Goal: Task Accomplishment & Management: Manage account settings

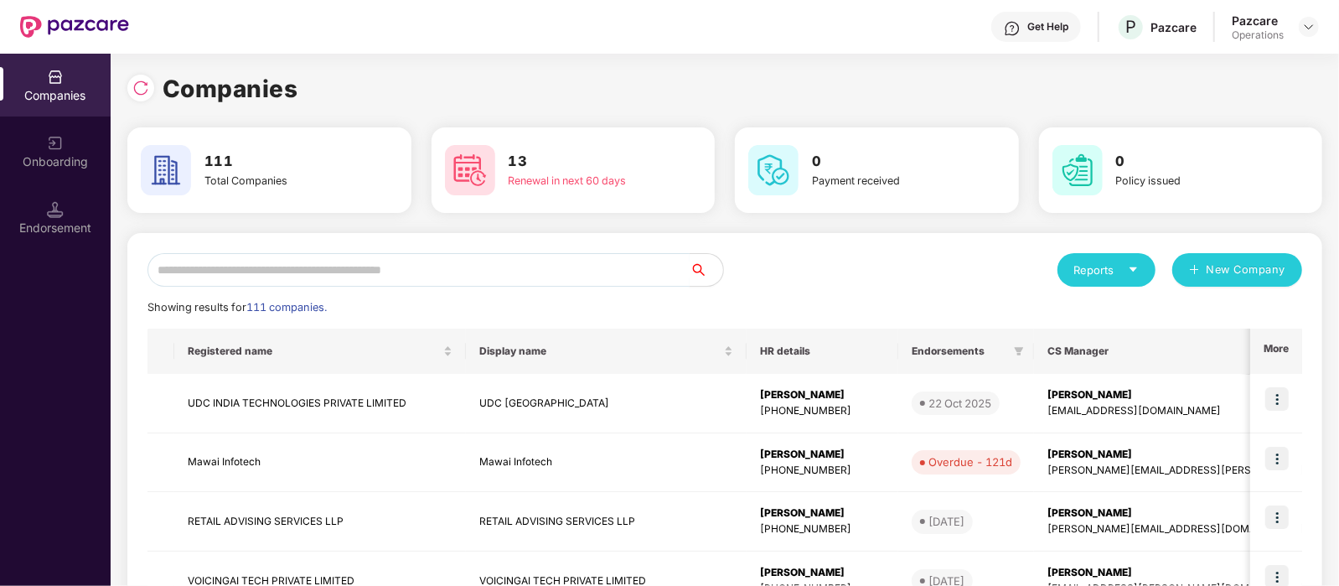
click at [250, 272] on input "text" at bounding box center [418, 270] width 542 height 34
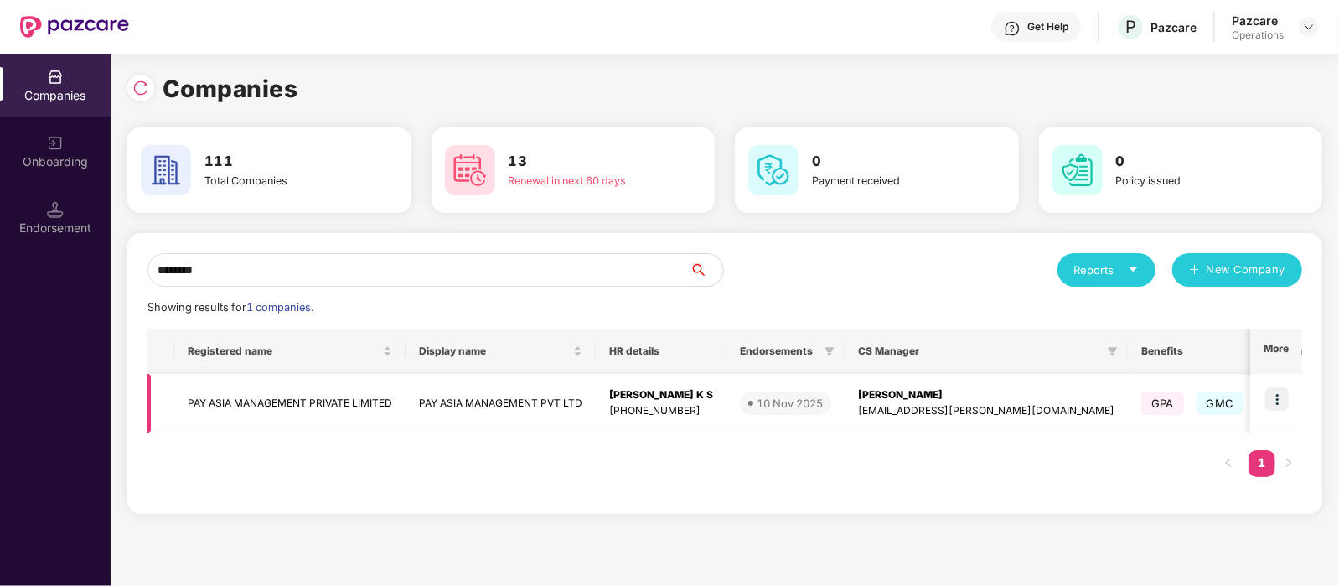
type input "********"
click at [1270, 393] on img at bounding box center [1276, 398] width 23 height 23
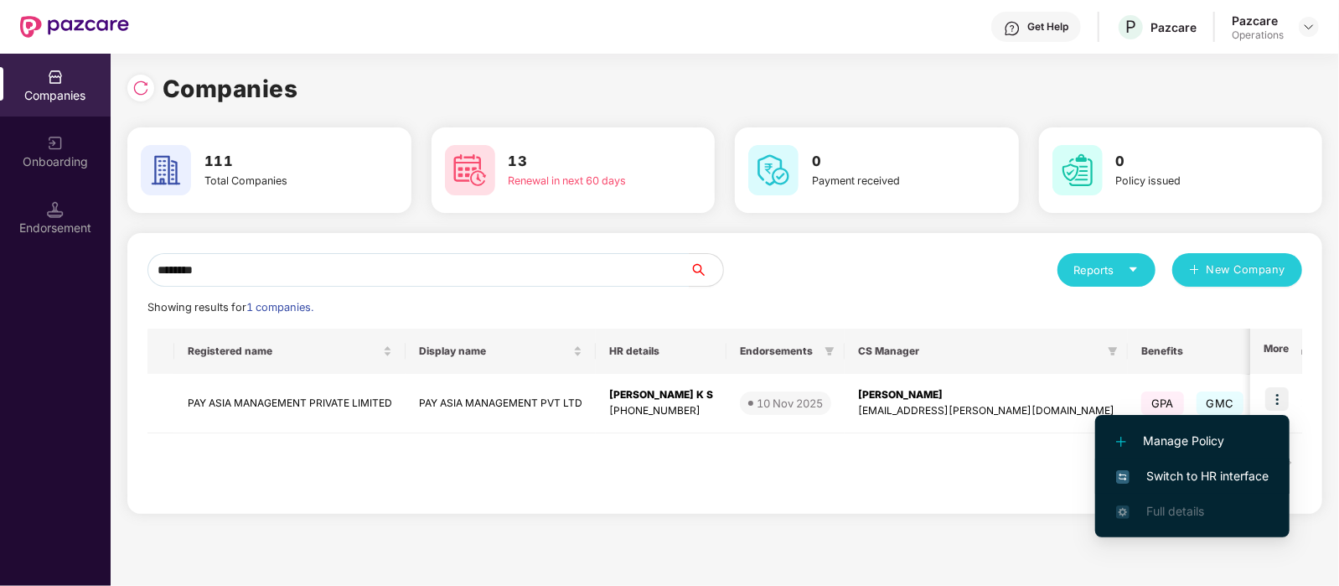
click at [1242, 467] on span "Switch to HR interface" at bounding box center [1192, 476] width 152 height 18
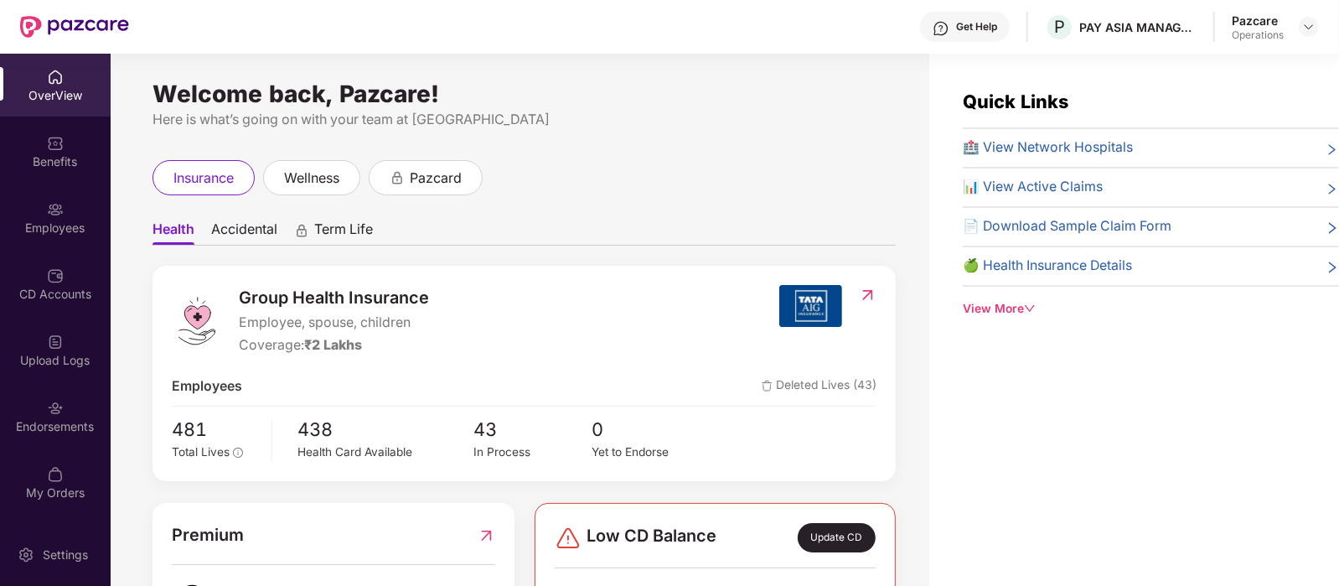
click at [50, 221] on div "Employees" at bounding box center [55, 227] width 111 height 17
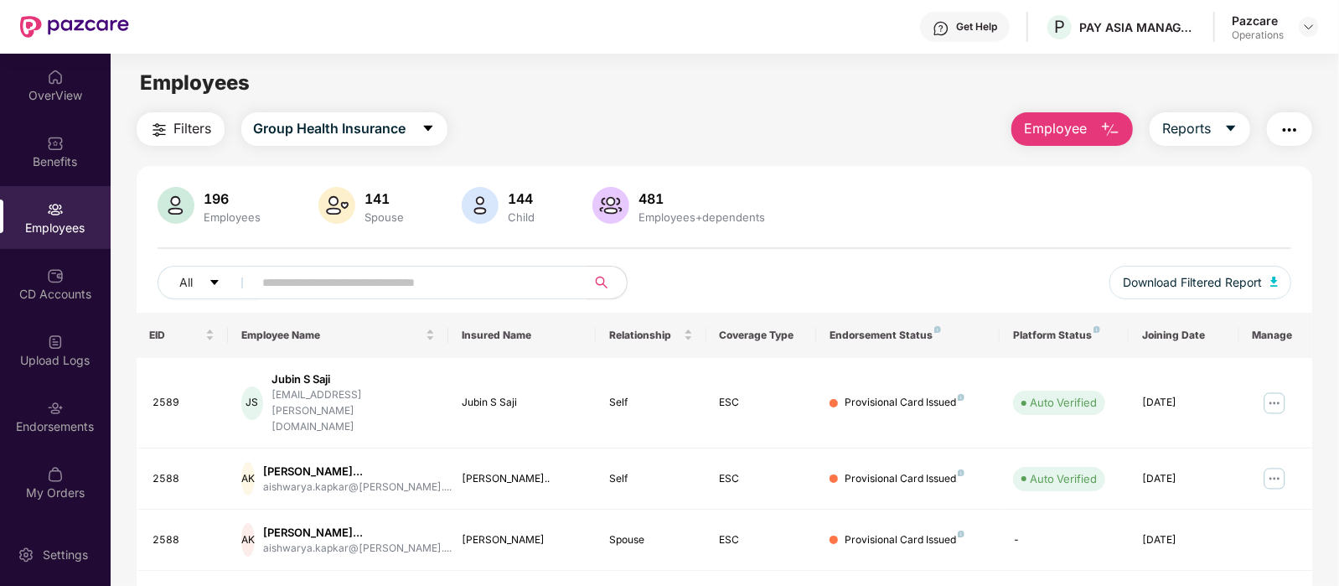
click at [293, 276] on input "text" at bounding box center [413, 282] width 301 height 25
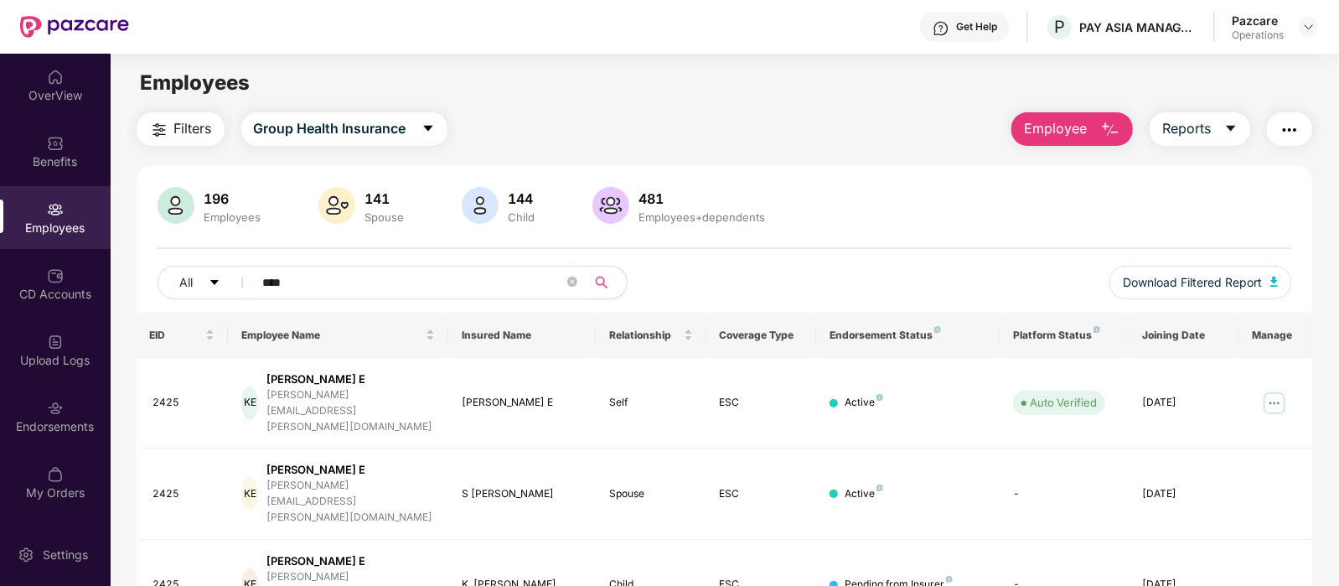
type input "****"
click at [1299, 127] on button "button" at bounding box center [1289, 129] width 45 height 34
click at [963, 106] on main "Employees Filters Group Health Insurance Employee Reports 196 Employees 141 Spo…" at bounding box center [724, 347] width 1227 height 586
click at [1235, 119] on button "Reports" at bounding box center [1199, 129] width 101 height 34
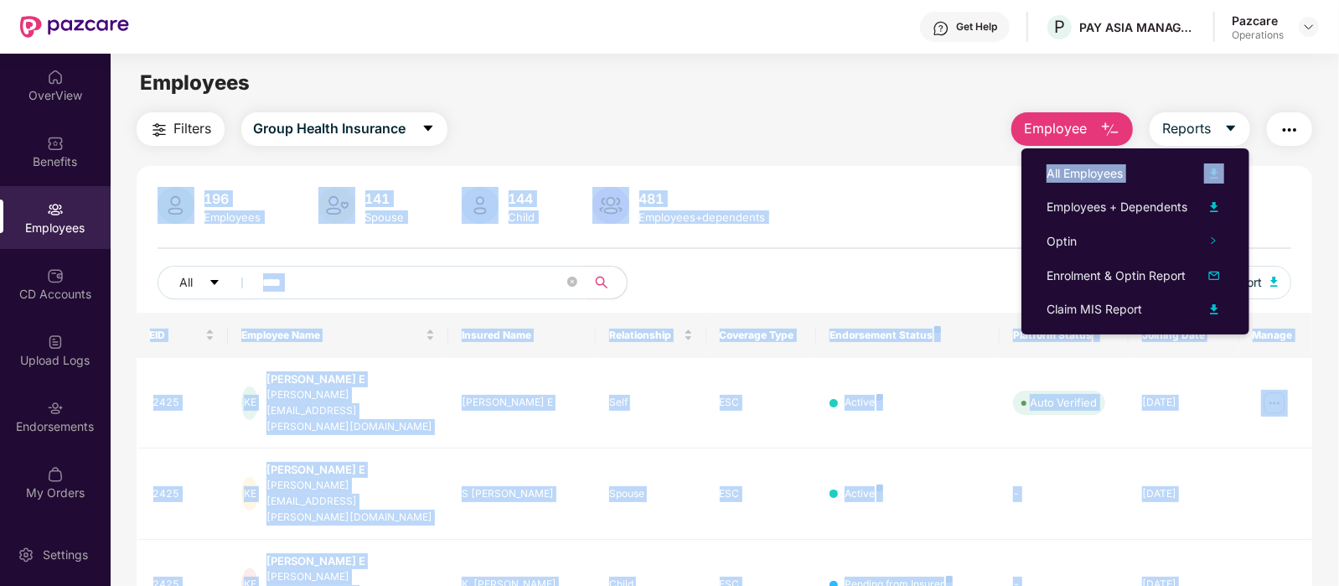
drag, startPoint x: 1166, startPoint y: 168, endPoint x: 1268, endPoint y: 144, distance: 104.2
click at [1268, 144] on body "Get Help P PAY ASIA MANAGEMENT PVT LTD Pazcare Operations OverView Benefits Emp…" at bounding box center [669, 293] width 1339 height 586
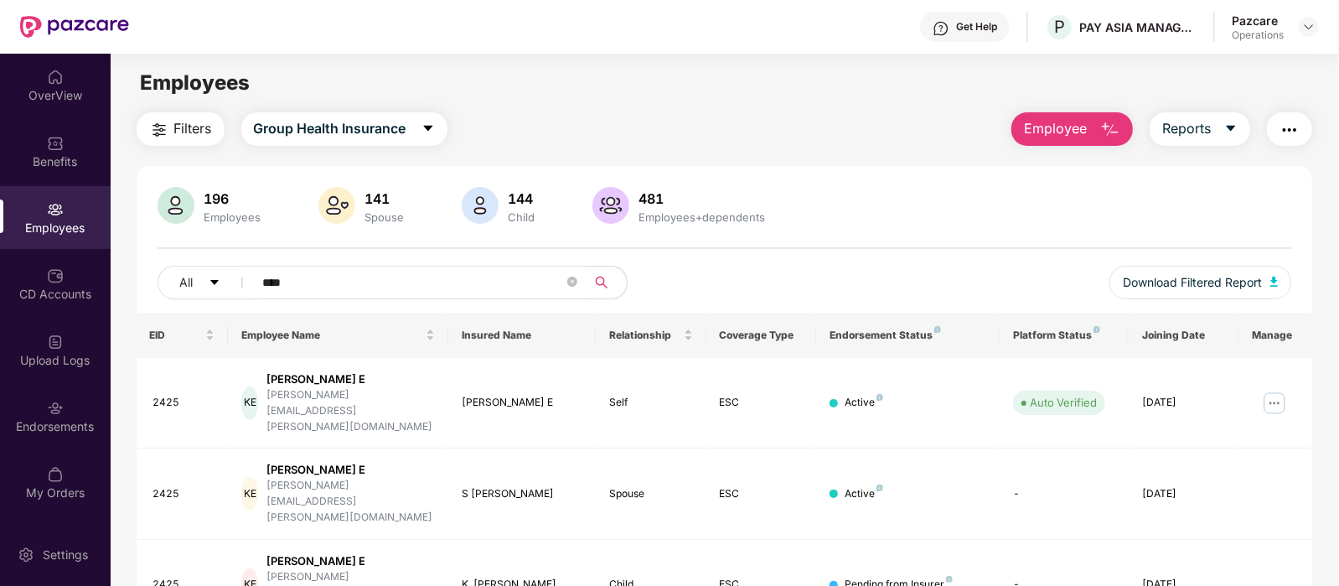
click at [1268, 144] on div "Employee Reports" at bounding box center [1153, 129] width 318 height 34
click at [1280, 136] on img "button" at bounding box center [1289, 130] width 20 height 20
click at [909, 85] on div "Employees" at bounding box center [724, 83] width 1227 height 32
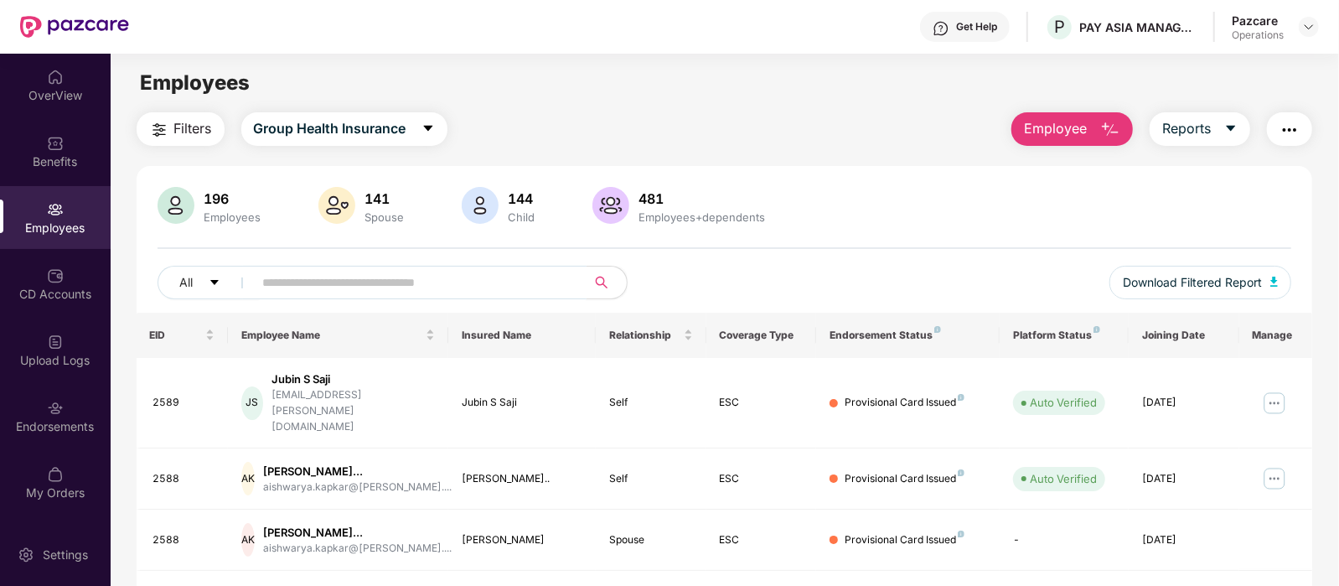
click at [336, 287] on input "text" at bounding box center [413, 282] width 301 height 25
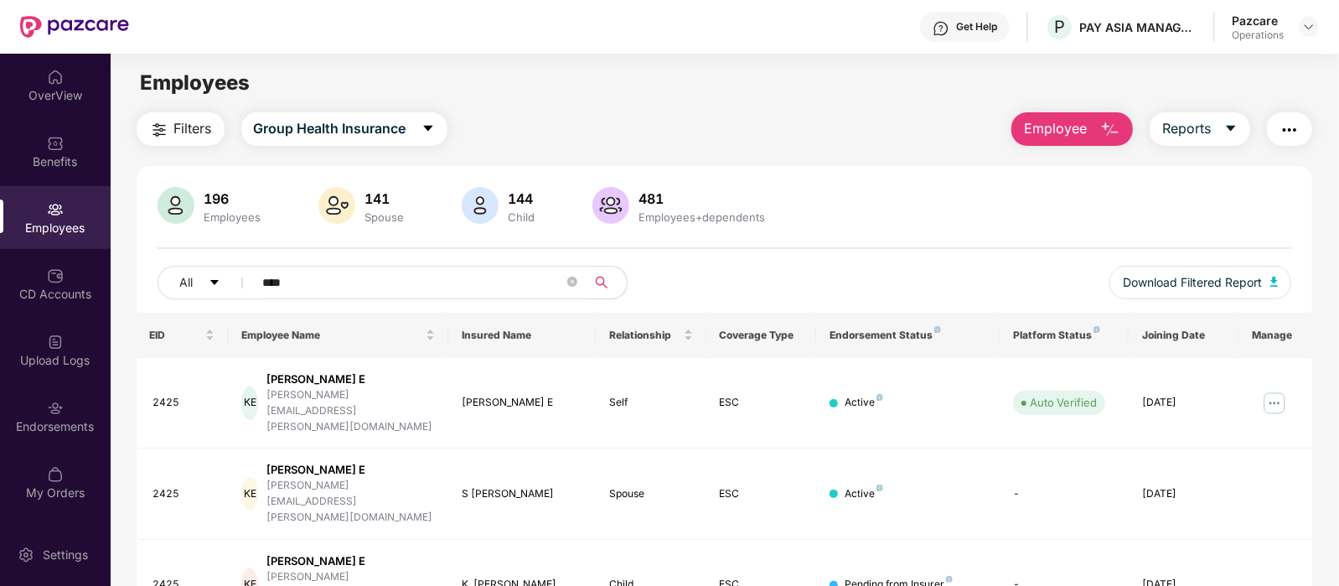
click at [448, 281] on input "****" at bounding box center [413, 282] width 301 height 25
type input "*"
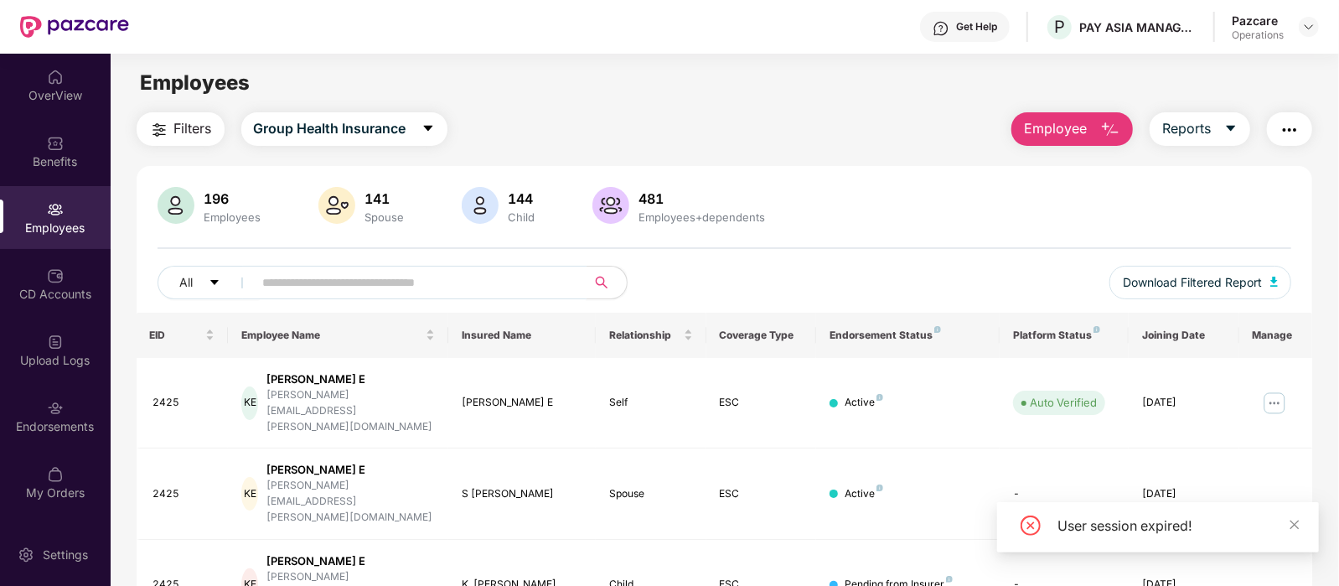
paste input "**********"
type input "**********"
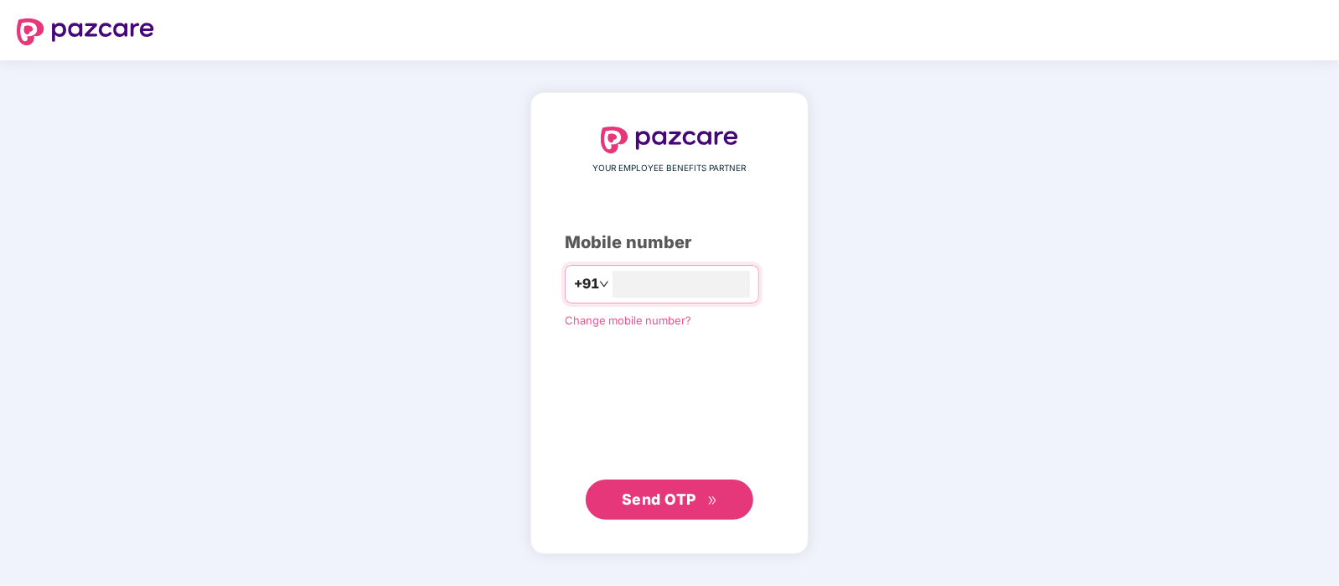
type input "**********"
click at [617, 494] on button "Send OTP" at bounding box center [670, 499] width 168 height 40
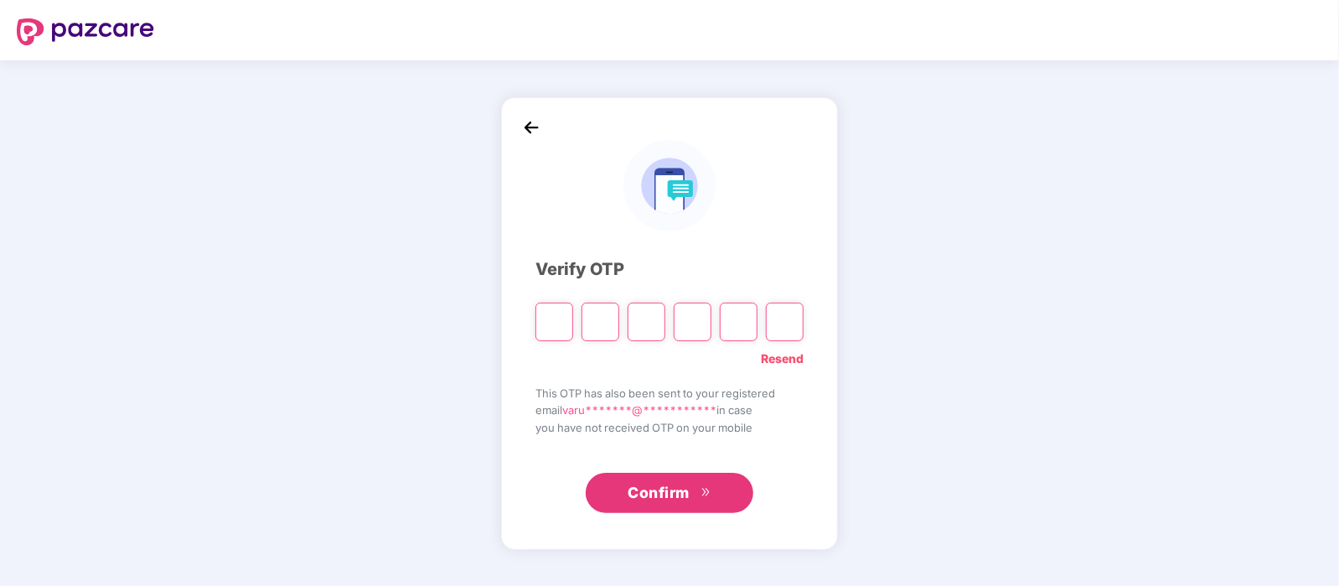
type input "*"
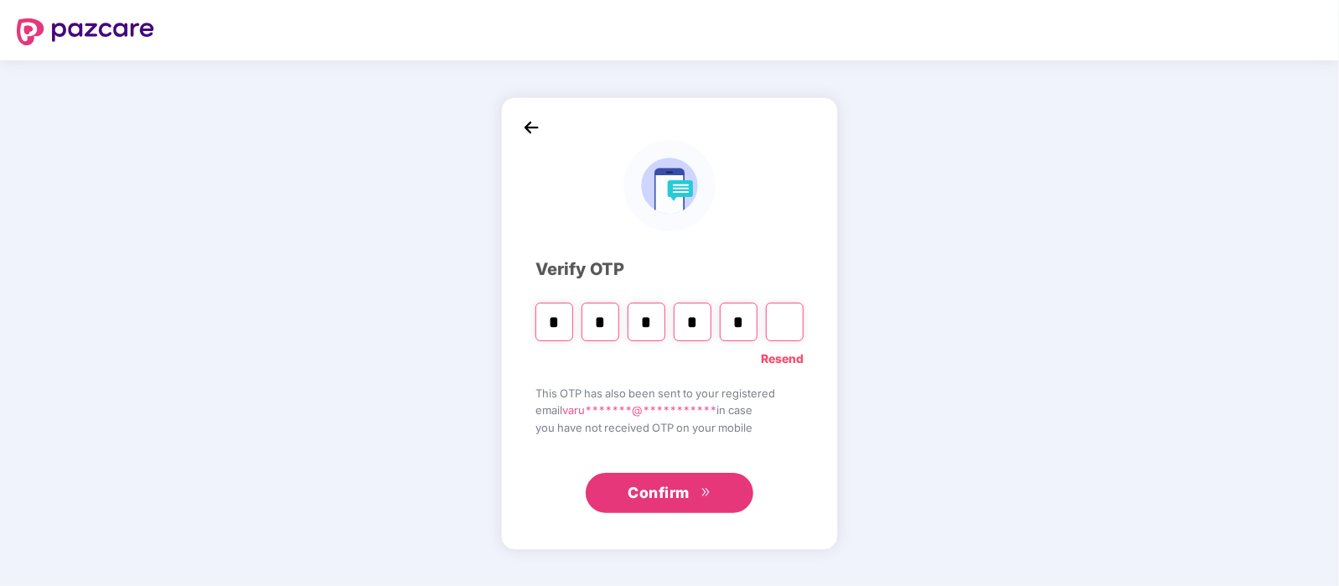
type input "*"
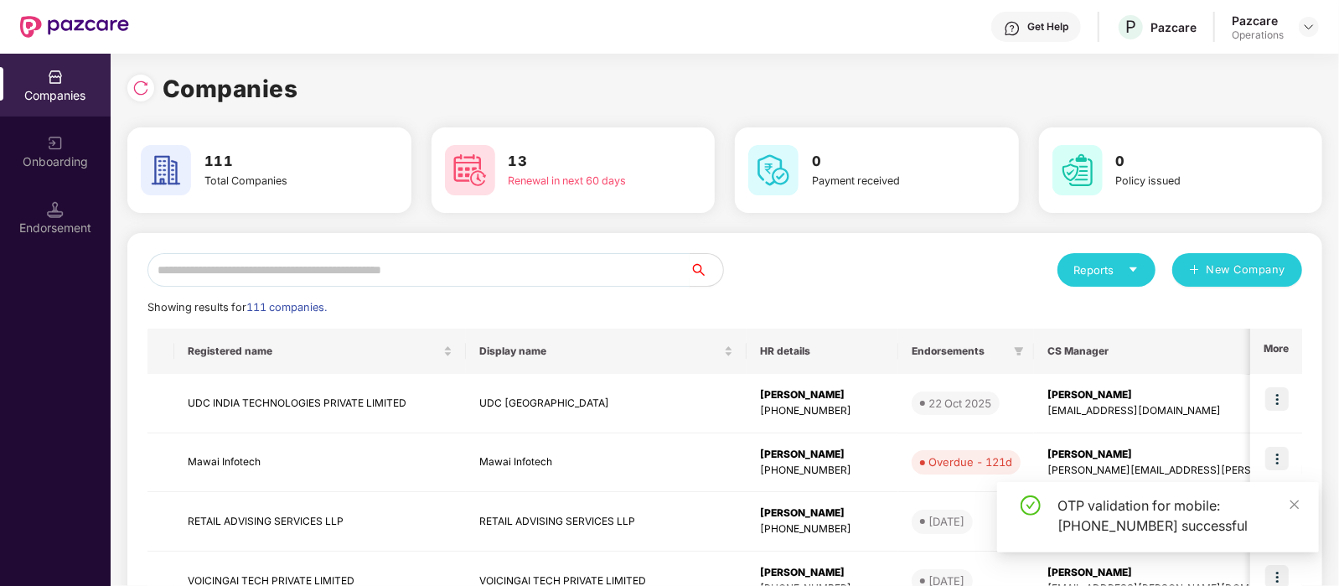
click at [281, 273] on input "text" at bounding box center [418, 270] width 542 height 34
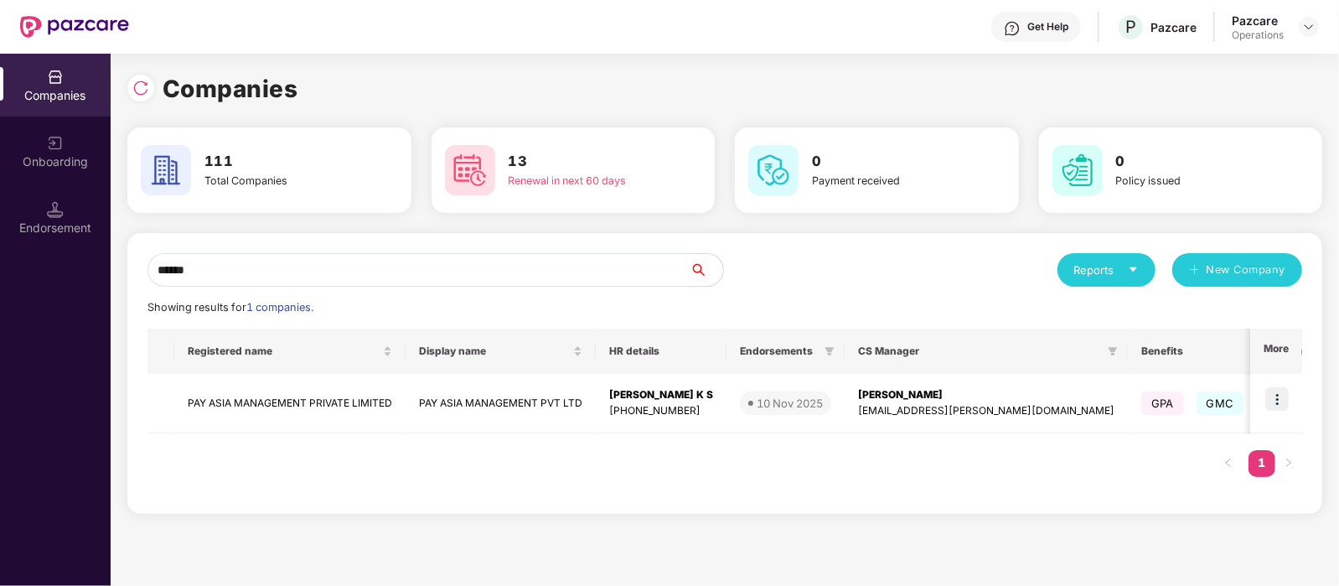
type input "******"
click at [1279, 394] on img at bounding box center [1276, 398] width 23 height 23
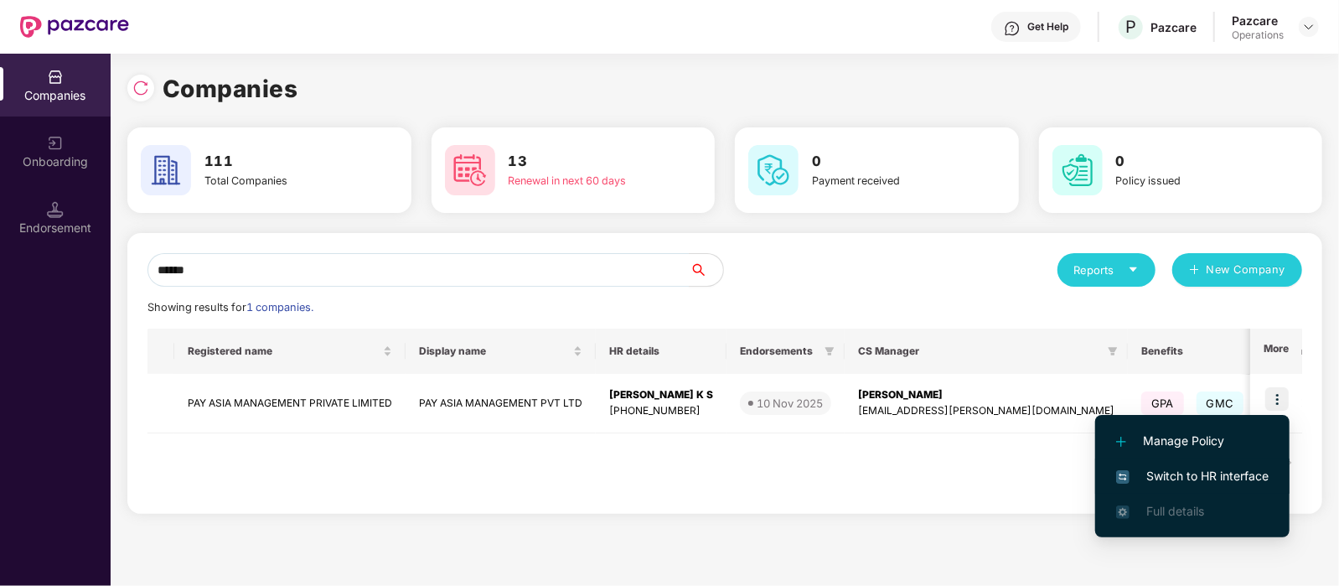
click at [1200, 475] on span "Switch to HR interface" at bounding box center [1192, 476] width 152 height 18
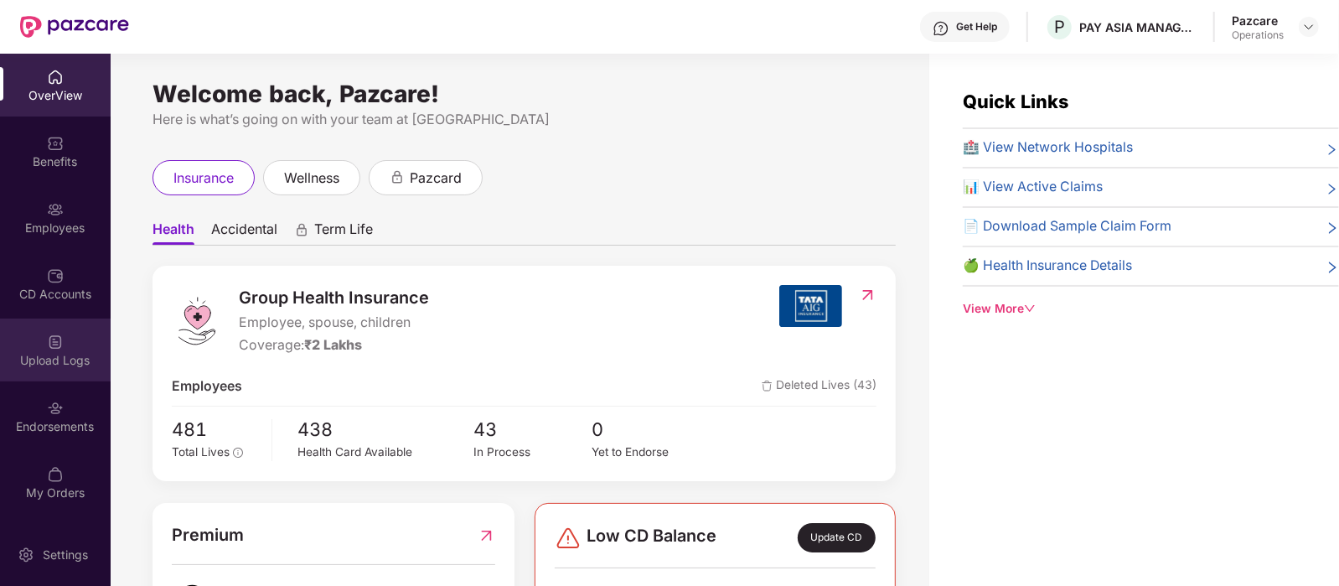
click at [70, 357] on div "Upload Logs" at bounding box center [55, 360] width 111 height 17
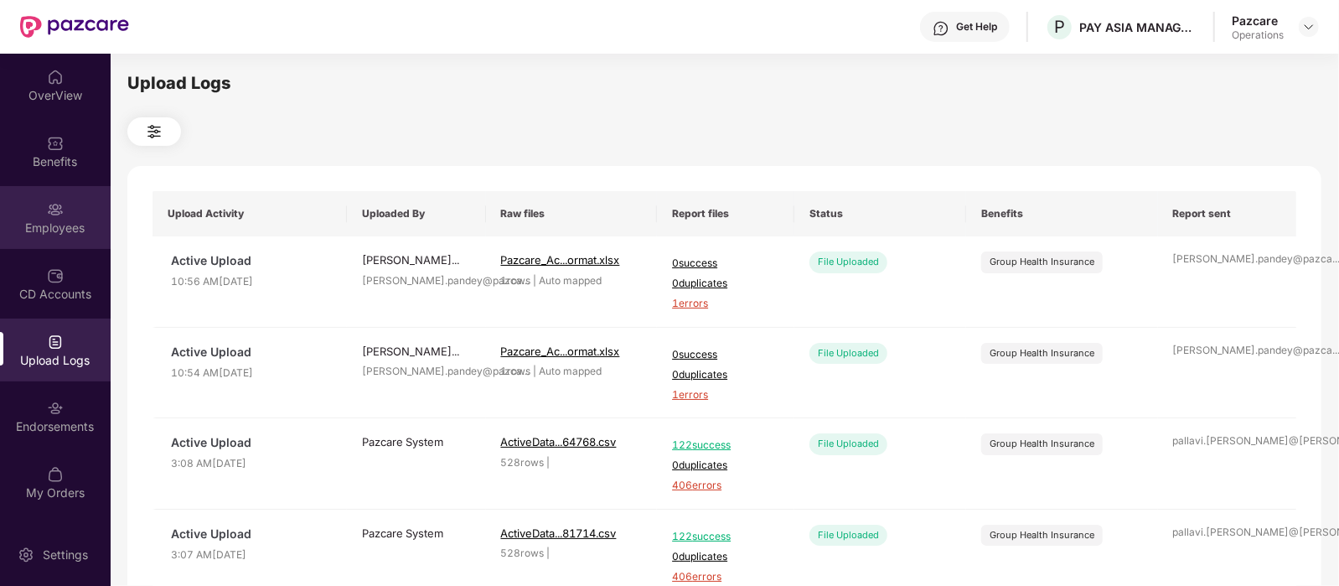
click at [66, 203] on div "Employees" at bounding box center [55, 217] width 111 height 63
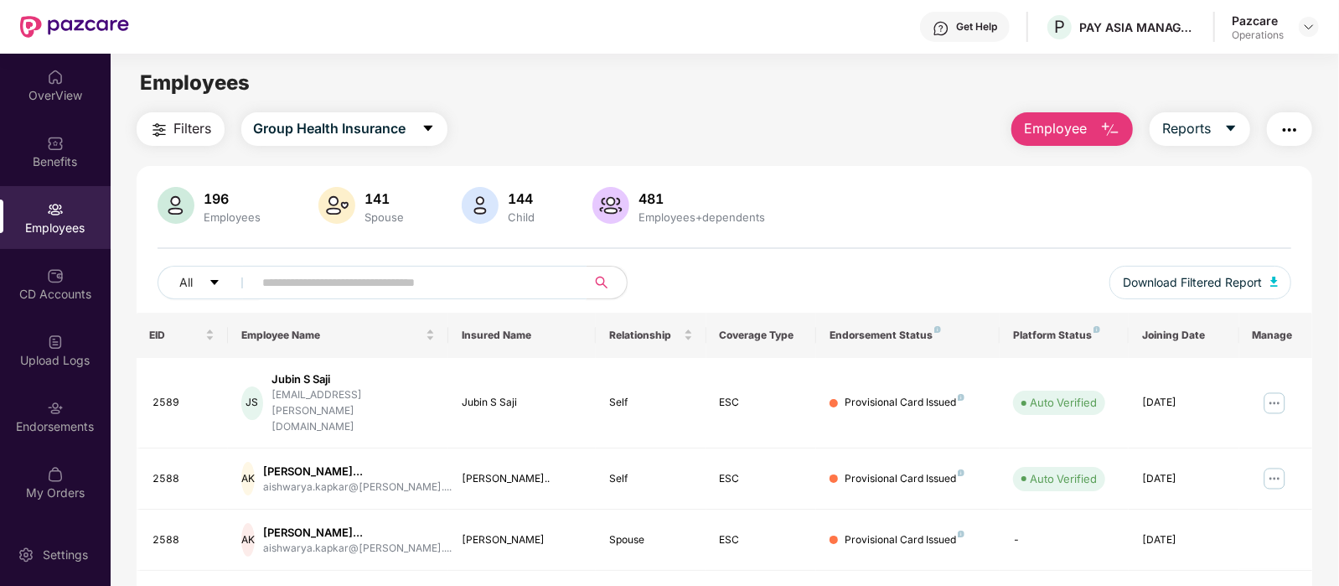
click at [290, 285] on input "text" at bounding box center [413, 282] width 301 height 25
paste input "**********"
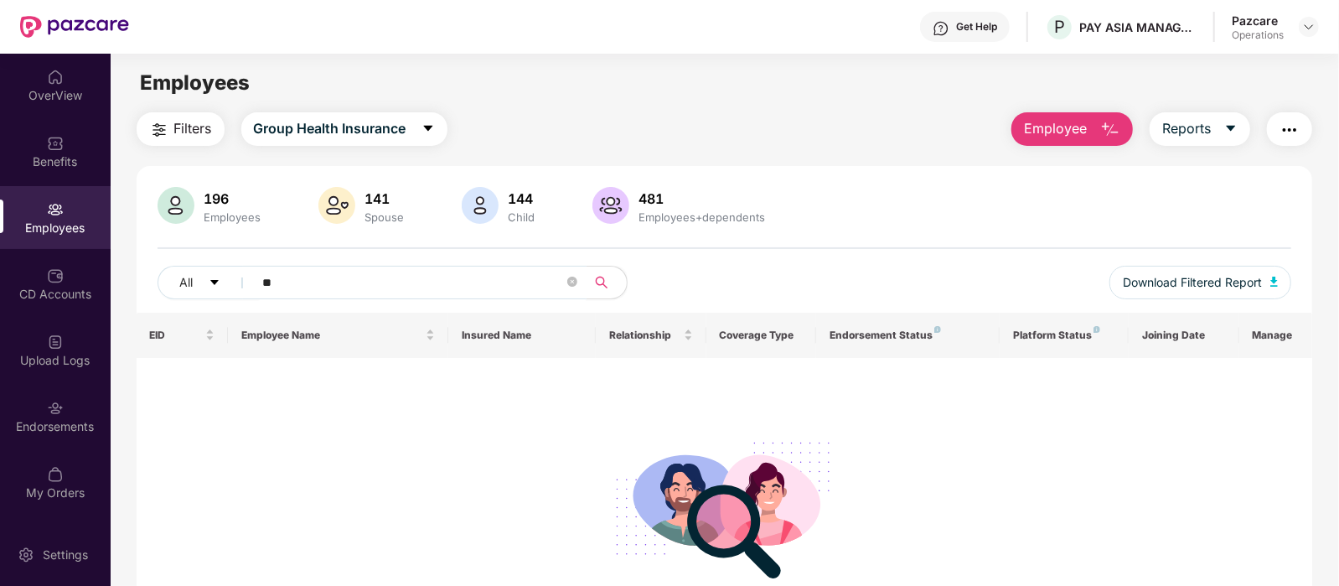
type input "*"
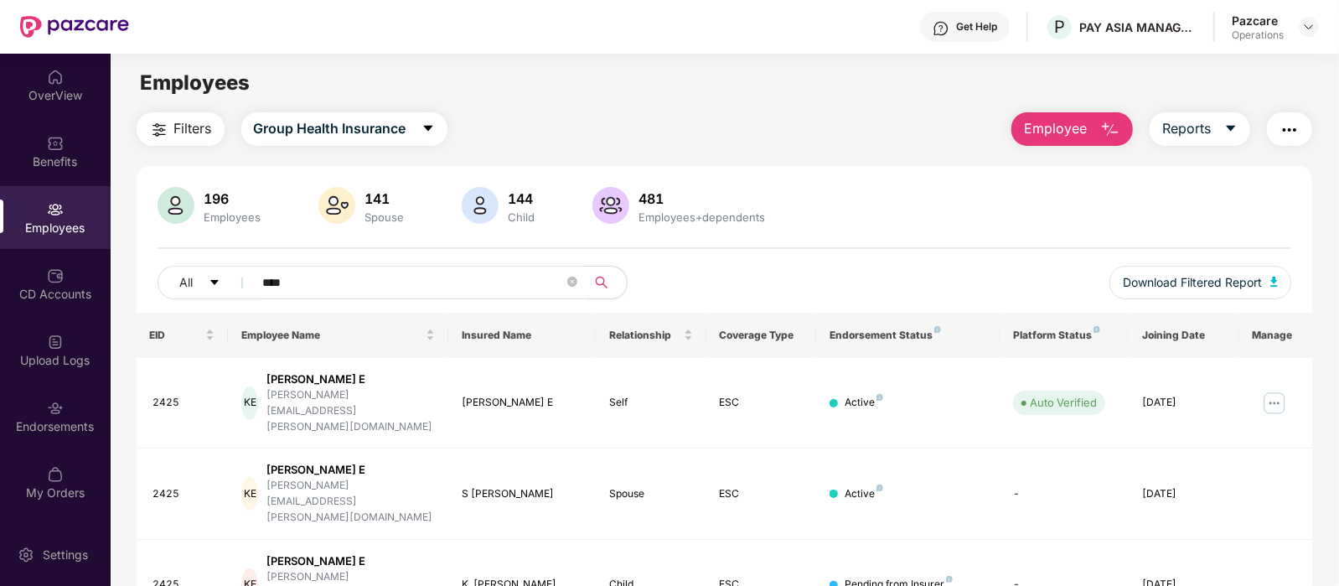
type input "****"
click at [72, 431] on div "Endorsements" at bounding box center [55, 426] width 111 height 17
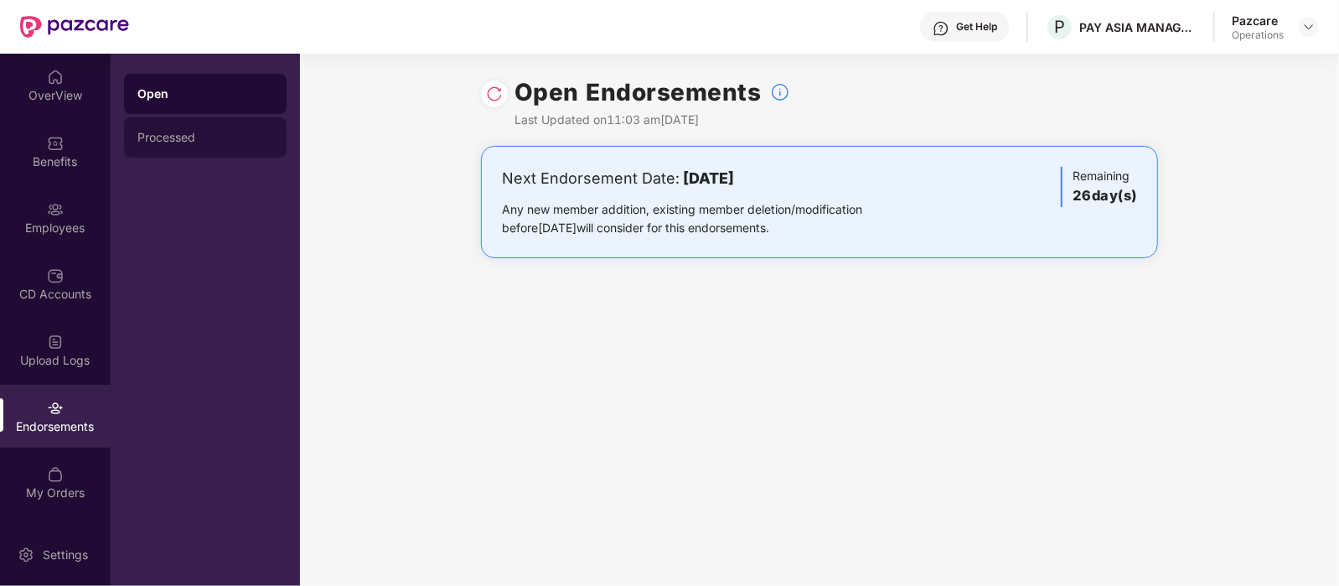
click at [226, 131] on div "Processed" at bounding box center [205, 137] width 136 height 13
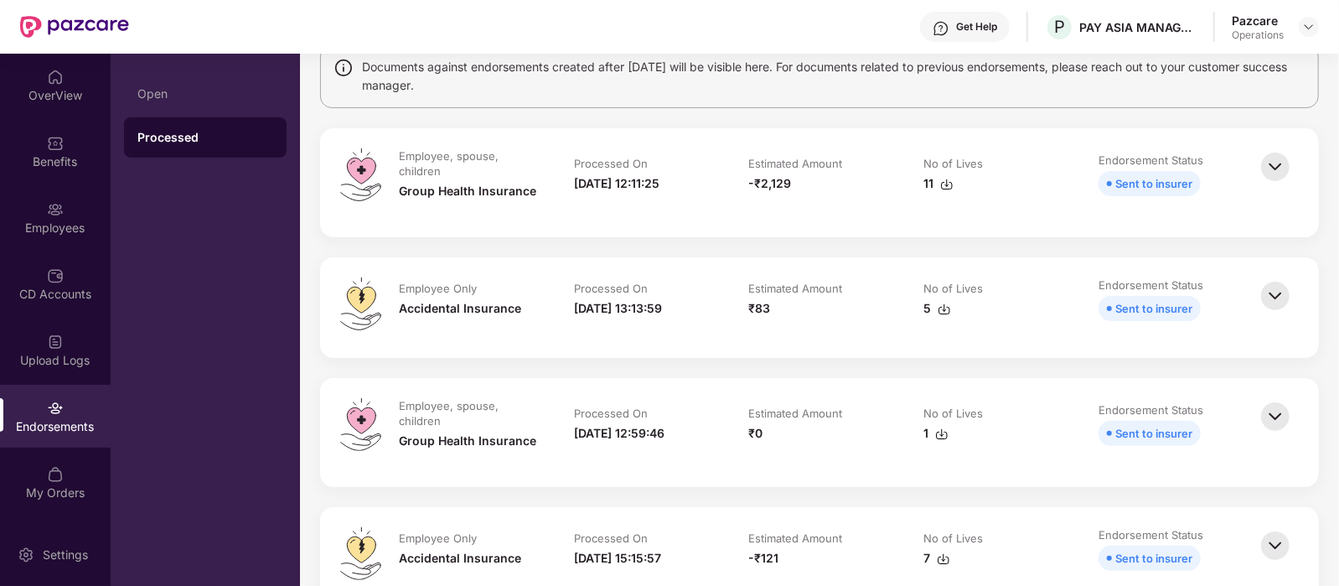
scroll to position [152, 0]
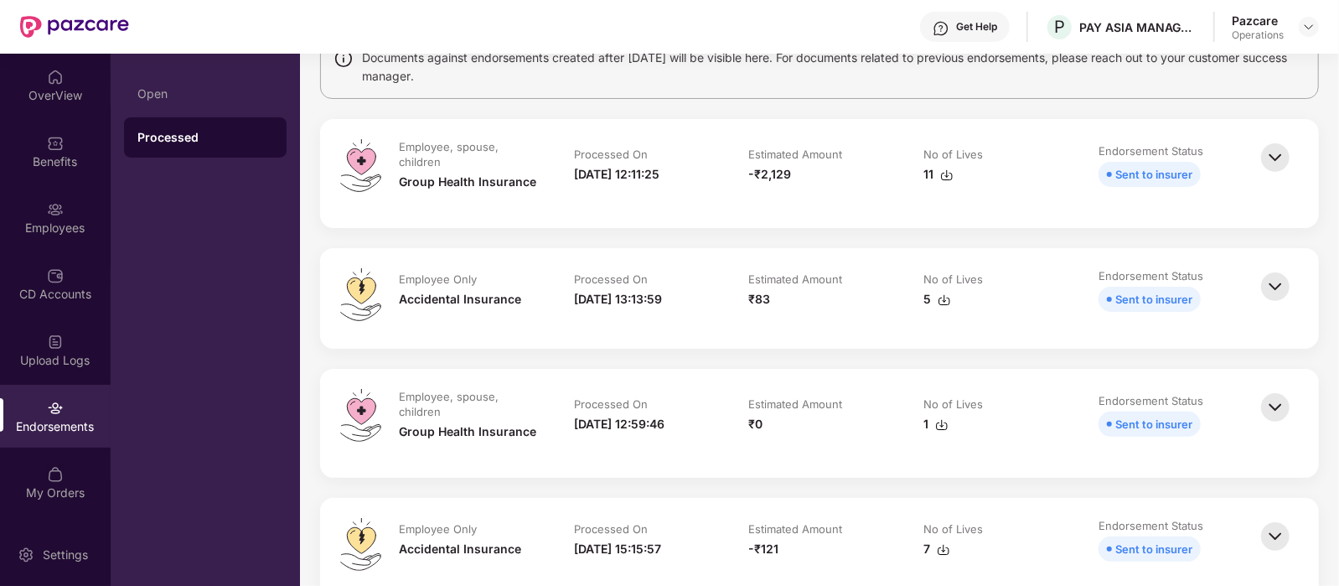
click at [936, 420] on img at bounding box center [941, 424] width 13 height 13
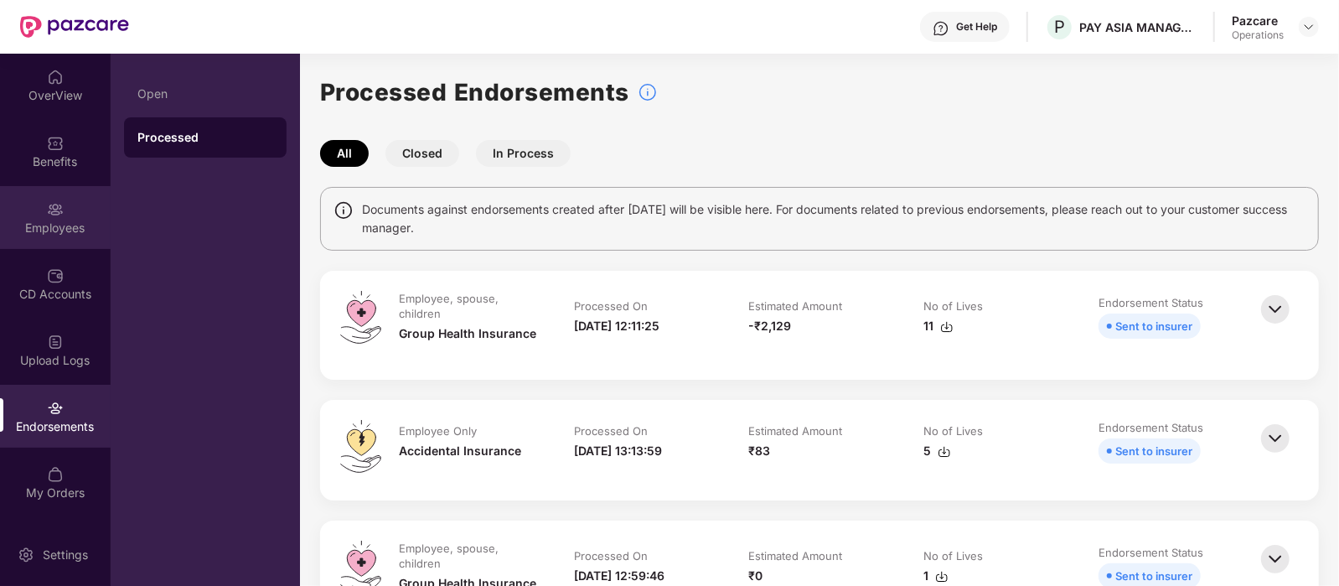
click at [43, 231] on div "Employees" at bounding box center [55, 227] width 111 height 17
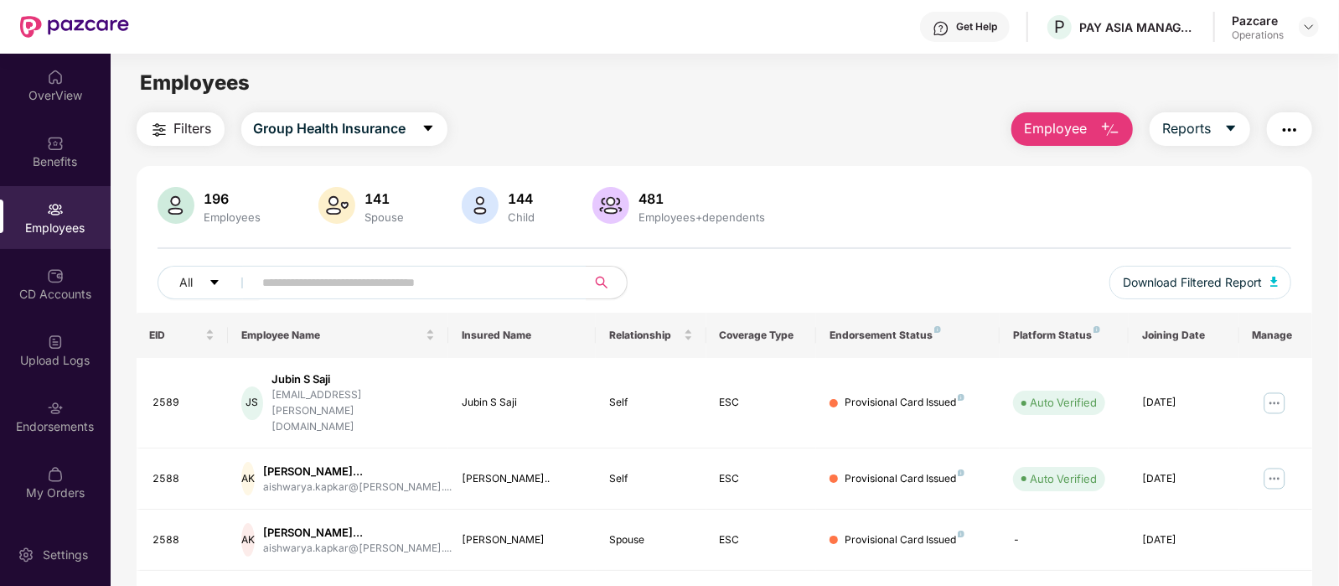
click at [1296, 126] on img "button" at bounding box center [1289, 130] width 20 height 20
click at [955, 106] on main "Employees Filters Group Health Insurance Employee Reports 196 Employees 141 Spo…" at bounding box center [724, 347] width 1227 height 586
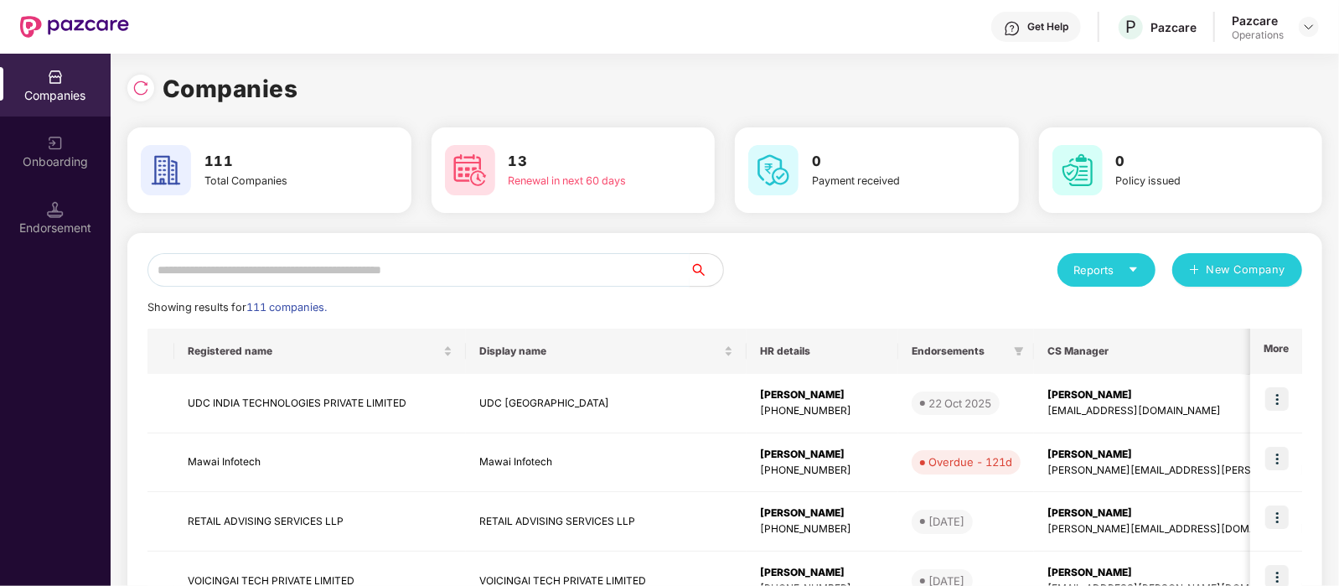
click at [310, 266] on input "text" at bounding box center [418, 270] width 542 height 34
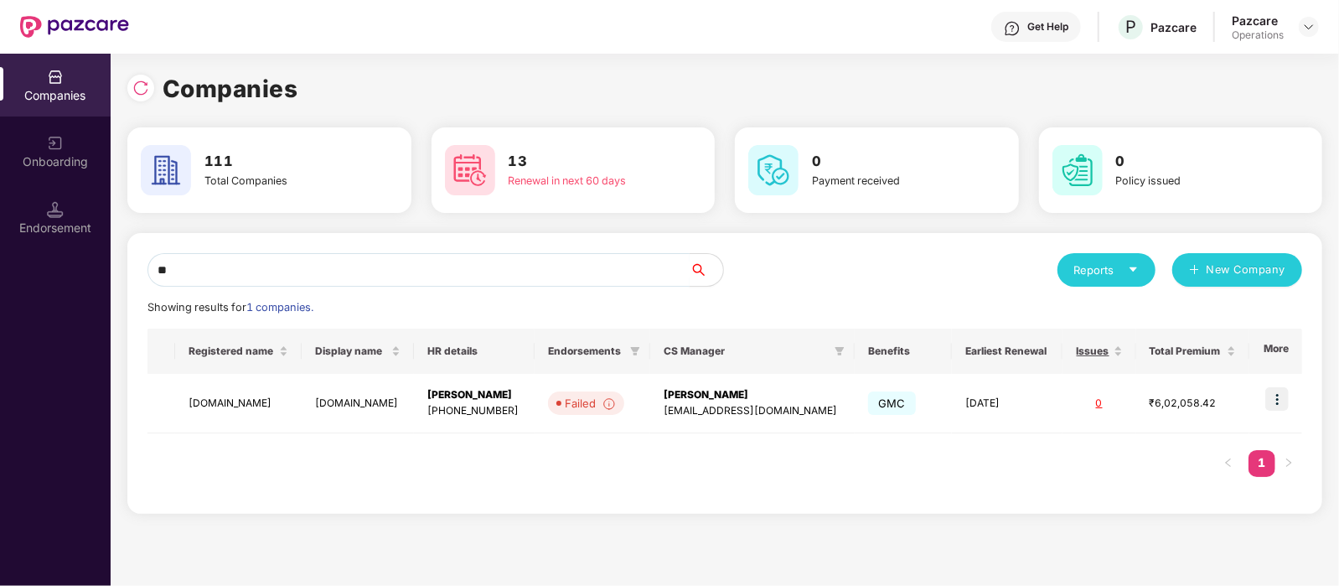
type input "**"
click at [1277, 400] on img at bounding box center [1276, 398] width 23 height 23
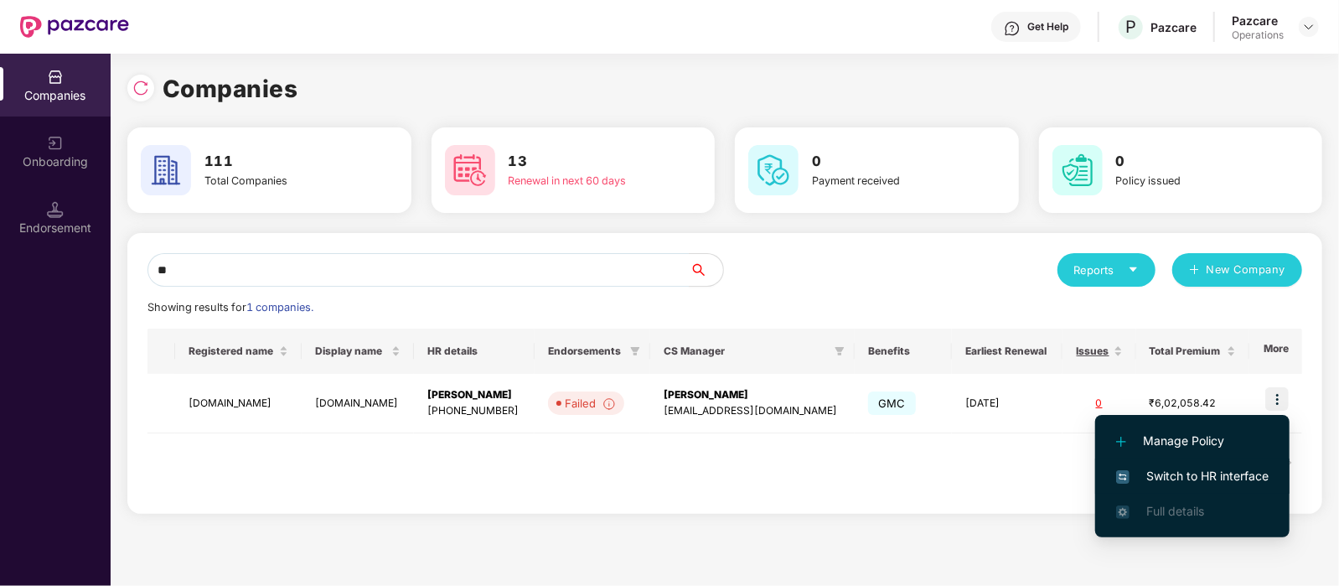
click at [1201, 481] on span "Switch to HR interface" at bounding box center [1192, 476] width 152 height 18
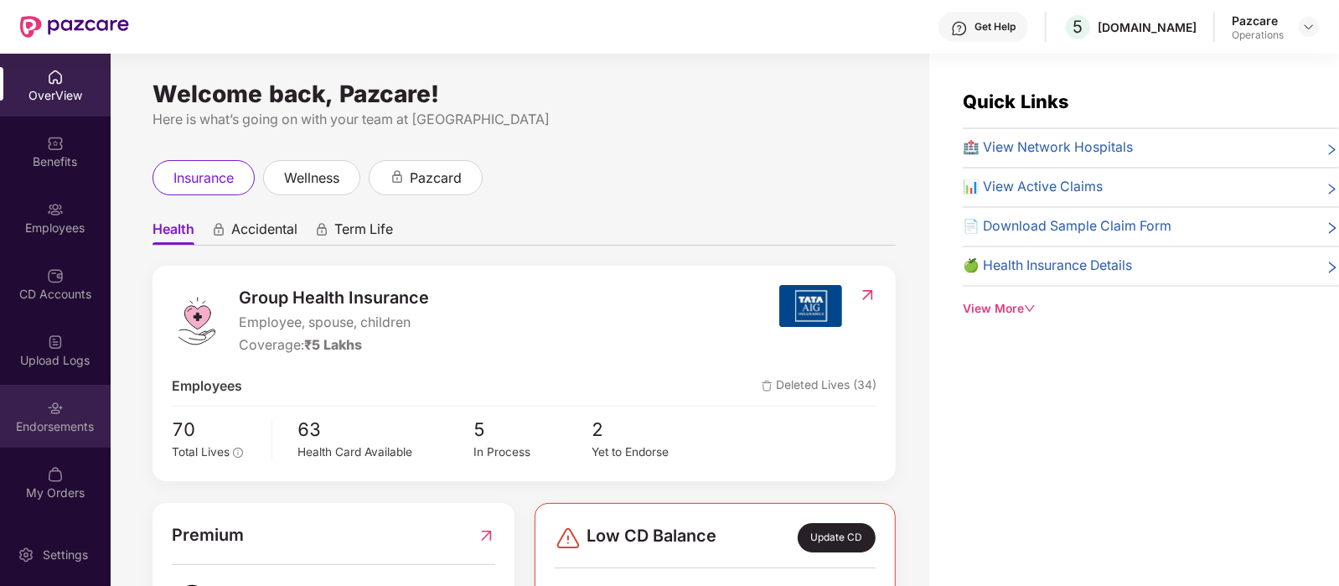
click at [40, 430] on div "Endorsements" at bounding box center [55, 426] width 111 height 17
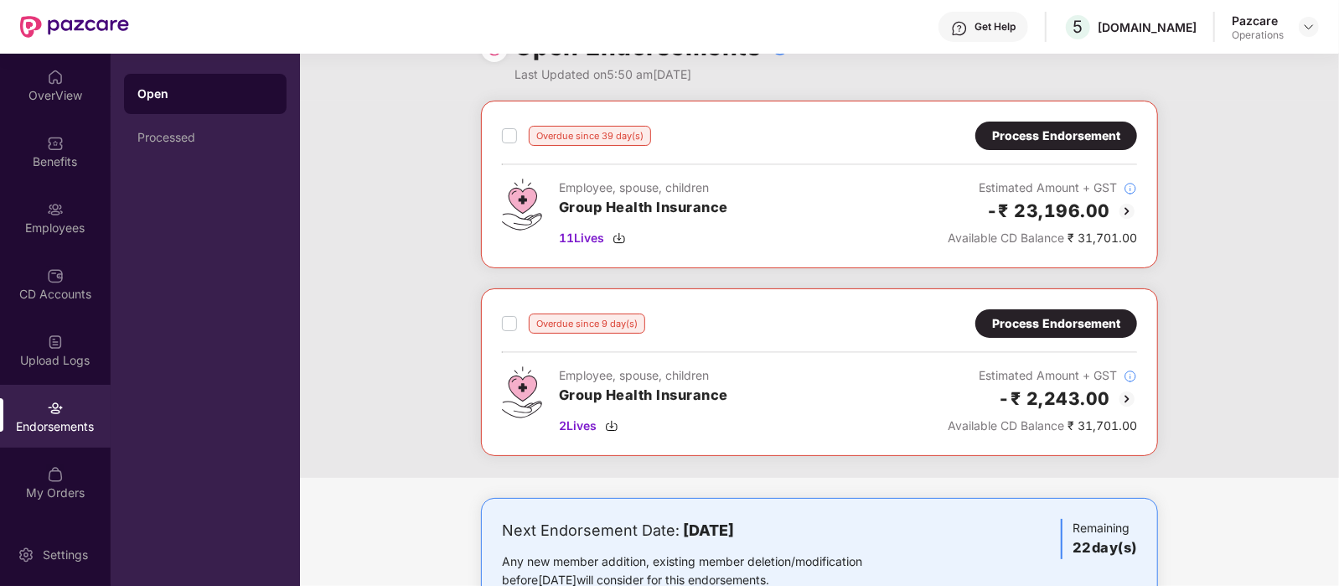
scroll to position [45, 0]
click at [1009, 140] on div "Process Endorsement" at bounding box center [1056, 135] width 128 height 18
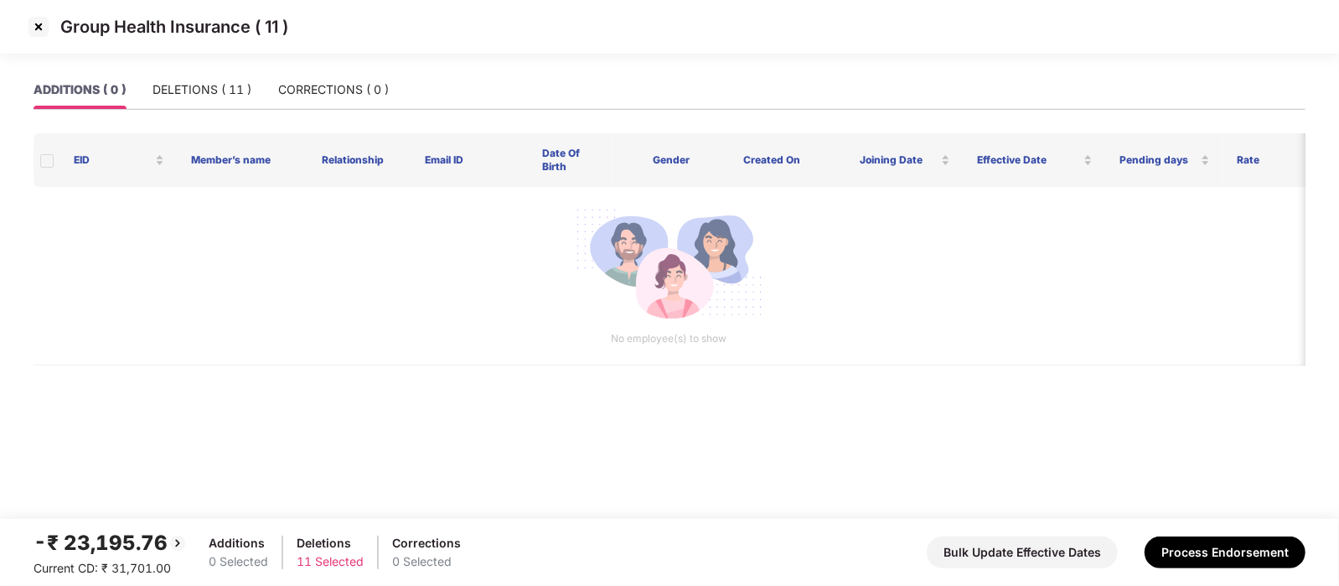
click at [41, 33] on img at bounding box center [38, 26] width 27 height 27
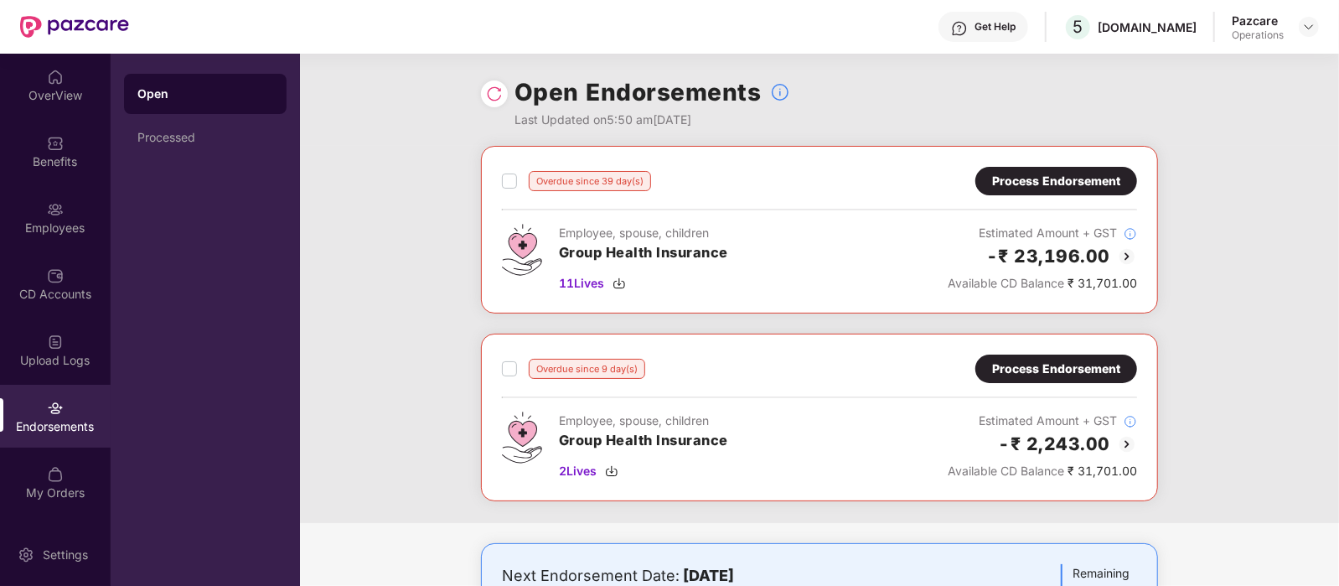
click at [1043, 182] on div "Process Endorsement" at bounding box center [1056, 181] width 128 height 18
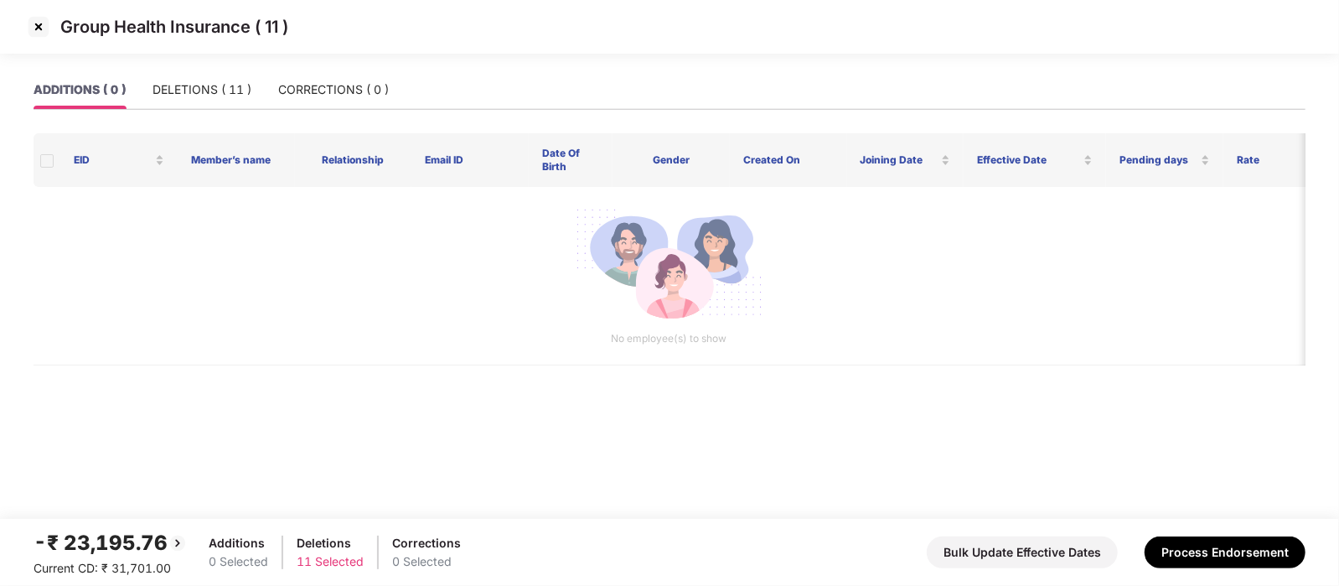
click at [38, 28] on img at bounding box center [38, 26] width 27 height 27
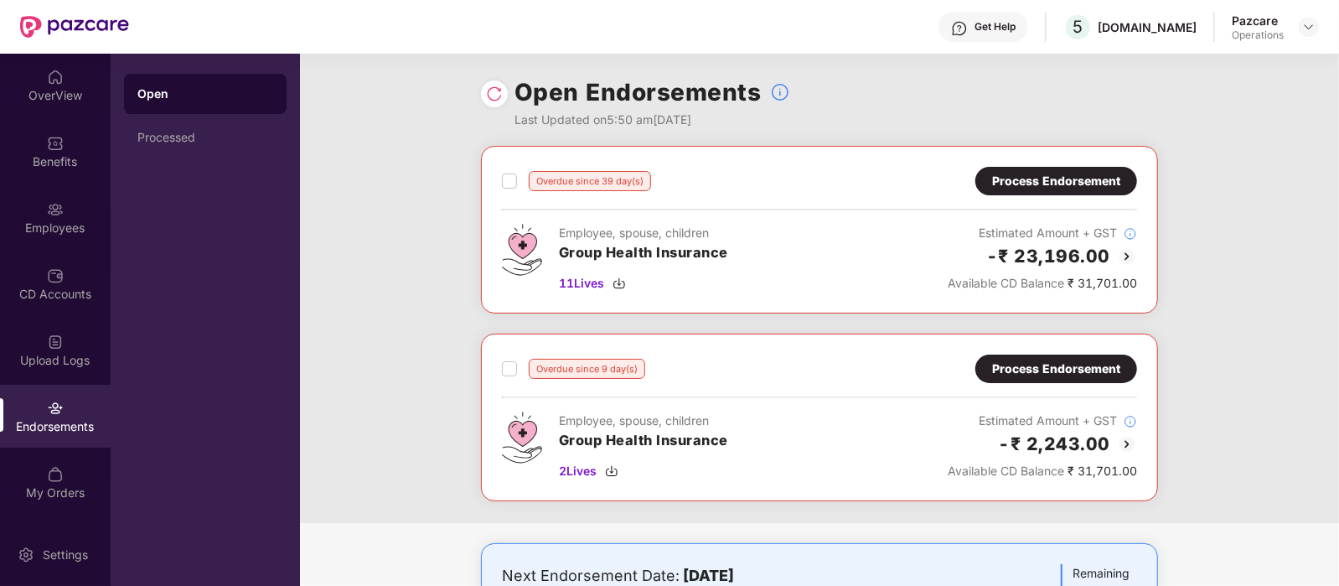
click at [1006, 366] on div "Process Endorsement" at bounding box center [1056, 368] width 128 height 18
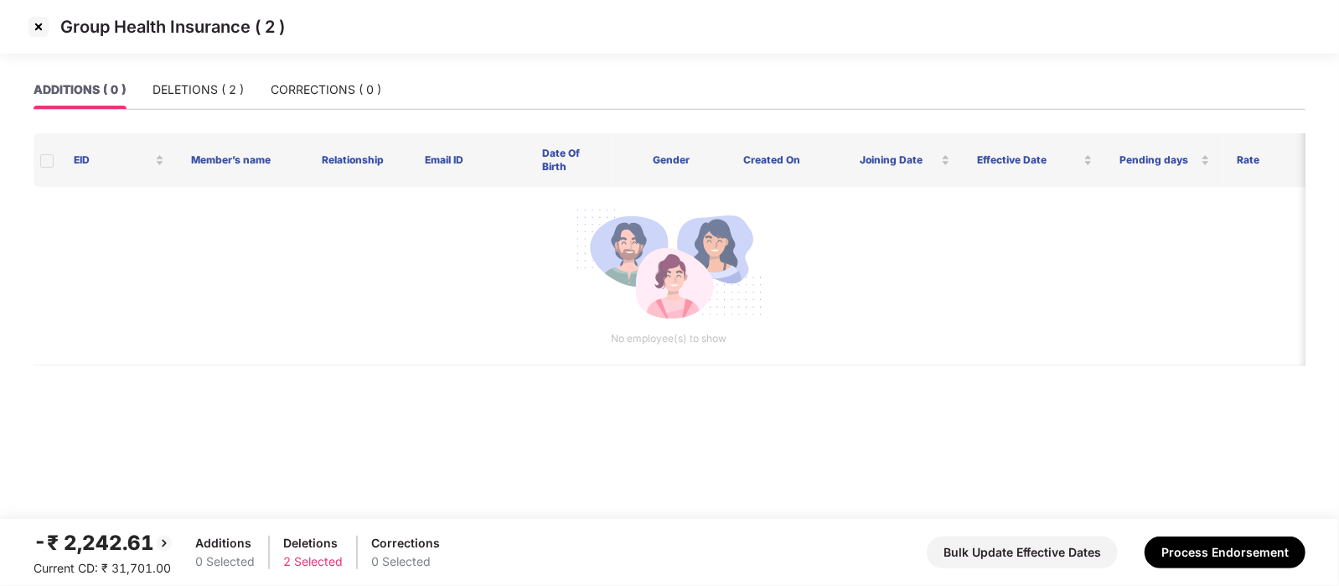
click at [37, 33] on img at bounding box center [38, 26] width 27 height 27
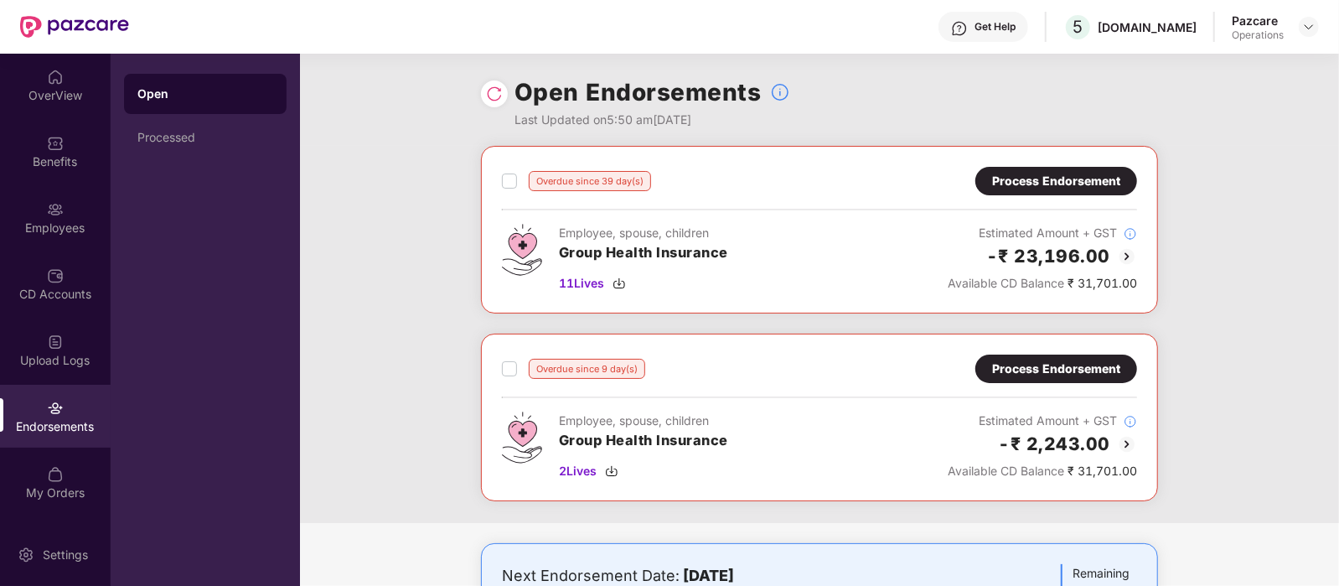
click at [488, 92] on img at bounding box center [494, 93] width 17 height 17
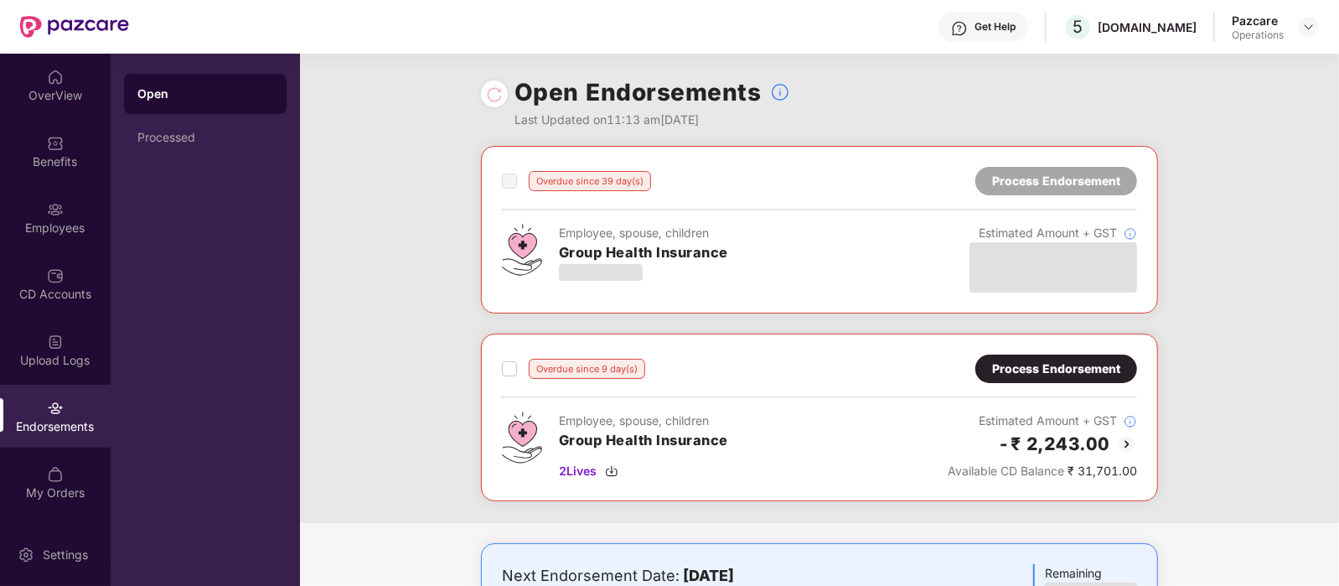
scroll to position [287, 0]
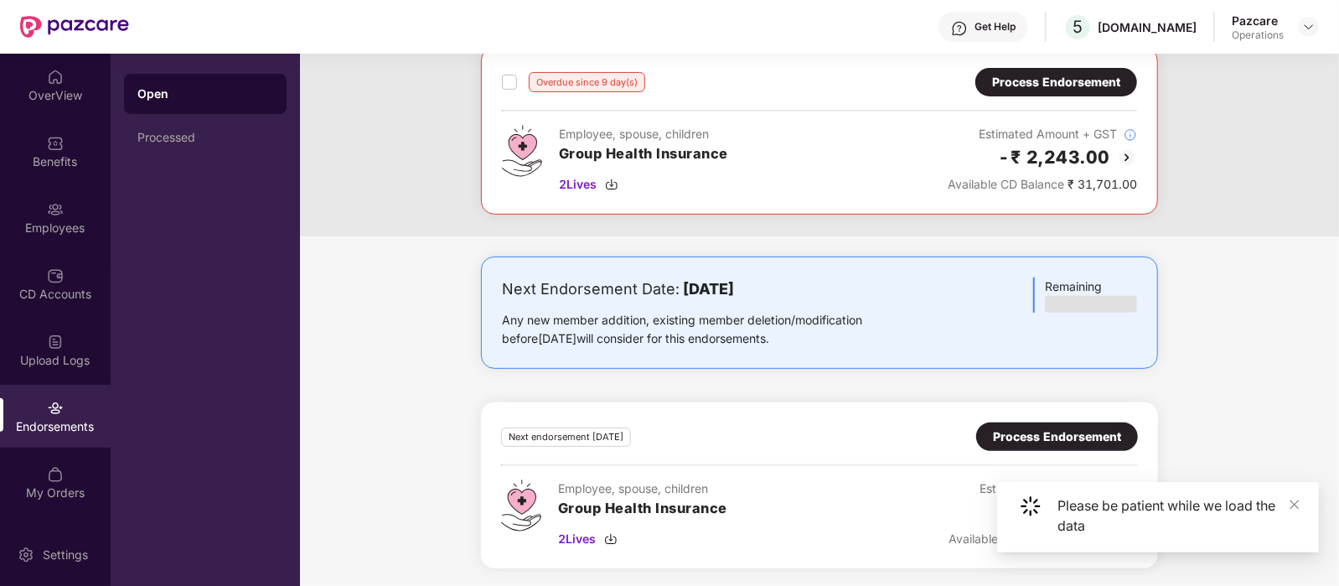
click at [1069, 434] on div "Process Endorsement" at bounding box center [1057, 436] width 128 height 18
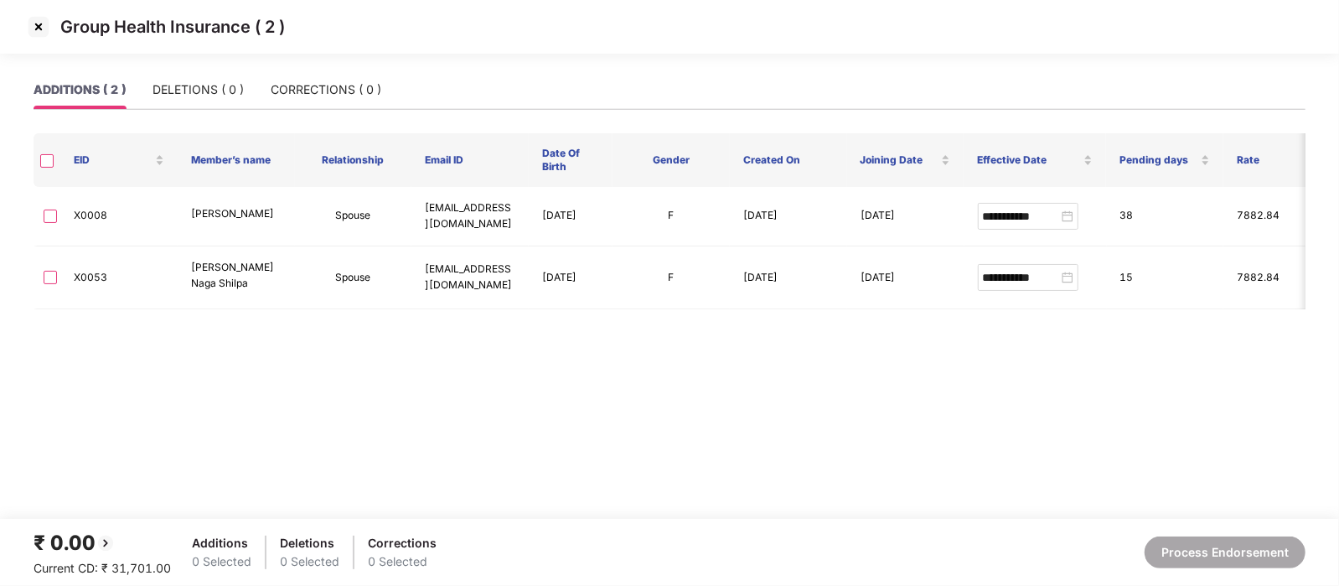
click at [34, 30] on img at bounding box center [38, 26] width 27 height 27
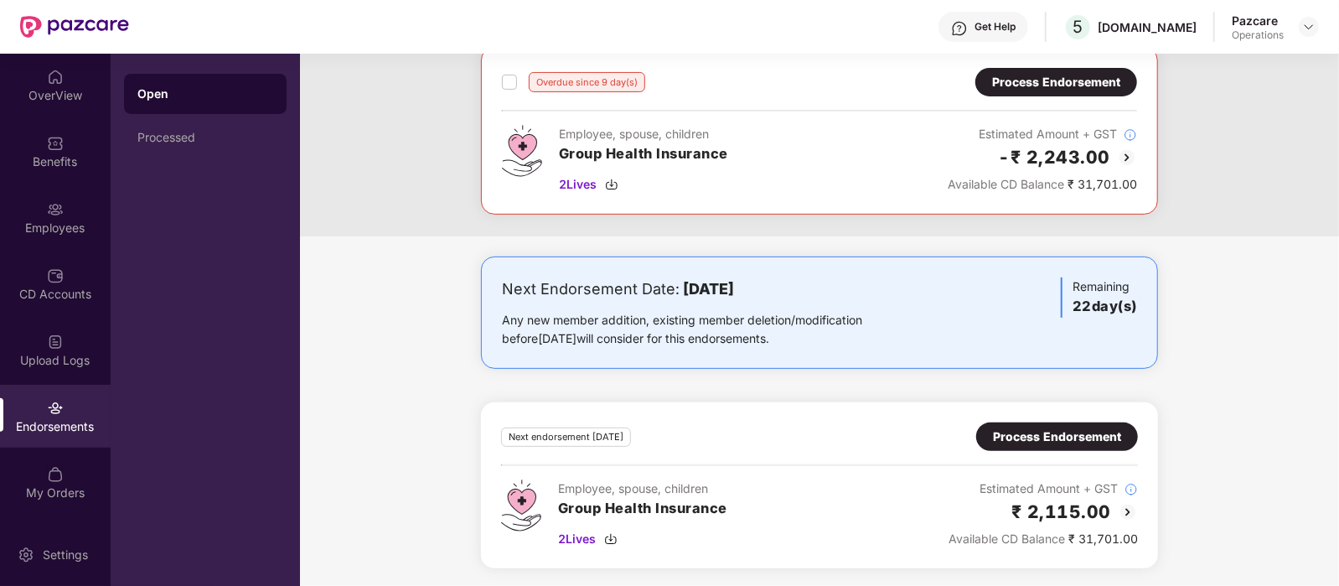
scroll to position [0, 0]
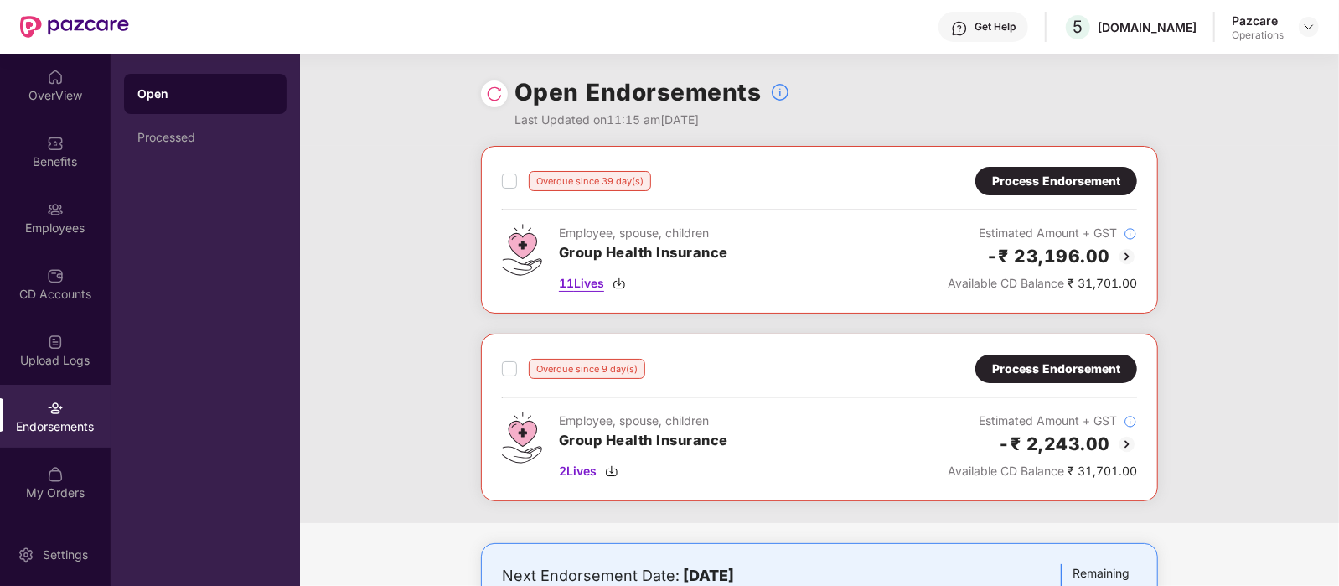
click at [586, 285] on span "11 Lives" at bounding box center [581, 283] width 45 height 18
click at [588, 467] on span "2 Lives" at bounding box center [578, 471] width 38 height 18
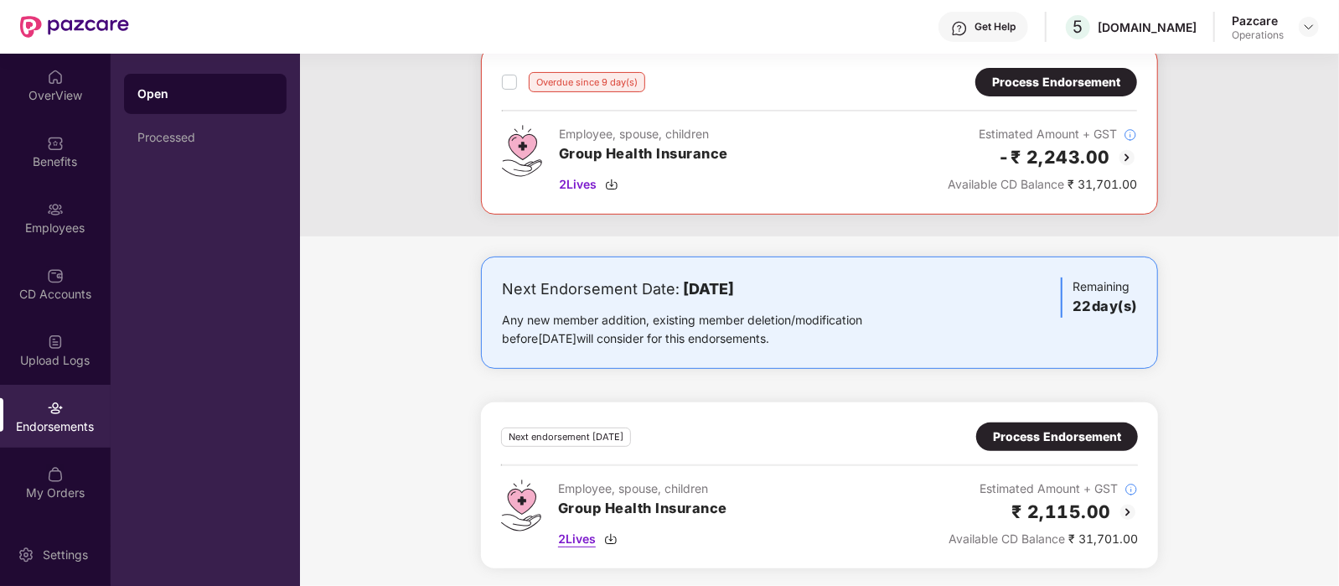
click at [584, 538] on span "2 Lives" at bounding box center [577, 538] width 38 height 18
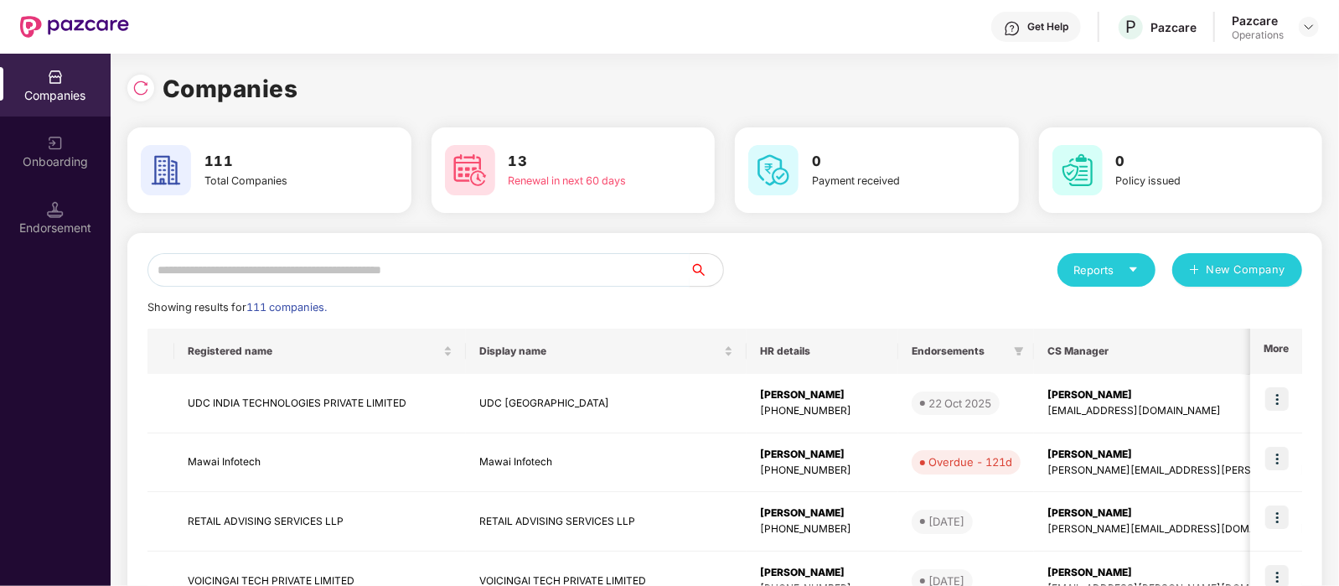
click at [333, 270] on input "text" at bounding box center [418, 270] width 542 height 34
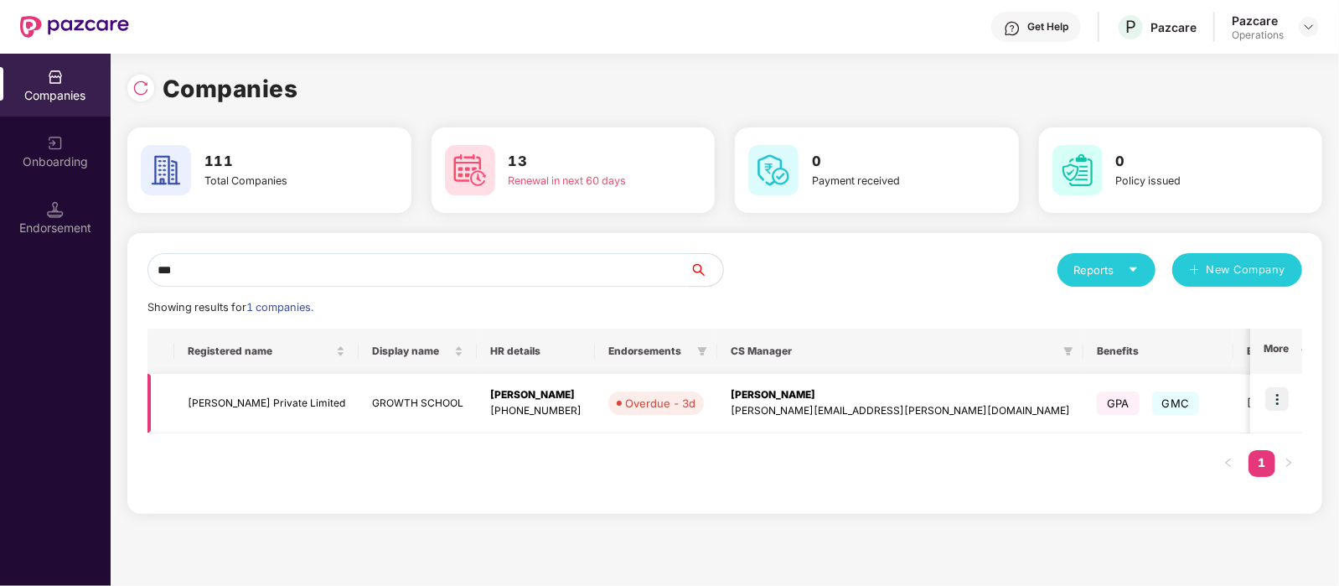
type input "***"
click at [246, 393] on td "[PERSON_NAME] Private Limited" at bounding box center [266, 403] width 184 height 59
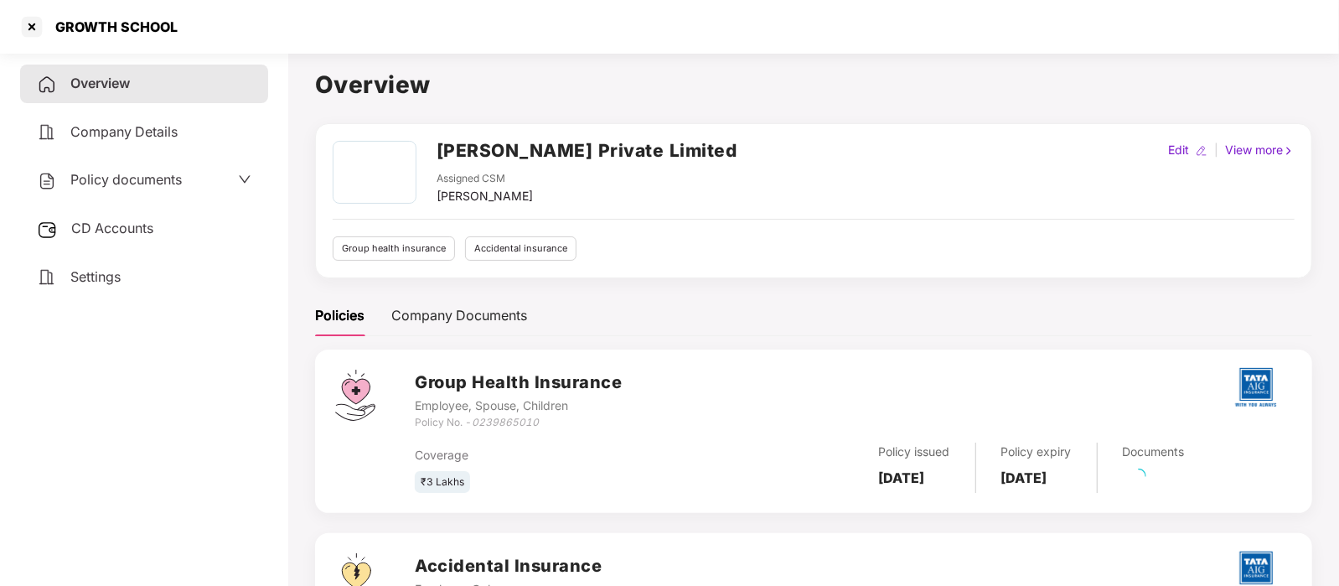
click at [142, 222] on span "CD Accounts" at bounding box center [112, 227] width 82 height 17
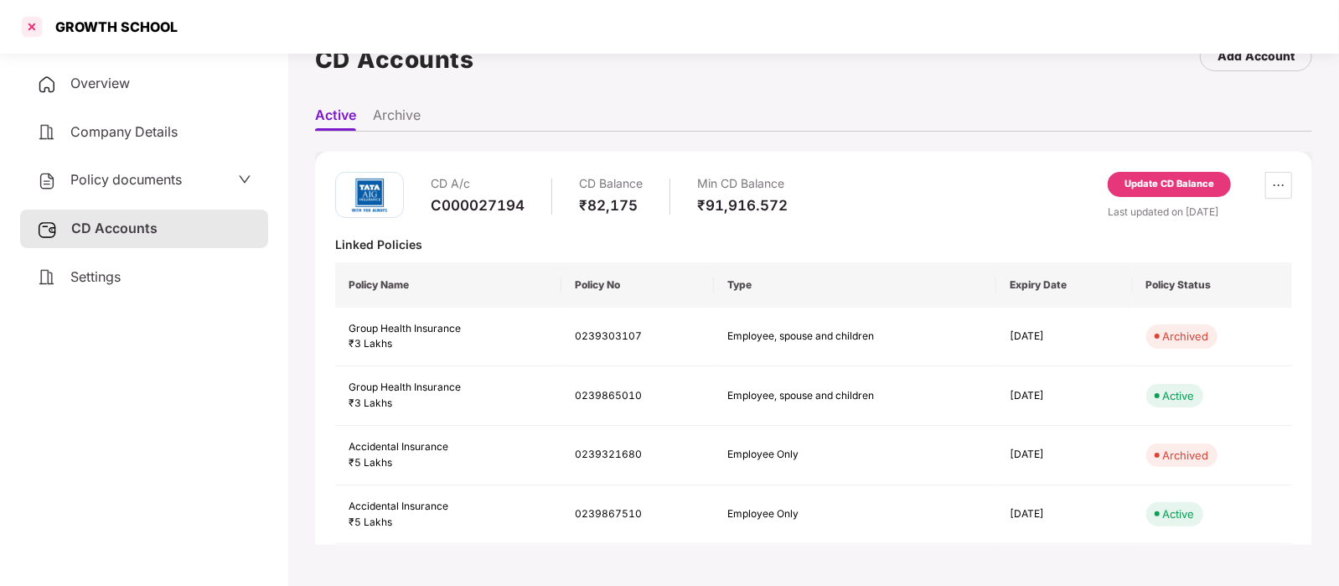
click at [33, 19] on div at bounding box center [31, 26] width 27 height 27
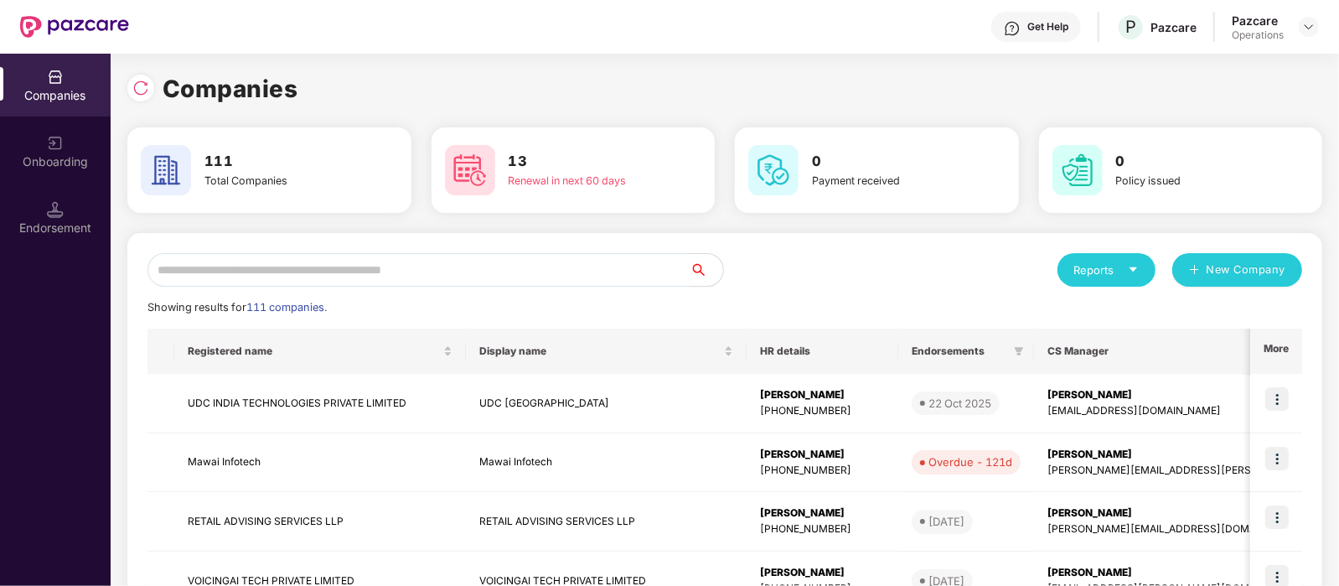
click at [297, 276] on input "text" at bounding box center [418, 270] width 542 height 34
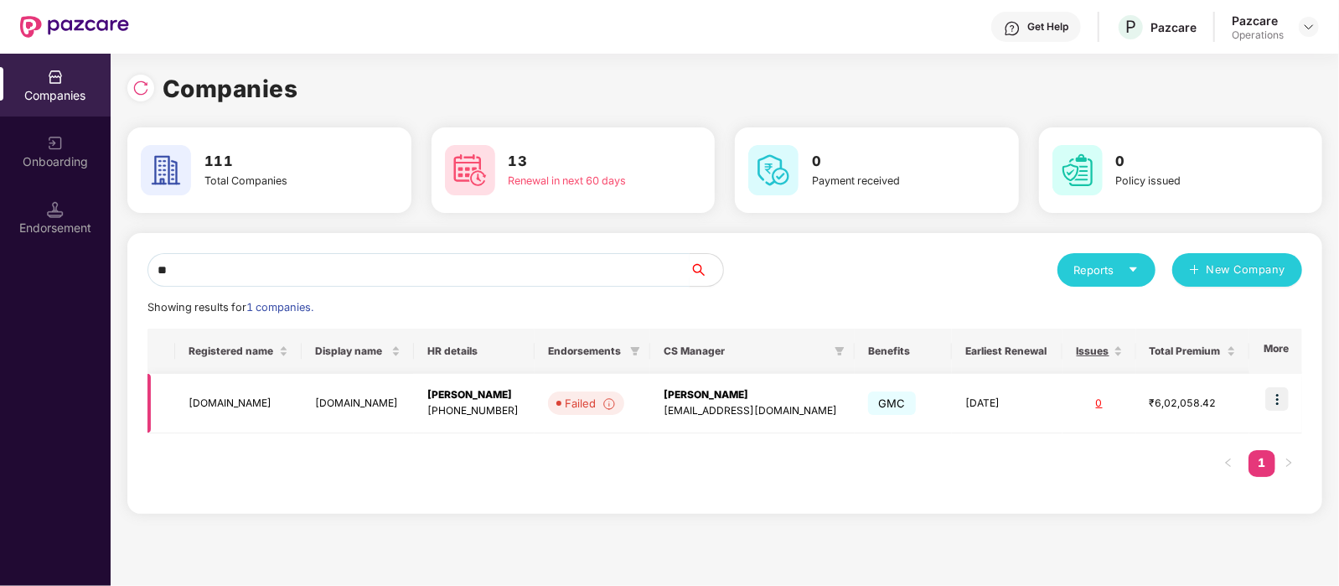
type input "**"
click at [1286, 391] on img at bounding box center [1276, 398] width 23 height 23
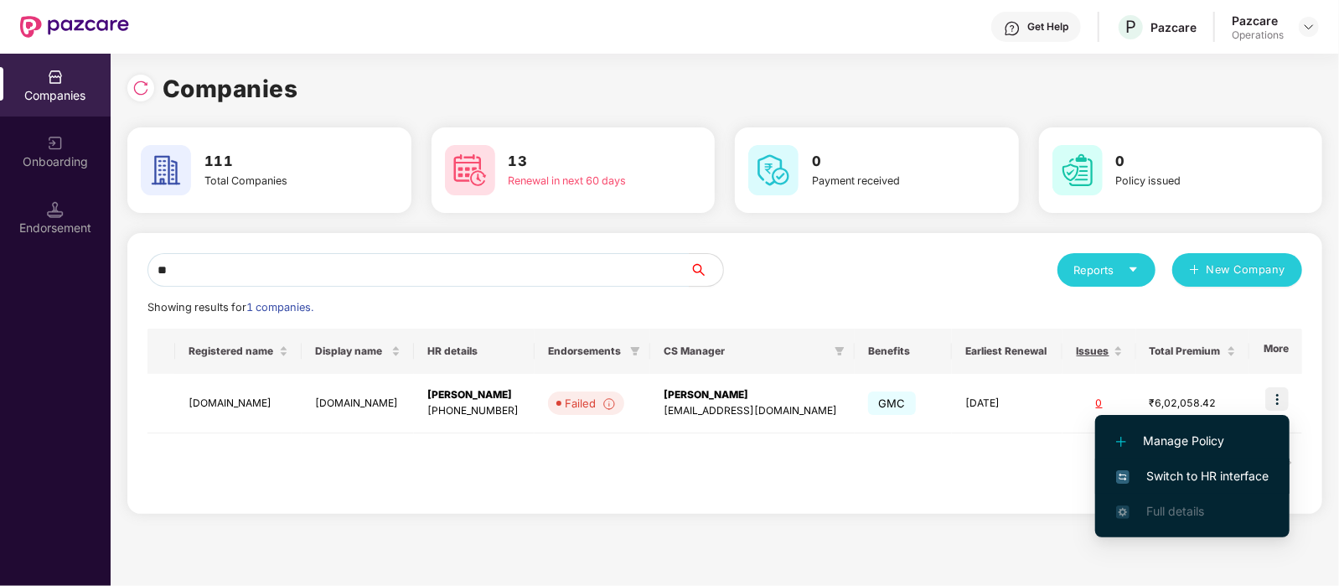
click at [1174, 472] on span "Switch to HR interface" at bounding box center [1192, 476] width 152 height 18
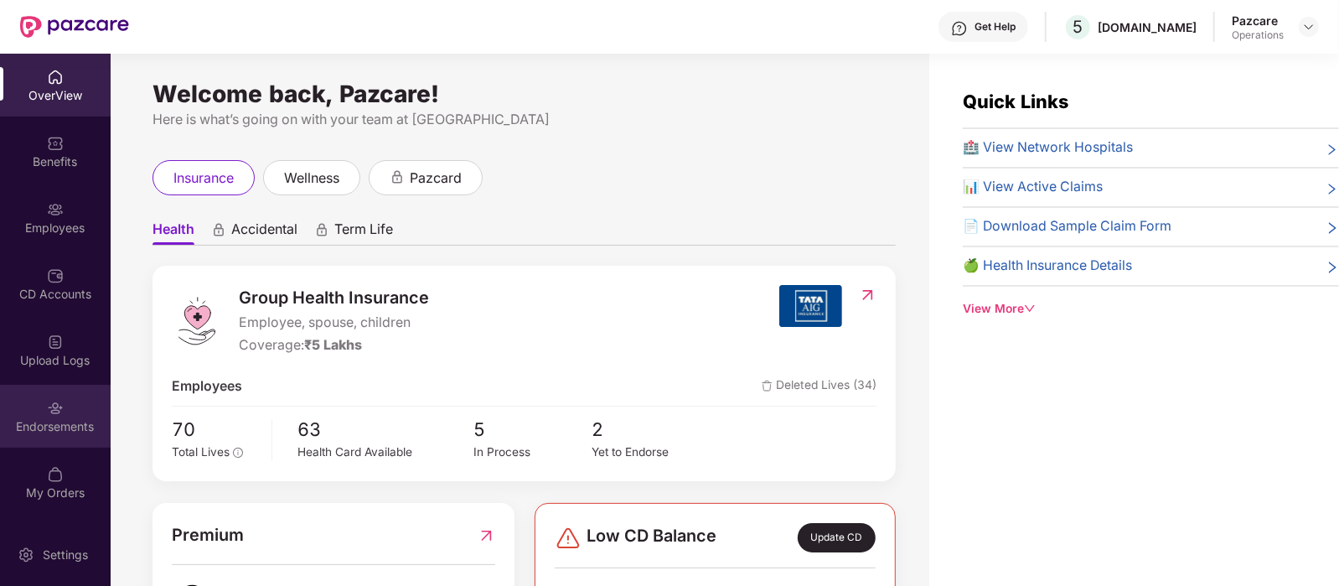
drag, startPoint x: 289, startPoint y: 0, endPoint x: 74, endPoint y: 403, distance: 456.9
click at [74, 403] on div "Endorsements" at bounding box center [55, 416] width 111 height 63
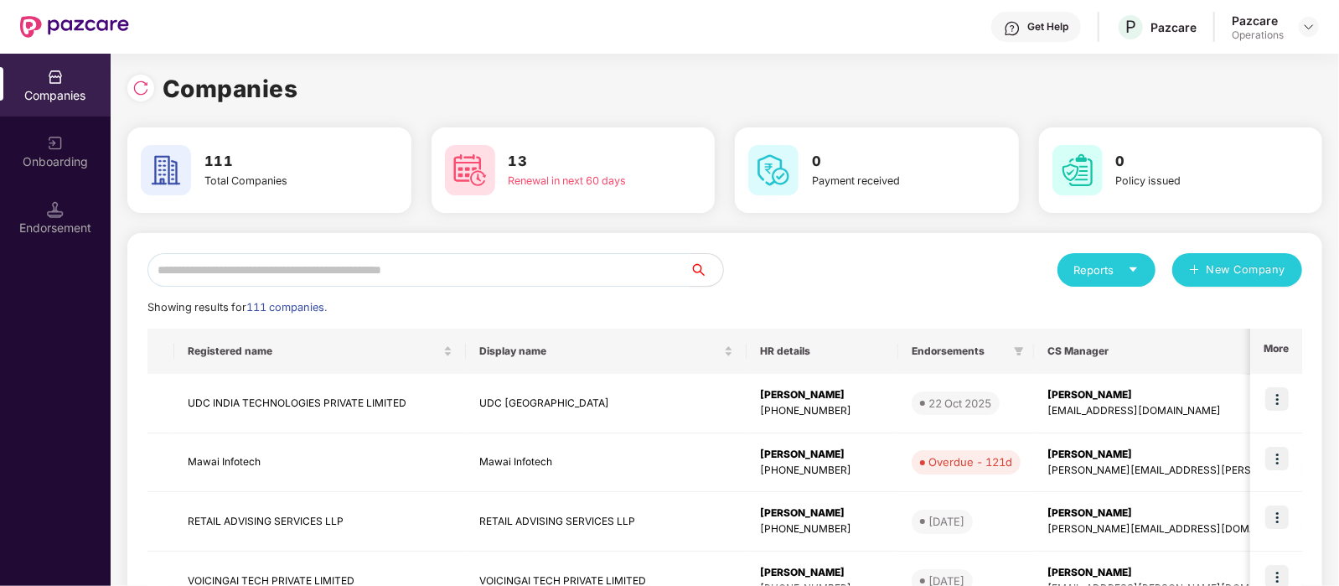
click at [382, 262] on input "text" at bounding box center [418, 270] width 542 height 34
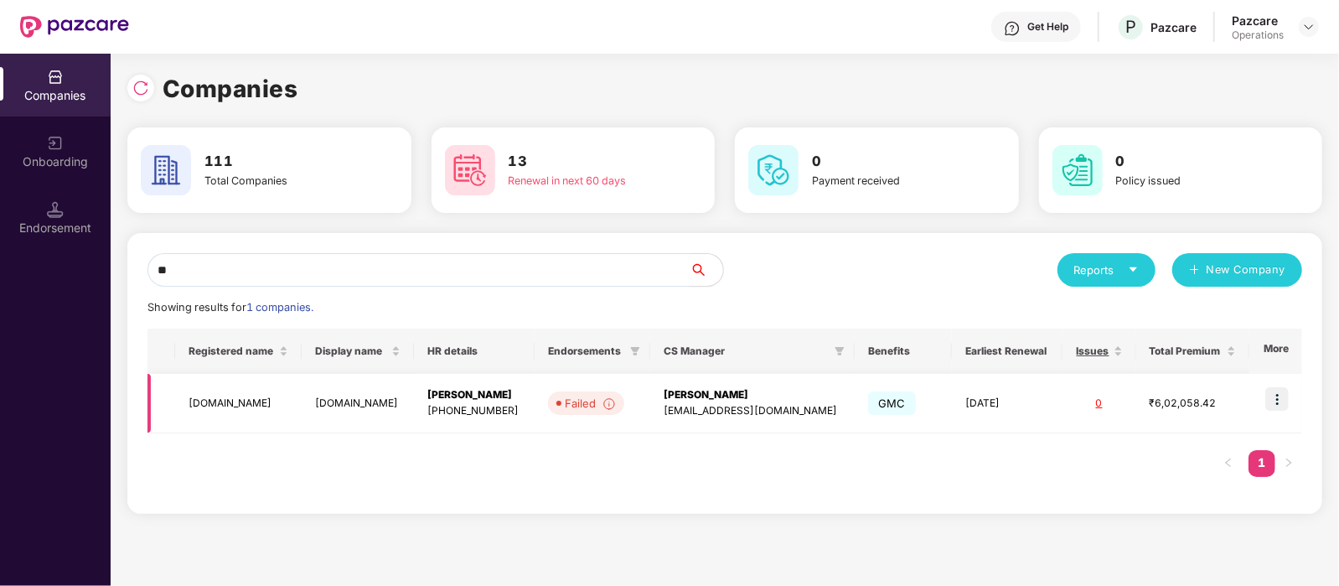
type input "**"
click at [226, 395] on td "[DOMAIN_NAME]" at bounding box center [238, 403] width 126 height 59
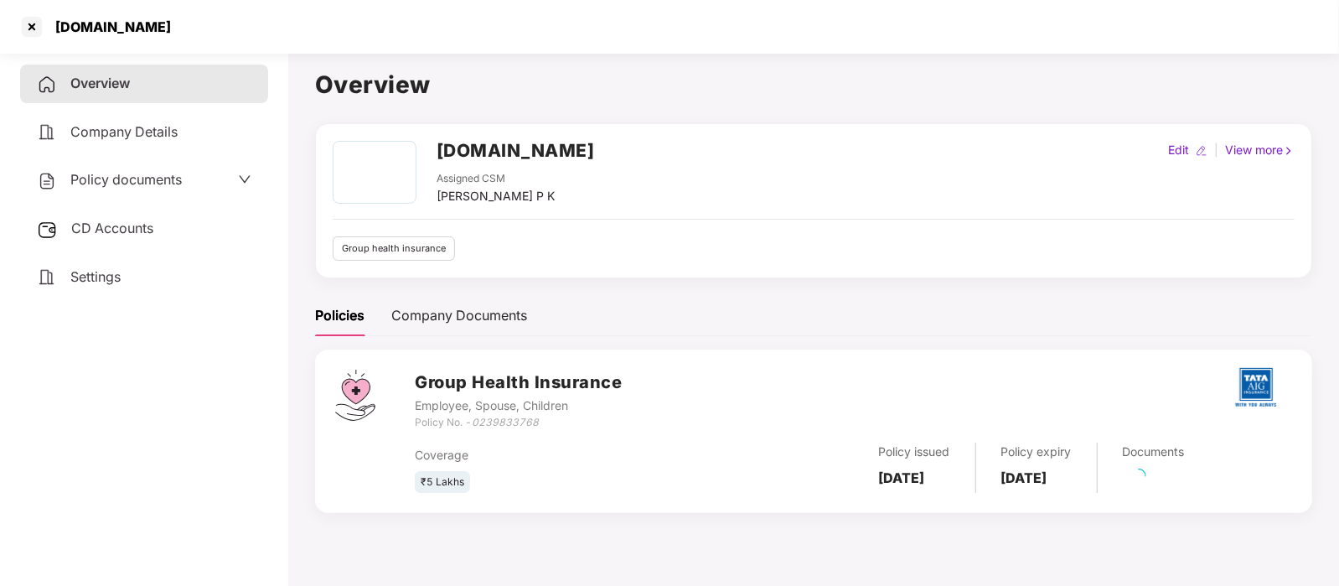
click at [141, 245] on div "CD Accounts" at bounding box center [144, 228] width 248 height 39
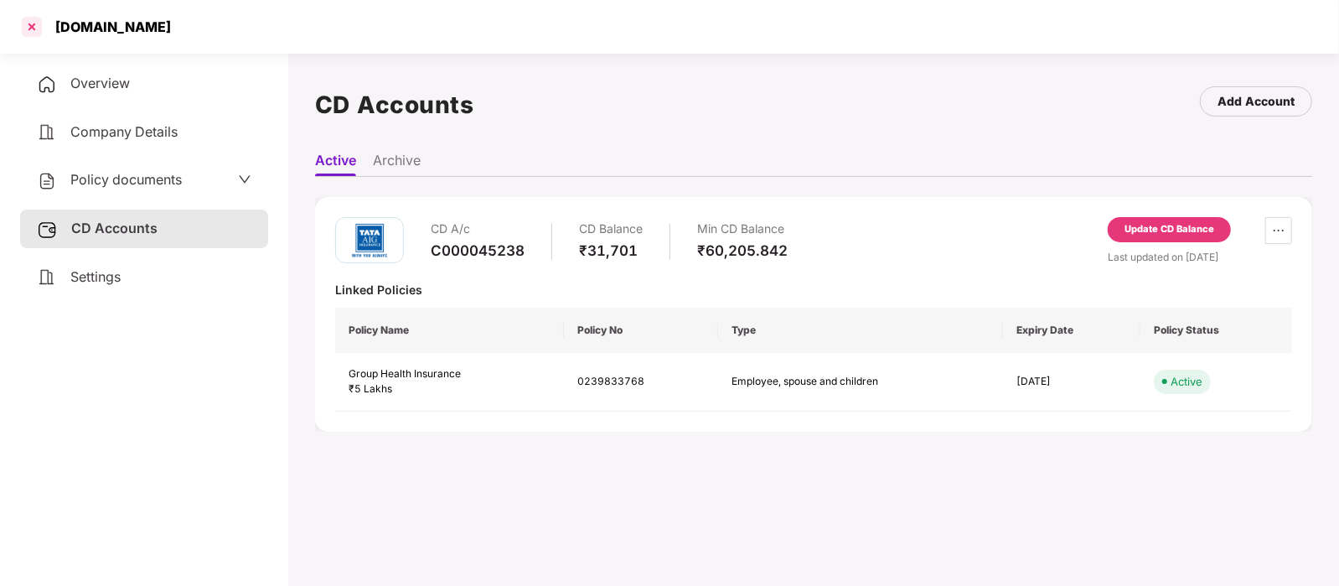
click at [29, 22] on div at bounding box center [31, 26] width 27 height 27
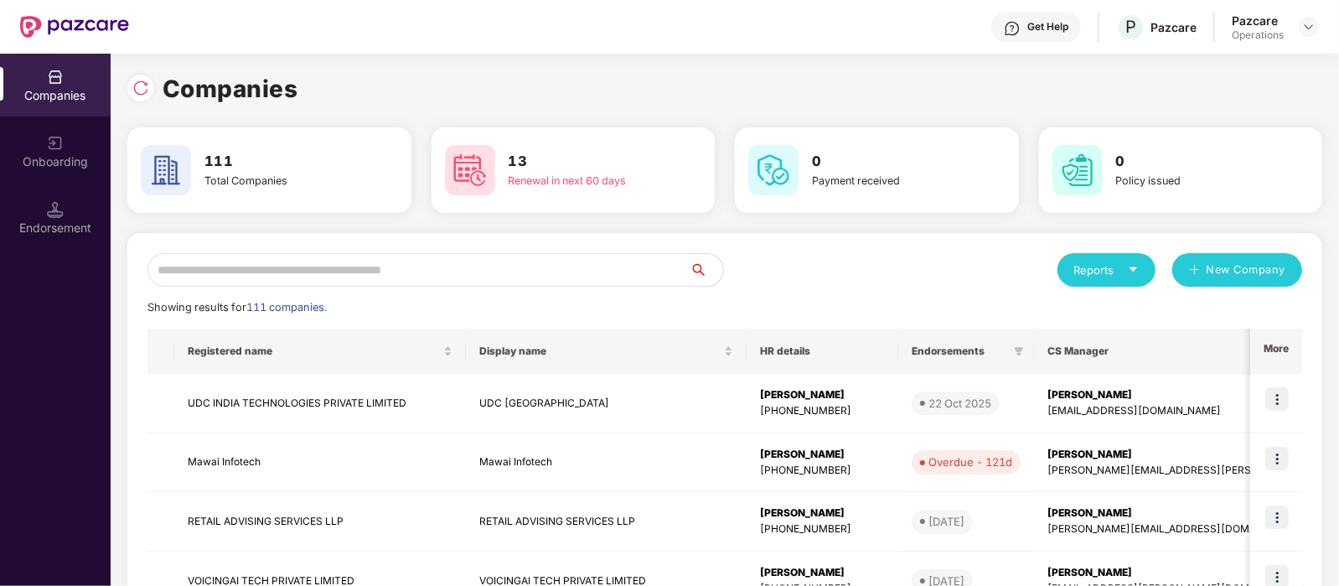
click at [332, 273] on input "text" at bounding box center [418, 270] width 542 height 34
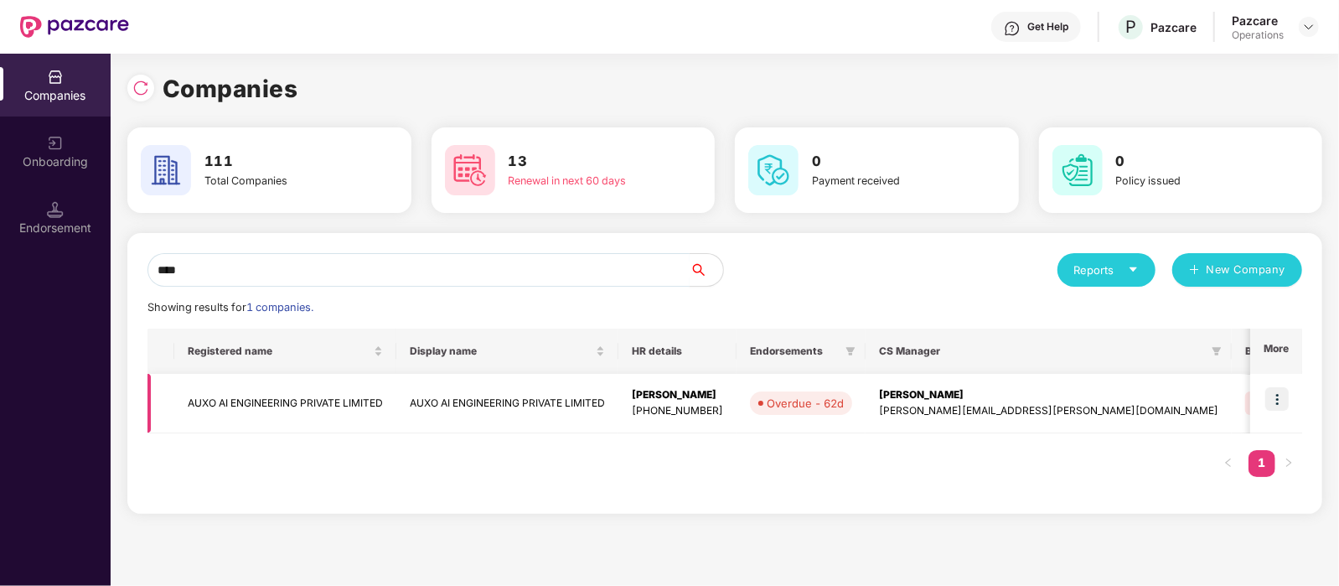
type input "****"
click at [1286, 400] on img at bounding box center [1276, 398] width 23 height 23
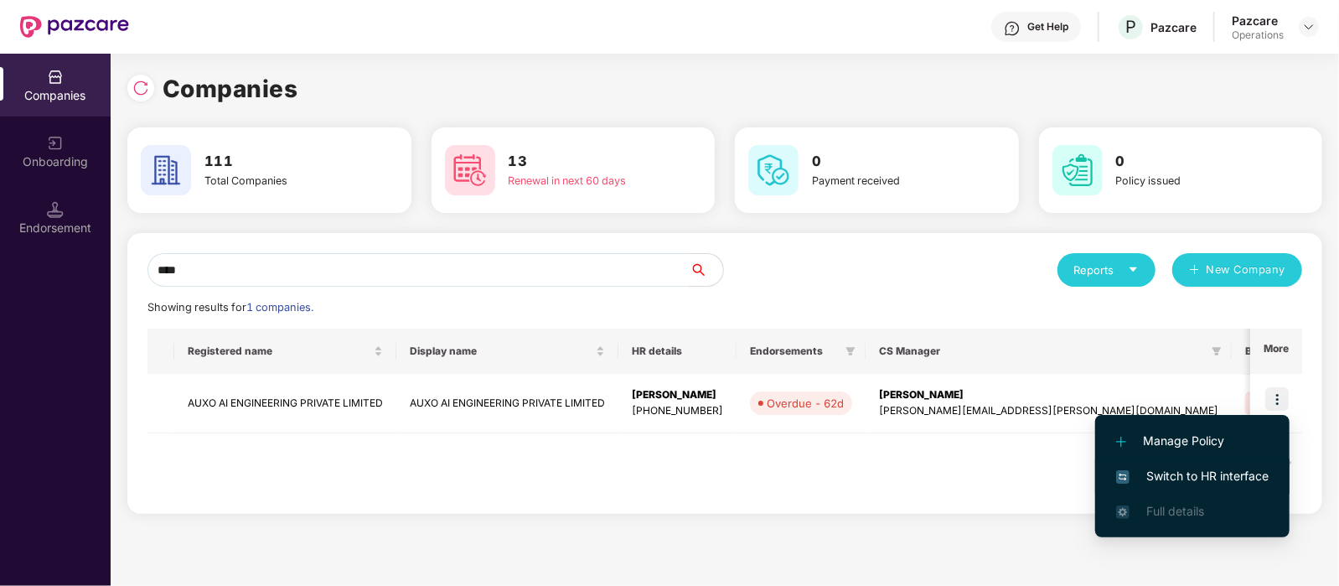
click at [1206, 467] on span "Switch to HR interface" at bounding box center [1192, 476] width 152 height 18
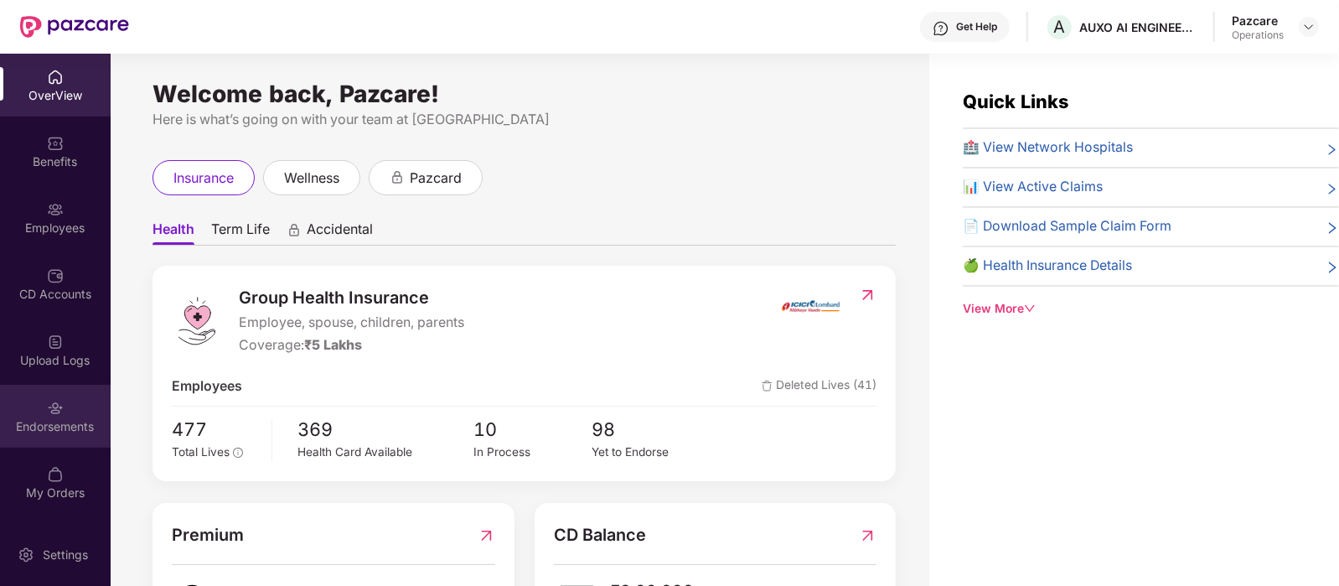
click at [67, 420] on div "Endorsements" at bounding box center [55, 426] width 111 height 17
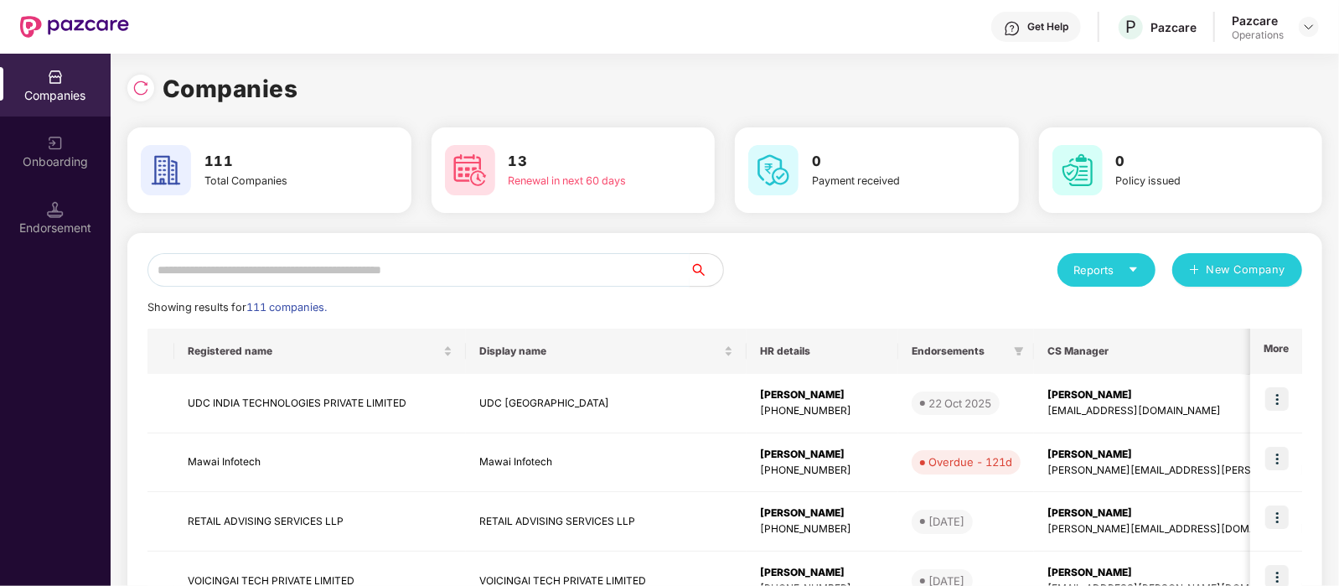
click at [298, 266] on input "text" at bounding box center [418, 270] width 542 height 34
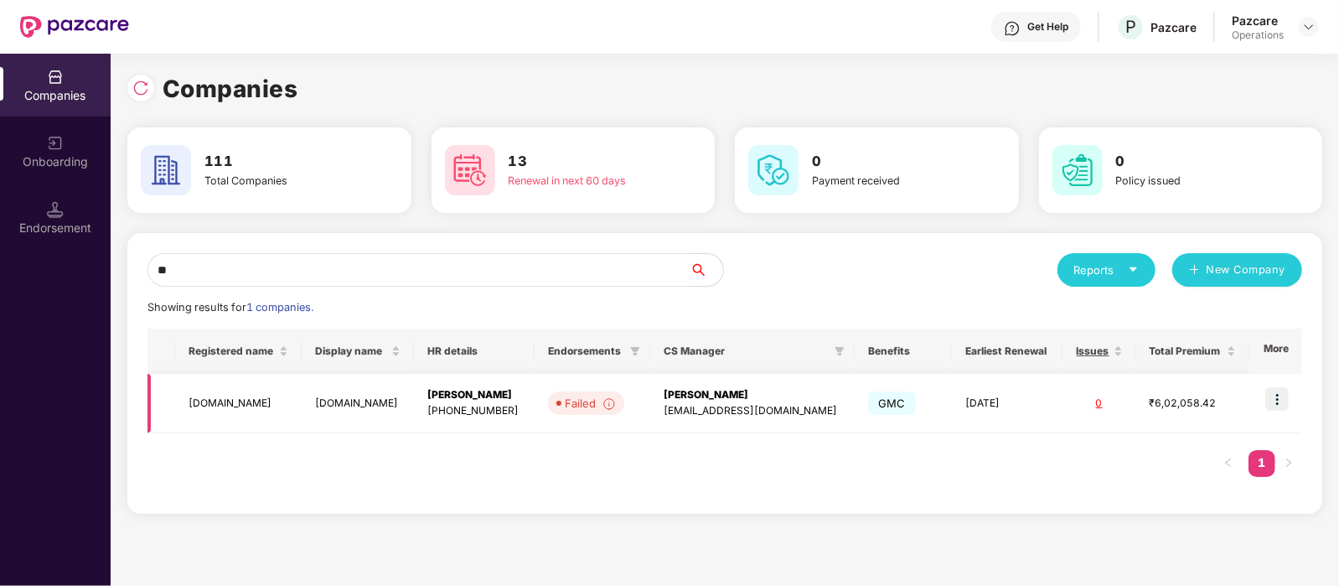
type input "**"
click at [1256, 401] on td at bounding box center [1275, 403] width 53 height 59
click at [1286, 400] on img at bounding box center [1276, 398] width 23 height 23
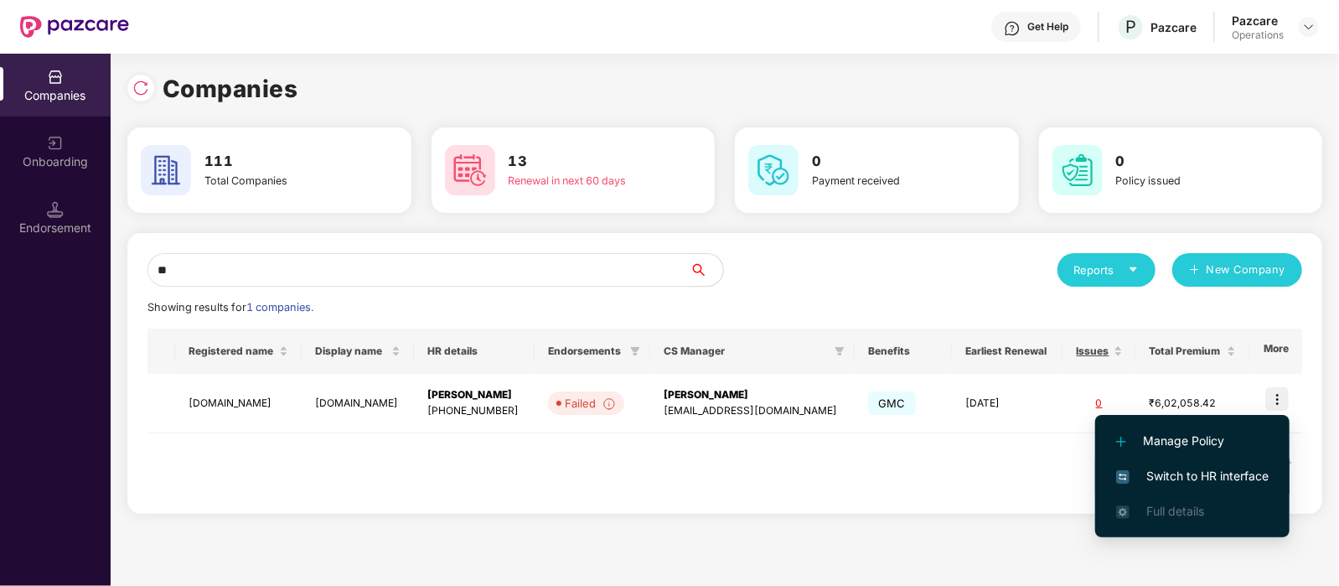
click at [1206, 475] on span "Switch to HR interface" at bounding box center [1192, 476] width 152 height 18
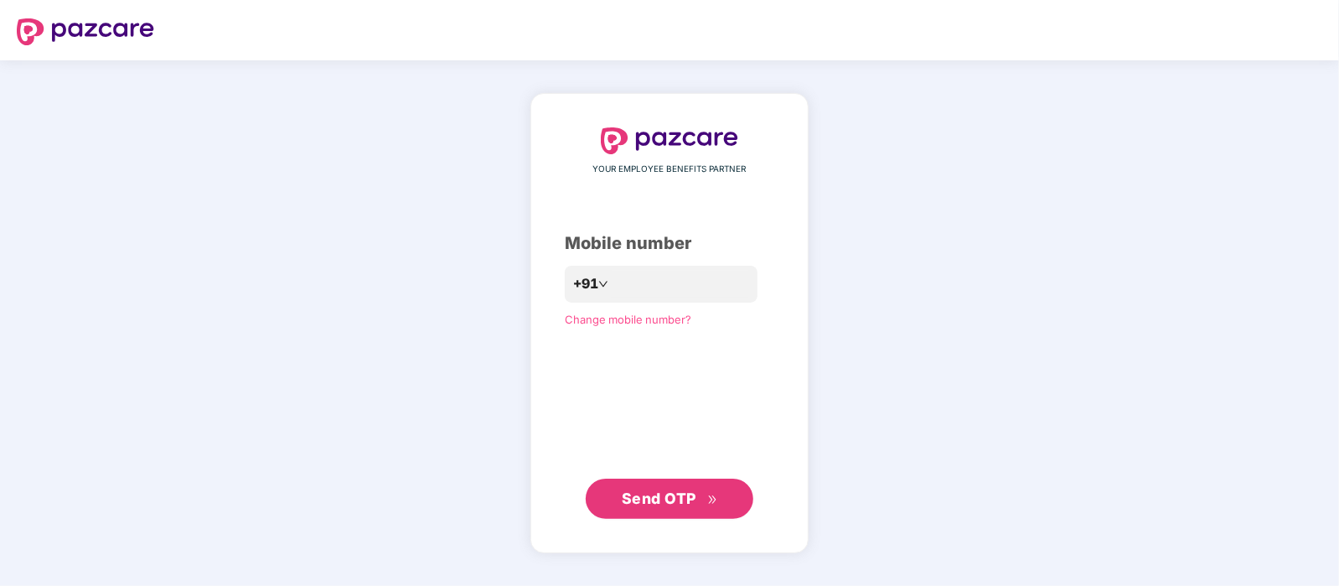
click at [956, 246] on div "YOUR EMPLOYEE BENEFITS PARTNER Mobile number +91 Change mobile number? Send OTP" at bounding box center [669, 322] width 1339 height 525
click at [663, 276] on input "number" at bounding box center [680, 284] width 137 height 27
type input "**********"
click at [710, 488] on span "Send OTP" at bounding box center [670, 498] width 96 height 23
click at [683, 492] on span "Send OTP" at bounding box center [659, 498] width 75 height 18
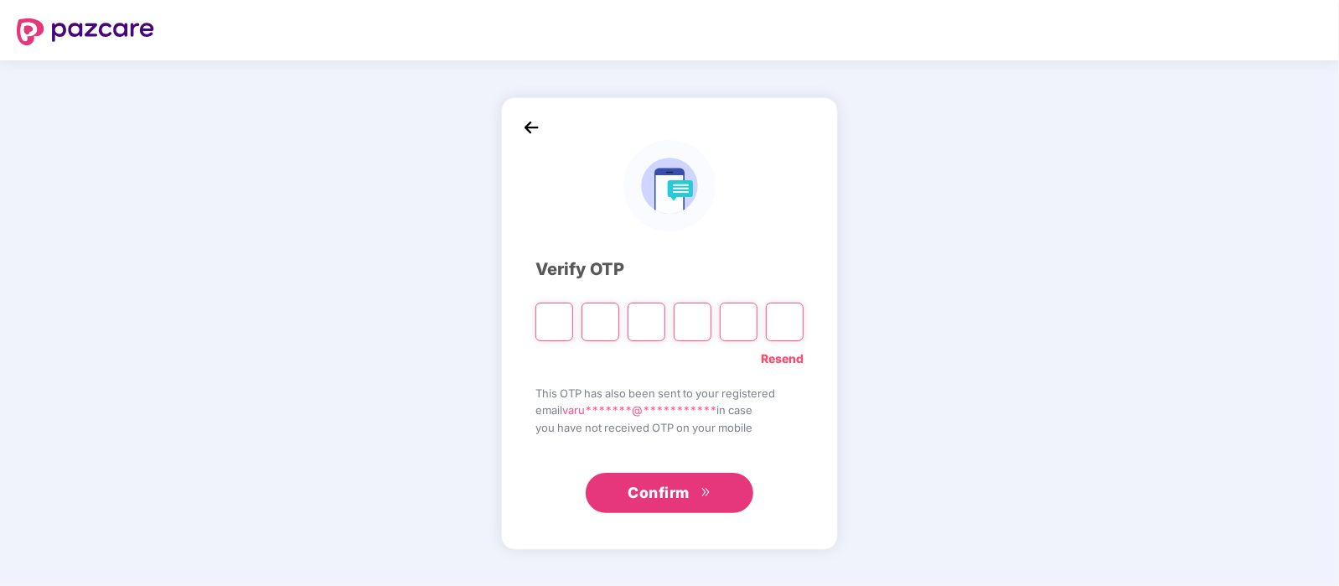
type input "*"
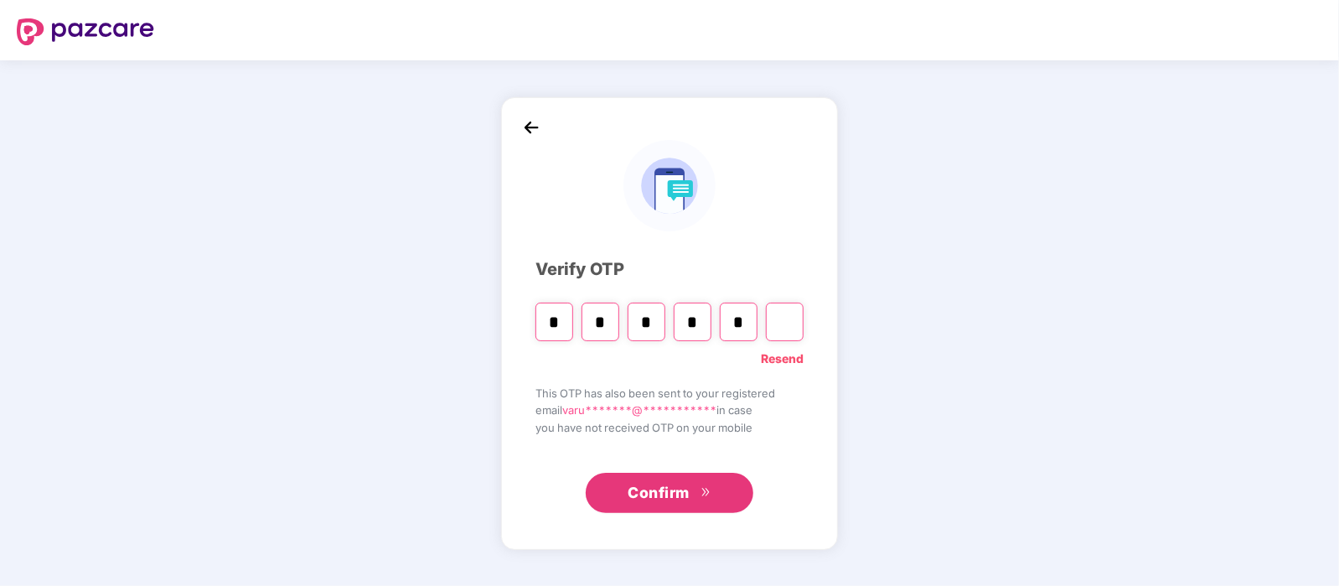
type input "*"
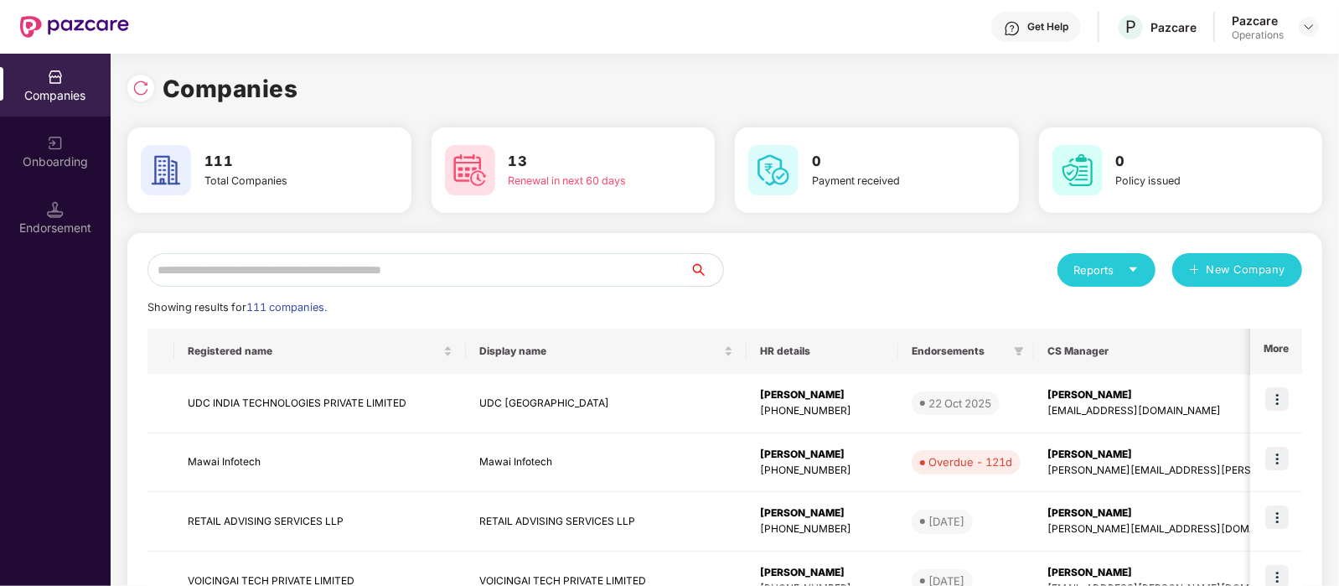
click at [328, 264] on input "text" at bounding box center [418, 270] width 542 height 34
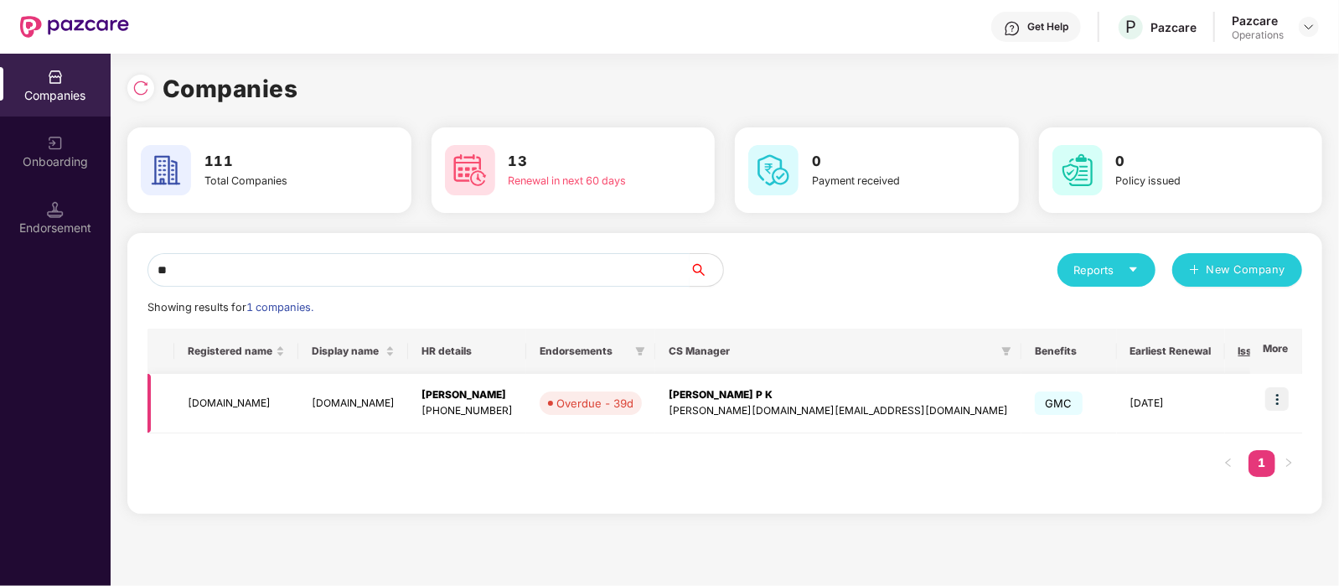
type input "**"
click at [1288, 397] on img at bounding box center [1276, 398] width 23 height 23
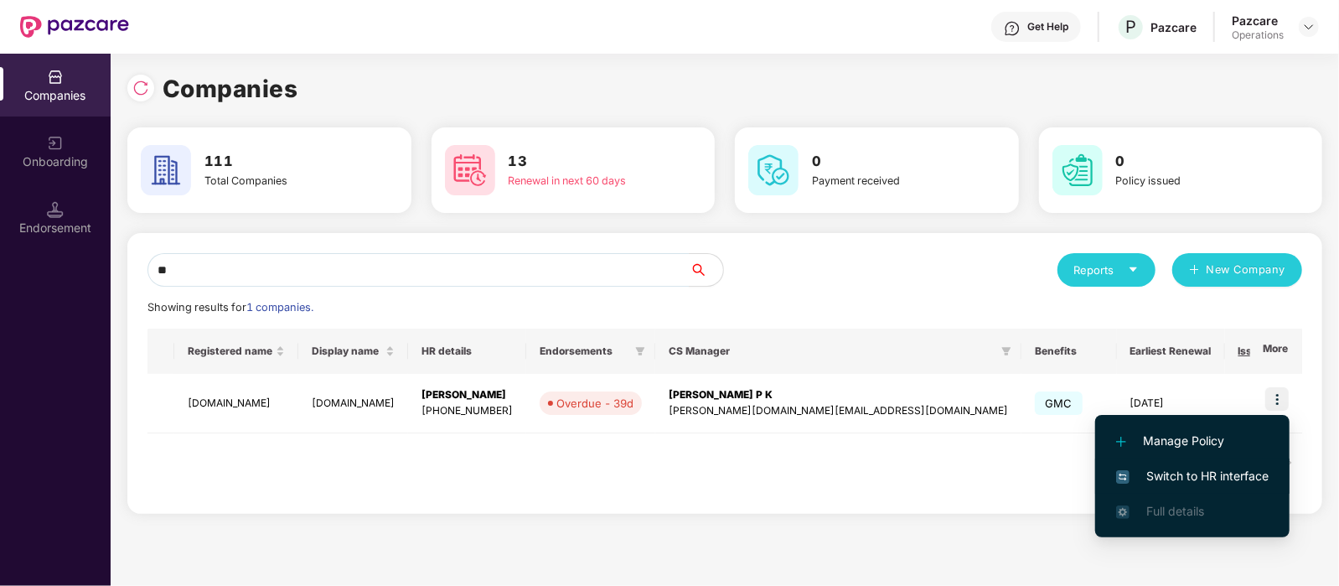
click at [1179, 474] on span "Switch to HR interface" at bounding box center [1192, 476] width 152 height 18
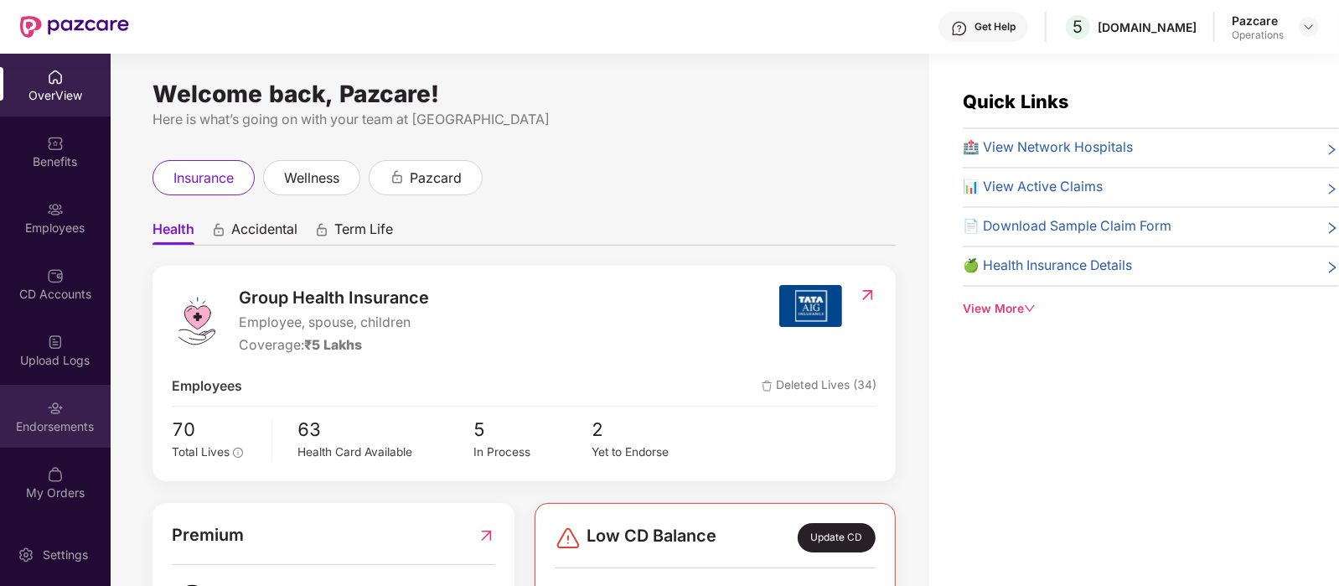
click at [67, 414] on div "Endorsements" at bounding box center [55, 416] width 111 height 63
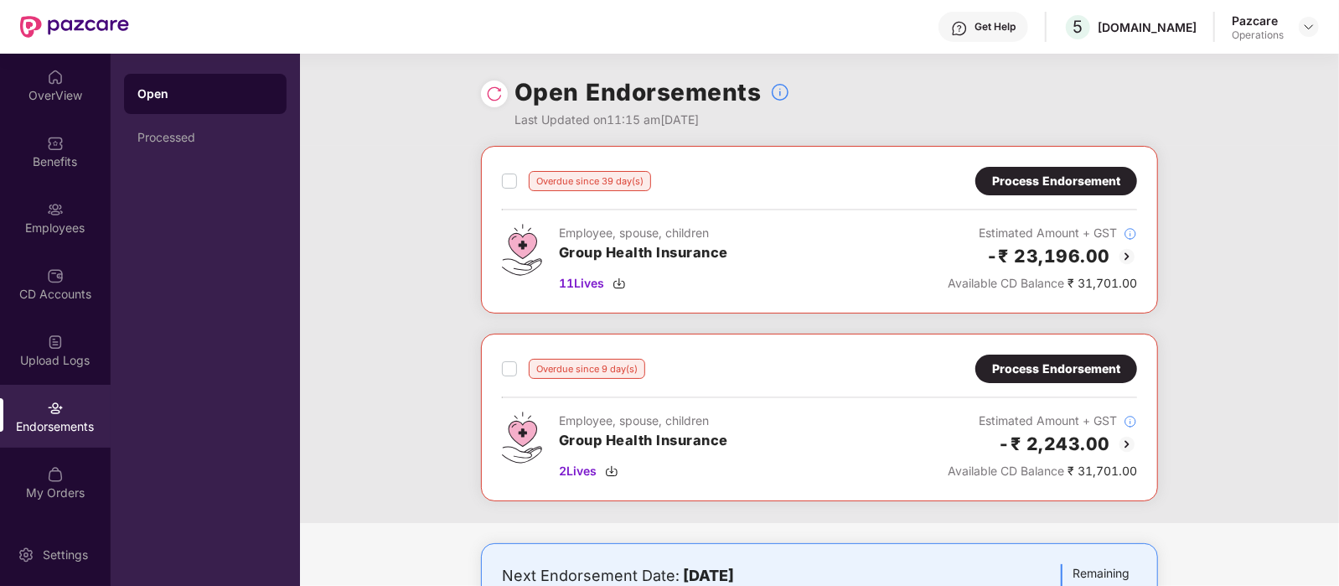
click at [1093, 173] on div "Process Endorsement" at bounding box center [1056, 181] width 128 height 18
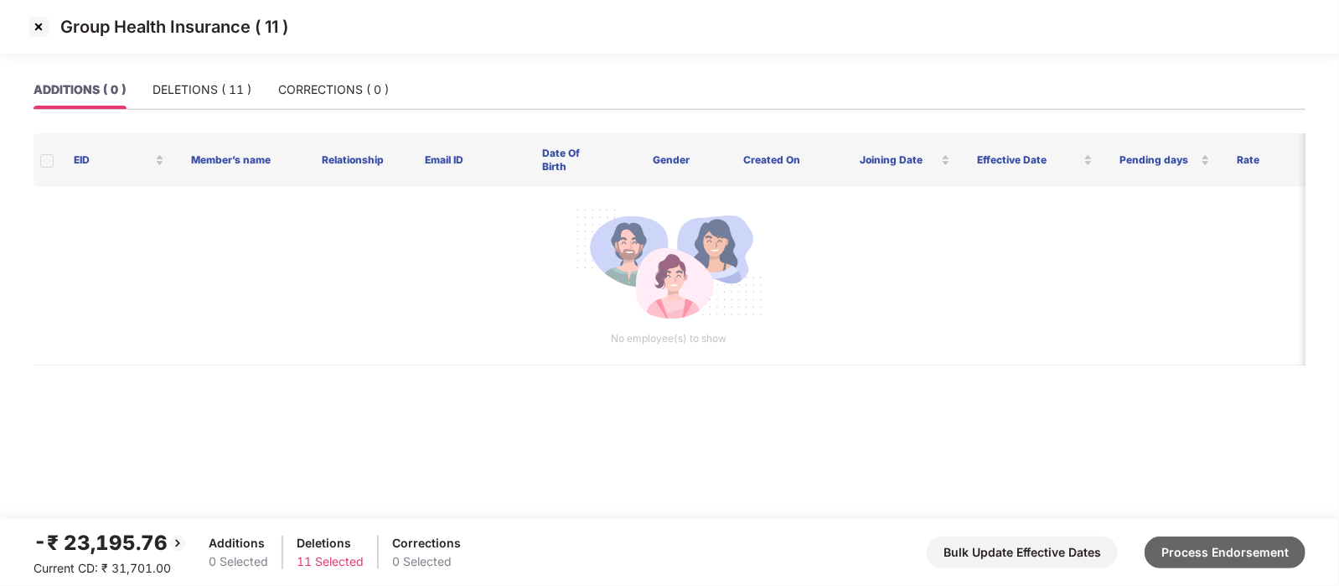
click at [1244, 542] on button "Process Endorsement" at bounding box center [1224, 552] width 161 height 32
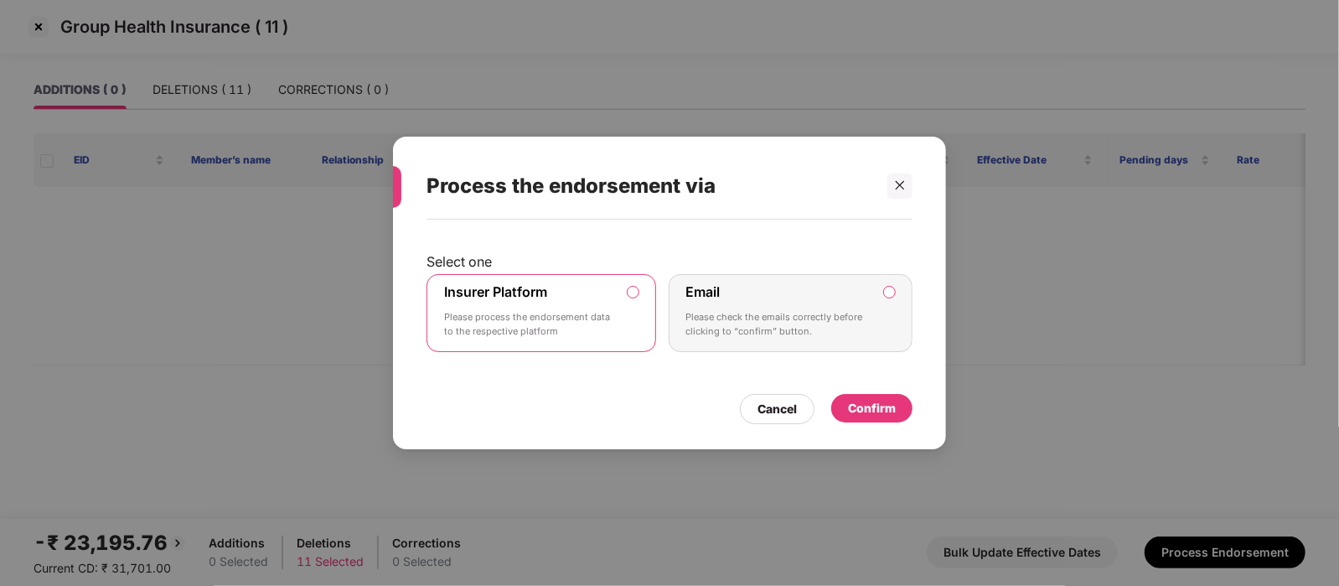
click at [875, 412] on div "Confirm" at bounding box center [872, 408] width 48 height 18
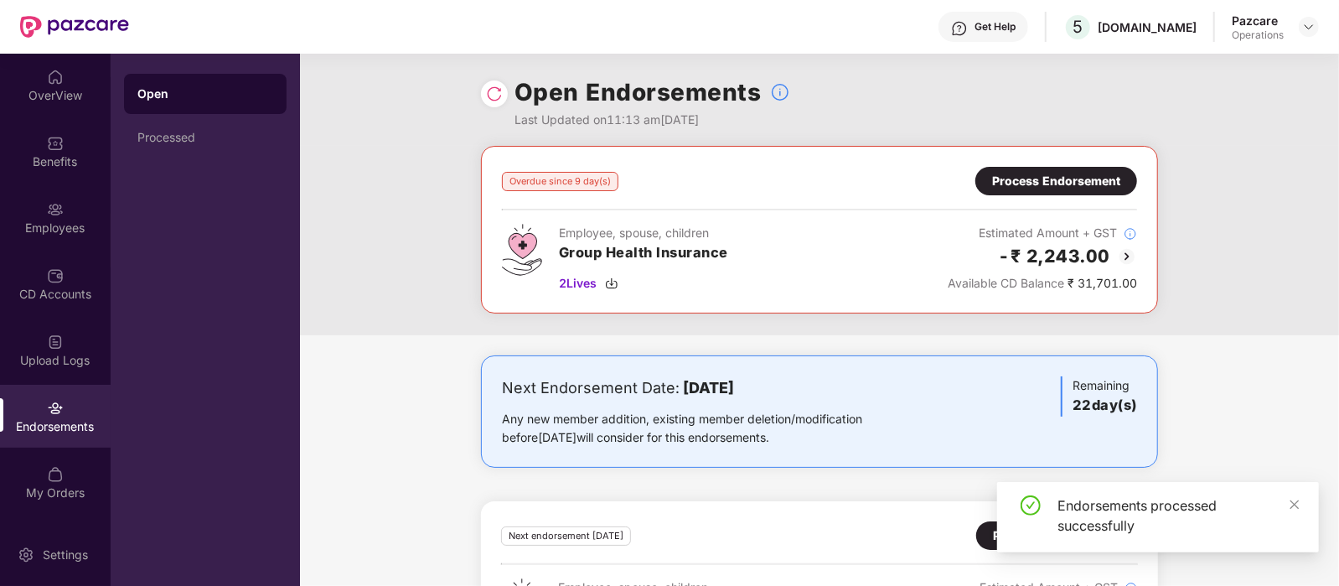
click at [1077, 188] on div "Process Endorsement" at bounding box center [1056, 181] width 128 height 18
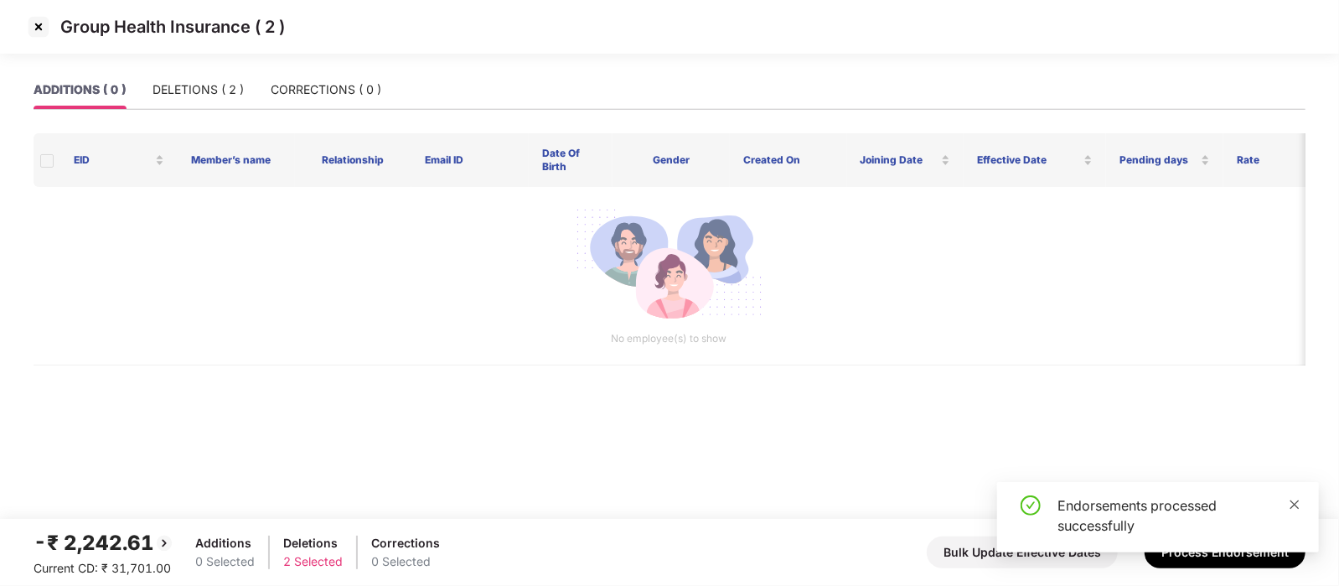
click at [1290, 501] on icon "close" at bounding box center [1294, 504] width 12 height 12
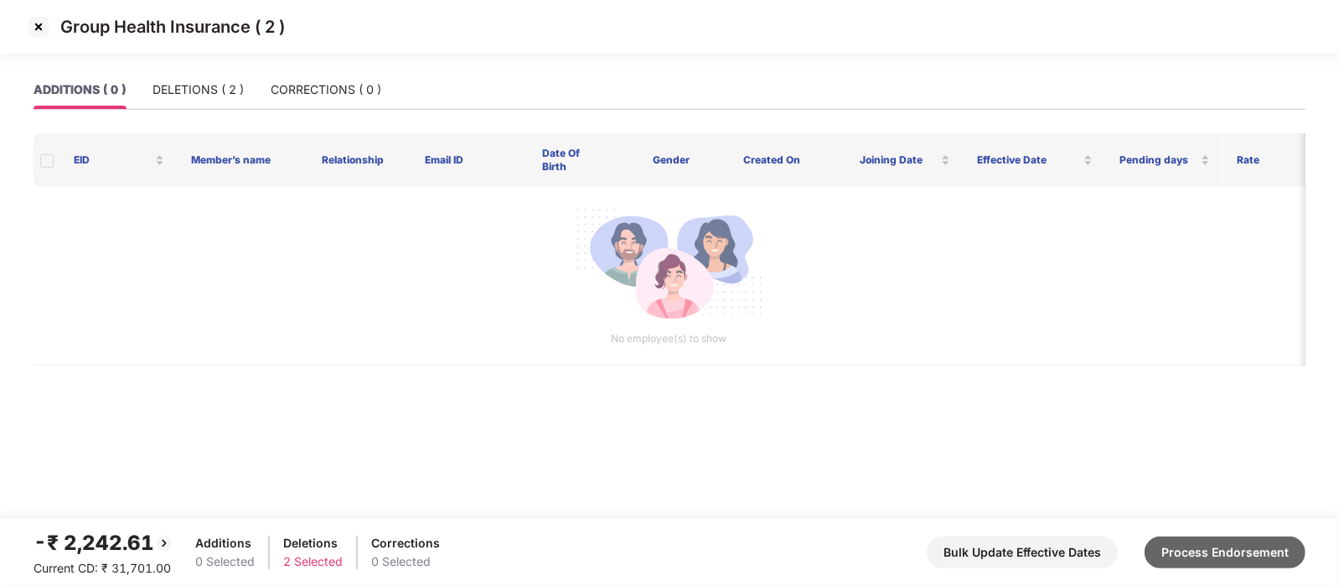
click at [1244, 547] on button "Process Endorsement" at bounding box center [1224, 552] width 161 height 32
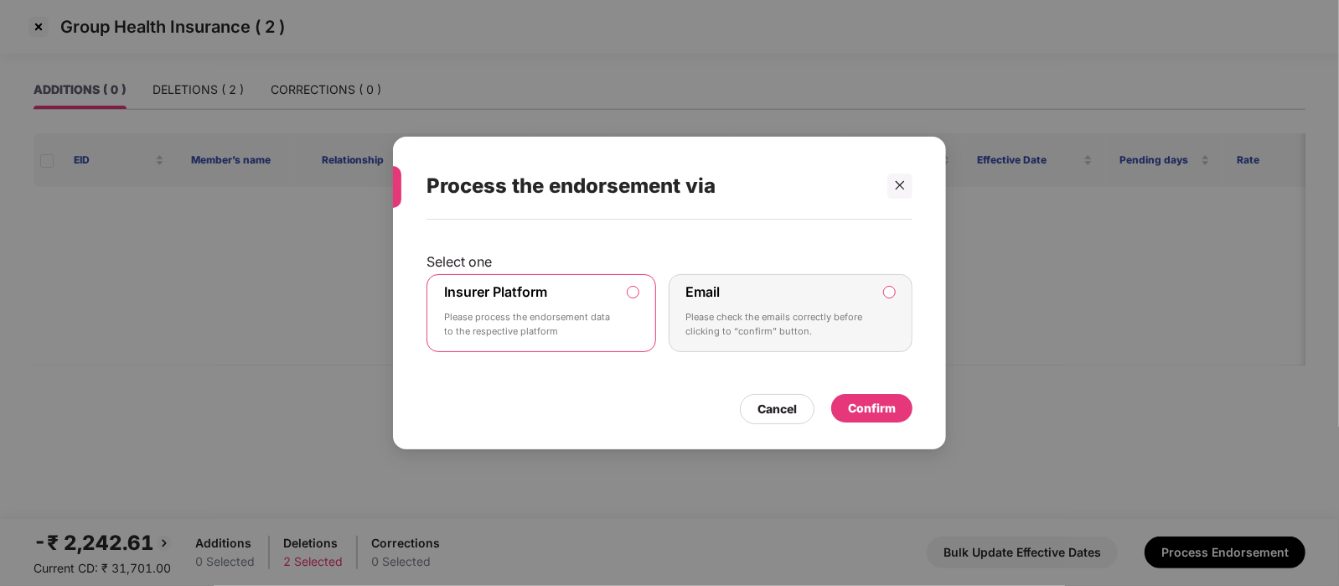
click at [872, 408] on div "Confirm" at bounding box center [872, 408] width 48 height 18
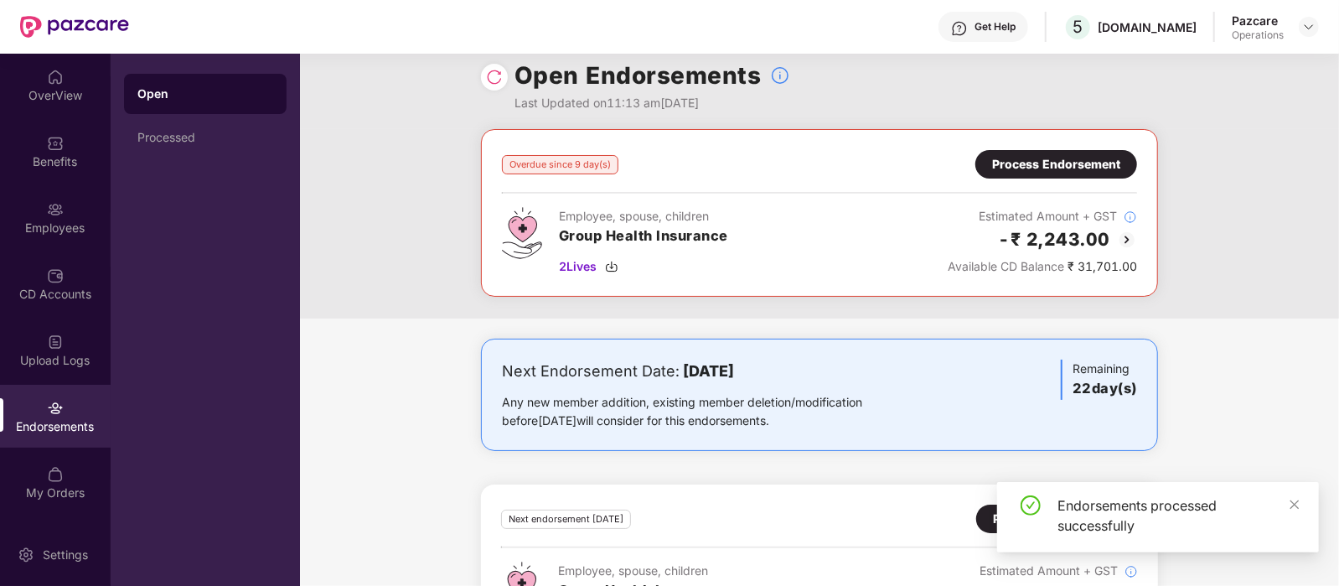
scroll to position [100, 0]
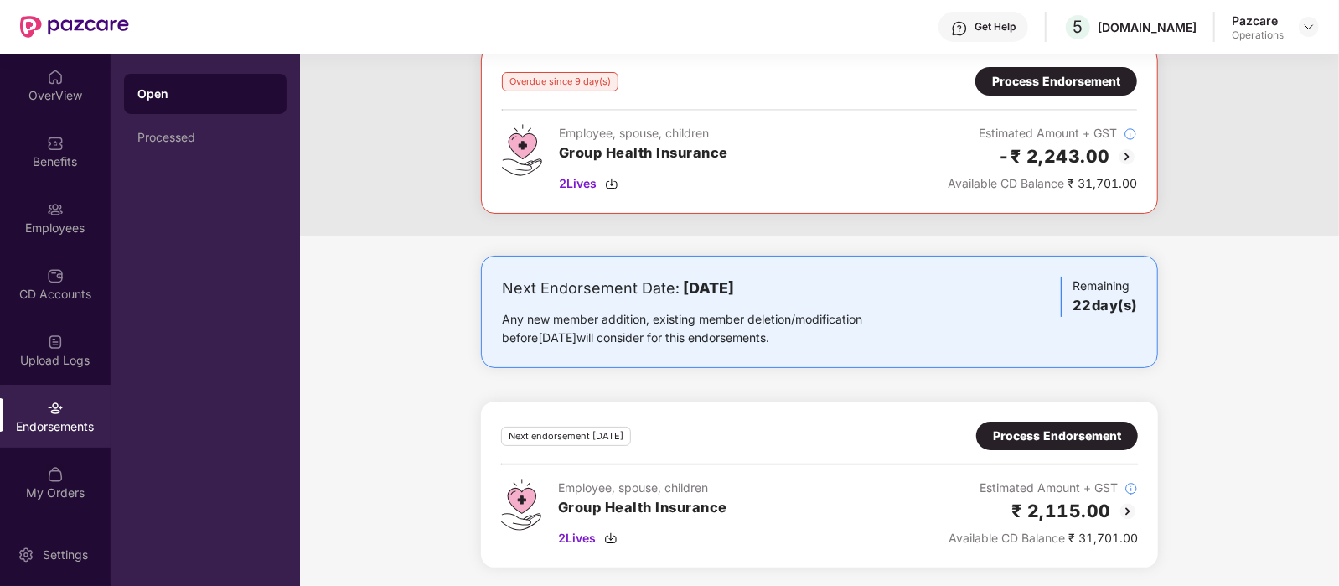
click at [1051, 424] on div "Process Endorsement" at bounding box center [1057, 435] width 162 height 28
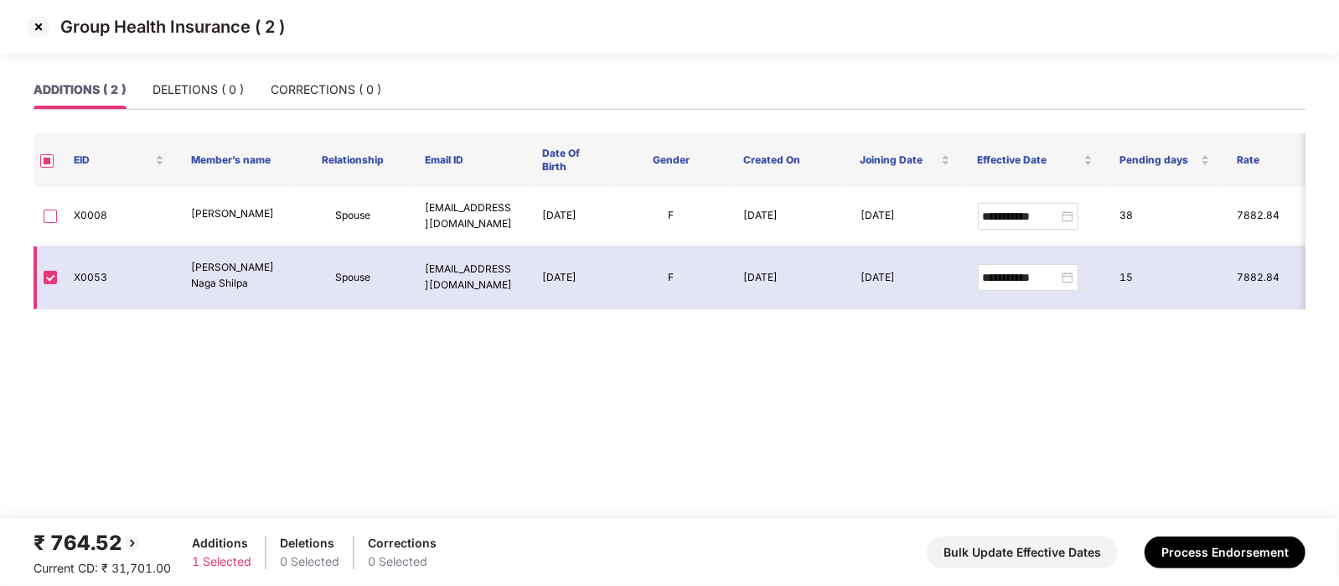
click at [59, 292] on td at bounding box center [47, 278] width 27 height 64
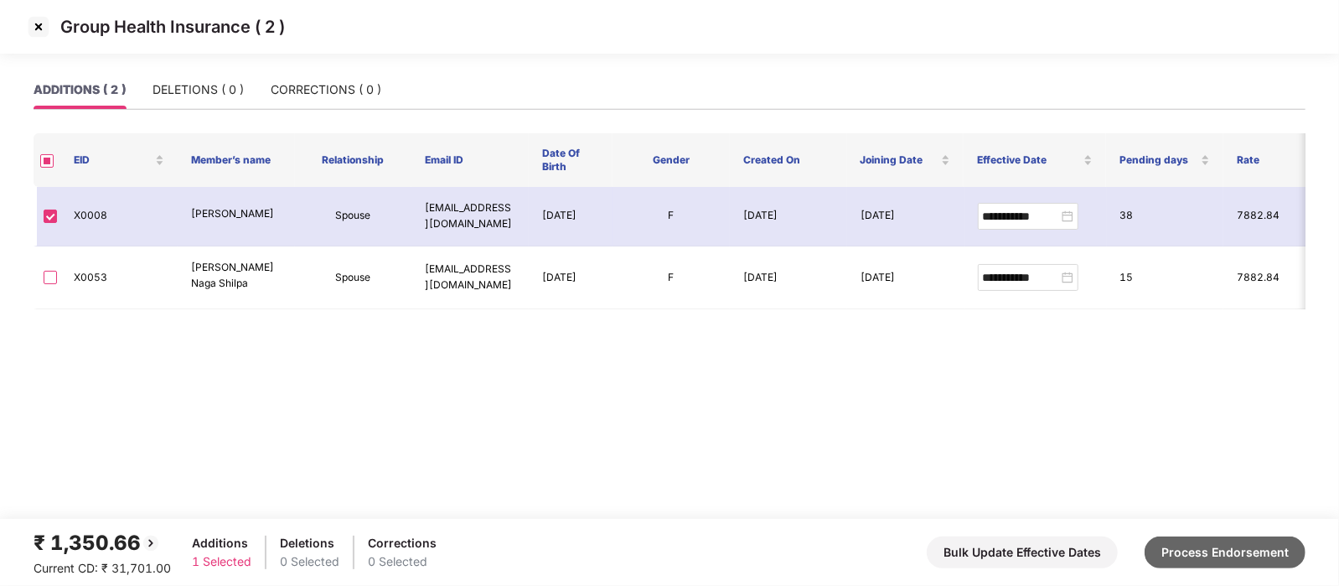
click at [1249, 547] on button "Process Endorsement" at bounding box center [1224, 552] width 161 height 32
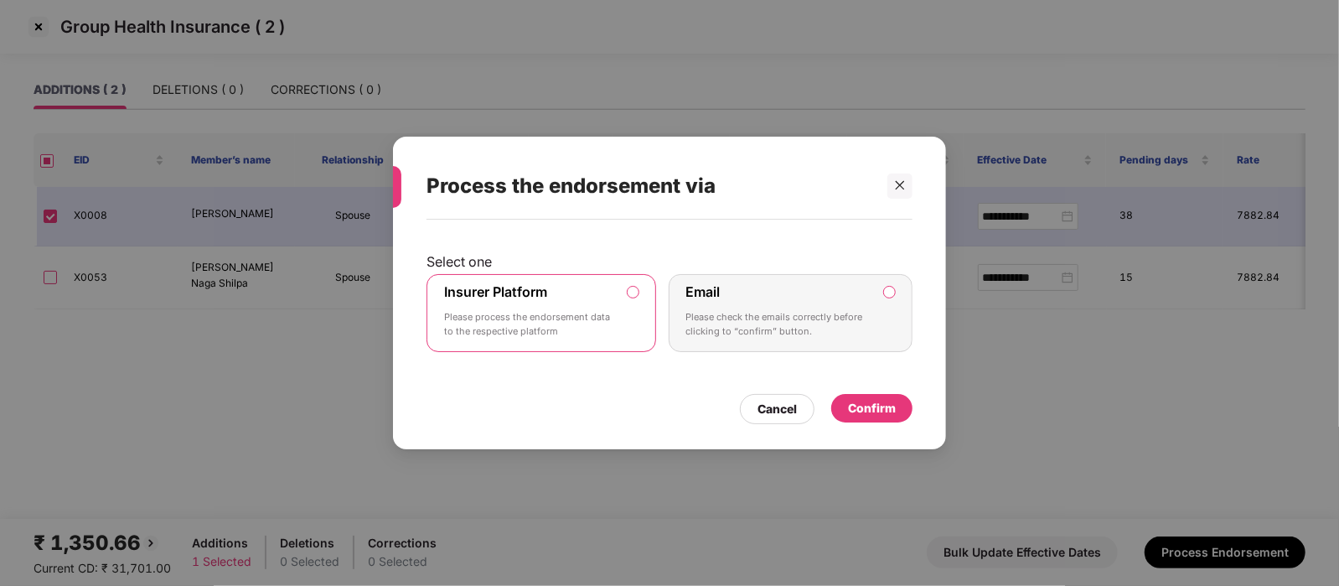
click at [863, 400] on div "Confirm" at bounding box center [872, 408] width 48 height 18
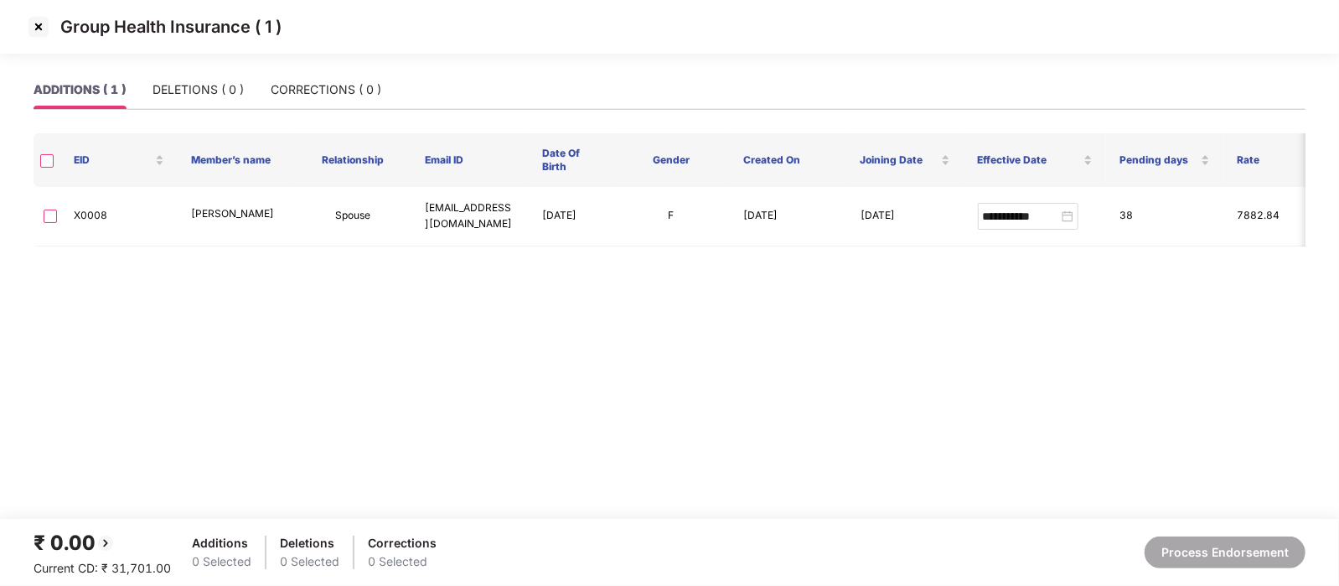
click at [38, 18] on img at bounding box center [38, 26] width 27 height 27
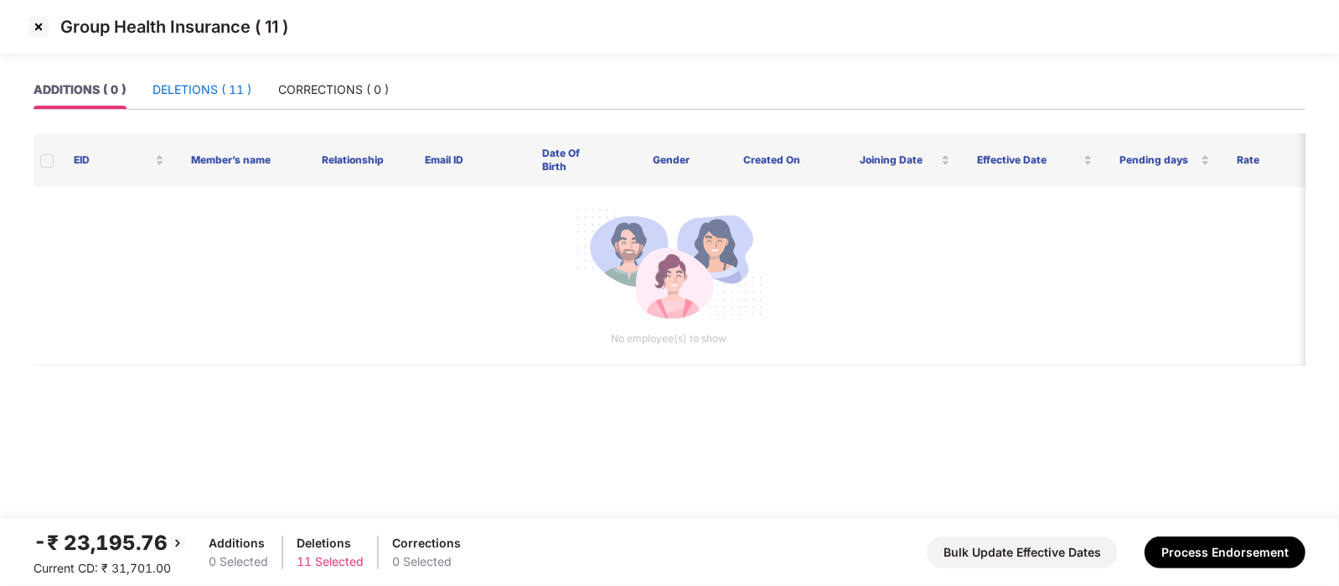
click at [185, 84] on div "DELETIONS ( 11 )" at bounding box center [201, 89] width 99 height 18
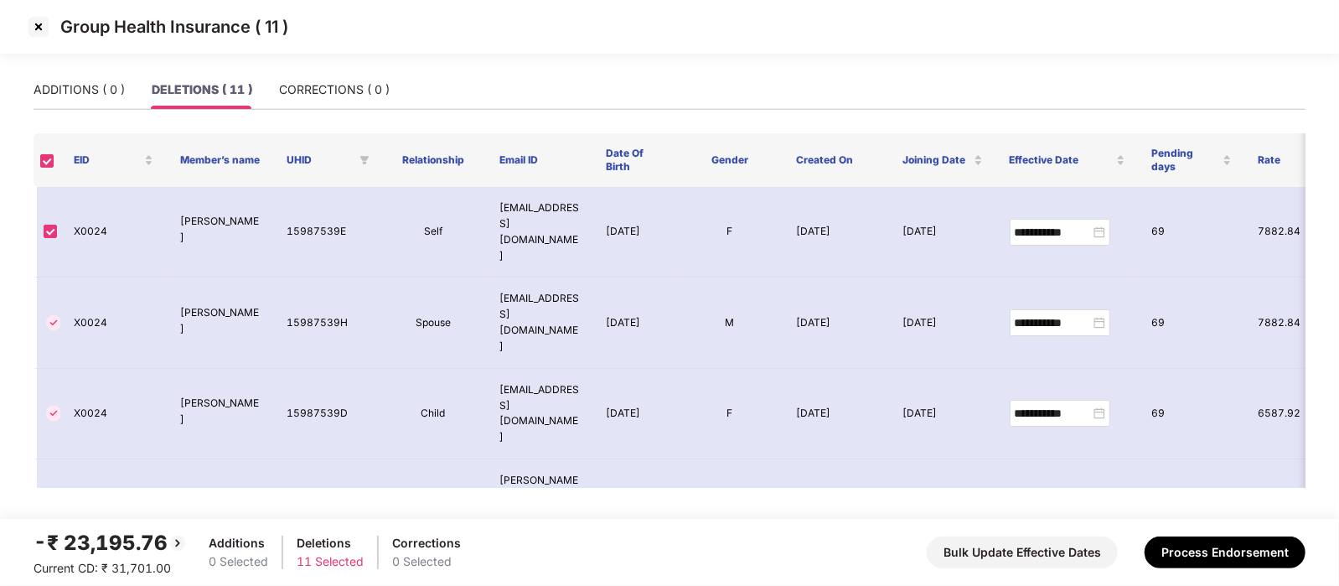
click at [35, 22] on img at bounding box center [38, 26] width 27 height 27
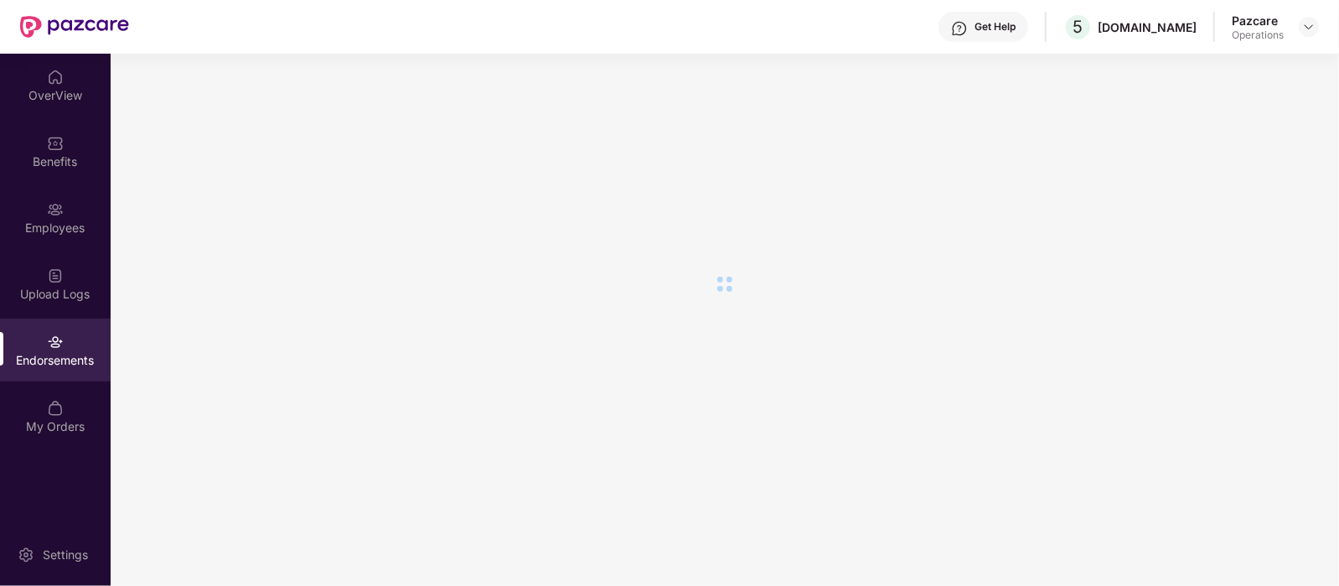
click at [35, 22] on img at bounding box center [74, 27] width 109 height 22
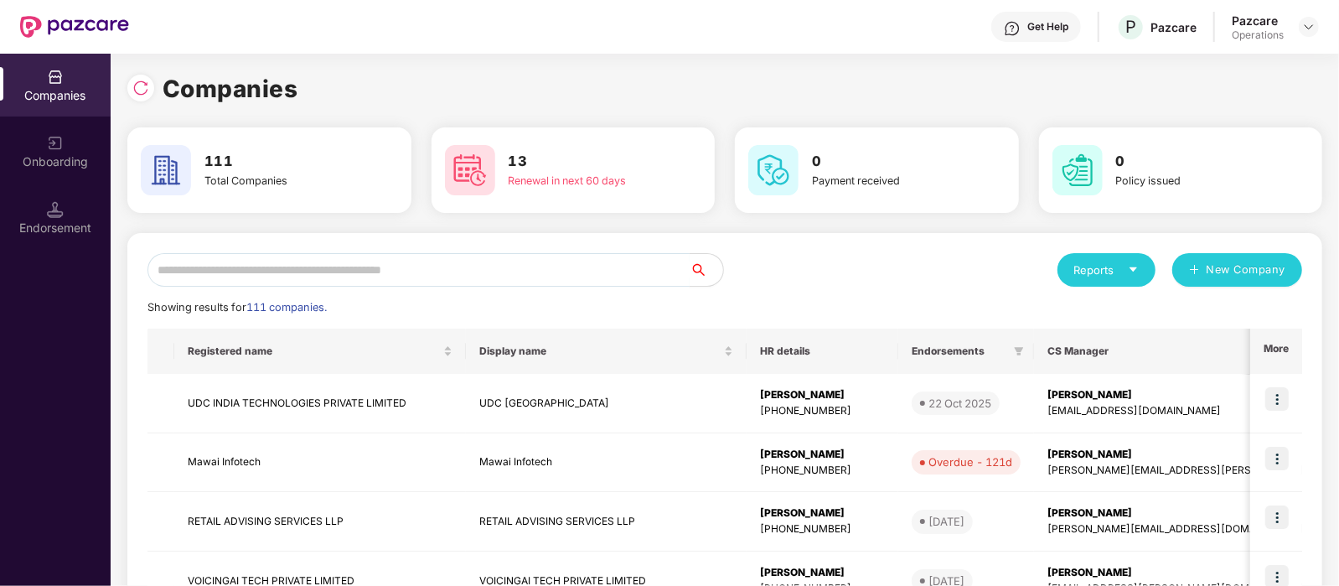
click at [512, 270] on input "text" at bounding box center [418, 270] width 542 height 34
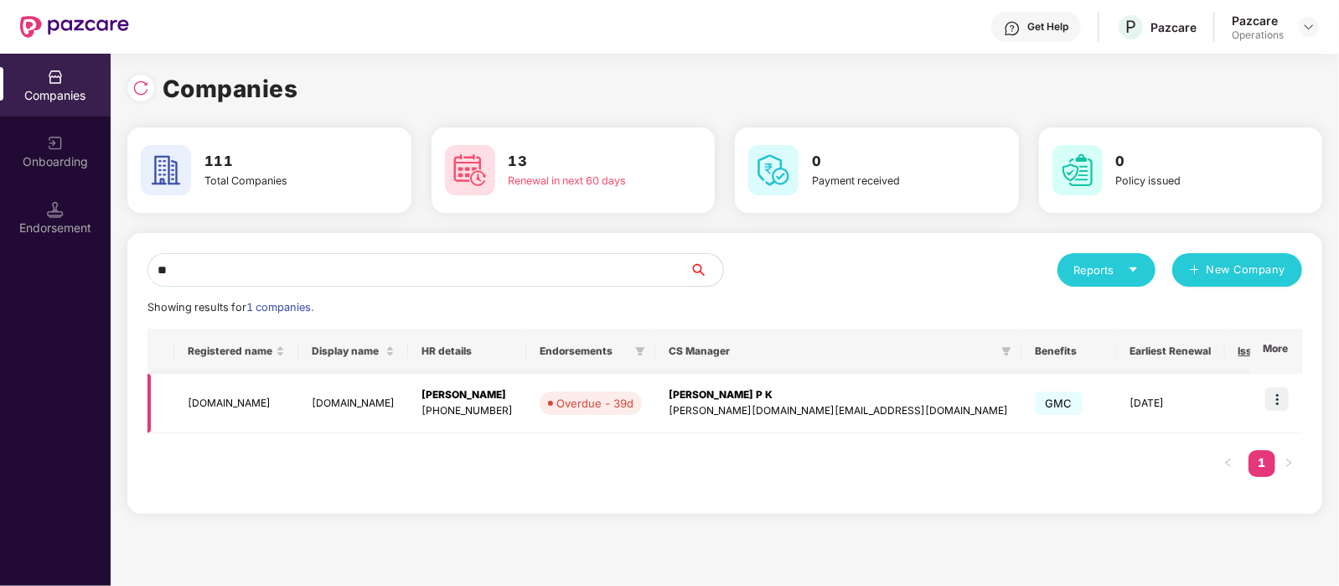
type input "**"
click at [261, 407] on td "[DOMAIN_NAME]" at bounding box center [236, 403] width 124 height 59
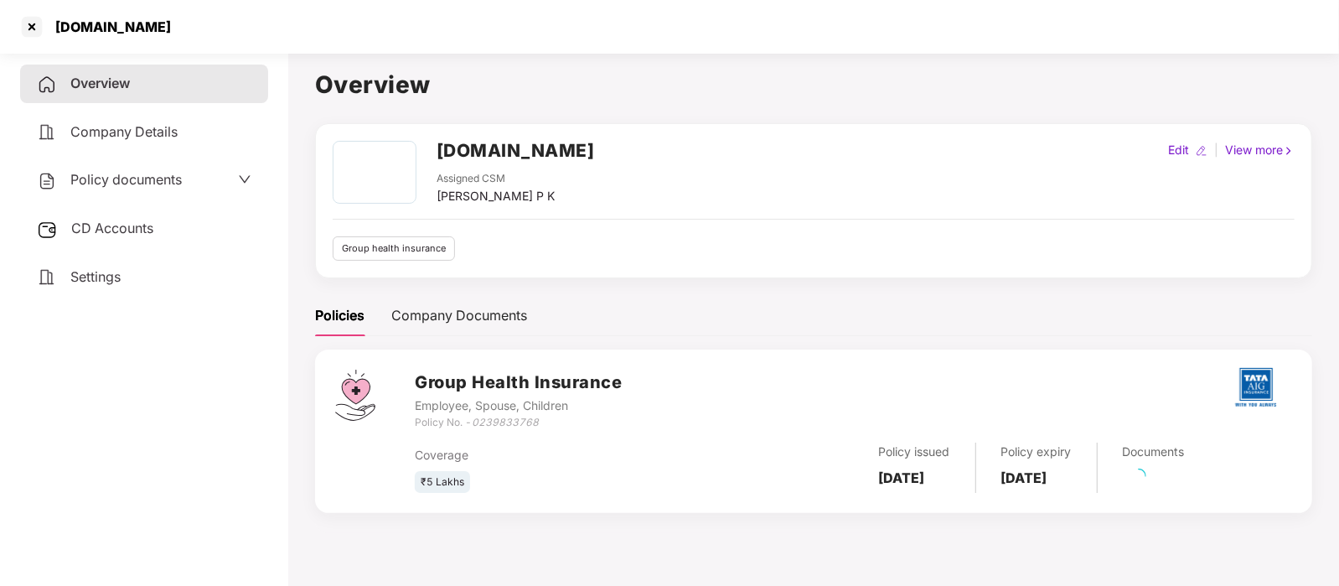
click at [133, 244] on div "CD Accounts" at bounding box center [144, 228] width 248 height 39
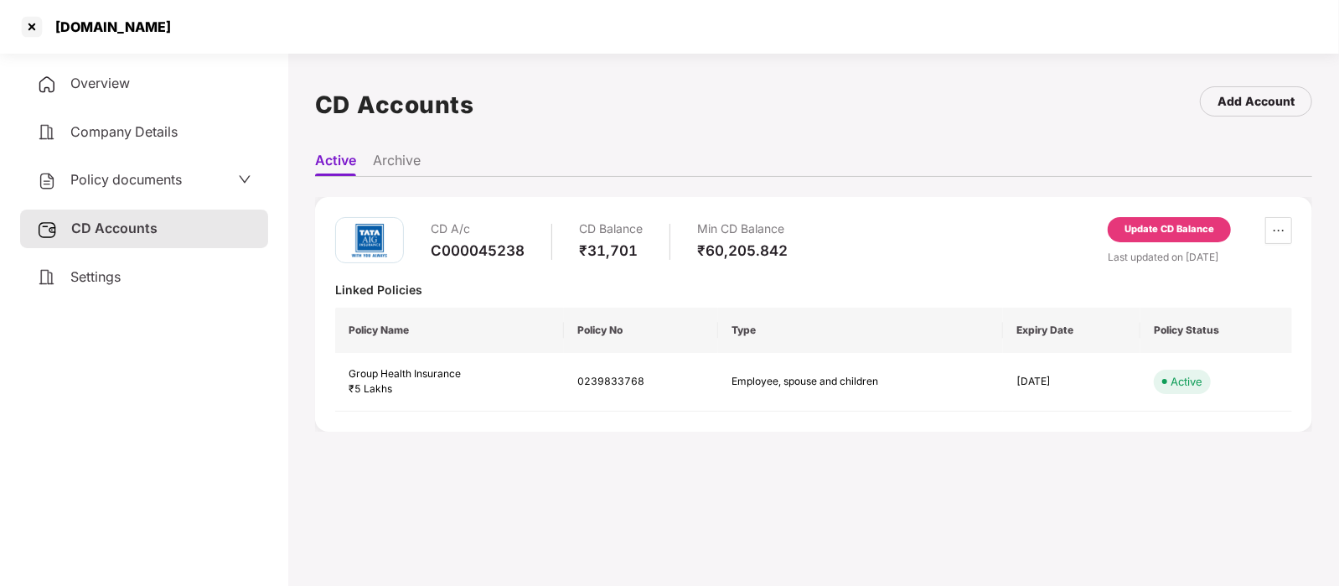
click at [1176, 225] on div "Update CD Balance" at bounding box center [1169, 229] width 90 height 15
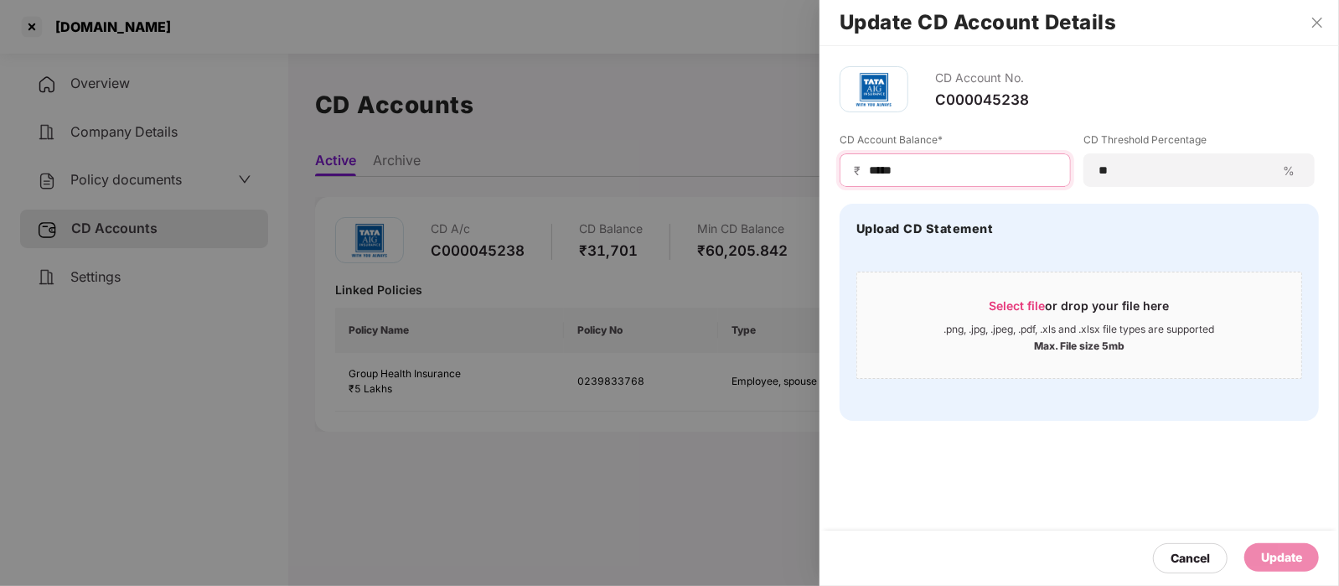
click at [962, 168] on input "*****" at bounding box center [961, 171] width 189 height 18
type input "*"
type input "*****"
click at [1282, 546] on div "Update" at bounding box center [1281, 557] width 75 height 28
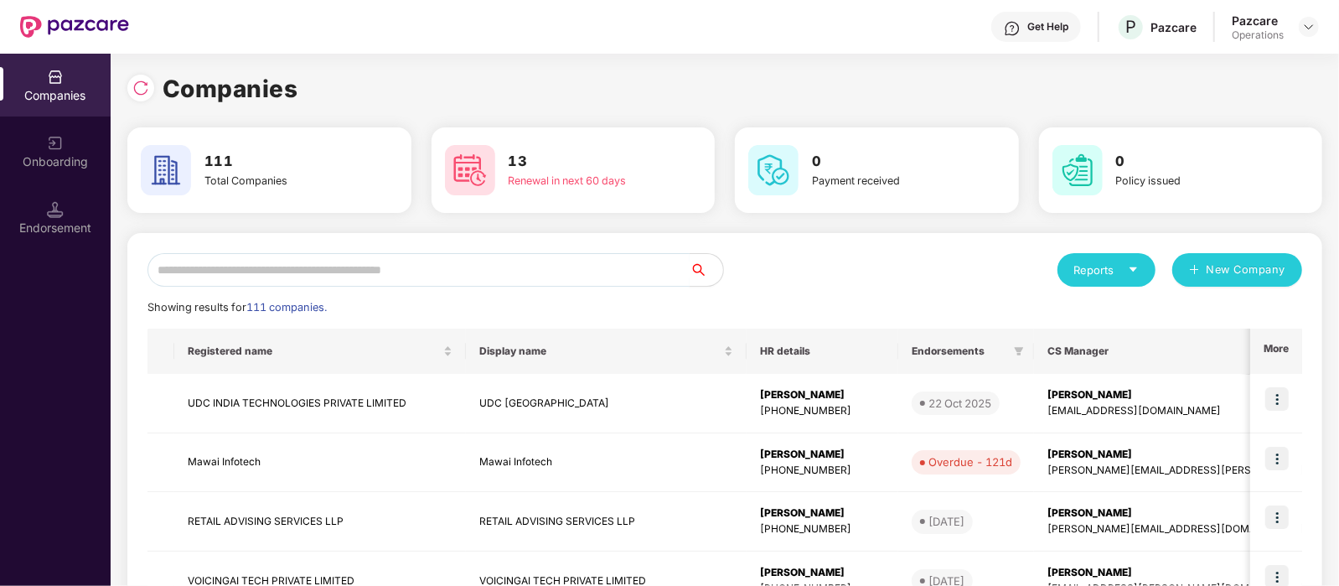
click at [254, 257] on input "text" at bounding box center [418, 270] width 542 height 34
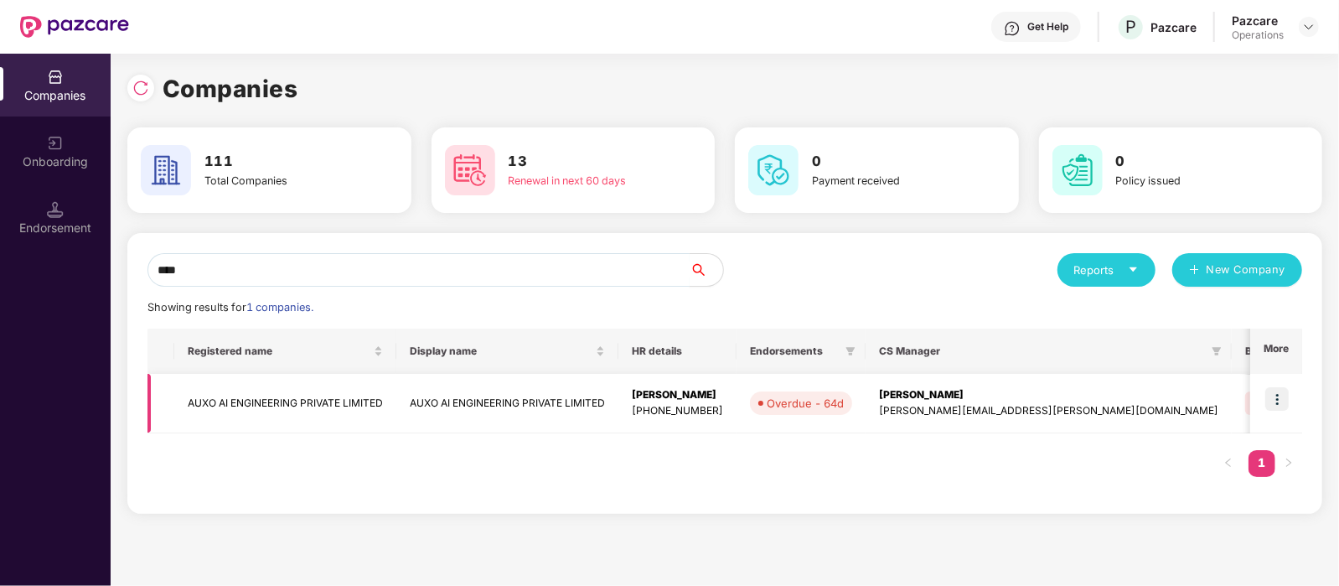
type input "****"
click at [1270, 387] on img at bounding box center [1276, 398] width 23 height 23
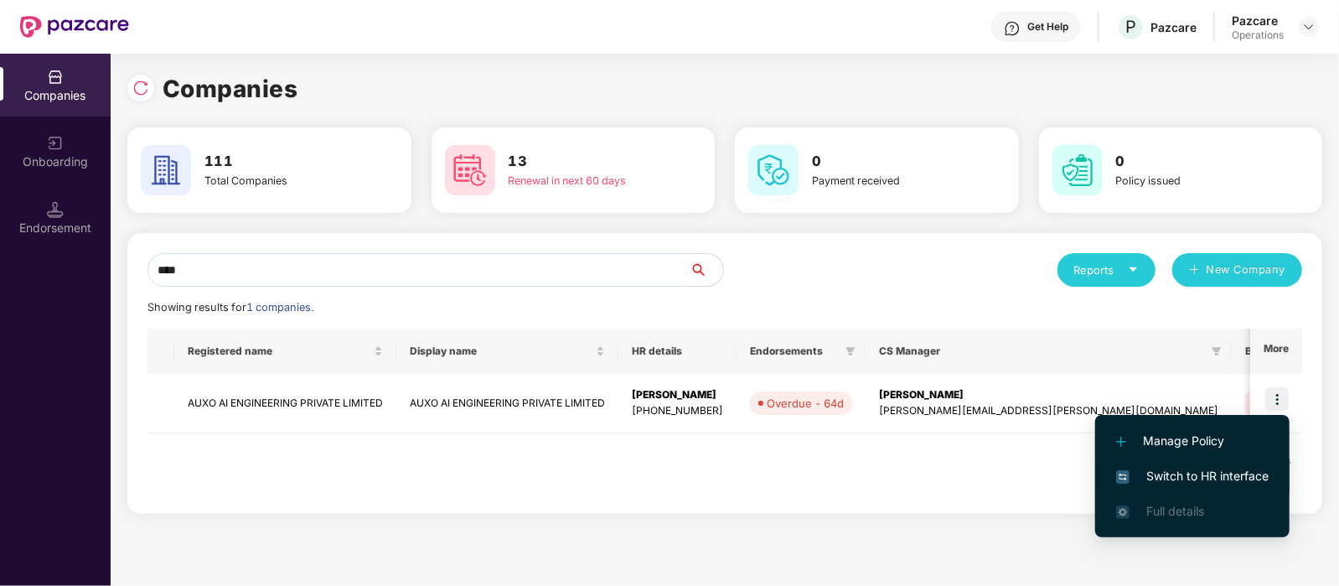
click at [1194, 467] on span "Switch to HR interface" at bounding box center [1192, 476] width 152 height 18
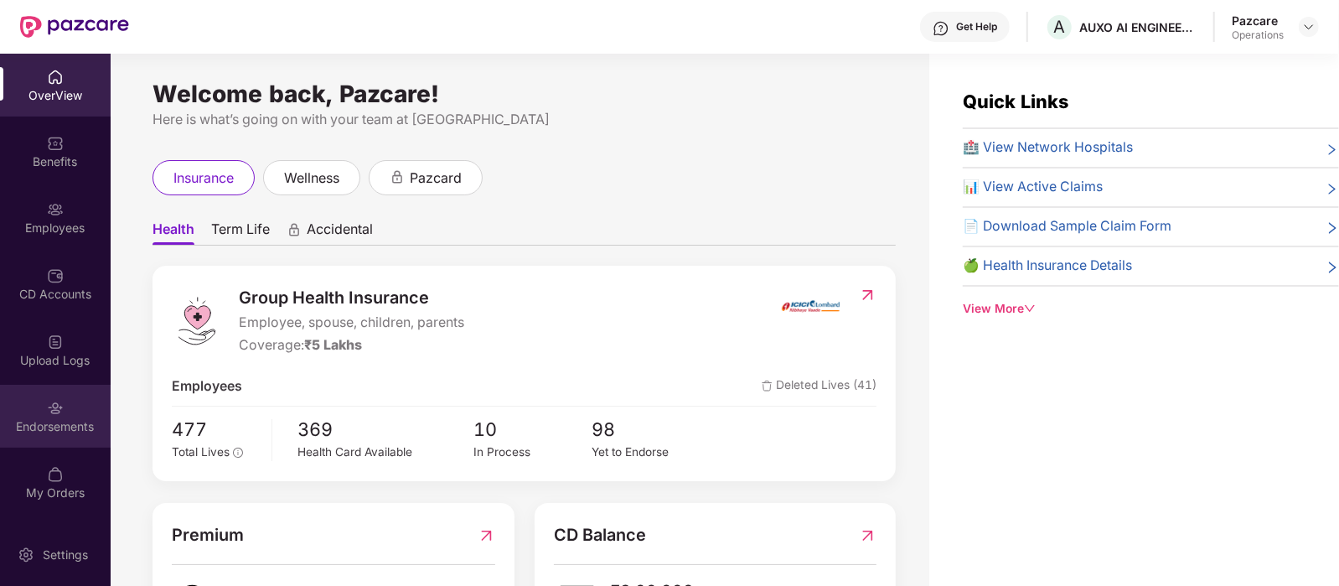
click at [72, 421] on div "Endorsements" at bounding box center [55, 426] width 111 height 17
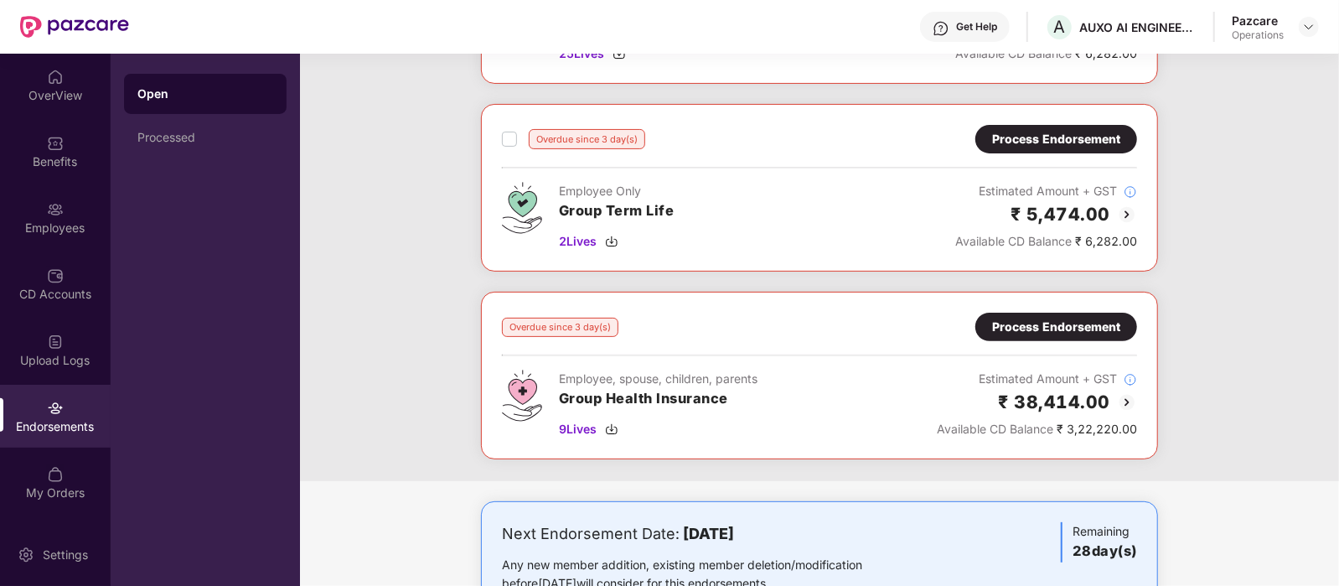
scroll to position [288, 0]
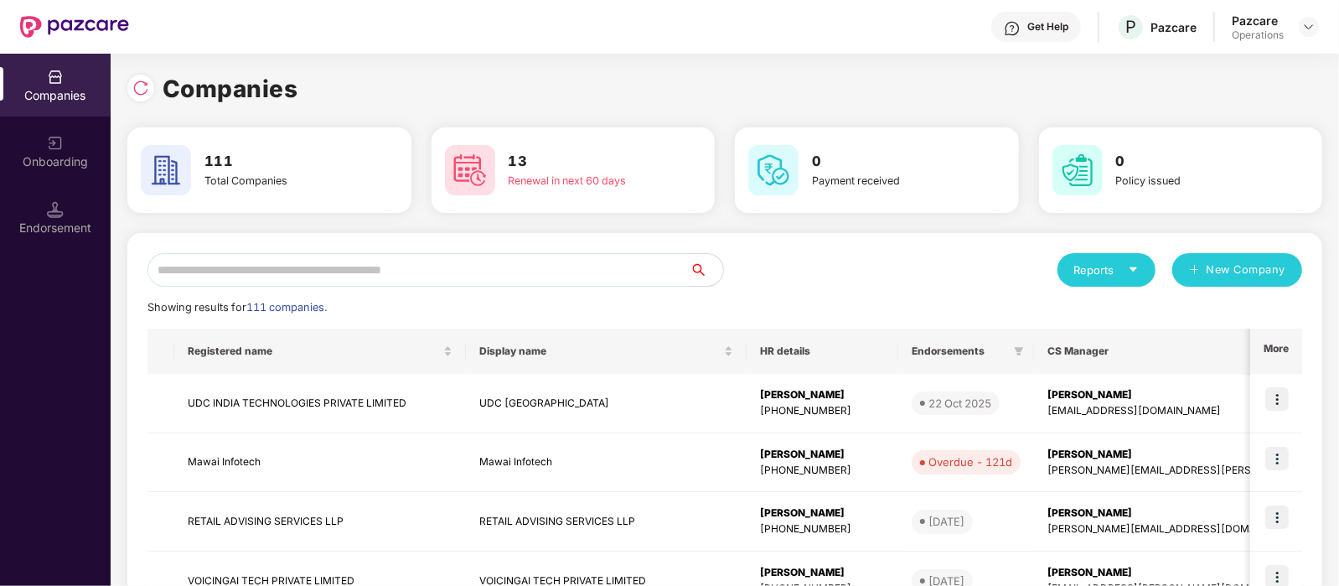
click at [316, 266] on input "text" at bounding box center [418, 270] width 542 height 34
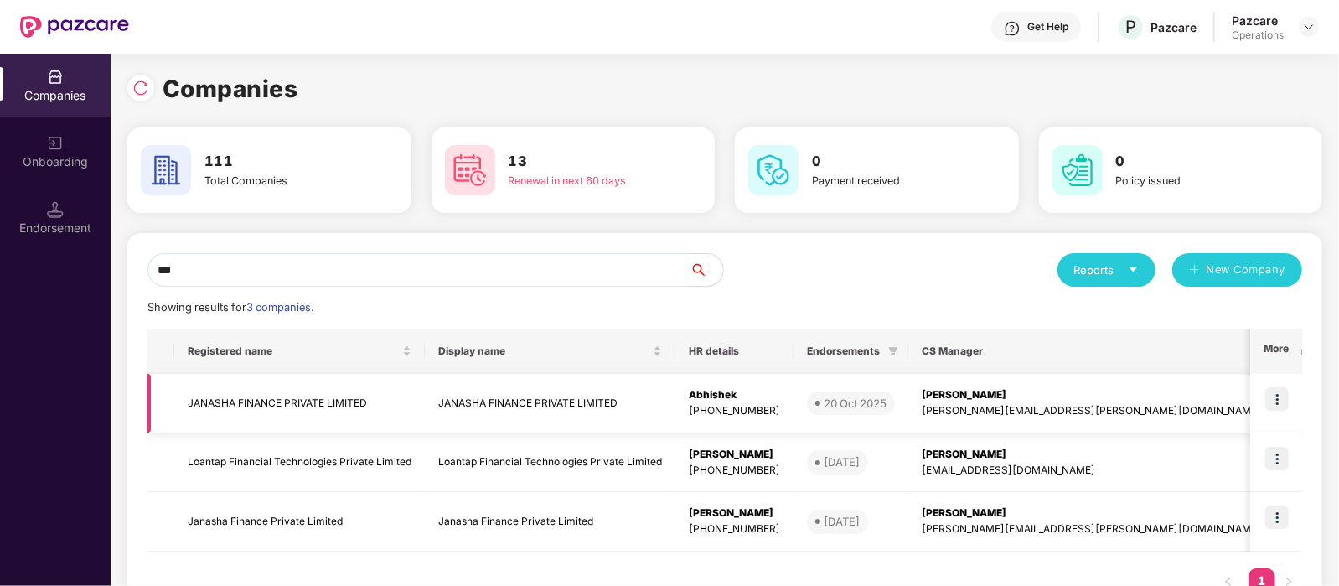
type input "***"
click at [1270, 392] on img at bounding box center [1276, 398] width 23 height 23
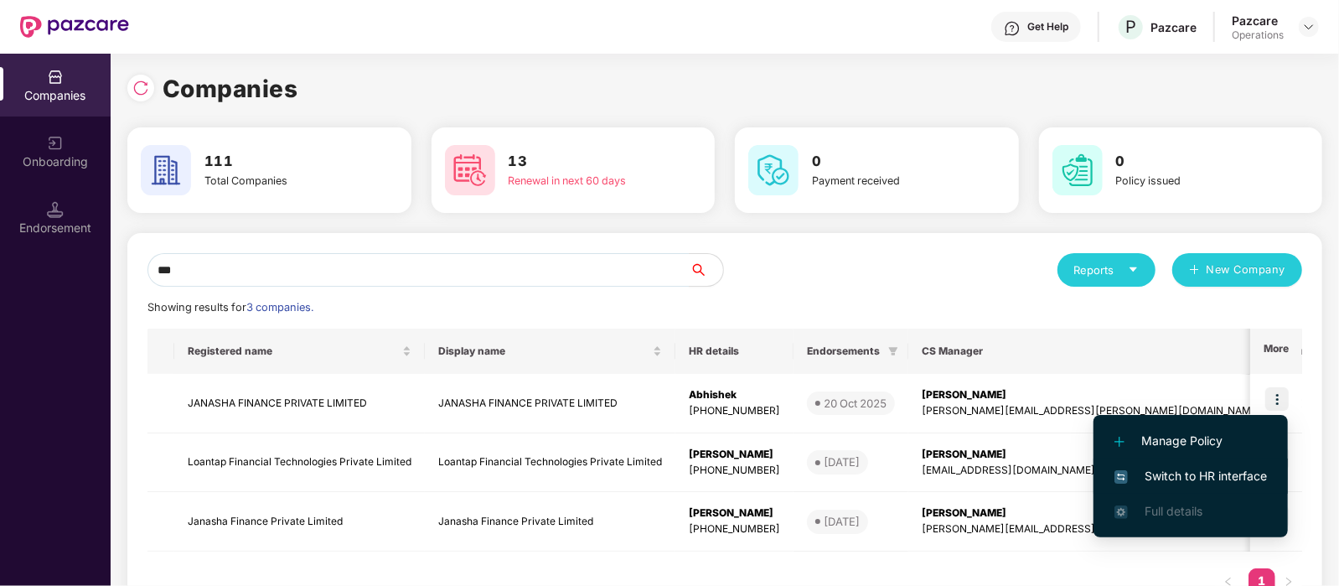
click at [1195, 467] on span "Switch to HR interface" at bounding box center [1190, 476] width 152 height 18
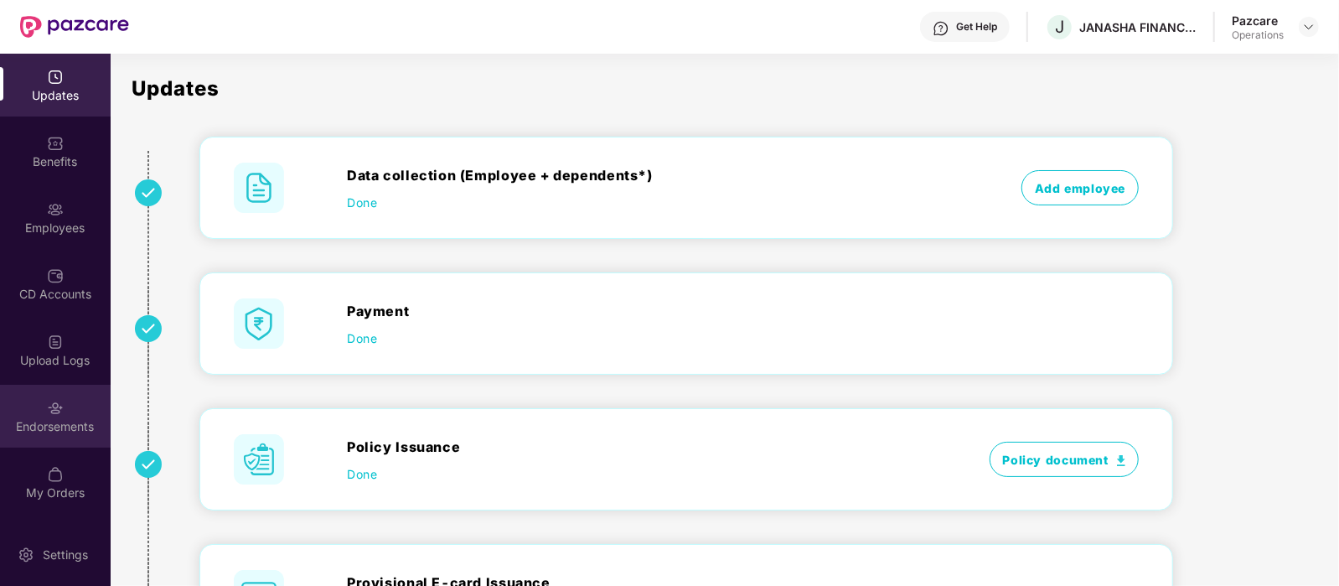
click at [53, 416] on img at bounding box center [55, 408] width 17 height 17
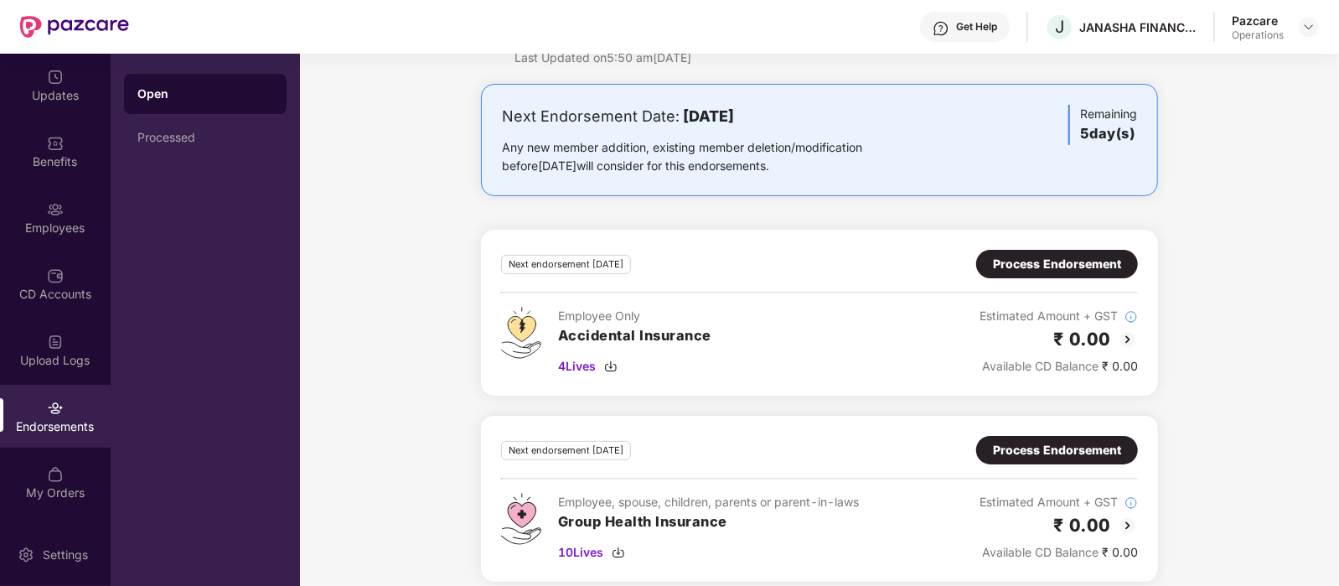
scroll to position [0, 0]
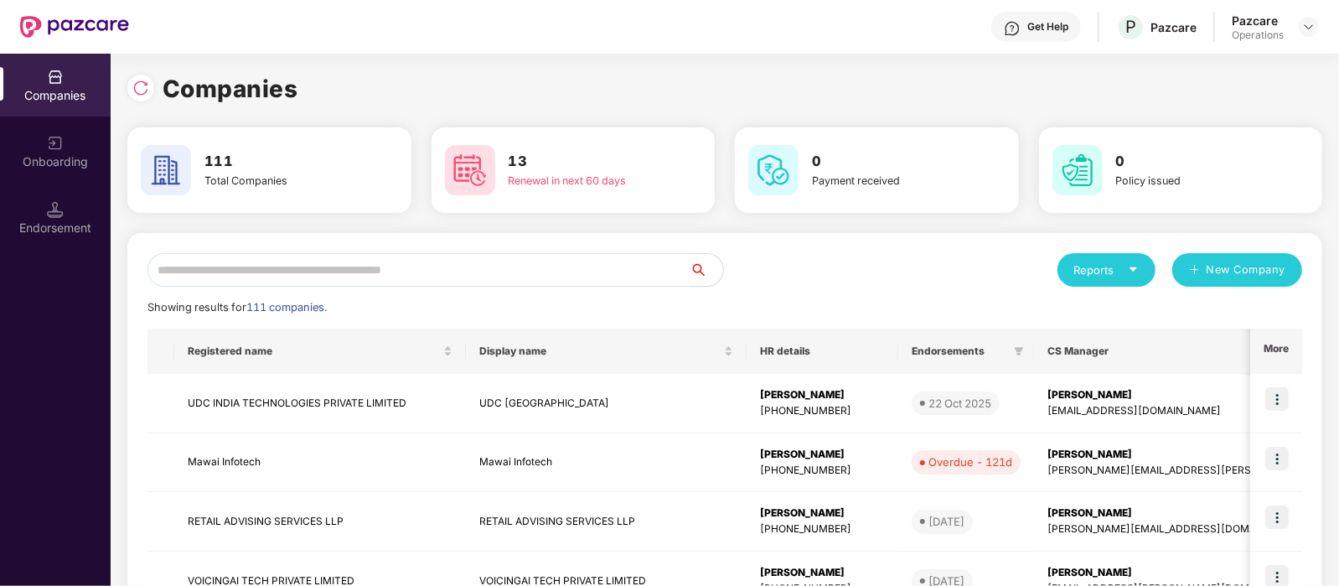
click at [273, 262] on input "text" at bounding box center [418, 270] width 542 height 34
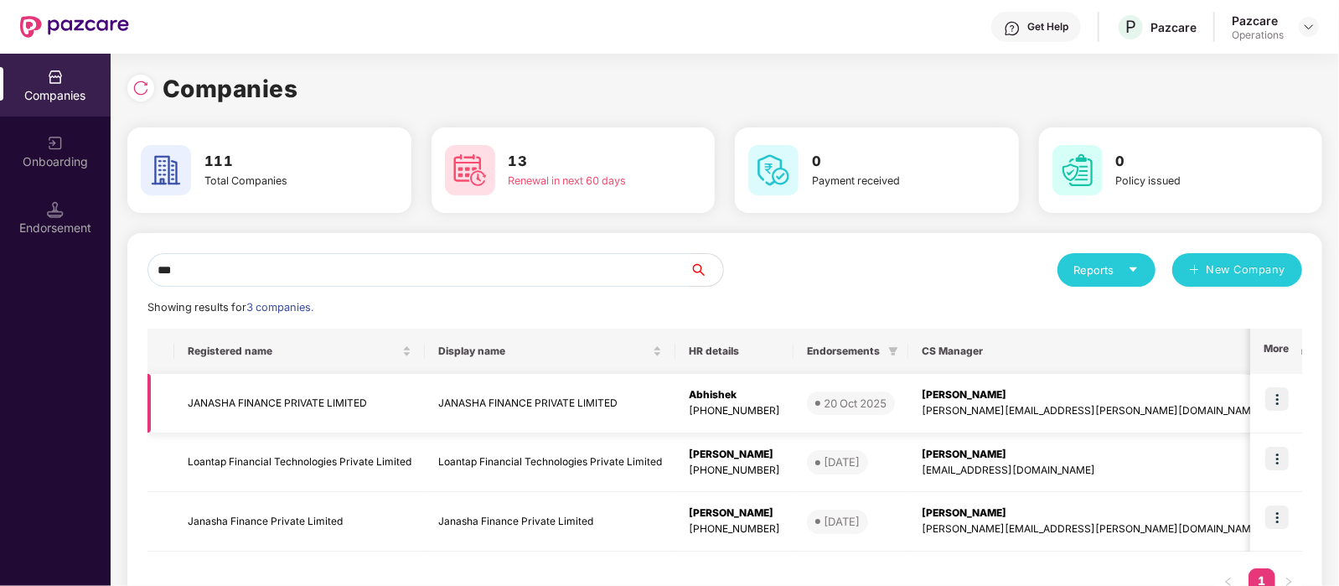
type input "***"
click at [276, 412] on td "JANASHA FINANCE PRIVATE LIMITED" at bounding box center [299, 403] width 250 height 59
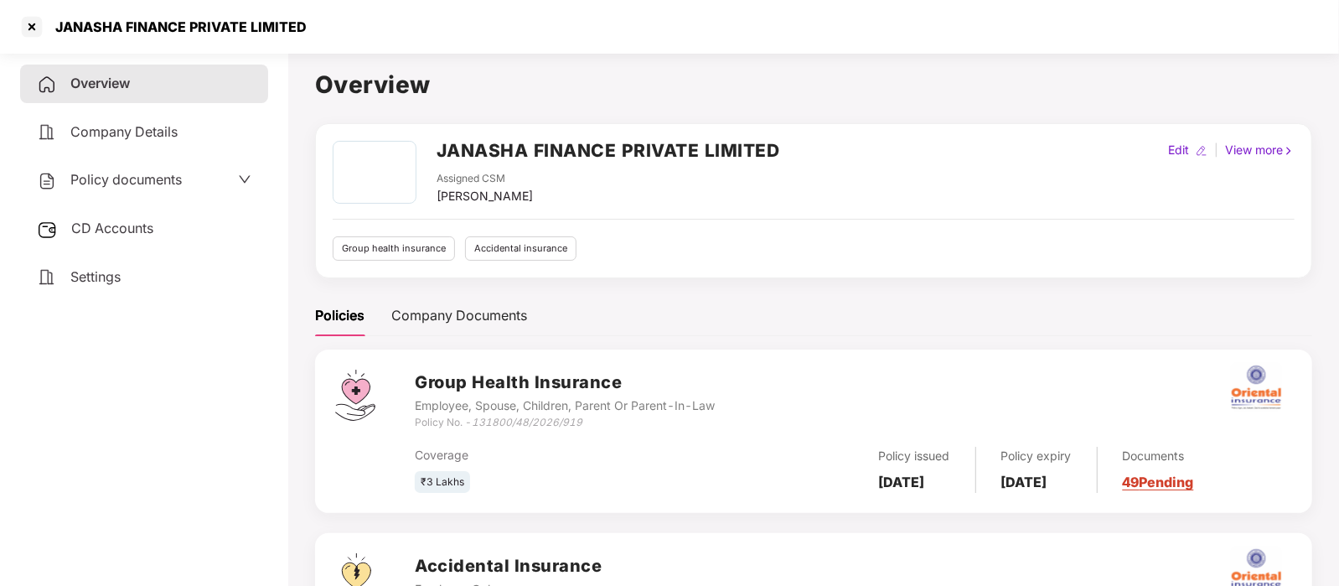
click at [155, 173] on span "Policy documents" at bounding box center [125, 179] width 111 height 17
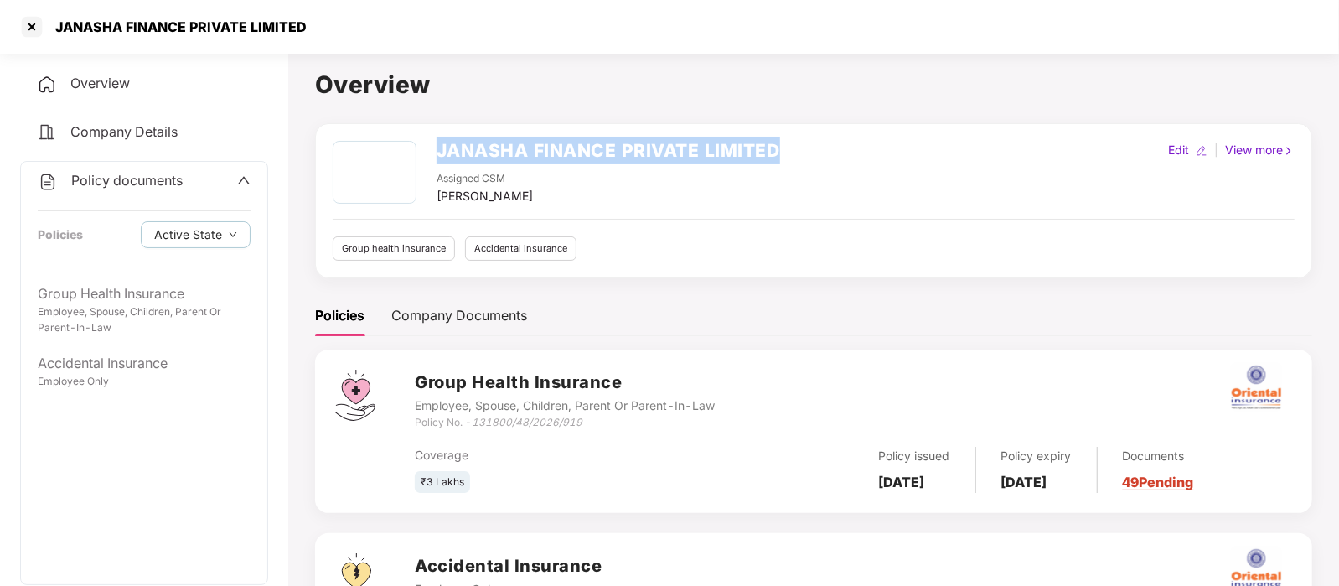
drag, startPoint x: 779, startPoint y: 152, endPoint x: 436, endPoint y: 139, distance: 342.9
click at [436, 141] on div "JANASHA FINANCE PRIVATE LIMITED Assigned CSM [PERSON_NAME] Edit | View more" at bounding box center [814, 173] width 962 height 65
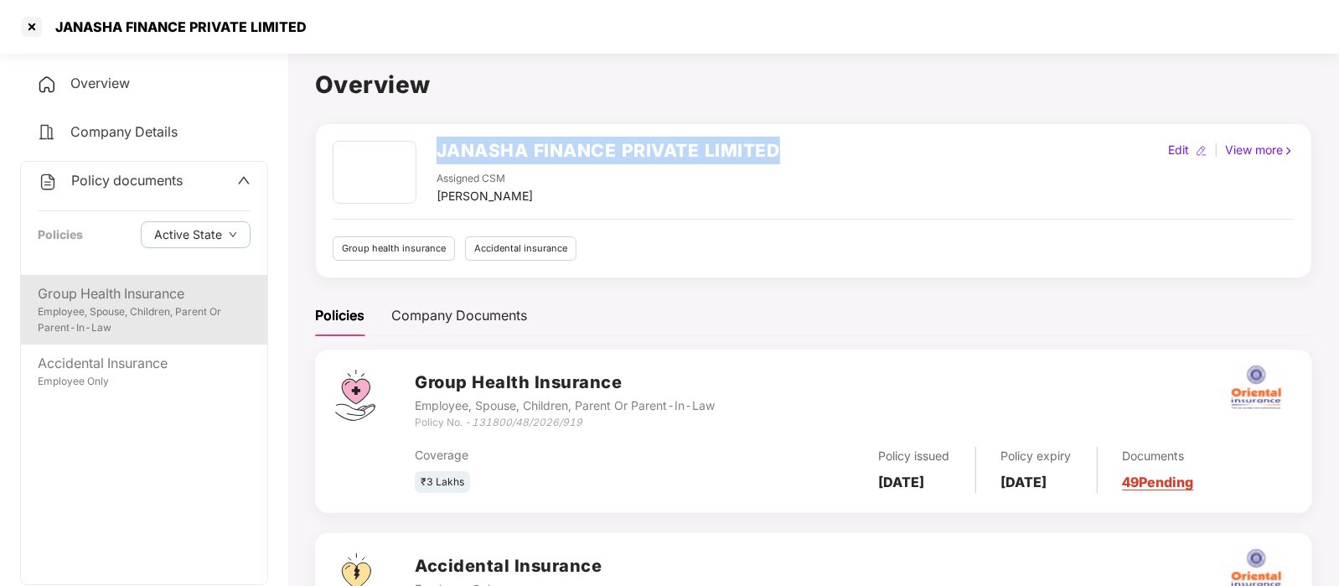
copy h2 "JANASHA FINANCE PRIVATE LIMITED"
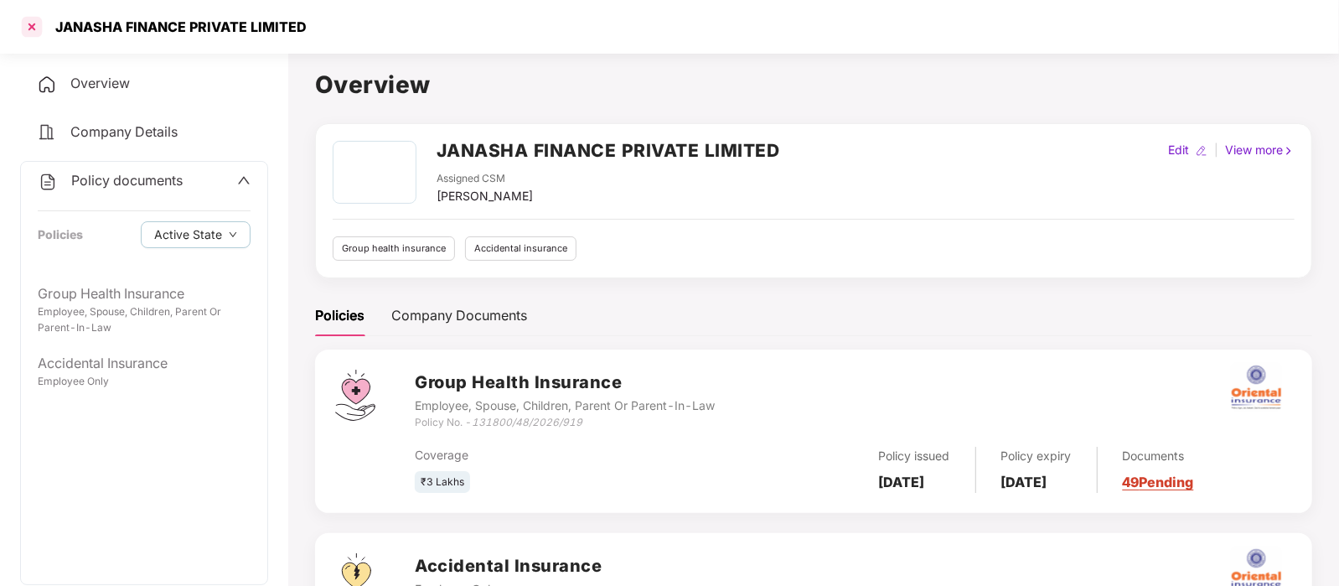
click at [36, 13] on div at bounding box center [31, 26] width 27 height 27
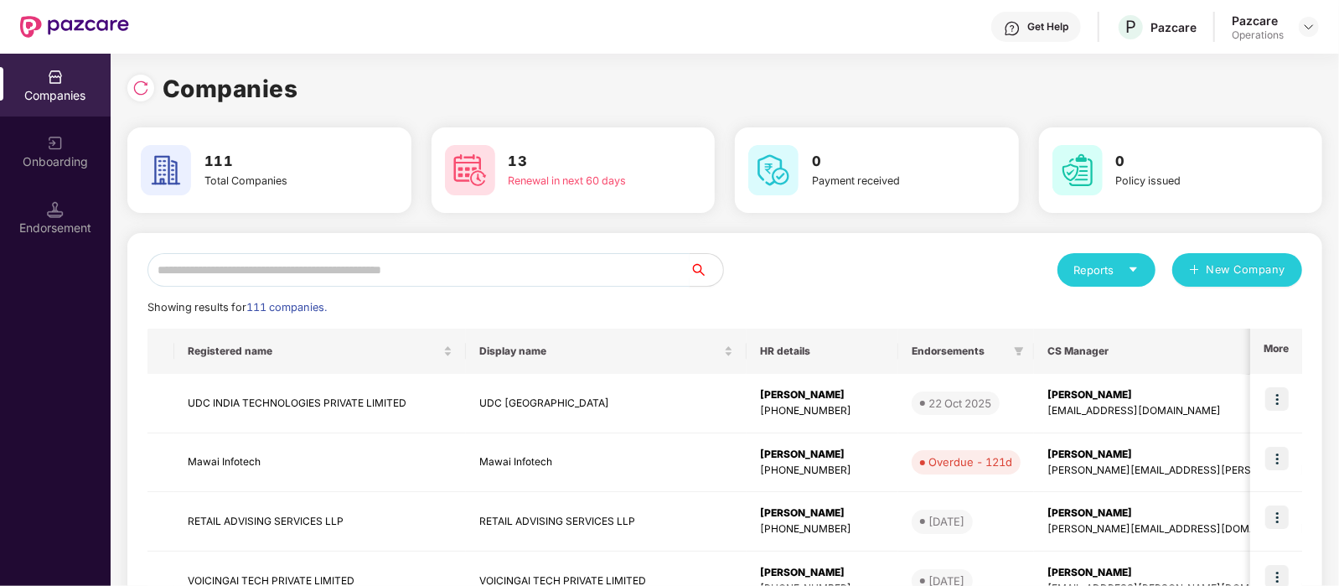
click at [282, 261] on input "text" at bounding box center [418, 270] width 542 height 34
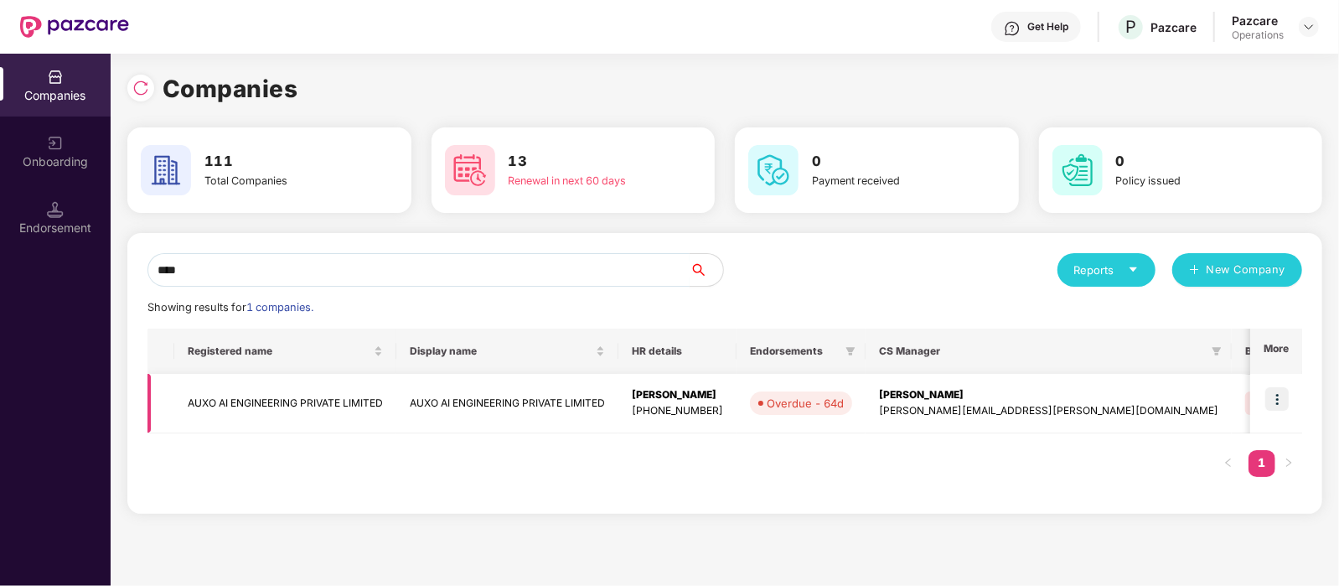
type input "****"
click at [308, 400] on td "AUXO AI ENGINEERING PRIVATE LIMITED" at bounding box center [285, 403] width 222 height 59
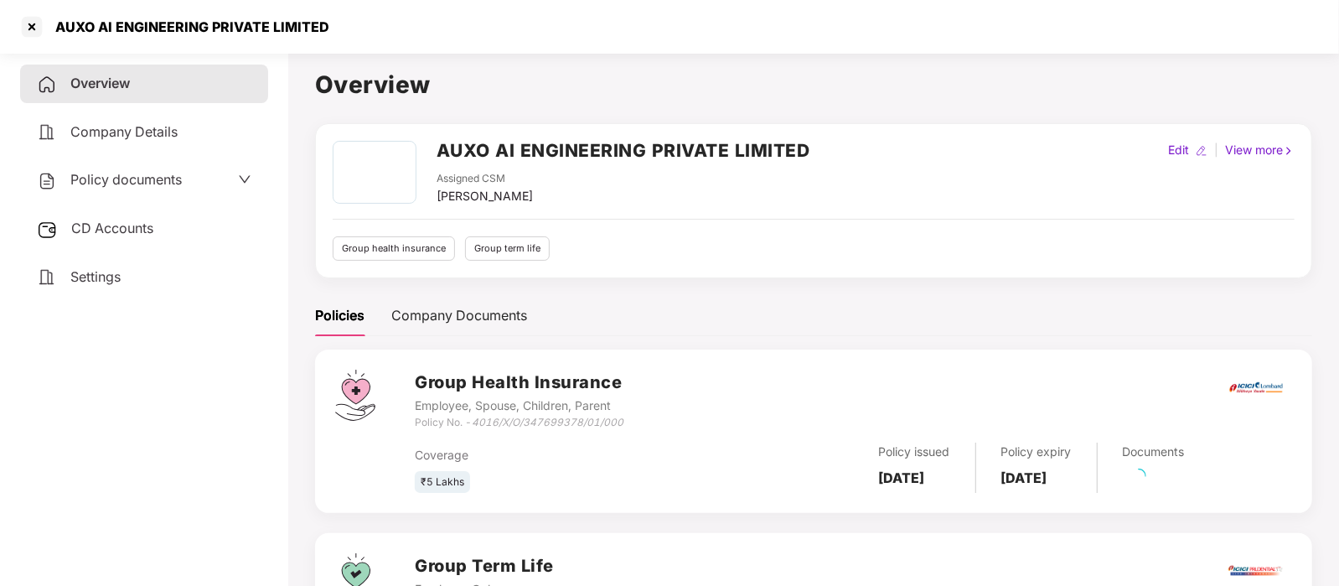
scroll to position [150, 0]
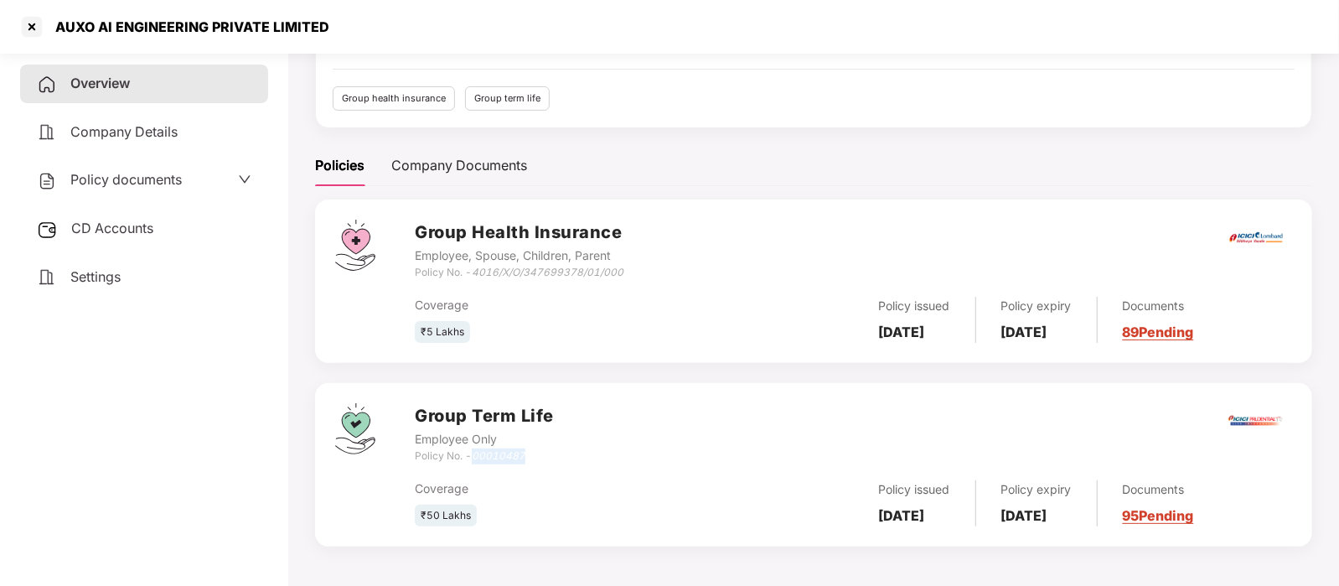
drag, startPoint x: 529, startPoint y: 456, endPoint x: 477, endPoint y: 458, distance: 52.0
click at [477, 458] on div "Policy No. - 00010487" at bounding box center [484, 456] width 139 height 16
copy icon "00010487"
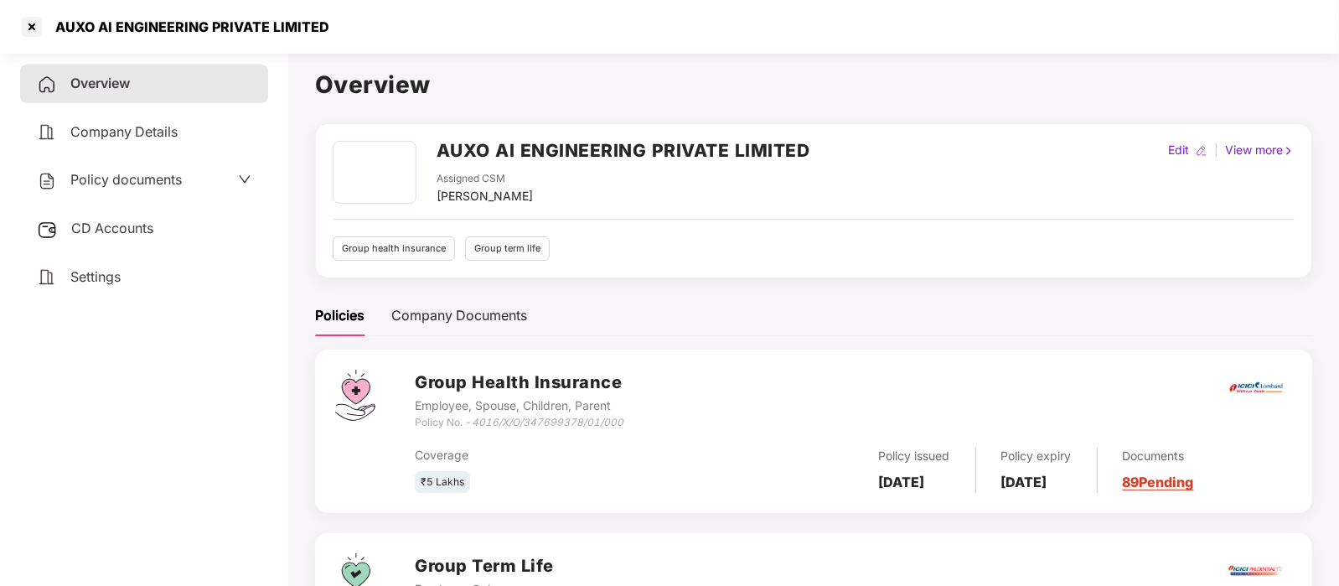
click at [132, 228] on span "CD Accounts" at bounding box center [112, 227] width 82 height 17
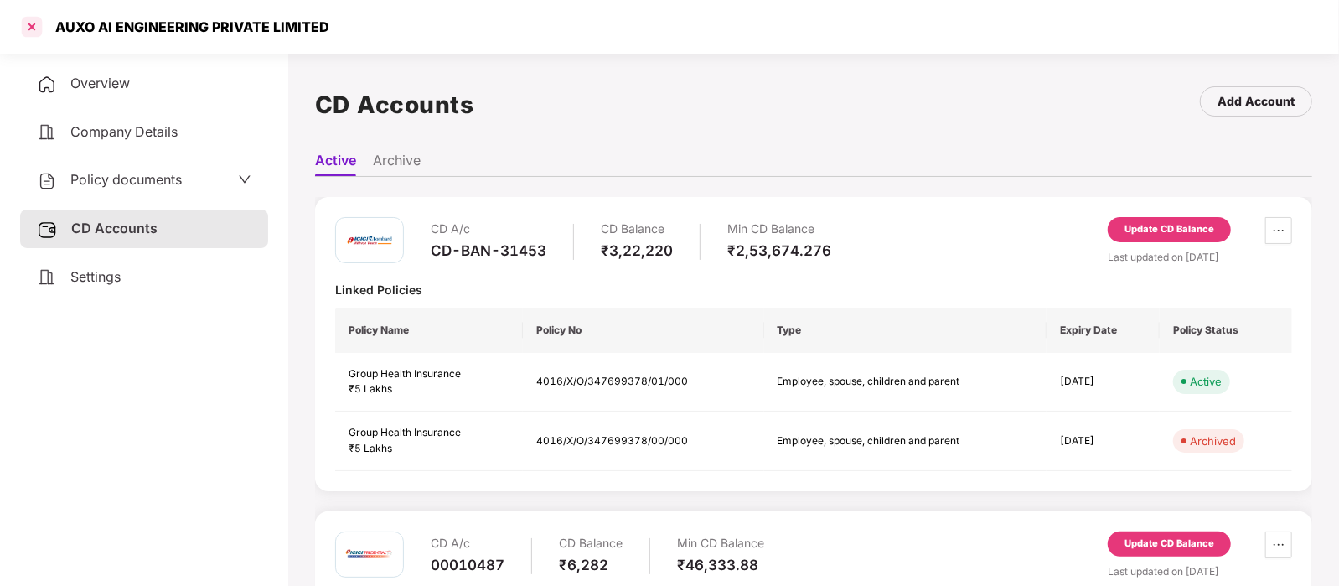
click at [35, 23] on div at bounding box center [31, 26] width 27 height 27
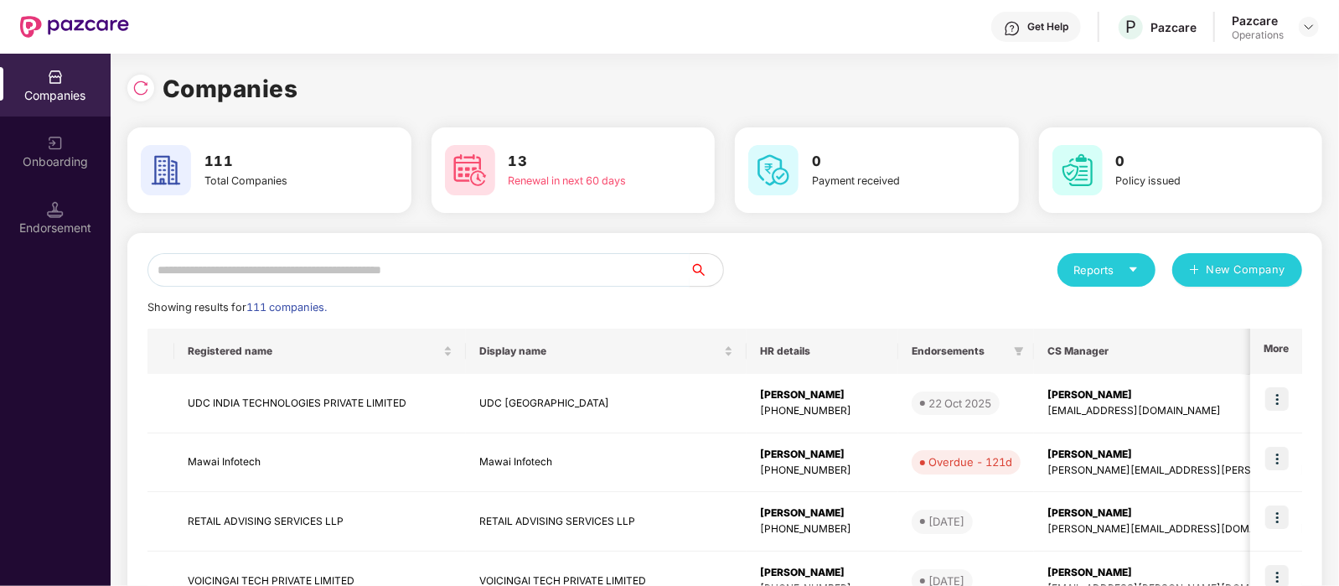
click at [324, 258] on input "text" at bounding box center [418, 270] width 542 height 34
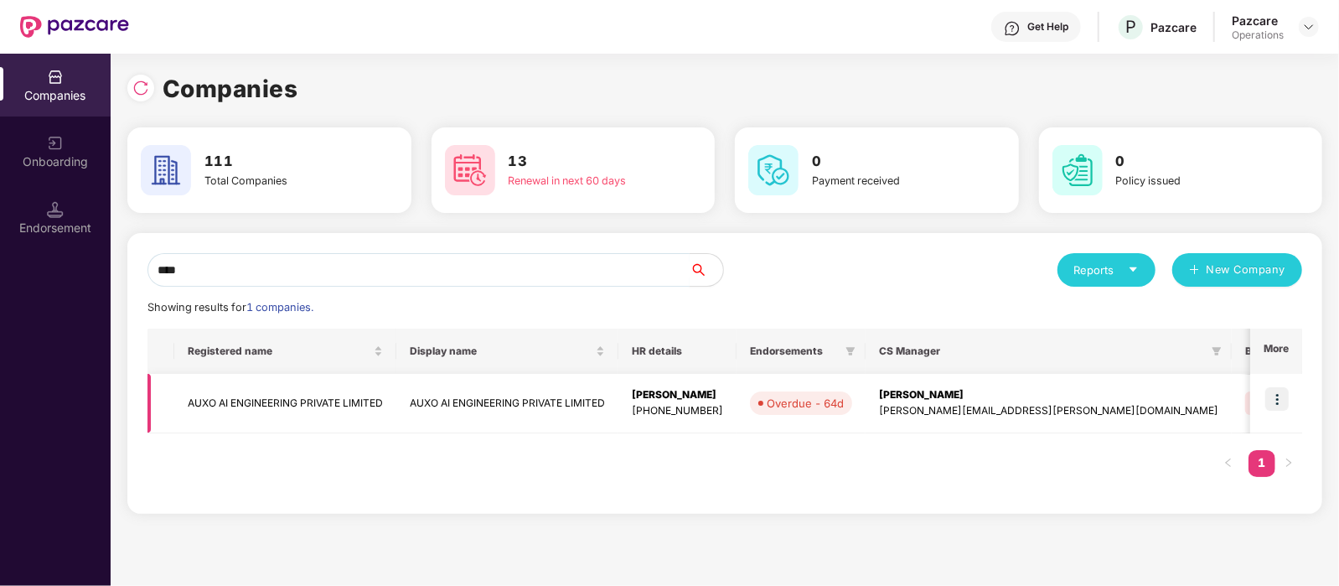
type input "****"
click at [1284, 398] on img at bounding box center [1276, 398] width 23 height 23
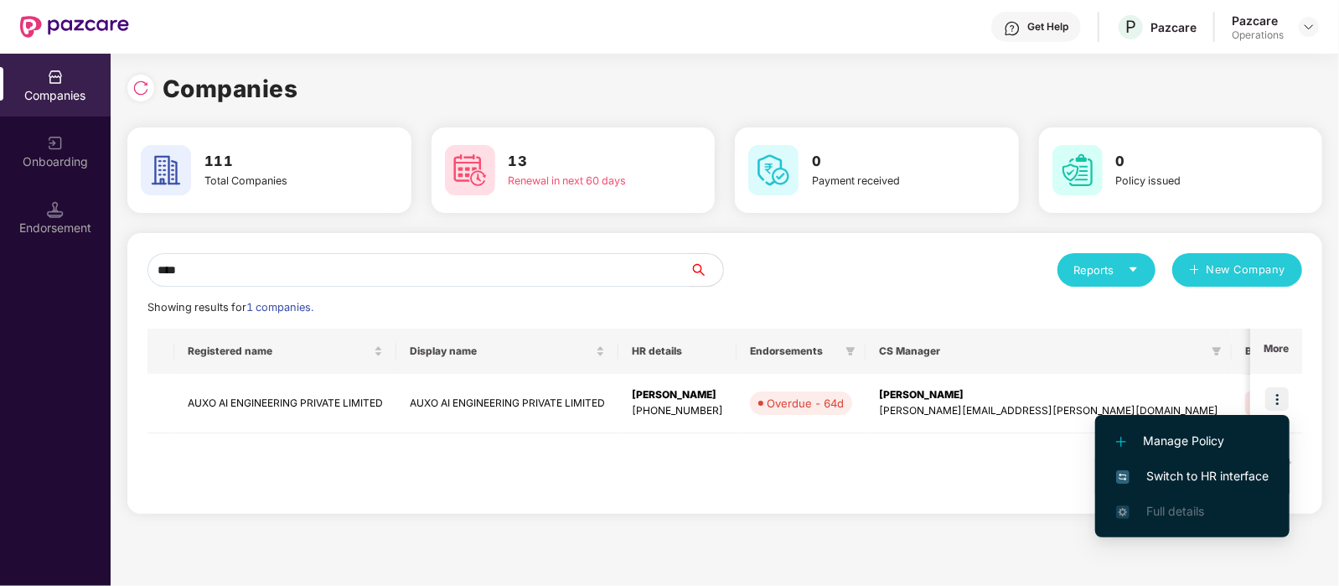
click at [1216, 478] on span "Switch to HR interface" at bounding box center [1192, 476] width 152 height 18
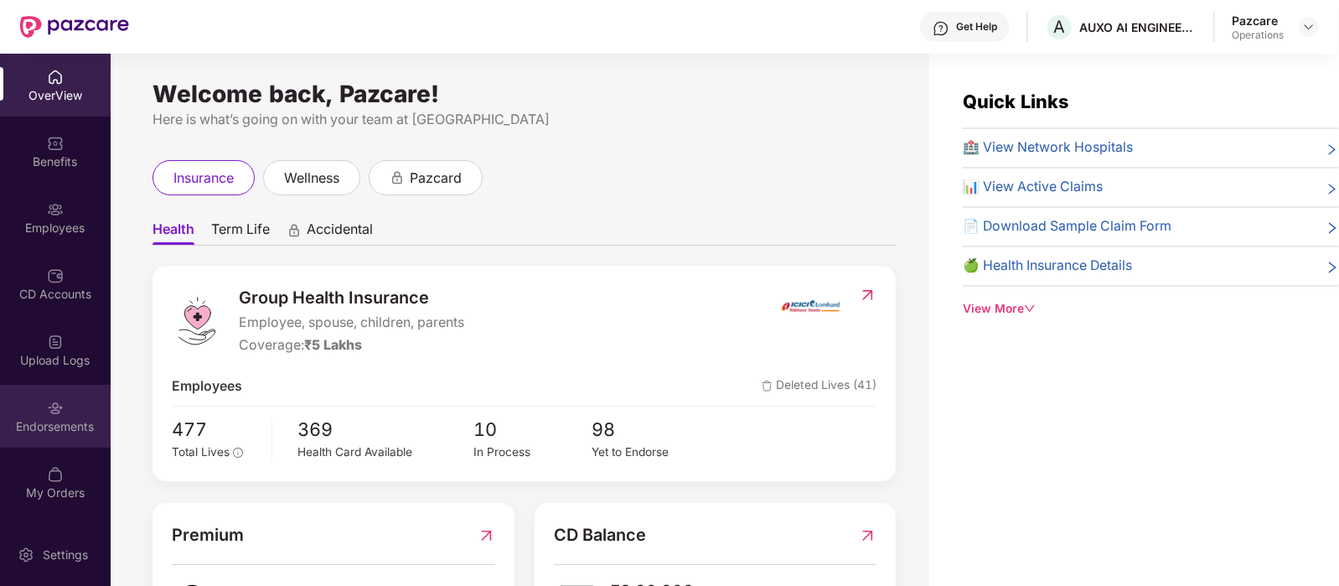
click at [47, 408] on img at bounding box center [55, 408] width 17 height 17
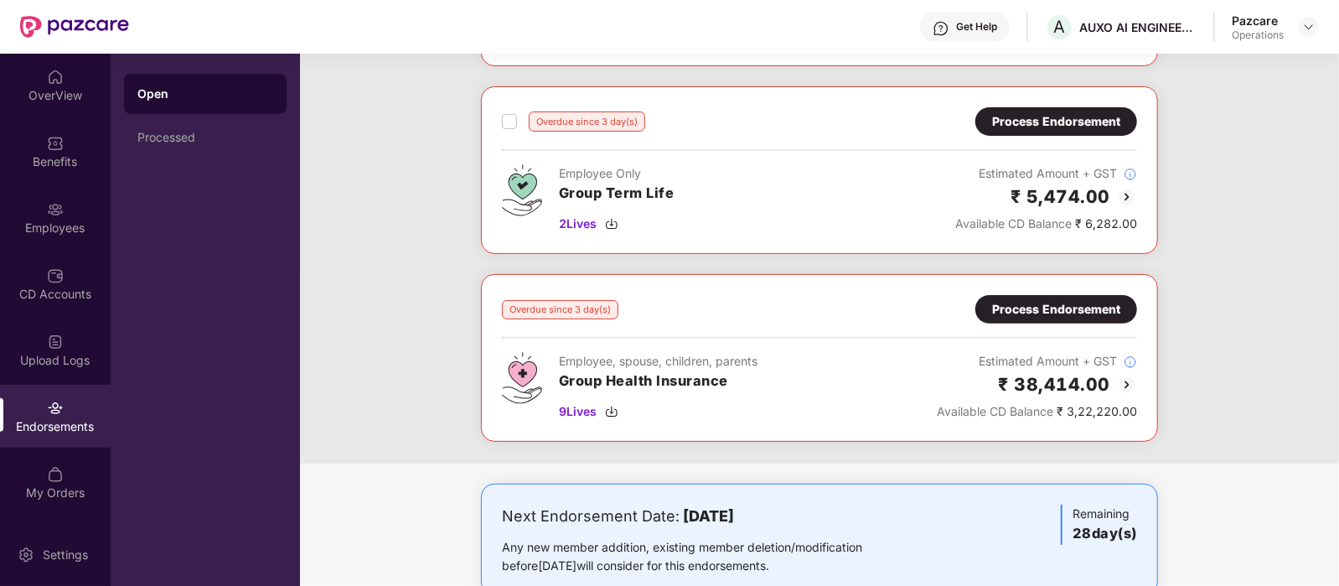
scroll to position [248, 0]
click at [588, 403] on span "9 Lives" at bounding box center [578, 410] width 38 height 18
click at [1009, 294] on div "Process Endorsement" at bounding box center [1056, 308] width 162 height 28
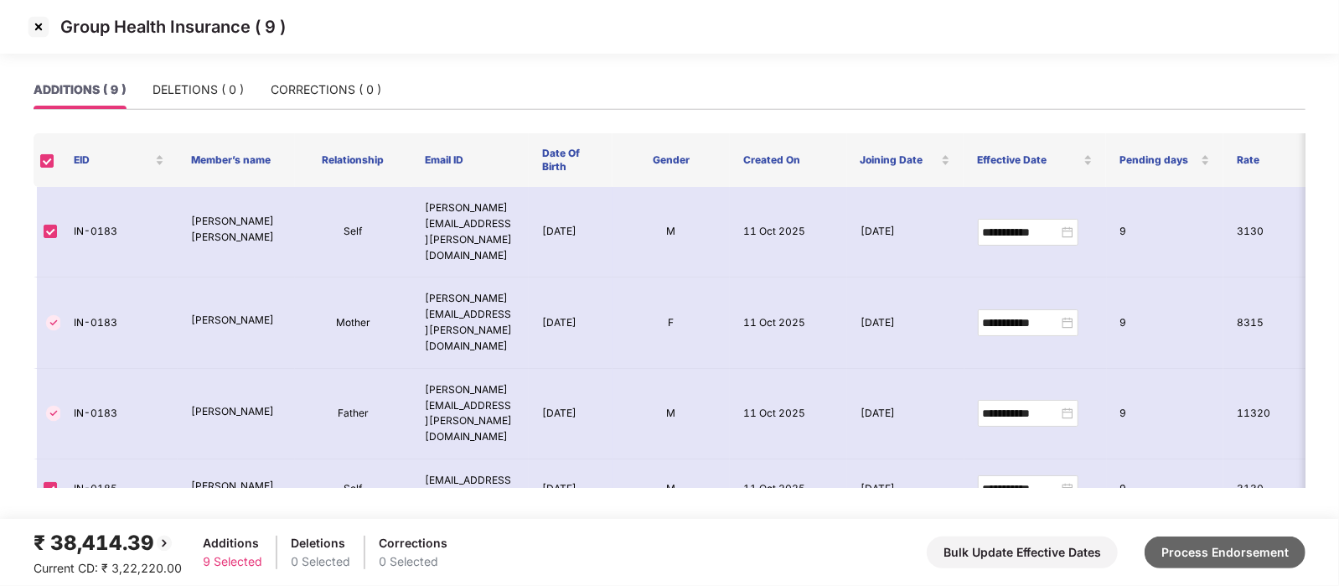
click at [1198, 538] on button "Process Endorsement" at bounding box center [1224, 552] width 161 height 32
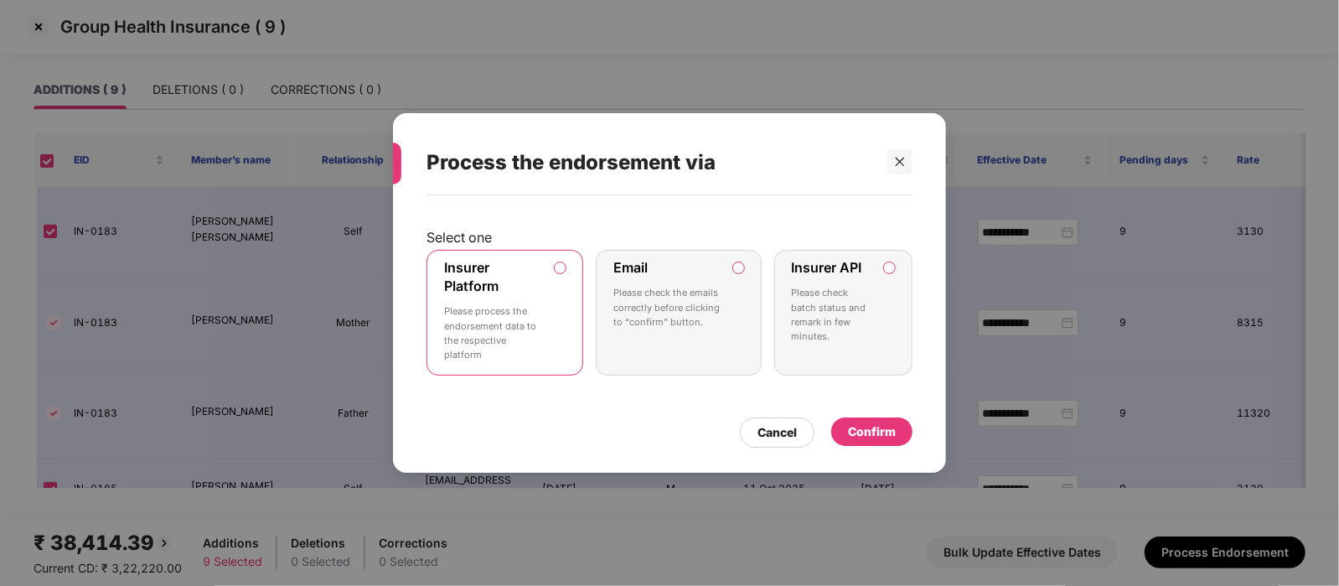
click at [885, 281] on label "Insurer API Please check batch status and remark in few minutes." at bounding box center [843, 313] width 138 height 126
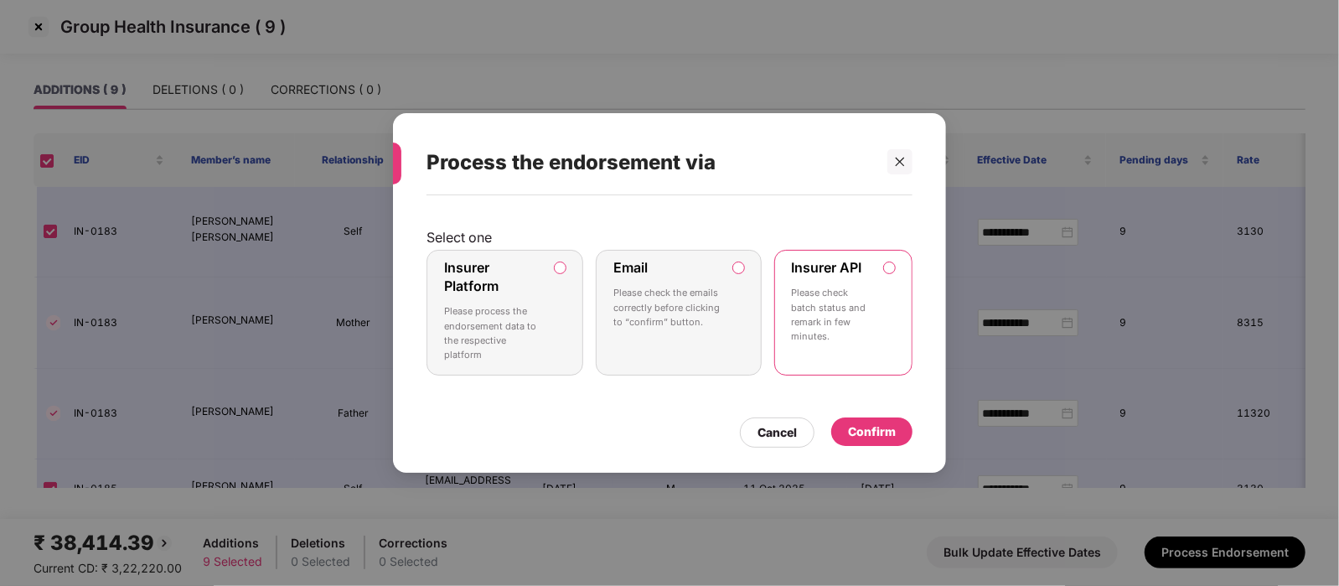
click at [876, 433] on div "Confirm" at bounding box center [872, 431] width 48 height 18
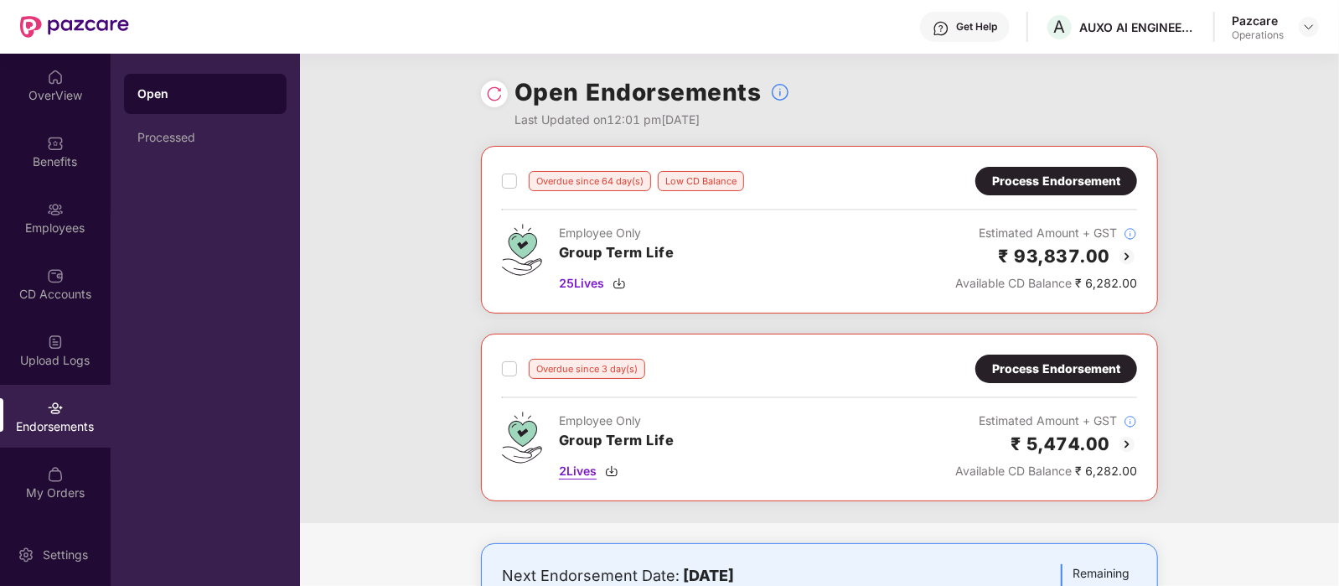
click at [584, 464] on span "2 Lives" at bounding box center [578, 471] width 38 height 18
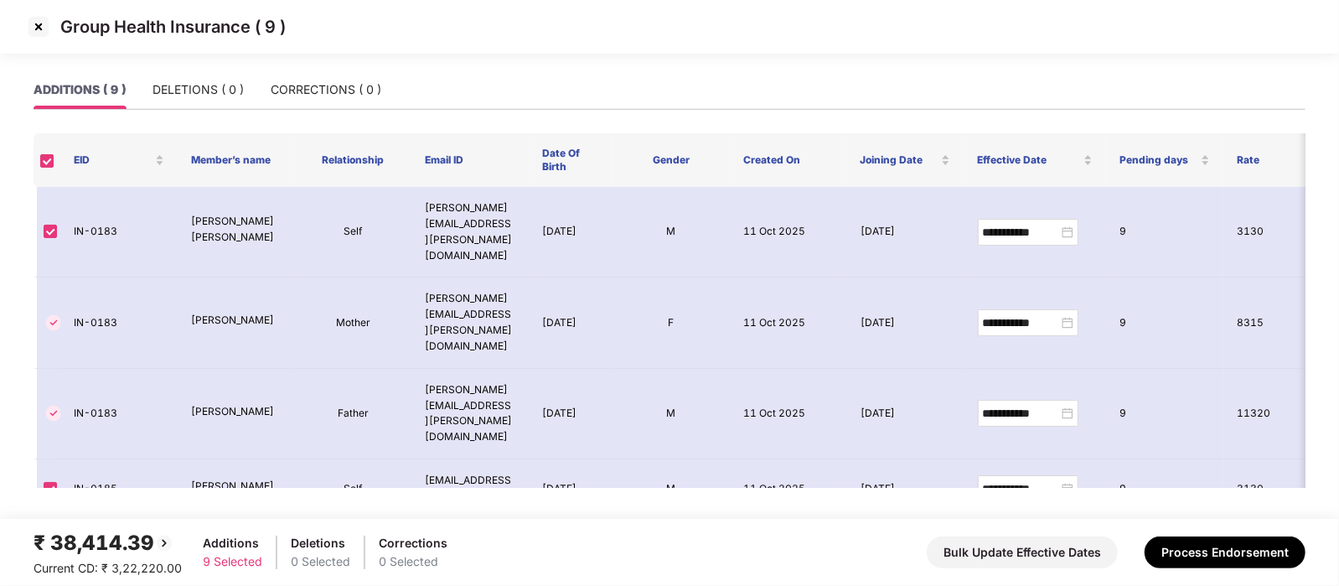
click at [32, 20] on img at bounding box center [38, 26] width 27 height 27
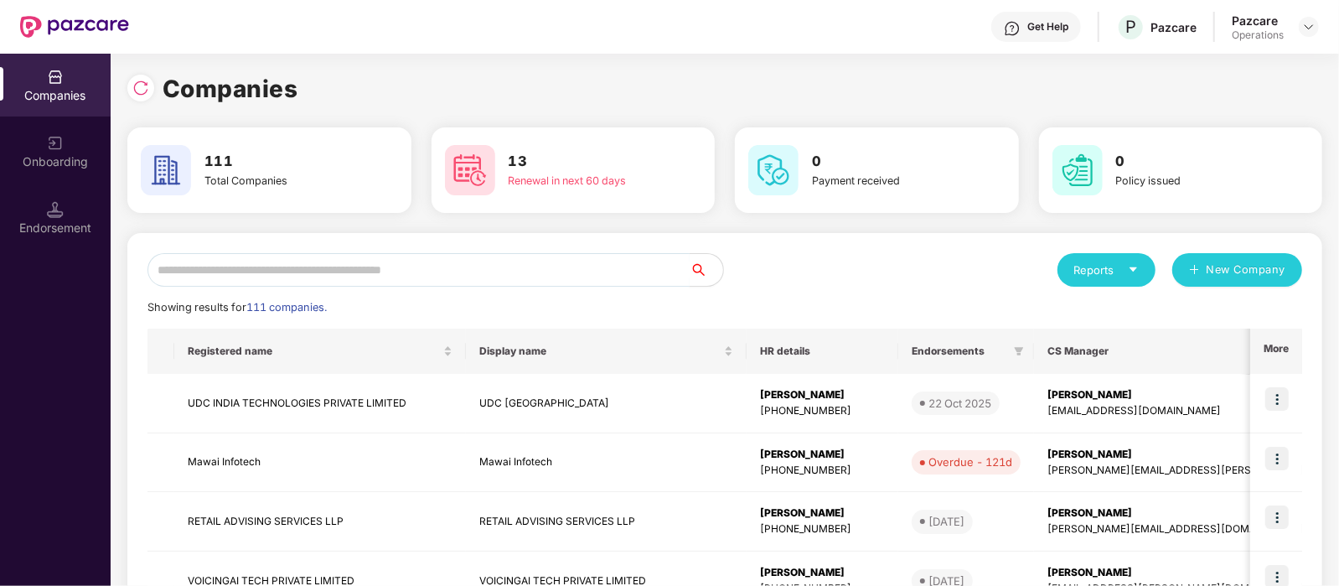
click at [287, 276] on input "text" at bounding box center [418, 270] width 542 height 34
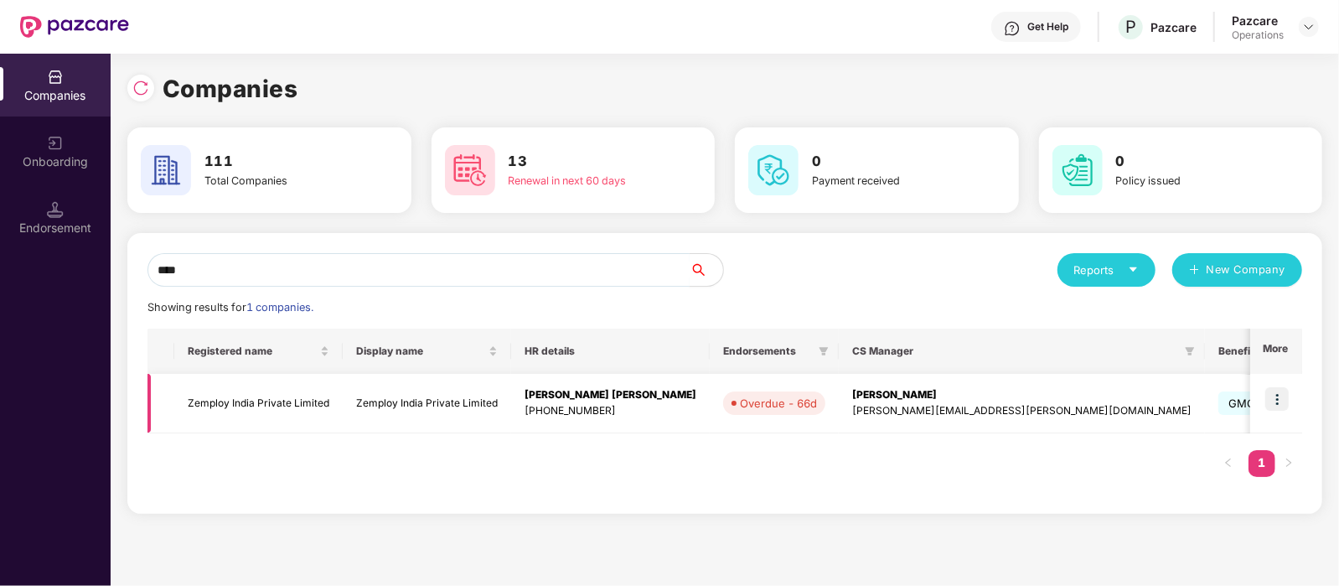
type input "****"
click at [1283, 397] on img at bounding box center [1276, 398] width 23 height 23
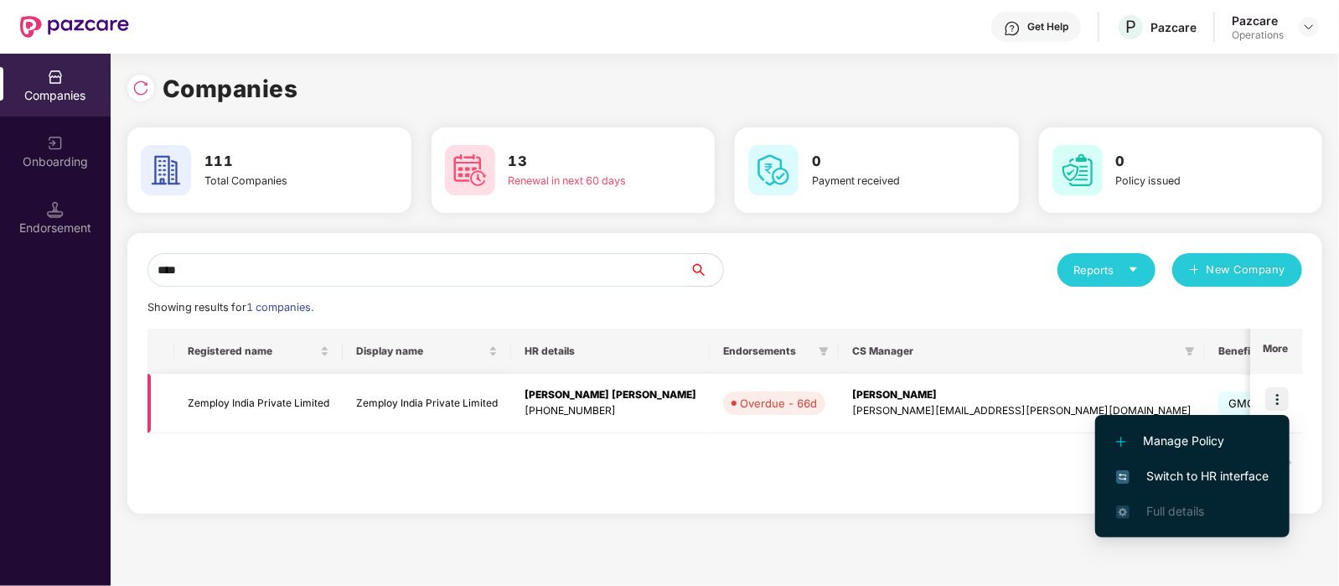
click at [293, 401] on td "Zemploy India Private Limited" at bounding box center [258, 403] width 168 height 59
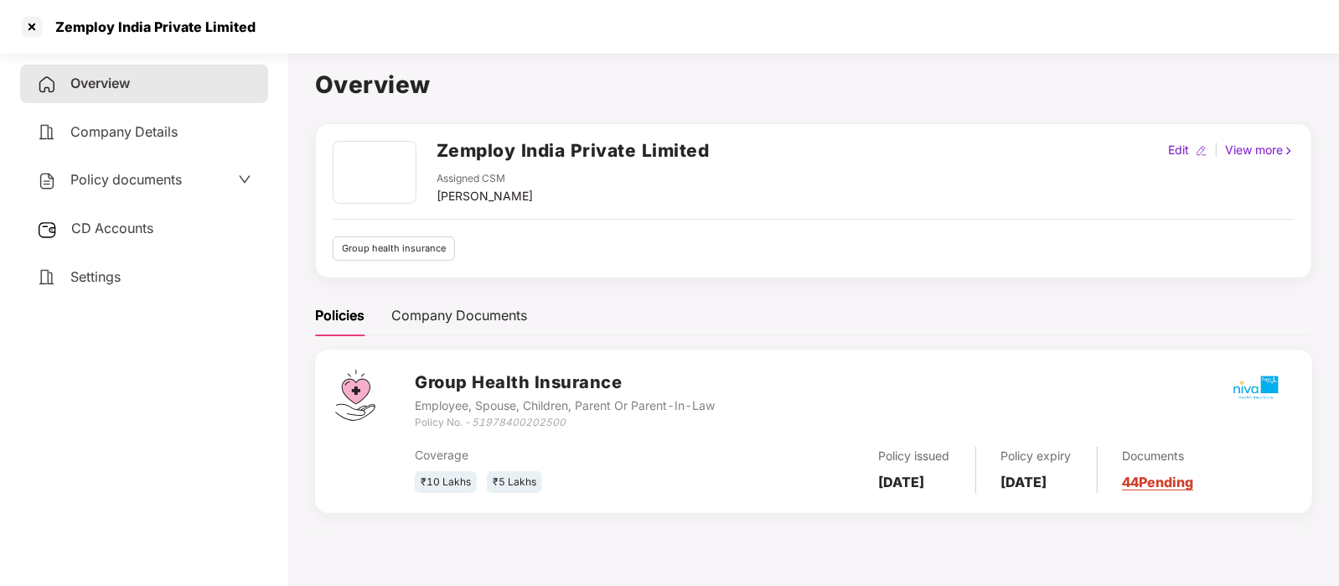
click at [132, 184] on span "Policy documents" at bounding box center [125, 179] width 111 height 17
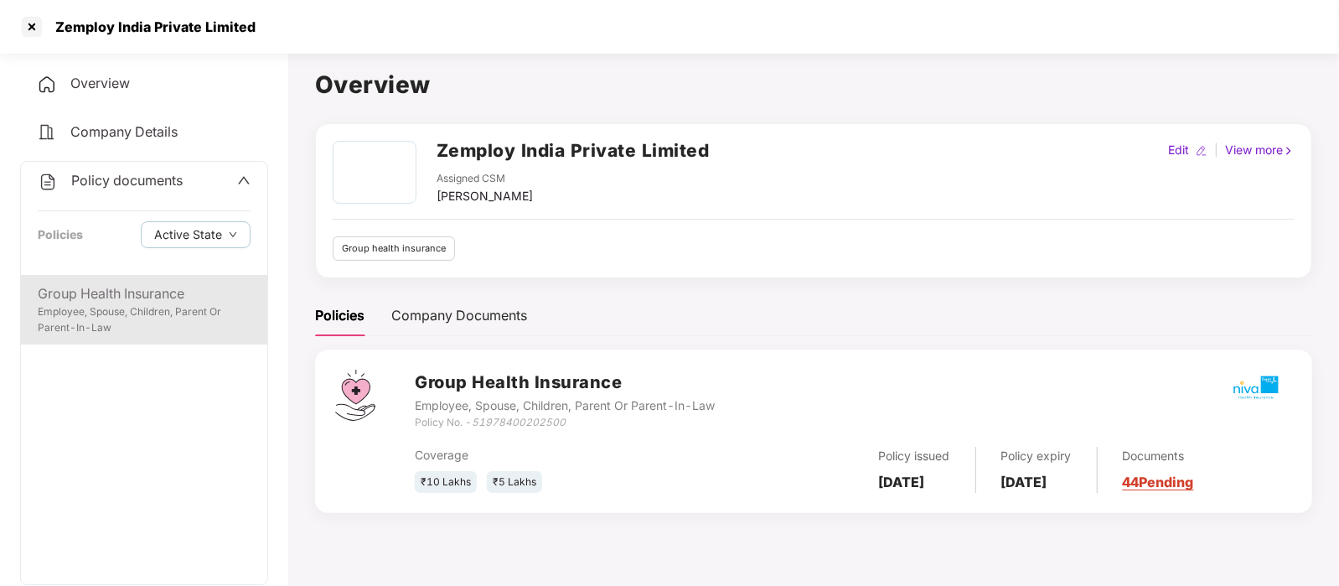
click at [143, 303] on div "Group Health Insurance" at bounding box center [144, 293] width 213 height 21
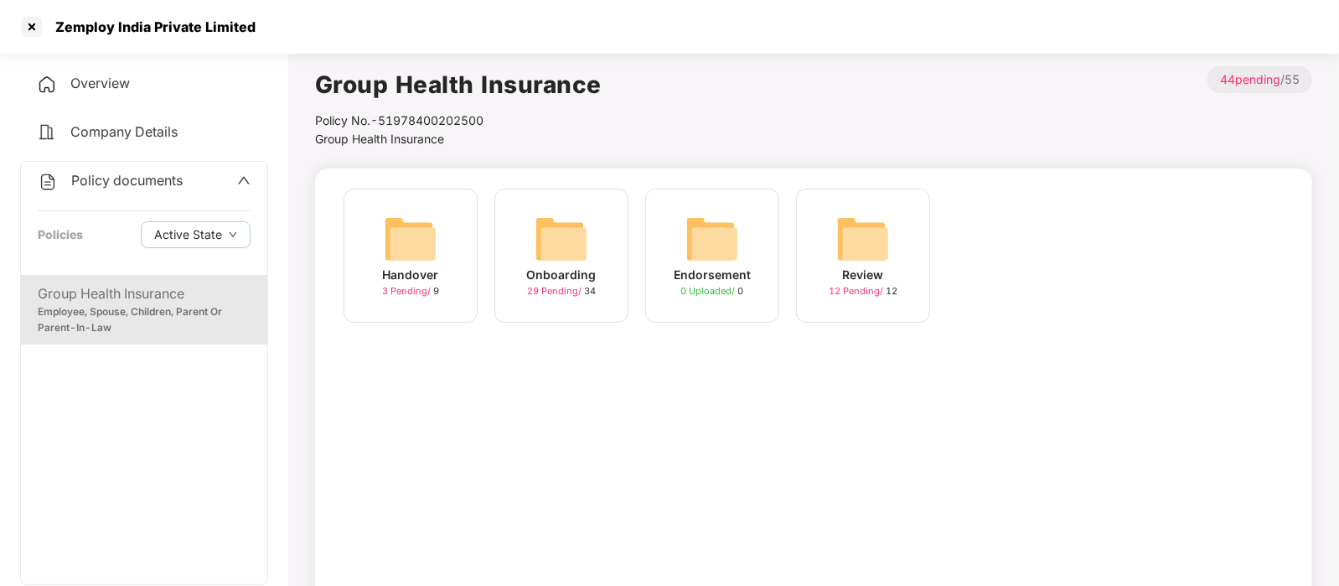
click at [571, 230] on img at bounding box center [561, 239] width 54 height 54
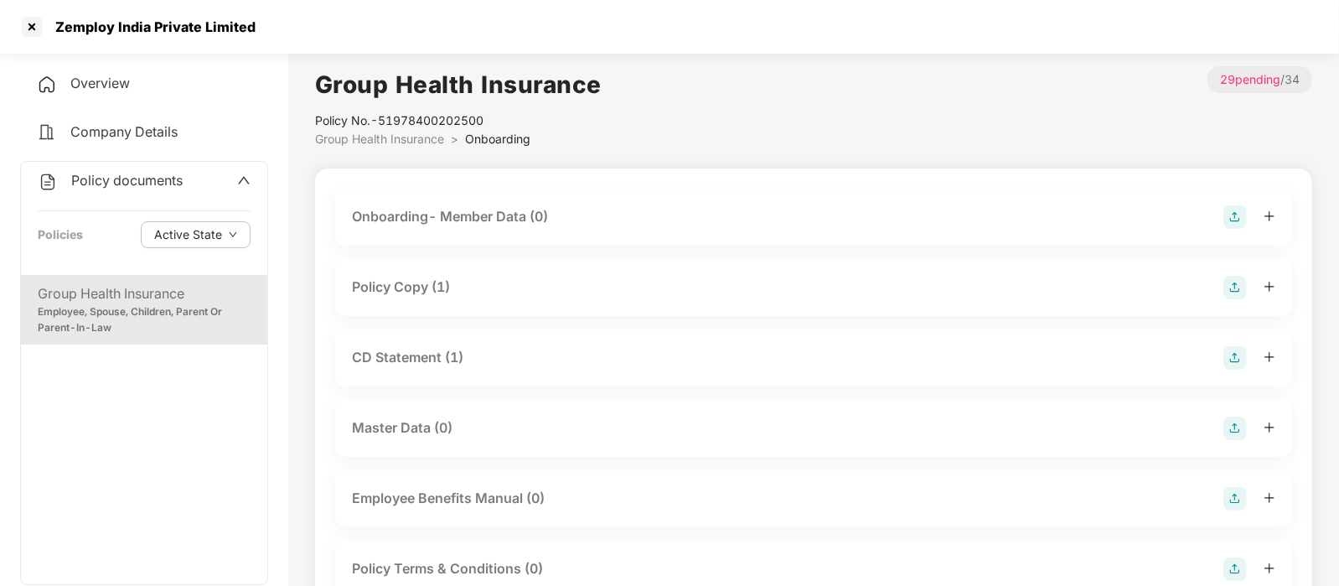
click at [571, 286] on div "Policy Copy (1)" at bounding box center [813, 287] width 923 height 23
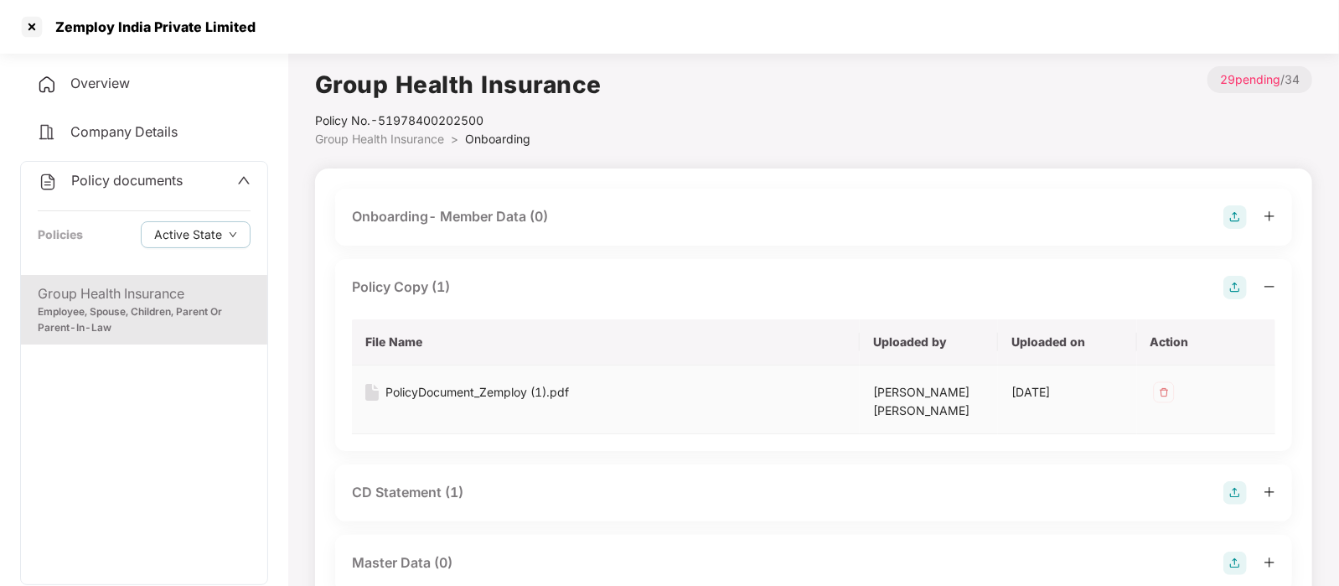
click at [508, 387] on div "PolicyDocument_Zemploy (1).pdf" at bounding box center [476, 392] width 183 height 18
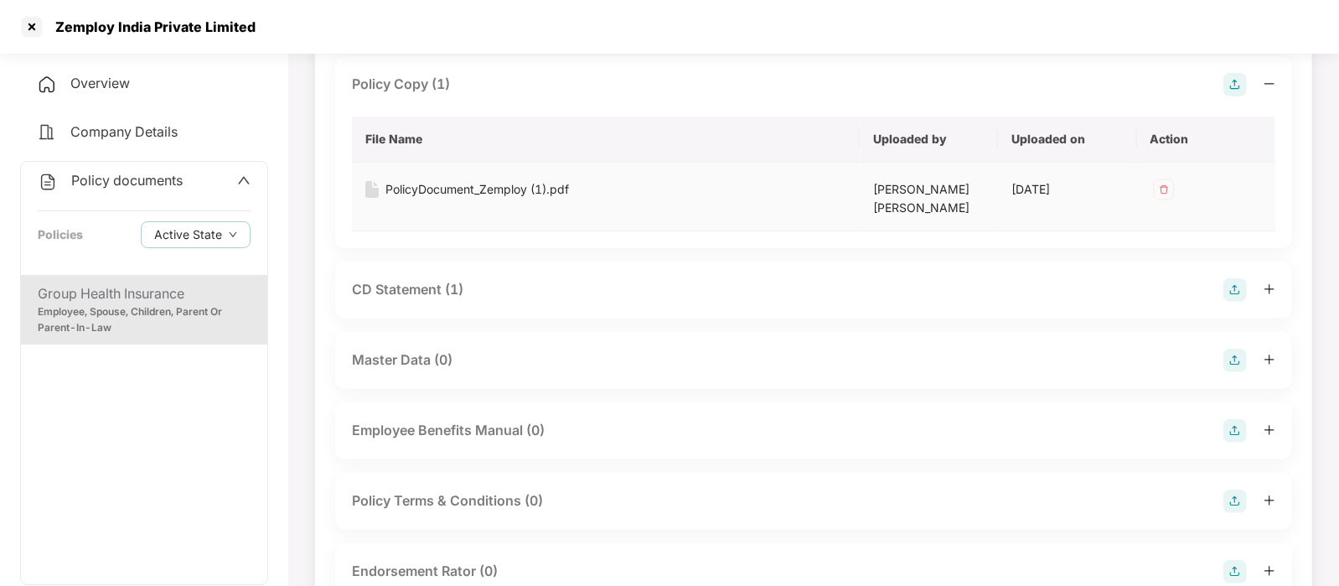
scroll to position [211, 0]
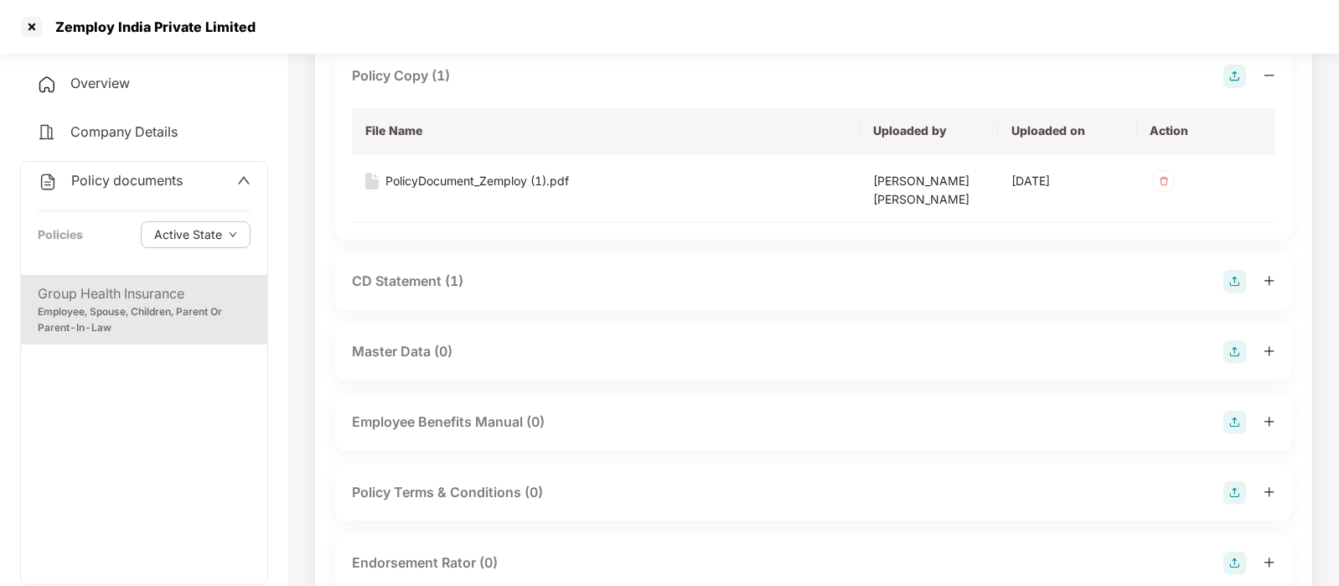
click at [457, 293] on div "CD Statement (1)" at bounding box center [813, 281] width 957 height 57
click at [431, 280] on div "CD Statement (1)" at bounding box center [407, 281] width 111 height 21
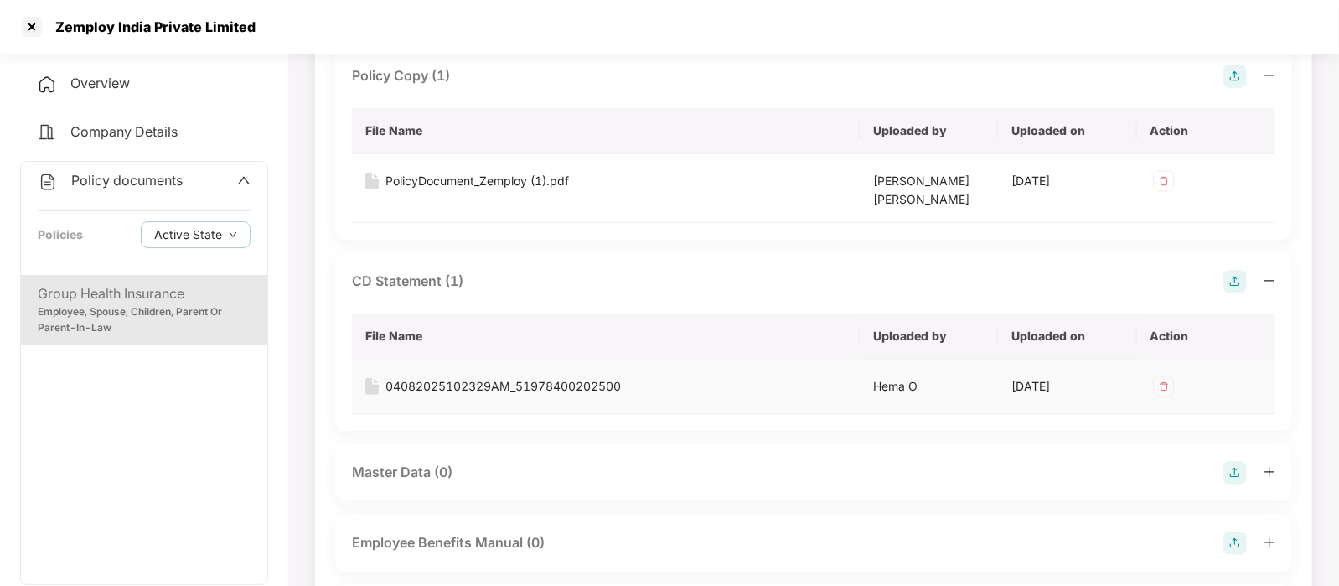
click at [478, 381] on div "04082025102329AM_51978400202500" at bounding box center [502, 386] width 235 height 18
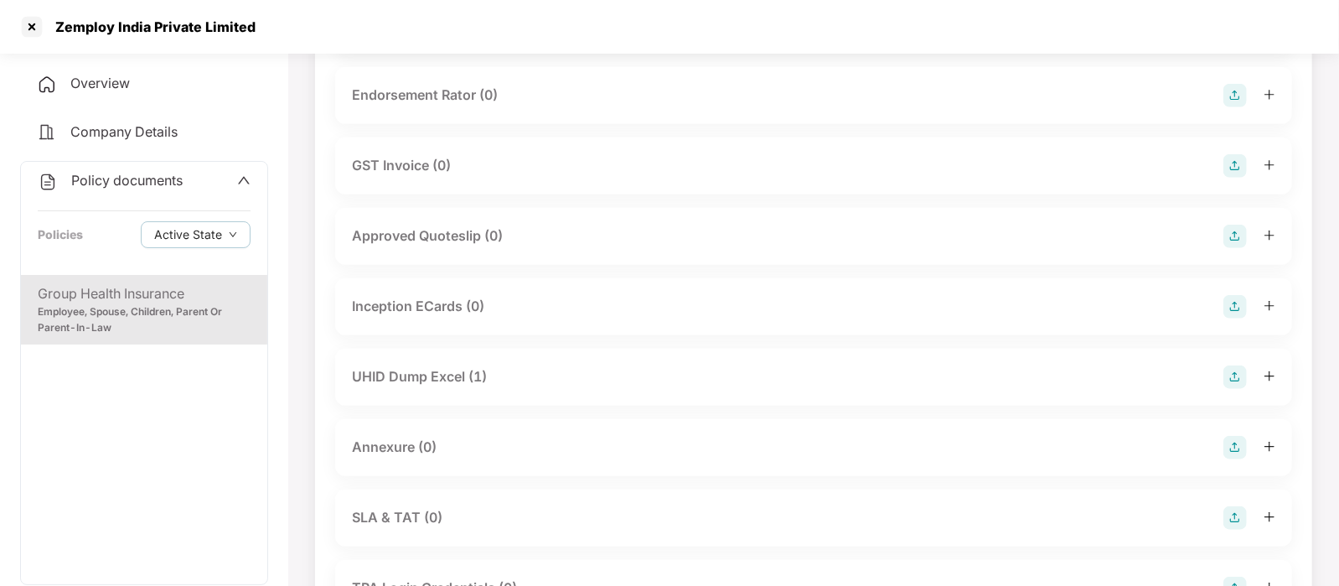
scroll to position [801, 0]
click at [475, 372] on div "UHID Dump Excel (1)" at bounding box center [419, 374] width 135 height 21
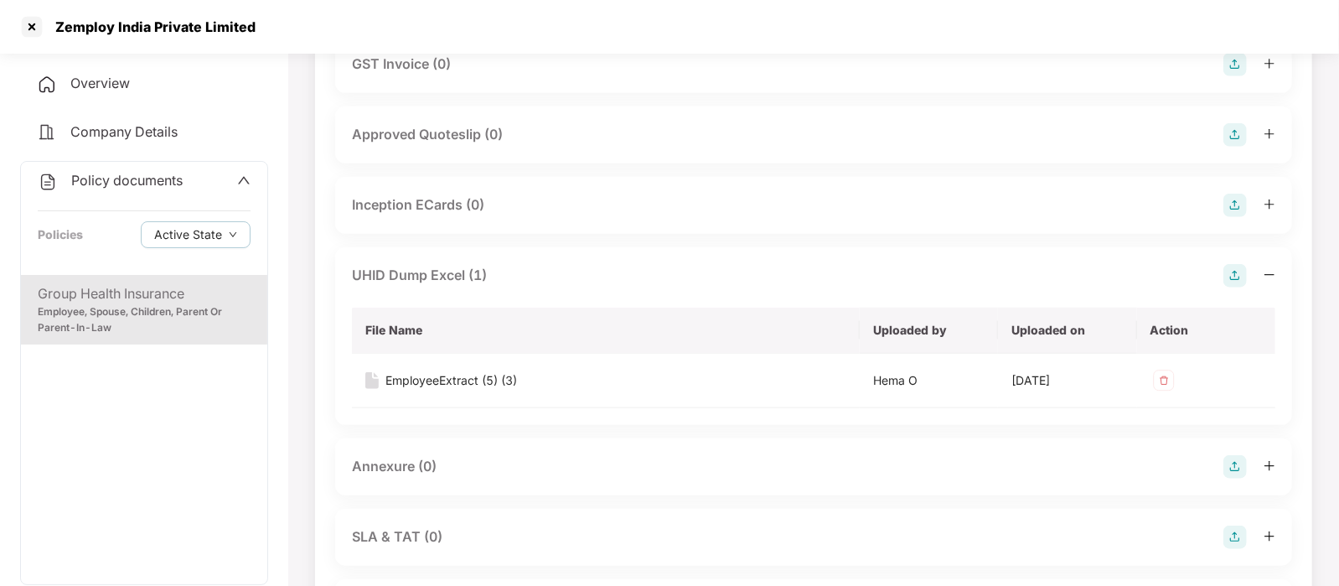
scroll to position [901, 0]
click at [475, 372] on div "EmployeeExtract (5) (3)" at bounding box center [451, 379] width 132 height 18
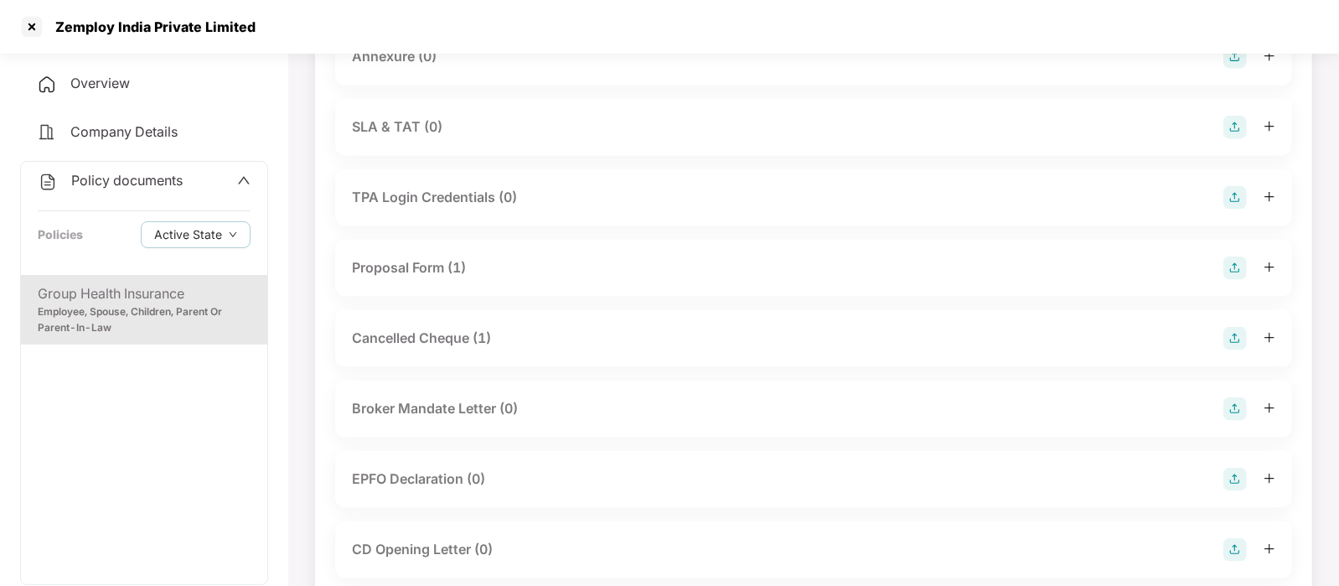
scroll to position [1390, 0]
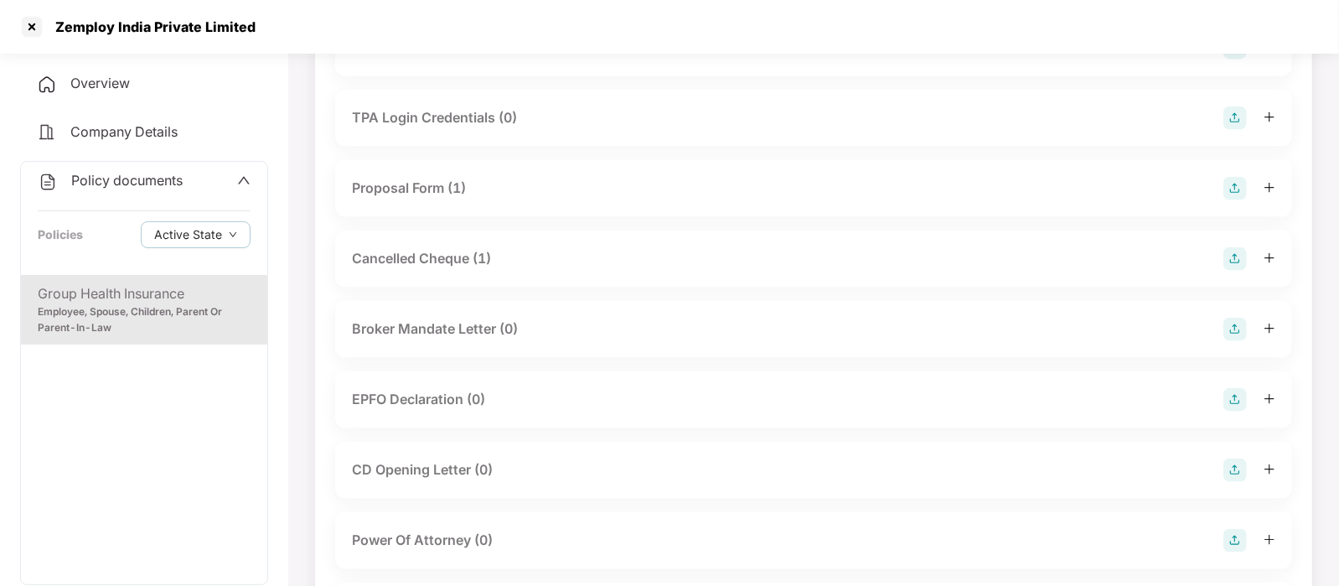
click at [180, 94] on div "Overview" at bounding box center [144, 84] width 248 height 39
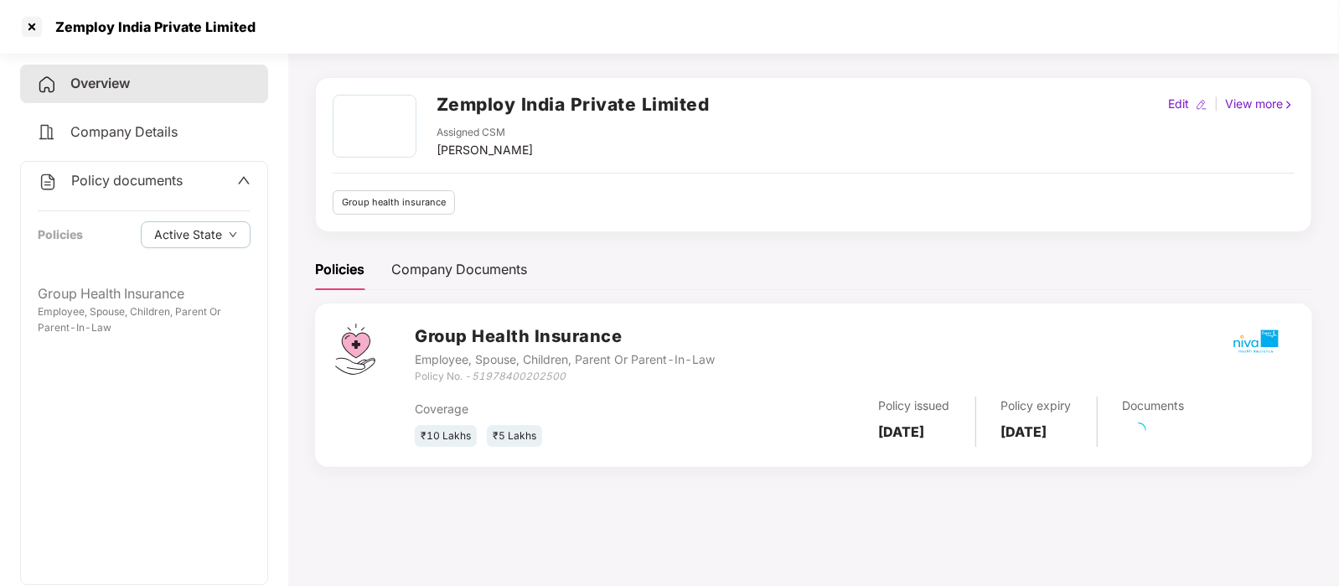
scroll to position [45, 0]
click at [26, 19] on div at bounding box center [31, 26] width 27 height 27
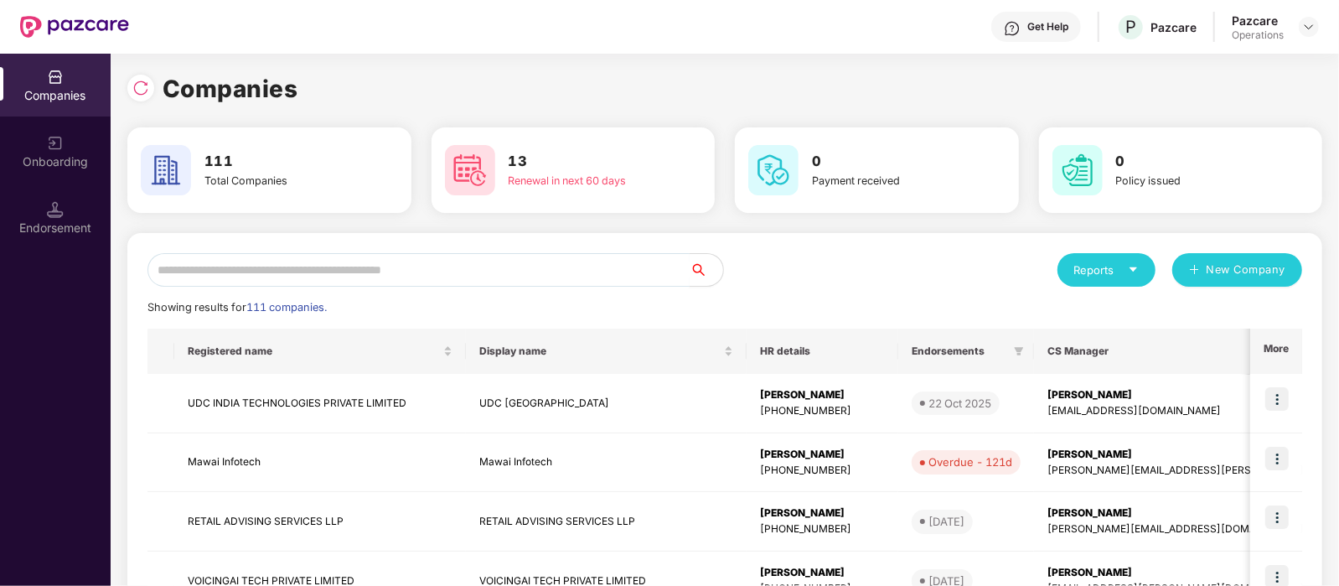
click at [266, 264] on input "text" at bounding box center [418, 270] width 542 height 34
click at [331, 267] on input "text" at bounding box center [418, 270] width 542 height 34
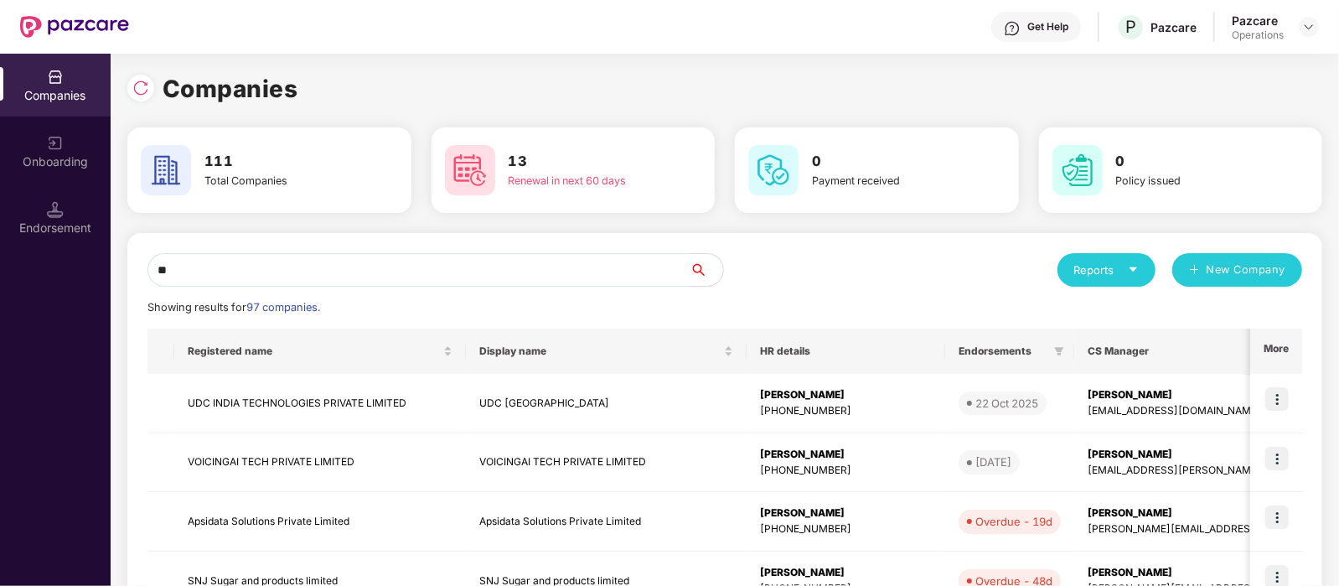
type input "*"
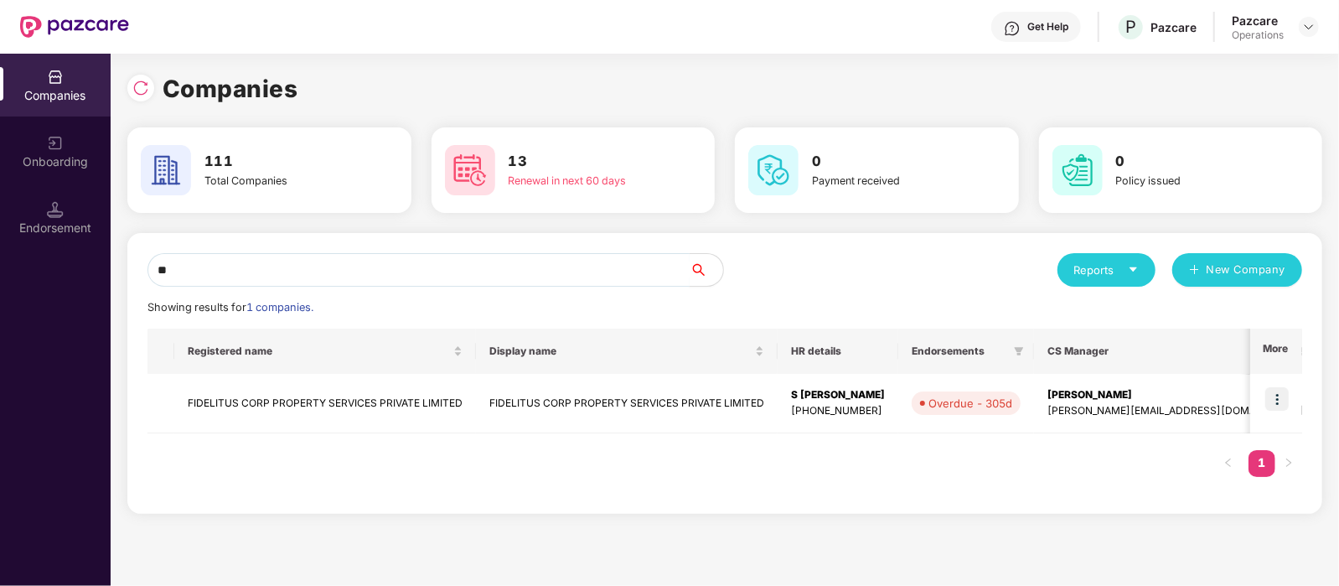
type input "*"
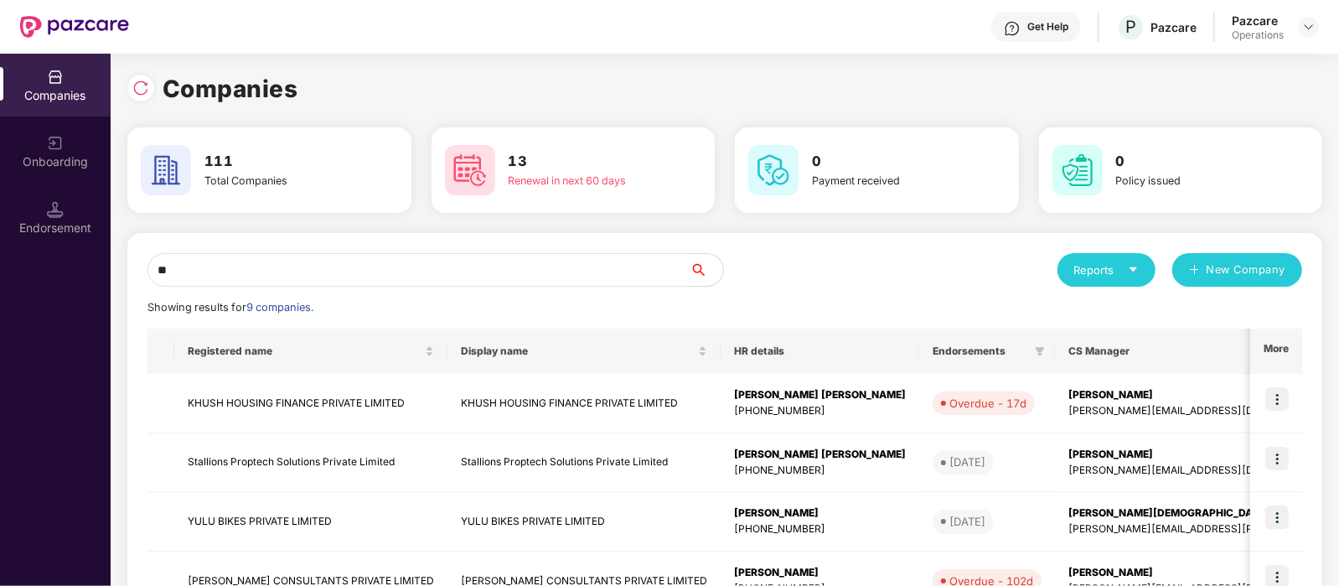
type input "*"
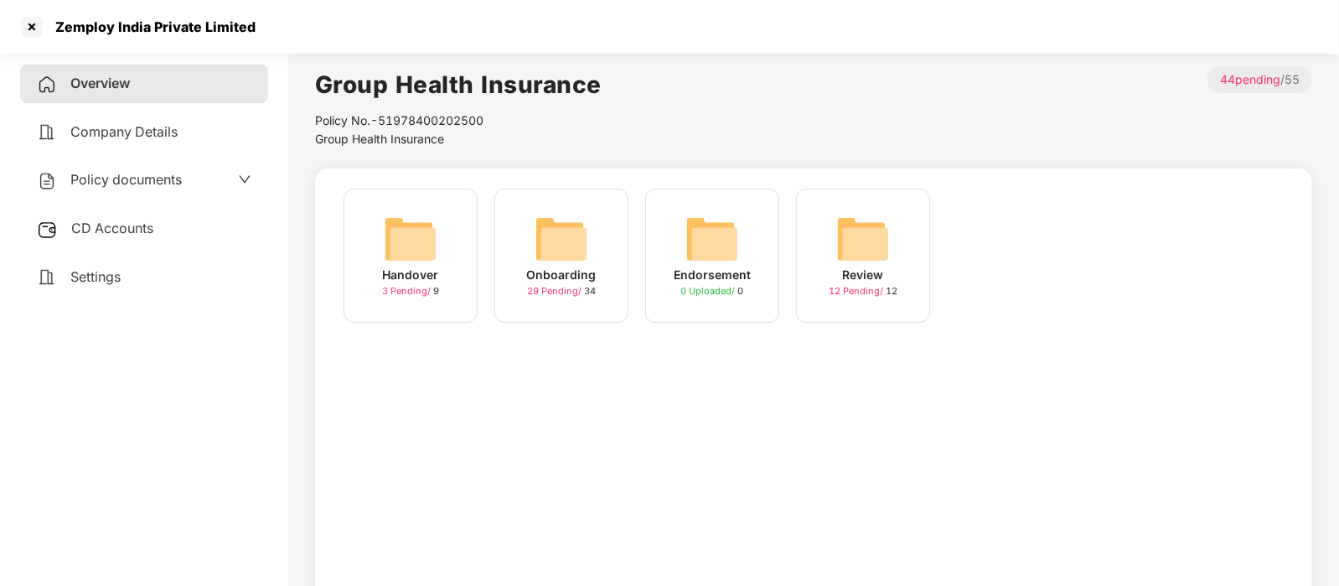
click at [106, 285] on span "Settings" at bounding box center [95, 276] width 50 height 17
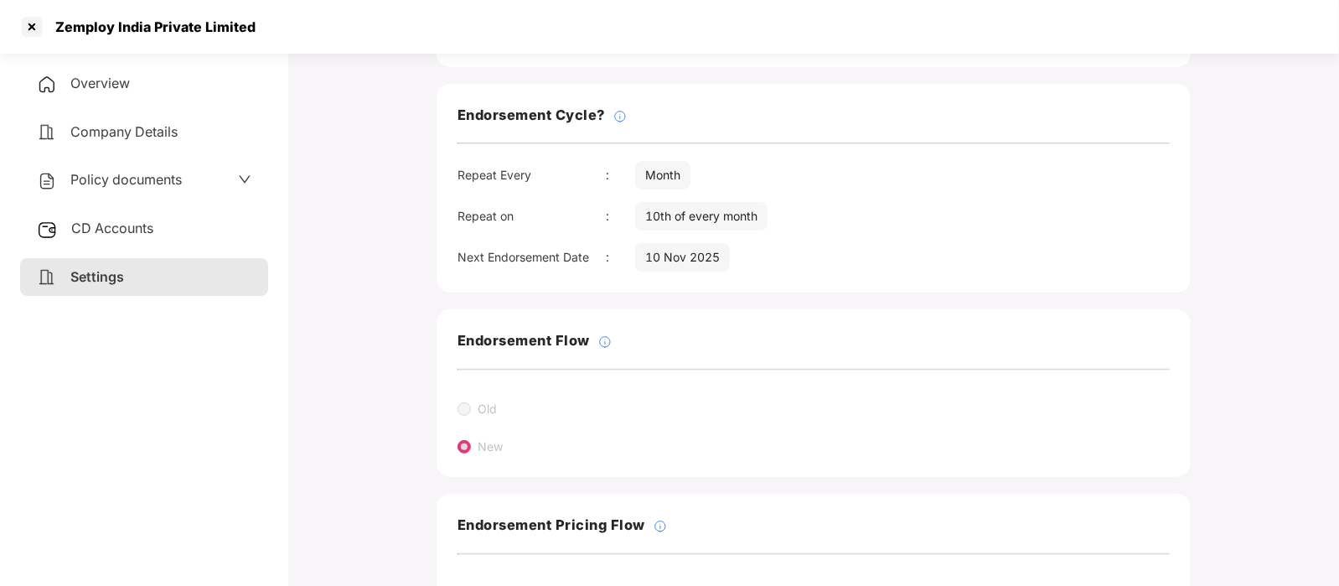
scroll to position [212, 0]
click at [34, 34] on div at bounding box center [31, 26] width 27 height 27
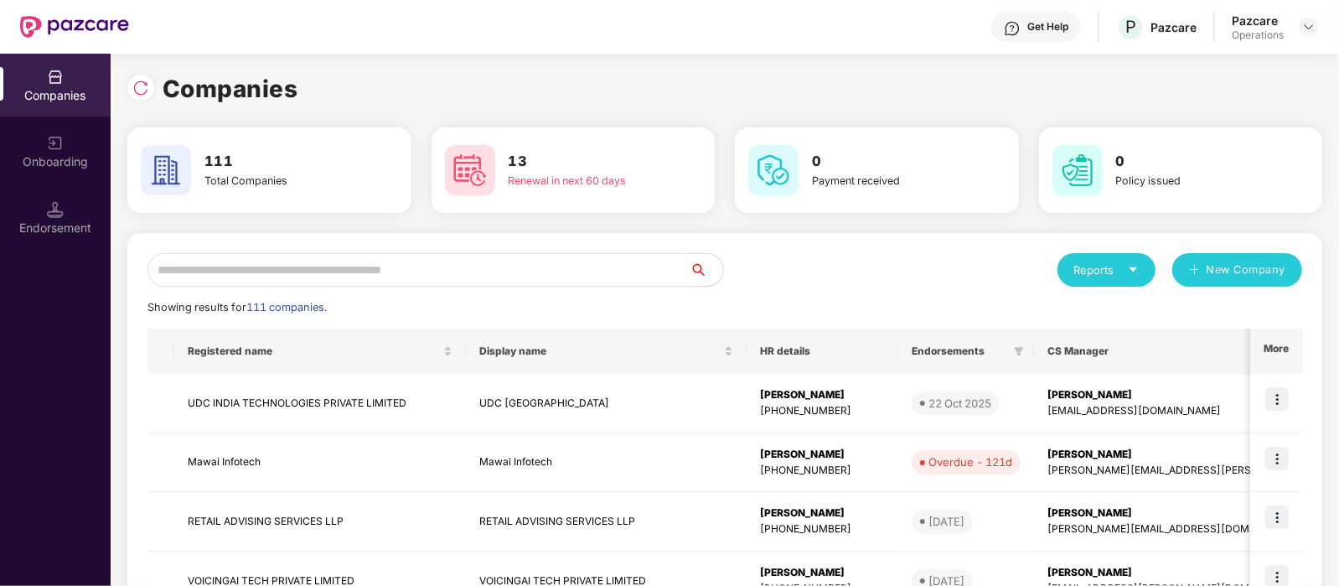
click at [333, 282] on input "text" at bounding box center [418, 270] width 542 height 34
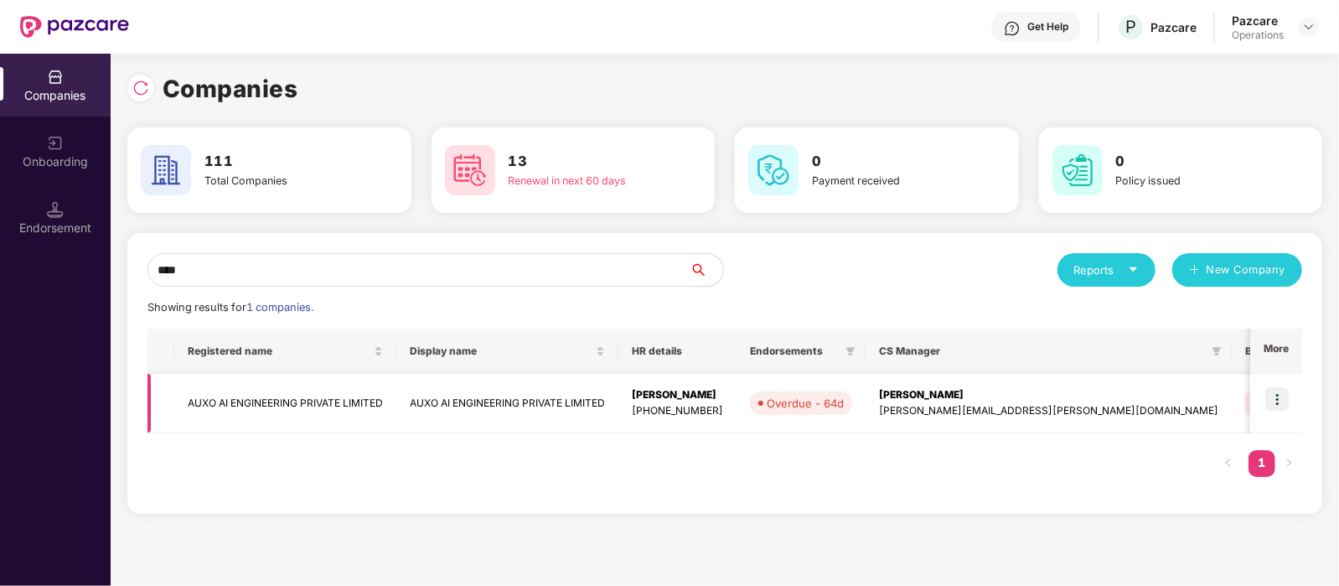
type input "****"
click at [1275, 405] on img at bounding box center [1276, 398] width 23 height 23
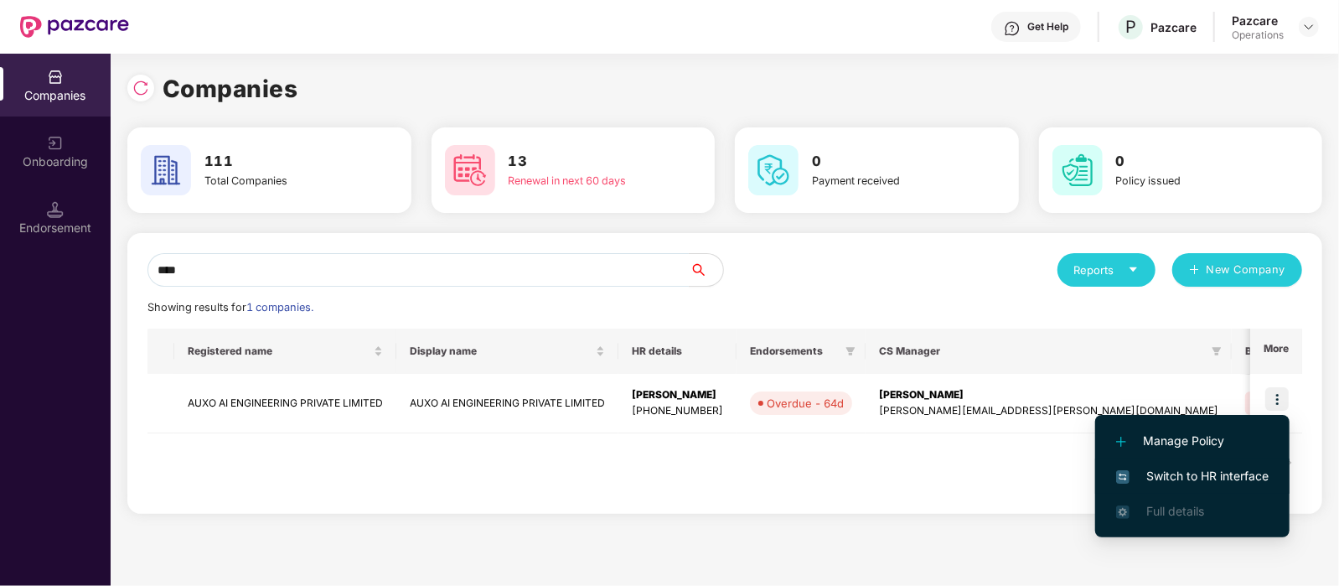
click at [1194, 471] on span "Switch to HR interface" at bounding box center [1192, 476] width 152 height 18
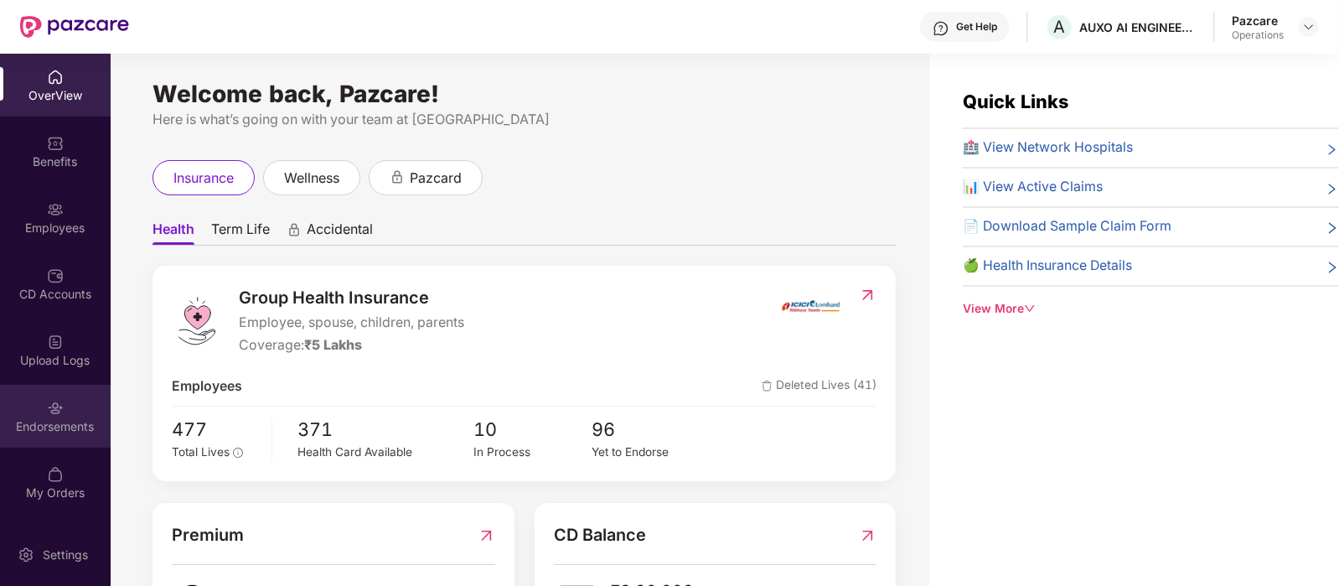
click at [86, 422] on div "Endorsements" at bounding box center [55, 426] width 111 height 17
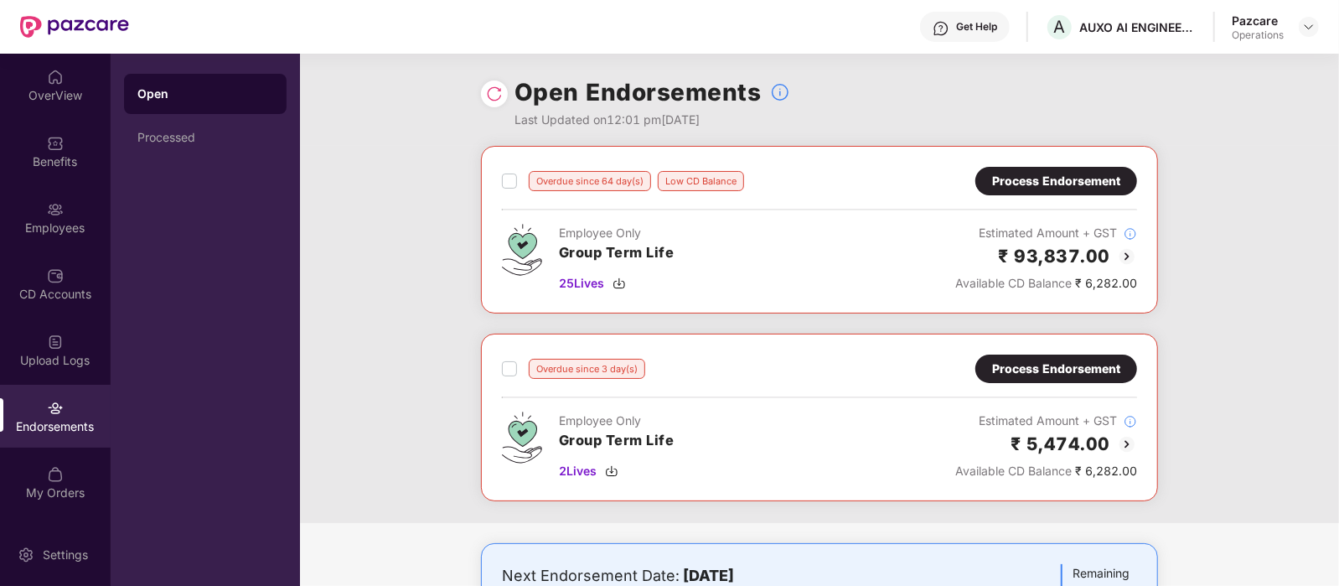
click at [1001, 362] on div "Process Endorsement" at bounding box center [1056, 368] width 128 height 18
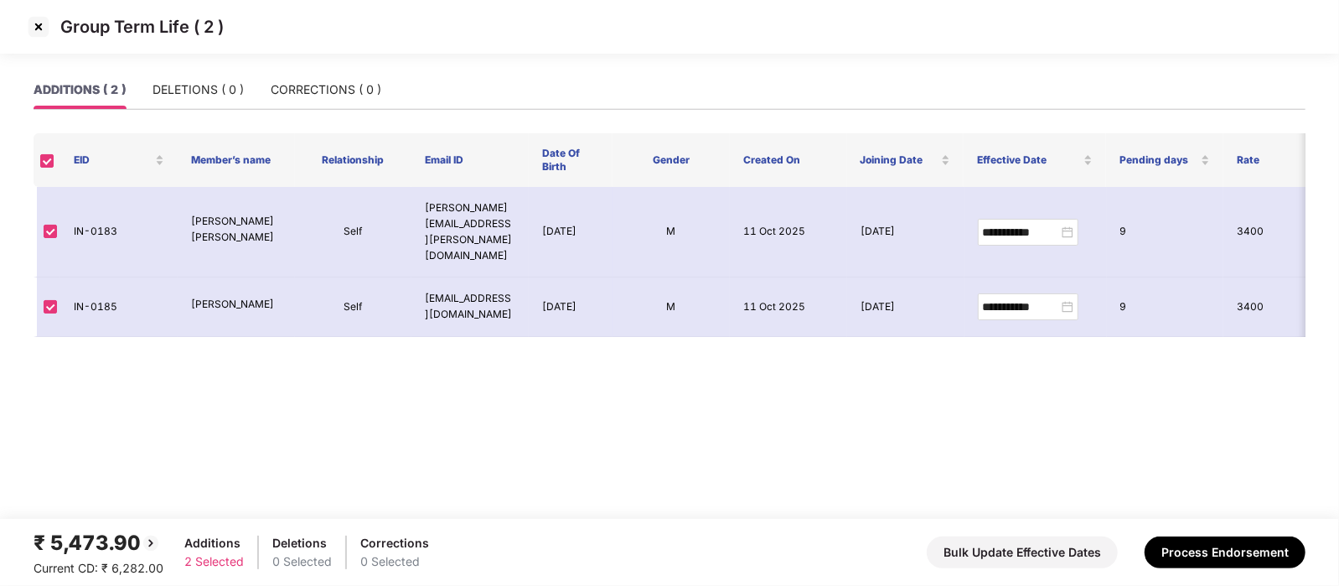
click at [46, 32] on img at bounding box center [38, 26] width 27 height 27
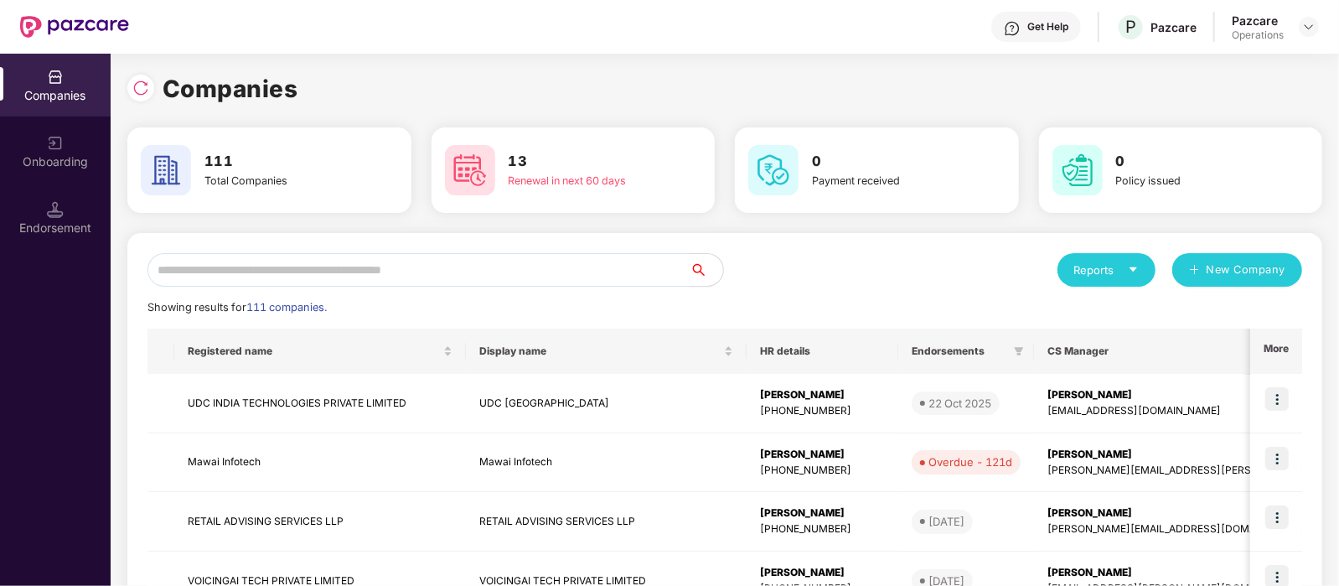
click at [270, 270] on input "text" at bounding box center [418, 270] width 542 height 34
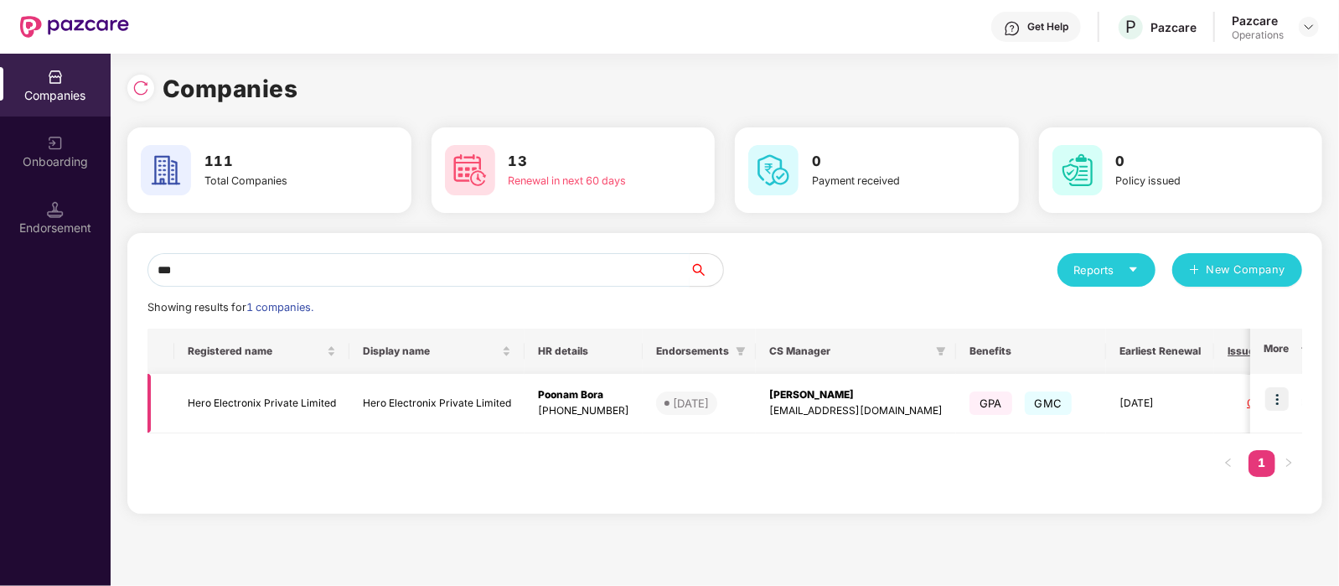
type input "***"
click at [1277, 403] on img at bounding box center [1276, 398] width 23 height 23
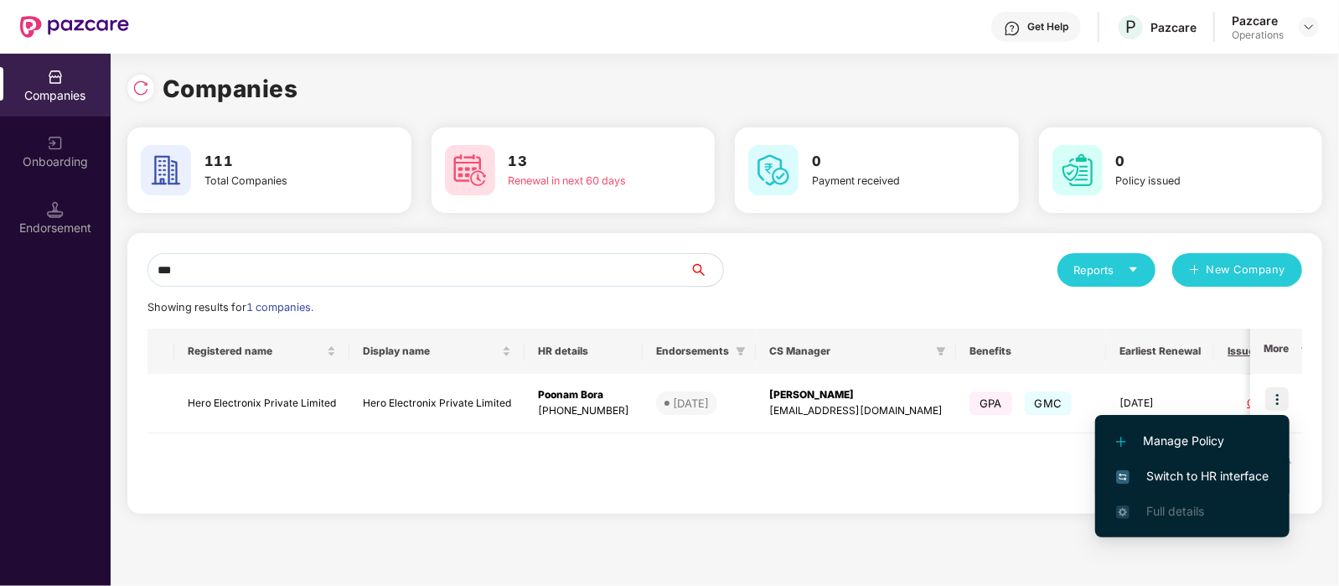
click at [1193, 470] on span "Switch to HR interface" at bounding box center [1192, 476] width 152 height 18
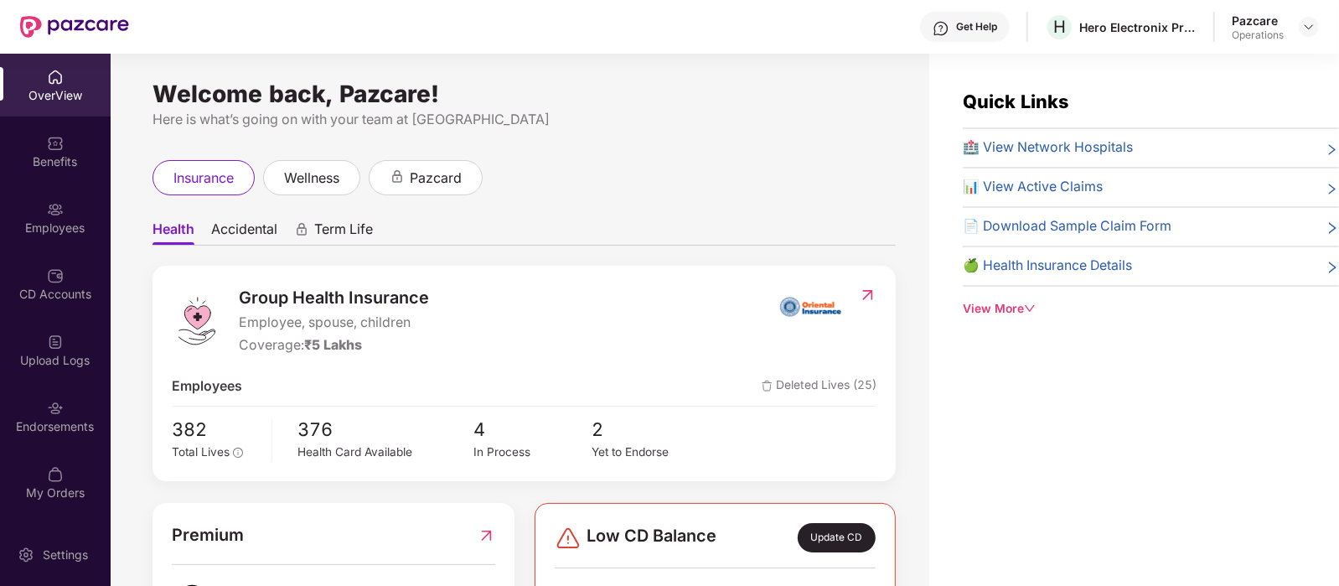
click at [66, 427] on div "Endorsements" at bounding box center [55, 426] width 111 height 17
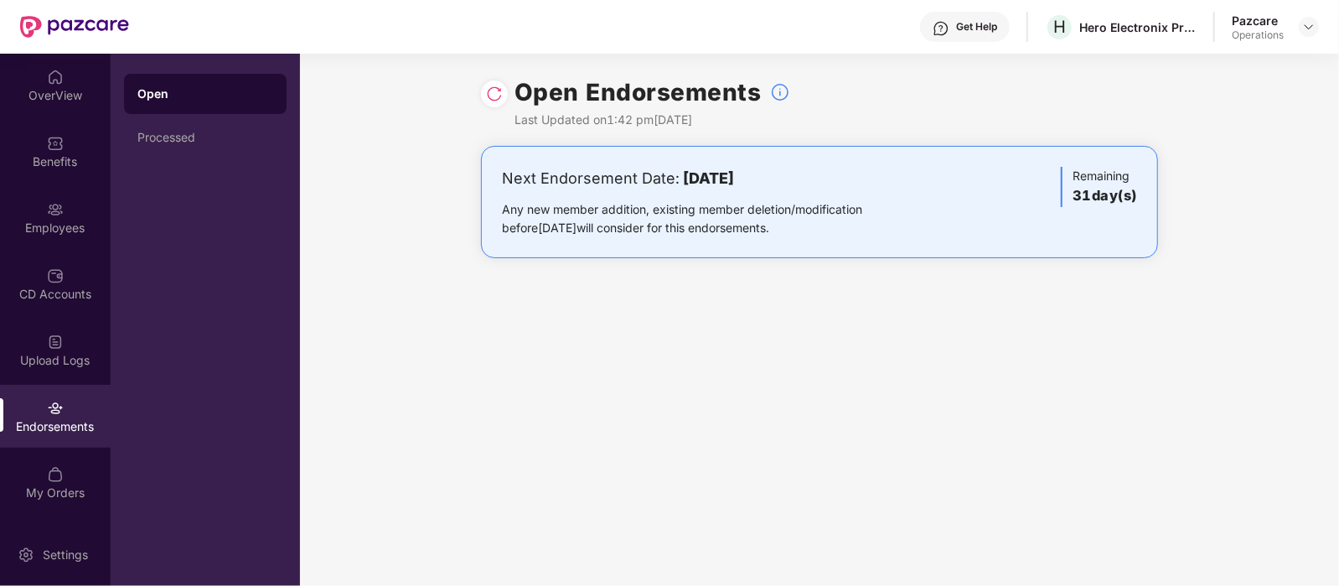
click at [494, 91] on img at bounding box center [494, 93] width 17 height 17
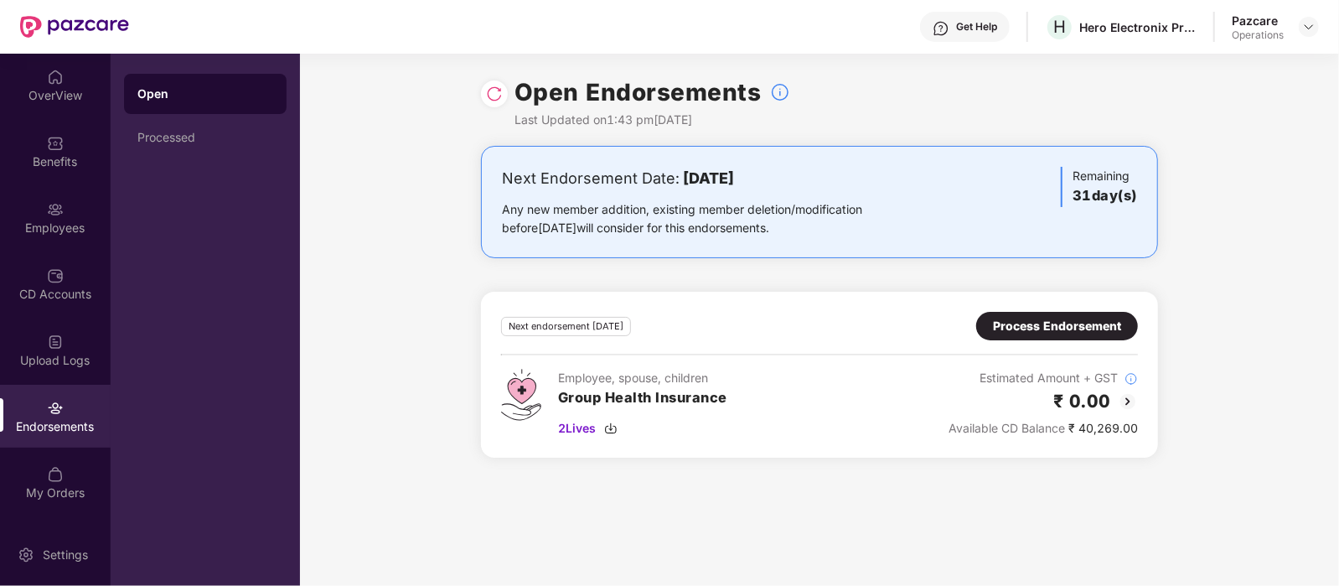
click at [1073, 333] on div "Process Endorsement" at bounding box center [1057, 326] width 128 height 18
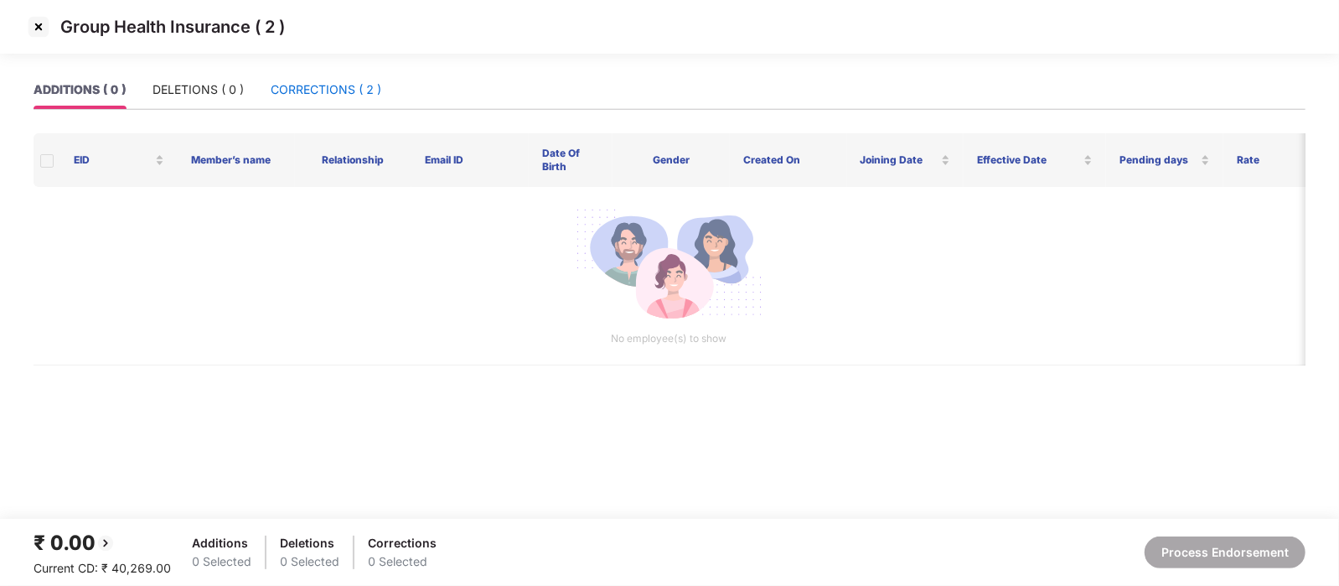
click at [363, 85] on div "CORRECTIONS ( 2 )" at bounding box center [326, 89] width 111 height 18
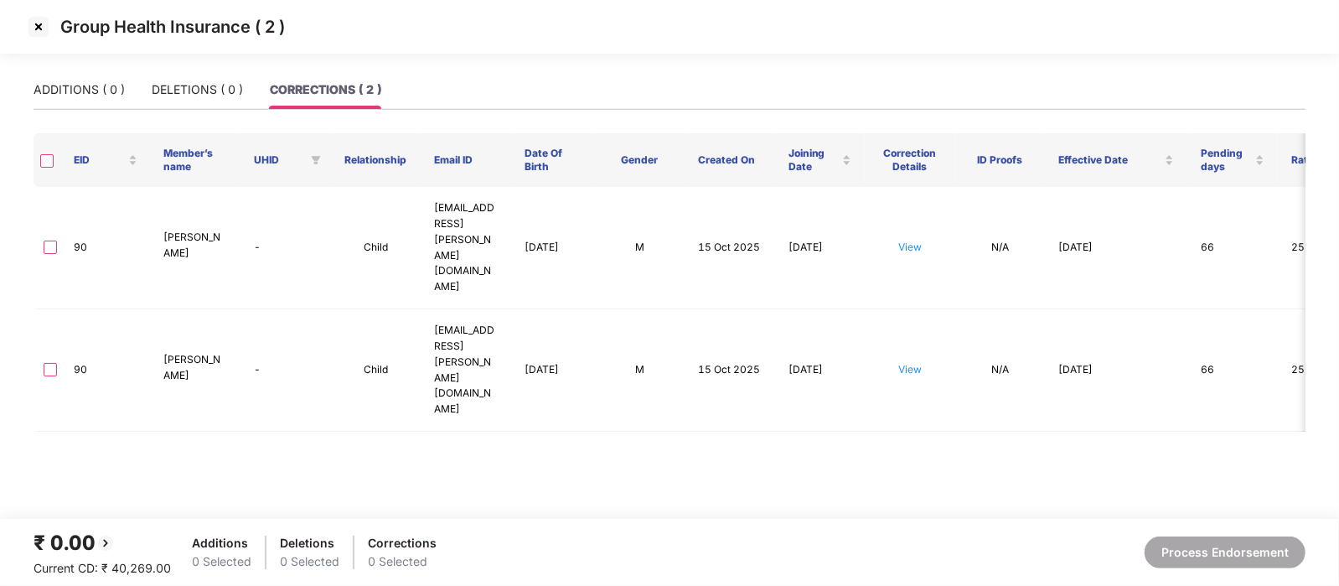
click at [50, 29] on img at bounding box center [38, 26] width 27 height 27
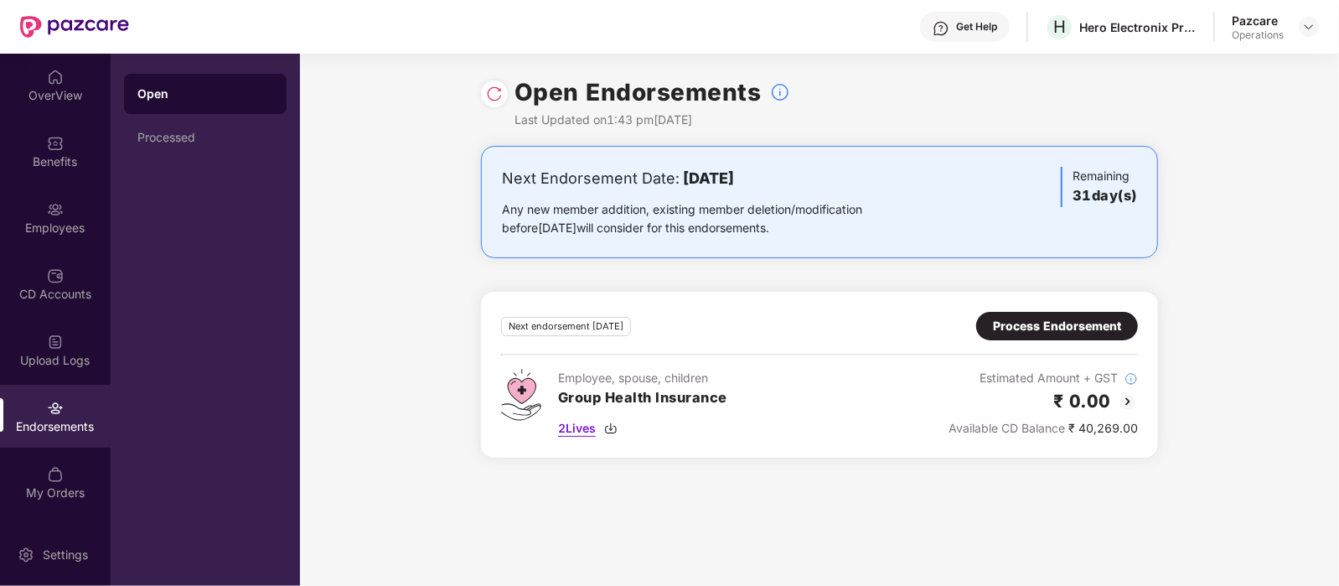
click at [579, 430] on span "2 Lives" at bounding box center [577, 428] width 38 height 18
click at [1043, 321] on div "Process Endorsement" at bounding box center [1057, 326] width 128 height 18
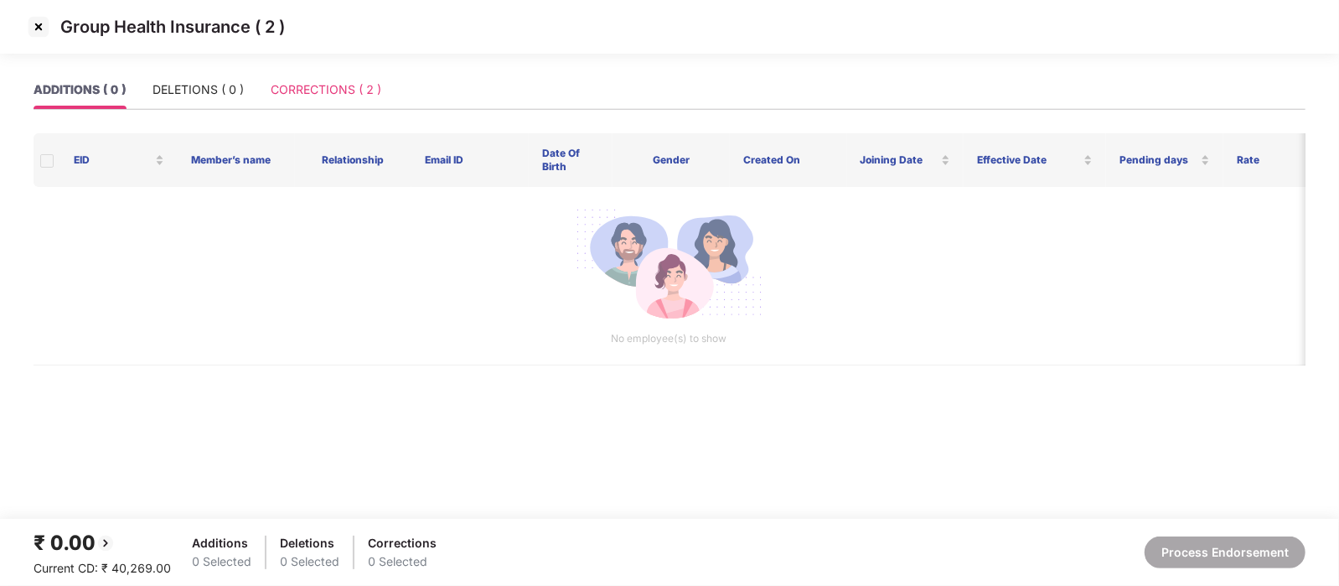
click at [371, 99] on div "CORRECTIONS ( 2 )" at bounding box center [326, 89] width 111 height 39
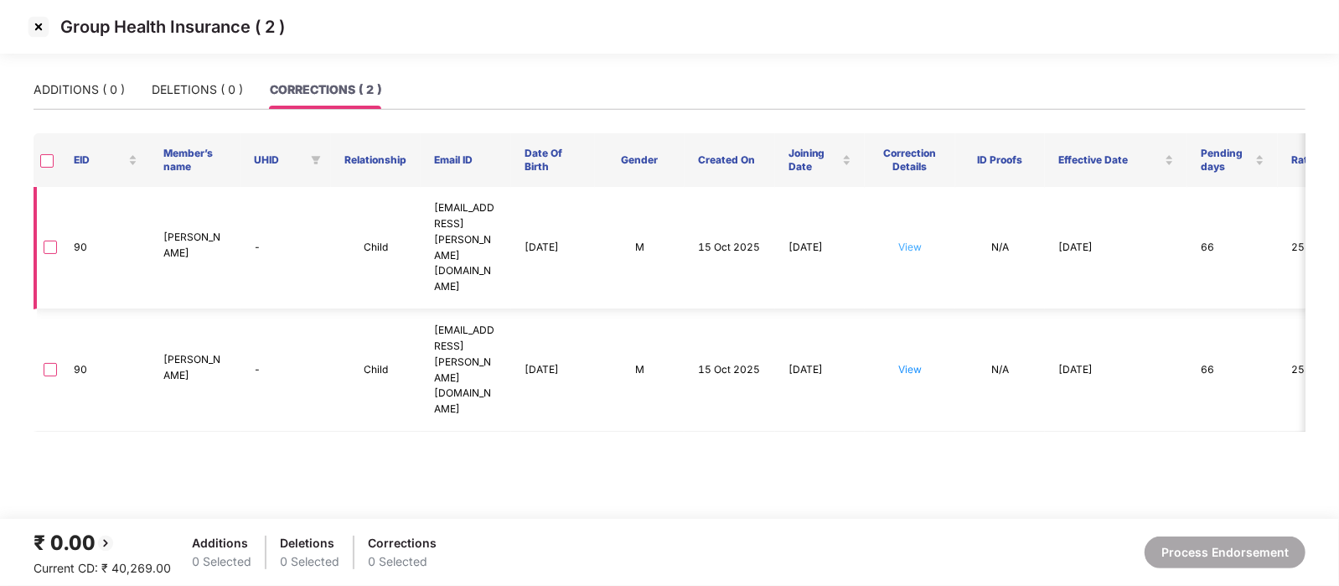
click at [911, 240] on link "View" at bounding box center [909, 246] width 23 height 13
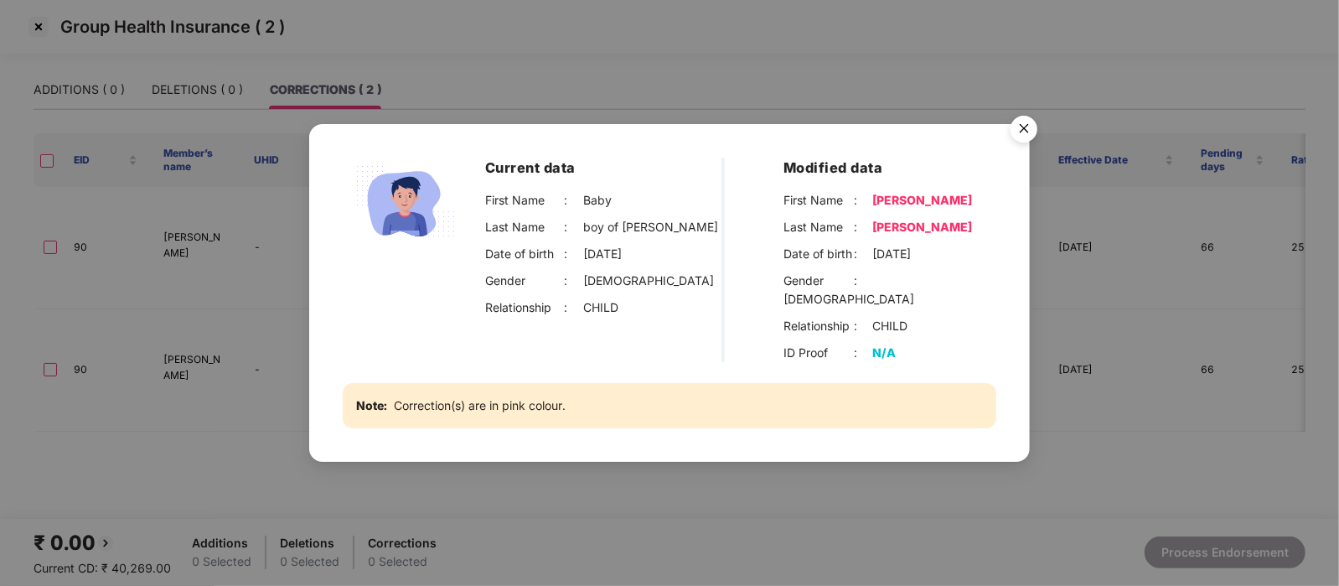
click at [1020, 141] on img "Close" at bounding box center [1023, 131] width 47 height 47
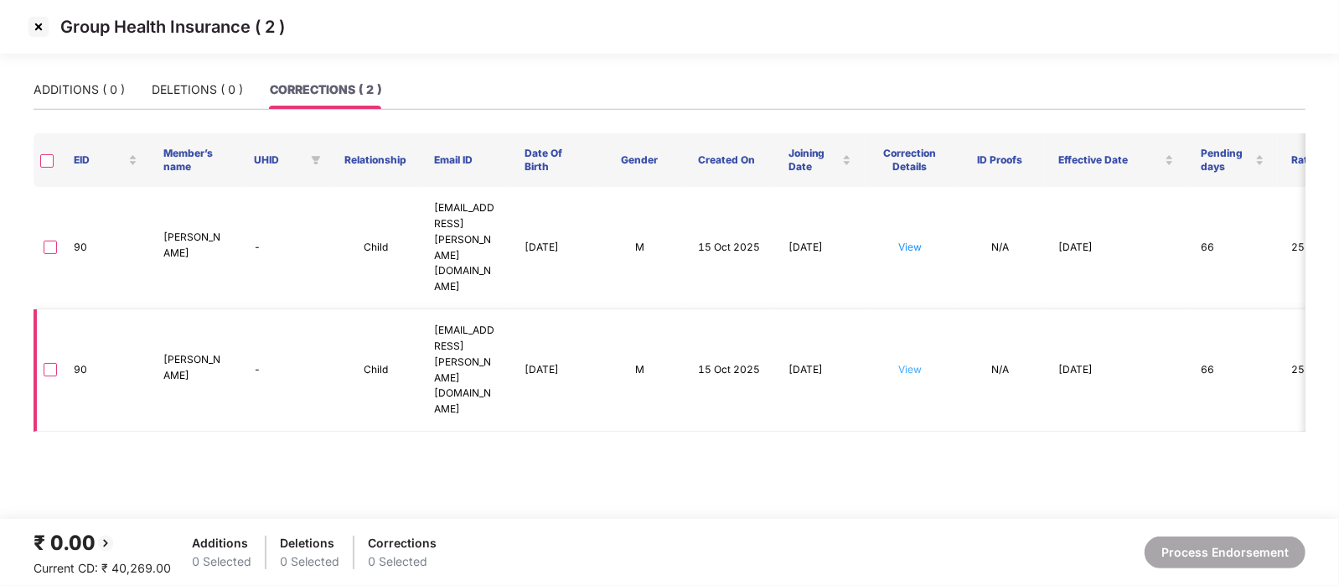
click at [914, 363] on link "View" at bounding box center [909, 369] width 23 height 13
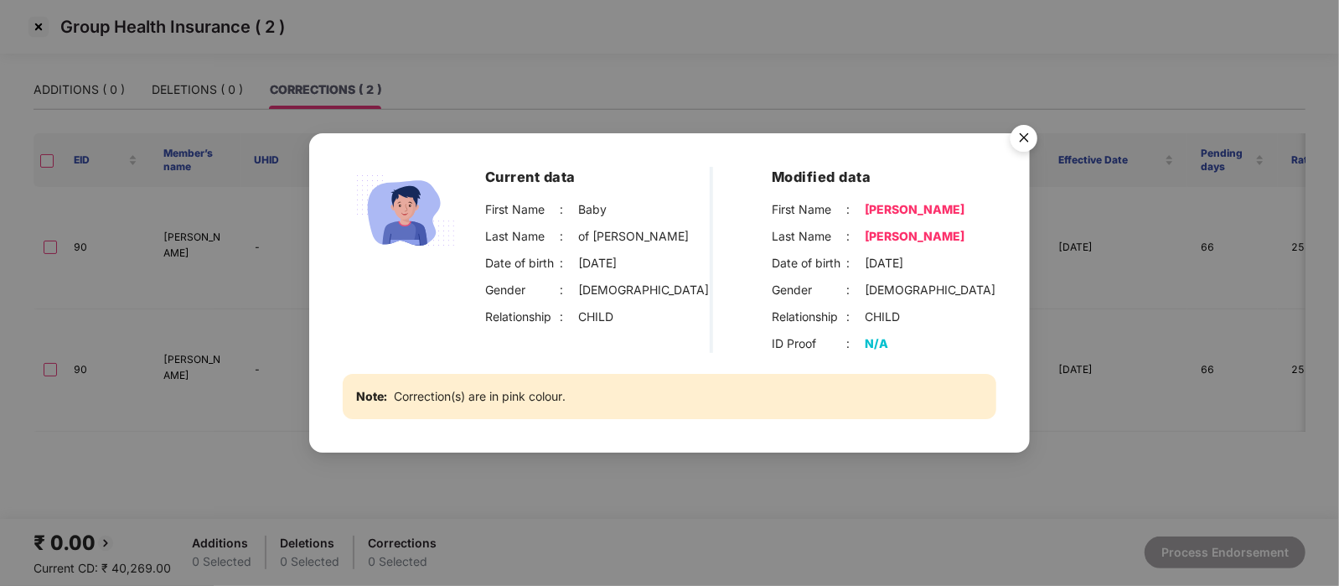
click at [1021, 133] on img "Close" at bounding box center [1023, 140] width 47 height 47
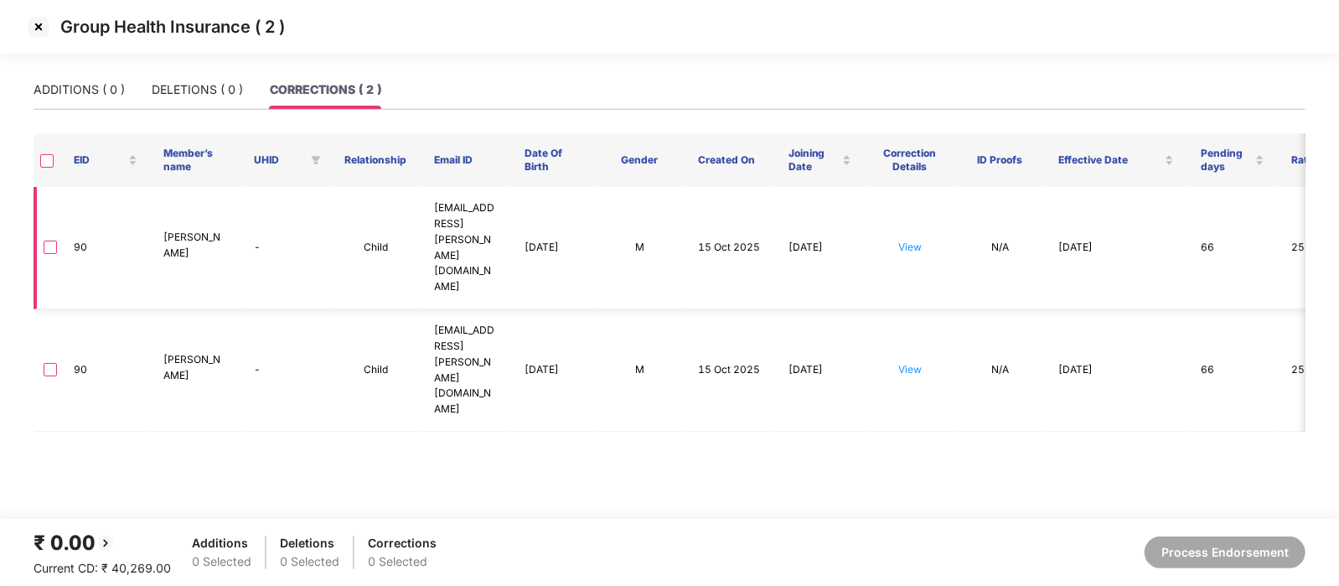
click at [916, 215] on td "View" at bounding box center [910, 248] width 90 height 122
click at [916, 240] on link "View" at bounding box center [909, 246] width 23 height 13
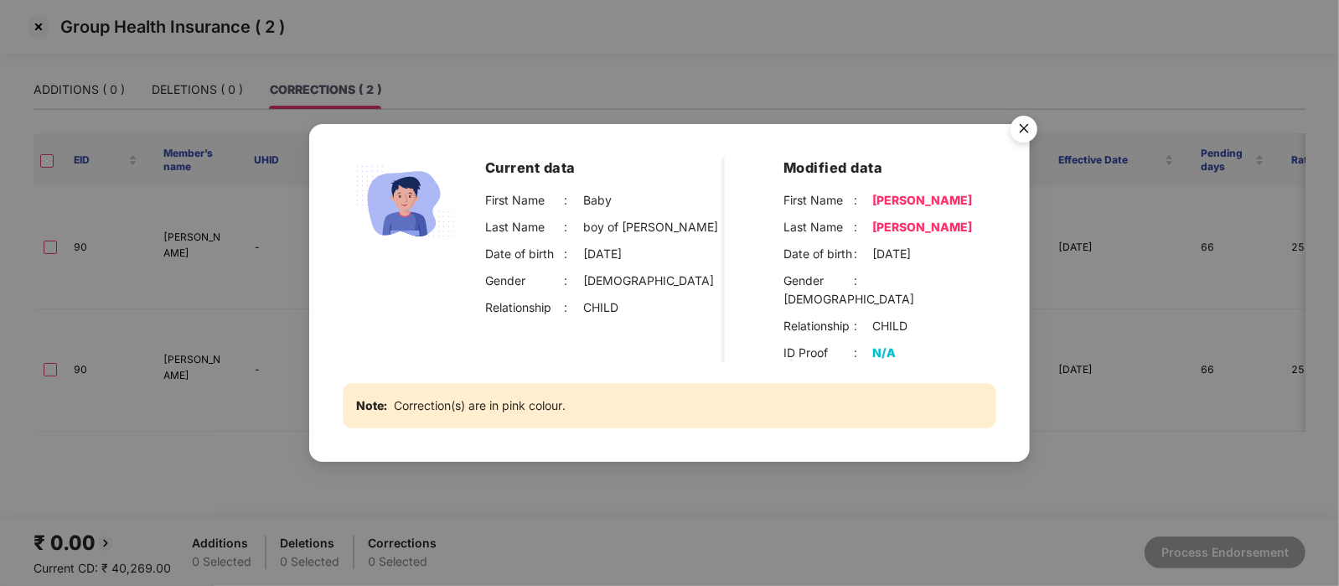
click at [1026, 266] on div "Current data First Name : Baby Last Name : boy of [PERSON_NAME] Date of birth :…" at bounding box center [669, 293] width 720 height 338
click at [1024, 142] on img "Close" at bounding box center [1023, 131] width 47 height 47
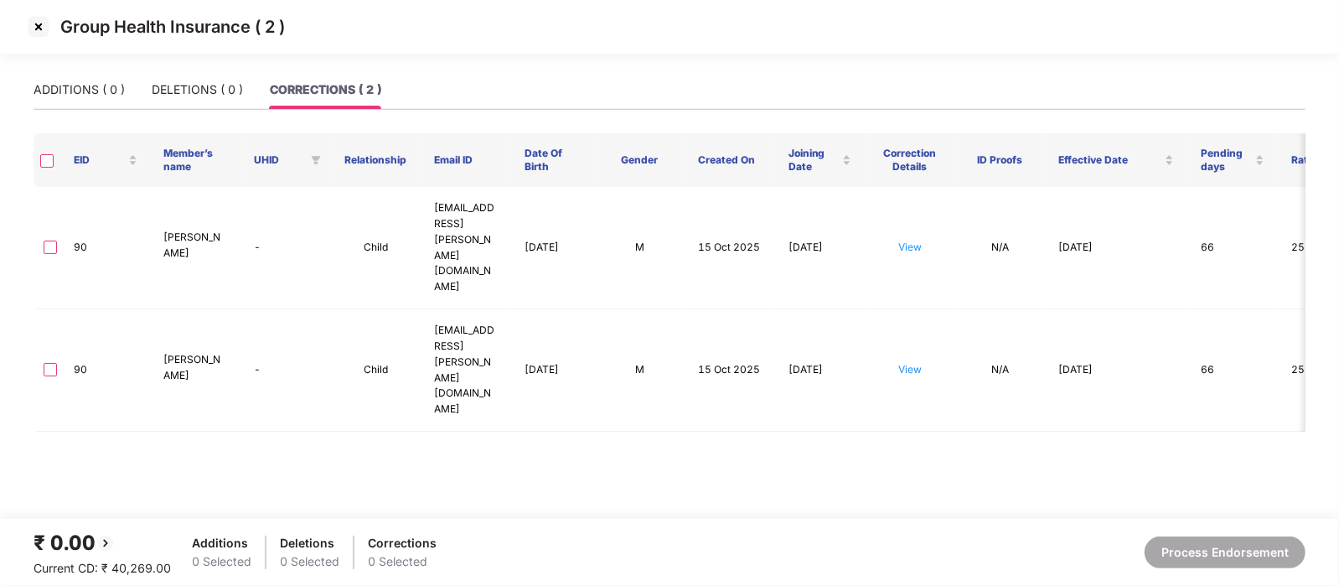
click at [39, 22] on img at bounding box center [38, 26] width 27 height 27
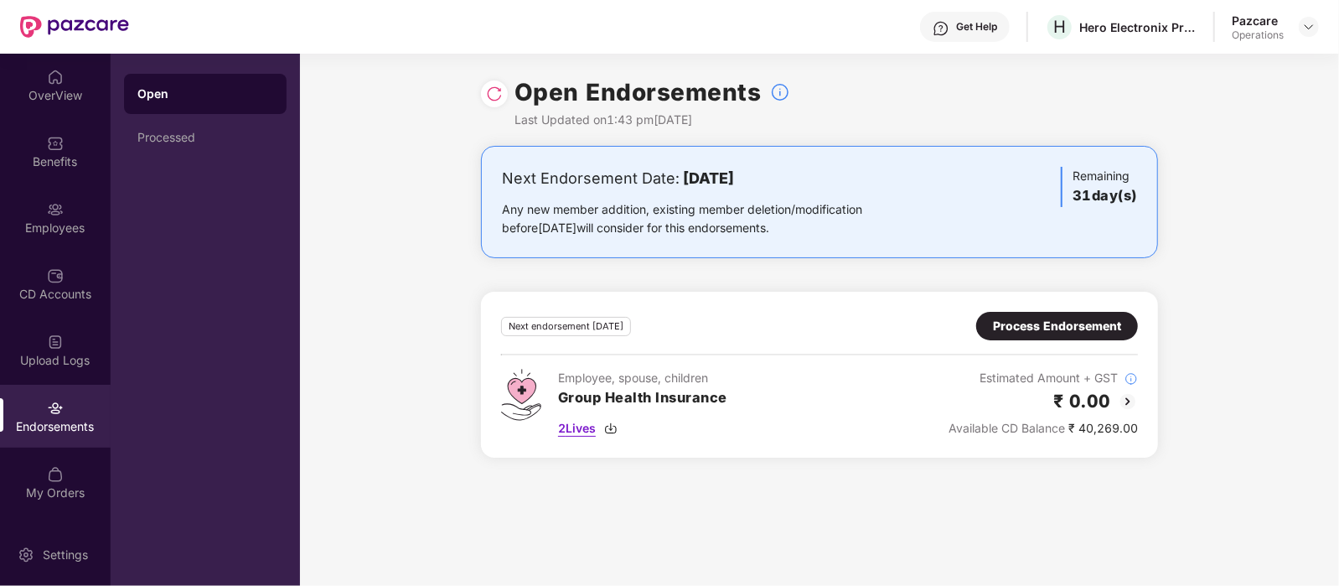
click at [571, 433] on span "2 Lives" at bounding box center [577, 428] width 38 height 18
click at [1030, 331] on div "Process Endorsement" at bounding box center [1057, 326] width 128 height 18
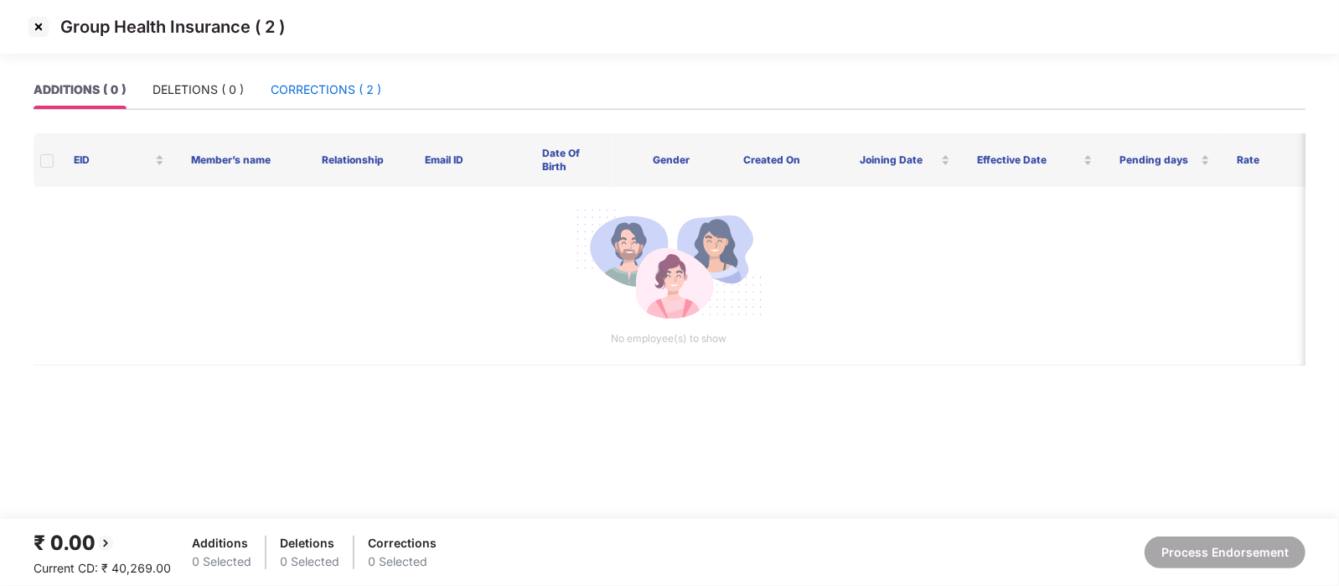
click at [347, 82] on div "CORRECTIONS ( 2 )" at bounding box center [326, 89] width 111 height 18
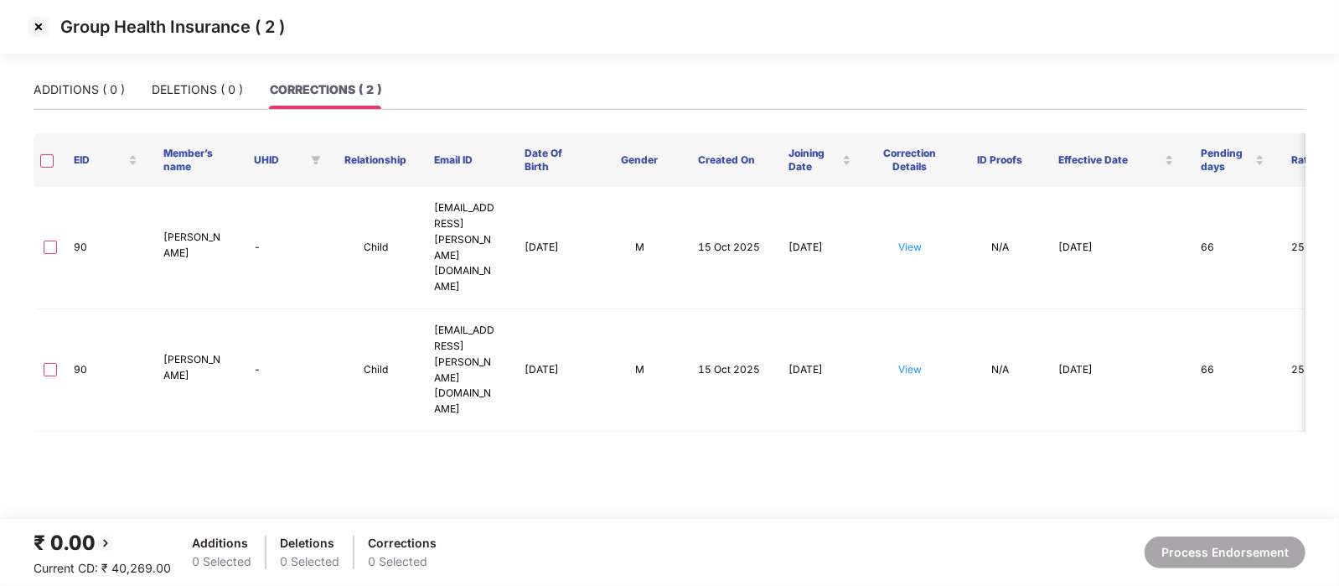
click at [44, 152] on label at bounding box center [46, 160] width 13 height 16
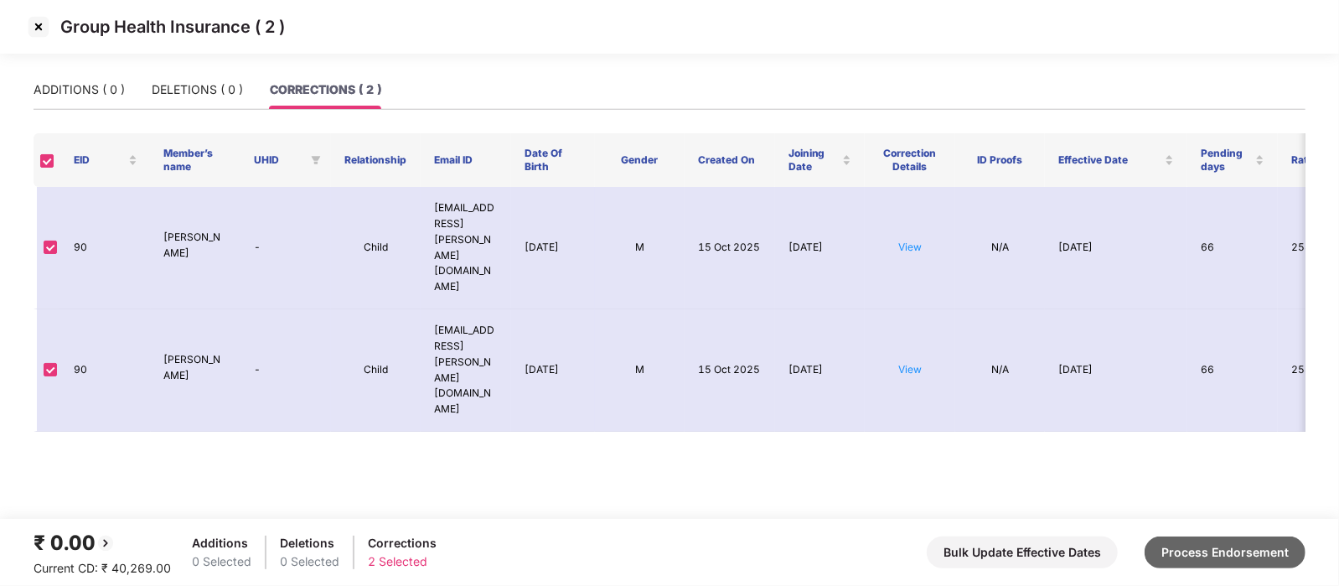
click at [1257, 544] on button "Process Endorsement" at bounding box center [1224, 552] width 161 height 32
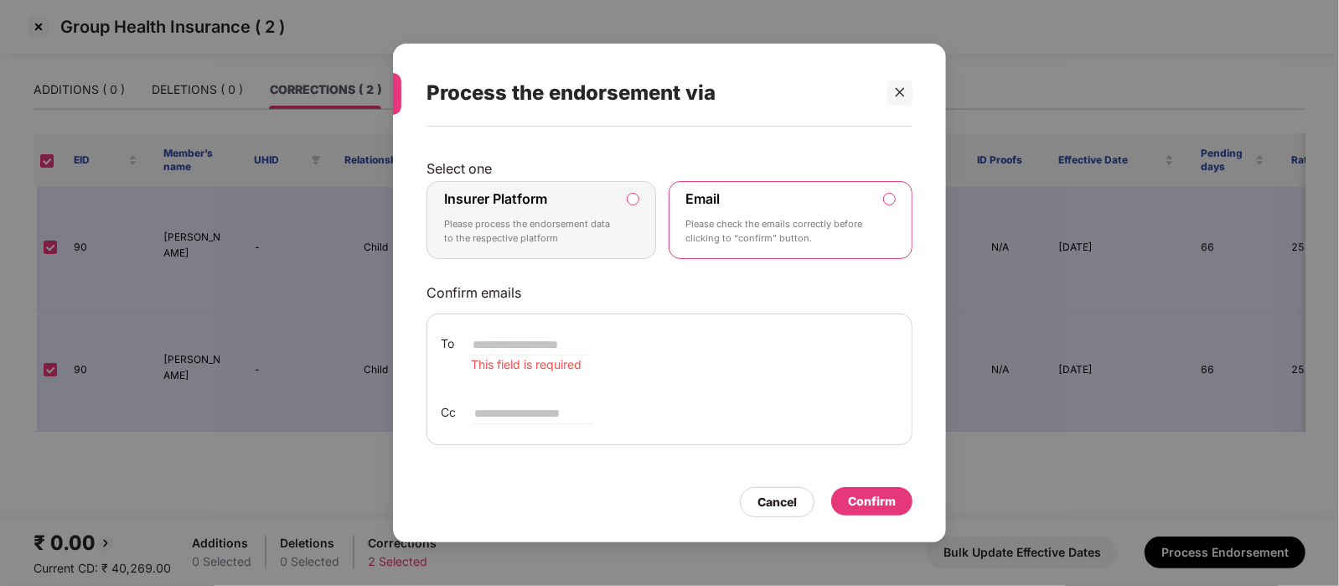
click at [560, 232] on p "Please process the endorsement data to the respective platform" at bounding box center [529, 231] width 171 height 29
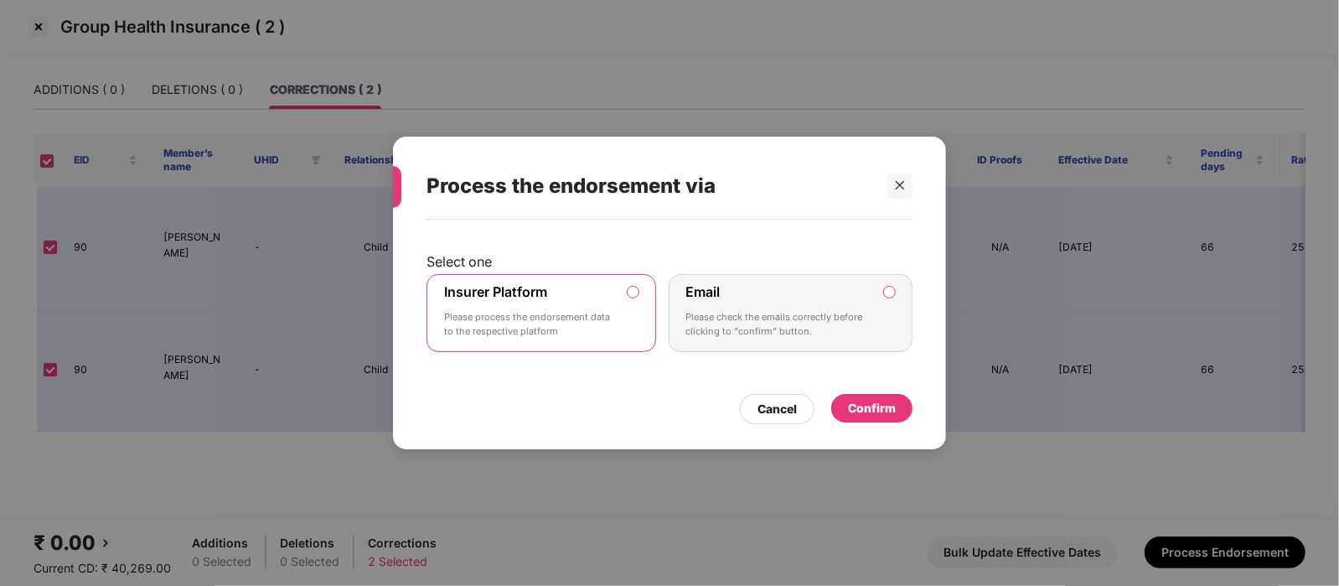
click at [862, 408] on div "Confirm" at bounding box center [872, 408] width 48 height 18
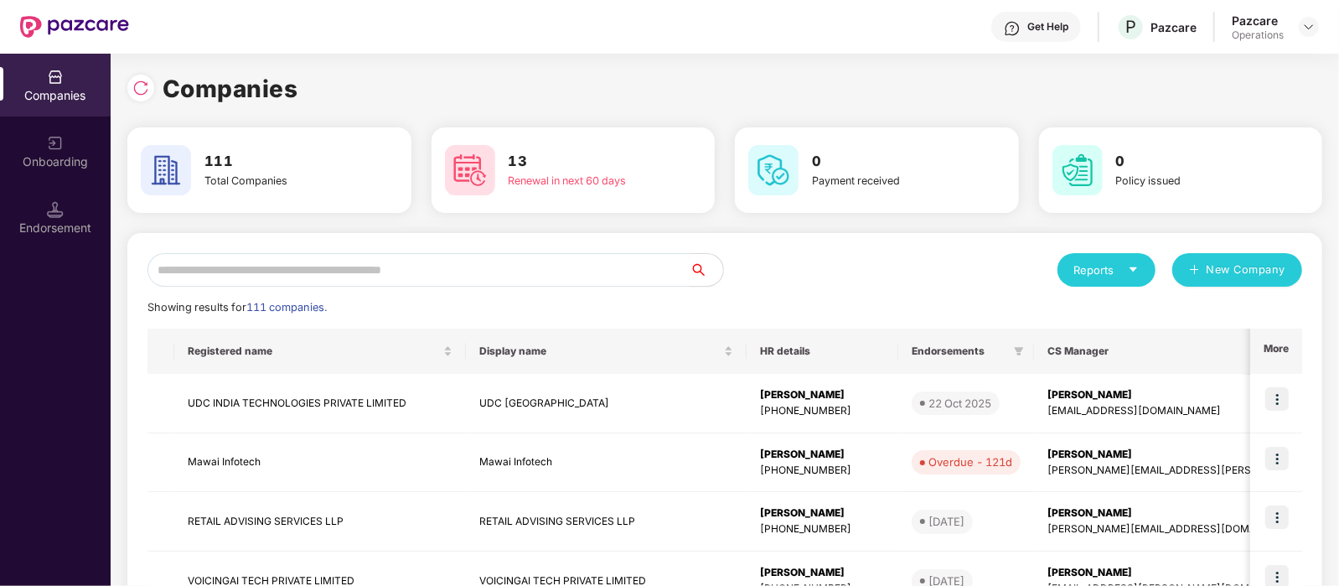
click at [419, 266] on input "text" at bounding box center [418, 270] width 542 height 34
paste input "**********"
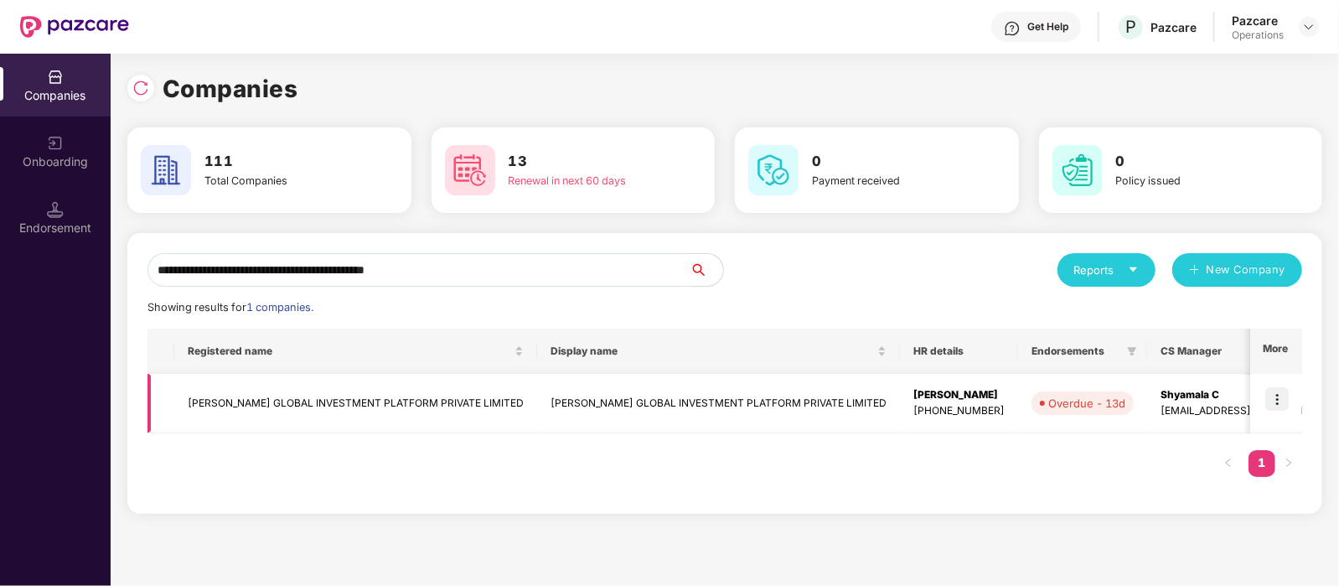
type input "**********"
click at [1278, 397] on img at bounding box center [1276, 398] width 23 height 23
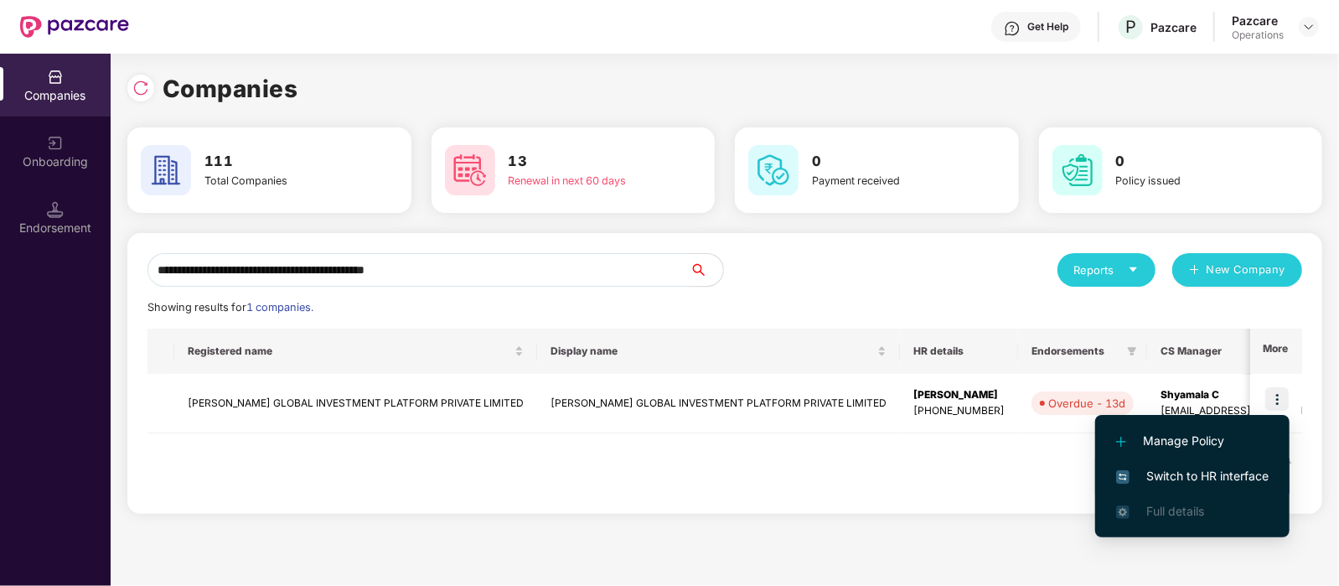
click at [1209, 467] on span "Switch to HR interface" at bounding box center [1192, 476] width 152 height 18
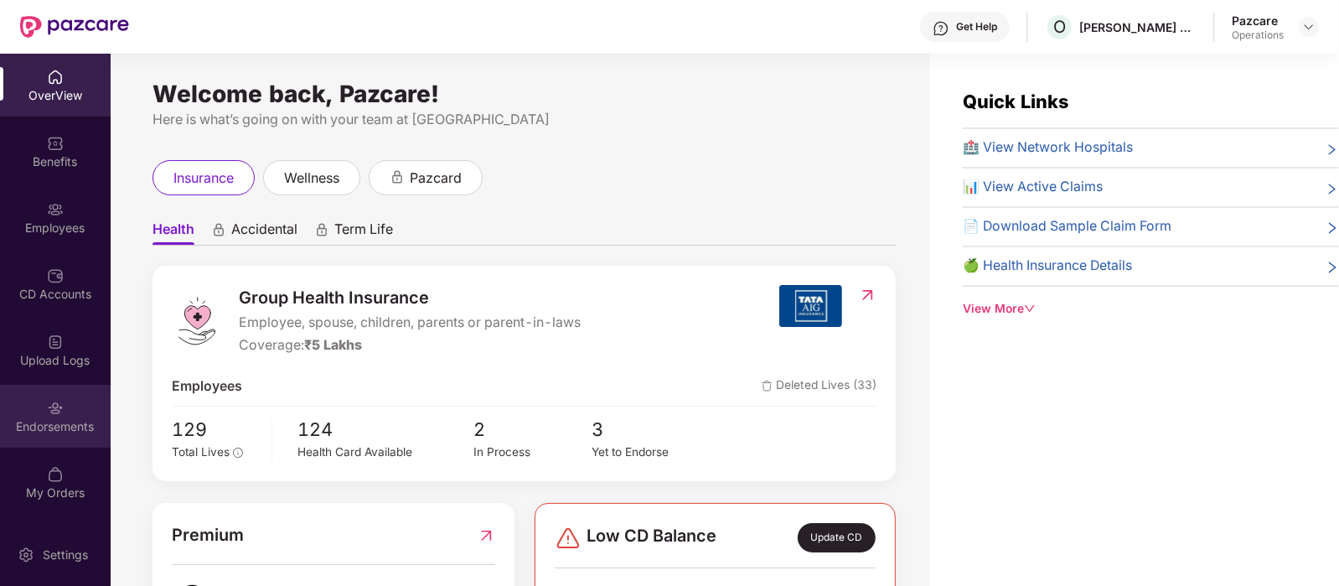
click at [57, 439] on div "Endorsements" at bounding box center [55, 416] width 111 height 63
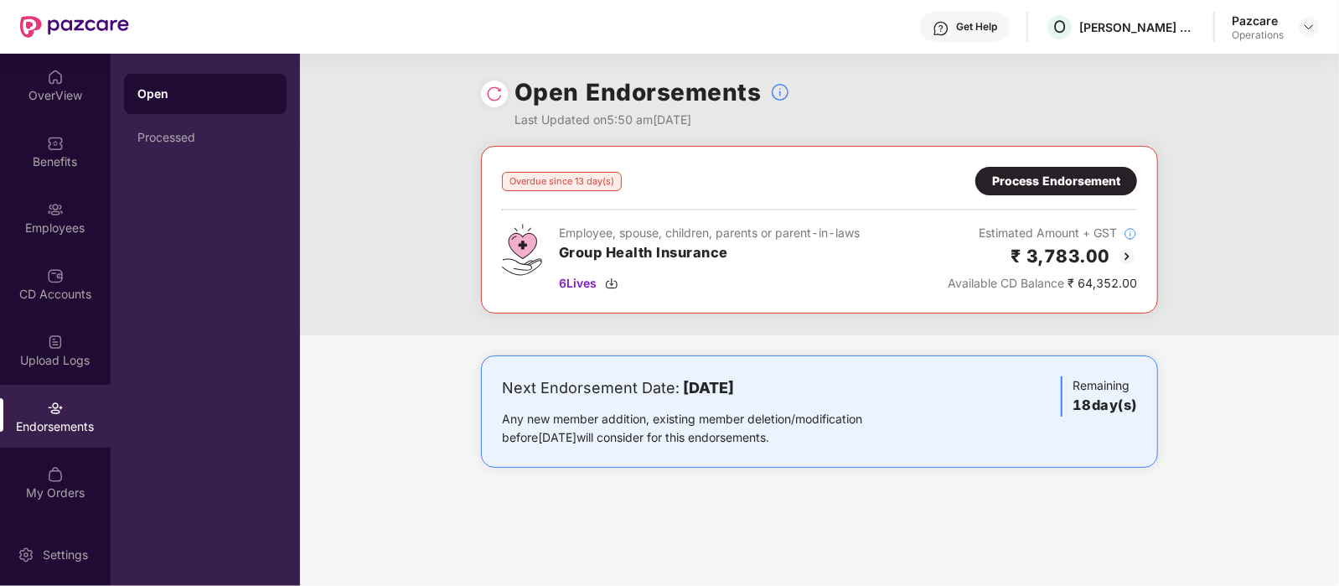
click at [1037, 185] on div "Process Endorsement" at bounding box center [1056, 181] width 128 height 18
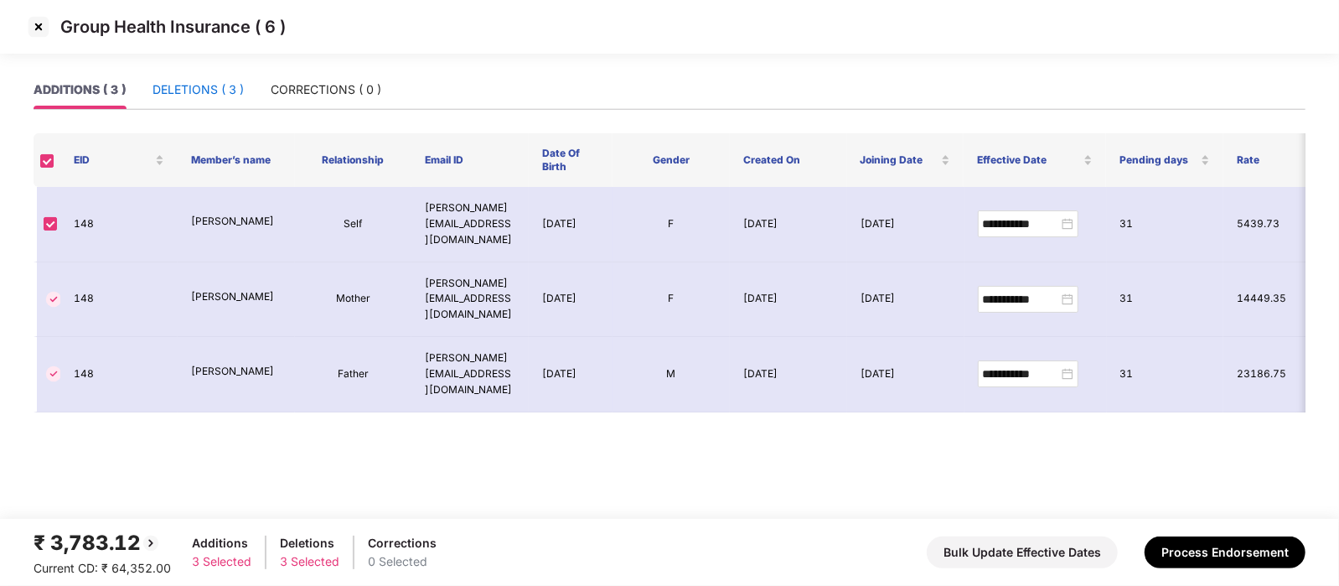
click at [197, 90] on div "DELETIONS ( 3 )" at bounding box center [197, 89] width 91 height 18
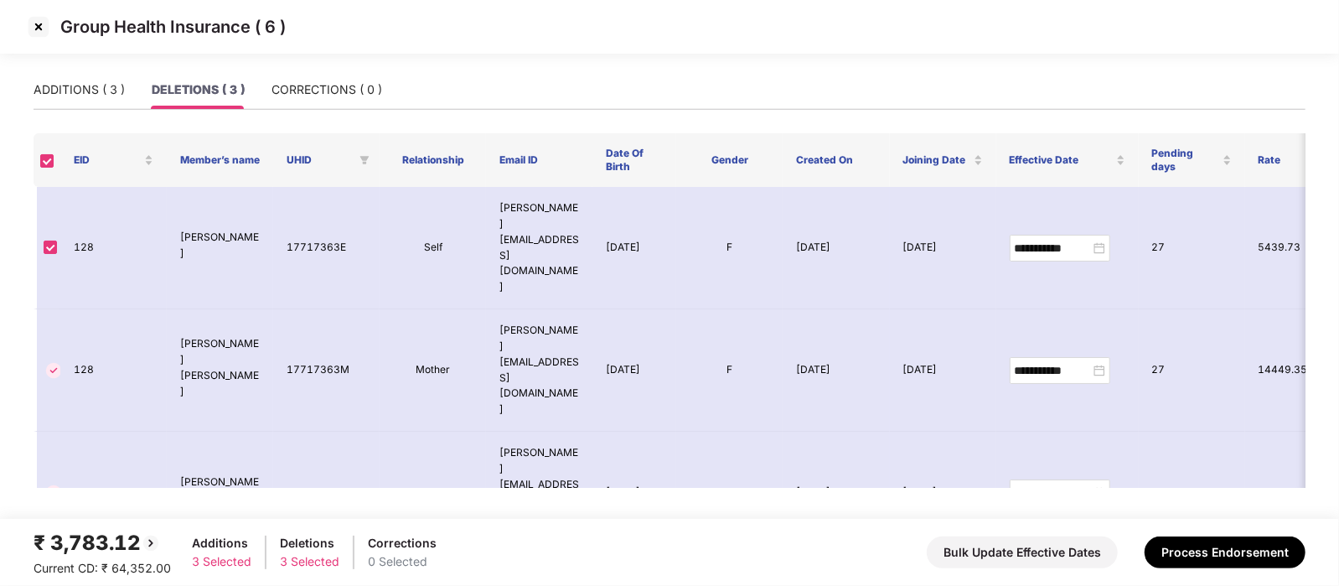
click at [38, 23] on img at bounding box center [38, 26] width 27 height 27
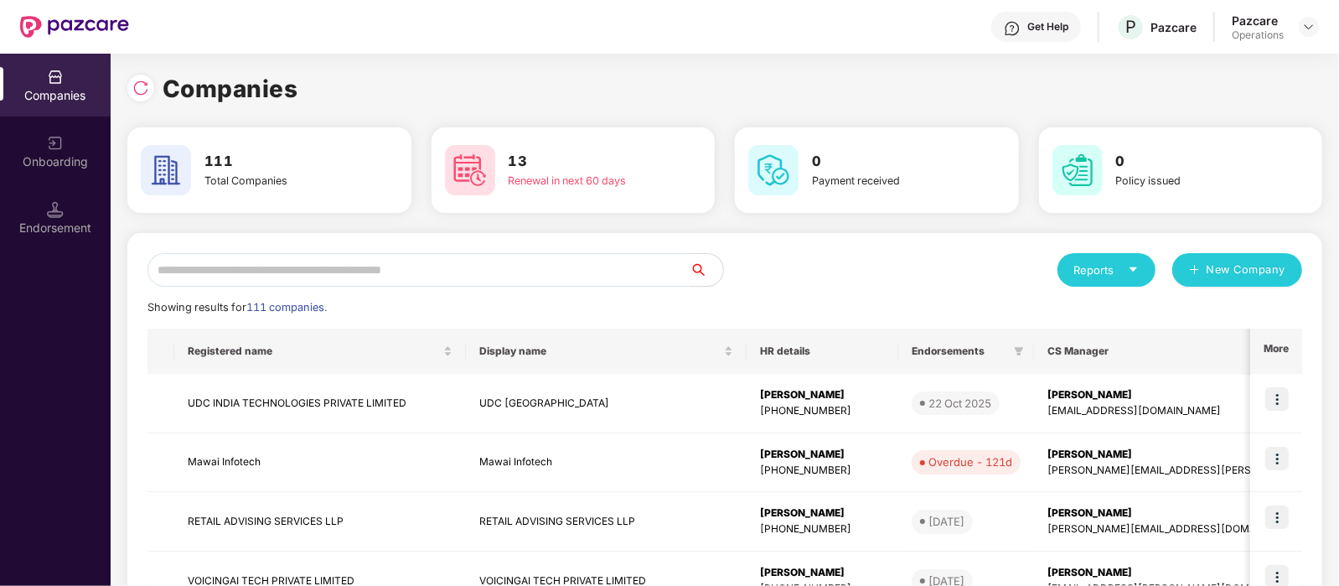
click at [277, 274] on input "text" at bounding box center [418, 270] width 542 height 34
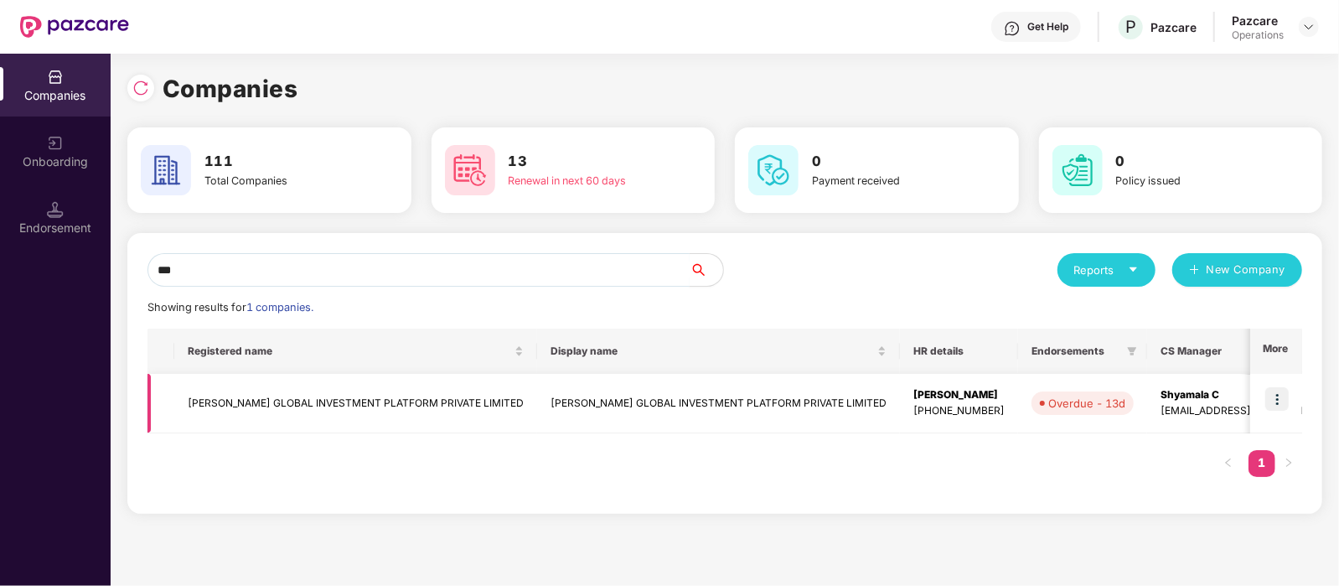
type input "***"
click at [1268, 402] on img at bounding box center [1276, 398] width 23 height 23
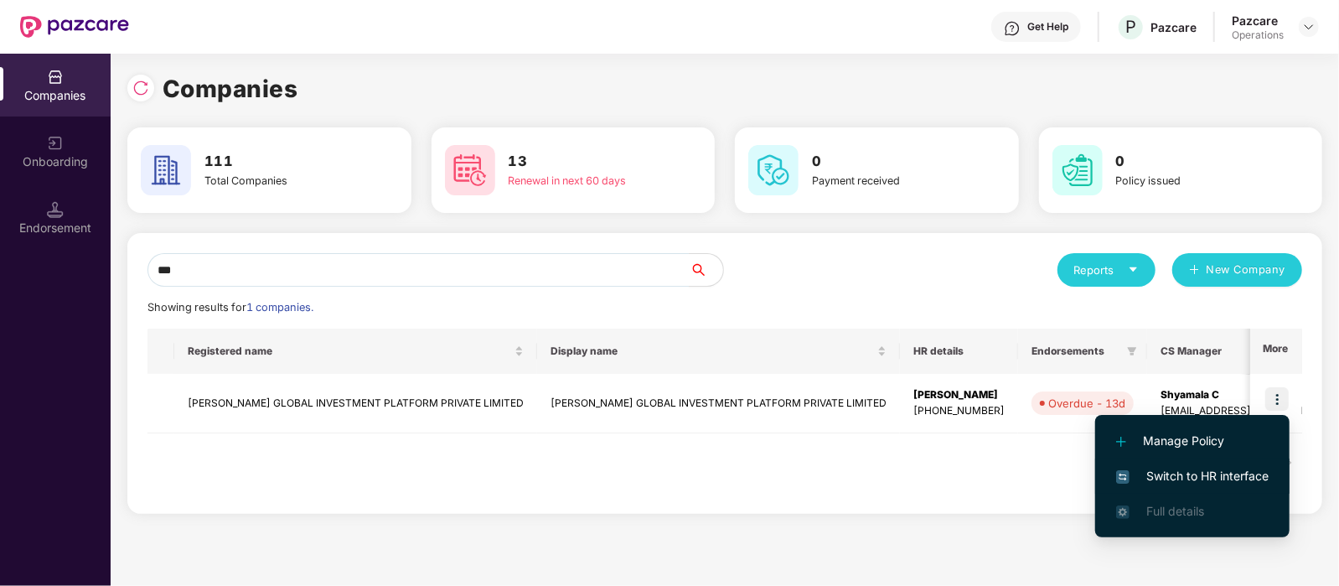
click at [1192, 462] on li "Switch to HR interface" at bounding box center [1192, 475] width 194 height 35
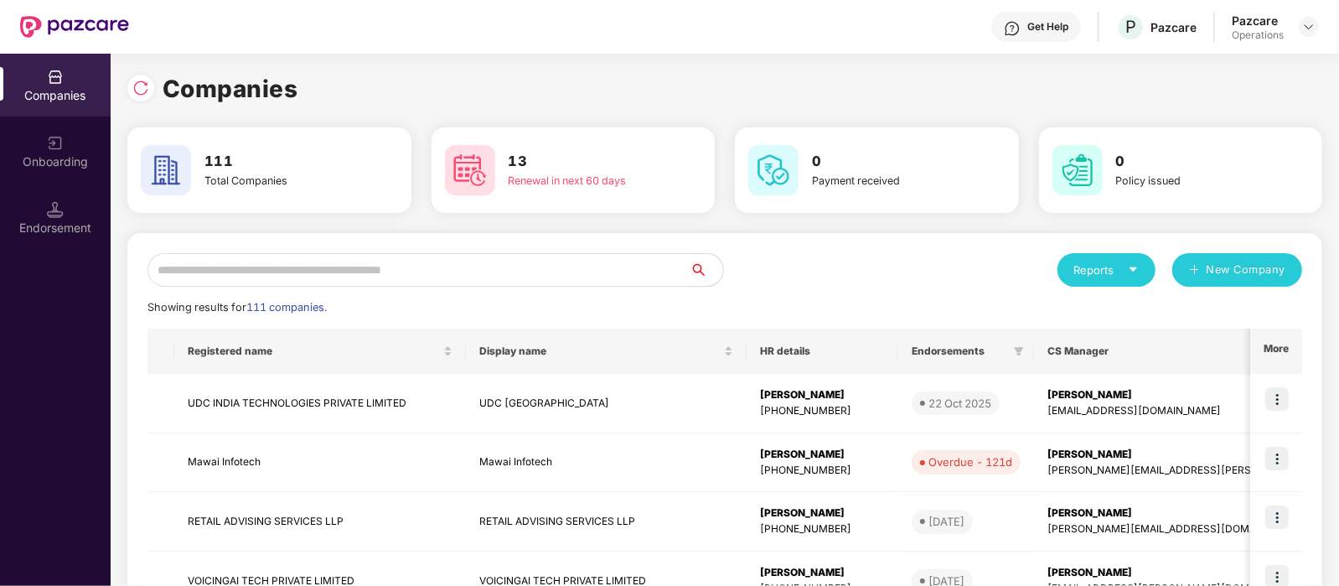
click at [289, 266] on input "text" at bounding box center [418, 270] width 542 height 34
paste input "**********"
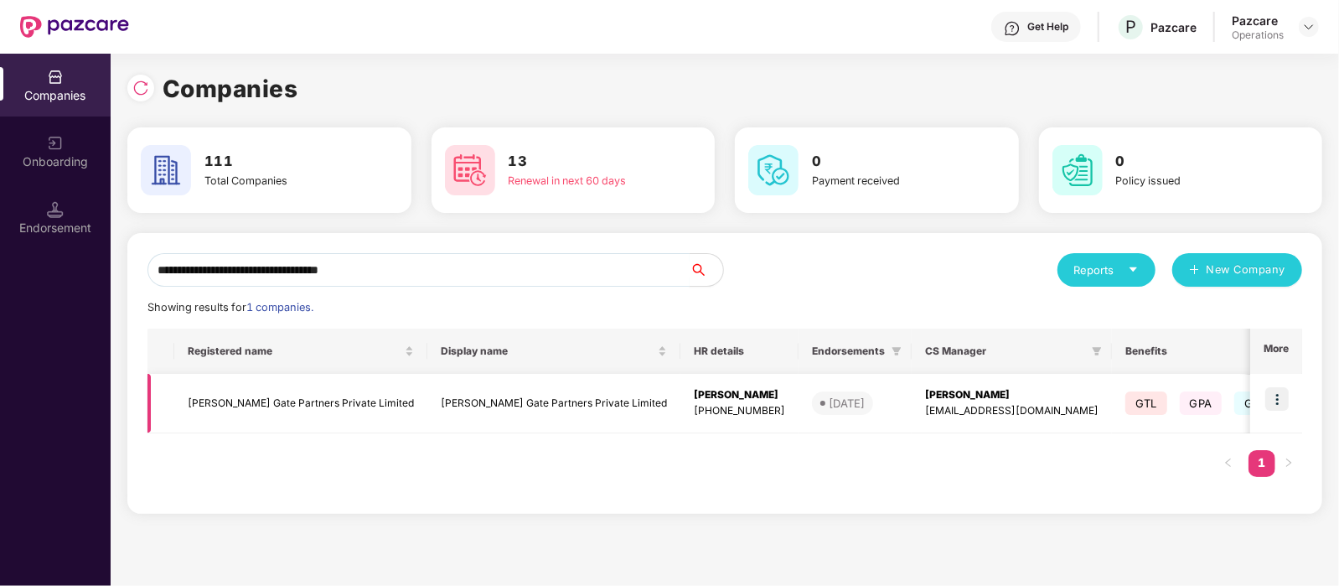
type input "**********"
click at [1287, 397] on img at bounding box center [1276, 398] width 23 height 23
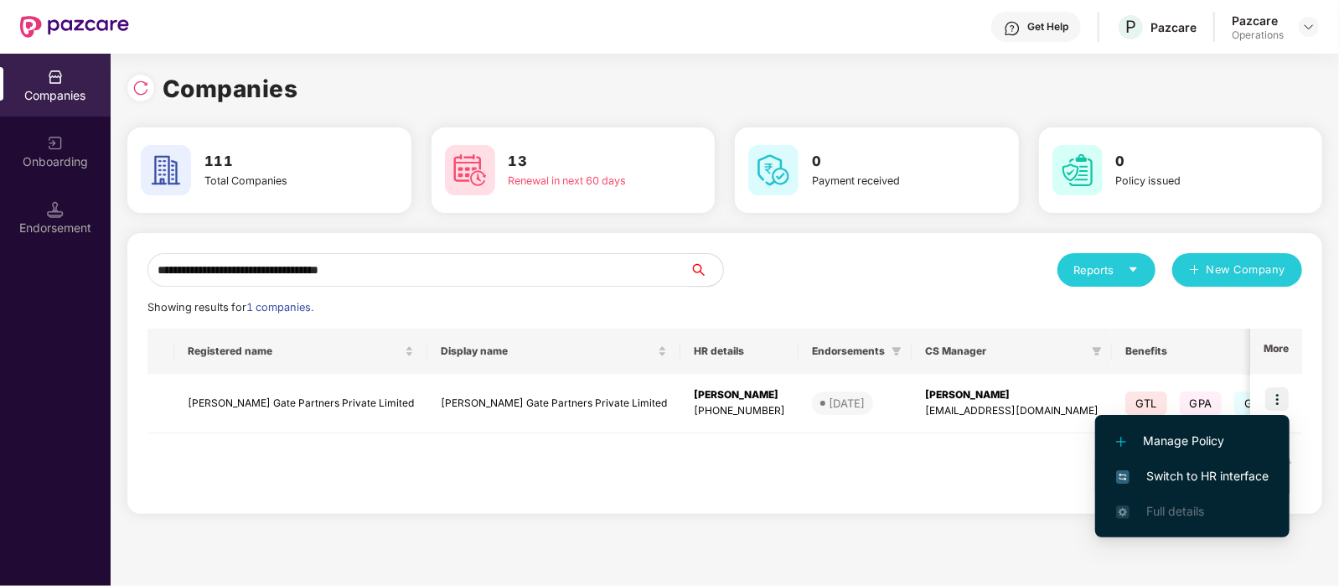
click at [1240, 467] on span "Switch to HR interface" at bounding box center [1192, 476] width 152 height 18
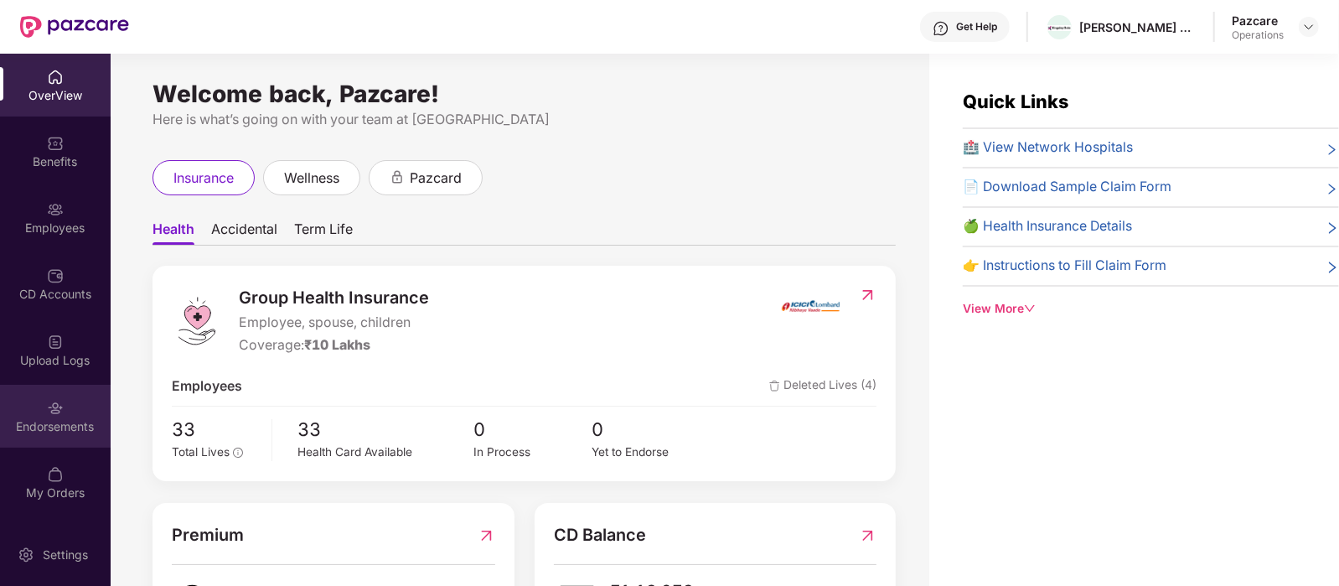
click at [50, 390] on div "Endorsements" at bounding box center [55, 416] width 111 height 63
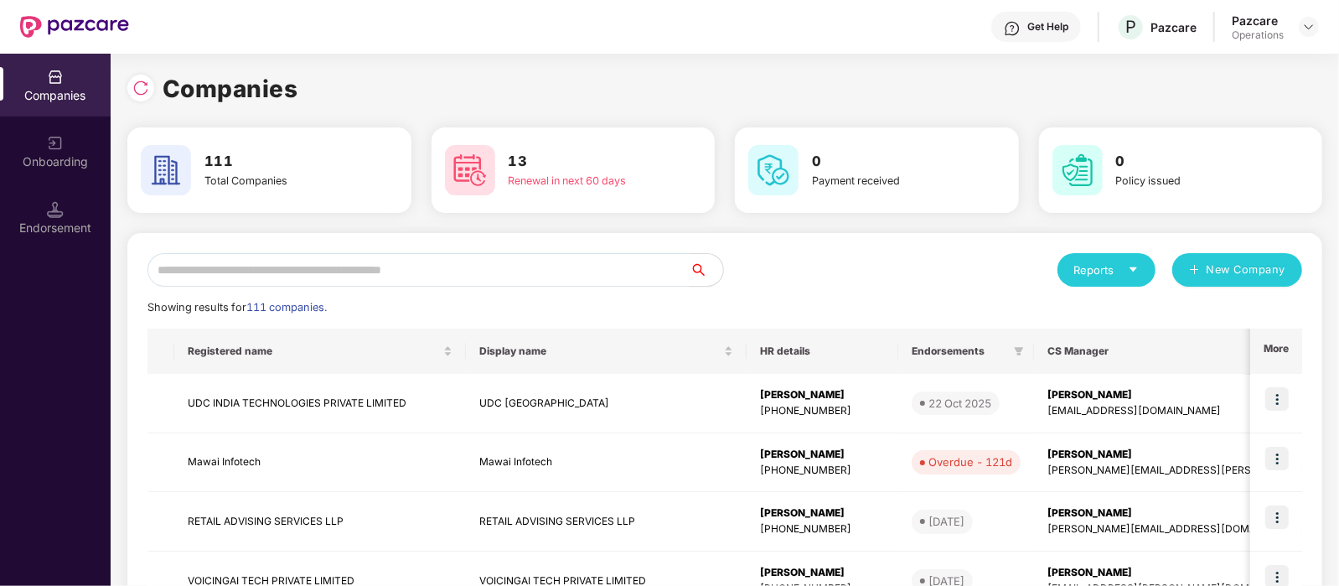
click at [230, 276] on input "text" at bounding box center [418, 270] width 542 height 34
paste input "**********"
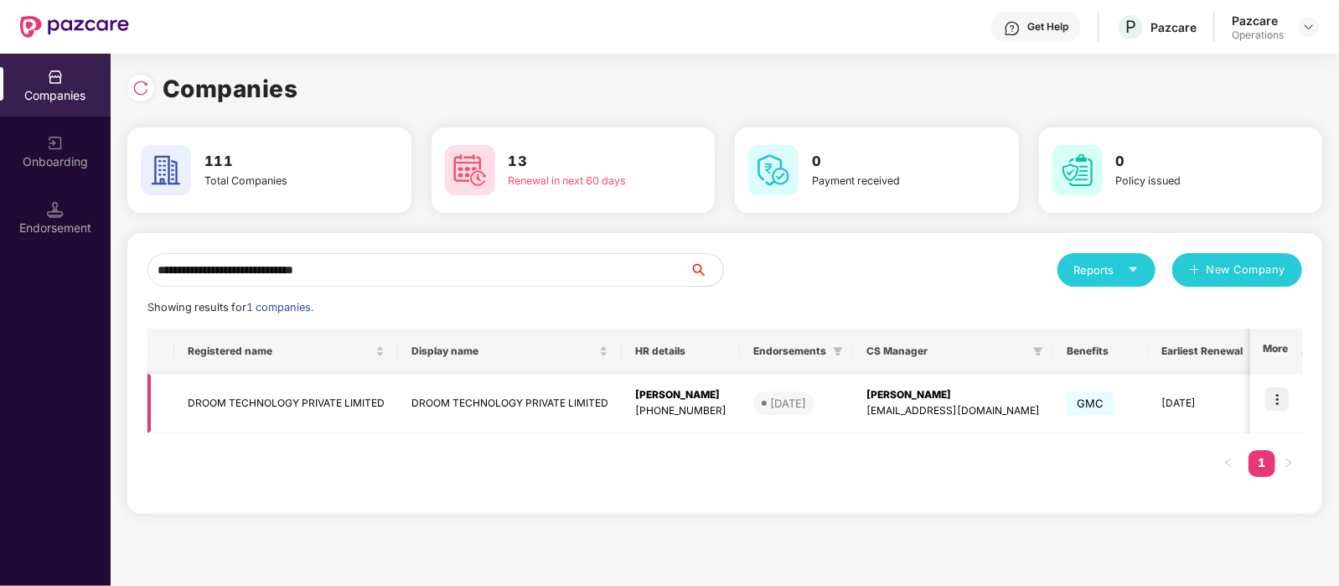
type input "**********"
click at [1278, 393] on img at bounding box center [1276, 398] width 23 height 23
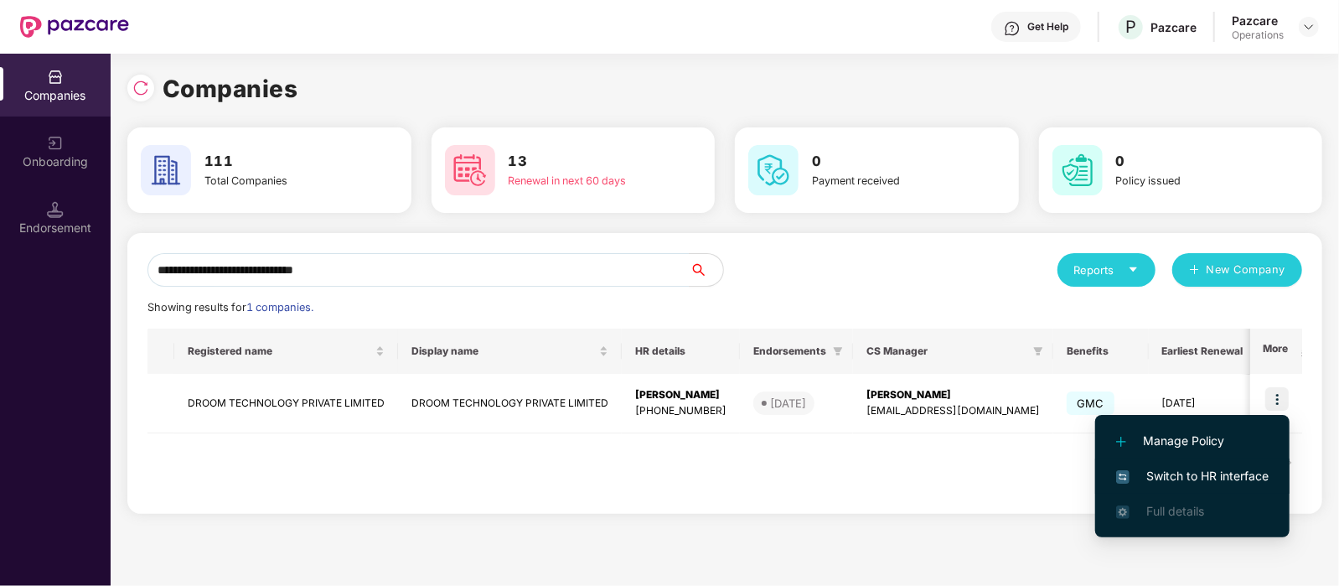
click at [1154, 476] on span "Switch to HR interface" at bounding box center [1192, 476] width 152 height 18
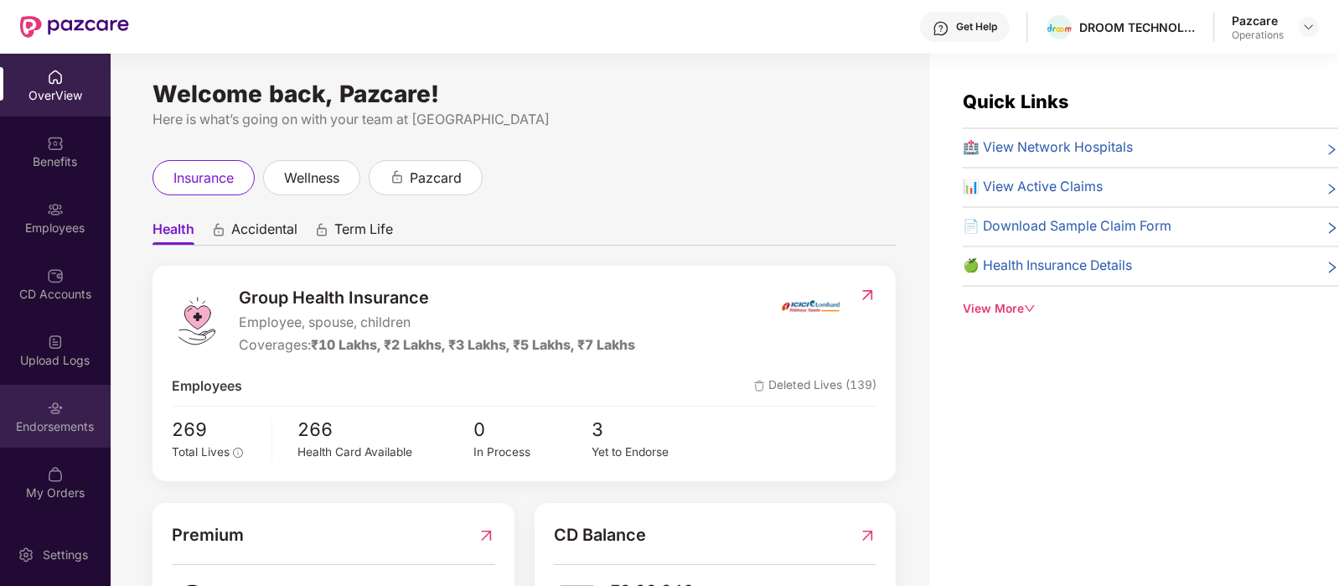
click at [33, 405] on div "Endorsements" at bounding box center [55, 416] width 111 height 63
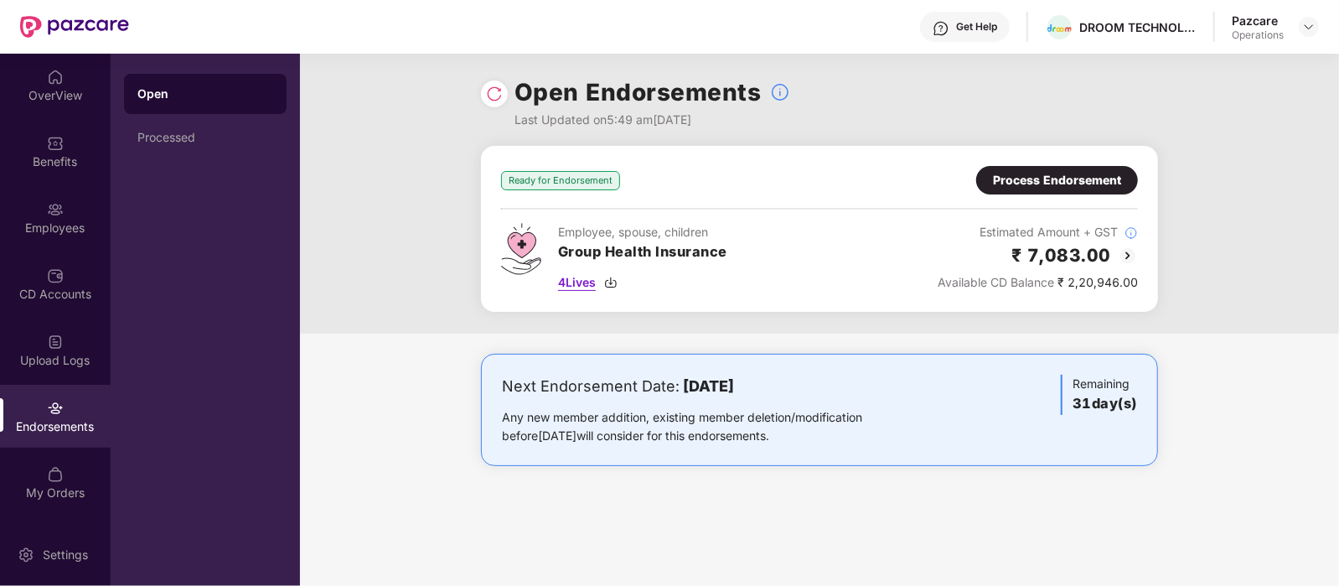
click at [580, 278] on span "4 Lives" at bounding box center [577, 282] width 38 height 18
click at [1086, 171] on div "Process Endorsement" at bounding box center [1057, 180] width 128 height 18
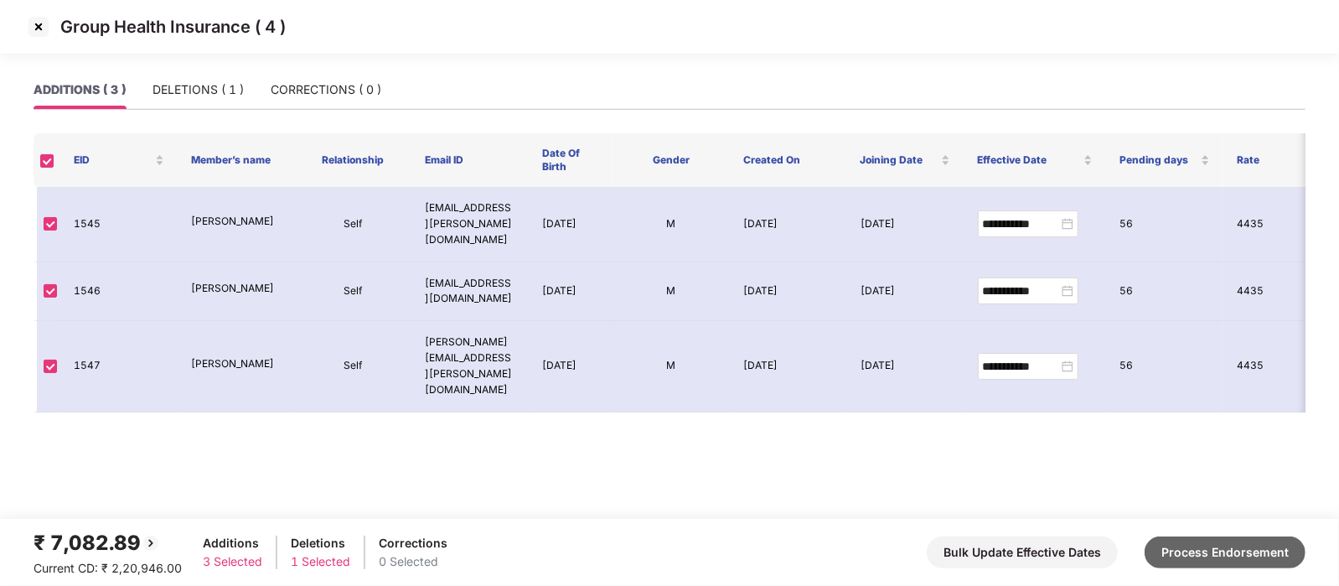
click at [1176, 558] on button "Process Endorsement" at bounding box center [1224, 552] width 161 height 32
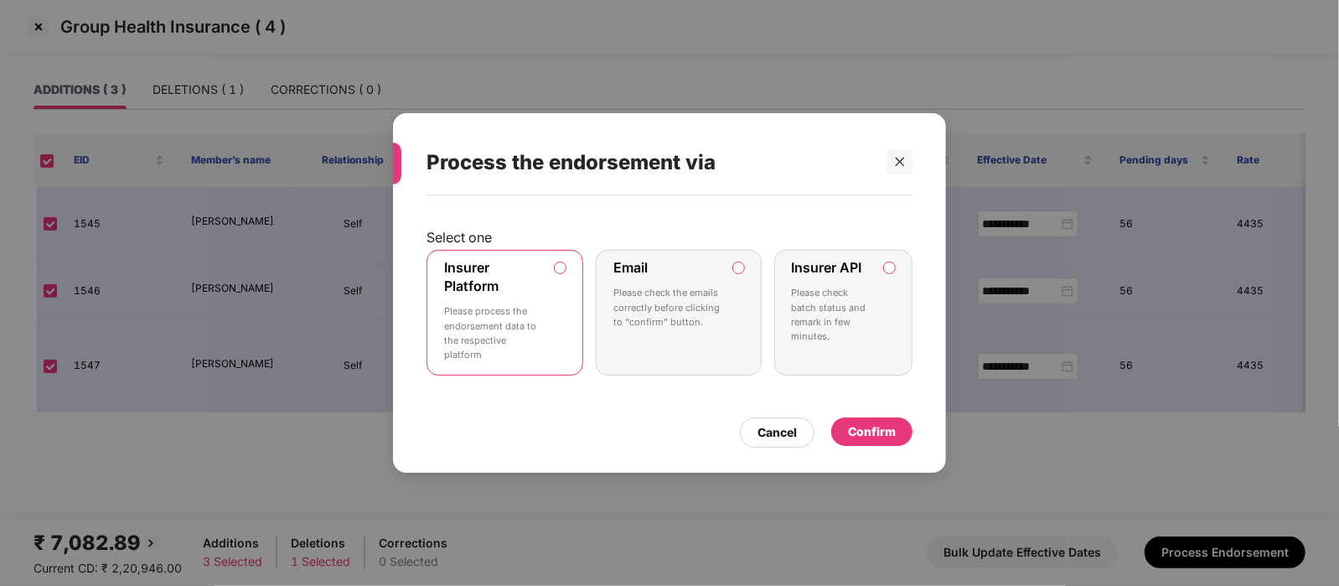
click at [882, 281] on label "Insurer API Please check batch status and remark in few minutes." at bounding box center [843, 313] width 138 height 126
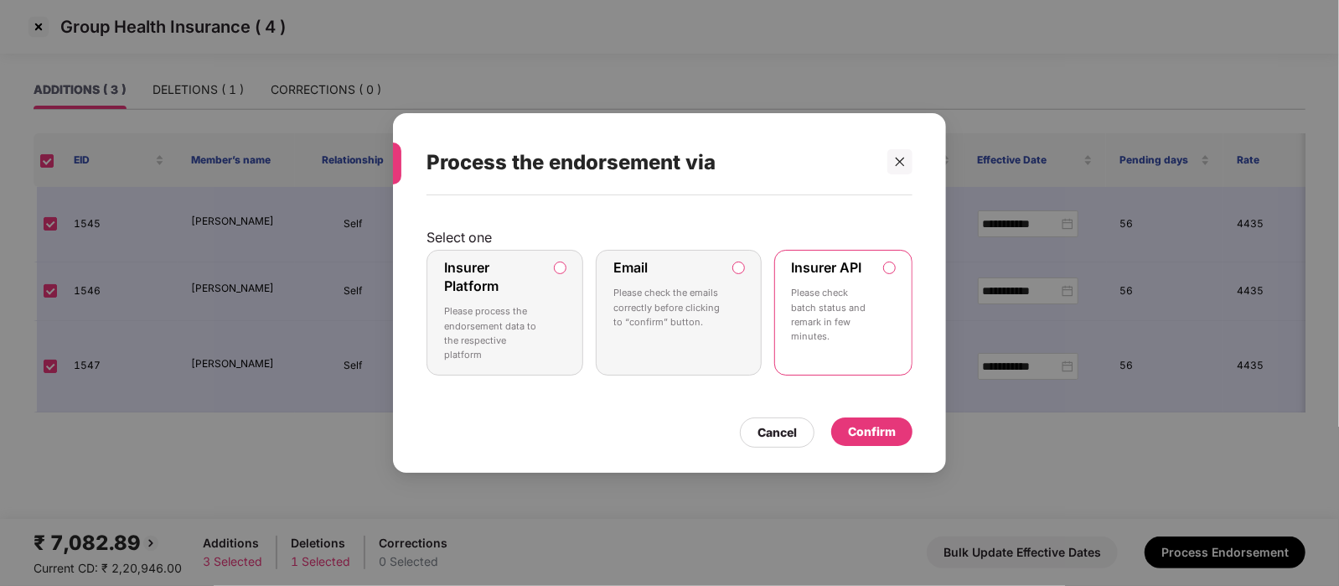
click at [884, 431] on div "Confirm" at bounding box center [872, 431] width 48 height 18
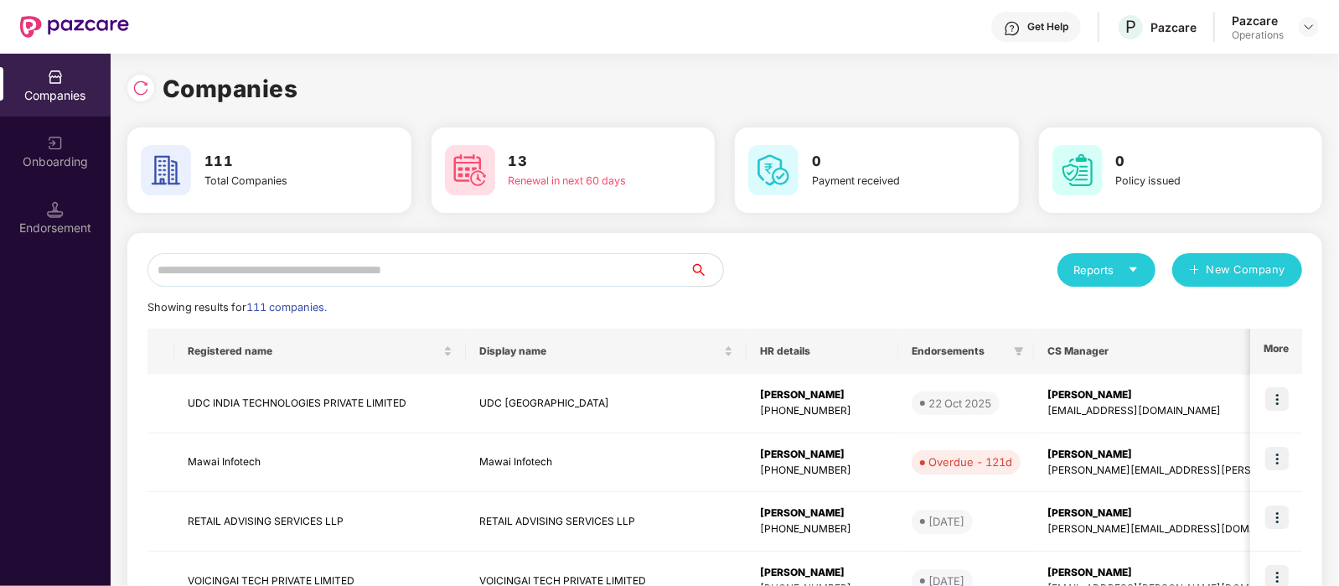
click at [364, 258] on input "text" at bounding box center [418, 270] width 542 height 34
paste input "**********"
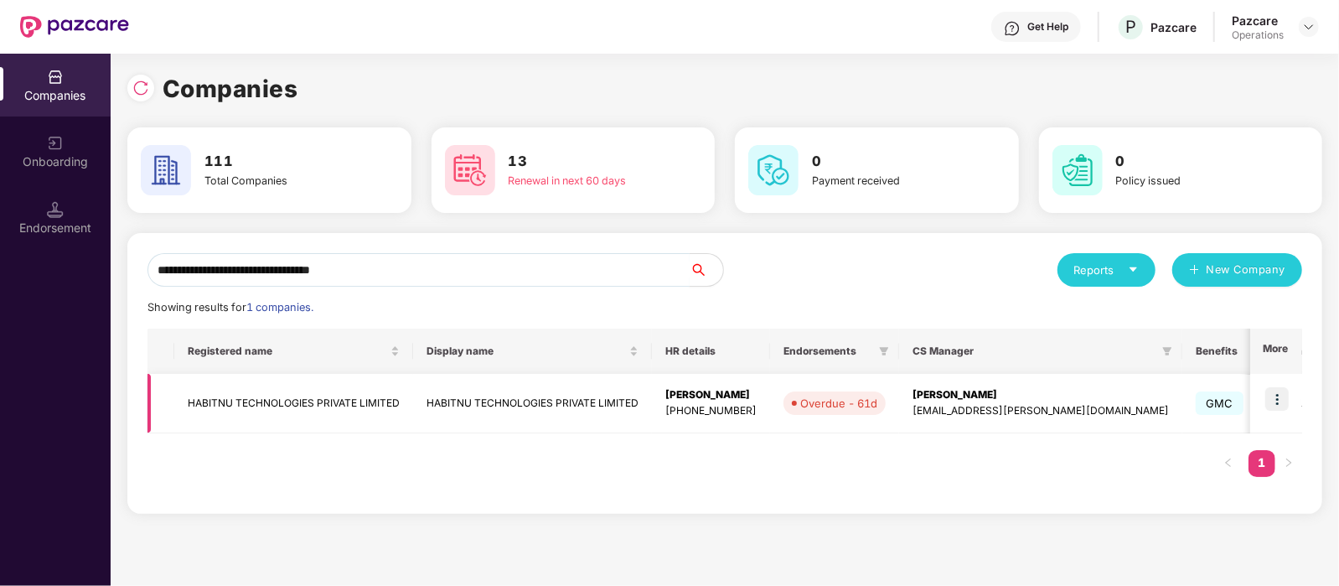
type input "**********"
click at [1278, 408] on img at bounding box center [1276, 398] width 23 height 23
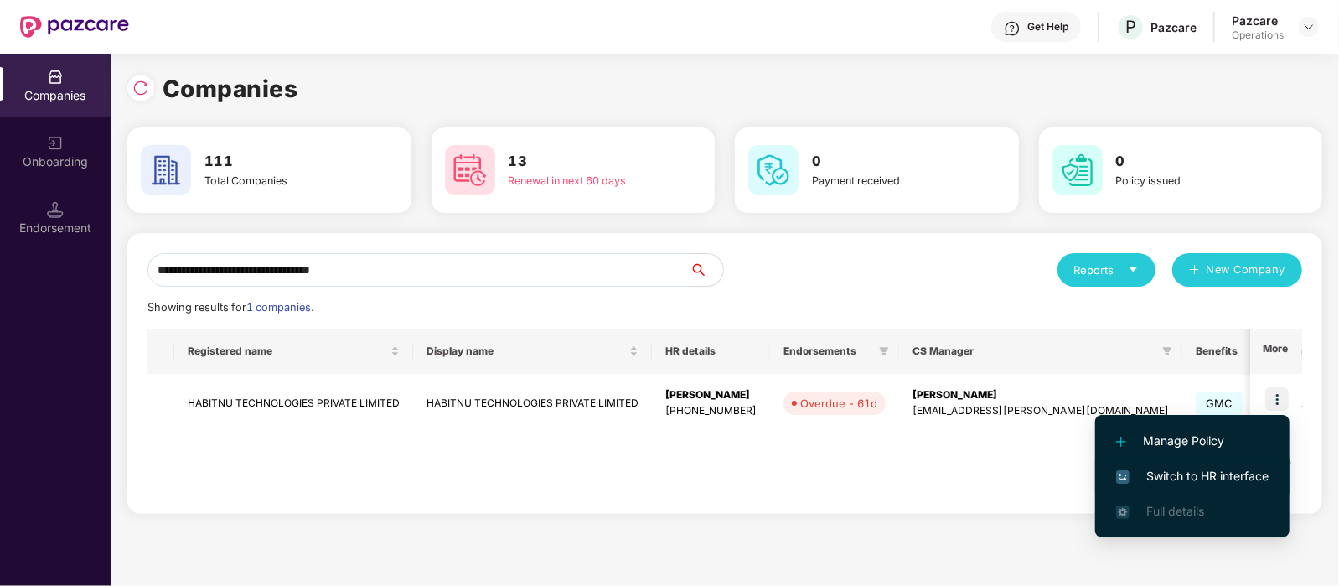
click at [1228, 478] on span "Switch to HR interface" at bounding box center [1192, 476] width 152 height 18
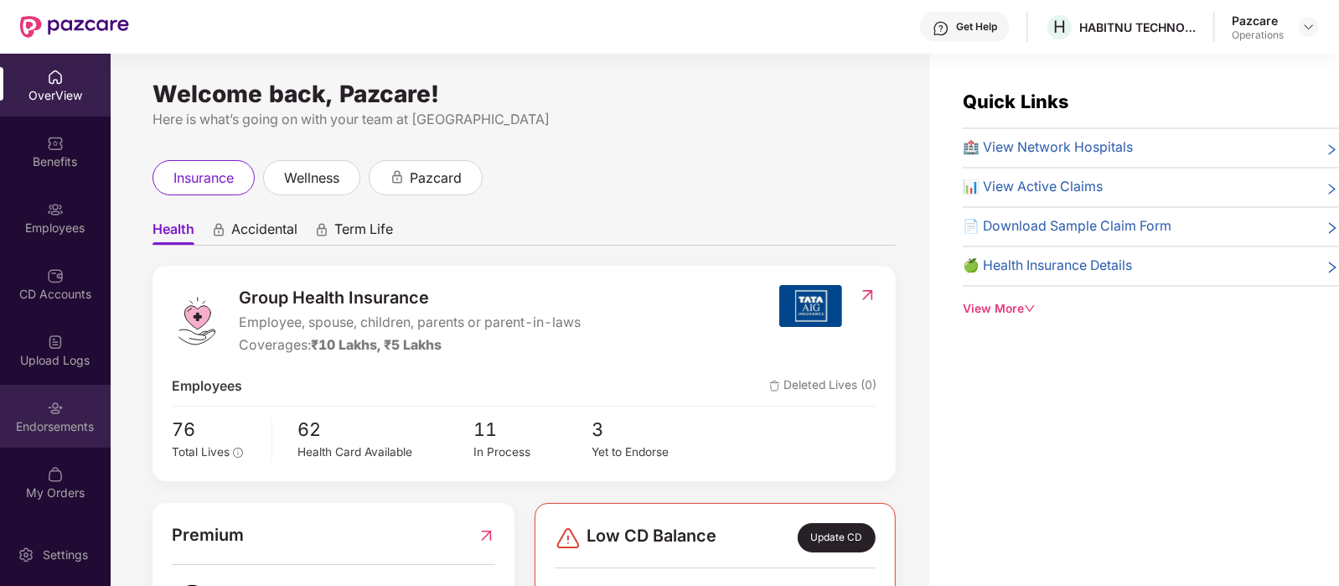
click at [47, 414] on img at bounding box center [55, 408] width 17 height 17
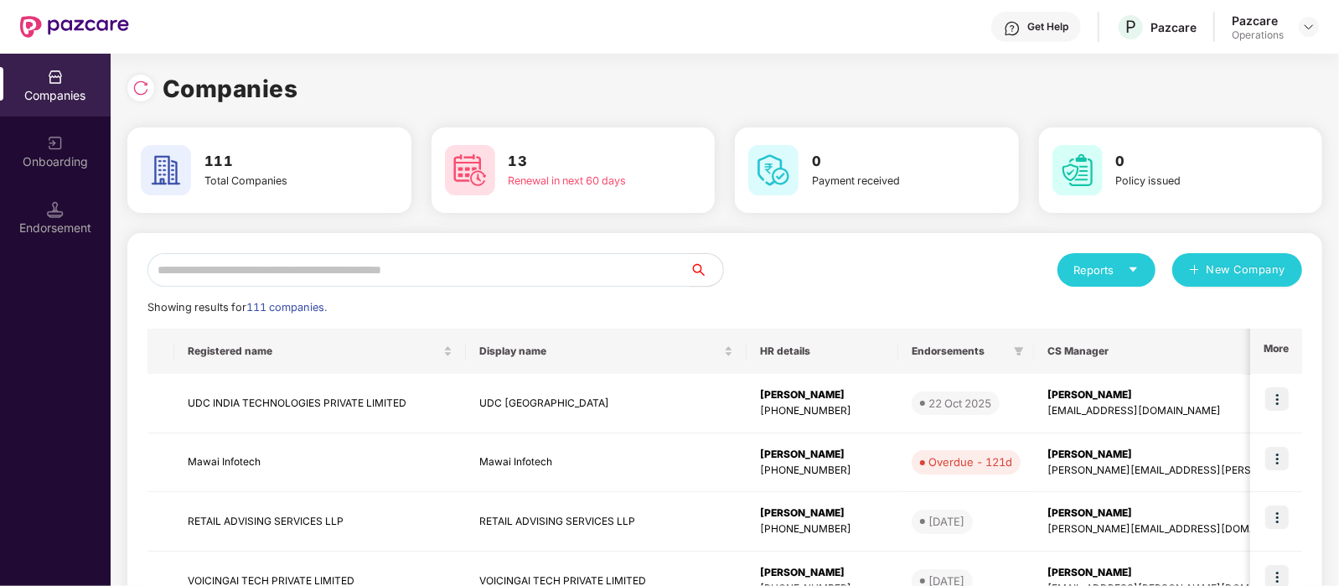
click at [319, 260] on input "text" at bounding box center [418, 270] width 542 height 34
paste input "**********"
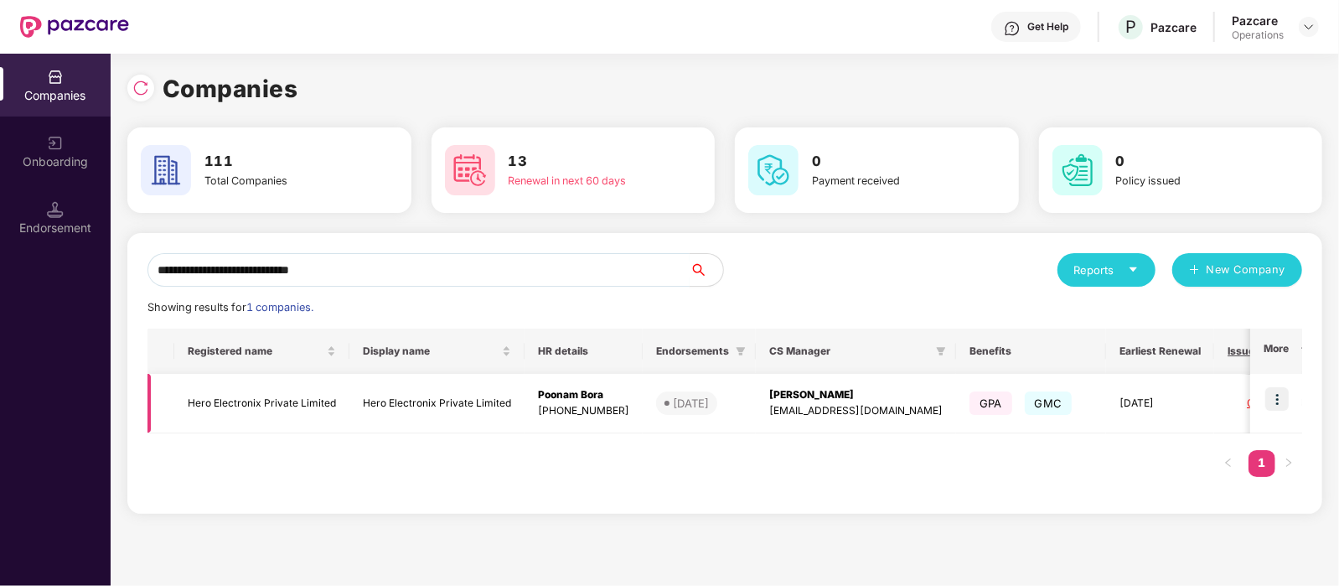
type input "**********"
click at [1273, 400] on img at bounding box center [1276, 398] width 23 height 23
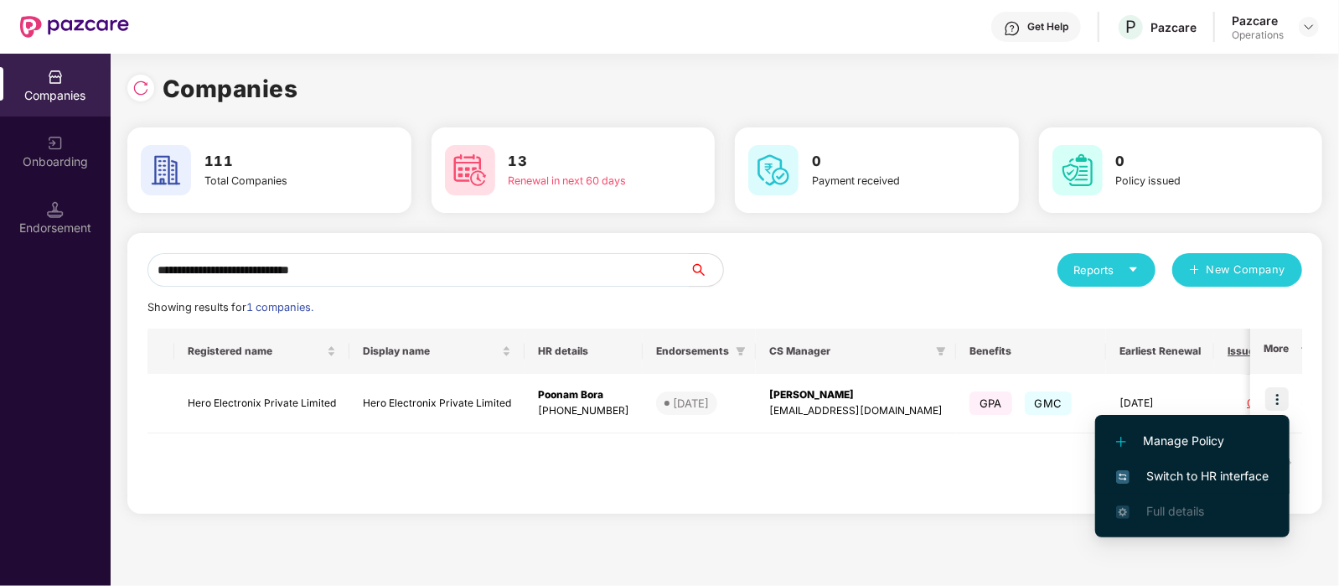
click at [1237, 475] on span "Switch to HR interface" at bounding box center [1192, 476] width 152 height 18
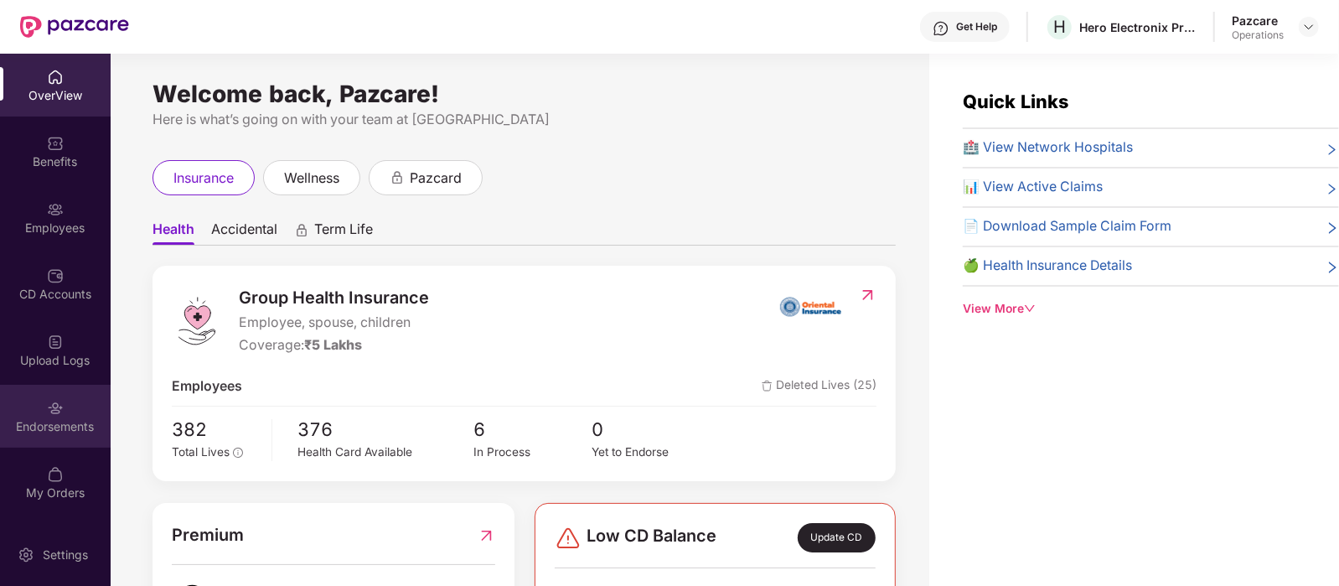
click at [69, 398] on div "Endorsements" at bounding box center [55, 416] width 111 height 63
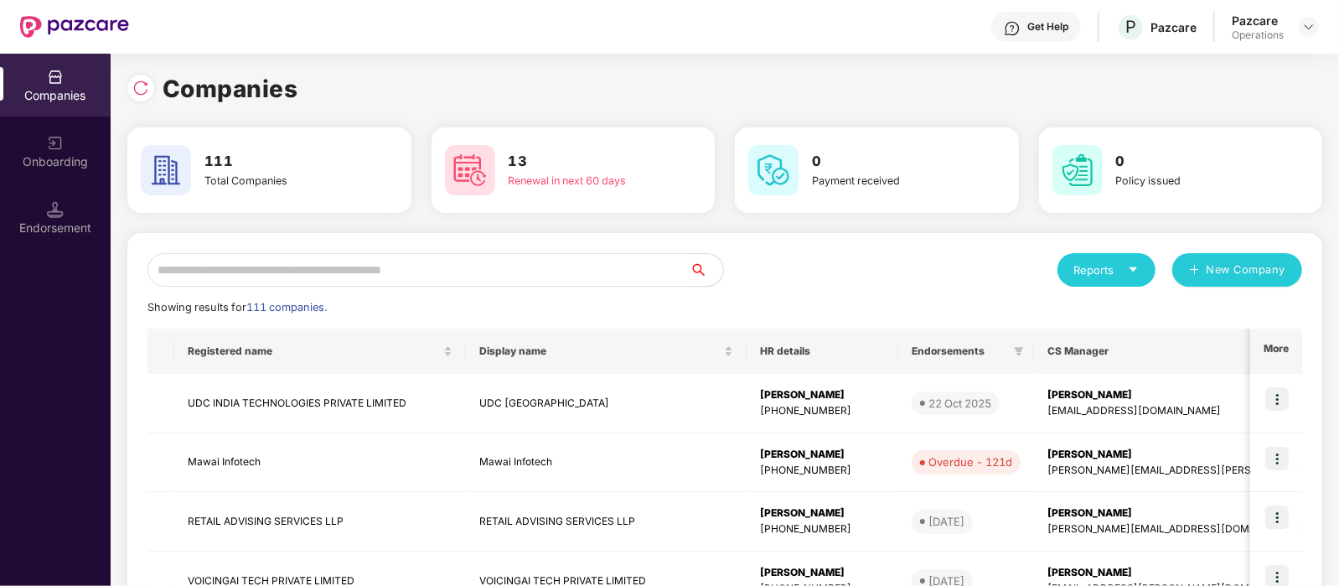
click at [297, 263] on input "text" at bounding box center [418, 270] width 542 height 34
paste input "**********"
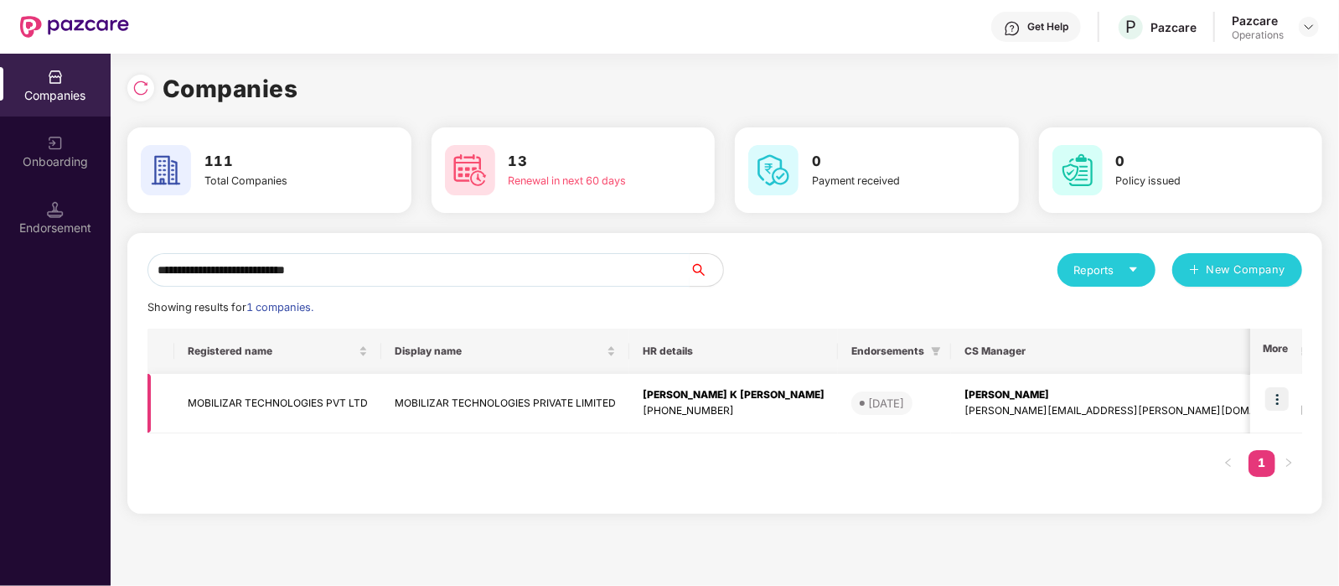
type input "**********"
click at [1265, 389] on td at bounding box center [1276, 403] width 52 height 59
click at [1284, 391] on img at bounding box center [1276, 398] width 23 height 23
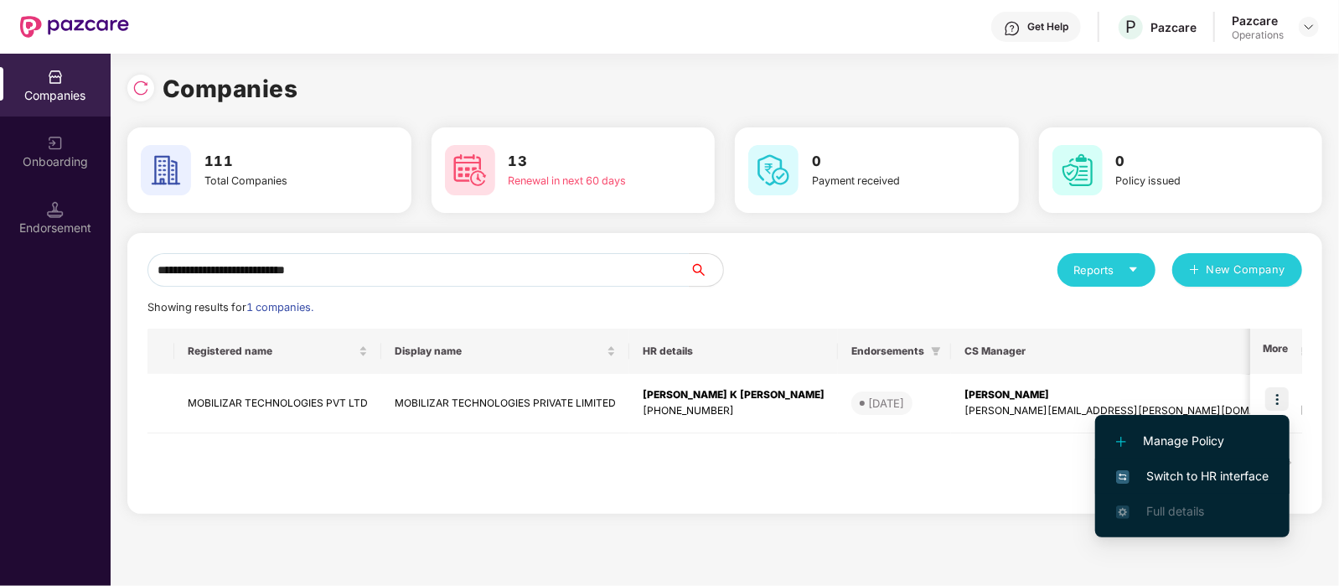
click at [1247, 470] on span "Switch to HR interface" at bounding box center [1192, 476] width 152 height 18
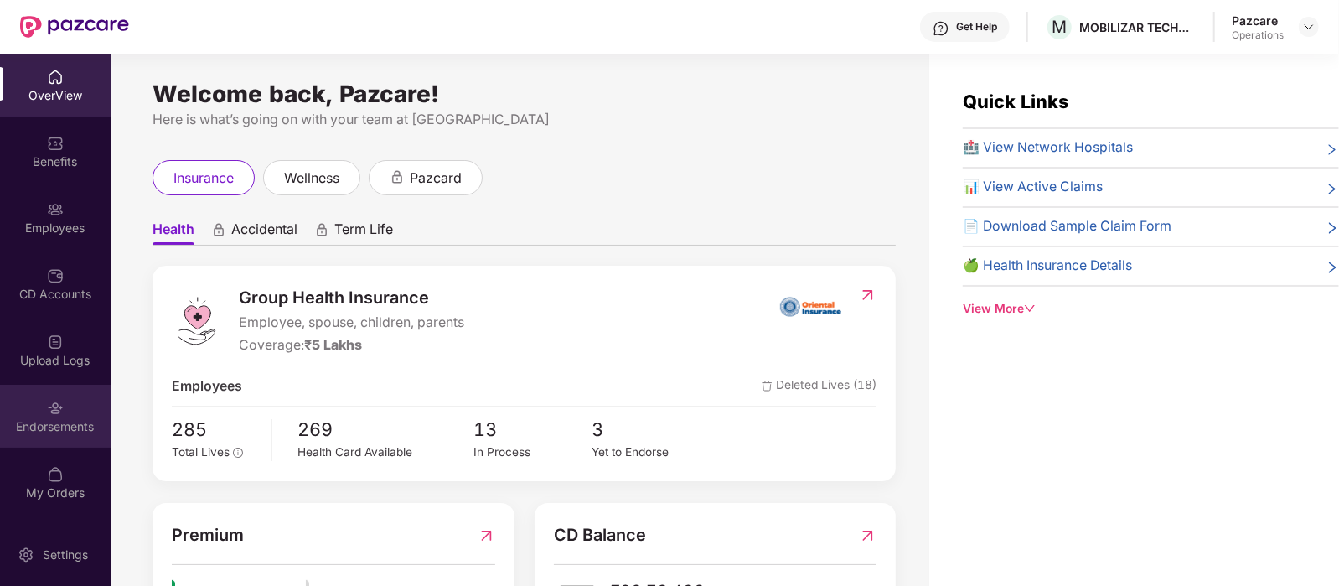
click at [77, 418] on div "Endorsements" at bounding box center [55, 426] width 111 height 17
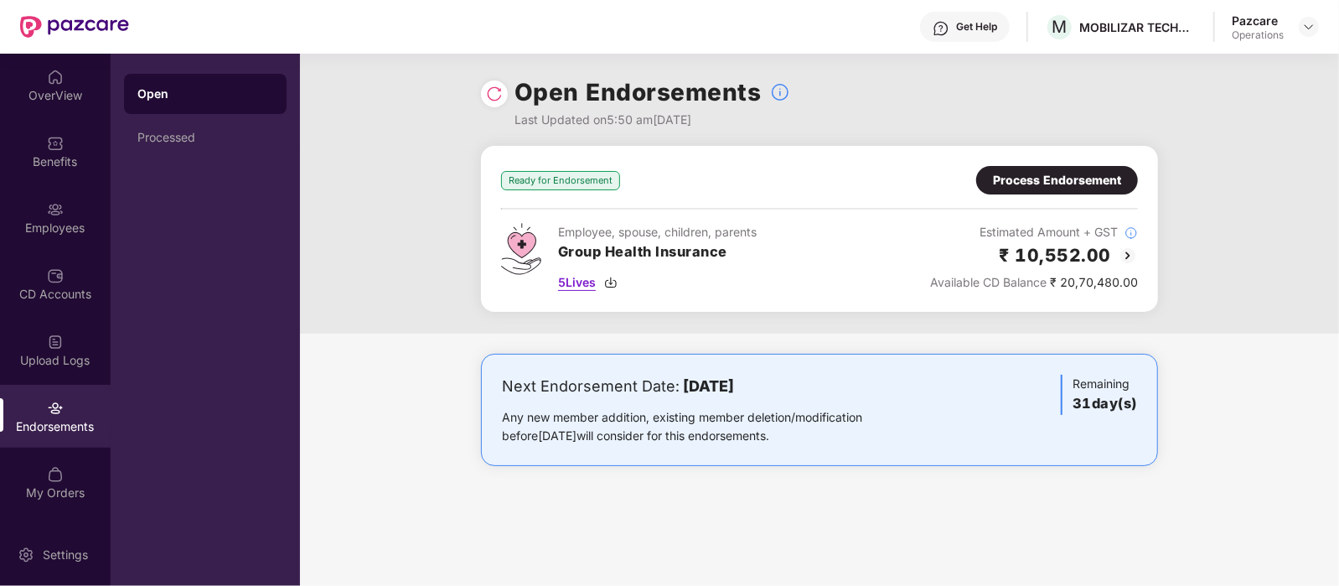
click at [591, 283] on span "5 Lives" at bounding box center [577, 282] width 38 height 18
click at [1029, 180] on div "Process Endorsement" at bounding box center [1057, 180] width 128 height 18
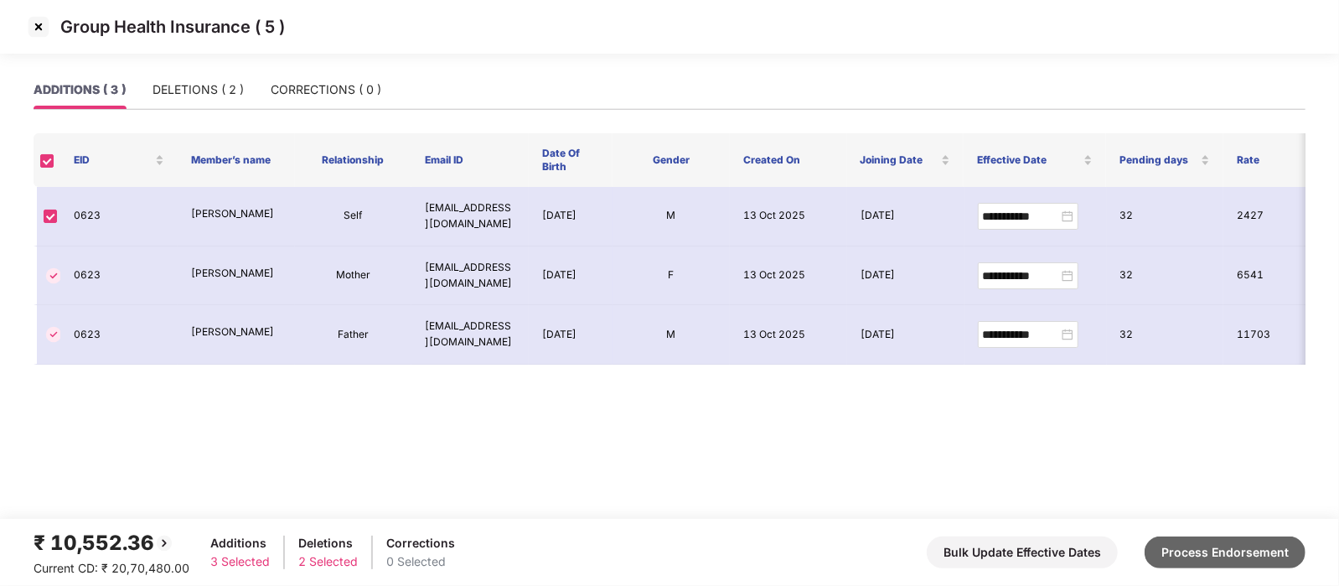
click at [1214, 545] on button "Process Endorsement" at bounding box center [1224, 552] width 161 height 32
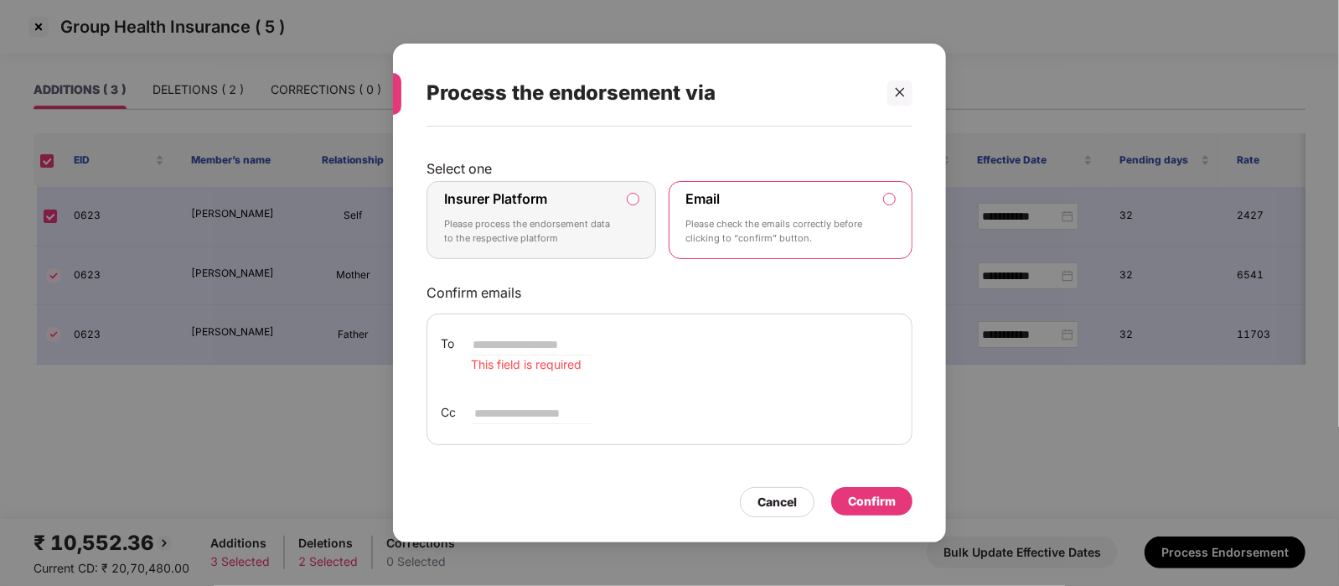
click at [549, 209] on div "Insurer Platform Please process the endorsement data to the respective platform" at bounding box center [529, 220] width 171 height 60
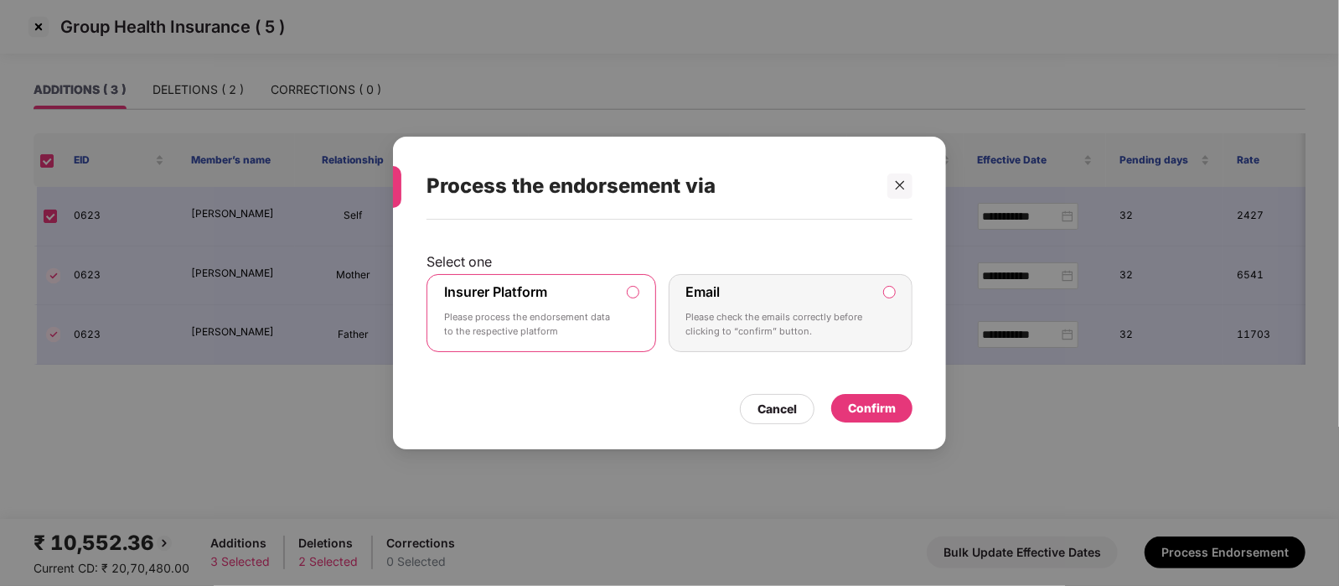
click at [856, 415] on div "Confirm" at bounding box center [872, 408] width 48 height 18
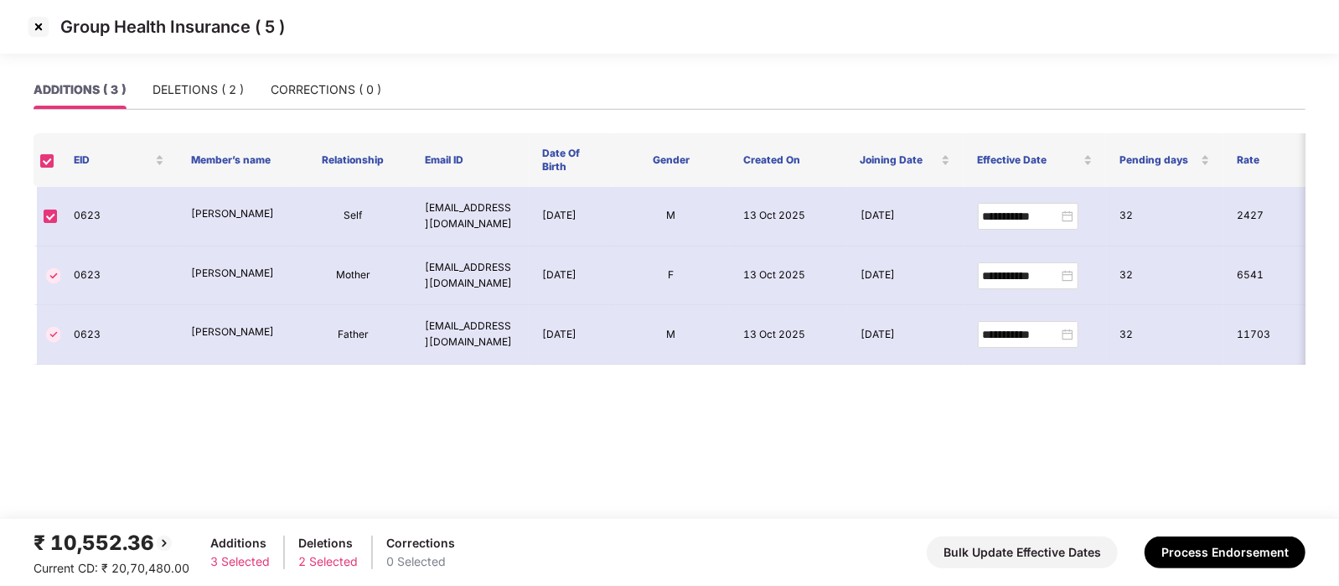
click at [41, 31] on img at bounding box center [38, 26] width 27 height 27
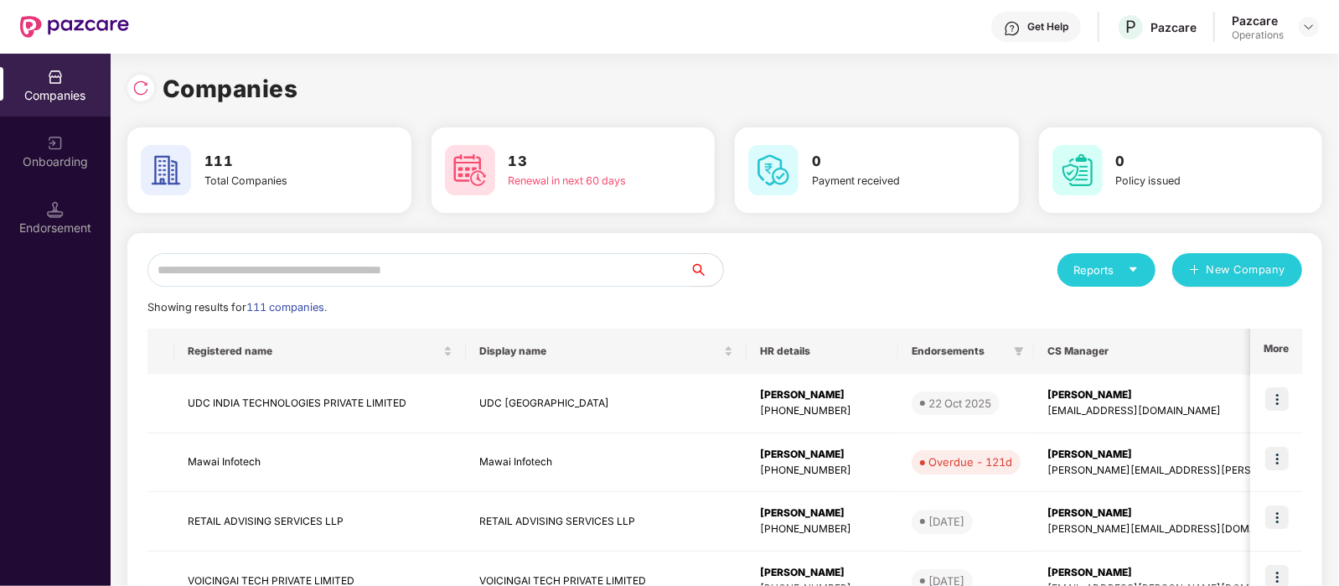
click at [250, 259] on input "text" at bounding box center [418, 270] width 542 height 34
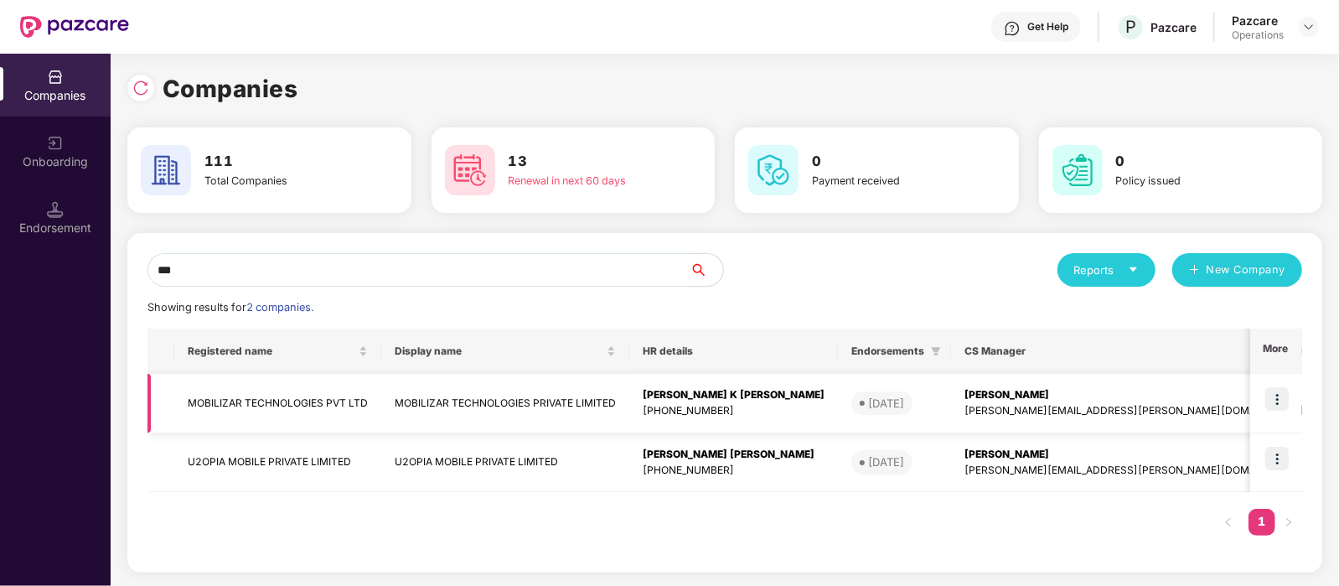
type input "***"
click at [314, 404] on td "MOBILIZAR TECHNOLOGIES PVT LTD" at bounding box center [277, 403] width 207 height 59
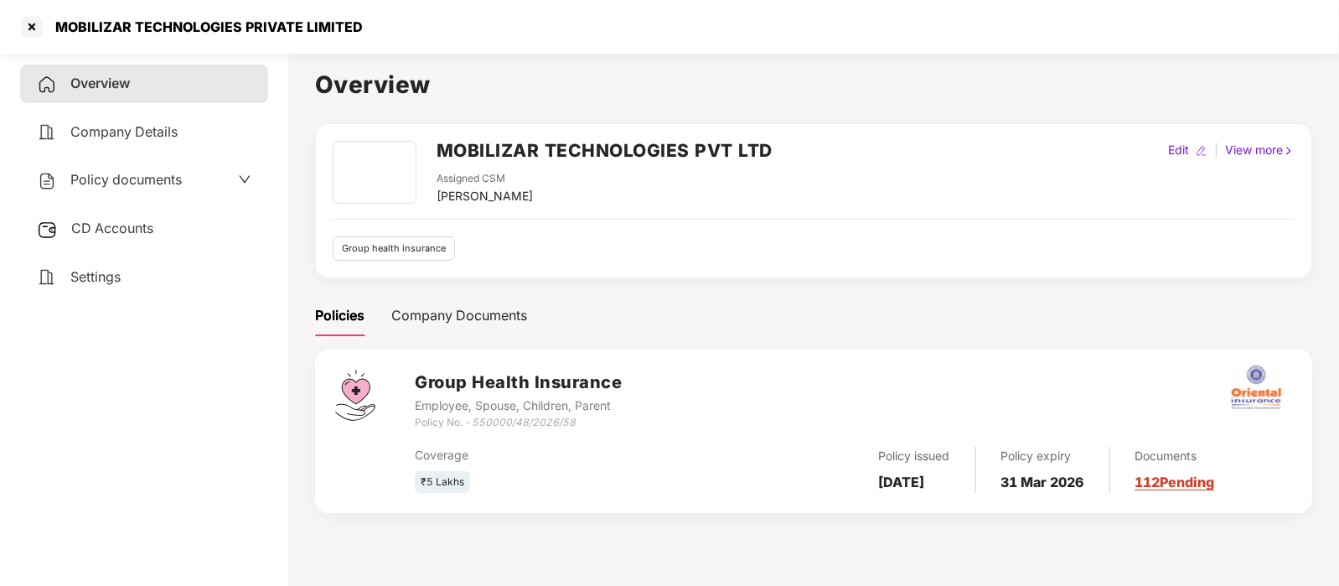
click at [132, 236] on span "CD Accounts" at bounding box center [112, 227] width 82 height 17
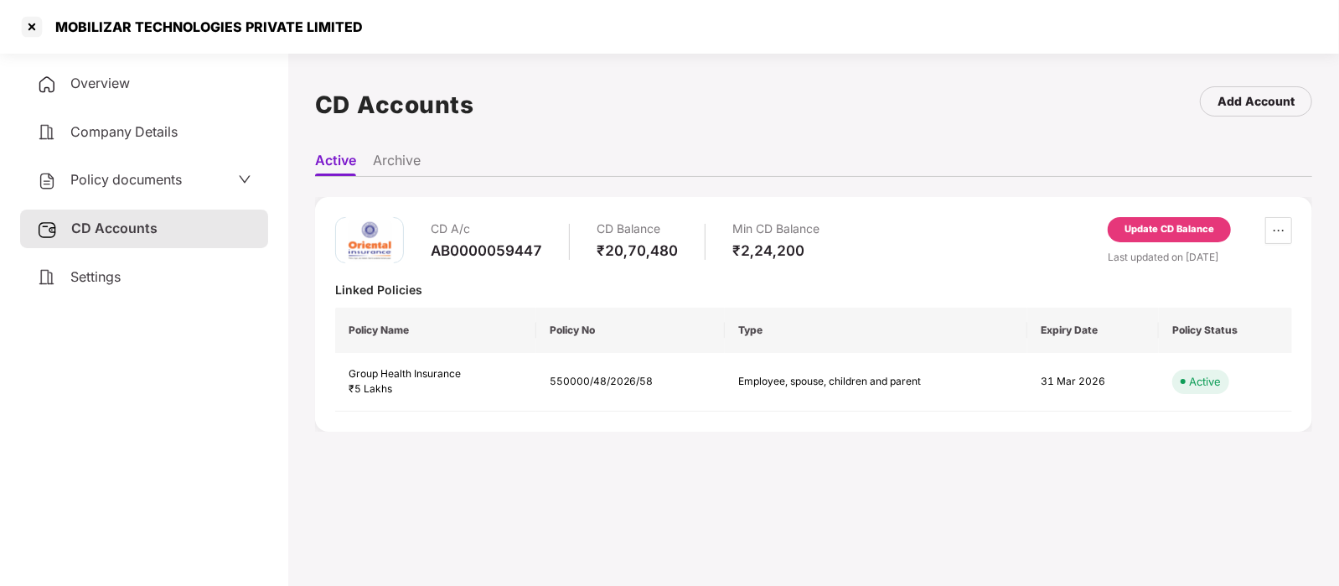
click at [1192, 228] on div "Update CD Balance" at bounding box center [1169, 229] width 90 height 15
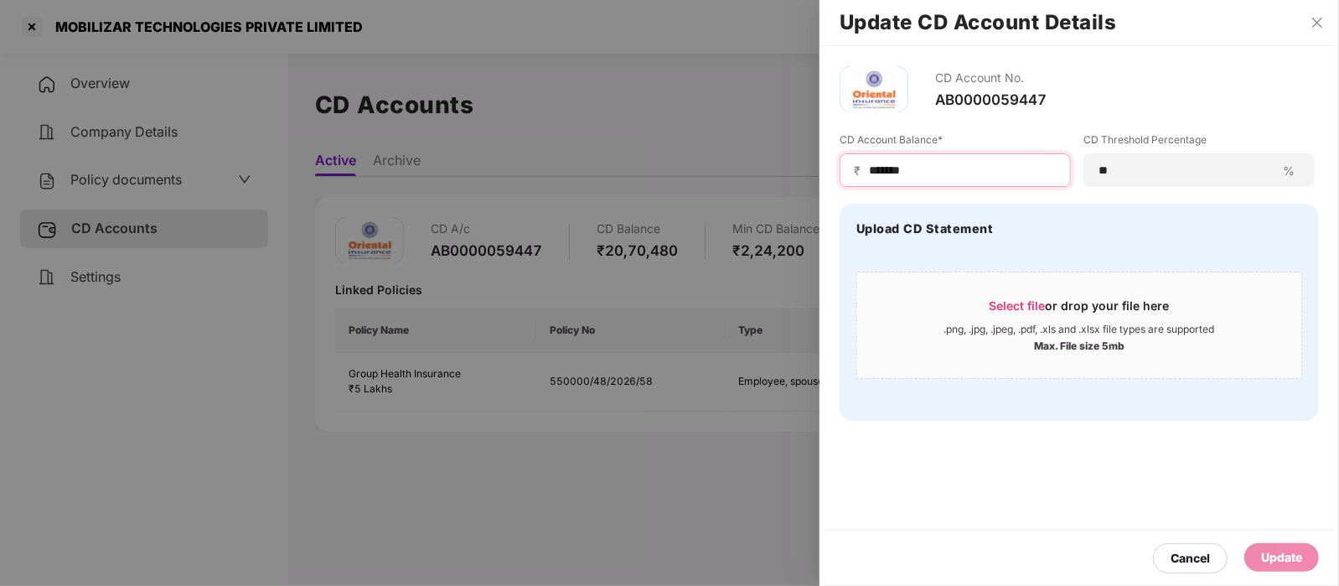
click at [1009, 172] on input "*******" at bounding box center [961, 171] width 189 height 18
type input "*"
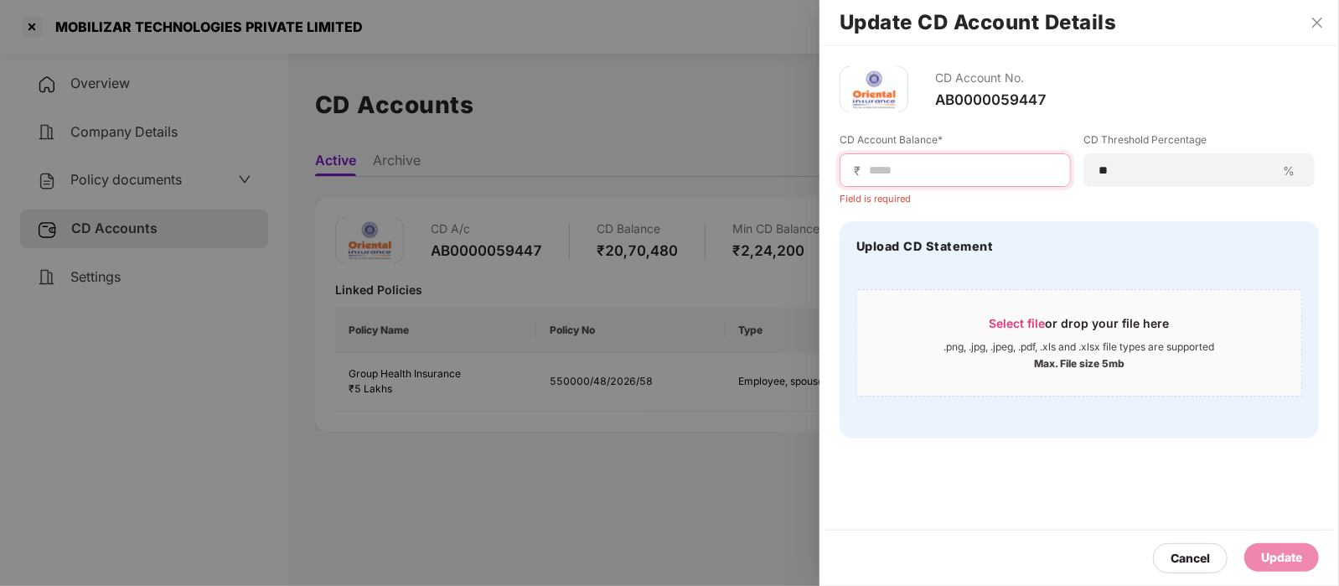
paste input "*******"
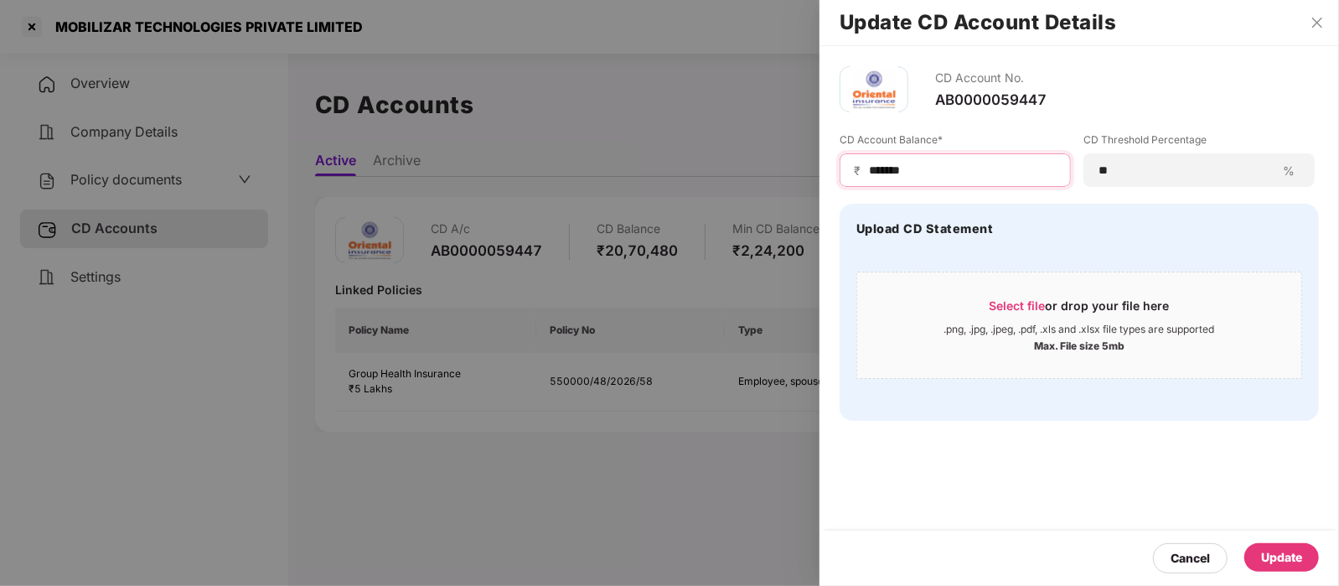
type input "*******"
click at [1282, 552] on div "Update" at bounding box center [1281, 557] width 41 height 18
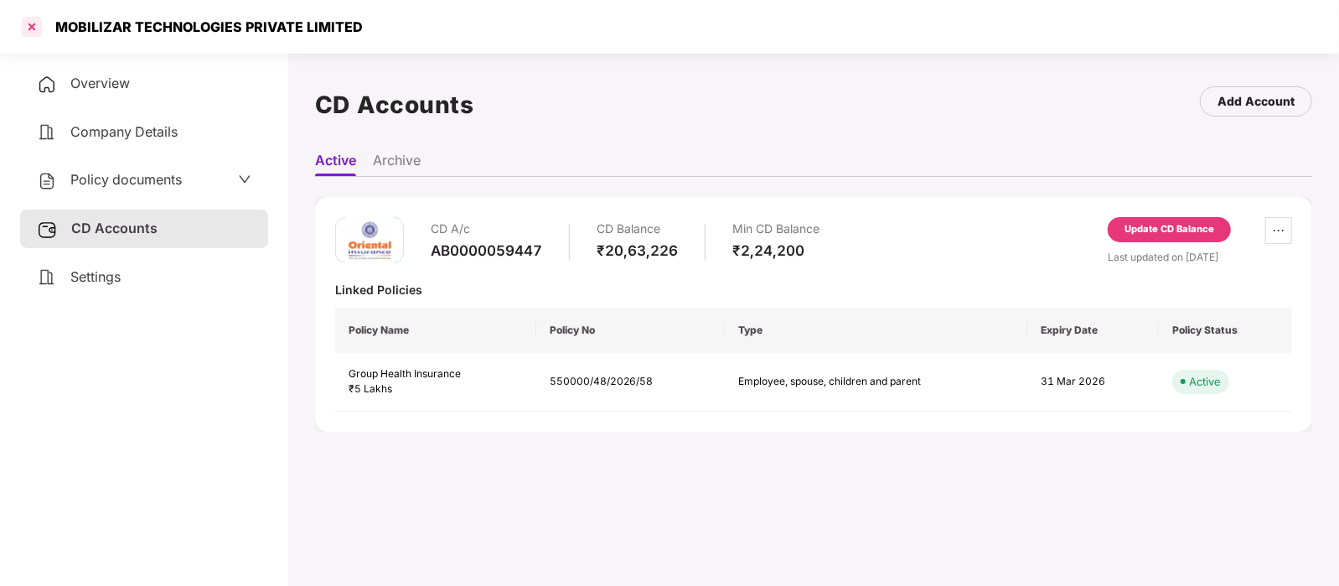
click at [36, 19] on div at bounding box center [31, 26] width 27 height 27
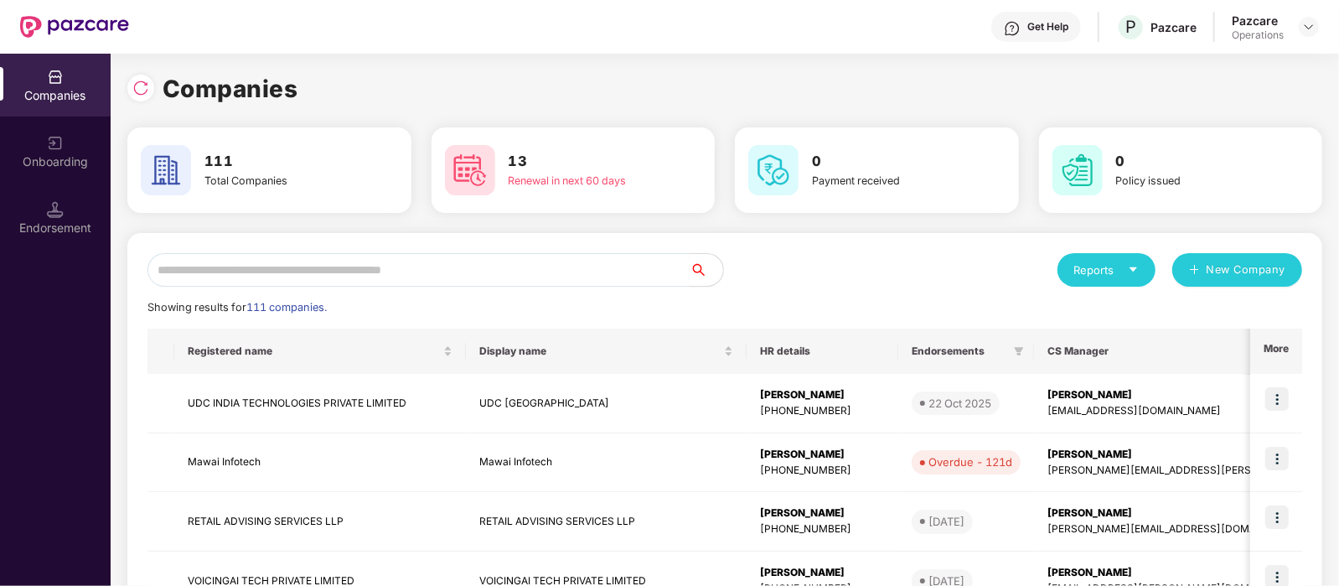
click at [302, 258] on input "text" at bounding box center [418, 270] width 542 height 34
paste input "**********"
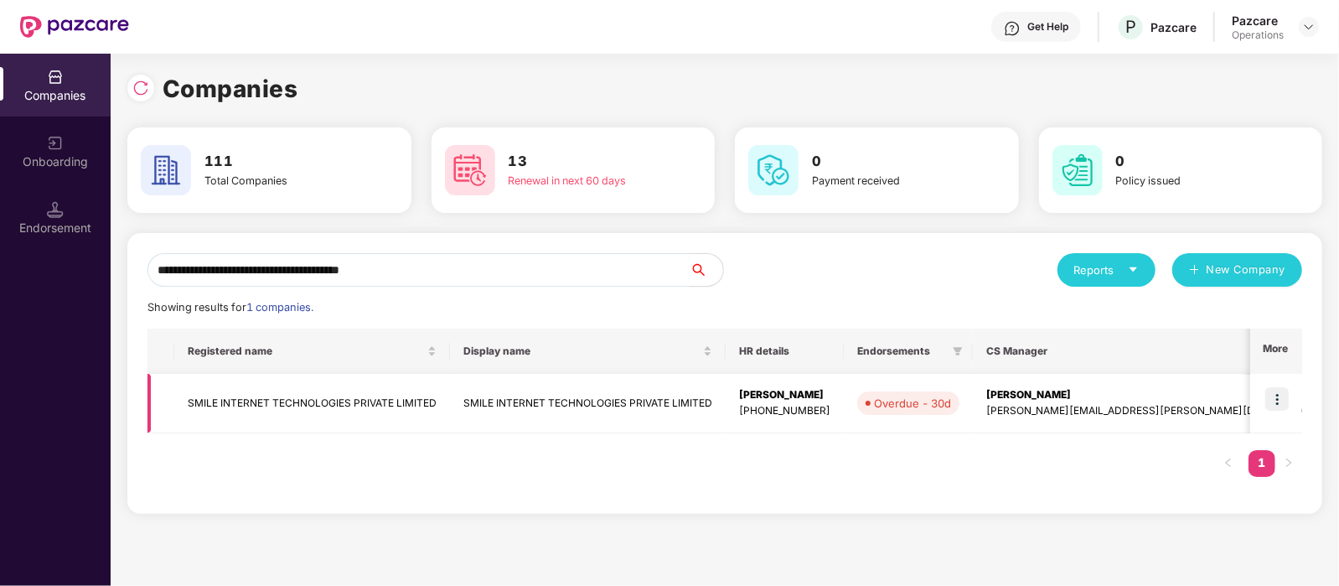
type input "**********"
click at [1278, 408] on img at bounding box center [1276, 398] width 23 height 23
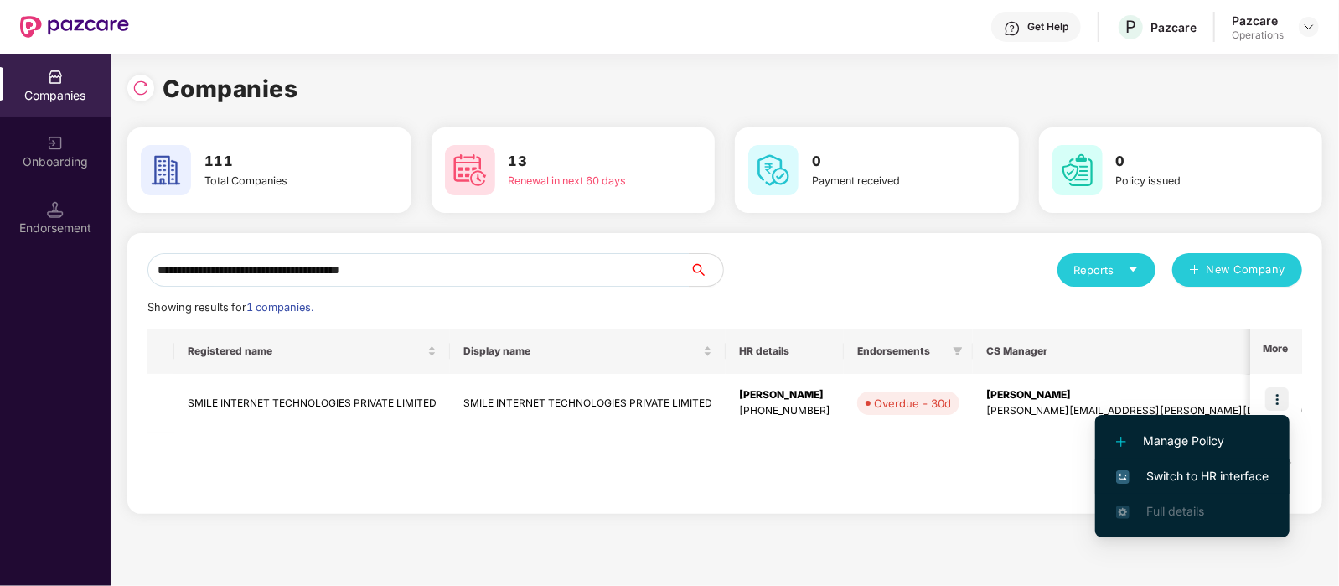
click at [1199, 468] on span "Switch to HR interface" at bounding box center [1192, 476] width 152 height 18
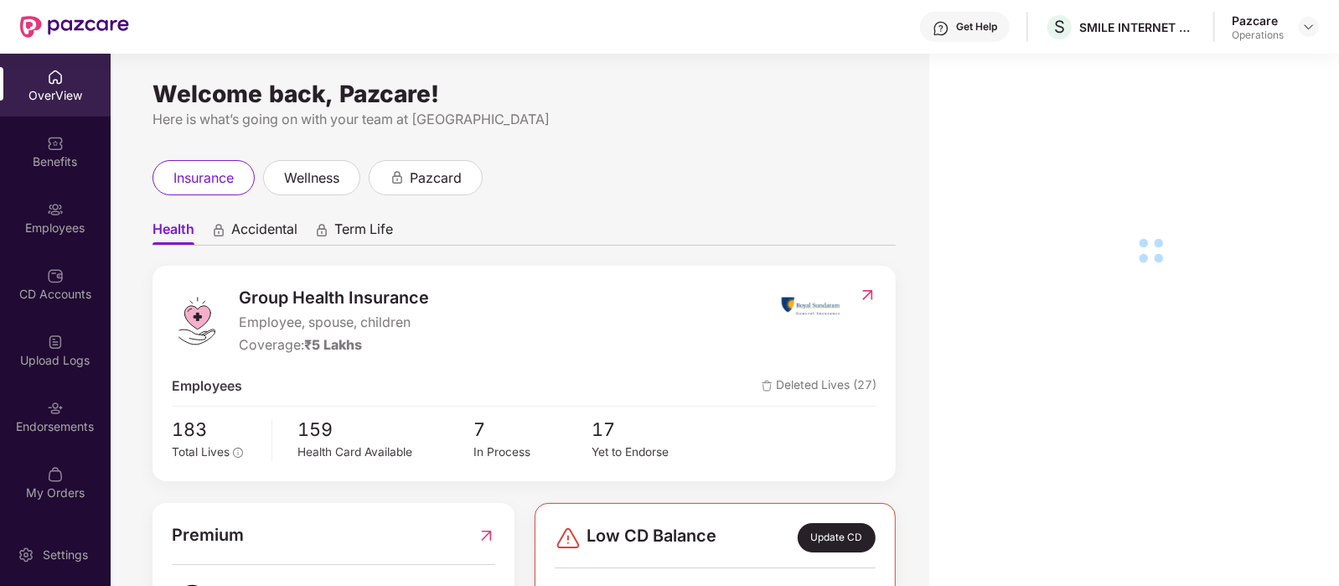
click at [55, 428] on div "Endorsements" at bounding box center [55, 426] width 111 height 17
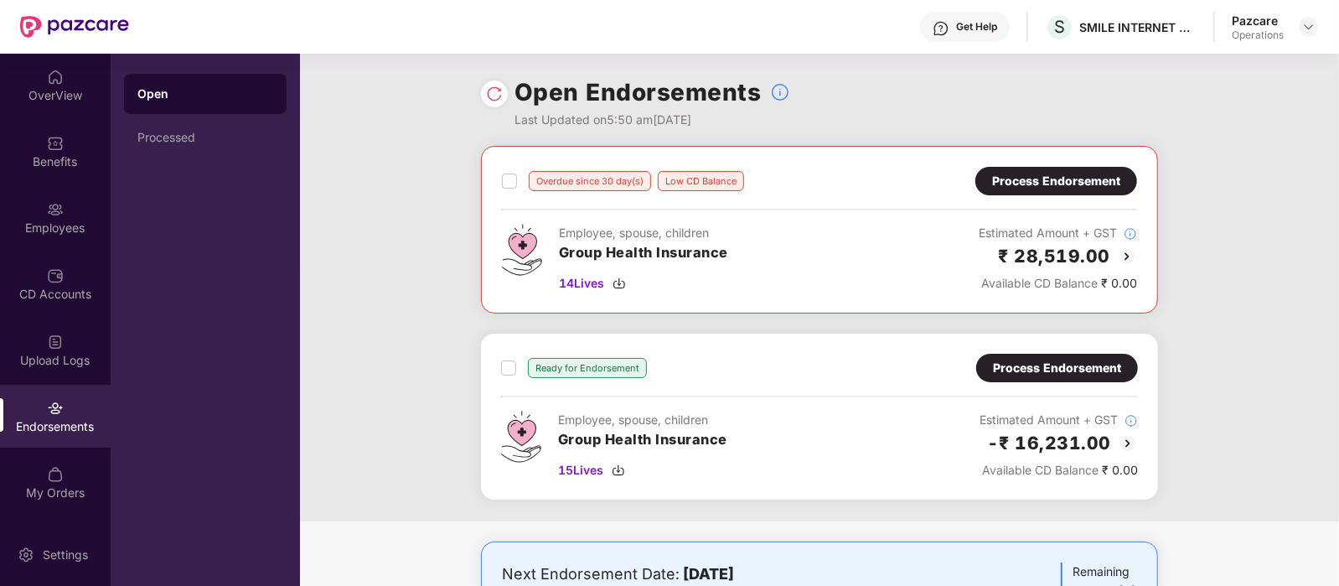
click at [1040, 369] on div "Process Endorsement" at bounding box center [1057, 368] width 128 height 18
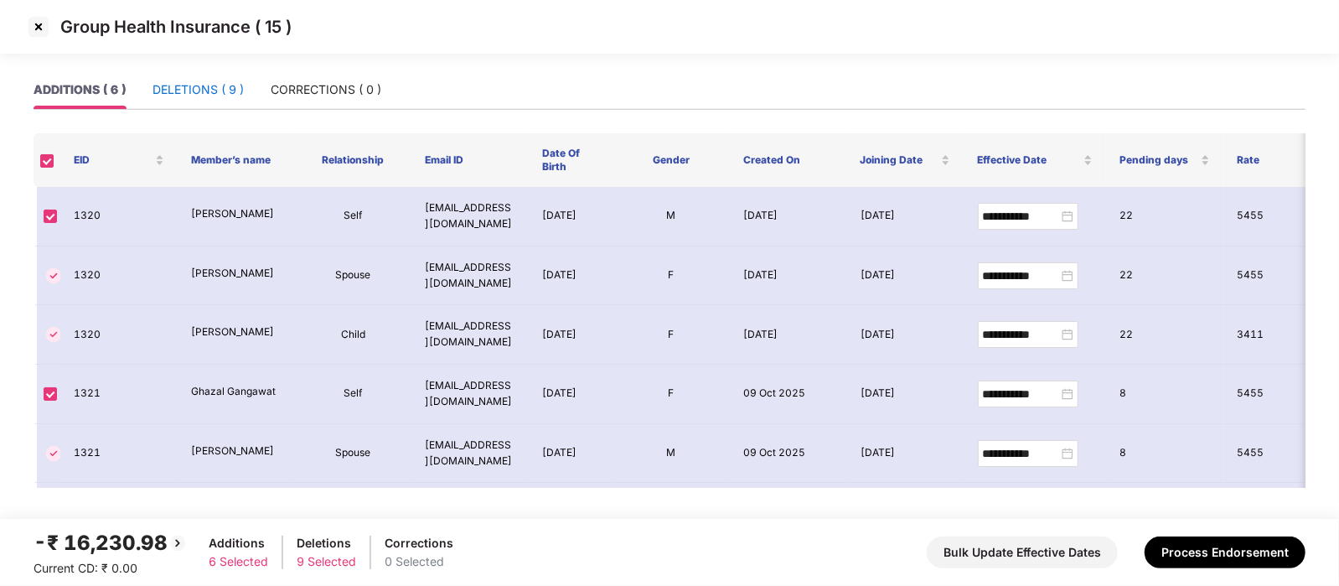
click at [215, 82] on div "DELETIONS ( 9 )" at bounding box center [197, 89] width 91 height 18
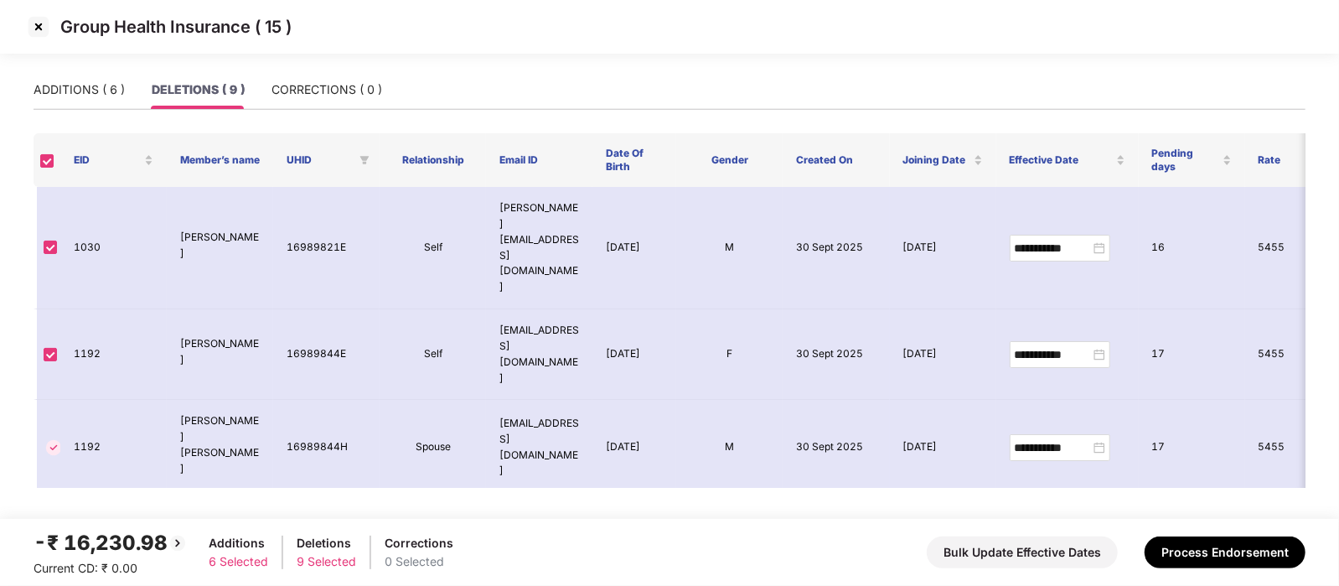
click at [39, 26] on img at bounding box center [38, 26] width 27 height 27
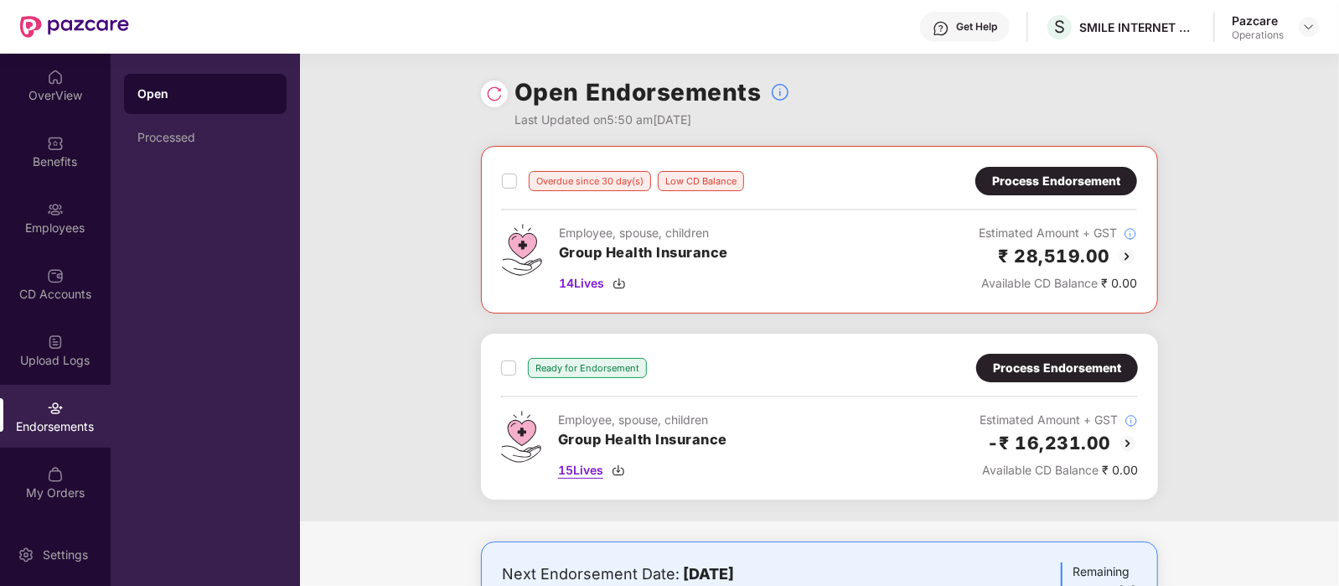
click at [582, 466] on span "15 Lives" at bounding box center [580, 470] width 45 height 18
click at [584, 473] on span "15 Lives" at bounding box center [580, 470] width 45 height 18
click at [992, 179] on div "Process Endorsement" at bounding box center [1056, 181] width 128 height 18
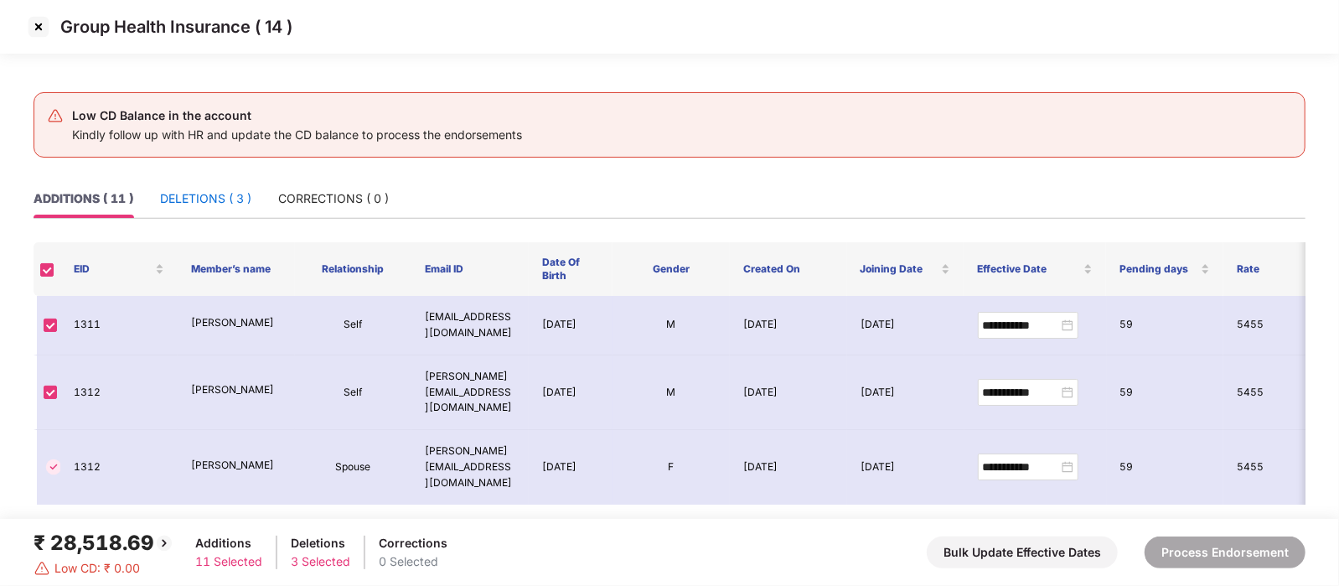
click at [226, 189] on div "DELETIONS ( 3 )" at bounding box center [205, 198] width 91 height 18
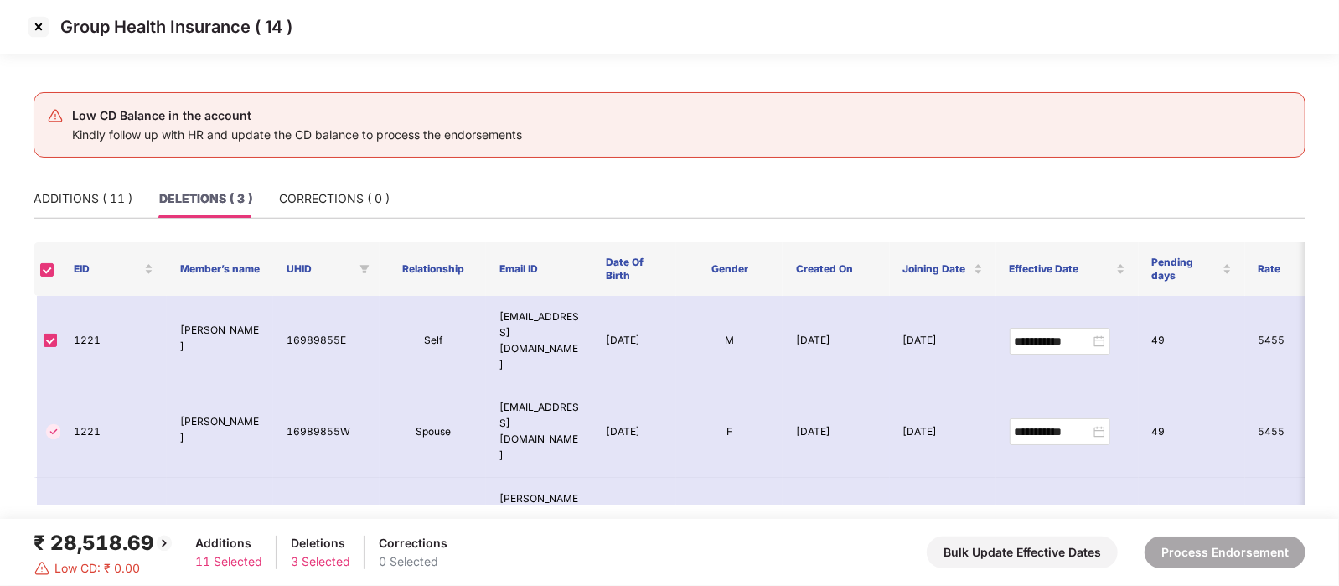
click at [35, 30] on img at bounding box center [38, 26] width 27 height 27
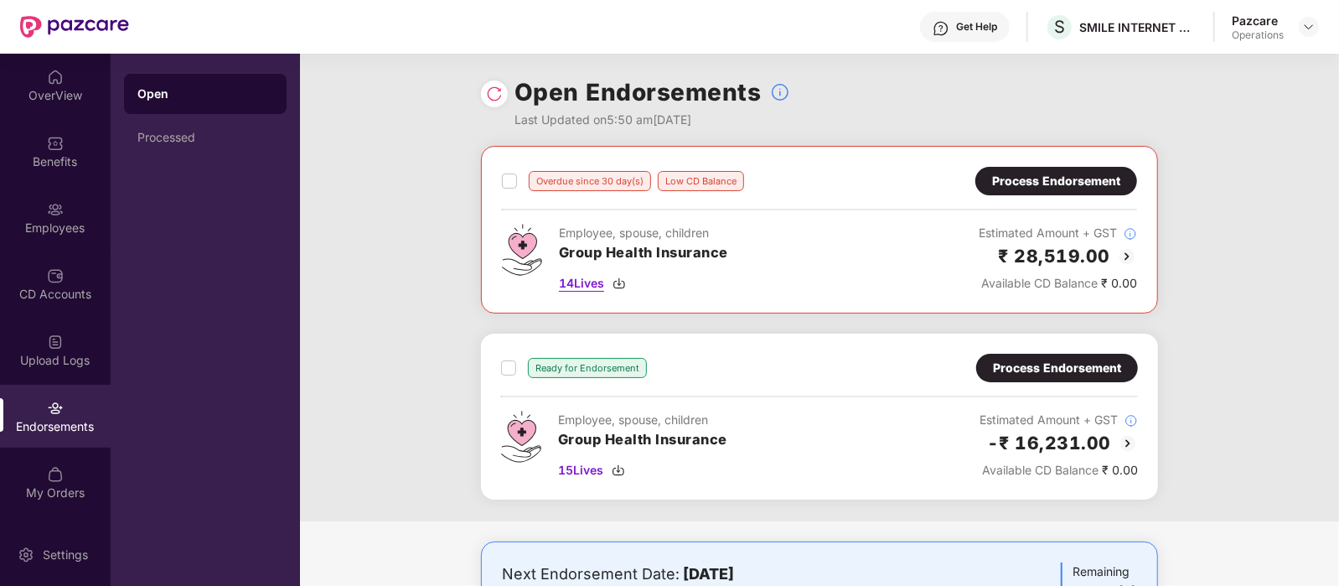
click at [582, 281] on span "14 Lives" at bounding box center [581, 283] width 45 height 18
click at [994, 363] on div "Process Endorsement" at bounding box center [1057, 368] width 128 height 18
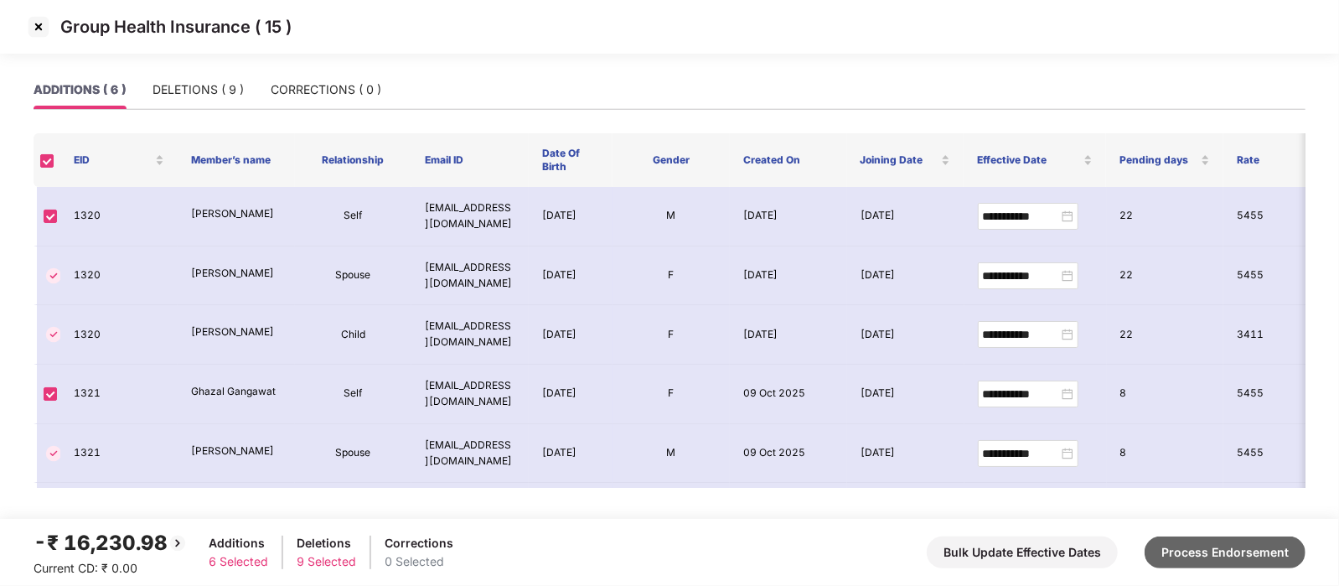
click at [1189, 553] on button "Process Endorsement" at bounding box center [1224, 552] width 161 height 32
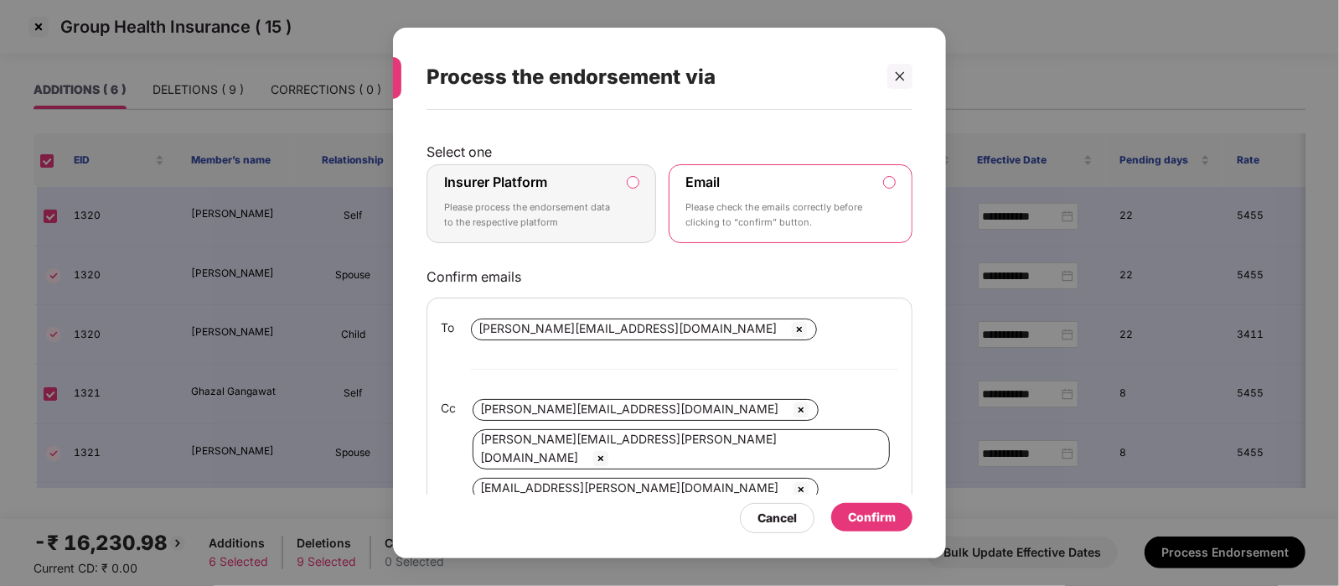
click at [860, 514] on div "Confirm" at bounding box center [872, 517] width 48 height 18
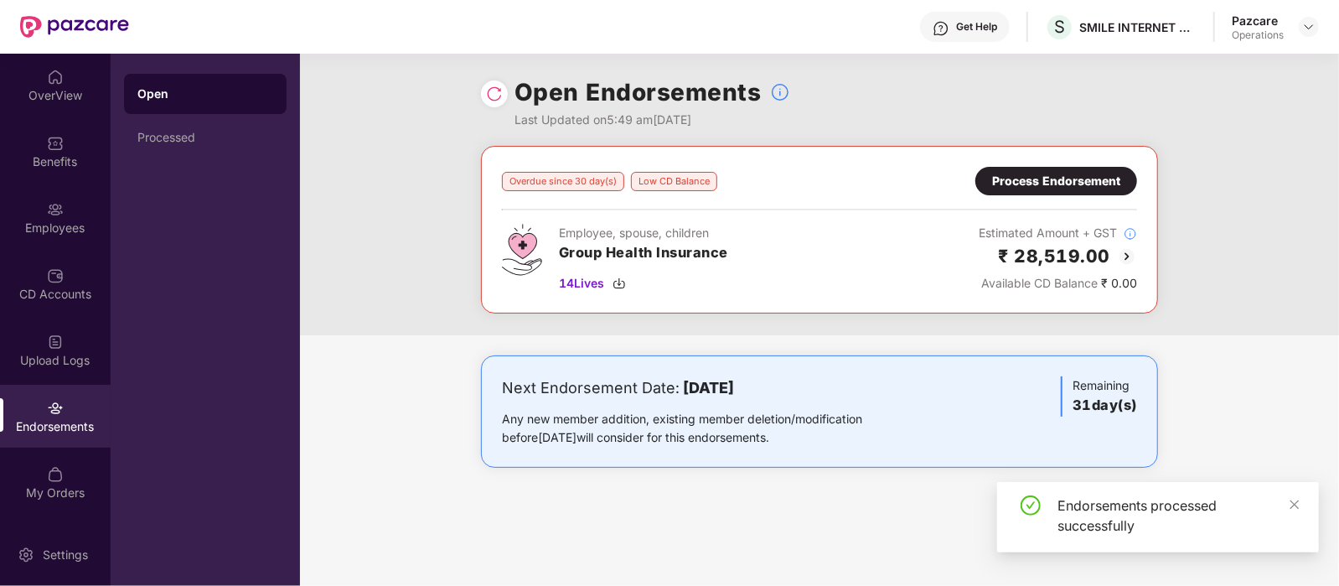
click at [1016, 168] on div "Process Endorsement" at bounding box center [1056, 181] width 162 height 28
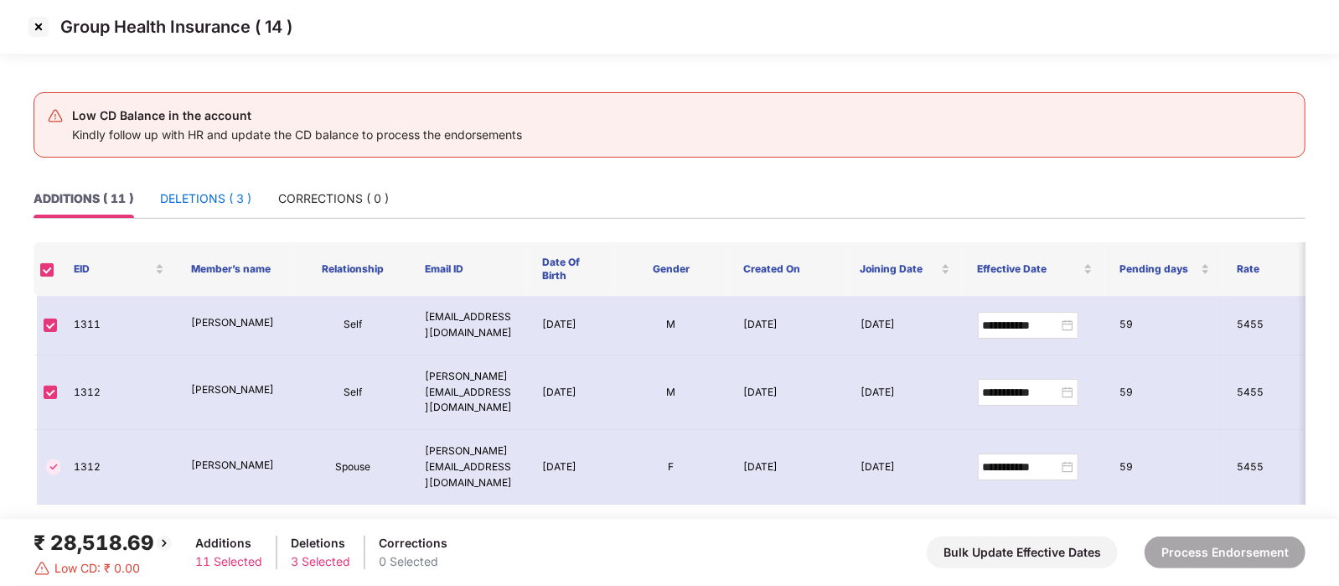
click at [211, 196] on div "DELETIONS ( 3 )" at bounding box center [205, 198] width 91 height 18
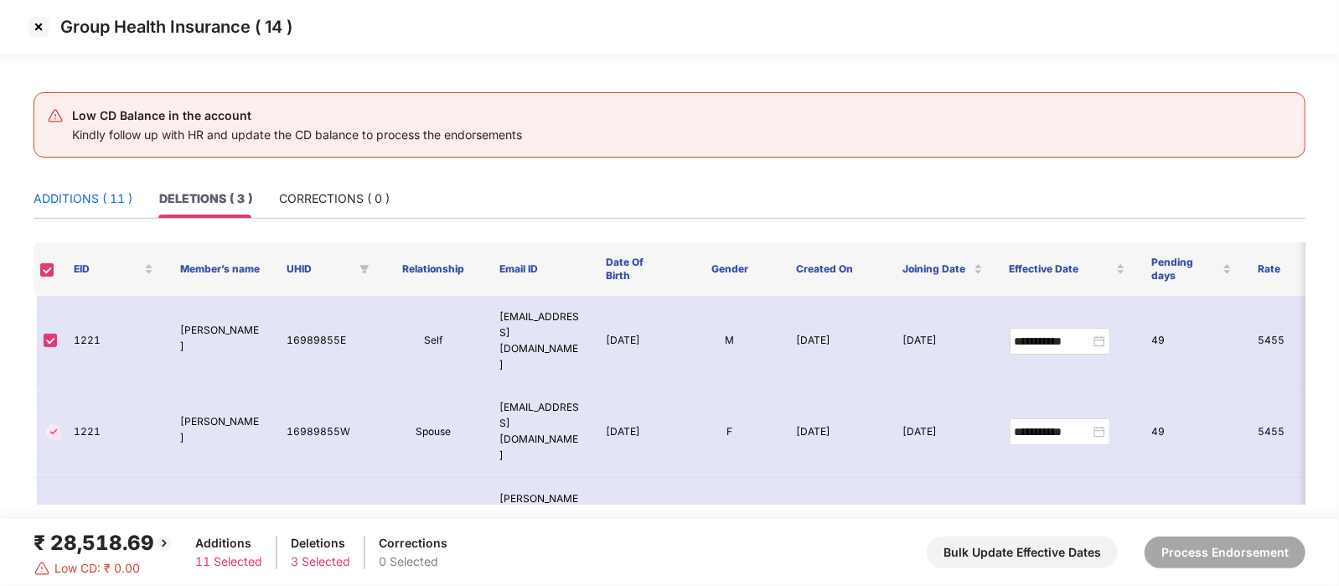
click at [101, 199] on div "ADDITIONS ( 11 )" at bounding box center [83, 198] width 99 height 18
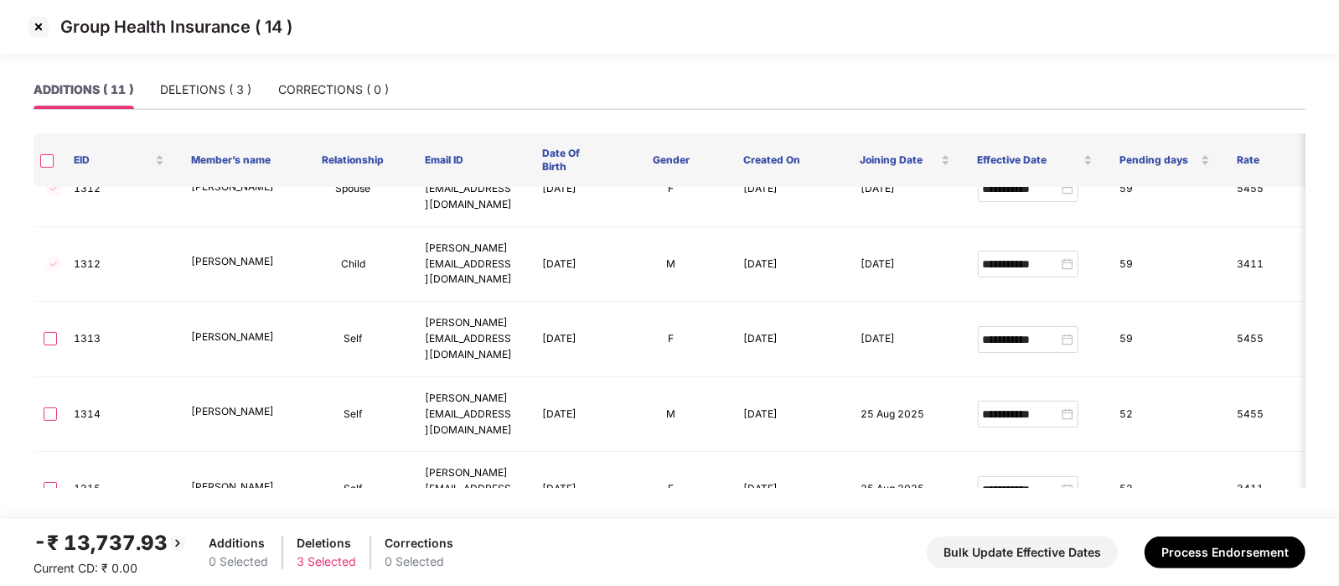
scroll to position [188, 0]
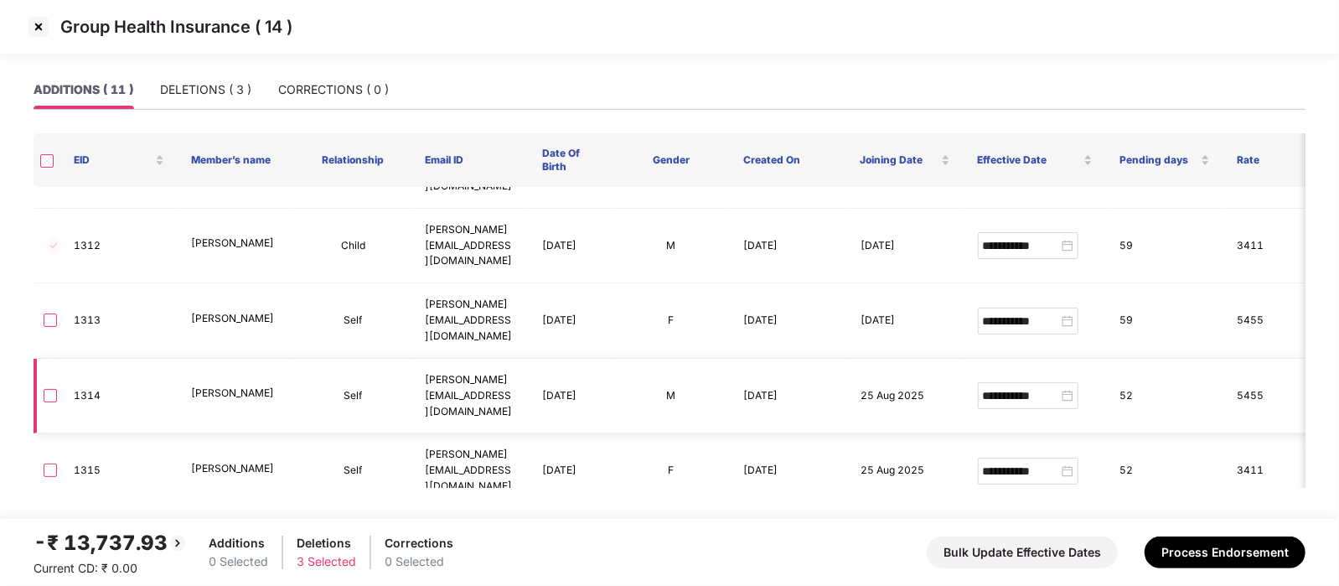
click at [40, 359] on td at bounding box center [47, 396] width 27 height 75
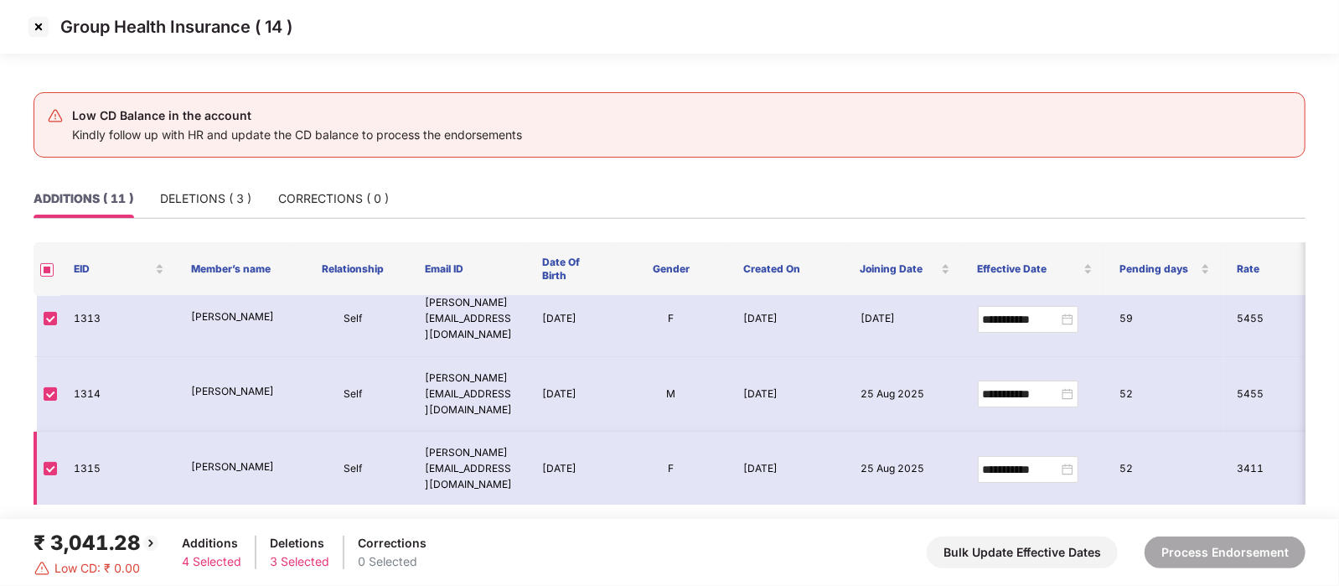
scroll to position [296, 0]
click at [39, 35] on img at bounding box center [38, 26] width 27 height 27
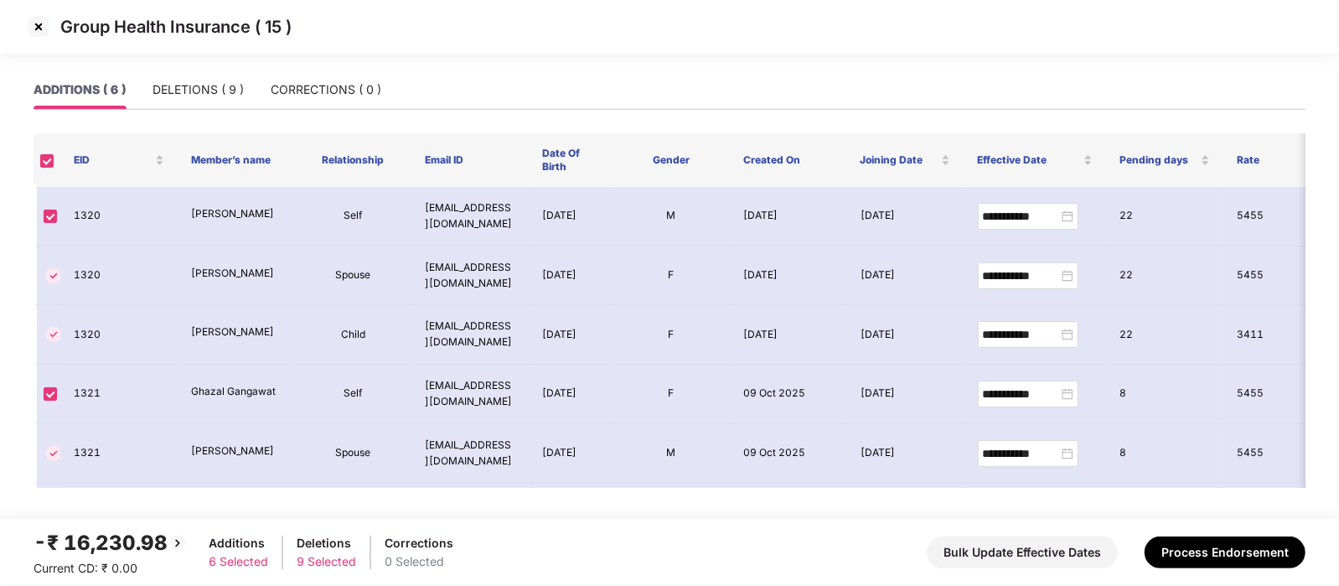
click at [34, 37] on img at bounding box center [38, 26] width 27 height 27
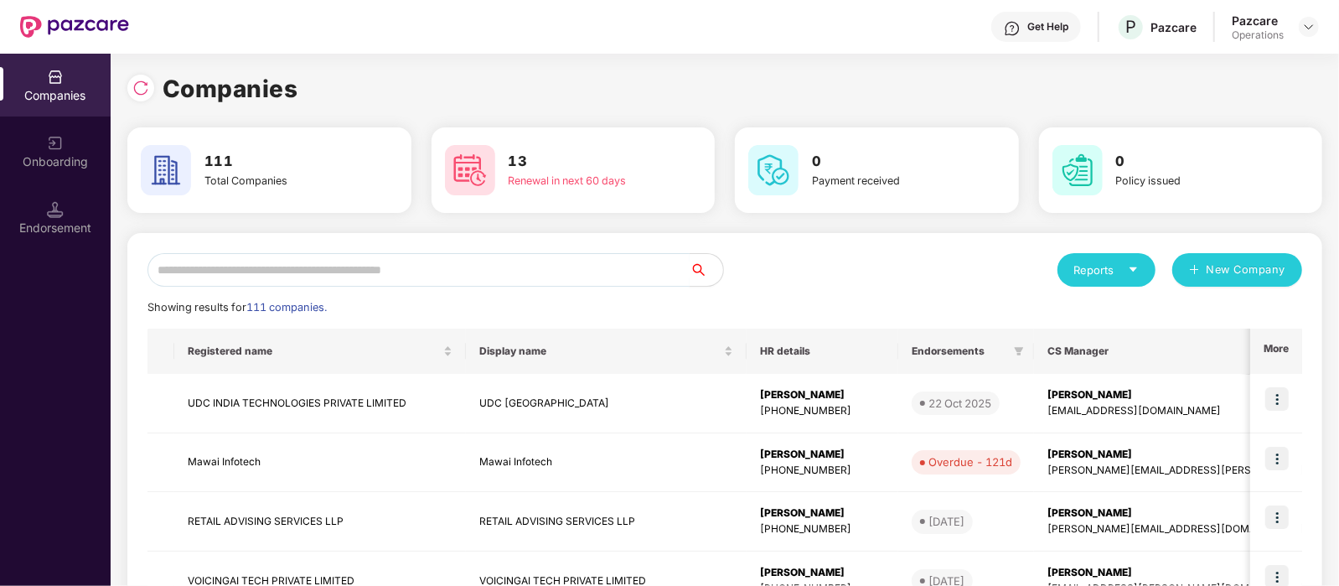
click at [261, 266] on input "text" at bounding box center [418, 270] width 542 height 34
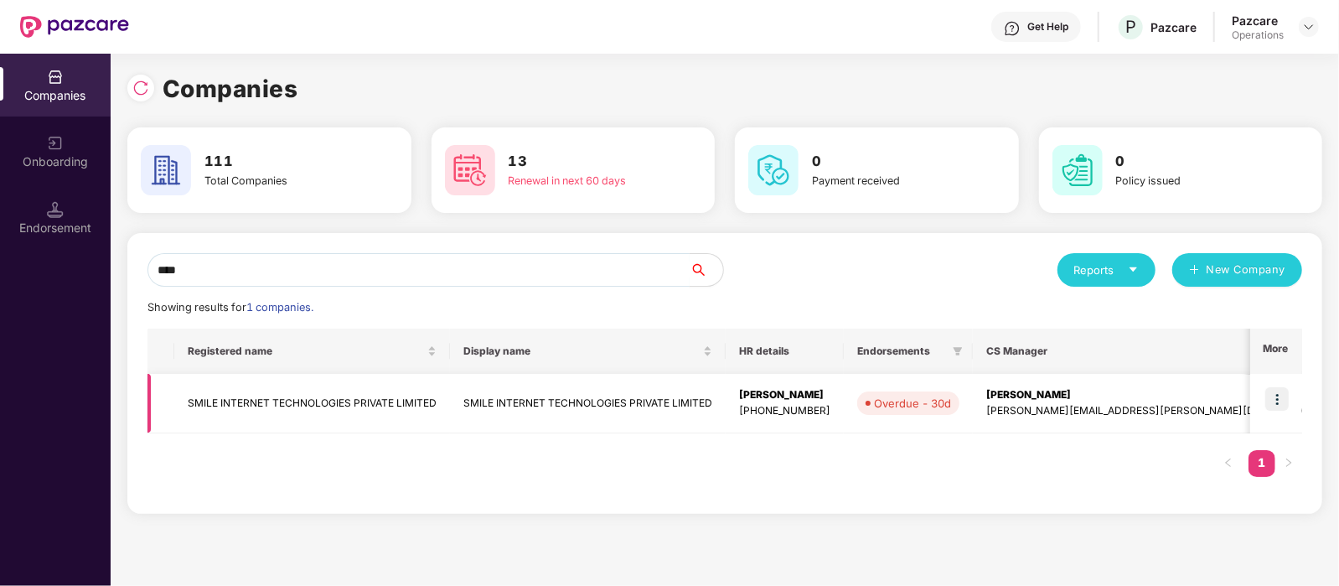
type input "****"
click at [315, 396] on td "SMILE INTERNET TECHNOLOGIES PRIVATE LIMITED" at bounding box center [312, 403] width 276 height 59
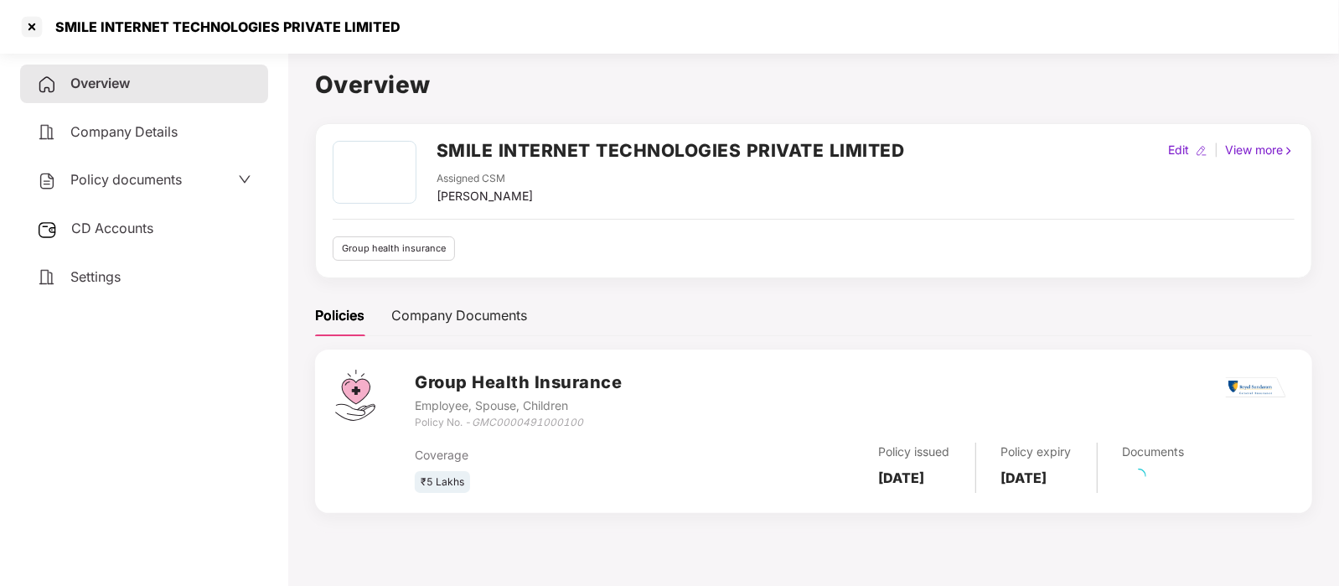
click at [80, 245] on div "CD Accounts" at bounding box center [144, 228] width 248 height 39
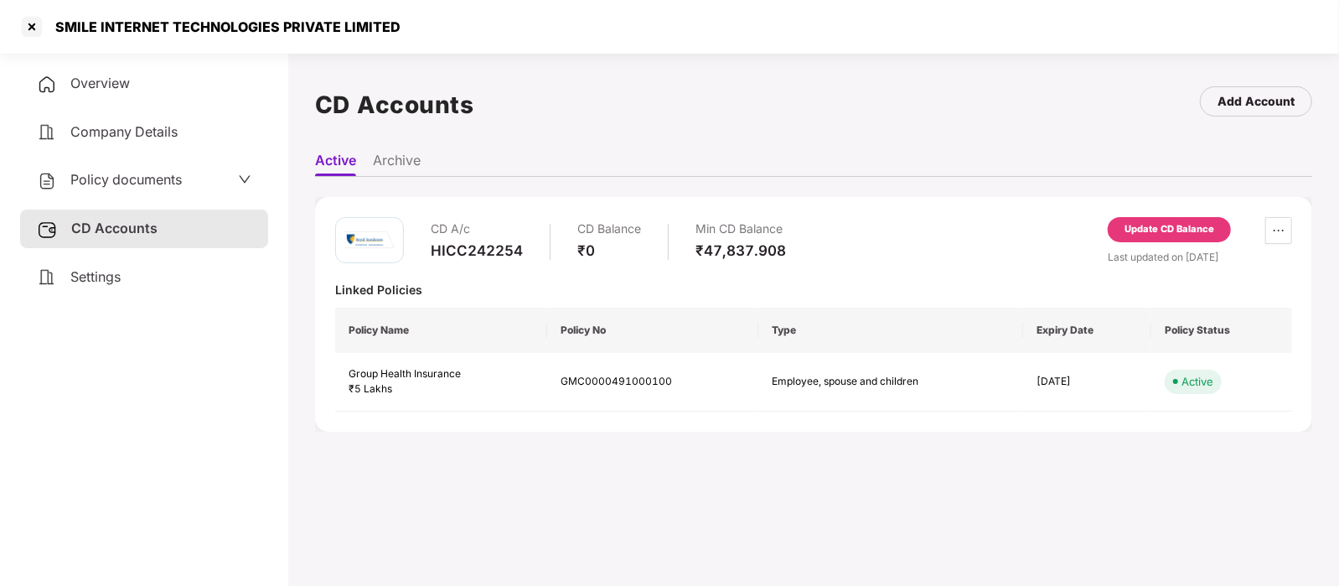
click at [1179, 230] on div "Update CD Balance" at bounding box center [1169, 229] width 90 height 15
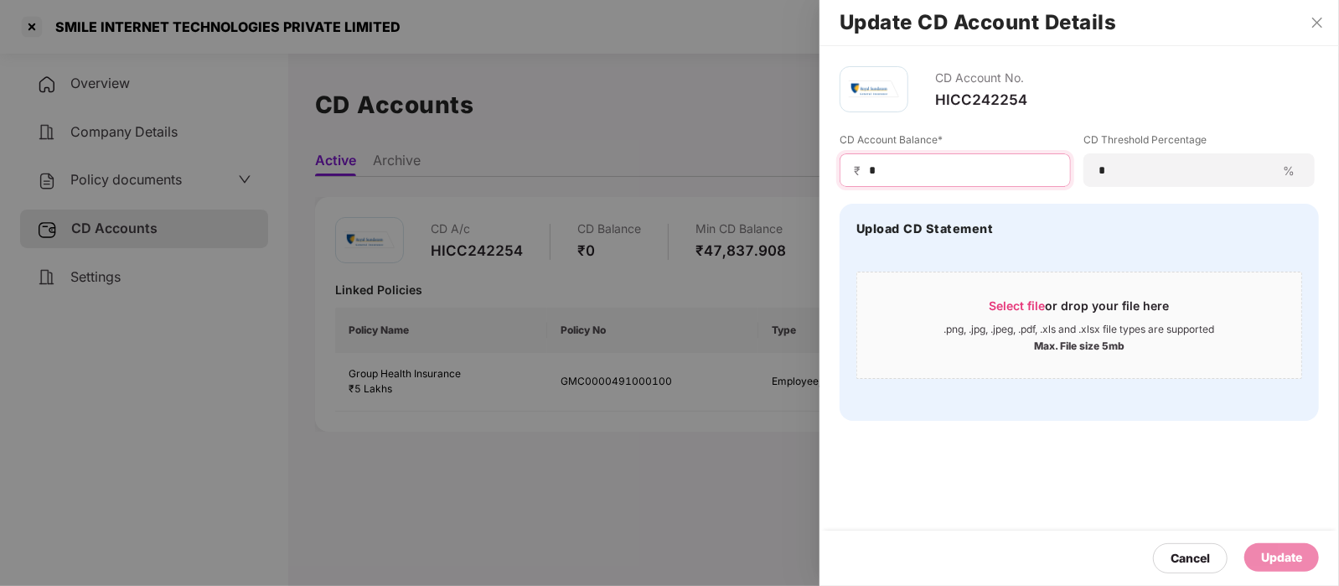
click at [1019, 172] on input "*" at bounding box center [961, 171] width 189 height 18
type input "****"
click at [1268, 559] on div "Update" at bounding box center [1281, 557] width 41 height 18
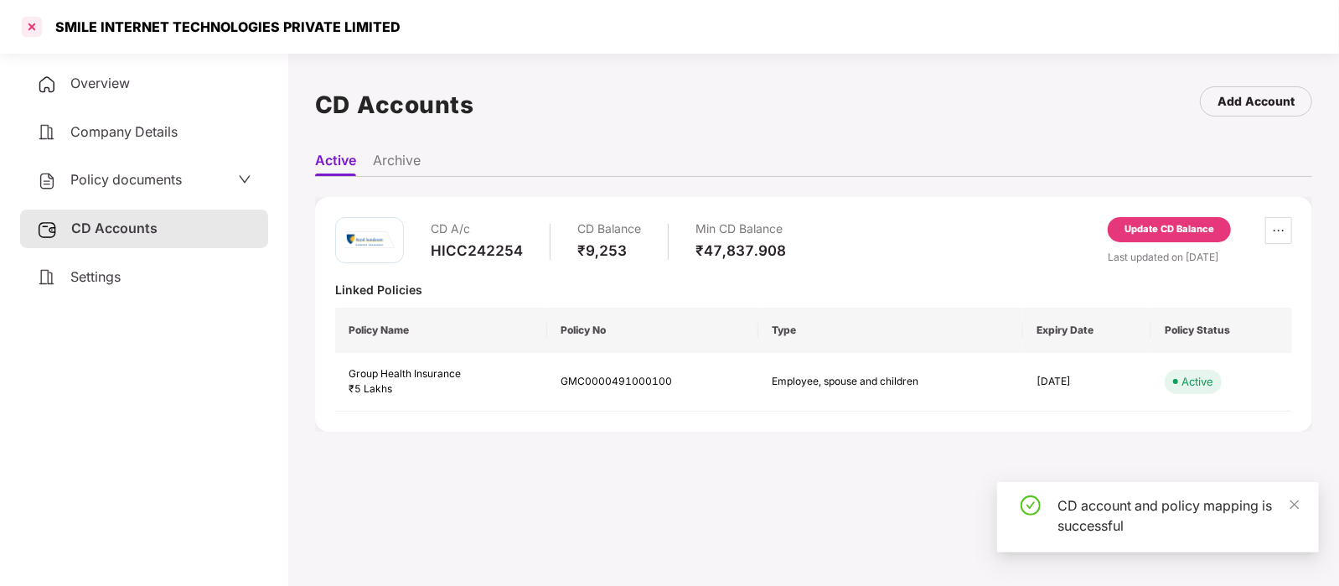
click at [39, 31] on div at bounding box center [31, 26] width 27 height 27
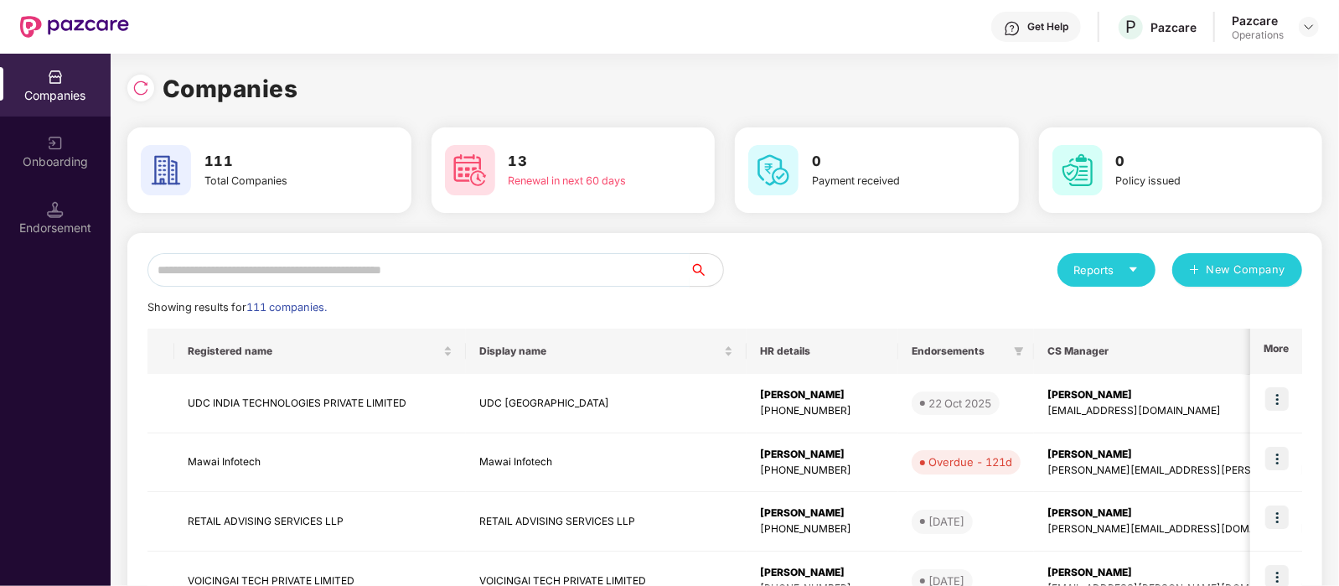
click at [312, 265] on input "text" at bounding box center [418, 270] width 542 height 34
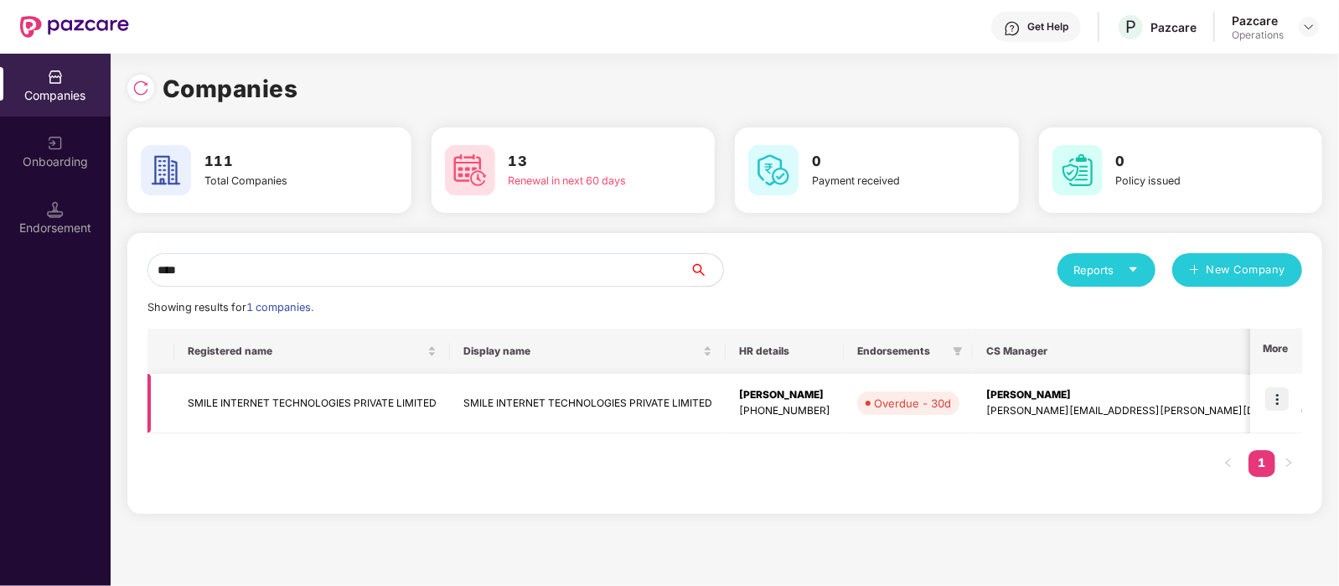
type input "****"
click at [1290, 399] on td at bounding box center [1276, 403] width 52 height 59
click at [1288, 398] on img at bounding box center [1276, 398] width 23 height 23
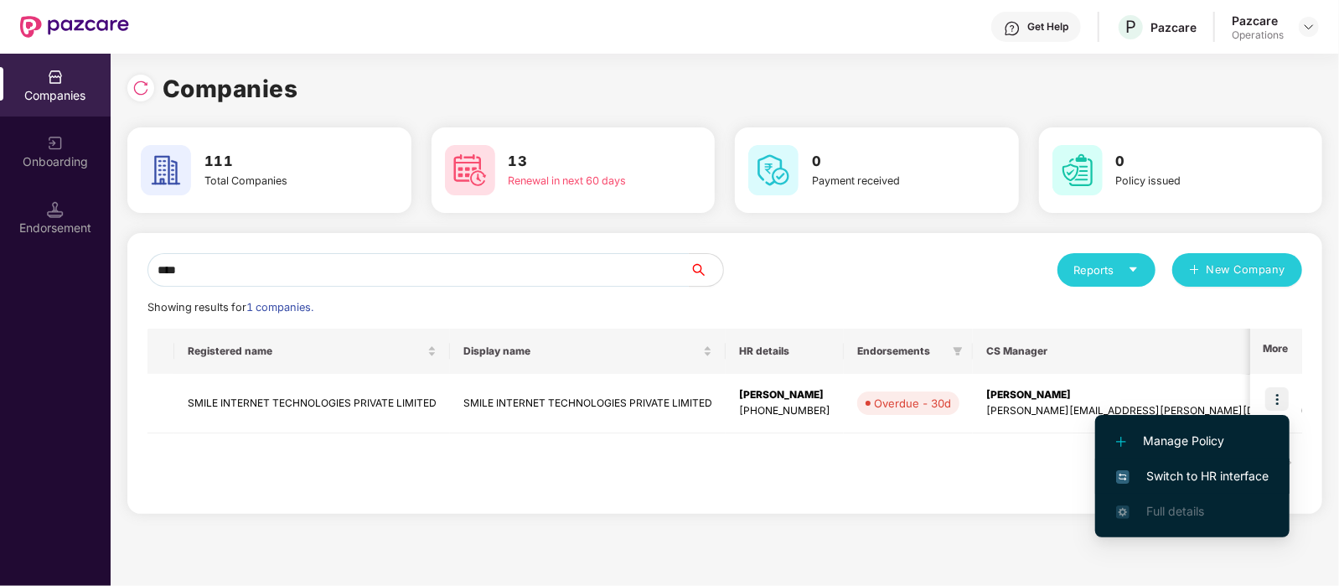
click at [1225, 465] on li "Switch to HR interface" at bounding box center [1192, 475] width 194 height 35
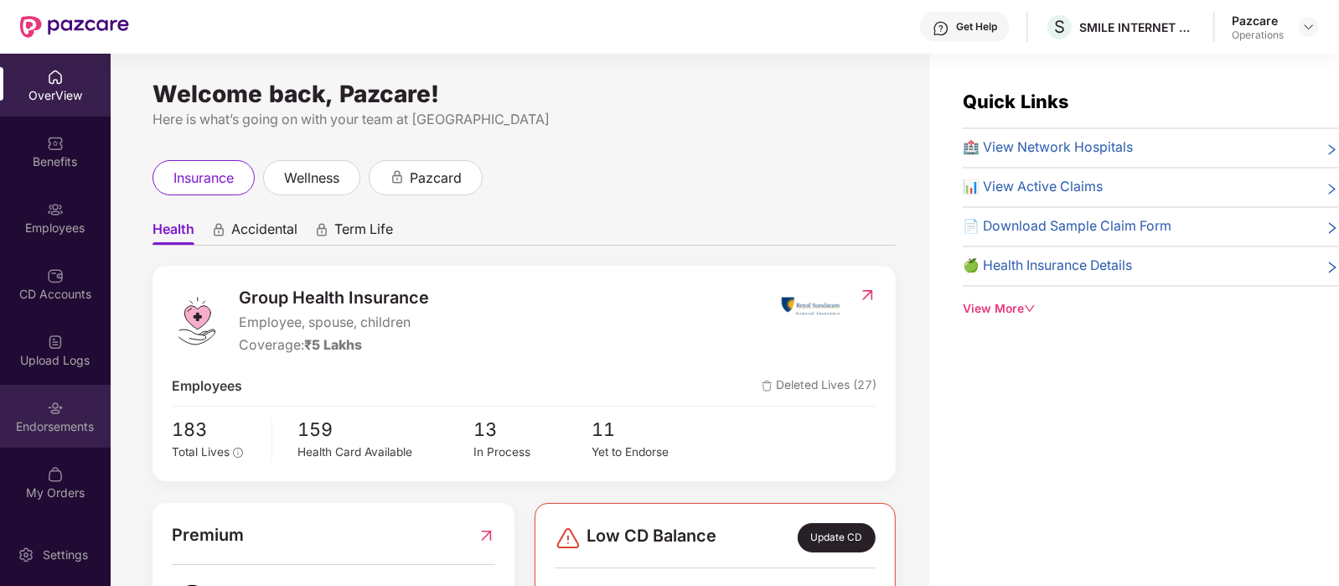
click at [59, 421] on div "Endorsements" at bounding box center [55, 426] width 111 height 17
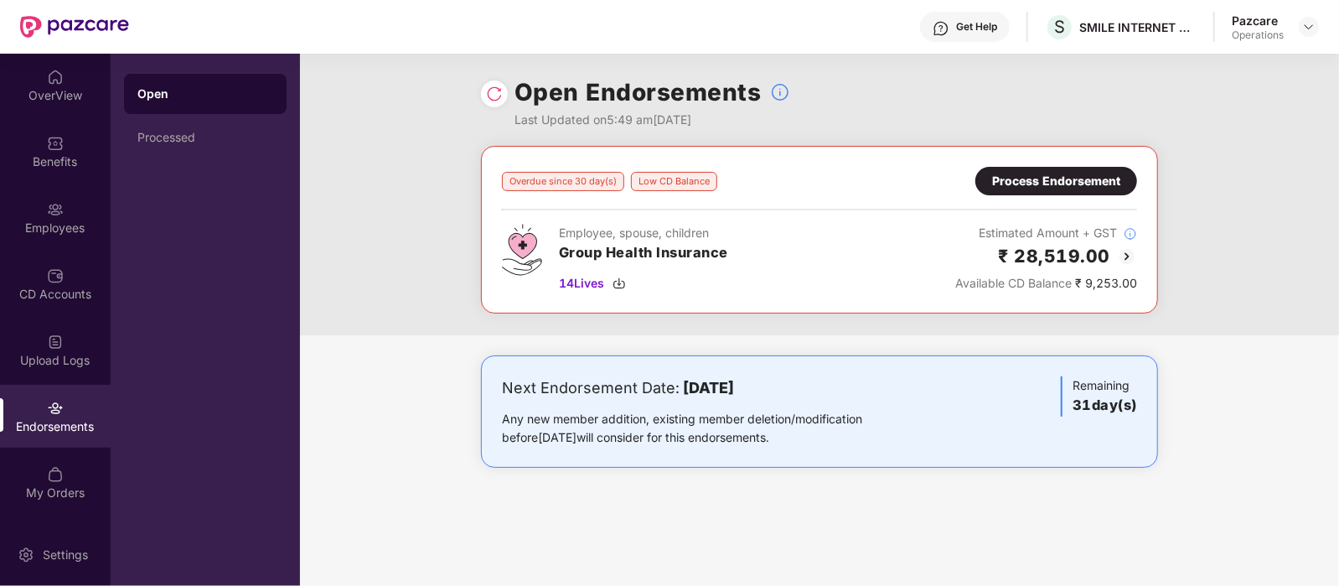
click at [1026, 178] on div "Process Endorsement" at bounding box center [1056, 181] width 128 height 18
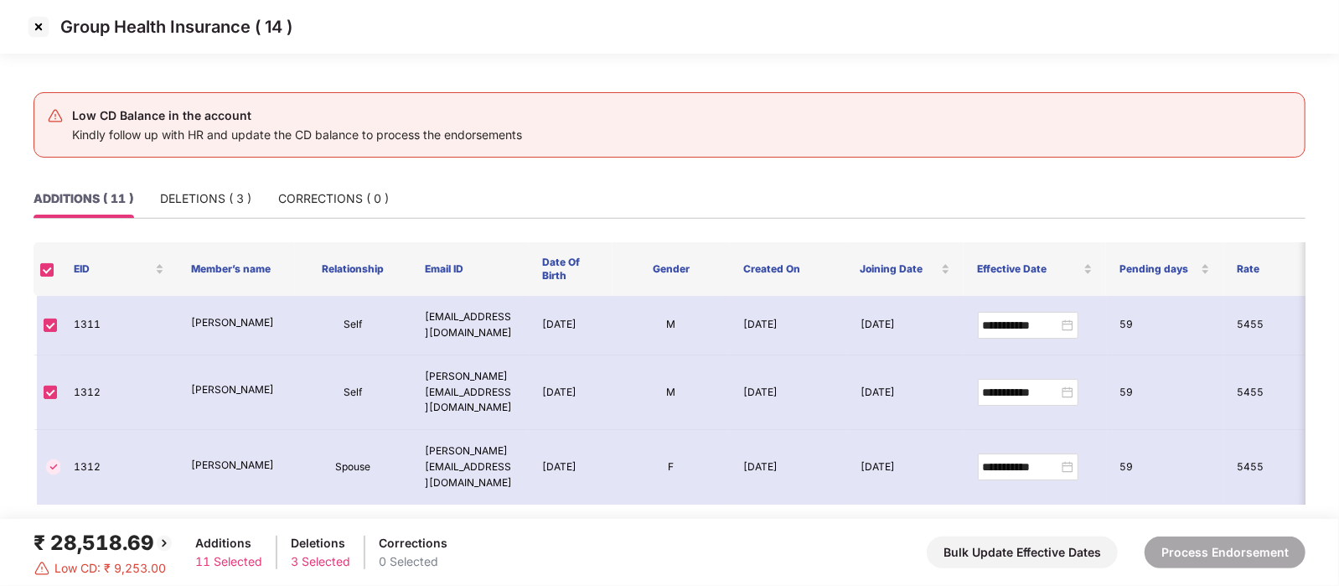
click at [42, 25] on img at bounding box center [38, 26] width 27 height 27
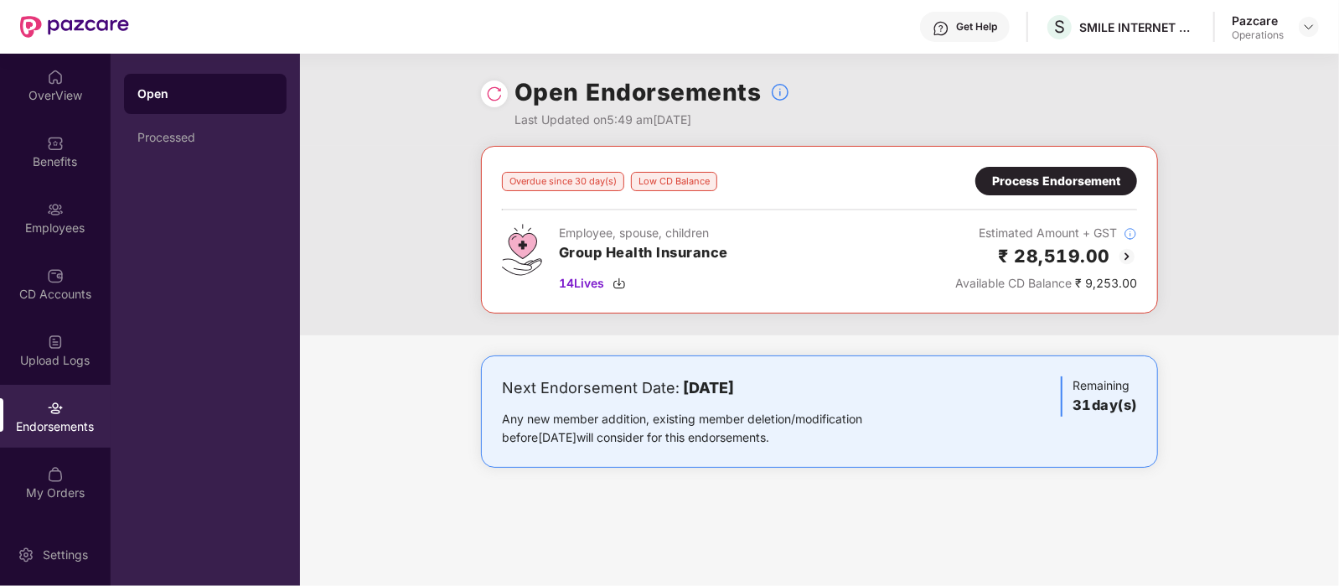
click at [1060, 183] on div "Process Endorsement" at bounding box center [1056, 181] width 128 height 18
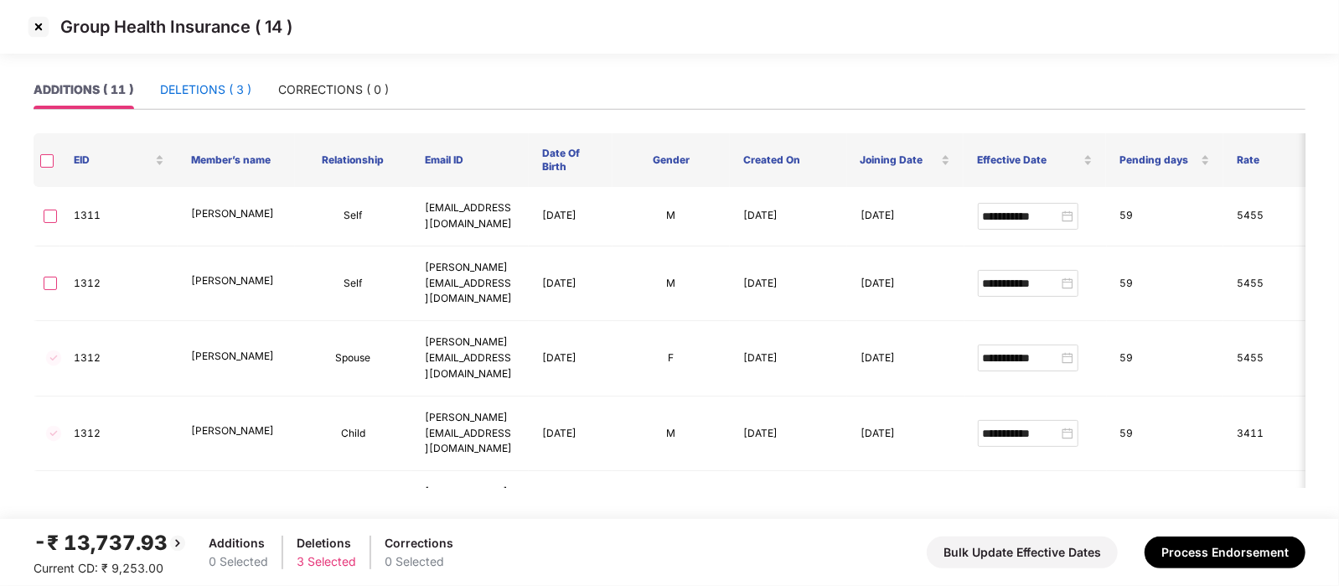
click at [173, 86] on div "DELETIONS ( 3 )" at bounding box center [205, 89] width 91 height 18
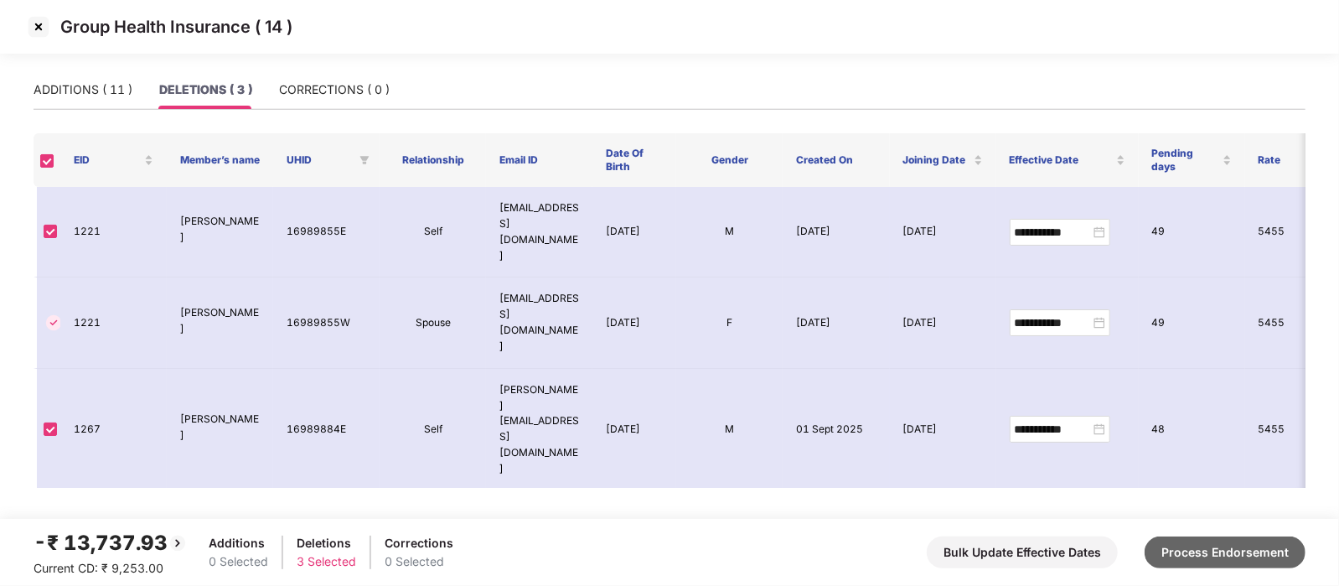
click at [1197, 548] on button "Process Endorsement" at bounding box center [1224, 552] width 161 height 32
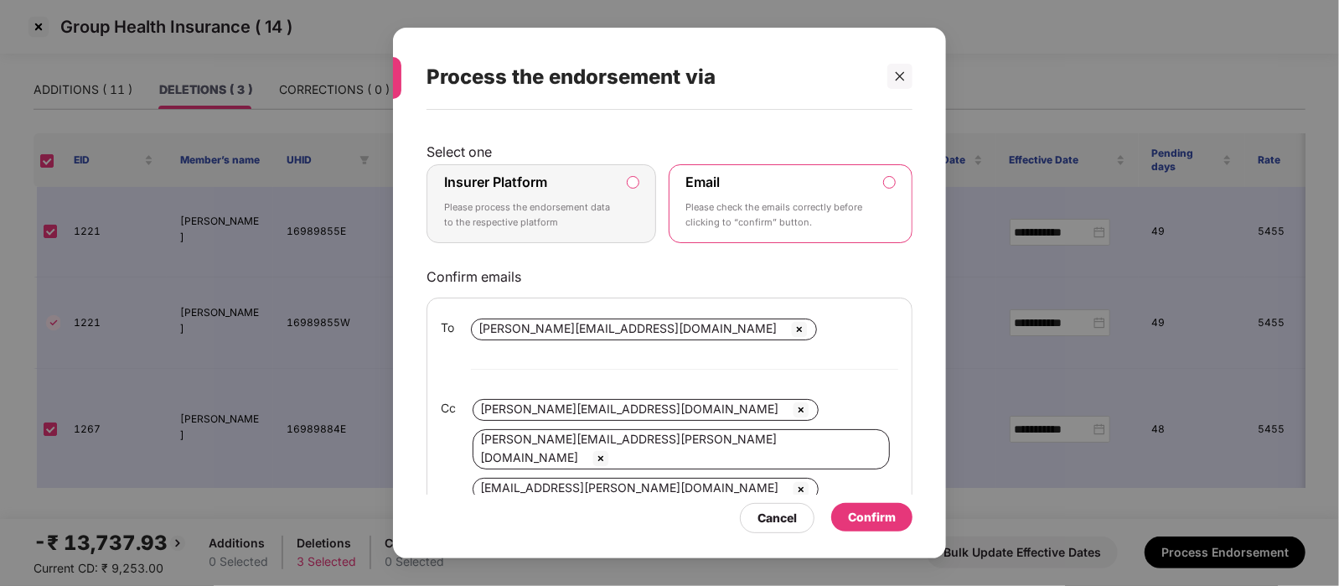
click at [886, 518] on div "Confirm" at bounding box center [872, 517] width 48 height 18
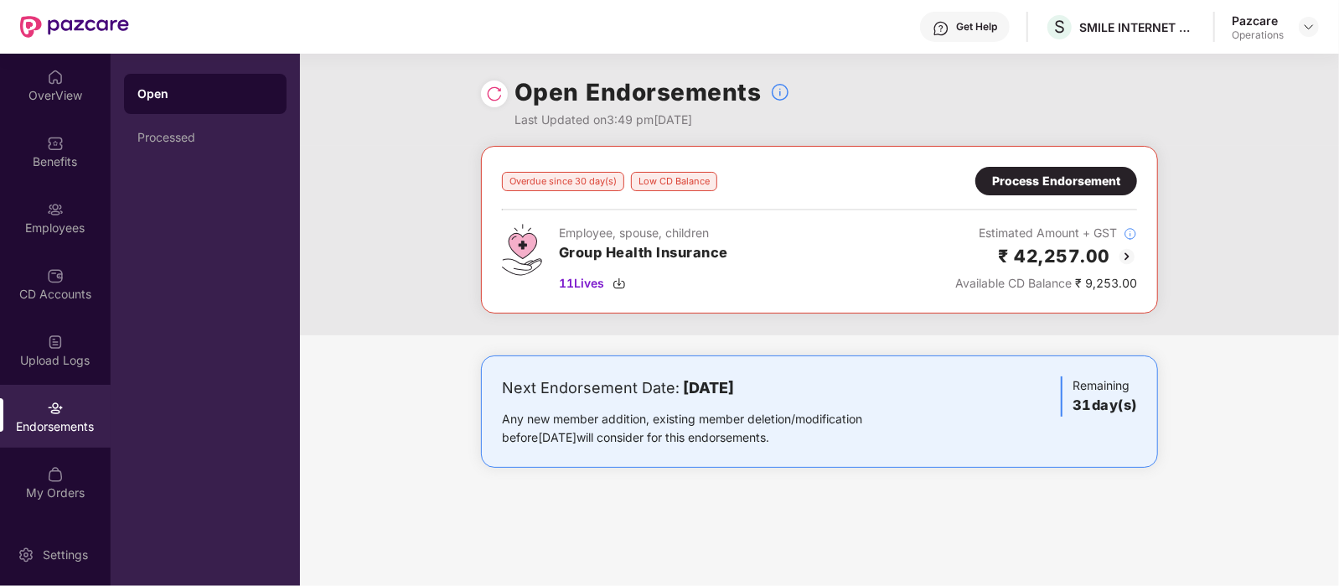
click at [1054, 178] on div "Process Endorsement" at bounding box center [1056, 181] width 128 height 18
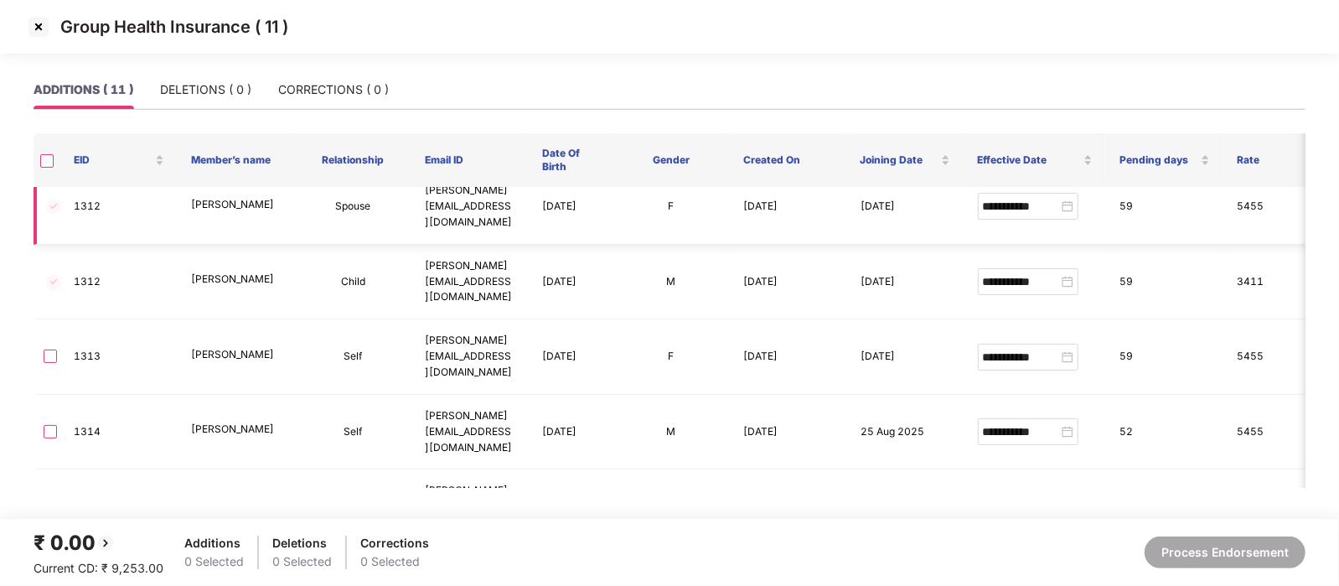
scroll to position [190, 0]
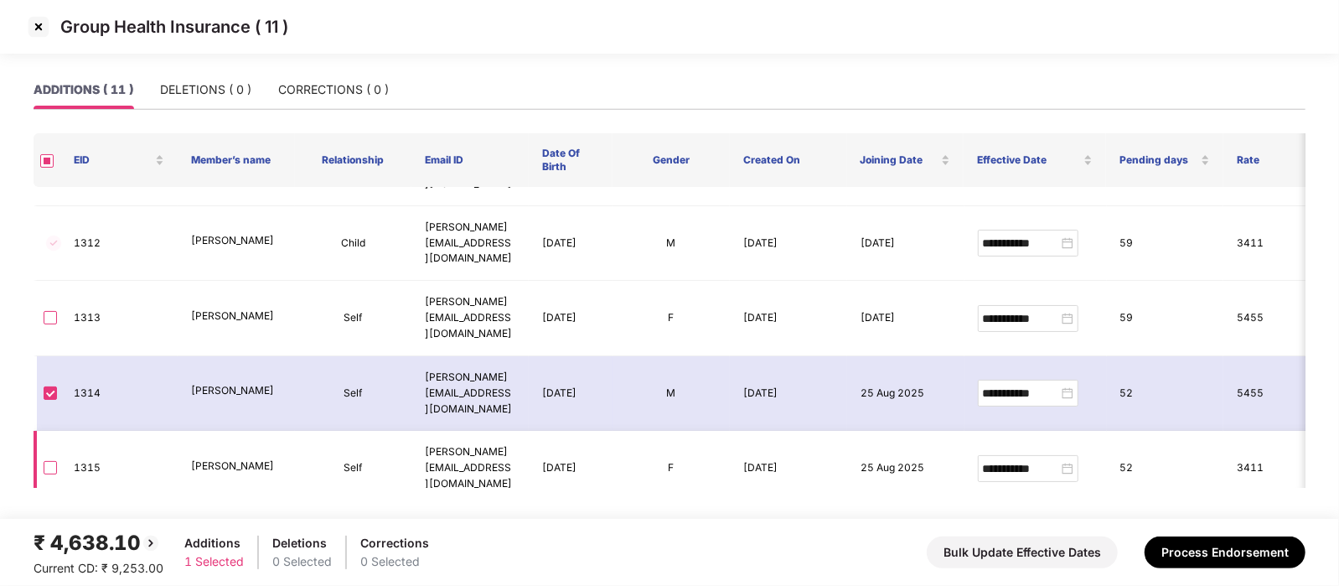
click at [49, 431] on td at bounding box center [47, 468] width 27 height 75
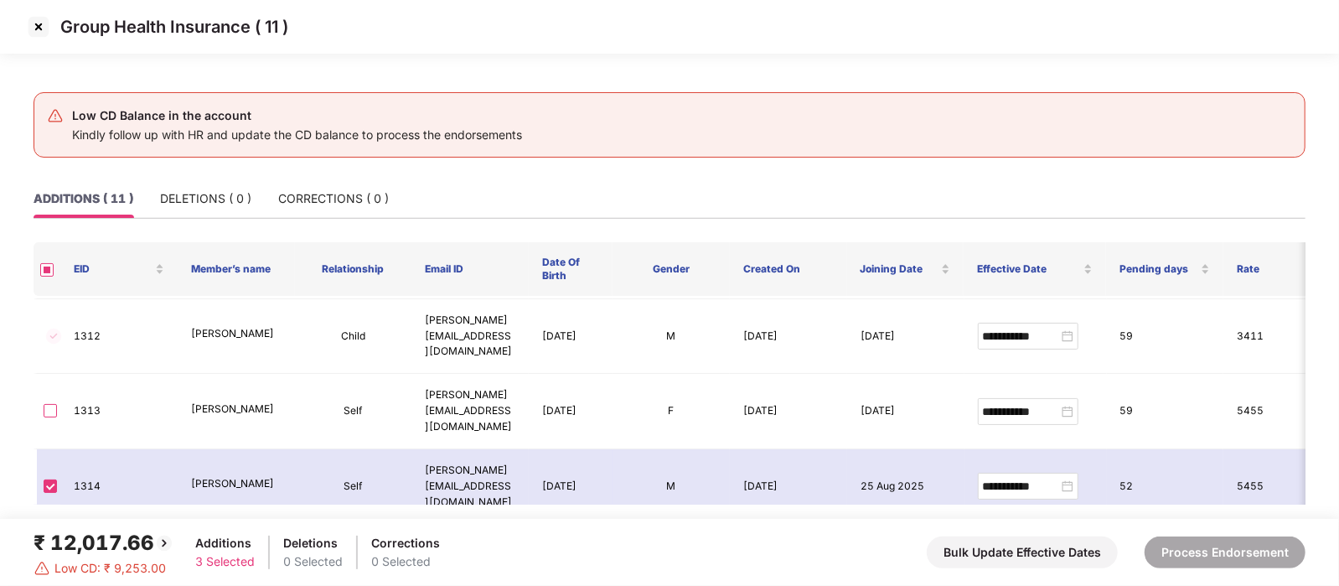
scroll to position [198, 0]
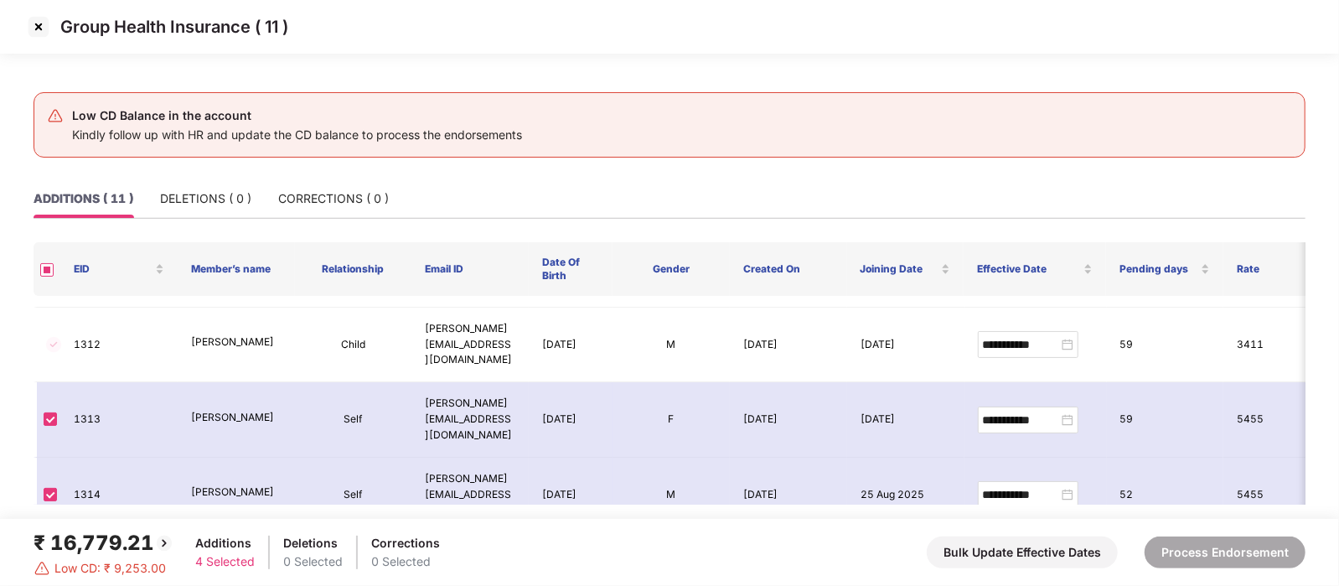
click at [39, 34] on img at bounding box center [38, 26] width 27 height 27
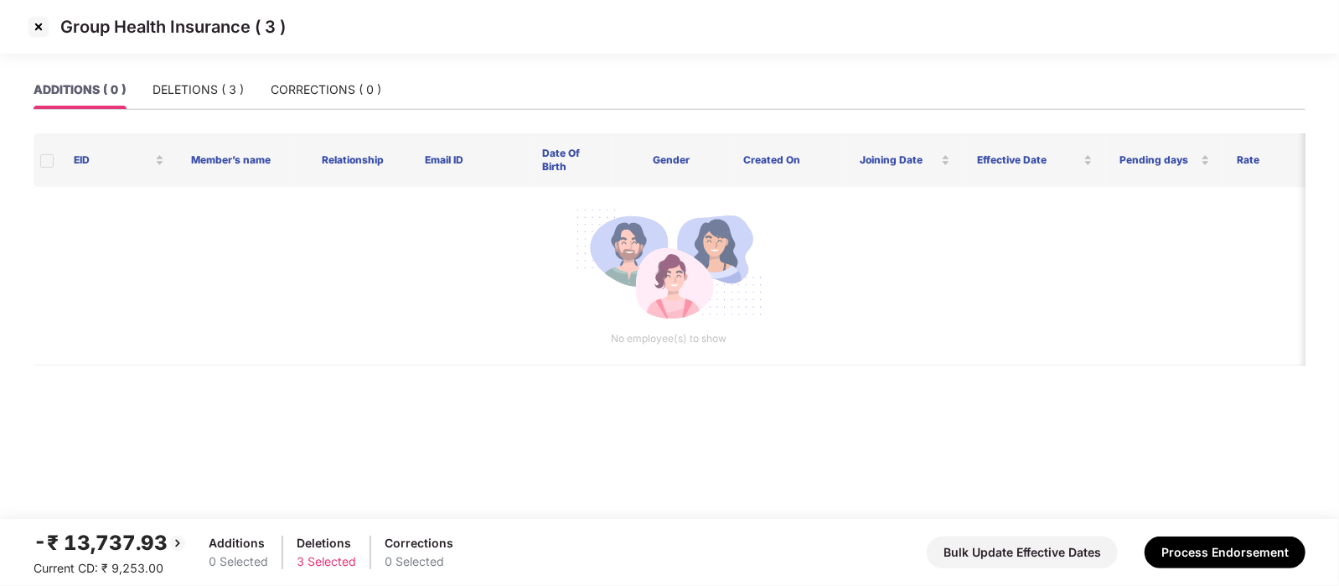
click at [44, 24] on img at bounding box center [38, 26] width 27 height 27
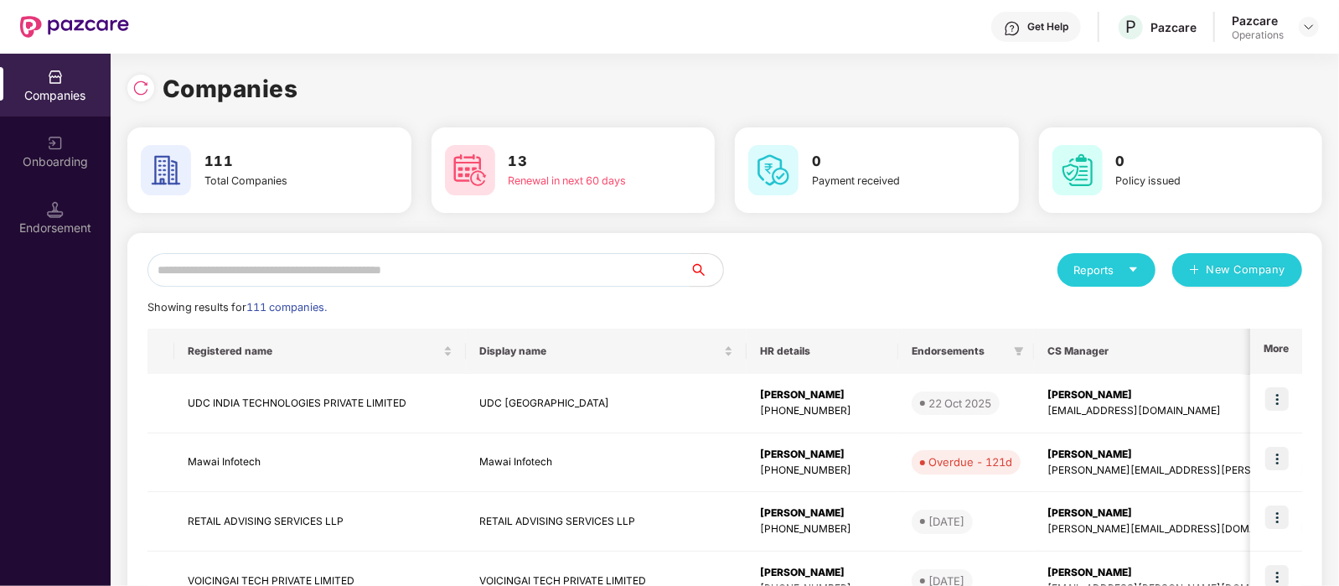
click at [287, 262] on input "text" at bounding box center [418, 270] width 542 height 34
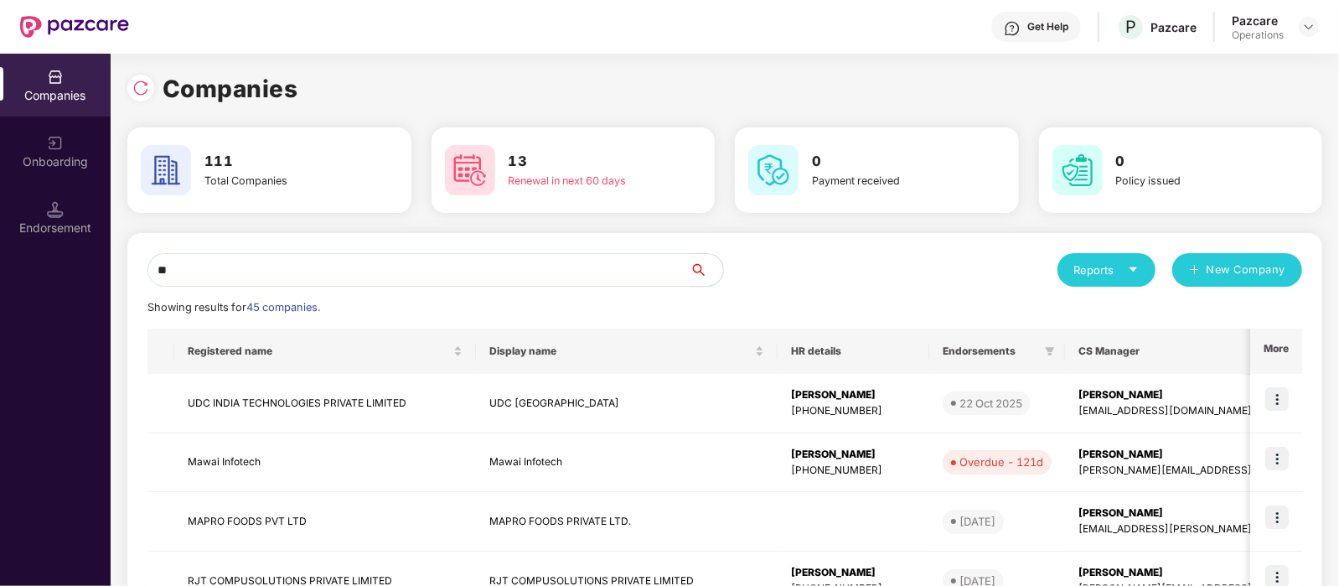
type input "*"
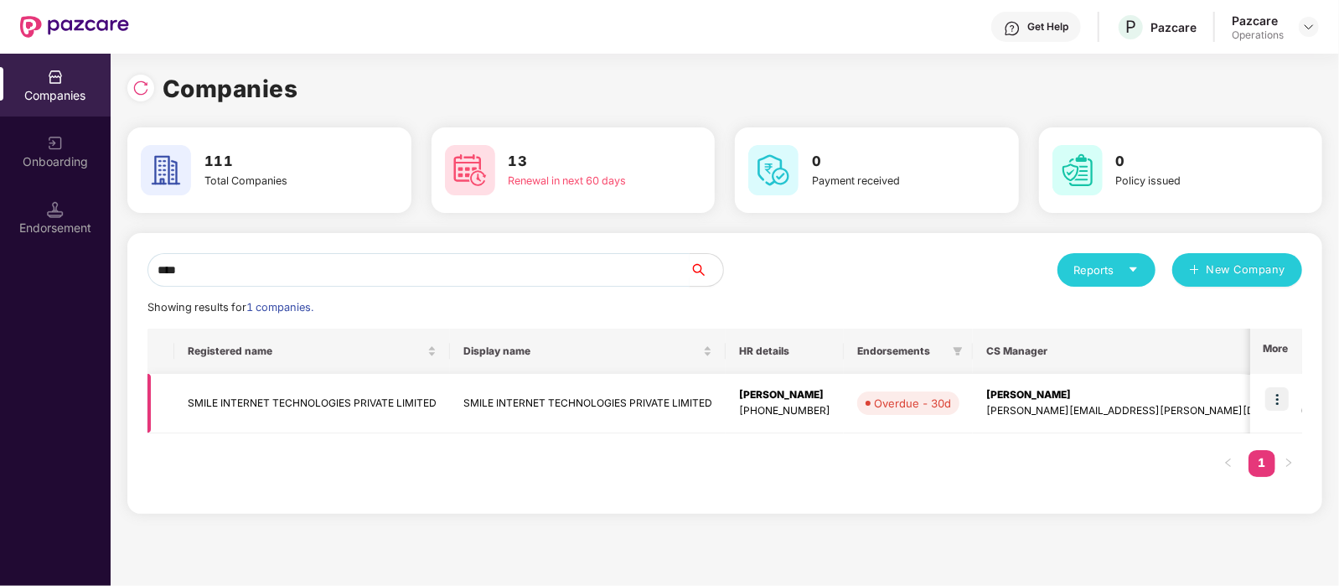
type input "****"
click at [1273, 400] on img at bounding box center [1276, 398] width 23 height 23
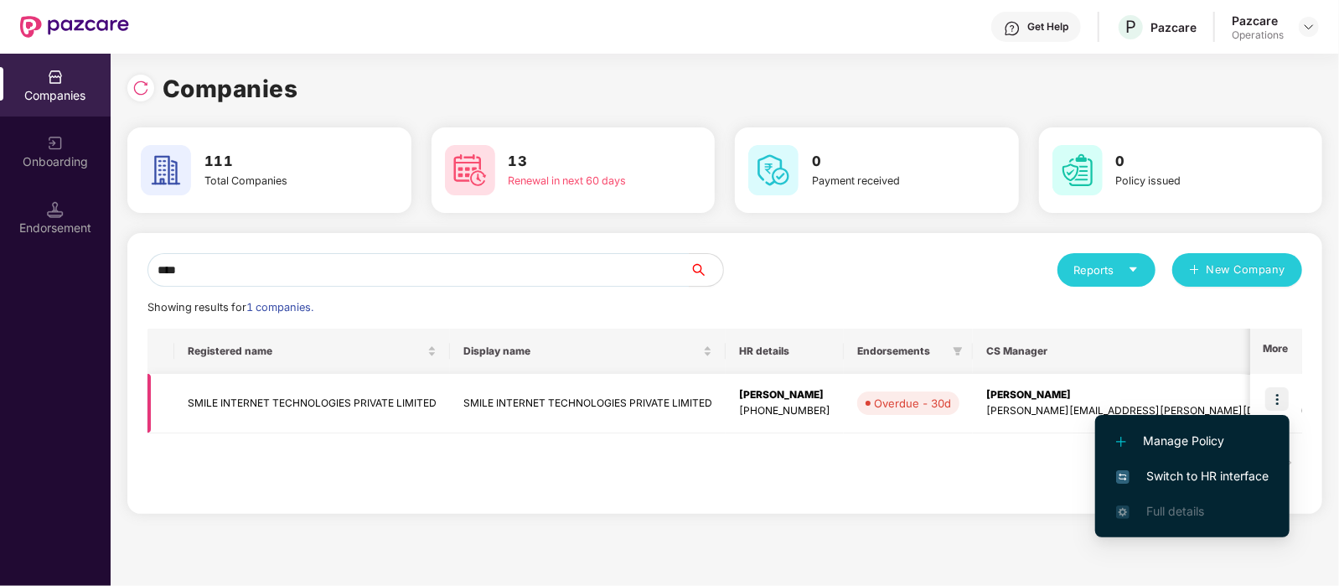
click at [398, 400] on td "SMILE INTERNET TECHNOLOGIES PRIVATE LIMITED" at bounding box center [312, 403] width 276 height 59
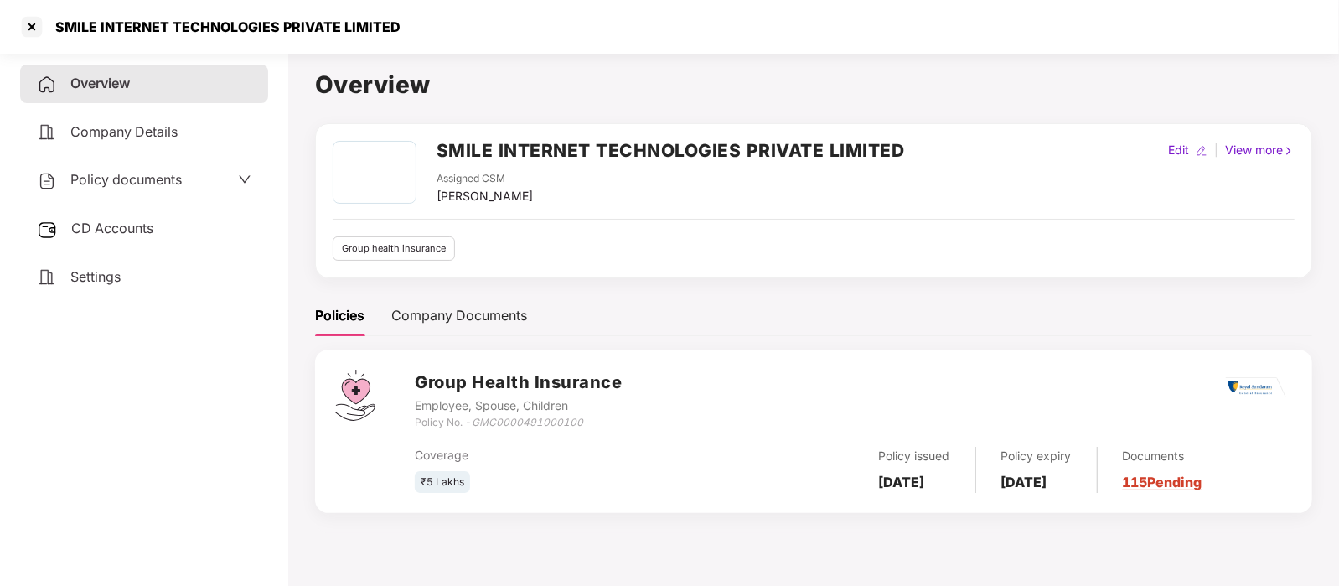
click at [132, 232] on span "CD Accounts" at bounding box center [112, 227] width 82 height 17
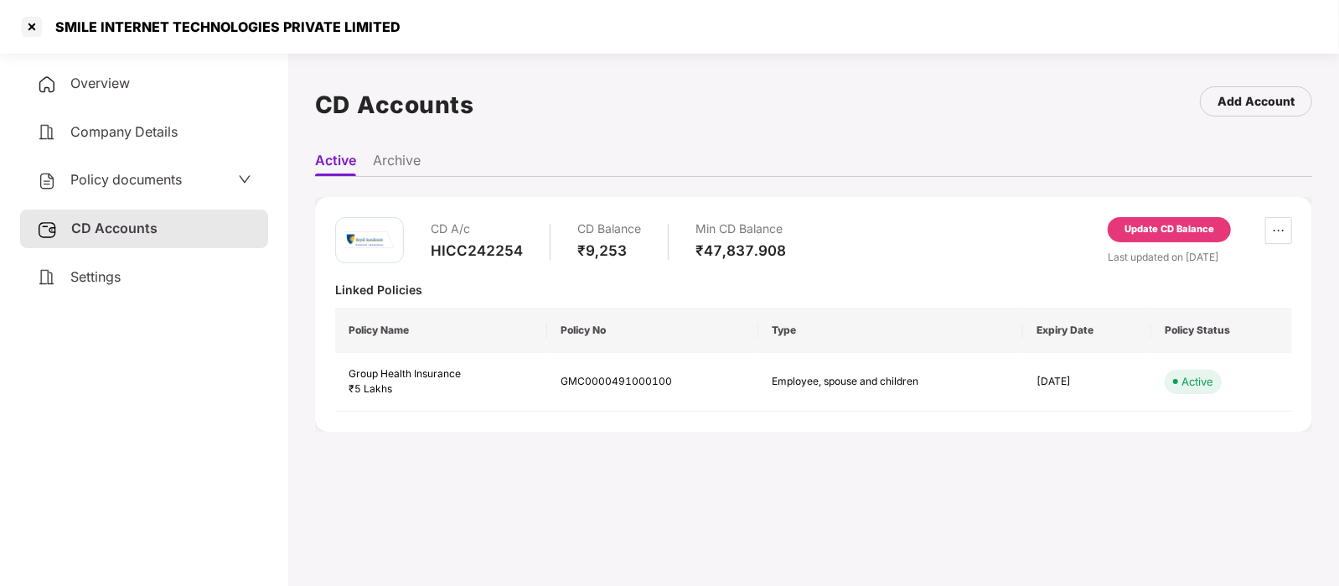
click at [1159, 236] on div "Update CD Balance" at bounding box center [1169, 229] width 123 height 25
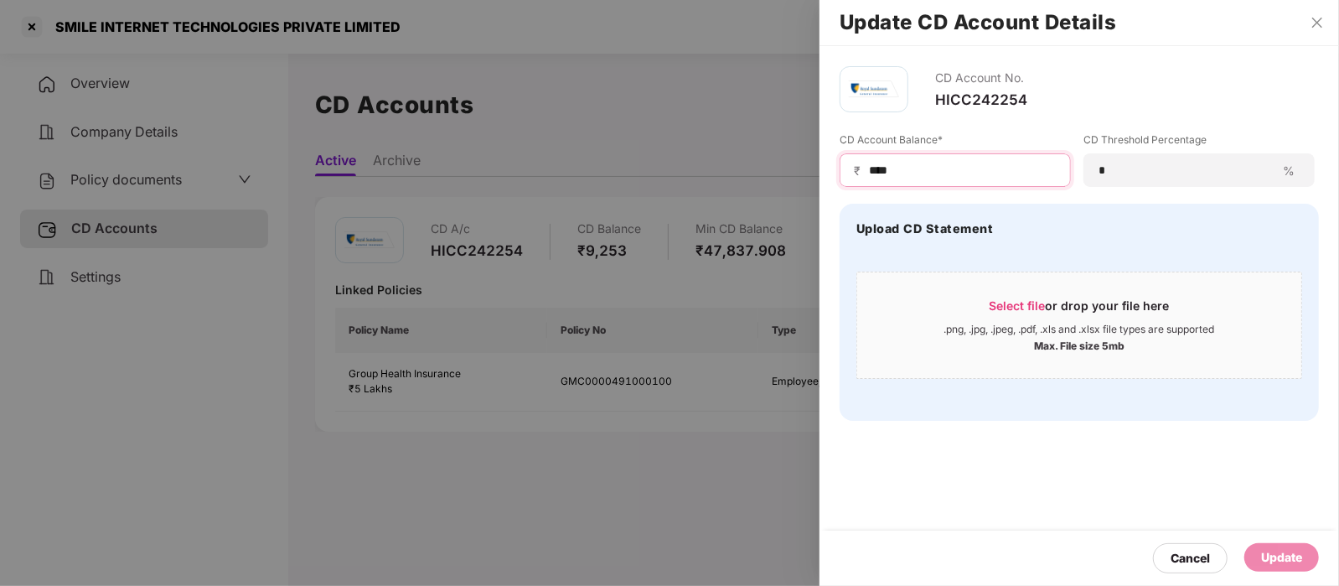
click at [900, 171] on input "****" at bounding box center [961, 171] width 189 height 18
type input "*"
type input "*****"
click at [1261, 559] on div "Update" at bounding box center [1281, 557] width 41 height 18
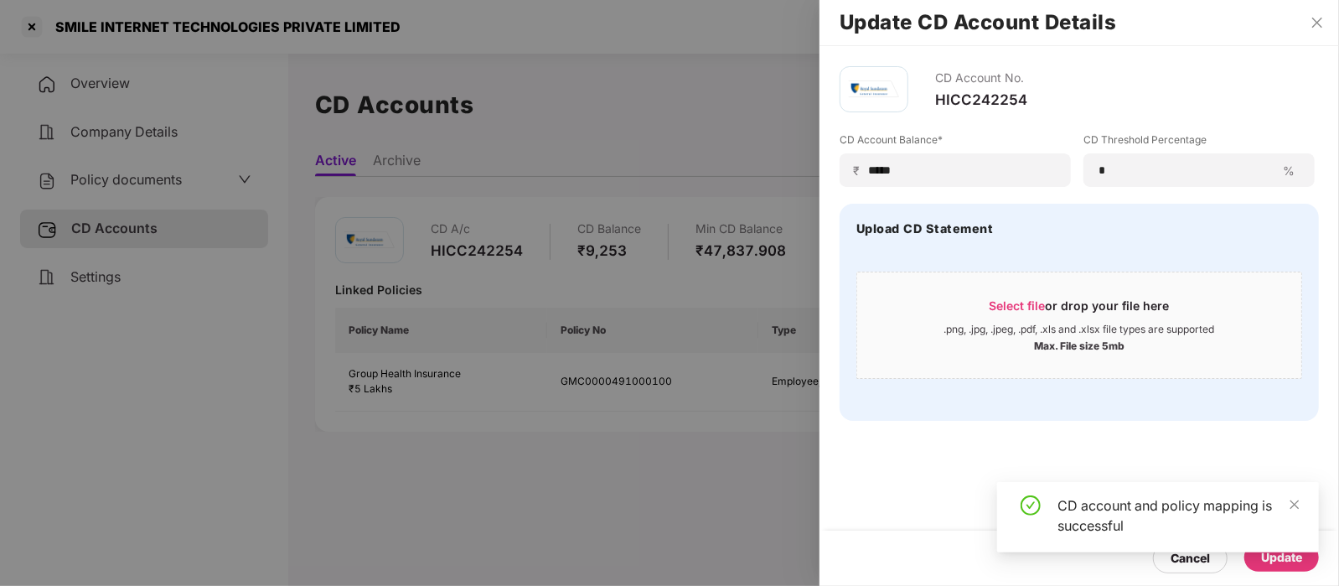
click at [28, 23] on div at bounding box center [669, 293] width 1339 height 586
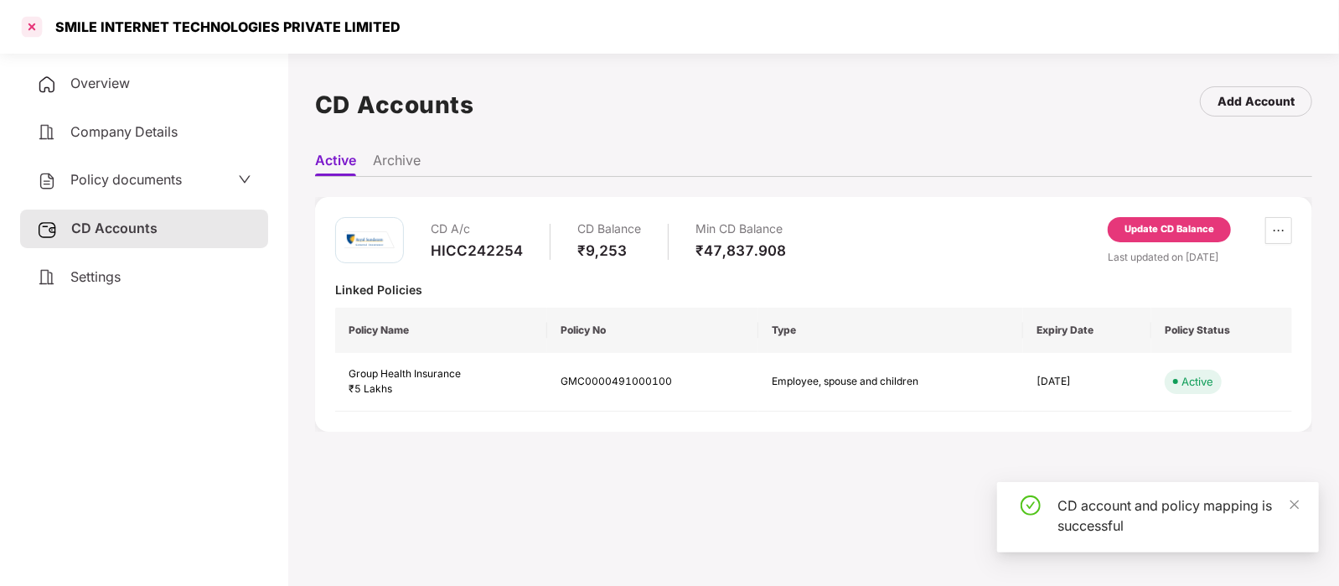
click at [28, 21] on div at bounding box center [31, 26] width 27 height 27
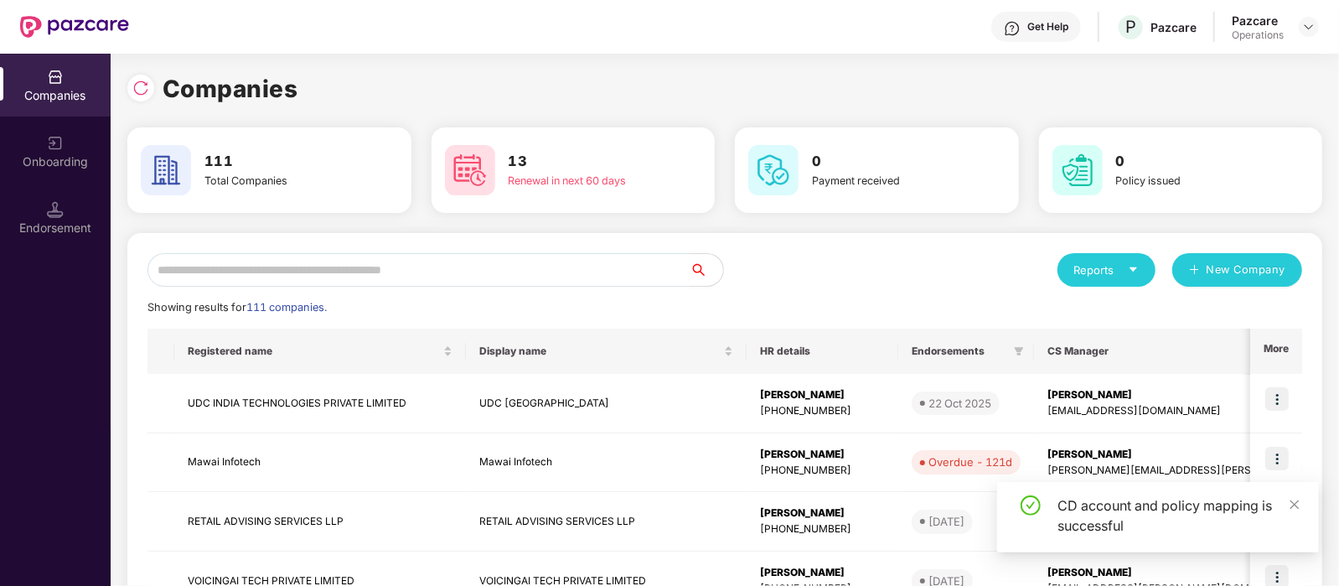
click at [249, 262] on input "text" at bounding box center [418, 270] width 542 height 34
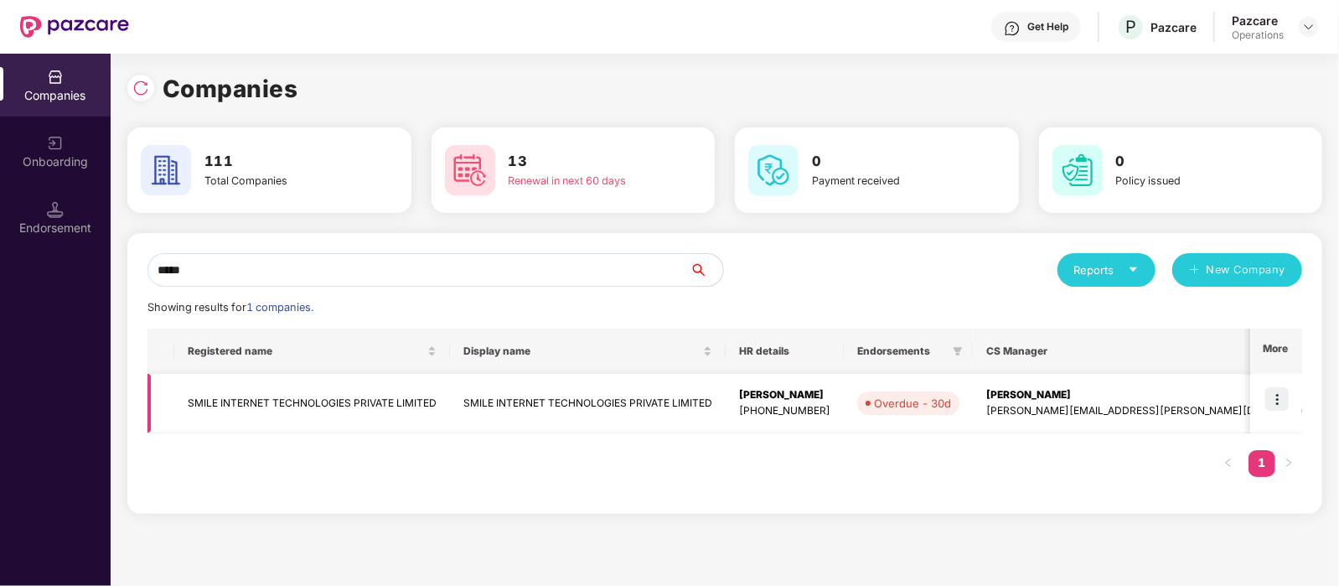
type input "*****"
click at [1279, 394] on img at bounding box center [1276, 398] width 23 height 23
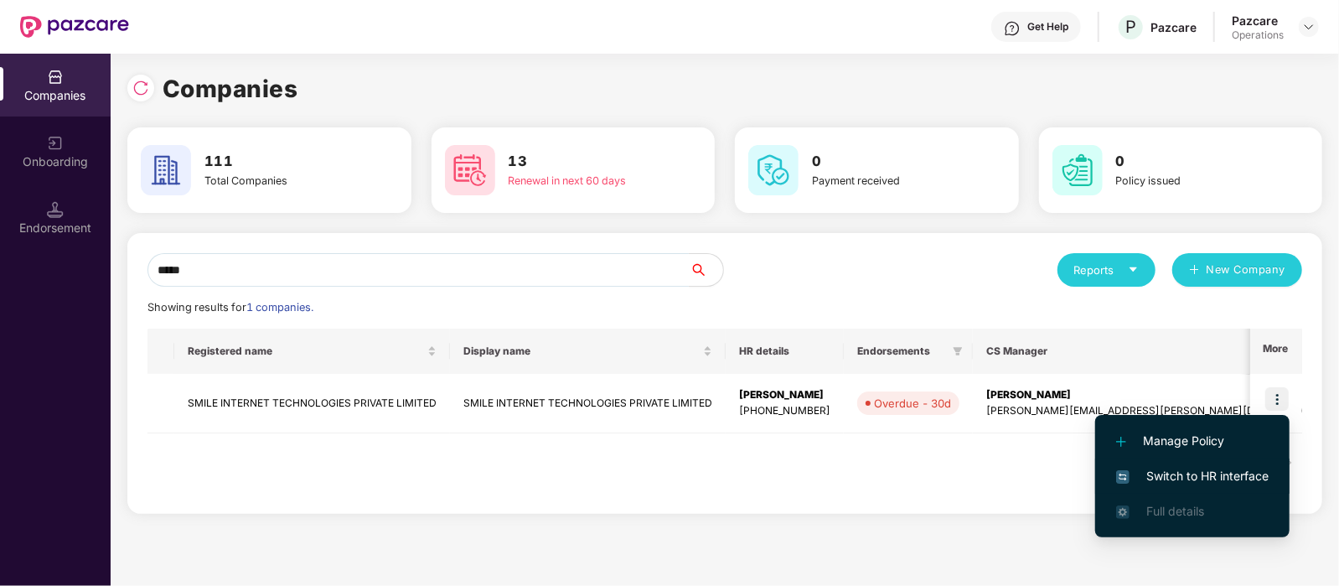
click at [1226, 467] on span "Switch to HR interface" at bounding box center [1192, 476] width 152 height 18
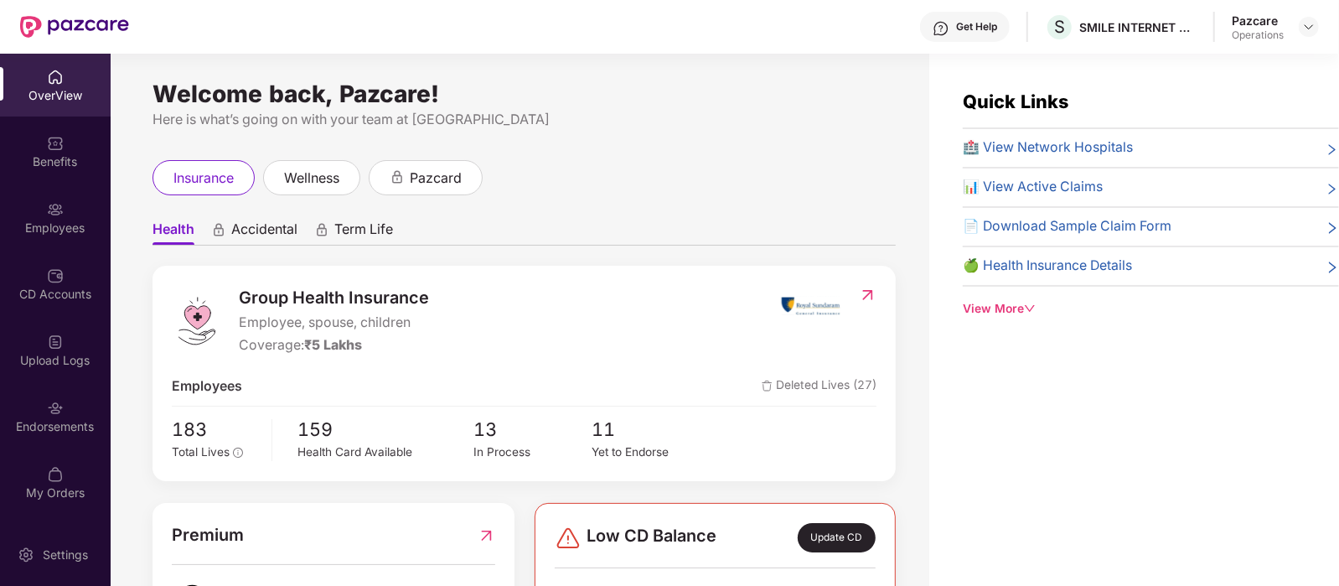
click at [57, 416] on img at bounding box center [55, 408] width 17 height 17
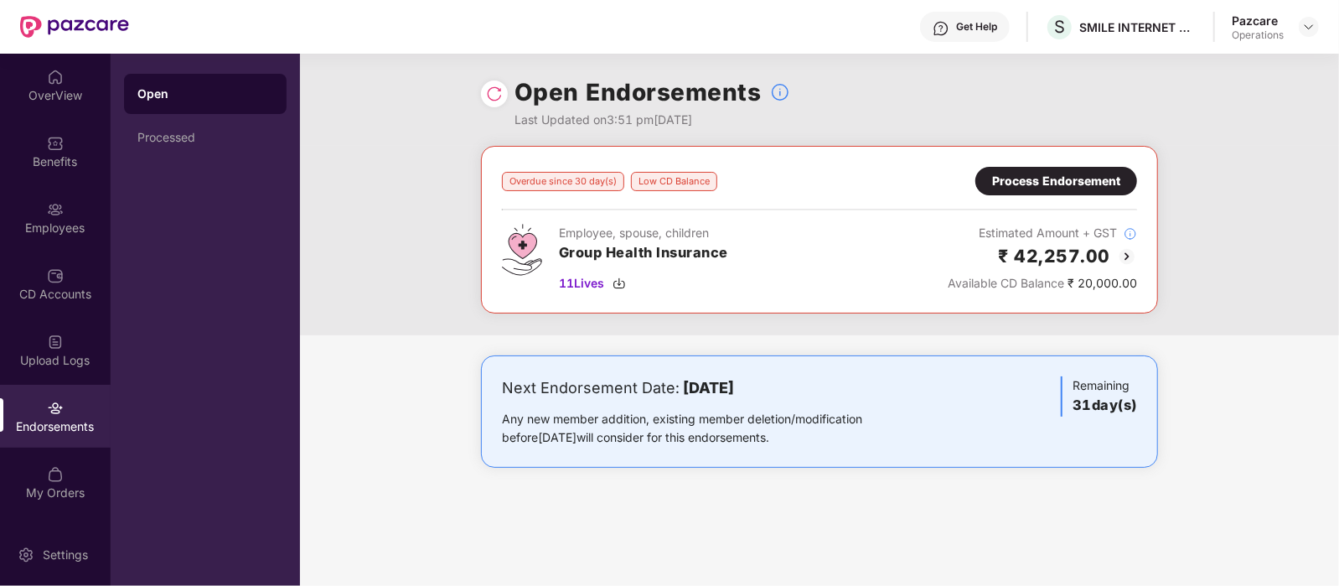
click at [1031, 182] on div "Process Endorsement" at bounding box center [1056, 181] width 128 height 18
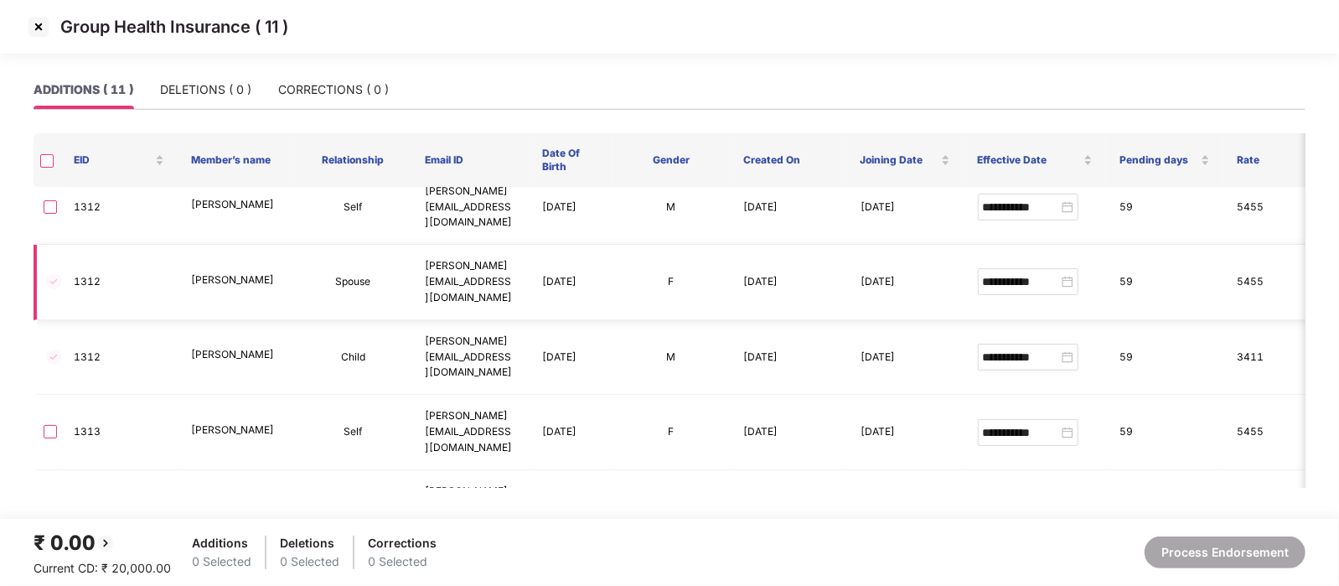
scroll to position [85, 0]
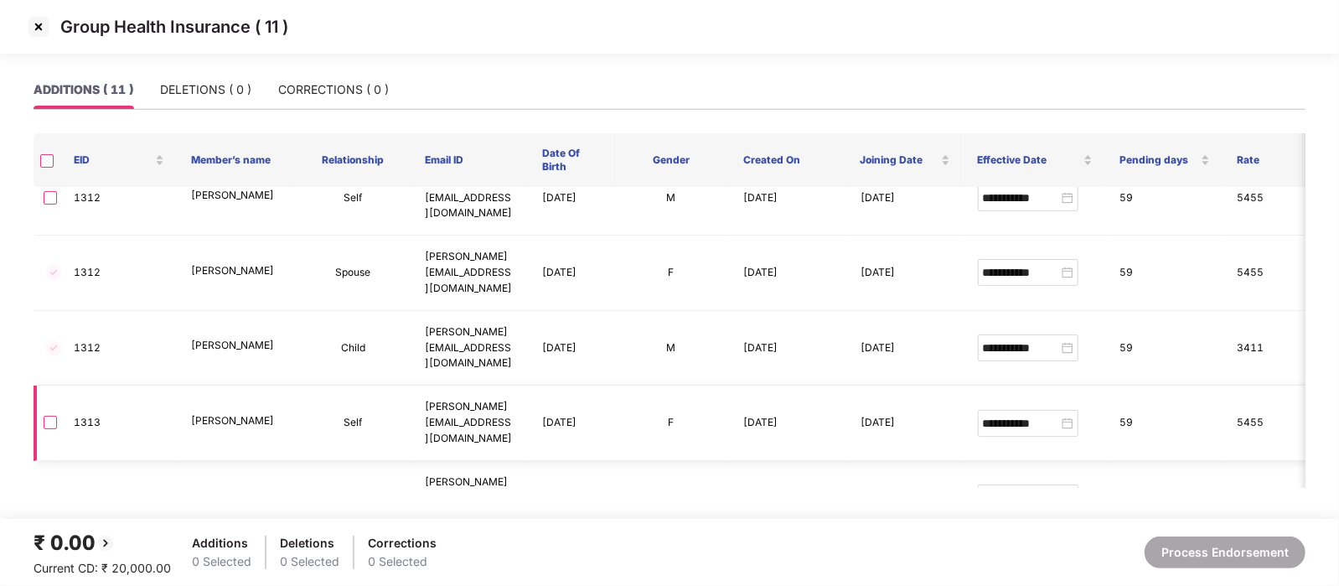
click at [59, 385] on td at bounding box center [47, 422] width 27 height 75
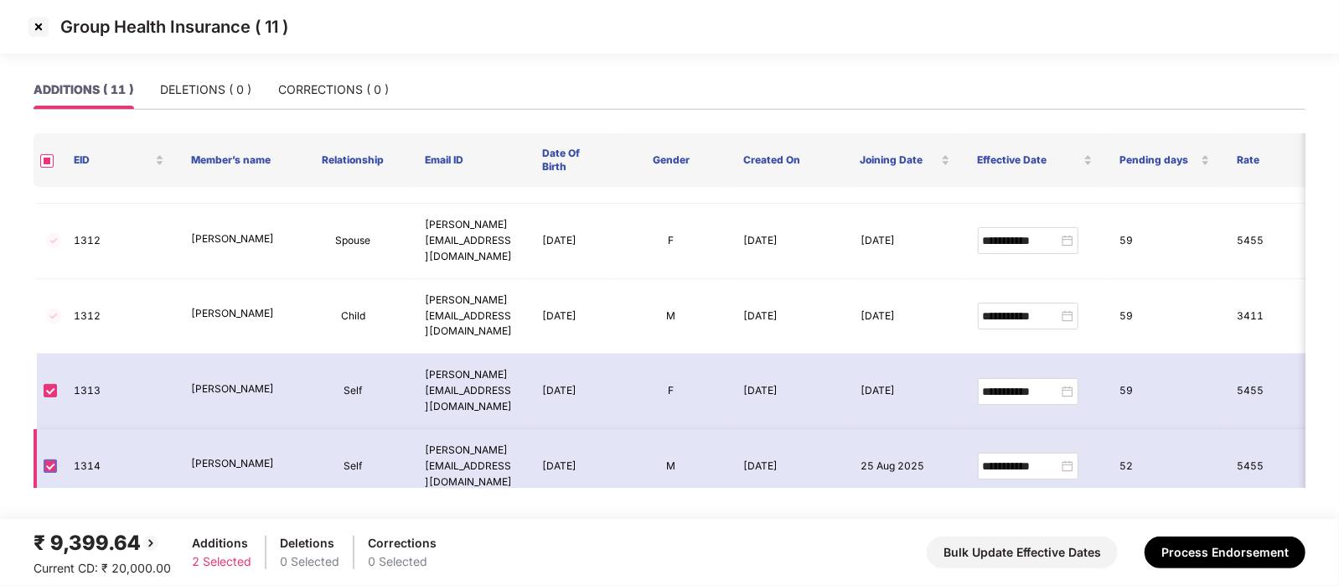
scroll to position [134, 0]
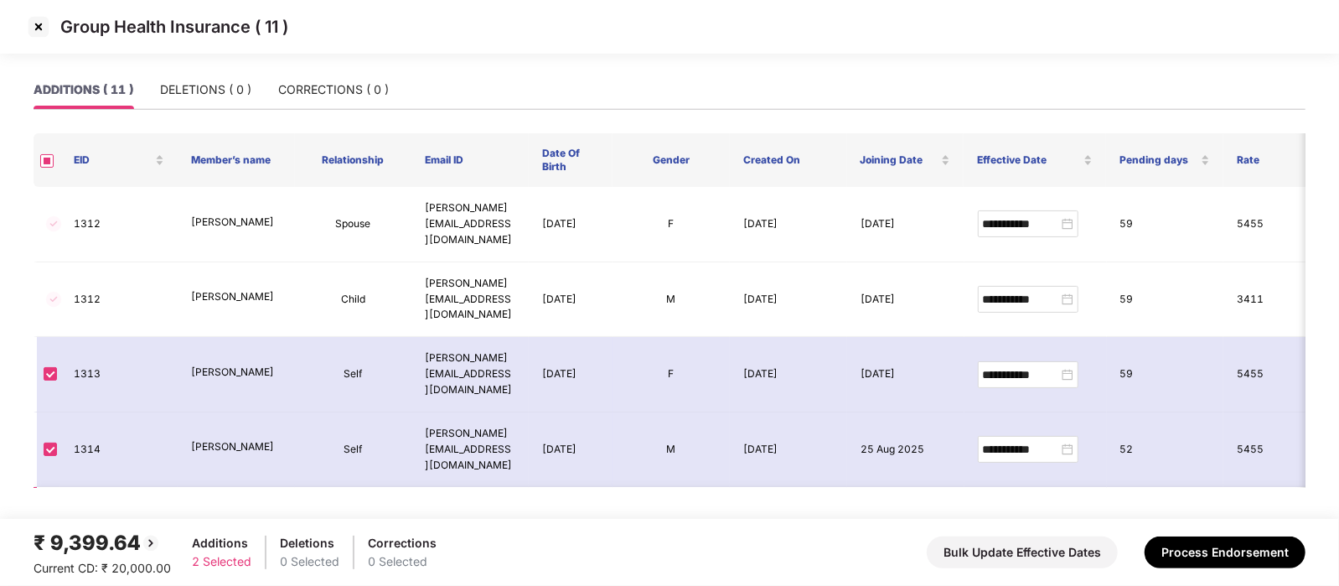
click at [57, 487] on td at bounding box center [47, 524] width 27 height 75
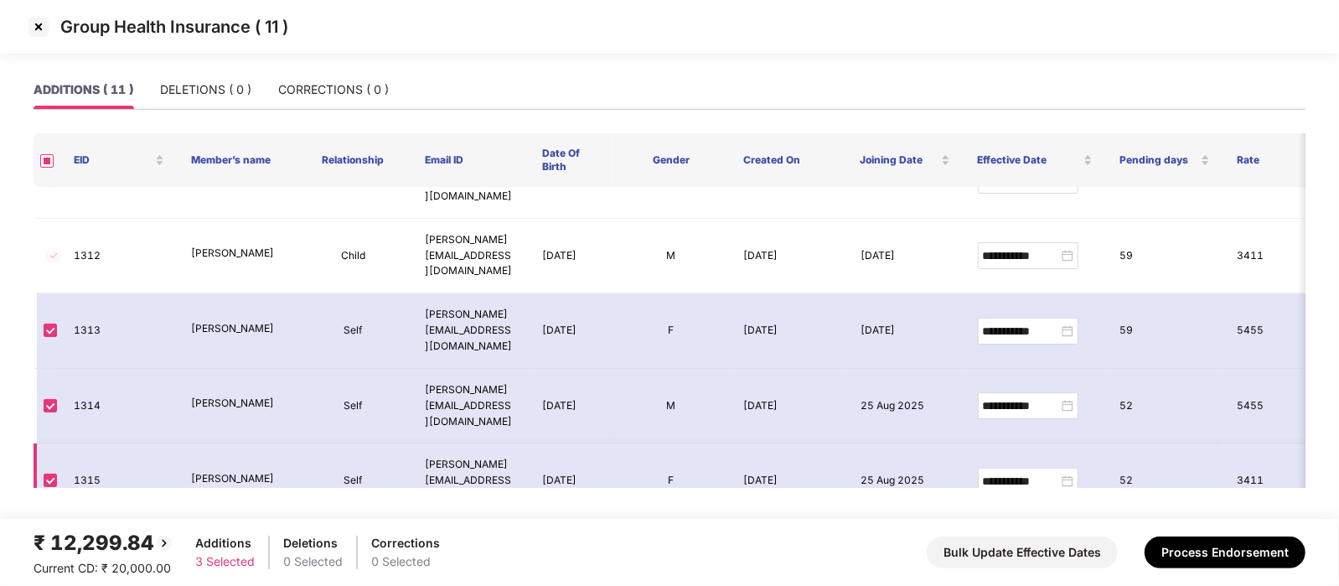
scroll to position [181, 0]
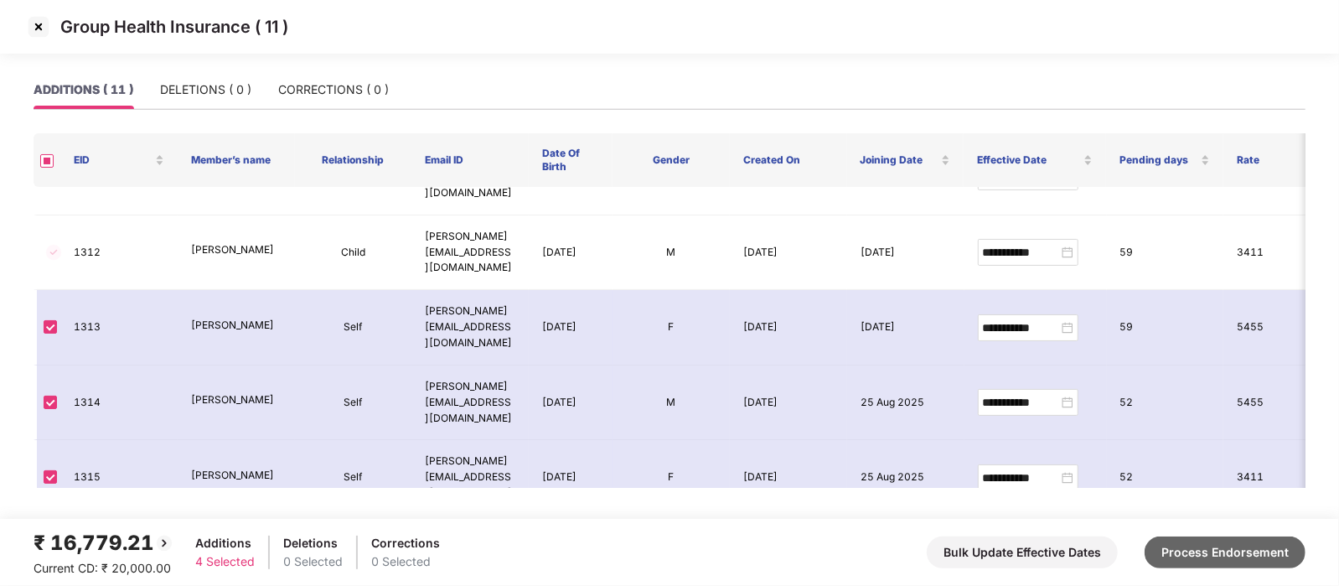
click at [1255, 545] on button "Process Endorsement" at bounding box center [1224, 552] width 161 height 32
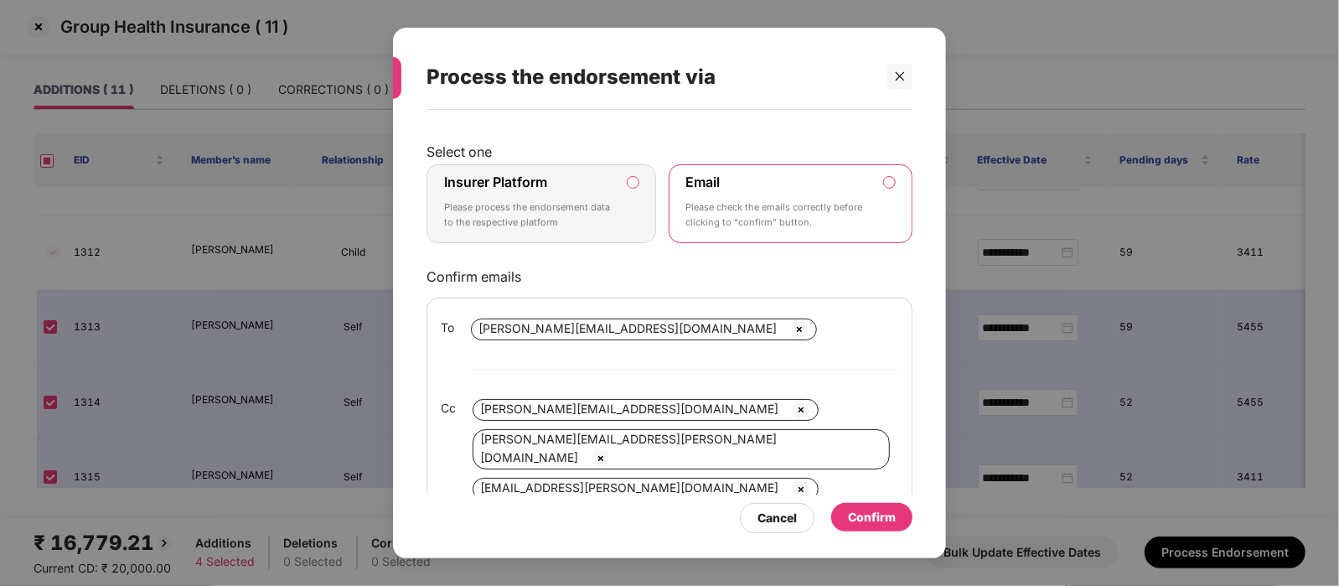
click at [880, 510] on div "Confirm" at bounding box center [872, 517] width 48 height 18
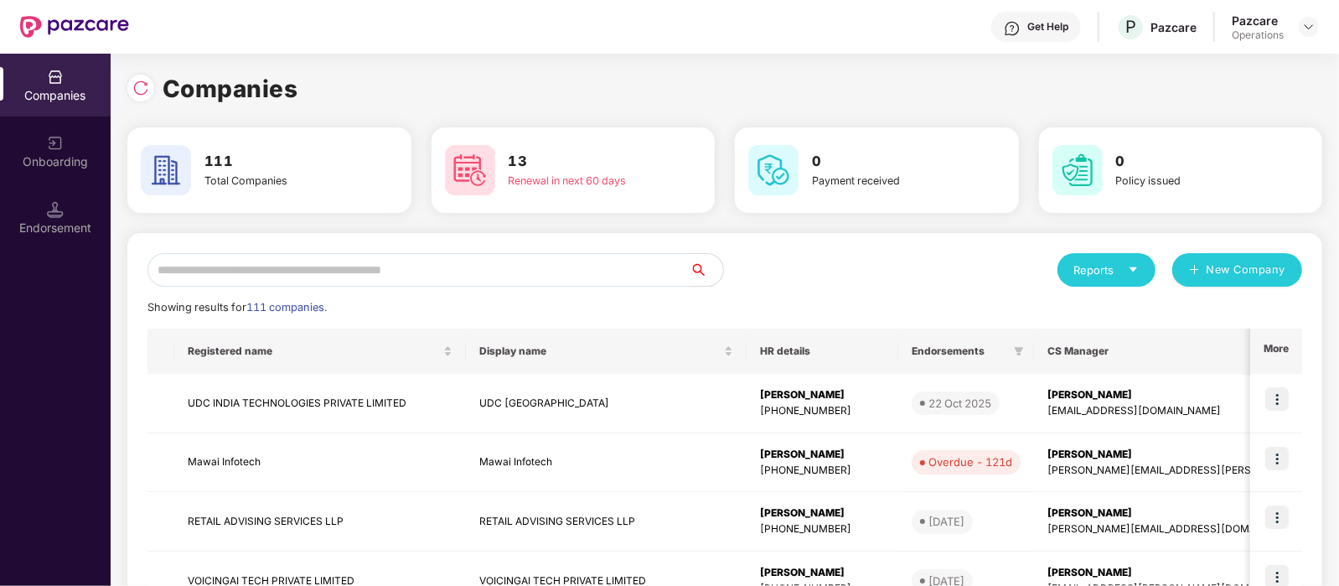
click at [248, 253] on input "text" at bounding box center [418, 270] width 542 height 34
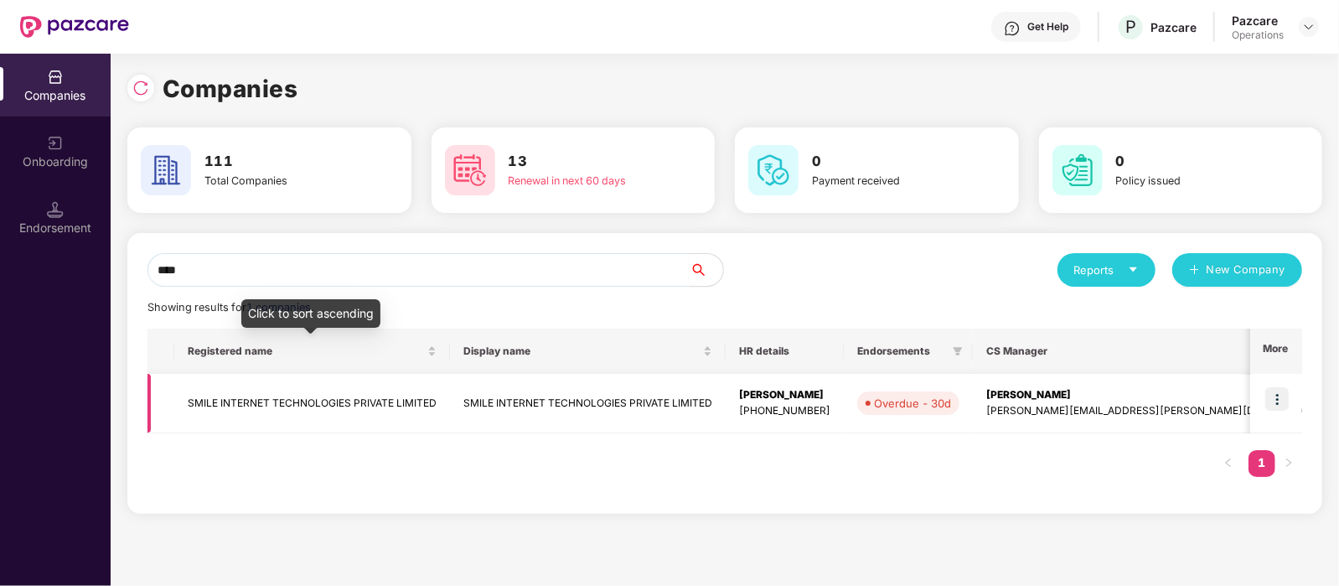
type input "****"
click at [312, 401] on td "SMILE INTERNET TECHNOLOGIES PRIVATE LIMITED" at bounding box center [312, 403] width 276 height 59
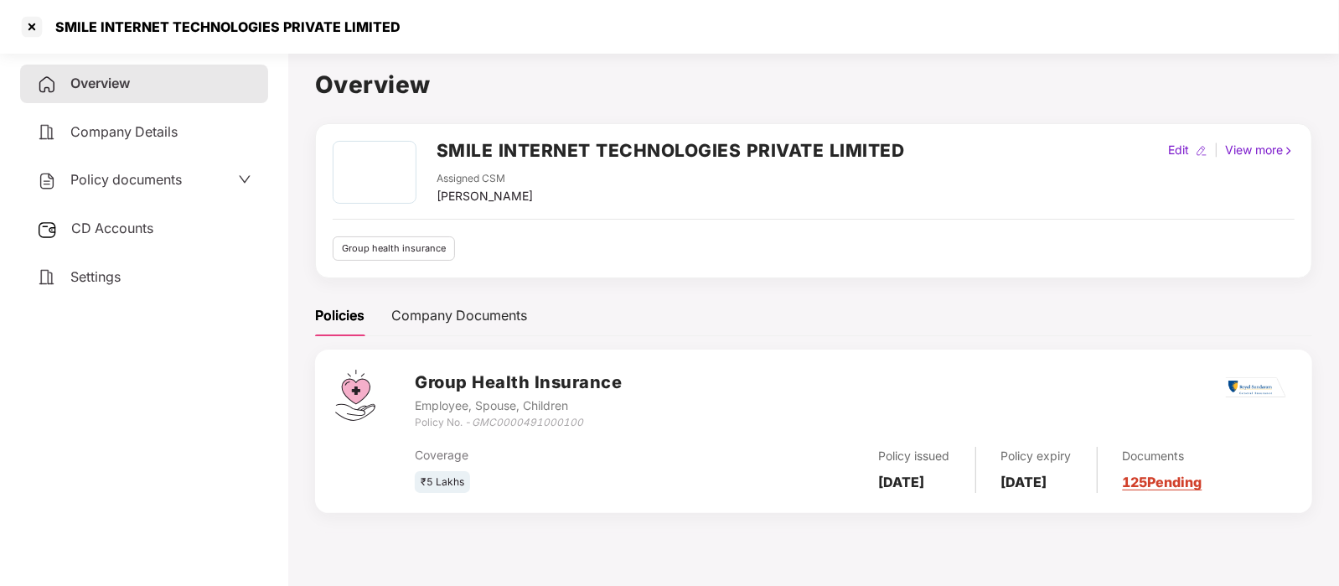
click at [89, 232] on span "CD Accounts" at bounding box center [112, 227] width 82 height 17
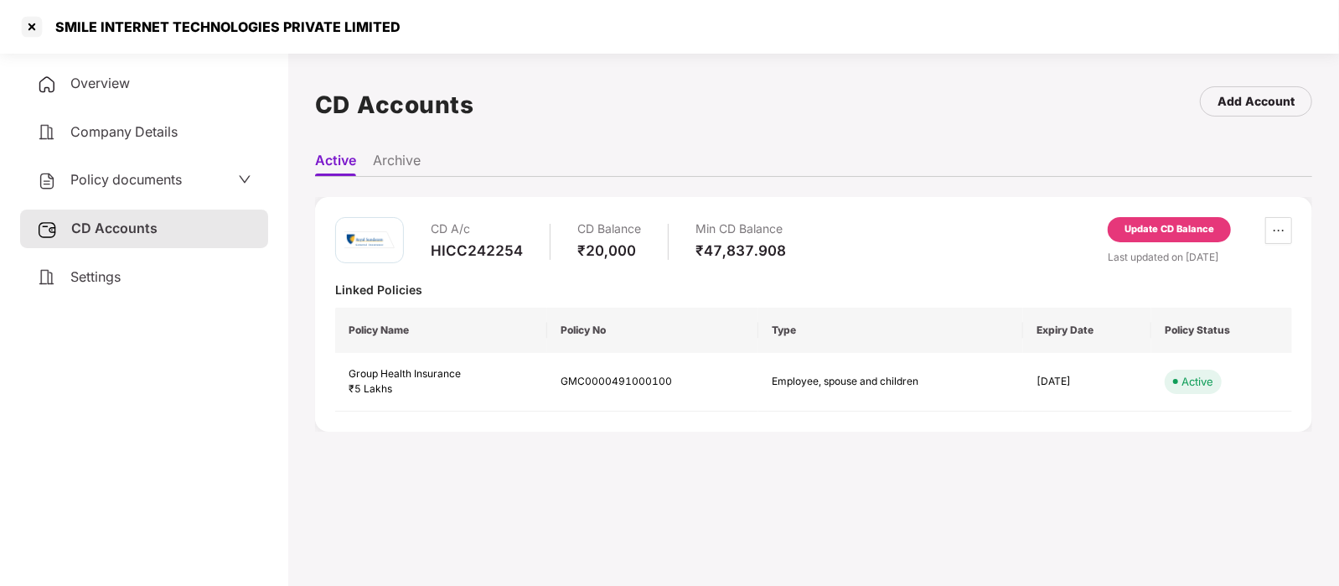
click at [1140, 230] on div "Update CD Balance" at bounding box center [1169, 229] width 90 height 15
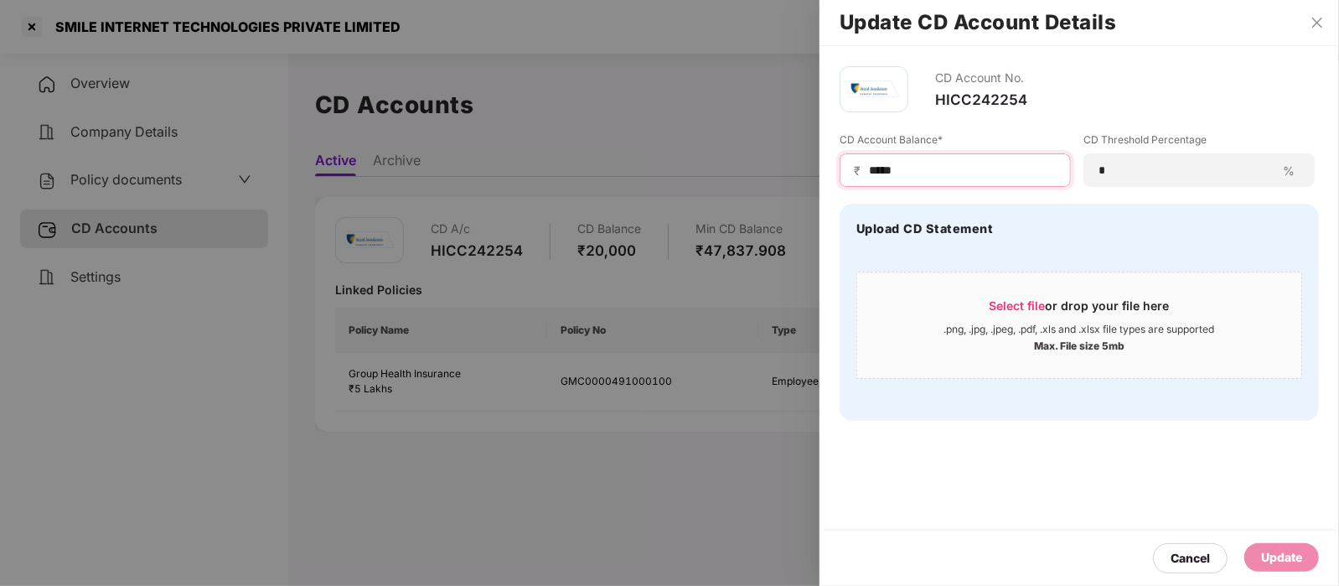
click at [942, 173] on input "*****" at bounding box center [961, 171] width 189 height 18
type input "*"
type input "****"
click at [1297, 561] on div "Update" at bounding box center [1281, 557] width 41 height 18
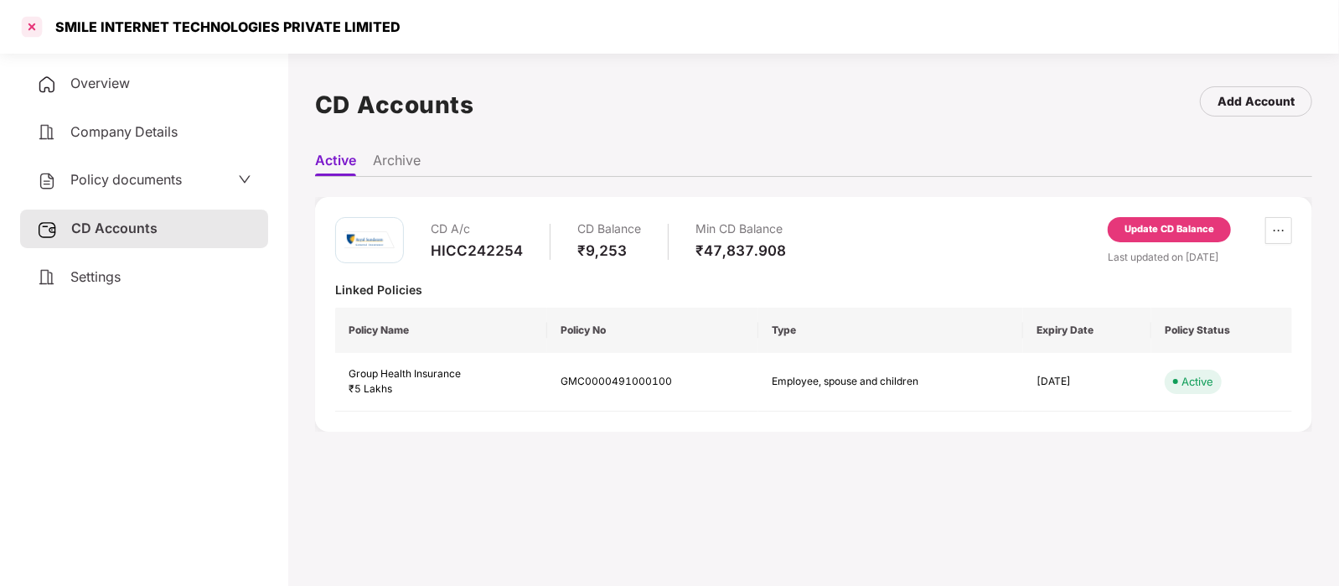
click at [38, 22] on div at bounding box center [31, 26] width 27 height 27
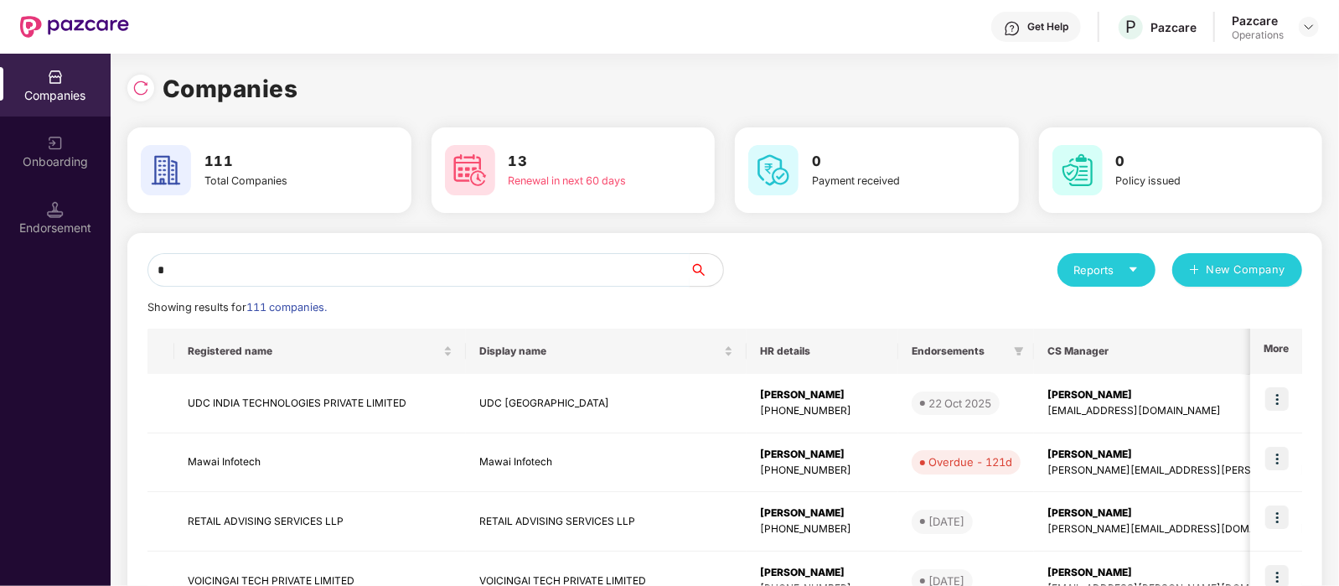
click at [237, 267] on input "*" at bounding box center [418, 270] width 542 height 34
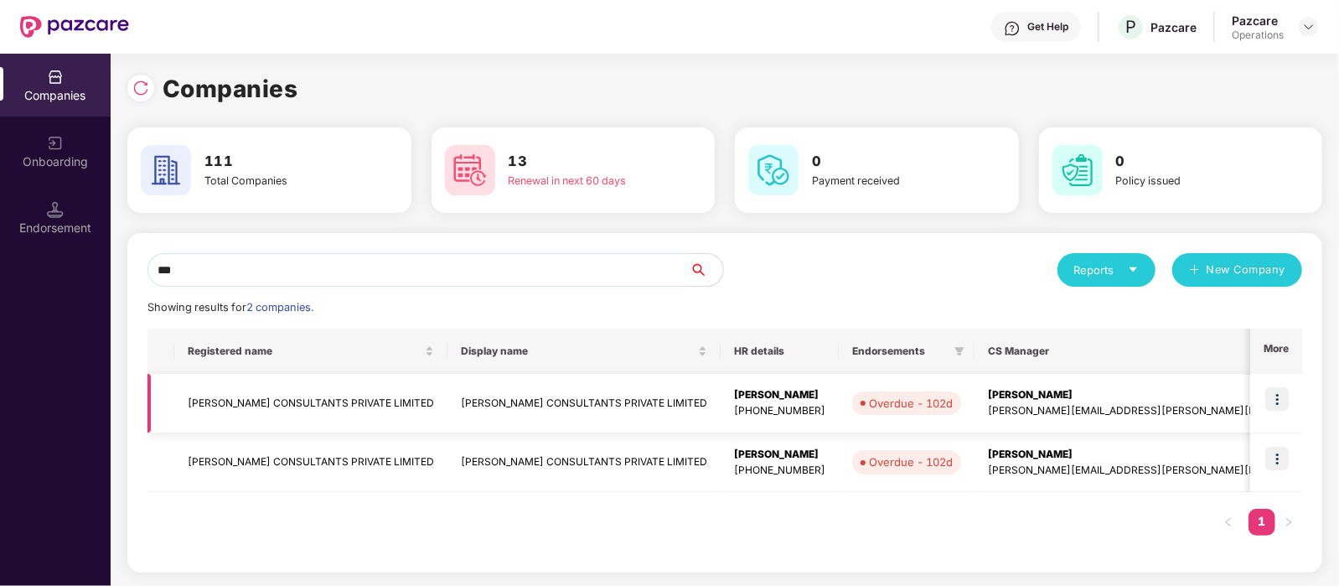
type input "***"
click at [320, 390] on td "[PERSON_NAME] CONSULTANTS PRIVATE LIMITED" at bounding box center [310, 403] width 273 height 59
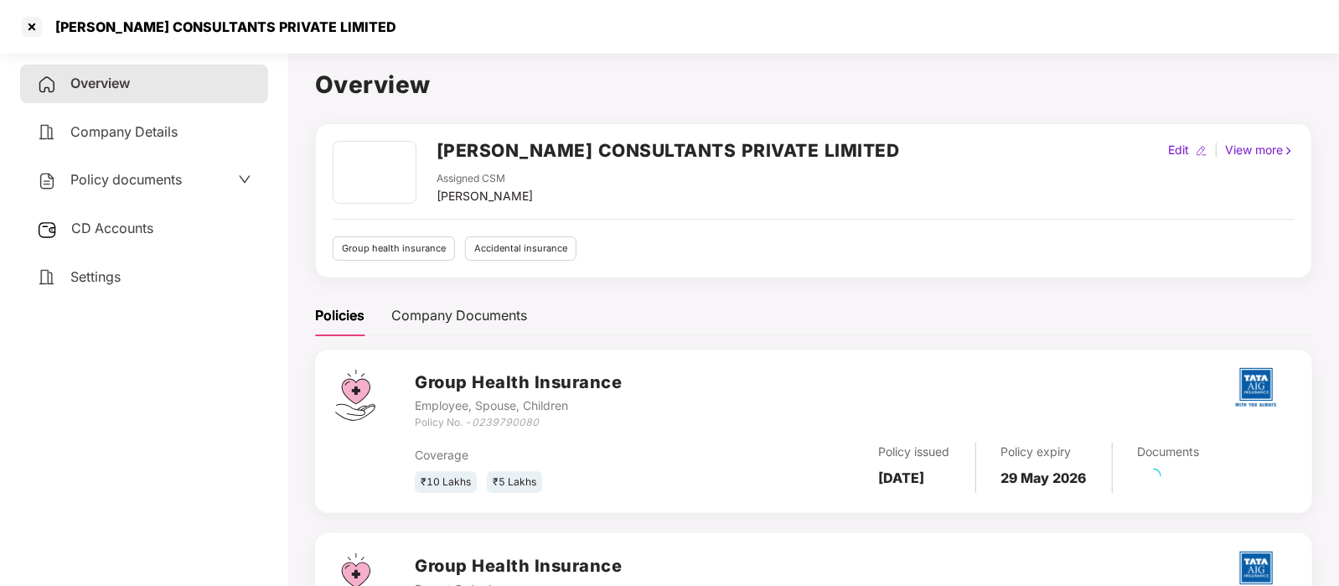
click at [107, 228] on span "CD Accounts" at bounding box center [112, 227] width 82 height 17
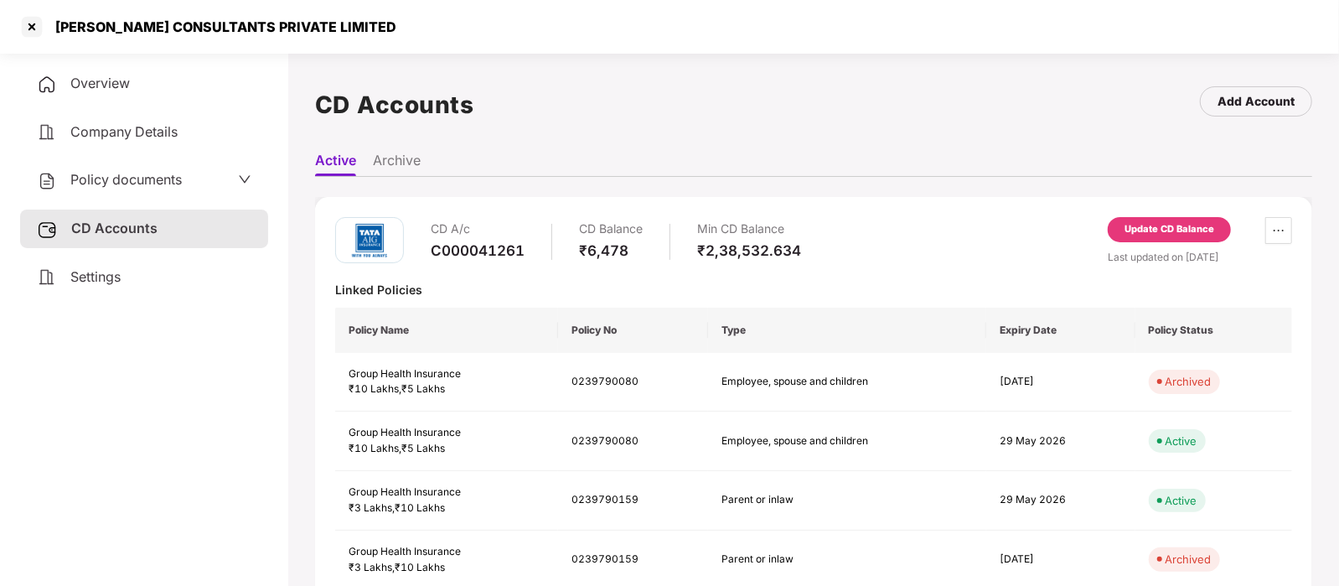
click at [1168, 231] on div "Update CD Balance" at bounding box center [1169, 229] width 90 height 15
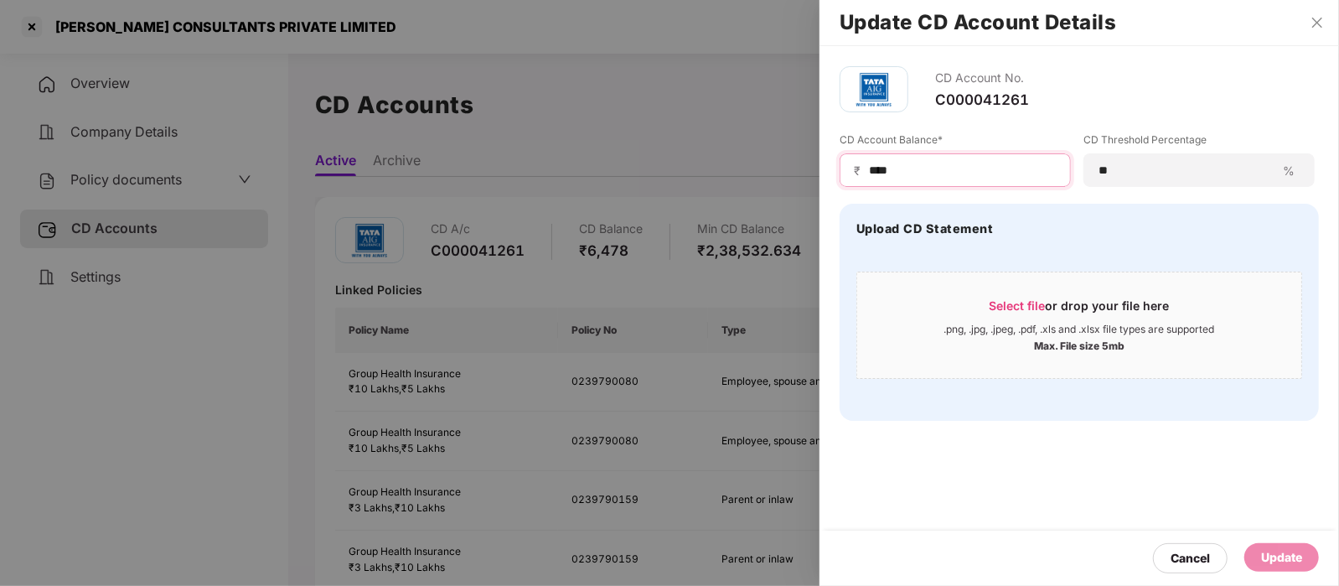
click at [1000, 164] on input "****" at bounding box center [961, 171] width 189 height 18
type input "*"
type input "******"
click at [1263, 556] on div "Update" at bounding box center [1281, 557] width 41 height 18
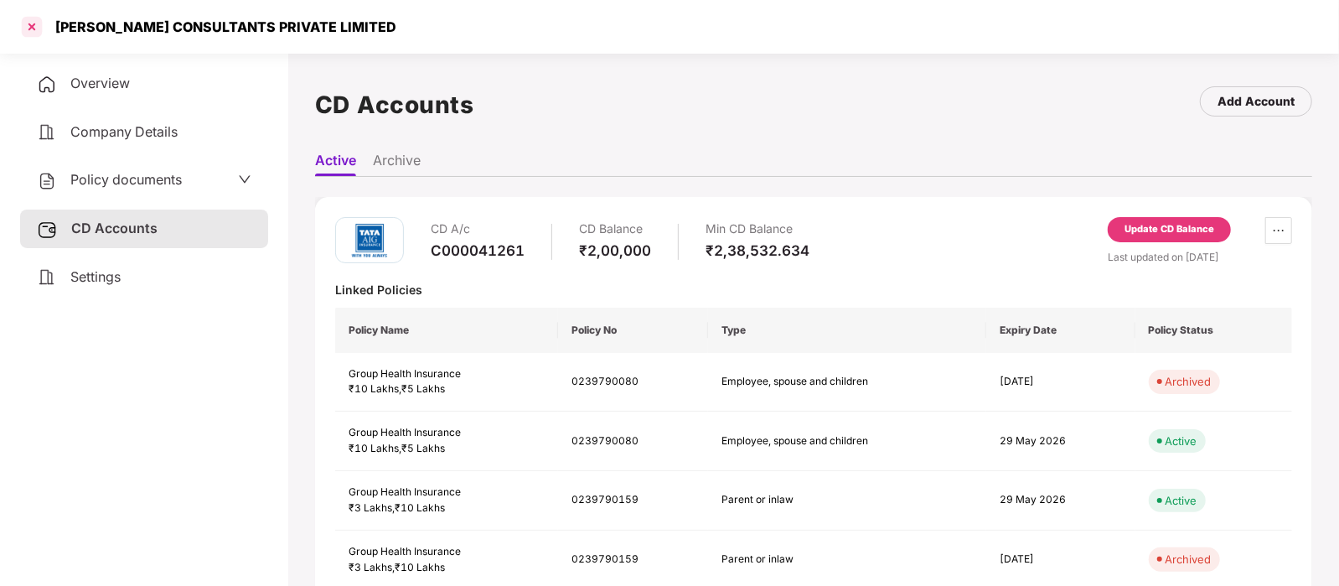
click at [32, 22] on div at bounding box center [31, 26] width 27 height 27
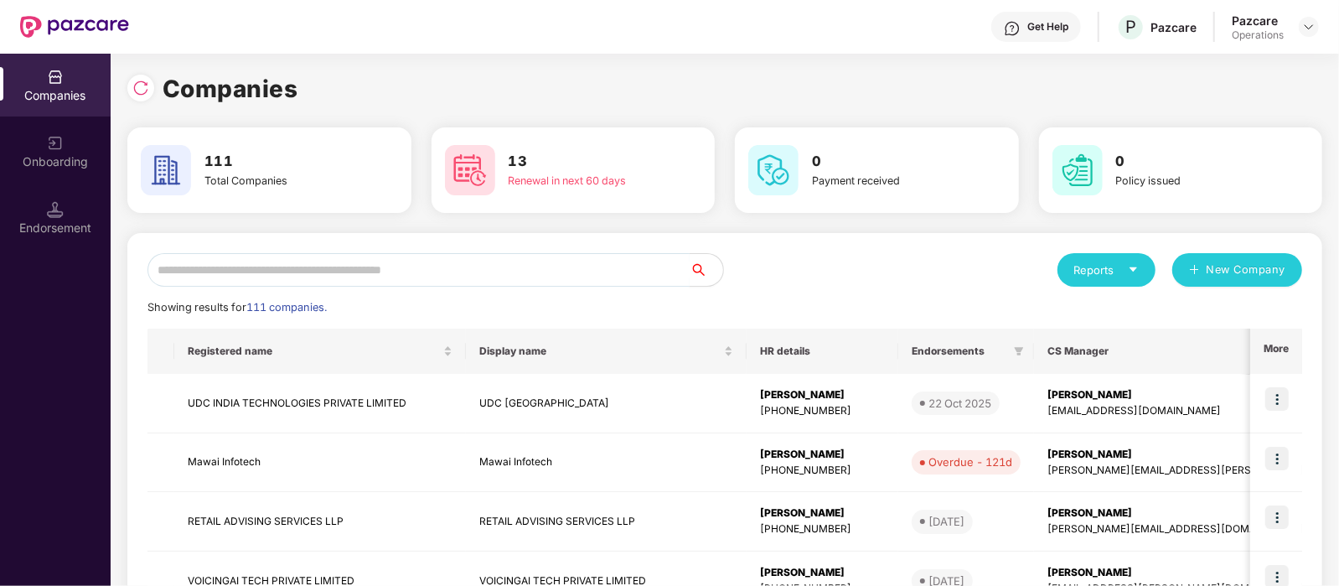
click at [239, 273] on input "text" at bounding box center [418, 270] width 542 height 34
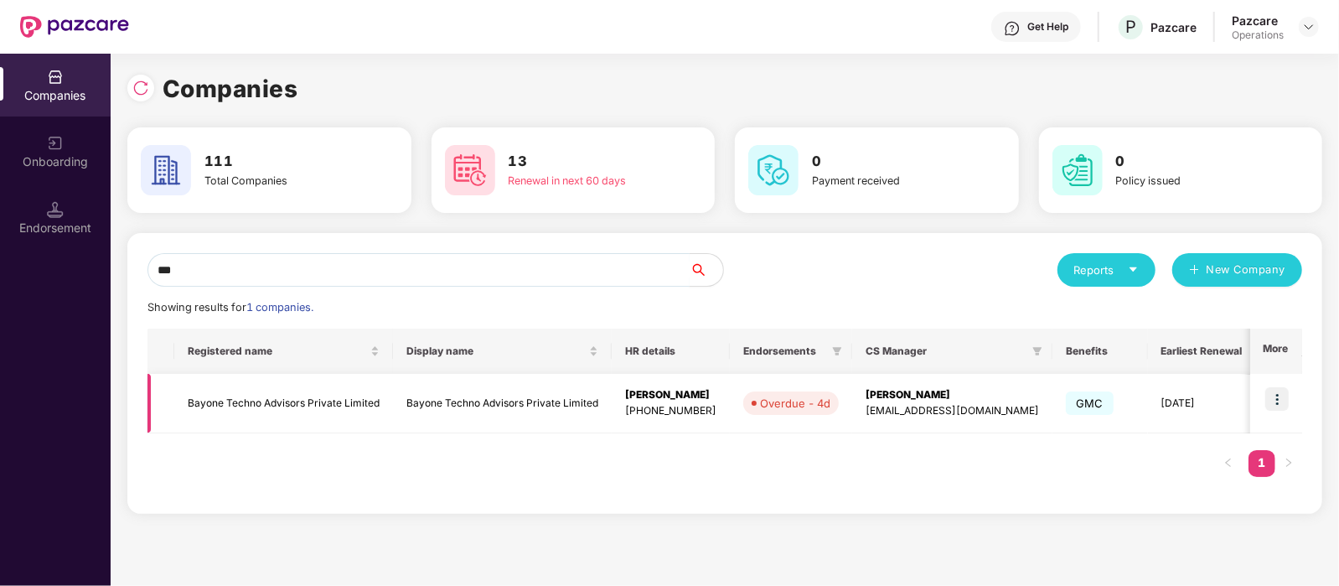
type input "***"
click at [1283, 396] on img at bounding box center [1276, 398] width 23 height 23
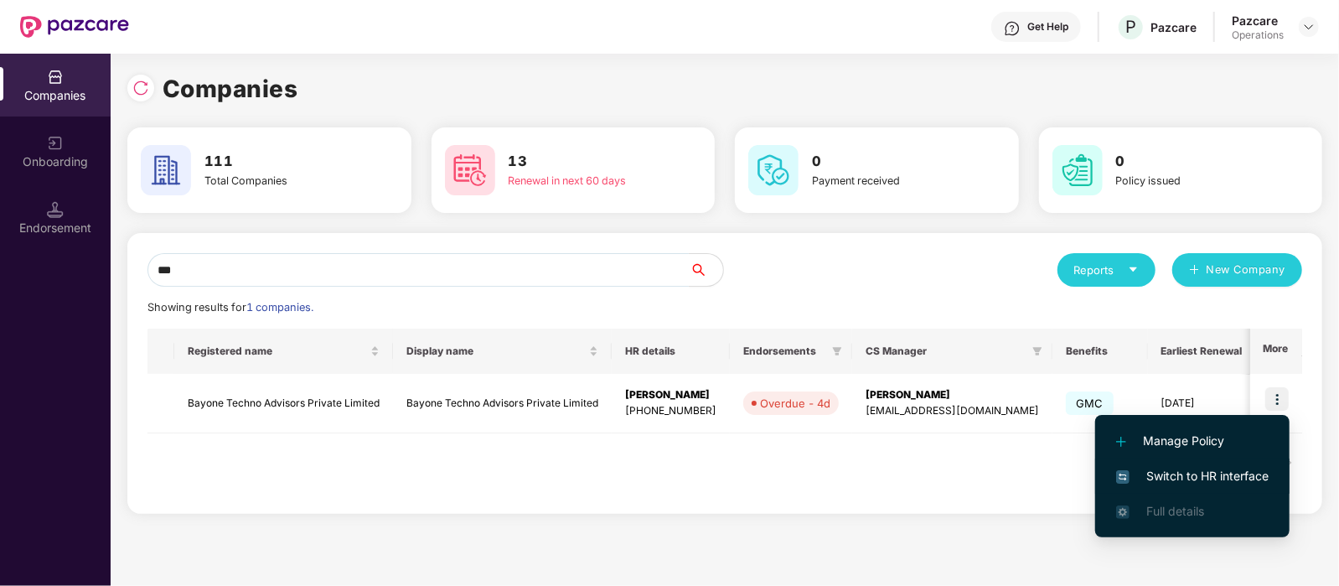
click at [1236, 468] on span "Switch to HR interface" at bounding box center [1192, 476] width 152 height 18
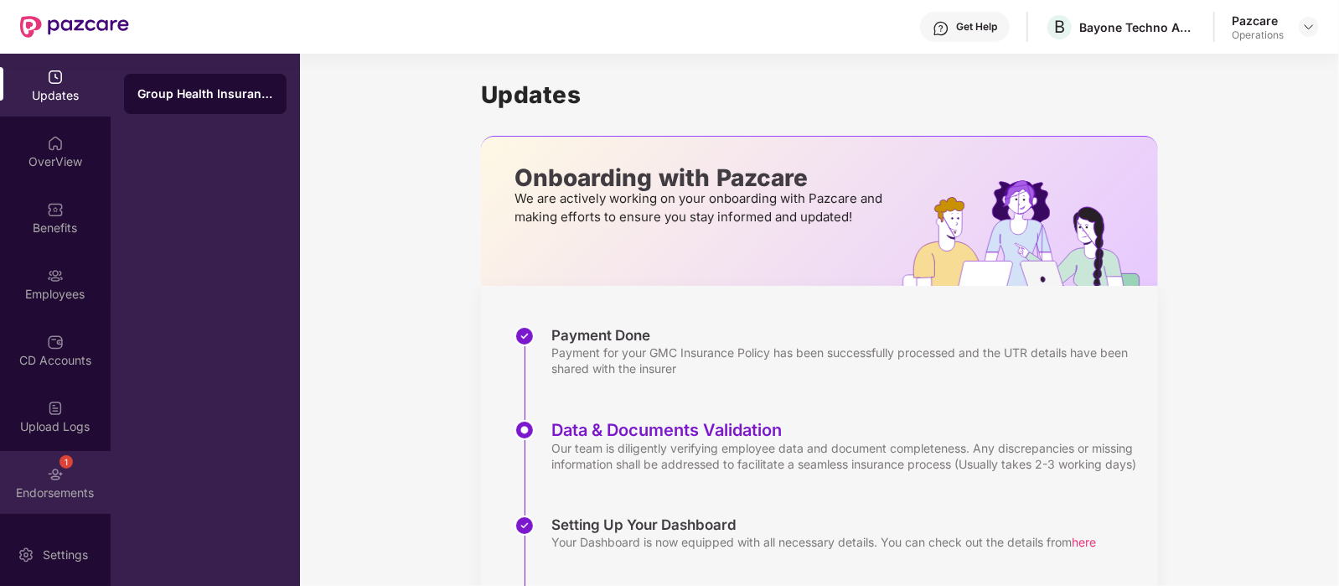
click at [71, 460] on div "1 Endorsements" at bounding box center [55, 482] width 111 height 63
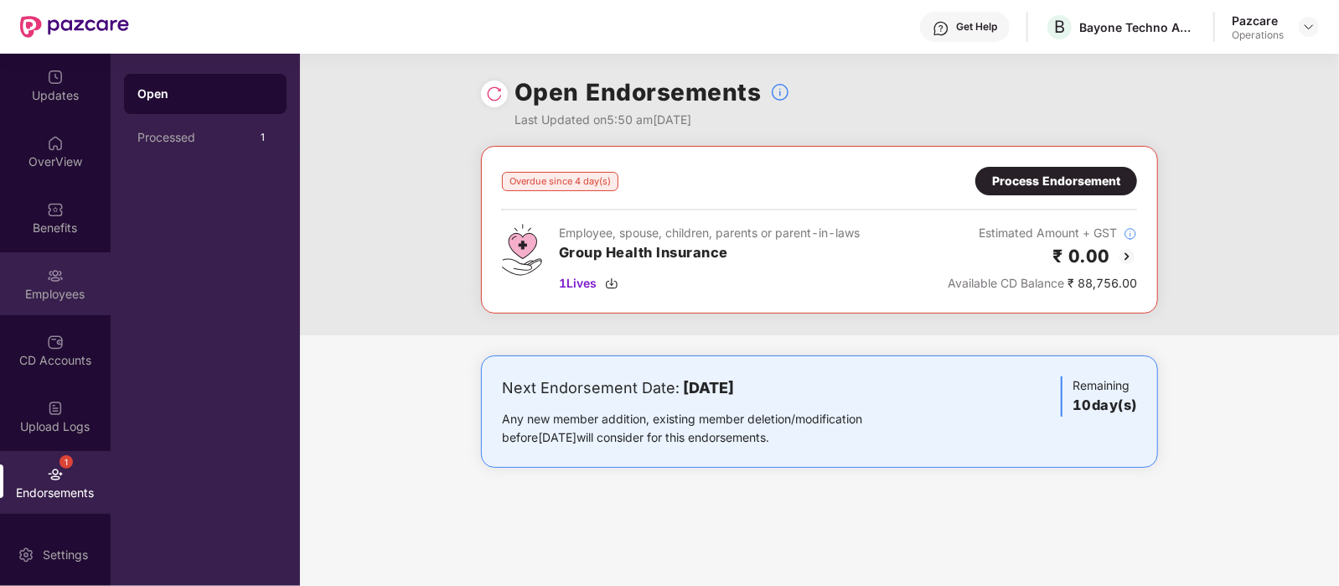
click at [45, 292] on div "Employees" at bounding box center [55, 294] width 111 height 17
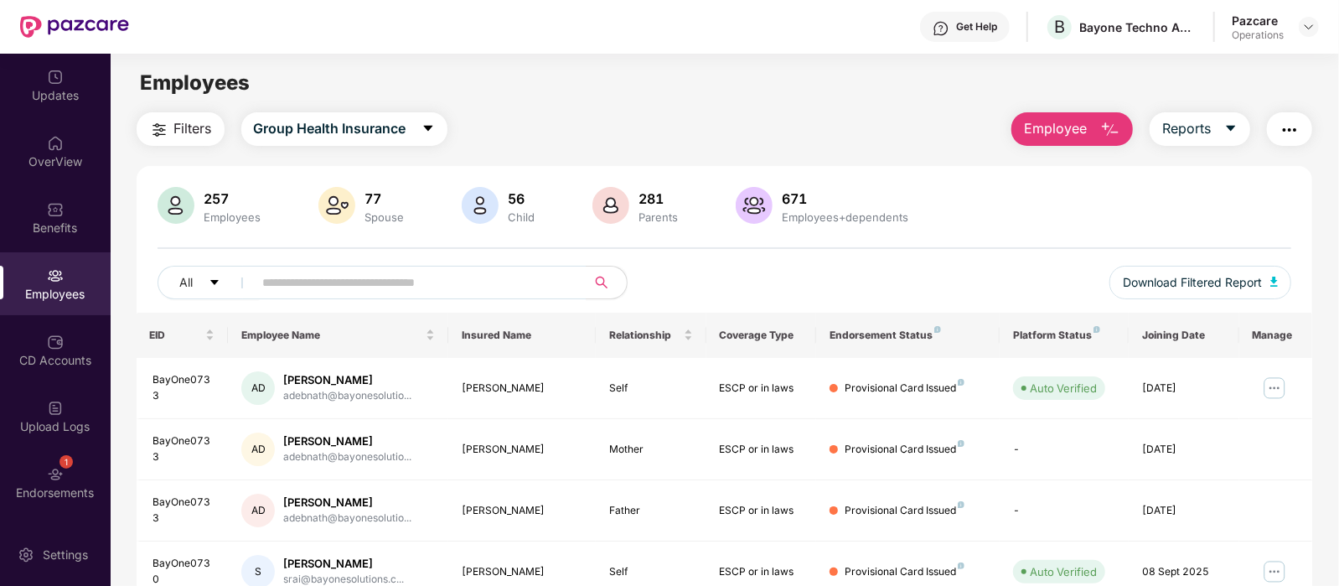
click at [1281, 139] on img "button" at bounding box center [1289, 130] width 20 height 20
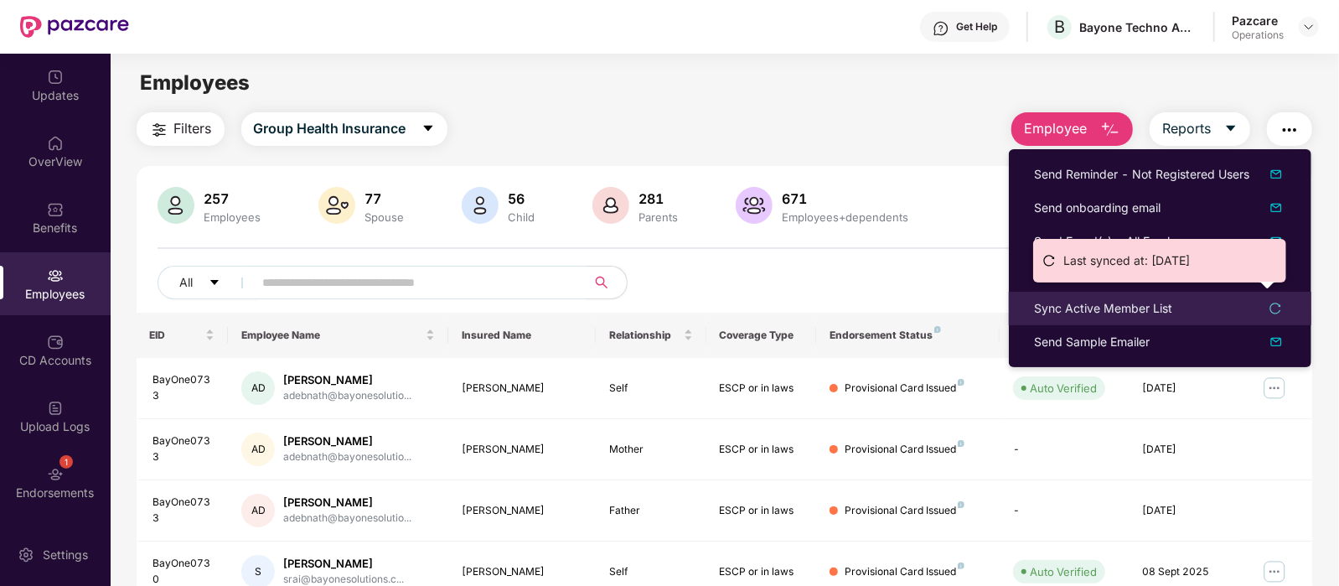
click at [1155, 302] on div "Sync Active Member List" at bounding box center [1103, 308] width 138 height 18
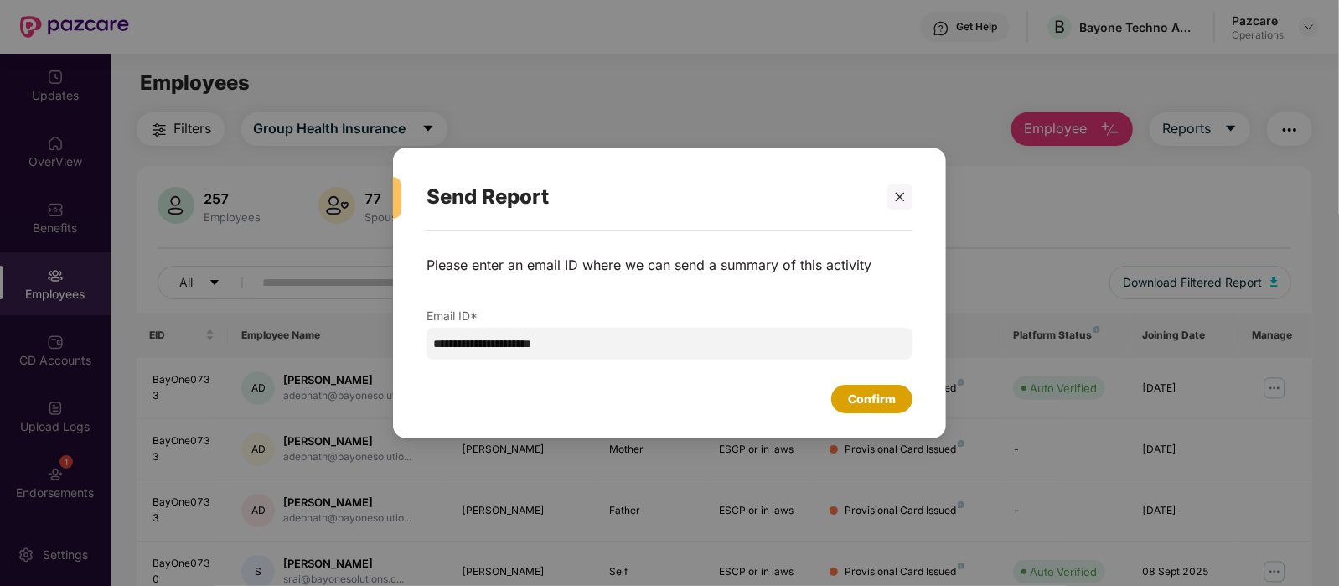
click at [877, 403] on div "Confirm" at bounding box center [872, 399] width 48 height 18
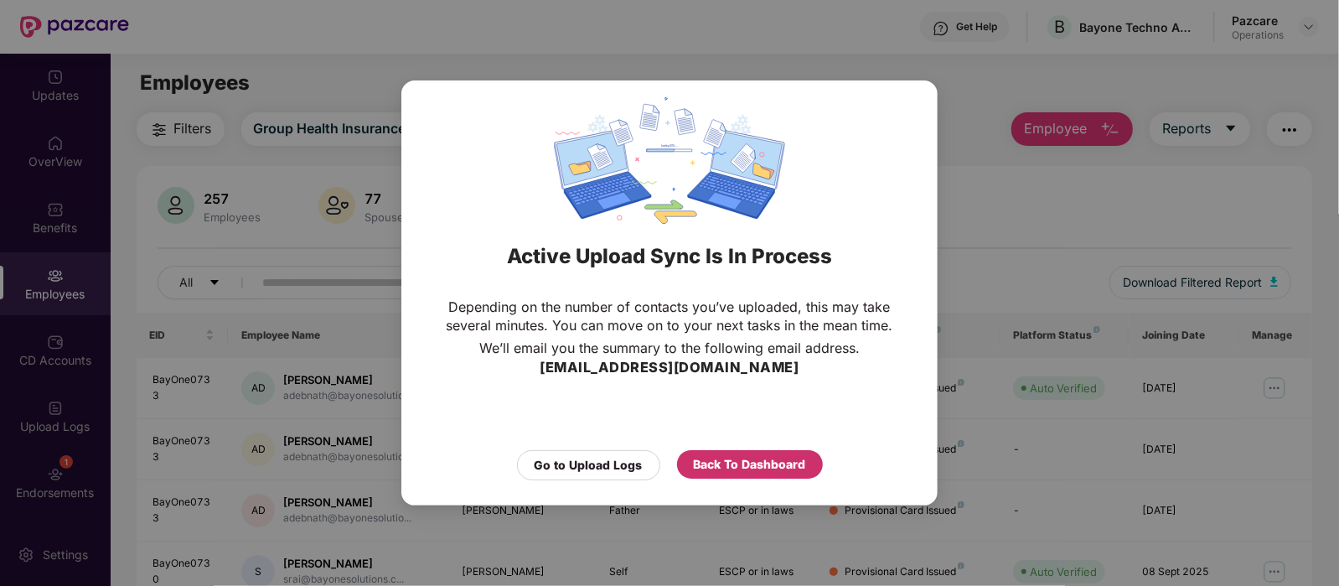
click at [760, 457] on div "Back To Dashboard" at bounding box center [750, 464] width 112 height 18
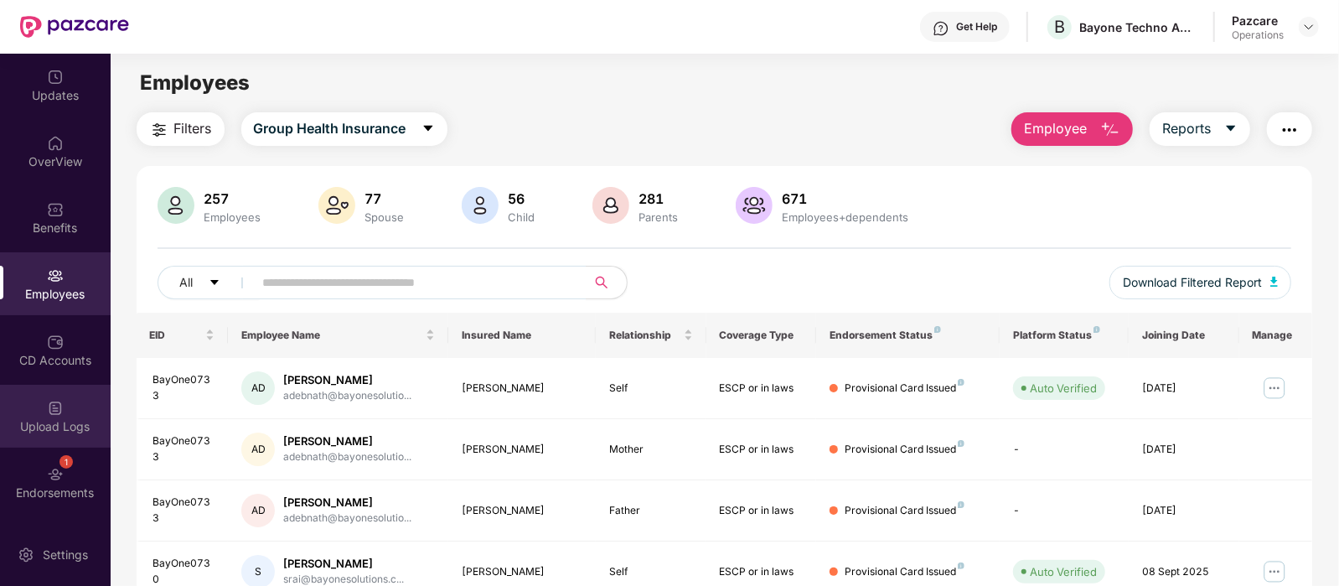
click at [75, 404] on div "Upload Logs" at bounding box center [55, 416] width 111 height 63
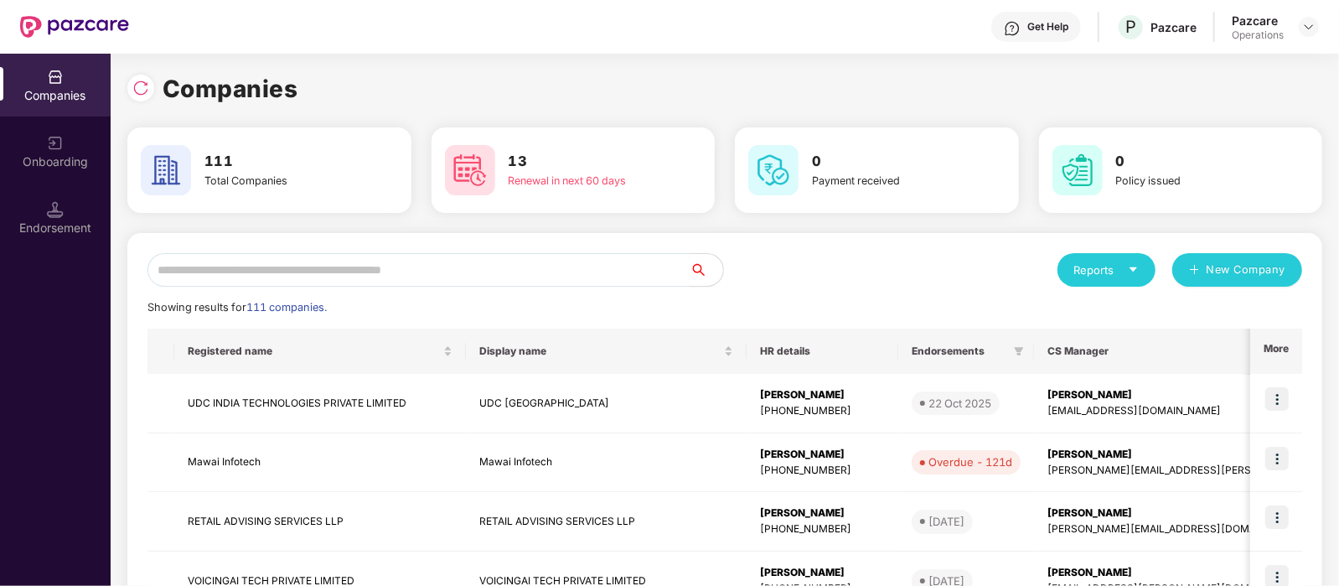
click at [294, 269] on input "text" at bounding box center [418, 270] width 542 height 34
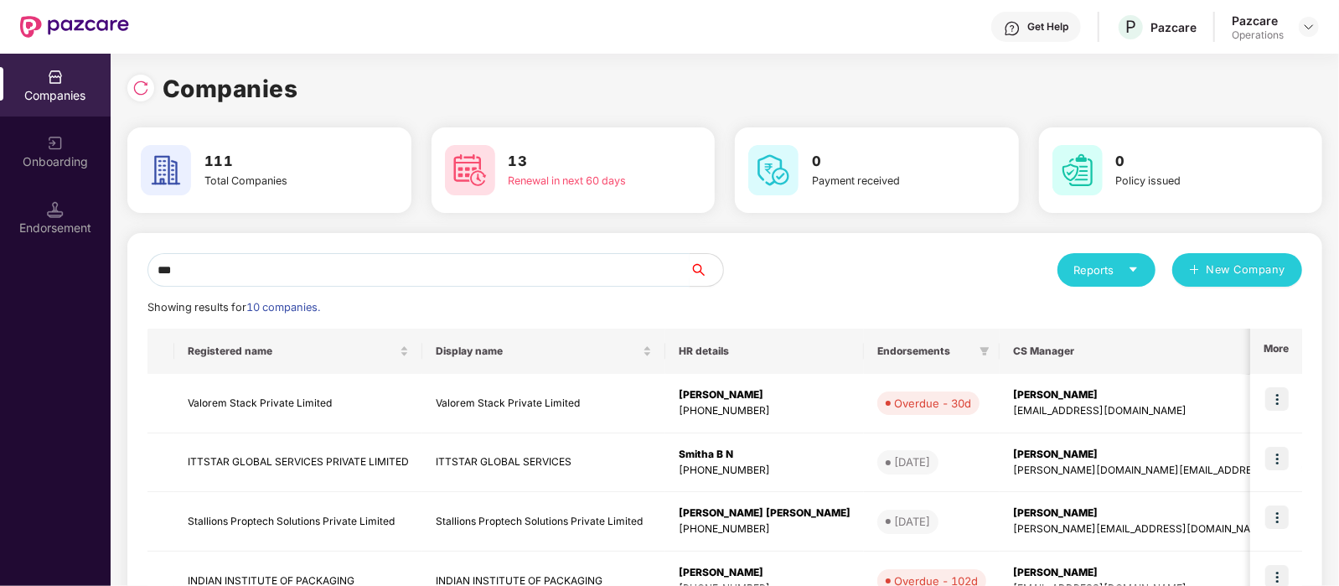
type input "***"
click at [254, 408] on td "Valorem Stack Private Limited" at bounding box center [298, 403] width 248 height 59
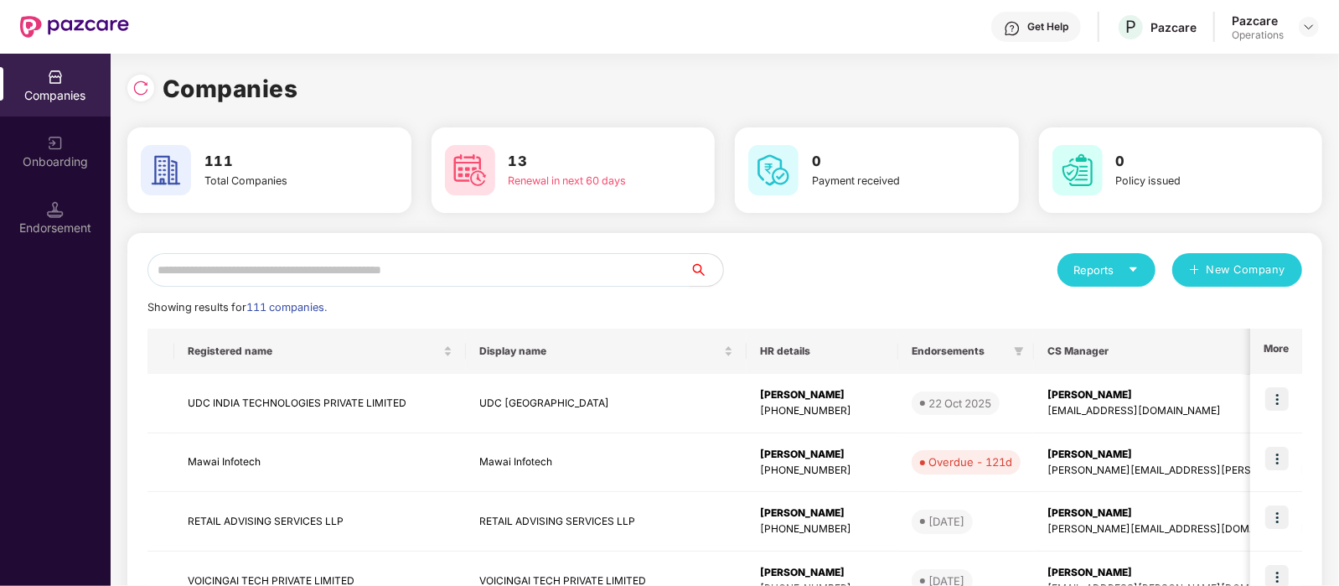
click at [328, 260] on input "text" at bounding box center [418, 270] width 542 height 34
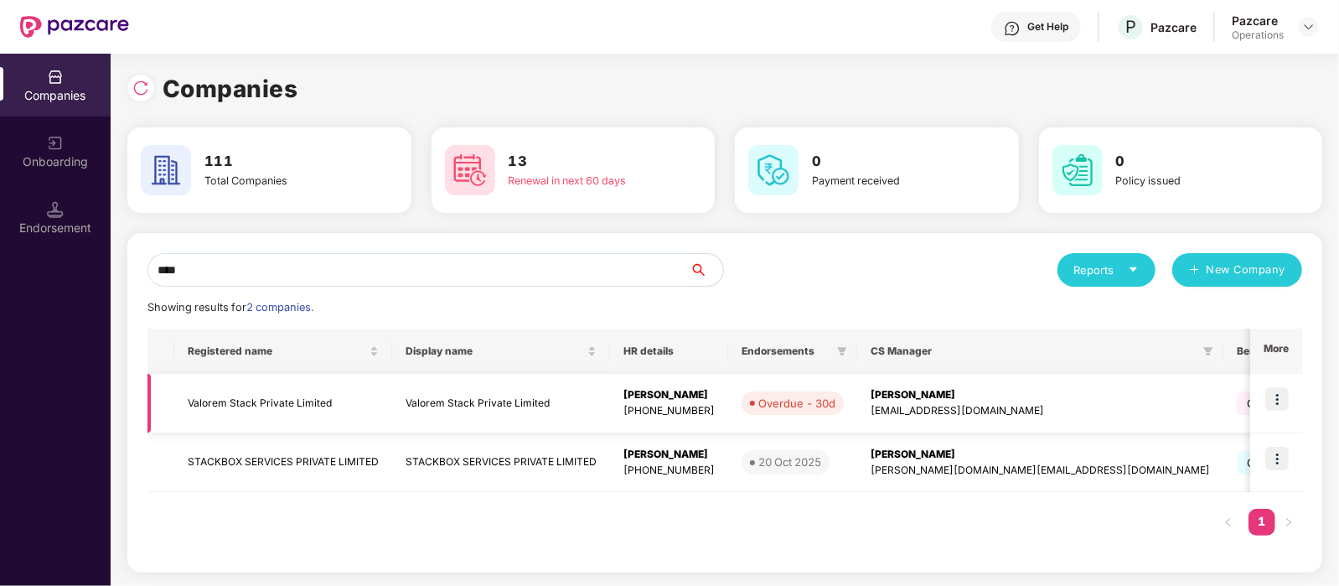
type input "****"
click at [1276, 400] on img at bounding box center [1276, 398] width 23 height 23
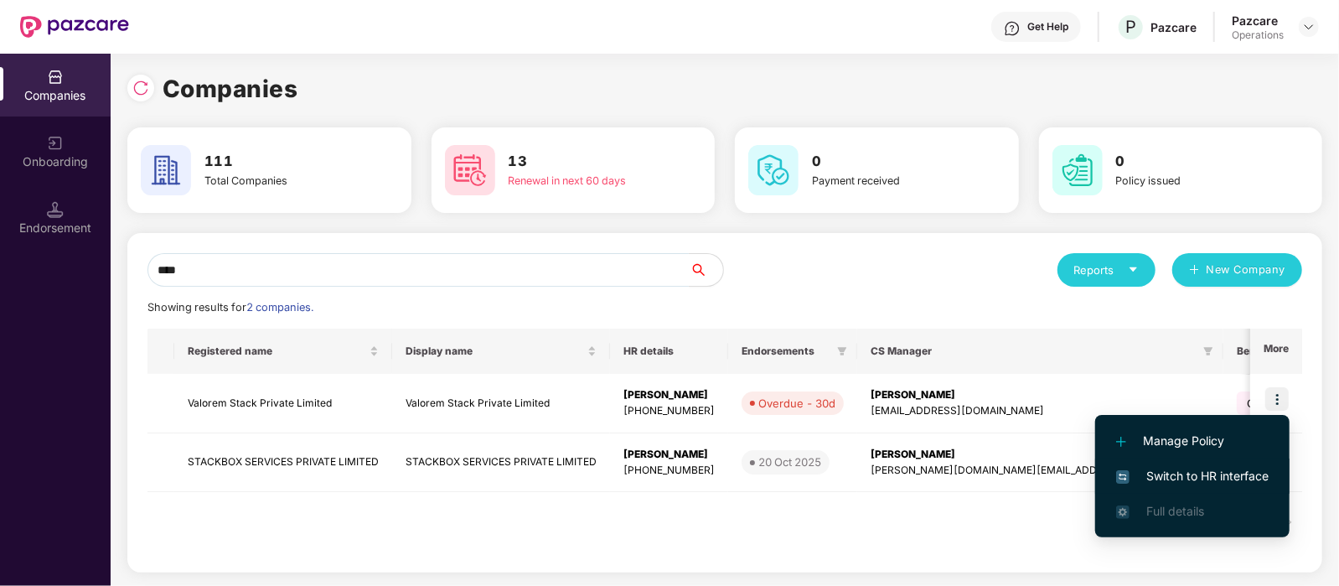
click at [1223, 463] on li "Switch to HR interface" at bounding box center [1192, 475] width 194 height 35
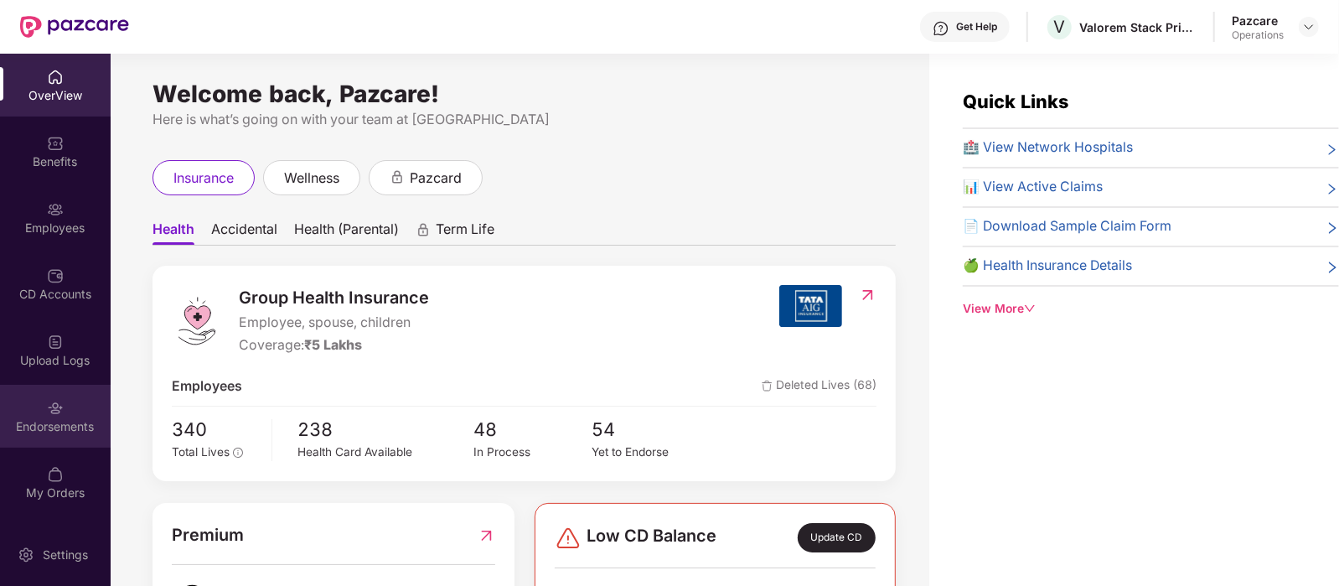
click at [27, 410] on div "Endorsements" at bounding box center [55, 416] width 111 height 63
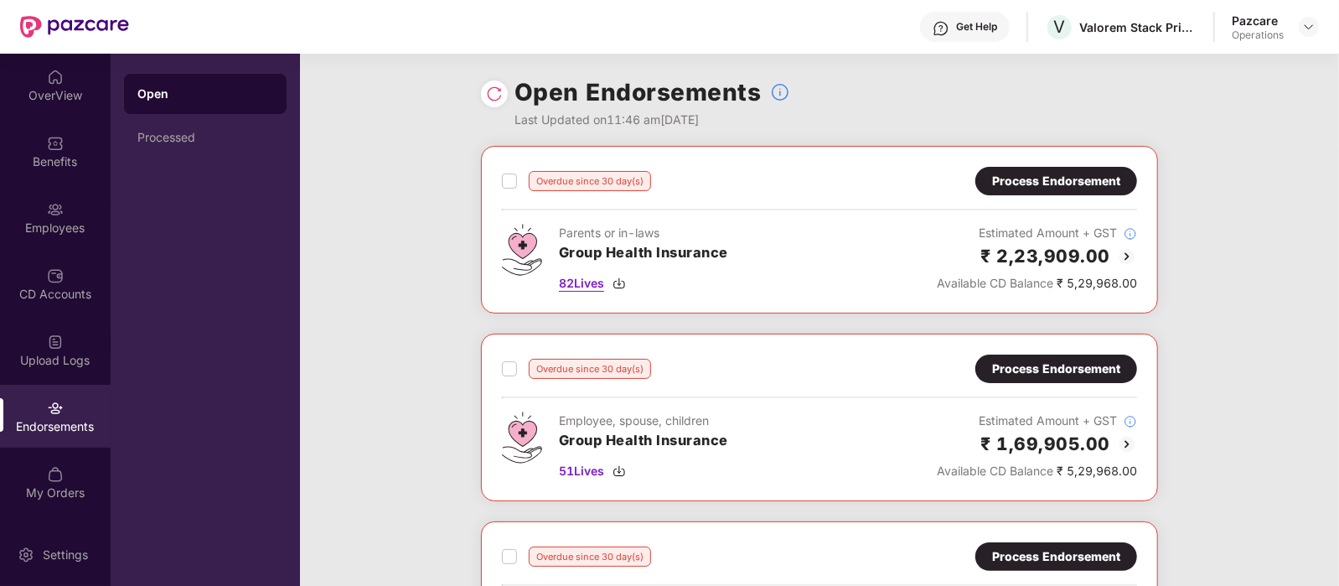
click at [586, 282] on span "82 Lives" at bounding box center [581, 283] width 45 height 18
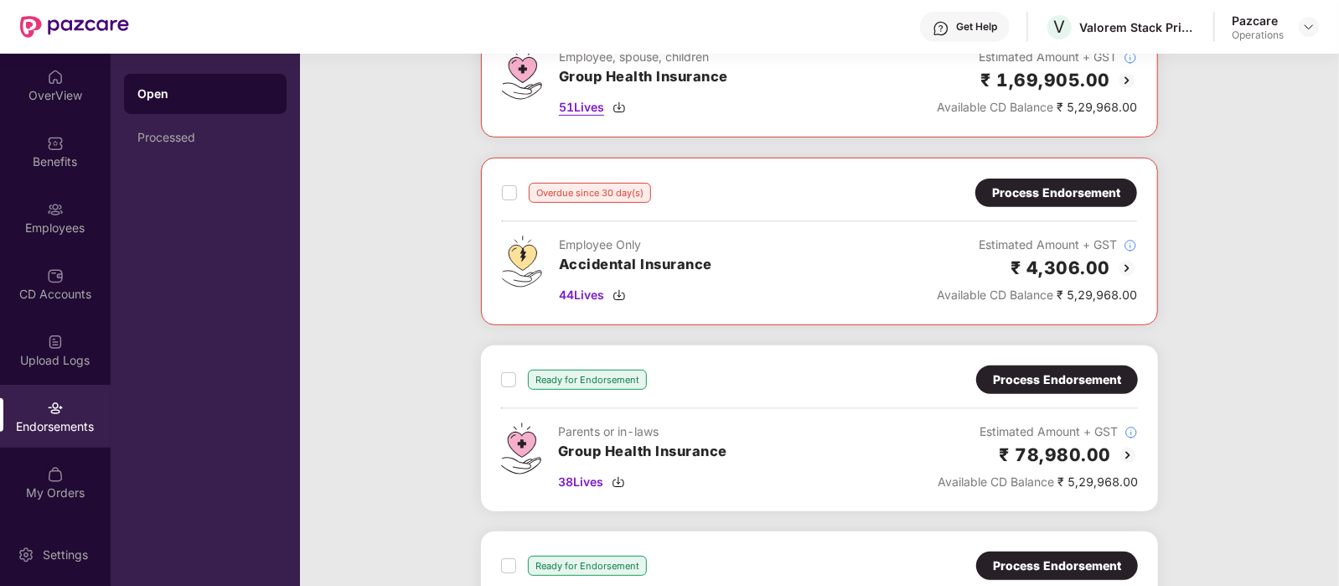
scroll to position [365, 0]
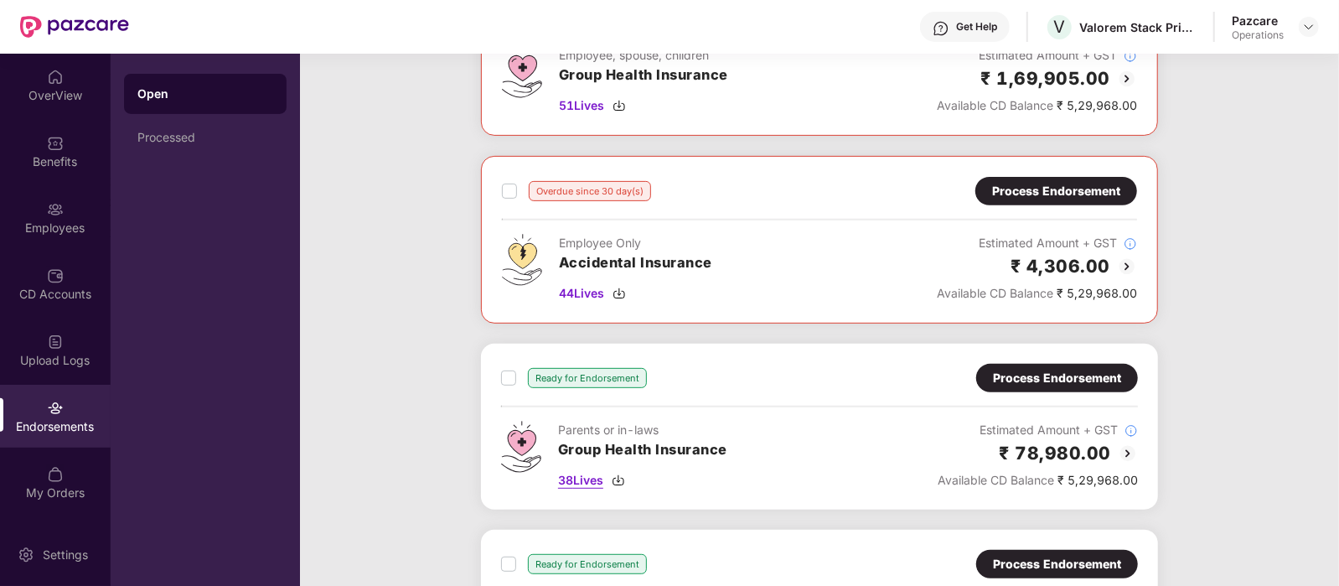
click at [581, 475] on span "38 Lives" at bounding box center [580, 480] width 45 height 18
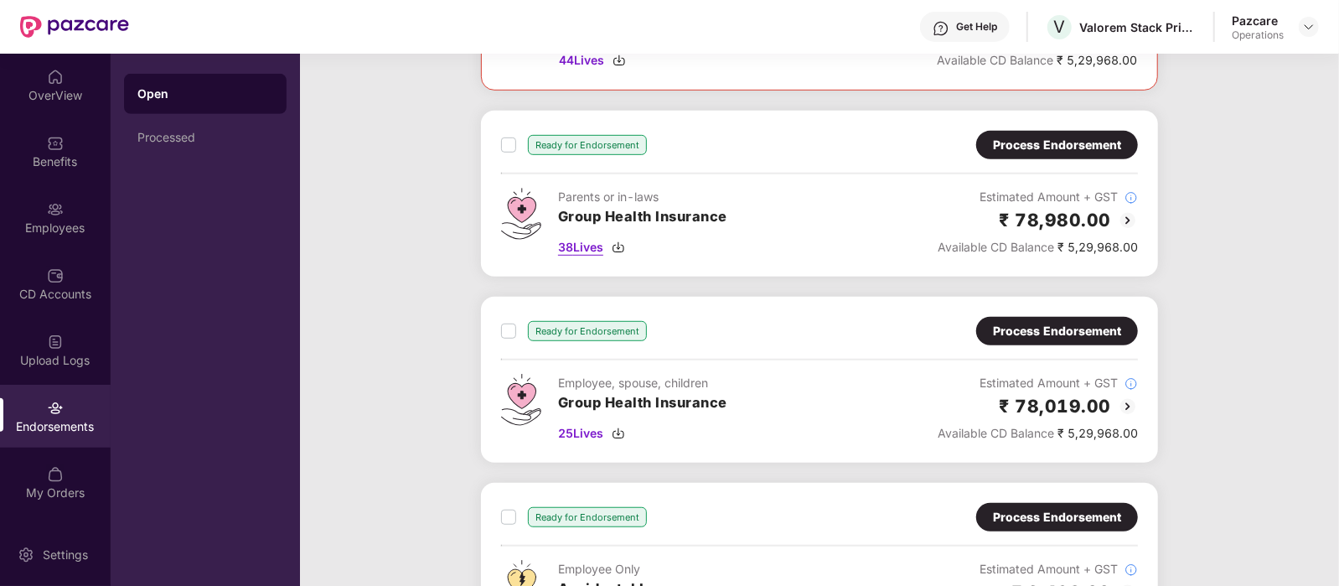
scroll to position [569, 0]
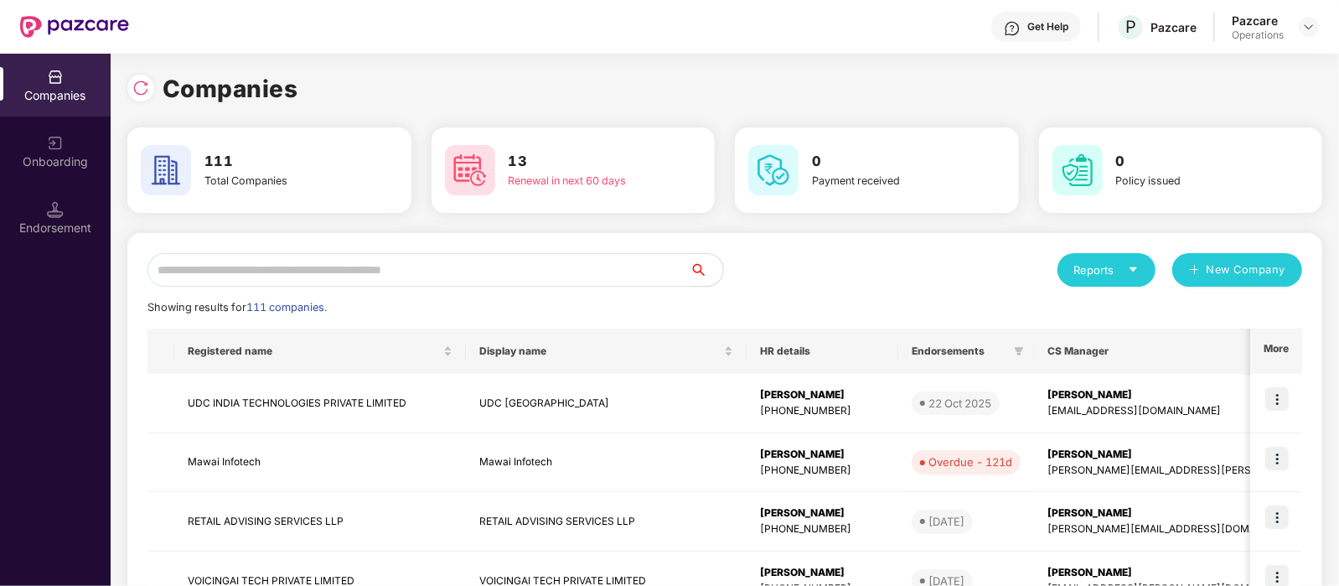
click at [369, 261] on input "text" at bounding box center [418, 270] width 542 height 34
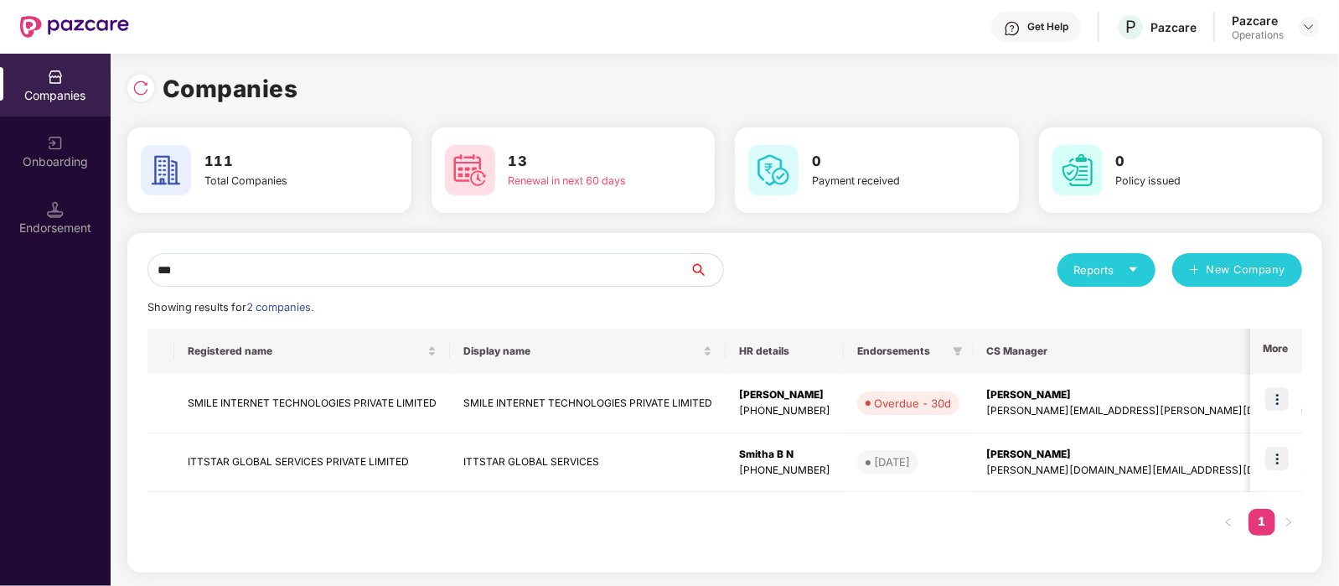
click at [288, 269] on input "***" at bounding box center [418, 270] width 542 height 34
type input "*"
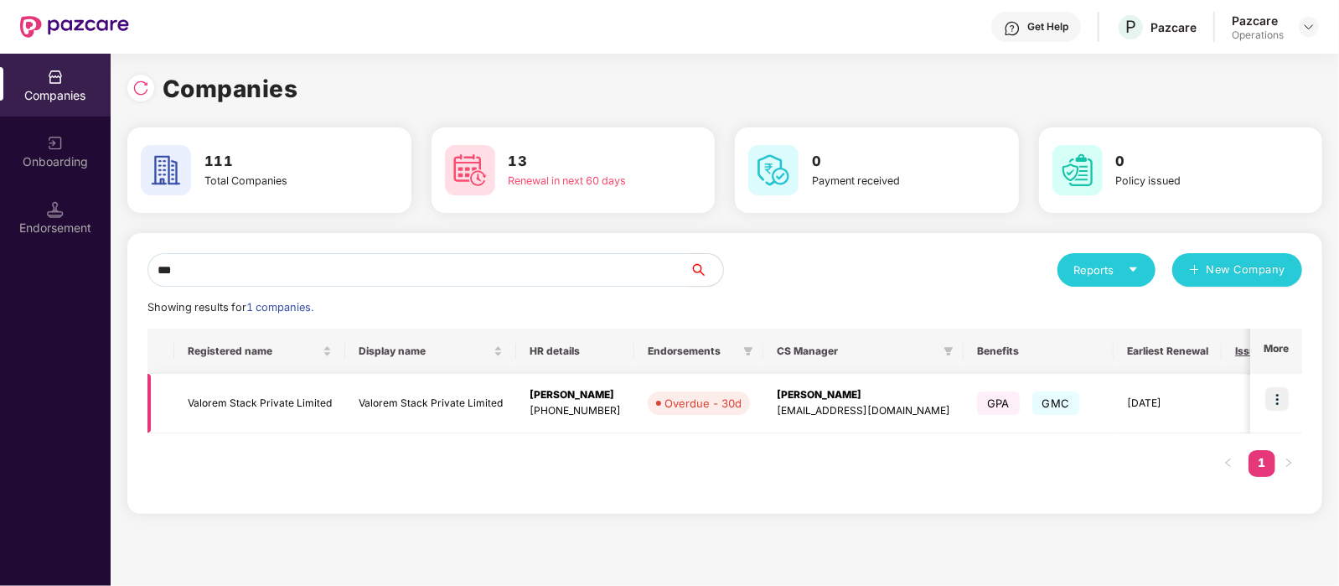
type input "***"
click at [1278, 390] on img at bounding box center [1276, 398] width 23 height 23
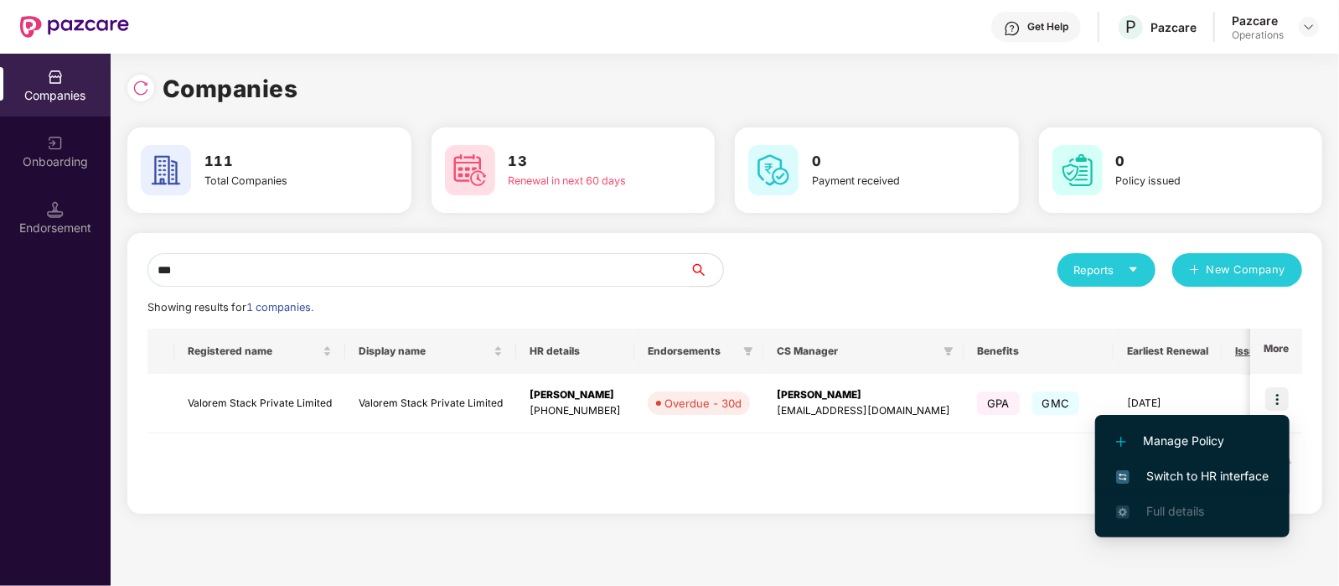
click at [1240, 471] on span "Switch to HR interface" at bounding box center [1192, 476] width 152 height 18
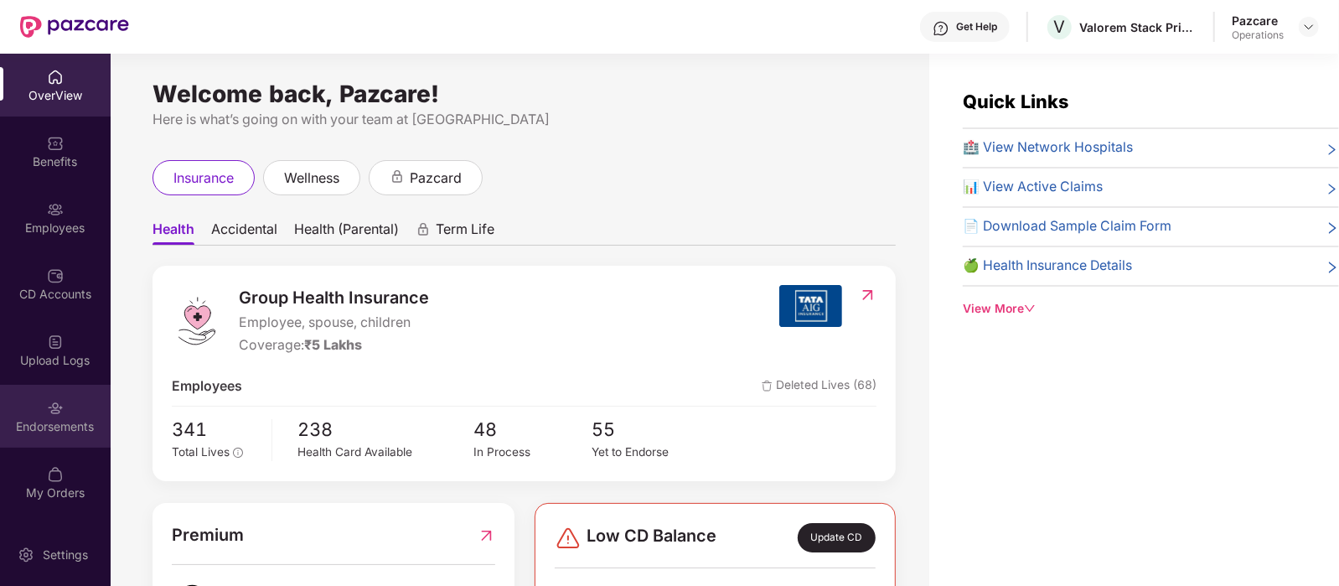
click at [68, 412] on div "Endorsements" at bounding box center [55, 416] width 111 height 63
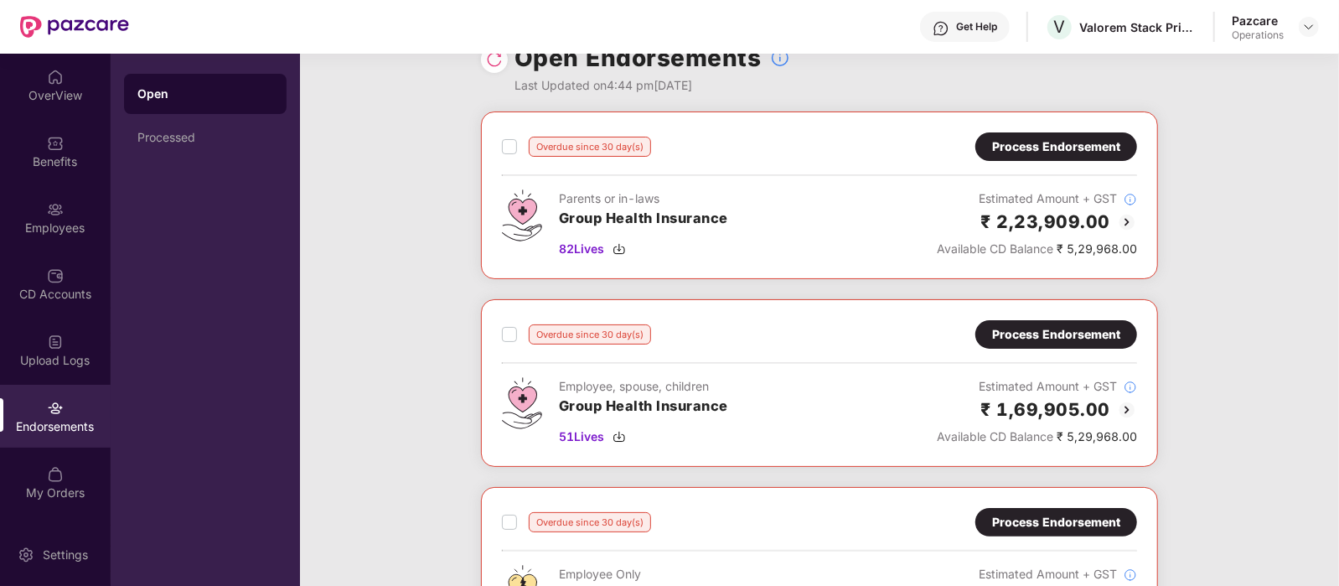
scroll to position [41, 0]
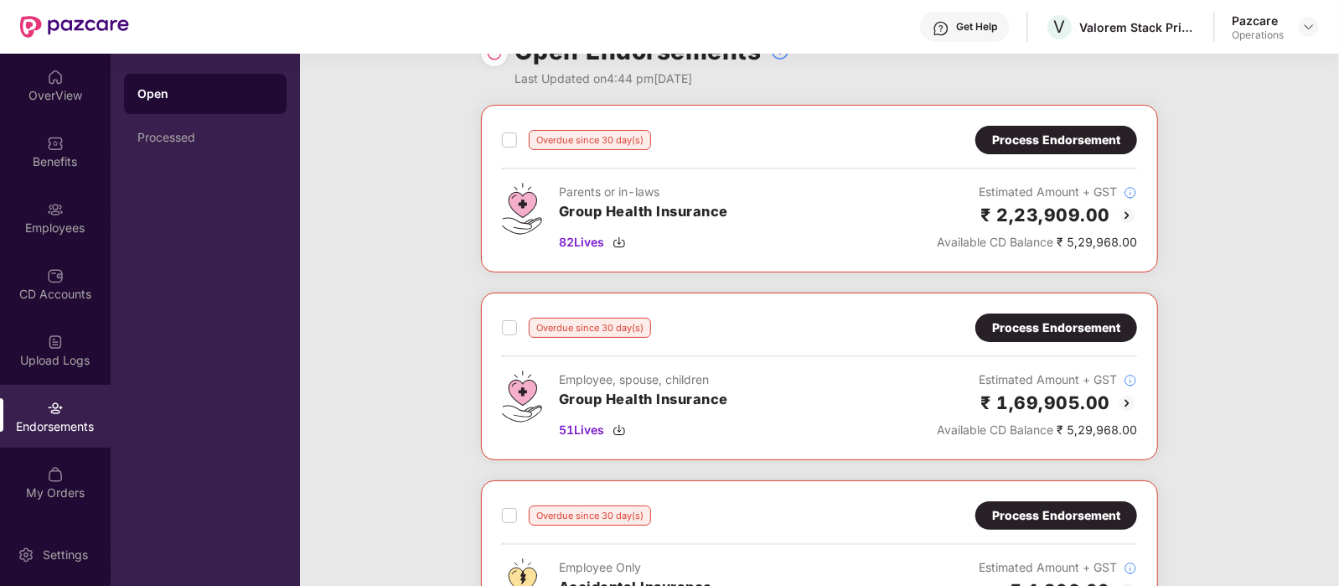
click at [843, 379] on div "Employee, spouse, children Group Health Insurance 51 Lives Estimated Amount + G…" at bounding box center [819, 404] width 635 height 69
click at [576, 431] on span "51 Lives" at bounding box center [581, 430] width 45 height 18
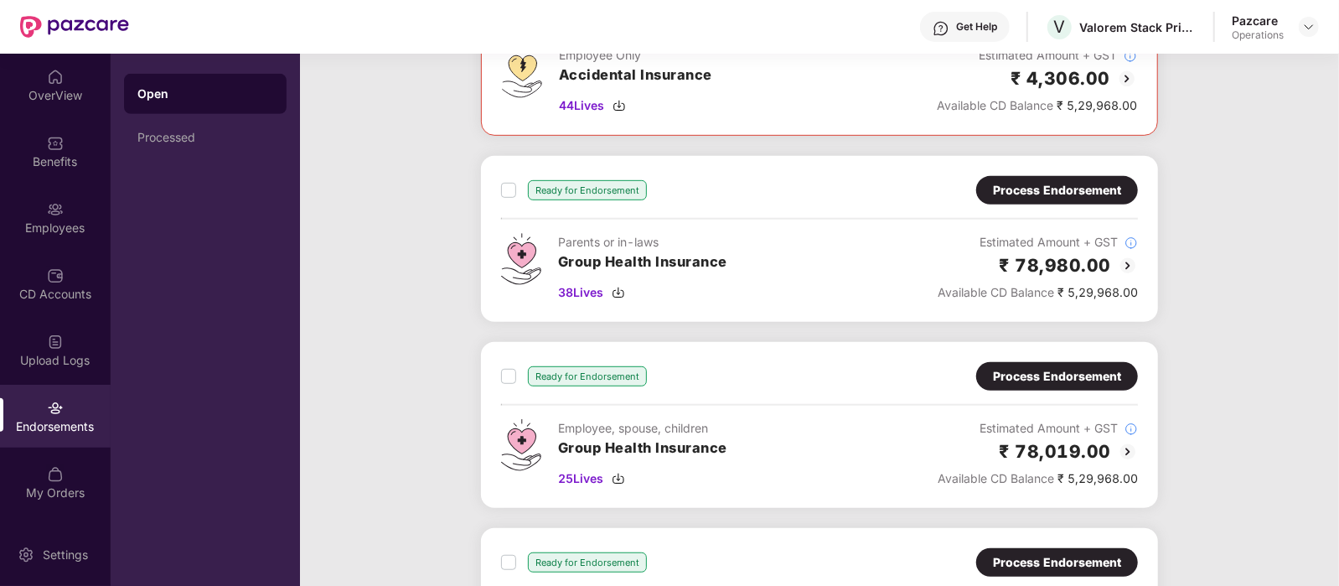
scroll to position [554, 0]
click at [595, 470] on span "25 Lives" at bounding box center [580, 477] width 45 height 18
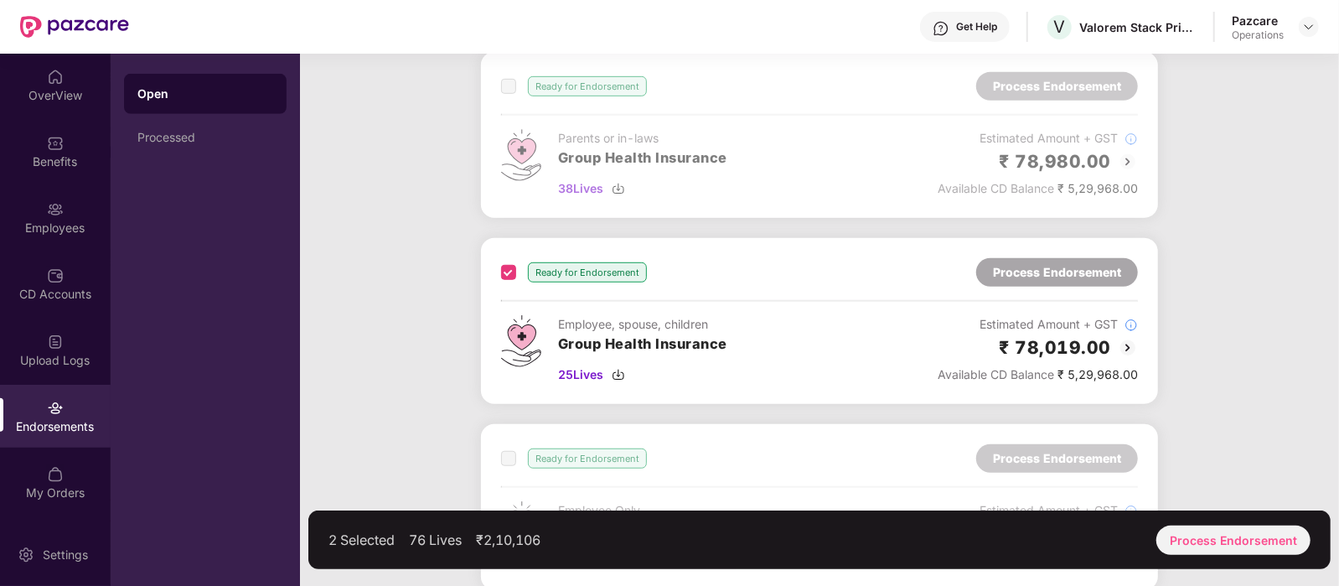
scroll to position [655, 0]
click at [1186, 540] on div "Process Endorsement" at bounding box center [1233, 539] width 154 height 29
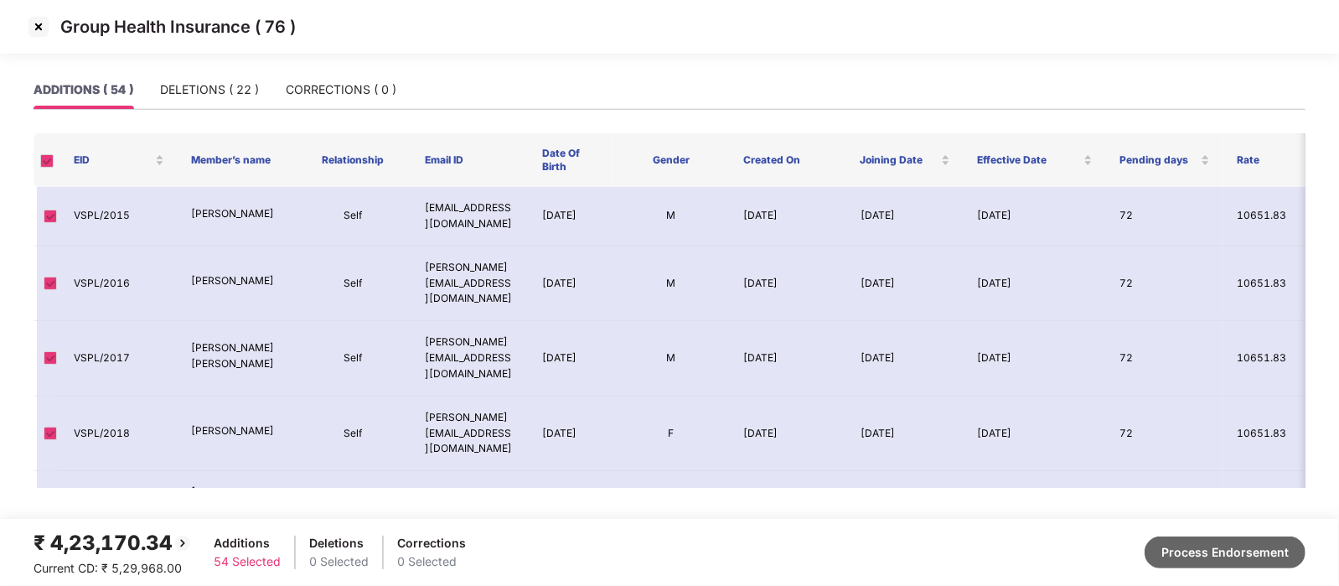
click at [1188, 554] on button "Process Endorsement" at bounding box center [1224, 552] width 161 height 32
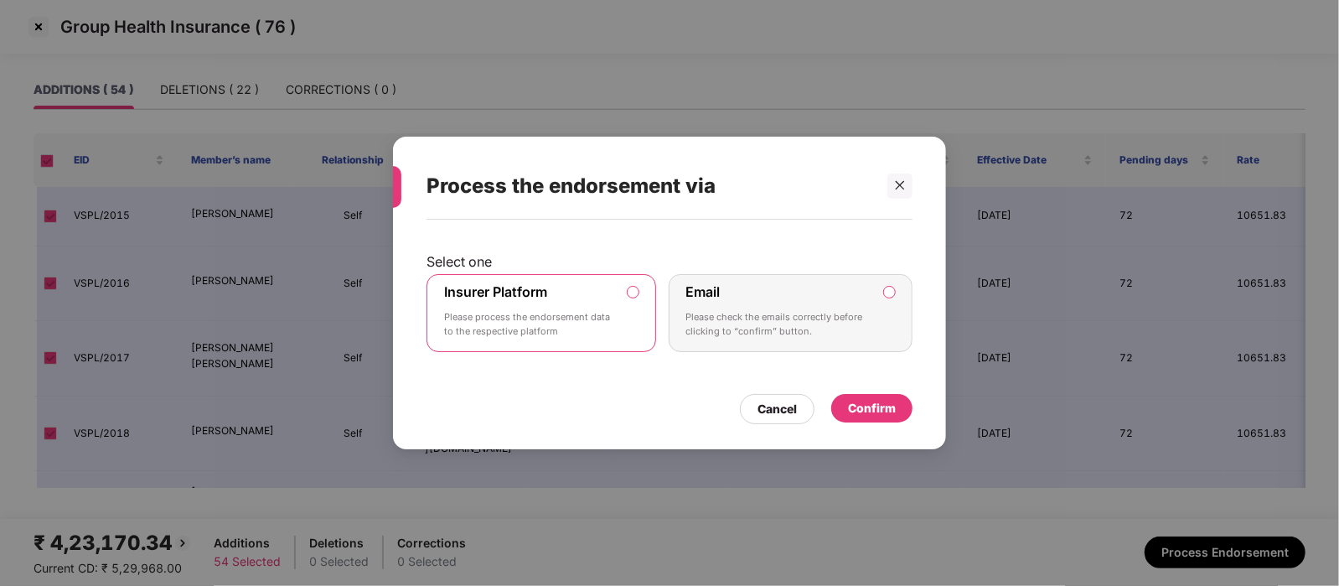
click at [878, 399] on div "Confirm" at bounding box center [872, 408] width 48 height 18
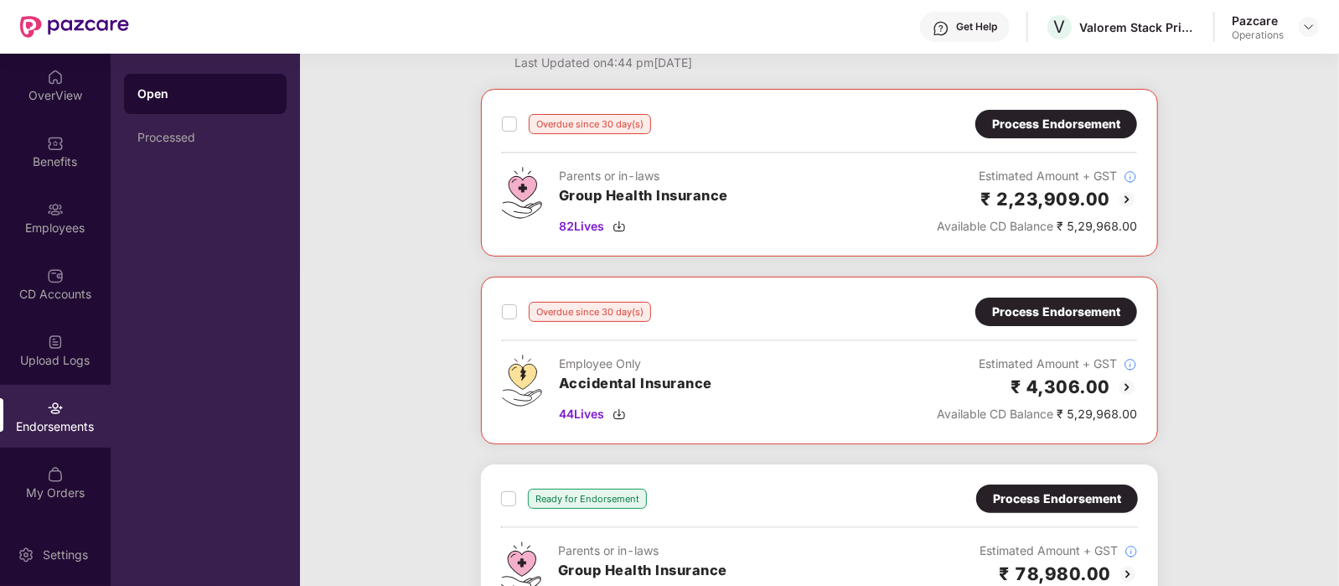
scroll to position [0, 0]
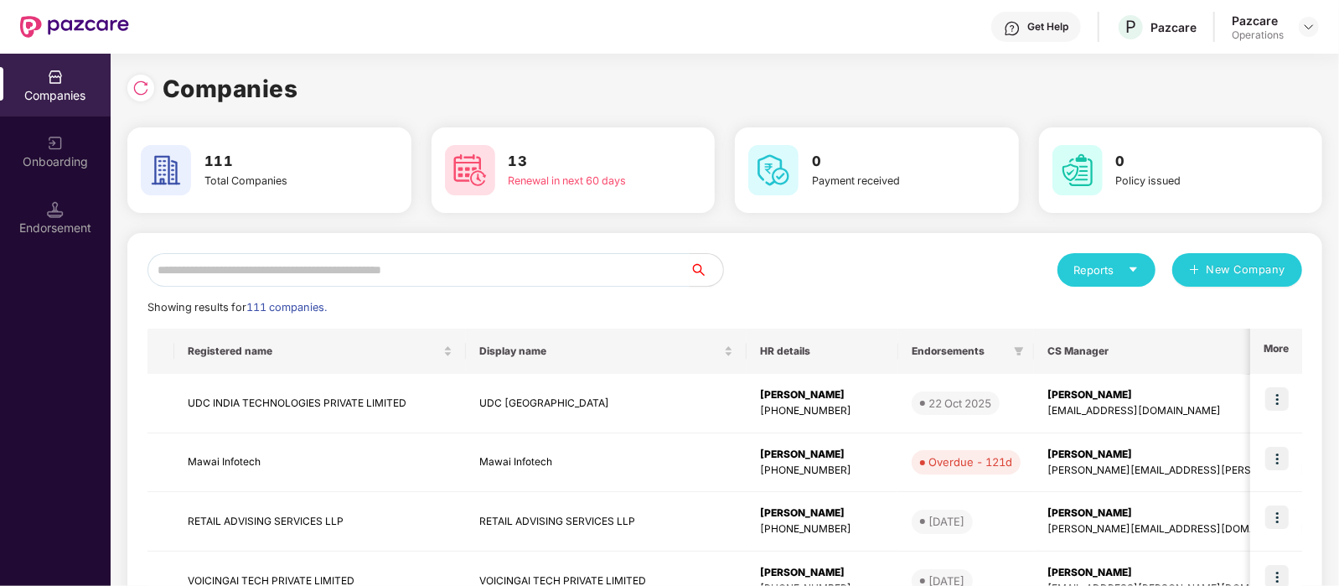
click at [284, 261] on input "text" at bounding box center [418, 270] width 542 height 34
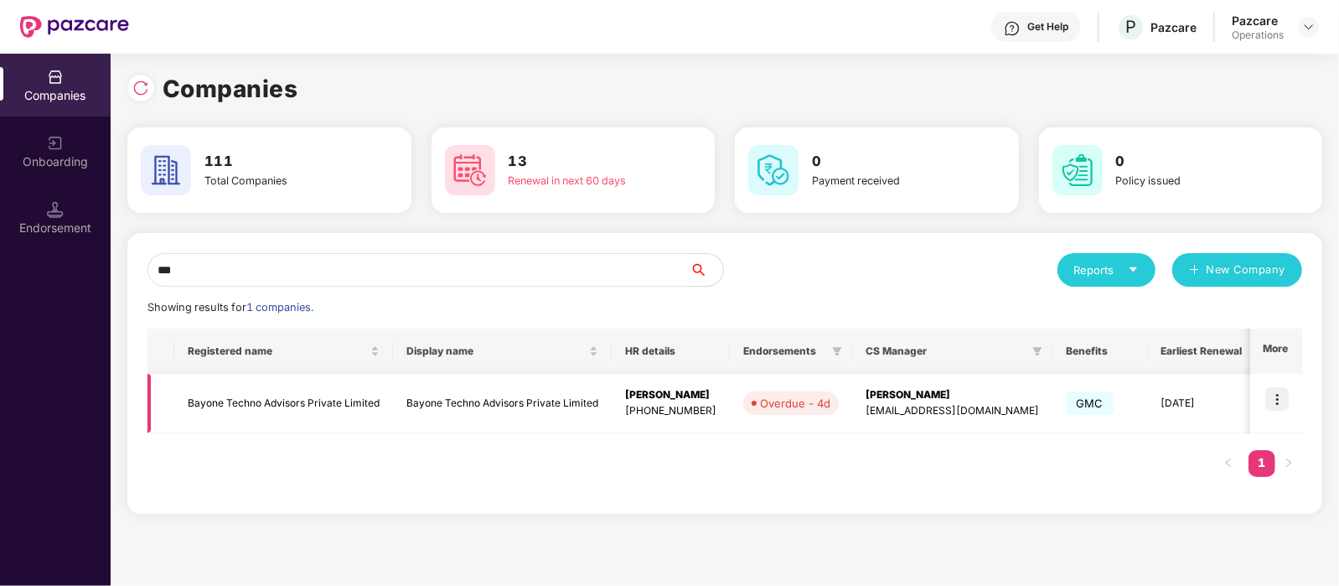
type input "***"
click at [1278, 397] on img at bounding box center [1276, 398] width 23 height 23
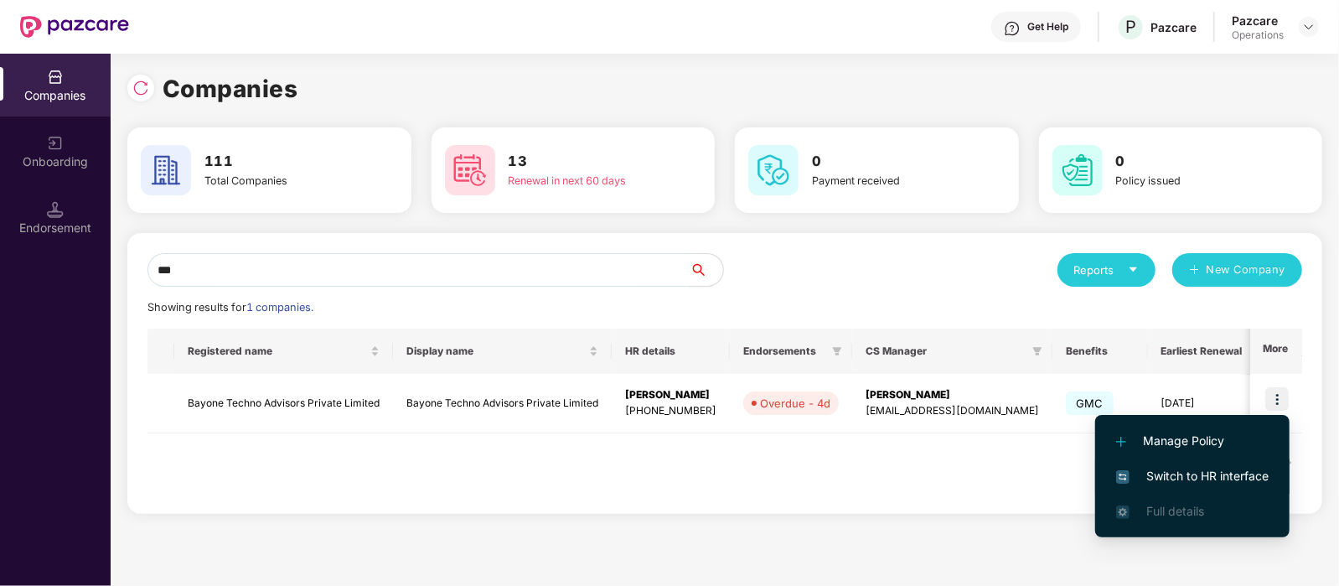
click at [1195, 472] on span "Switch to HR interface" at bounding box center [1192, 476] width 152 height 18
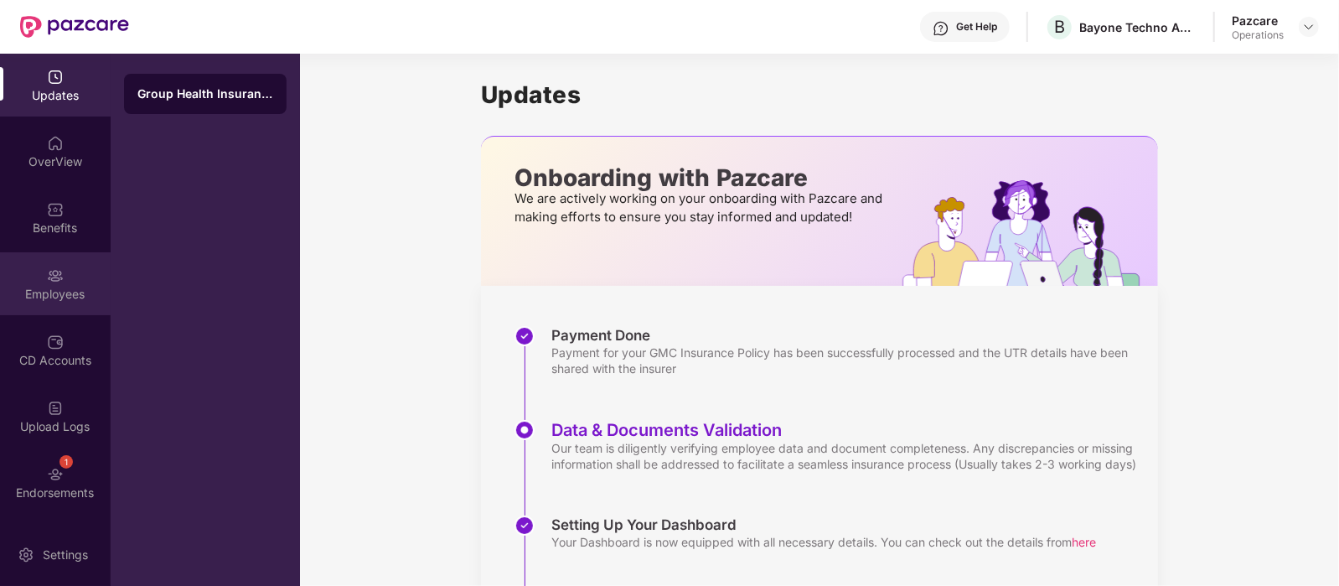
click at [51, 282] on img at bounding box center [55, 275] width 17 height 17
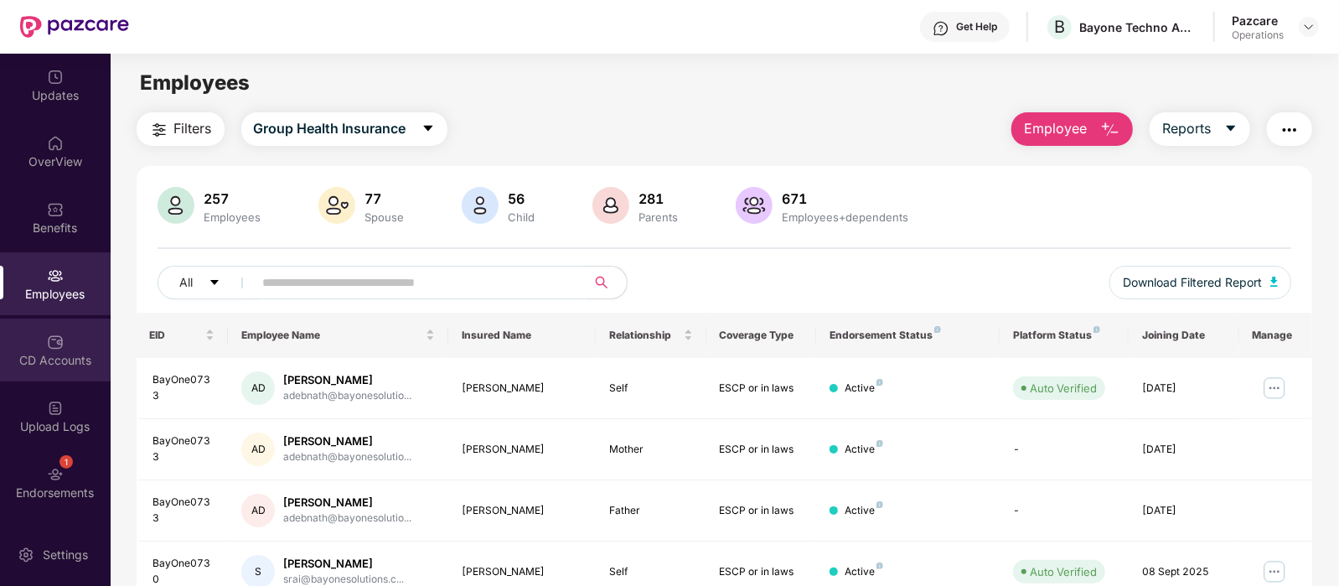
click at [45, 362] on div "CD Accounts" at bounding box center [55, 360] width 111 height 17
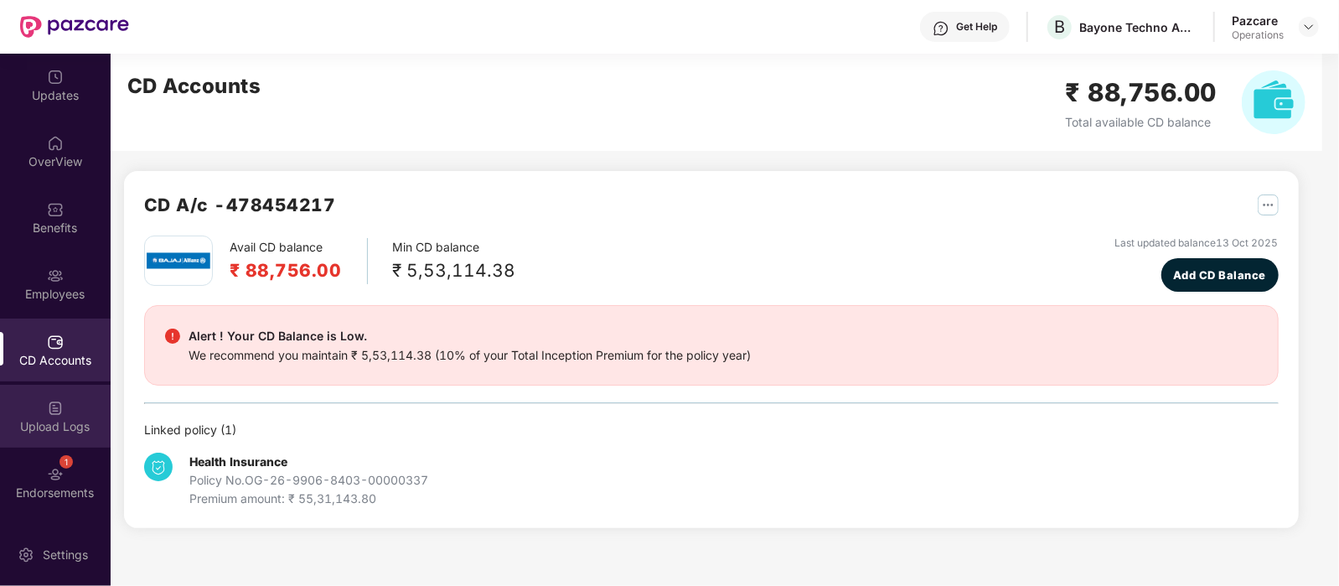
click at [60, 418] on div "Upload Logs" at bounding box center [55, 426] width 111 height 17
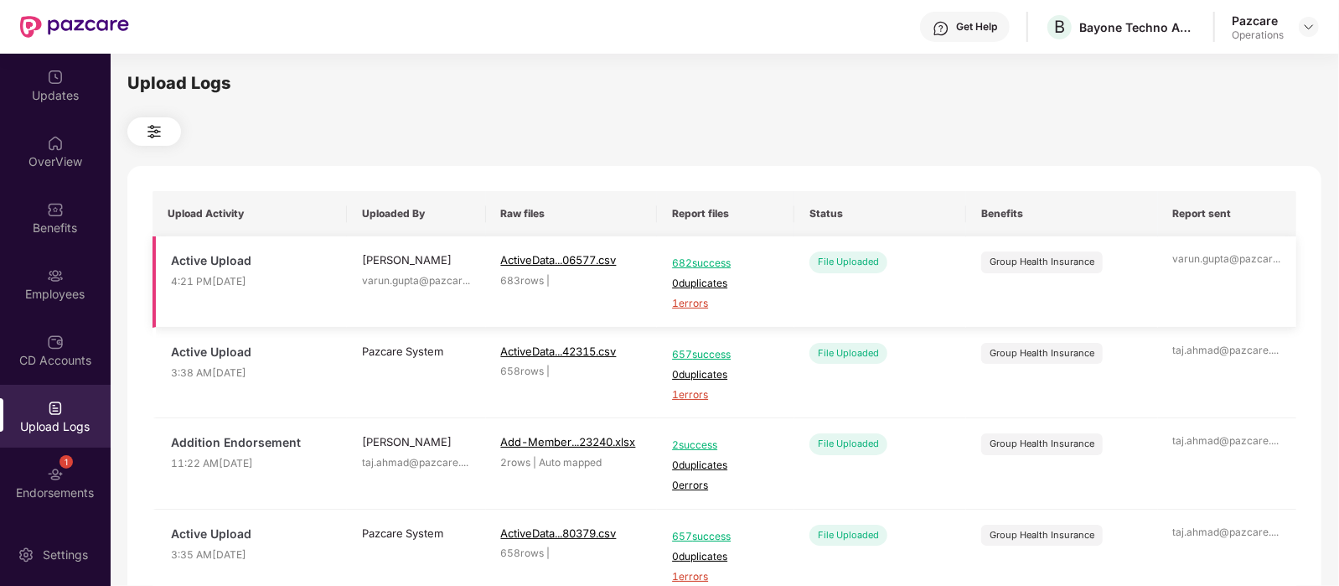
click at [691, 301] on span "1 errors" at bounding box center [725, 304] width 107 height 16
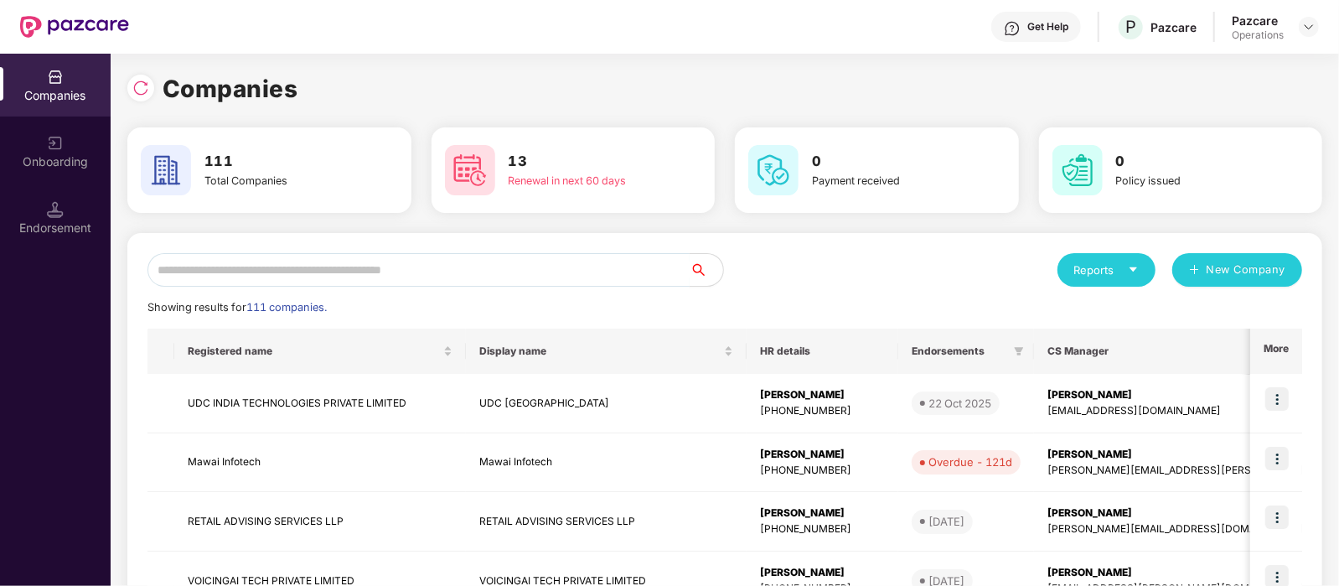
click at [287, 257] on input "text" at bounding box center [418, 270] width 542 height 34
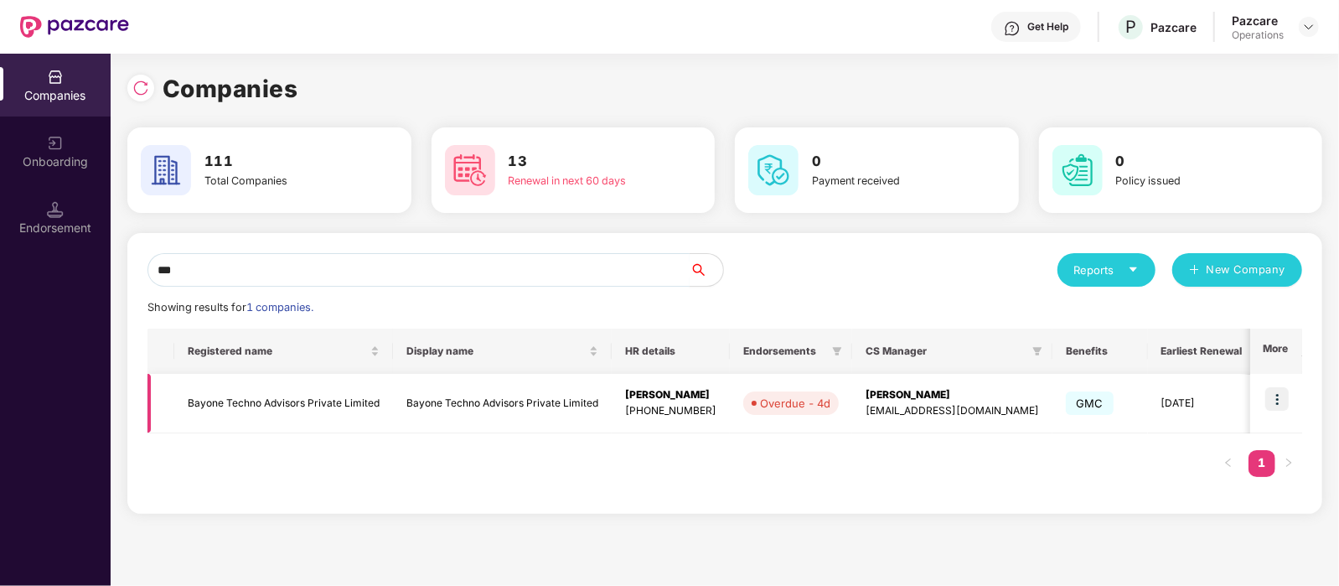
type input "***"
click at [1290, 404] on td at bounding box center [1276, 403] width 52 height 59
click at [1281, 394] on img at bounding box center [1276, 398] width 23 height 23
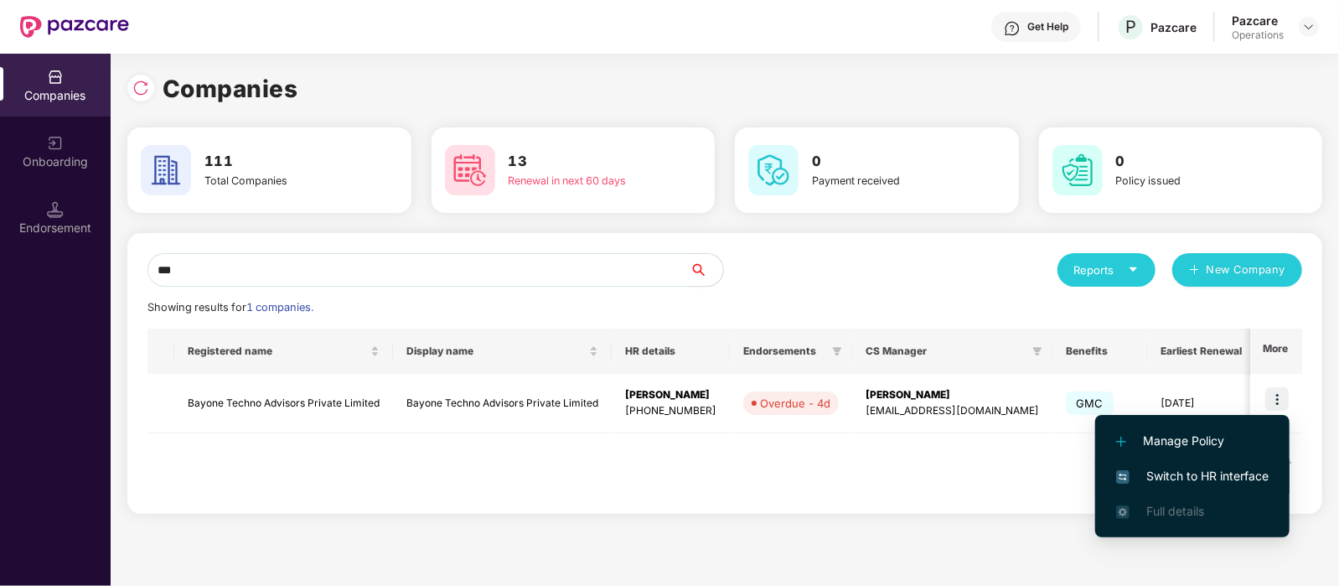
click at [1206, 463] on li "Switch to HR interface" at bounding box center [1192, 475] width 194 height 35
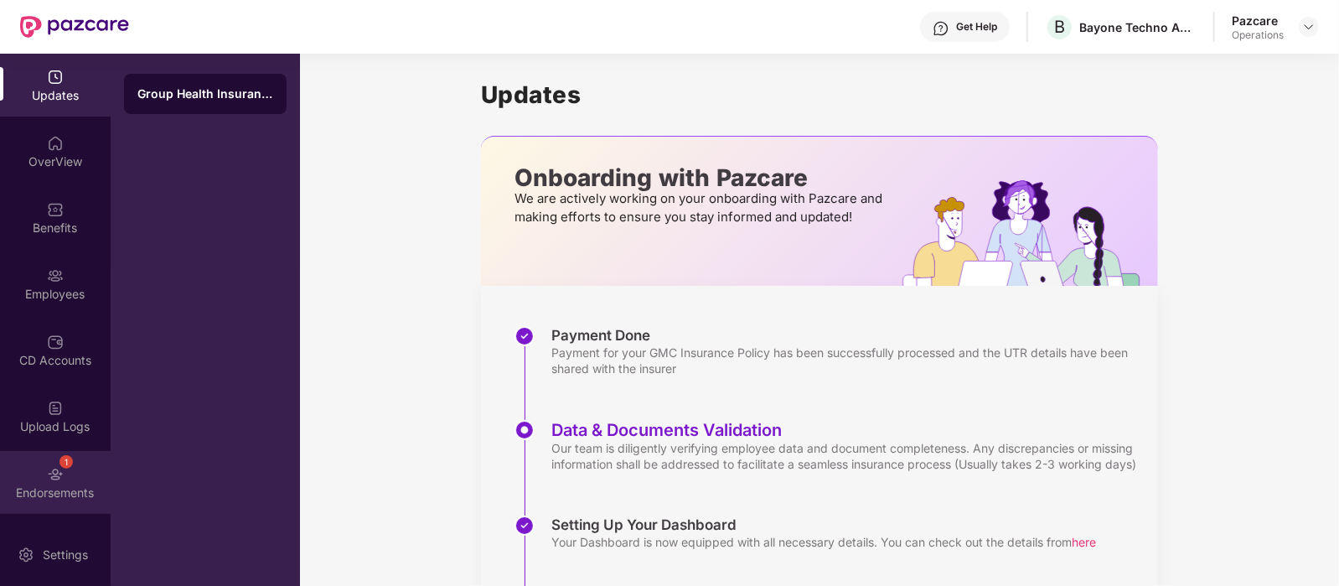
click at [53, 456] on div "1 Endorsements" at bounding box center [55, 482] width 111 height 63
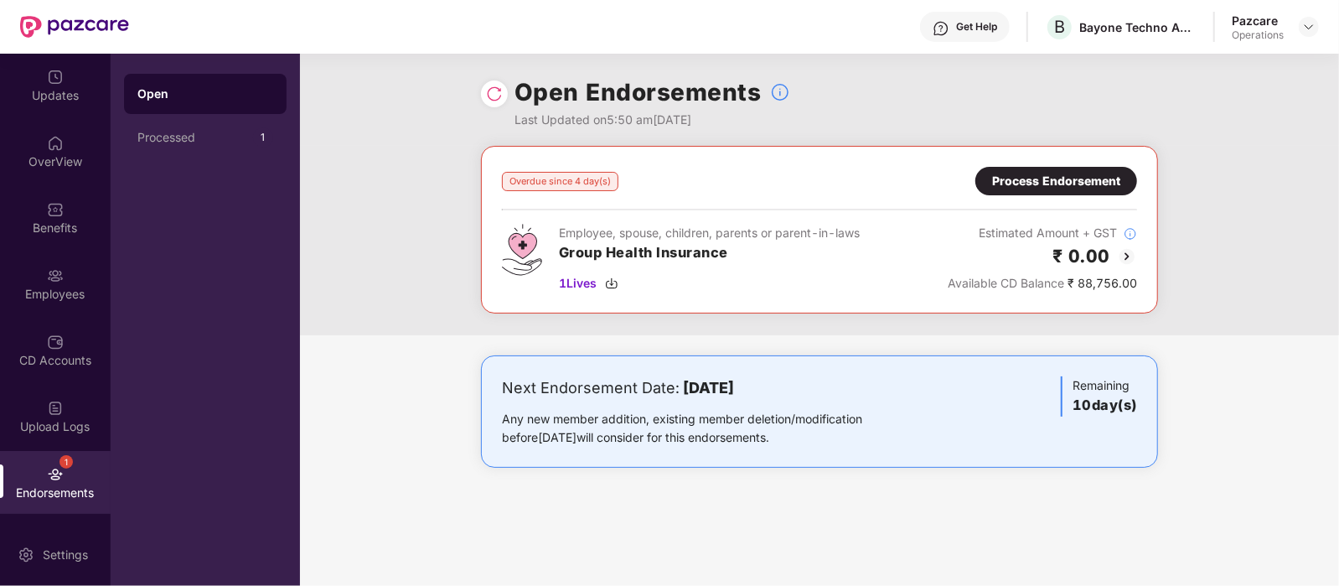
click at [1026, 180] on div "Process Endorsement" at bounding box center [1056, 181] width 128 height 18
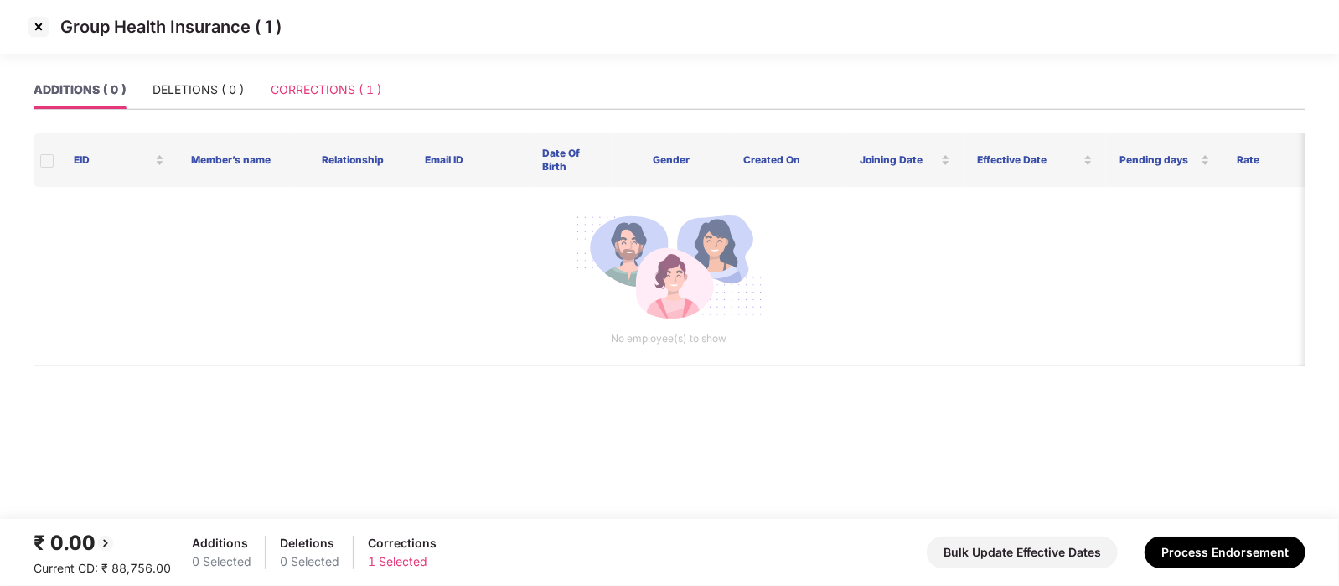
click at [324, 99] on div "CORRECTIONS ( 1 )" at bounding box center [326, 89] width 111 height 39
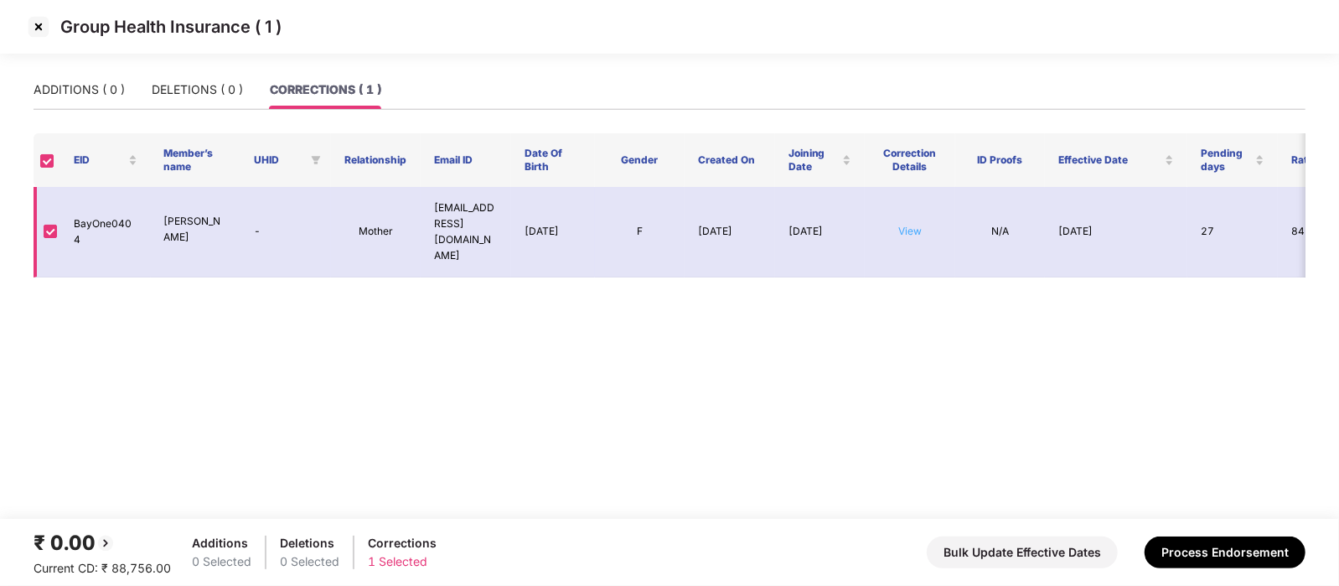
click at [917, 225] on link "View" at bounding box center [909, 231] width 23 height 13
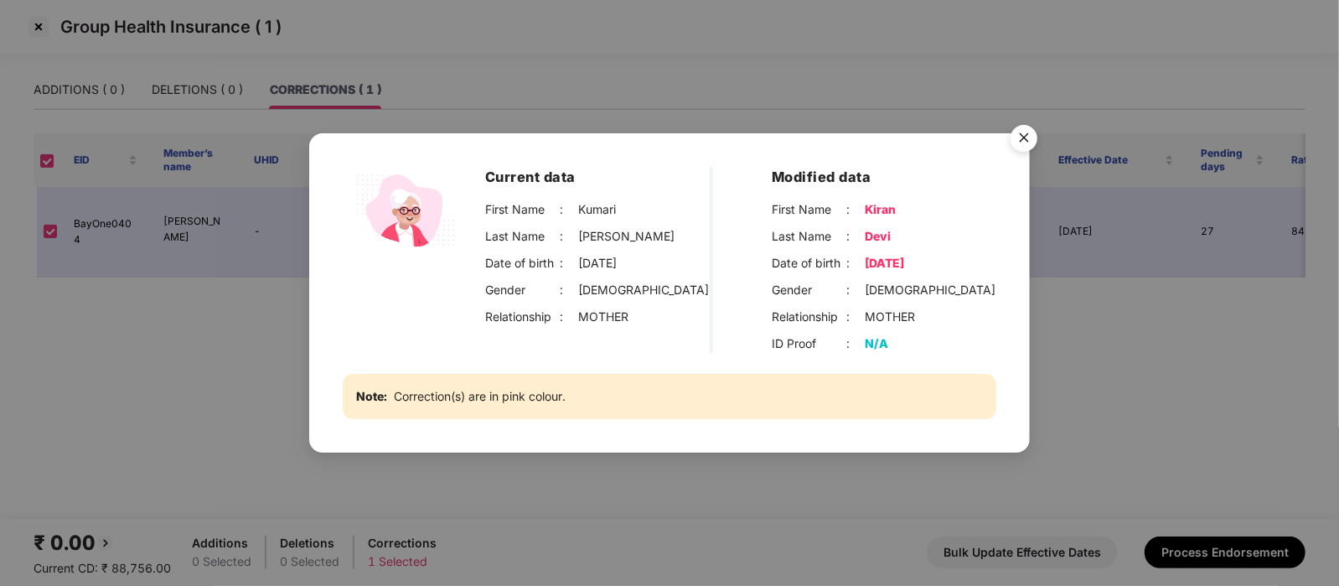
click at [1027, 147] on img "Close" at bounding box center [1023, 140] width 47 height 47
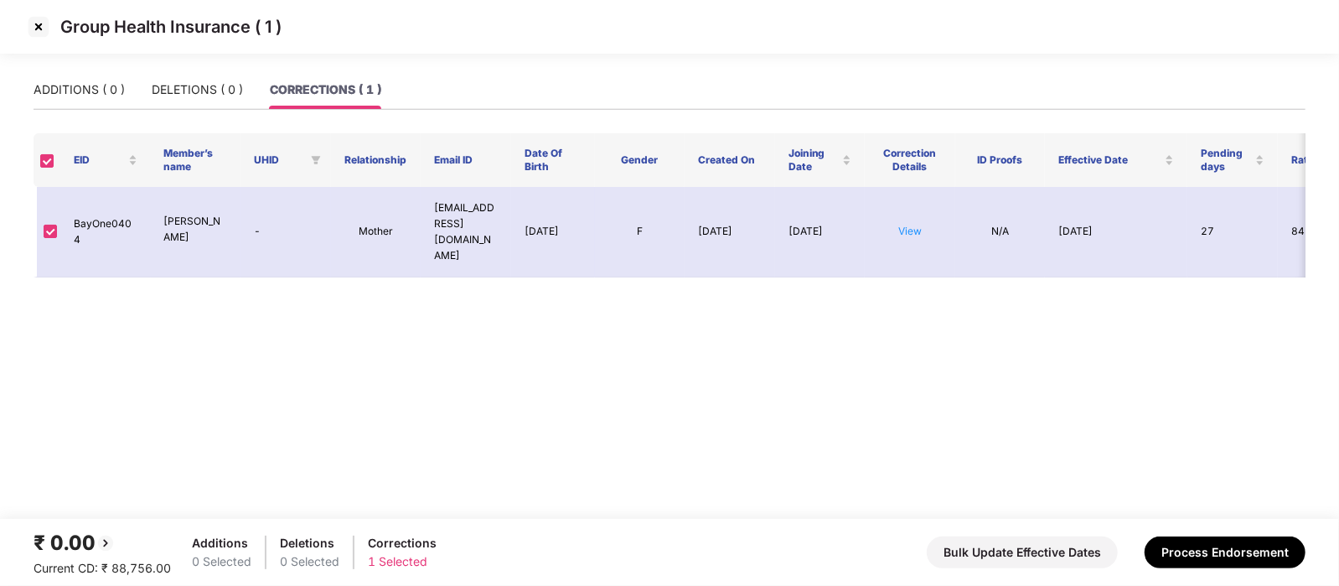
click at [34, 24] on img at bounding box center [38, 26] width 27 height 27
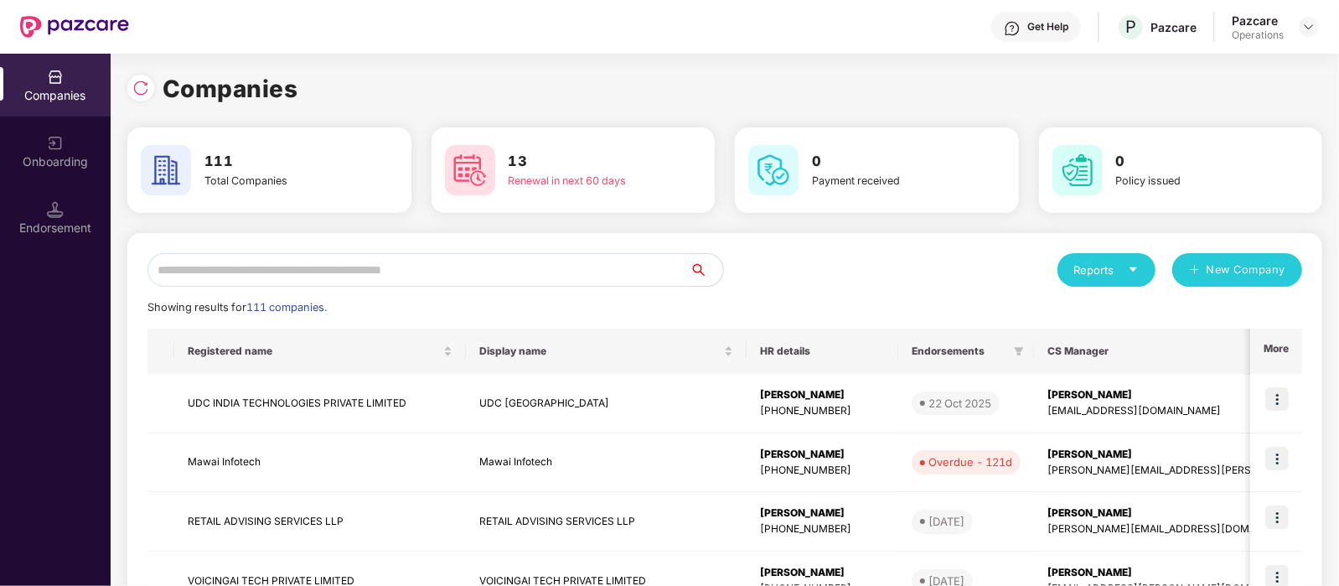
click at [314, 278] on input "text" at bounding box center [418, 270] width 542 height 34
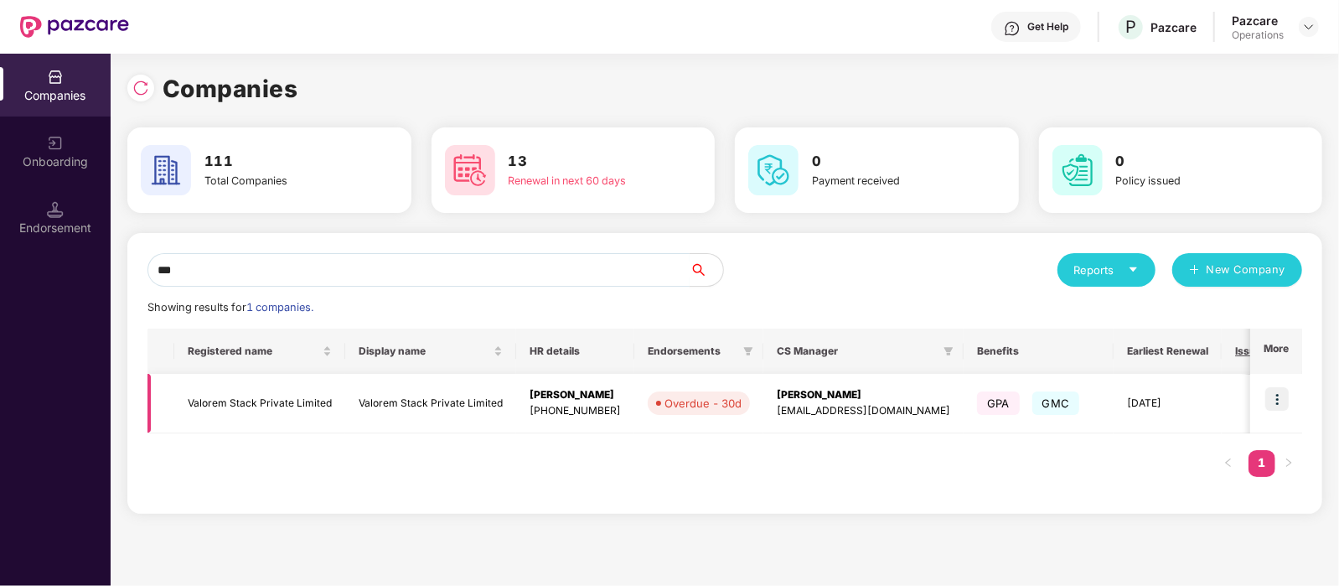
type input "***"
click at [1273, 400] on img at bounding box center [1276, 398] width 23 height 23
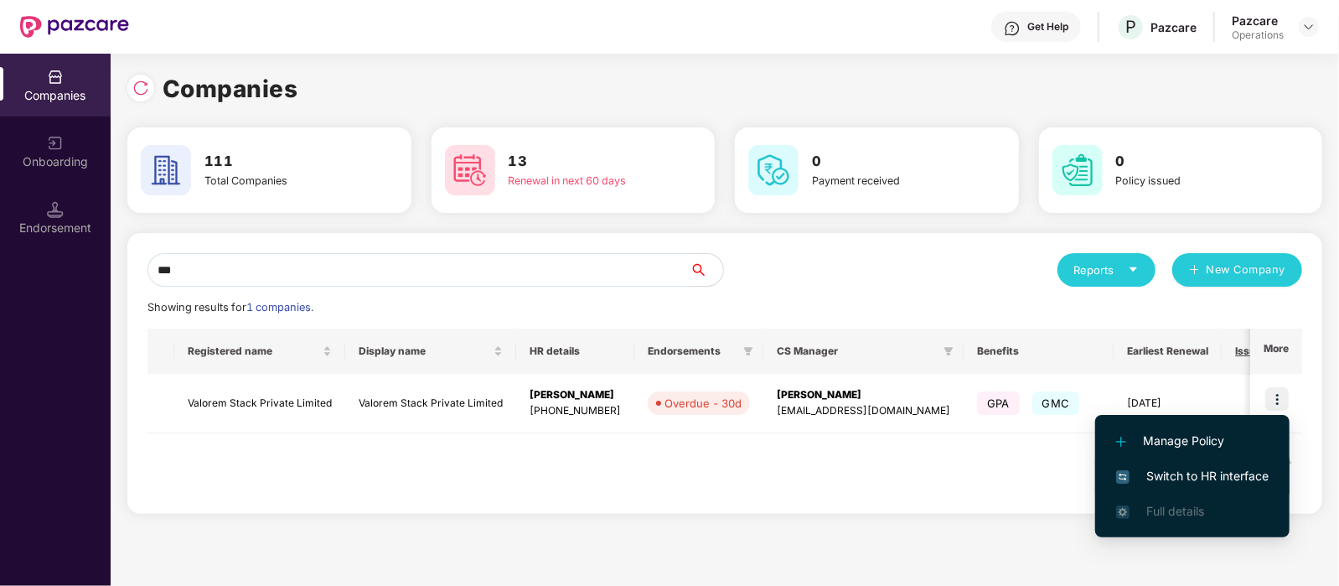
click at [1248, 481] on span "Switch to HR interface" at bounding box center [1192, 476] width 152 height 18
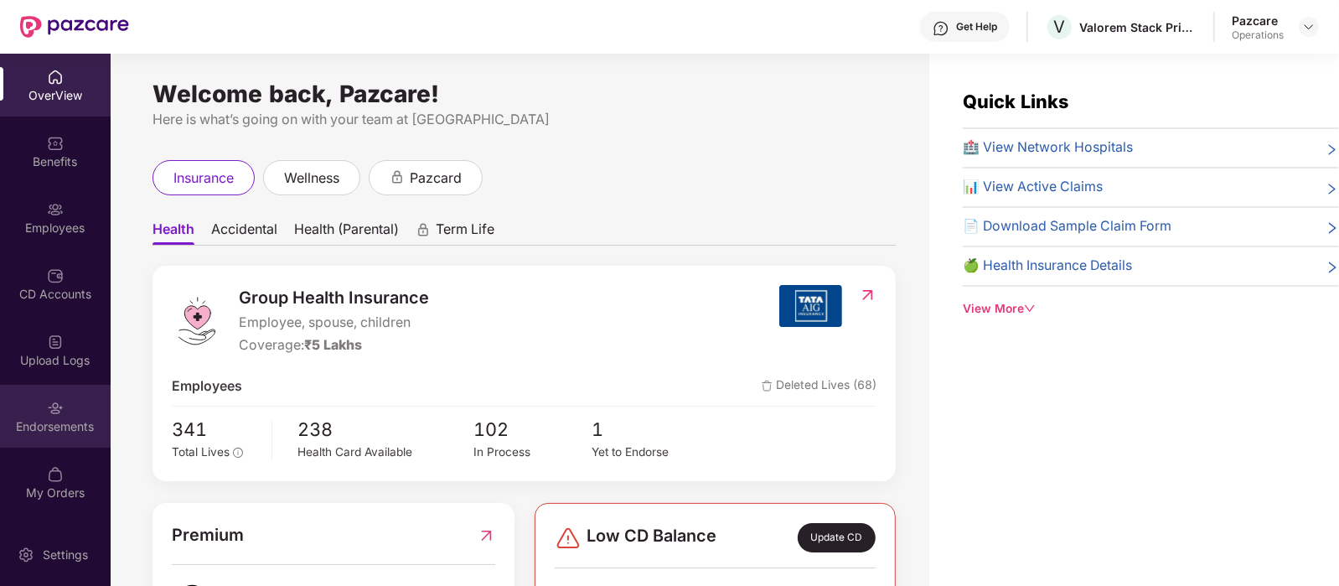
click at [74, 412] on div "Endorsements" at bounding box center [55, 416] width 111 height 63
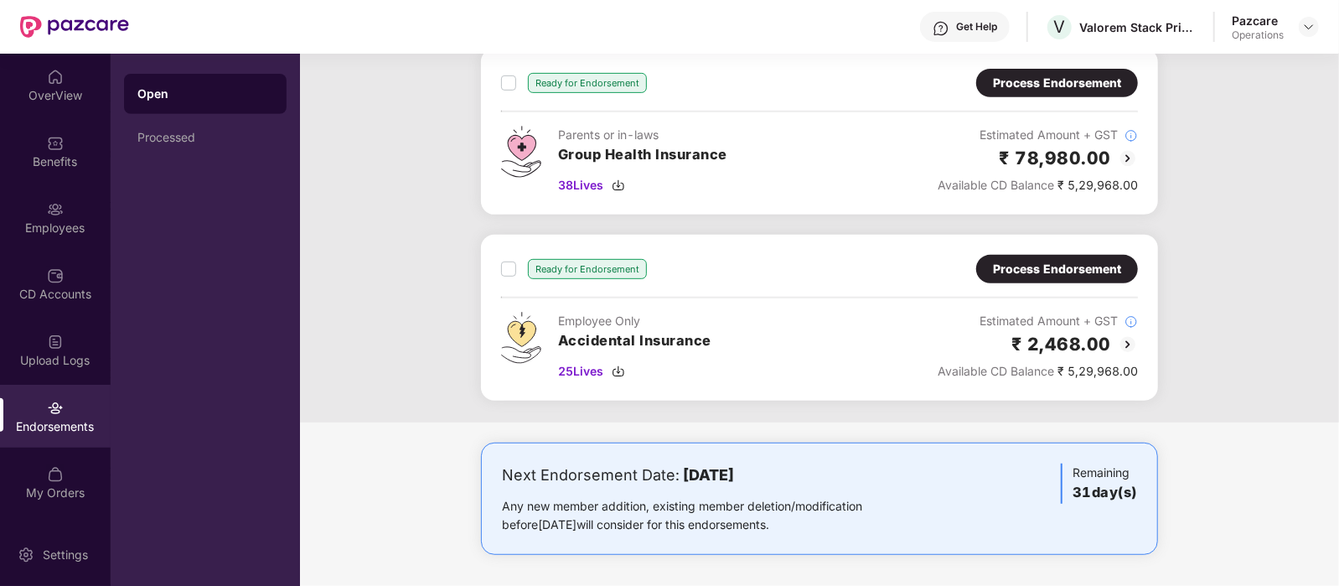
scroll to position [457, 0]
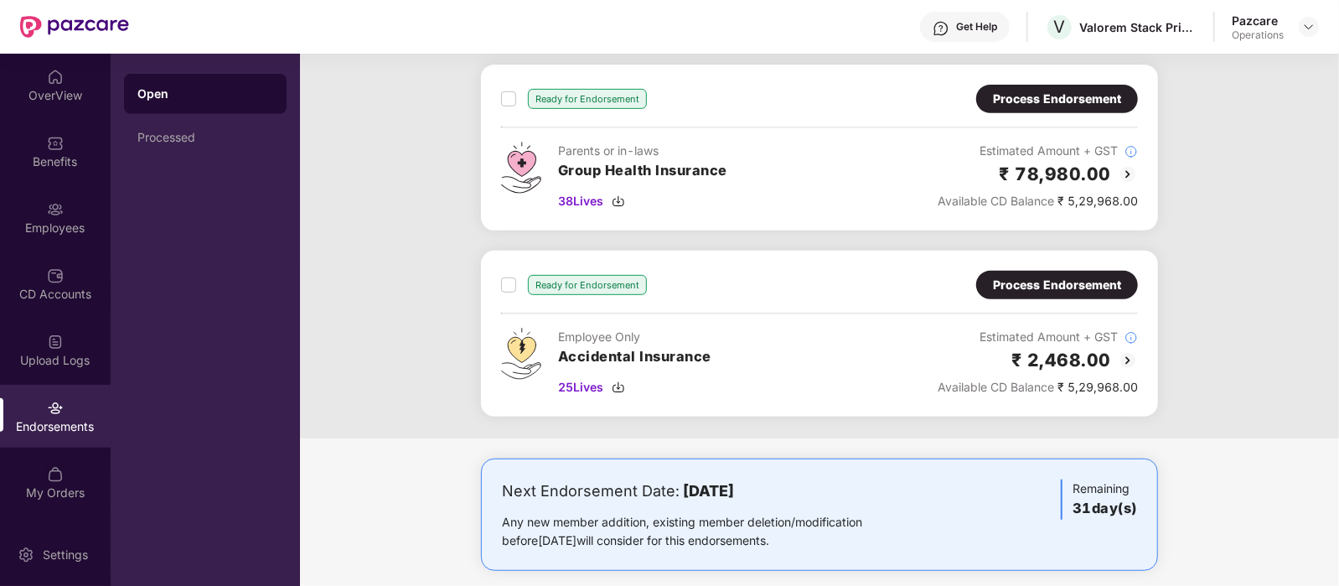
click at [1068, 276] on div "Process Endorsement" at bounding box center [1057, 285] width 128 height 18
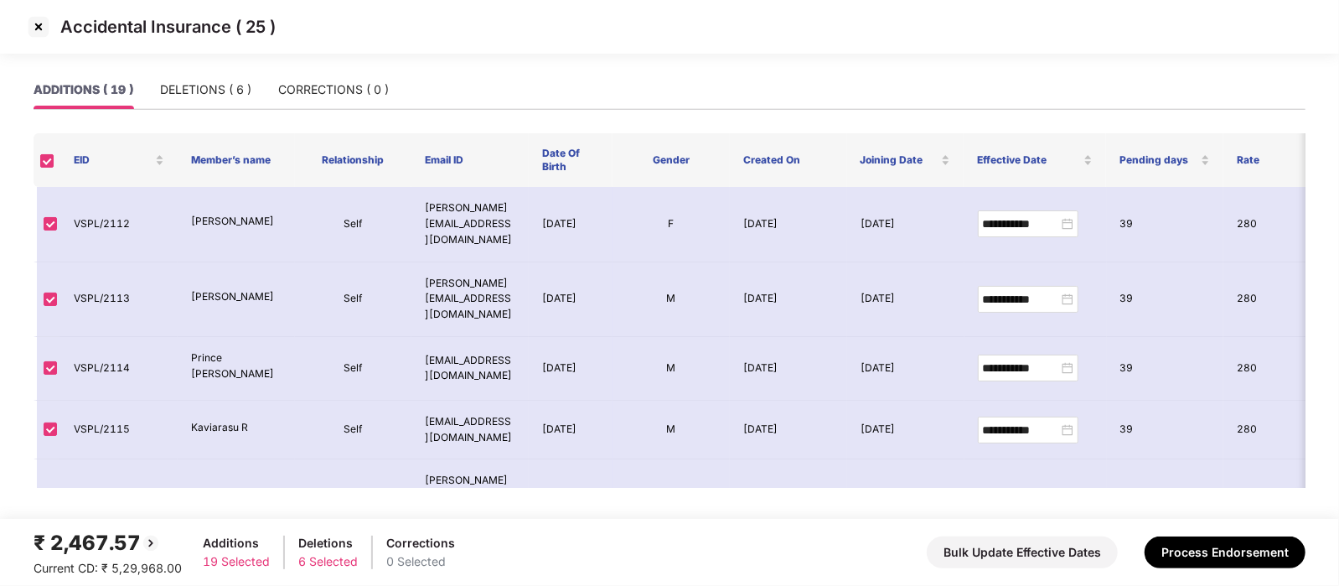
click at [34, 25] on img at bounding box center [38, 26] width 27 height 27
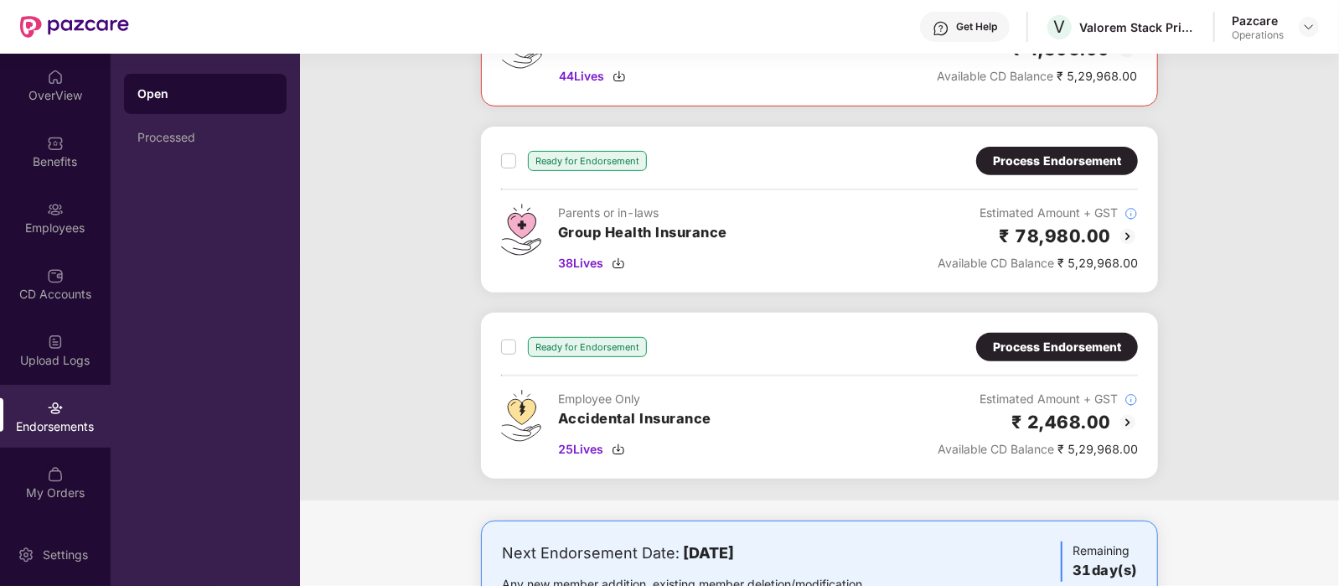
scroll to position [393, 0]
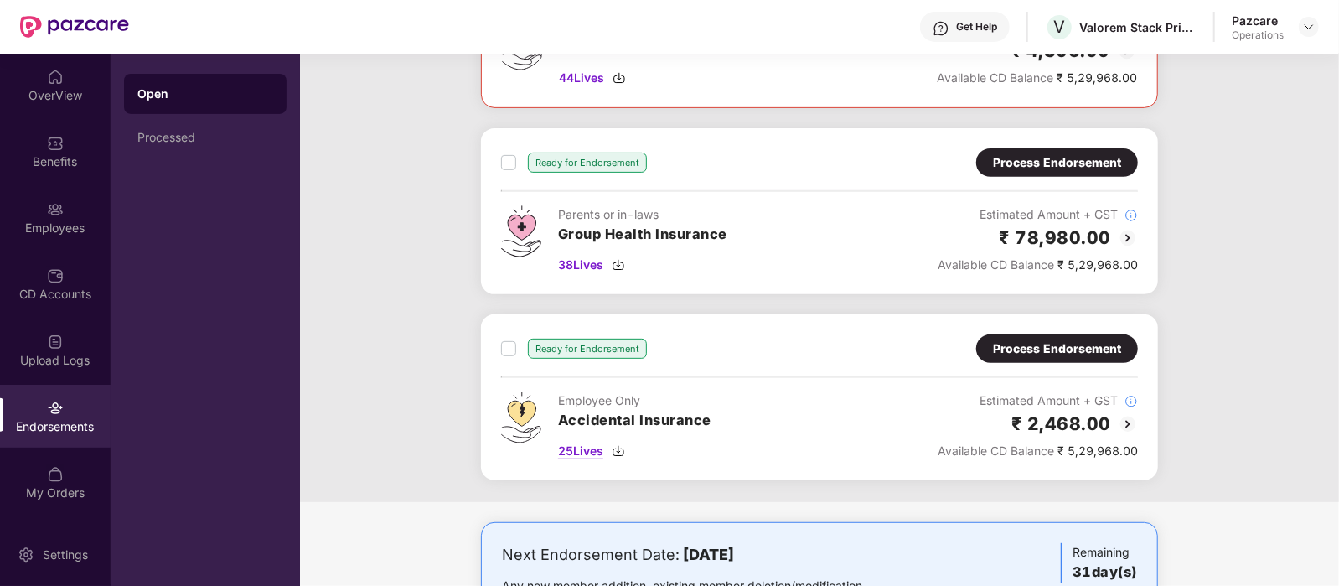
click at [576, 450] on span "25 Lives" at bounding box center [580, 450] width 45 height 18
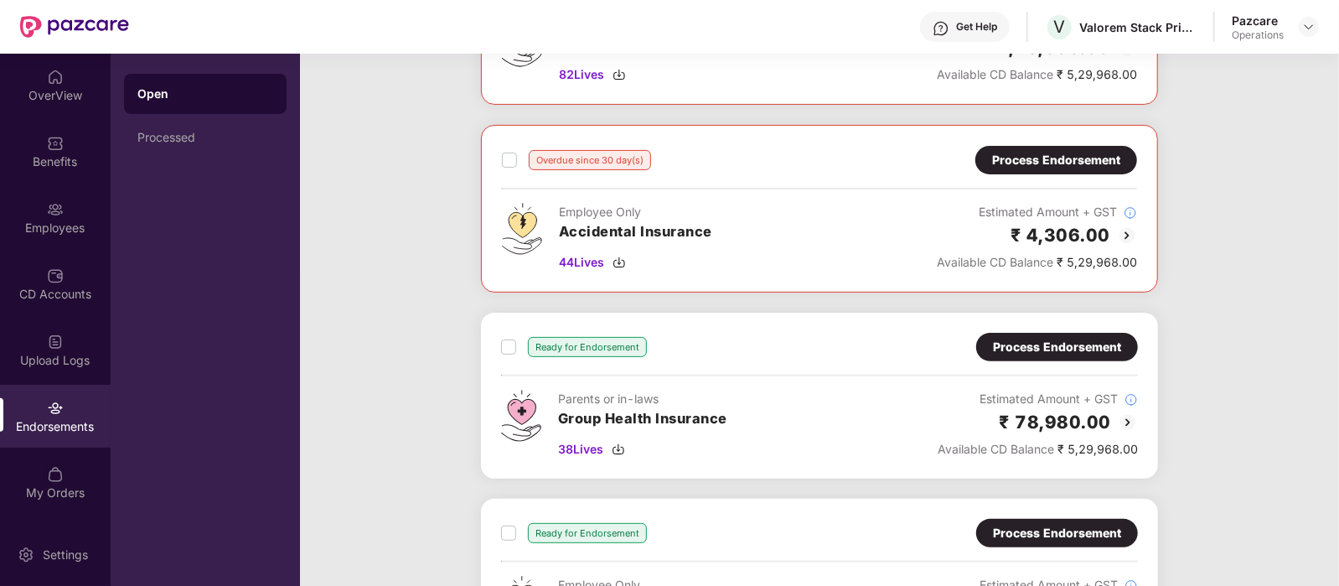
scroll to position [209, 0]
click at [586, 268] on span "44 Lives" at bounding box center [581, 262] width 45 height 18
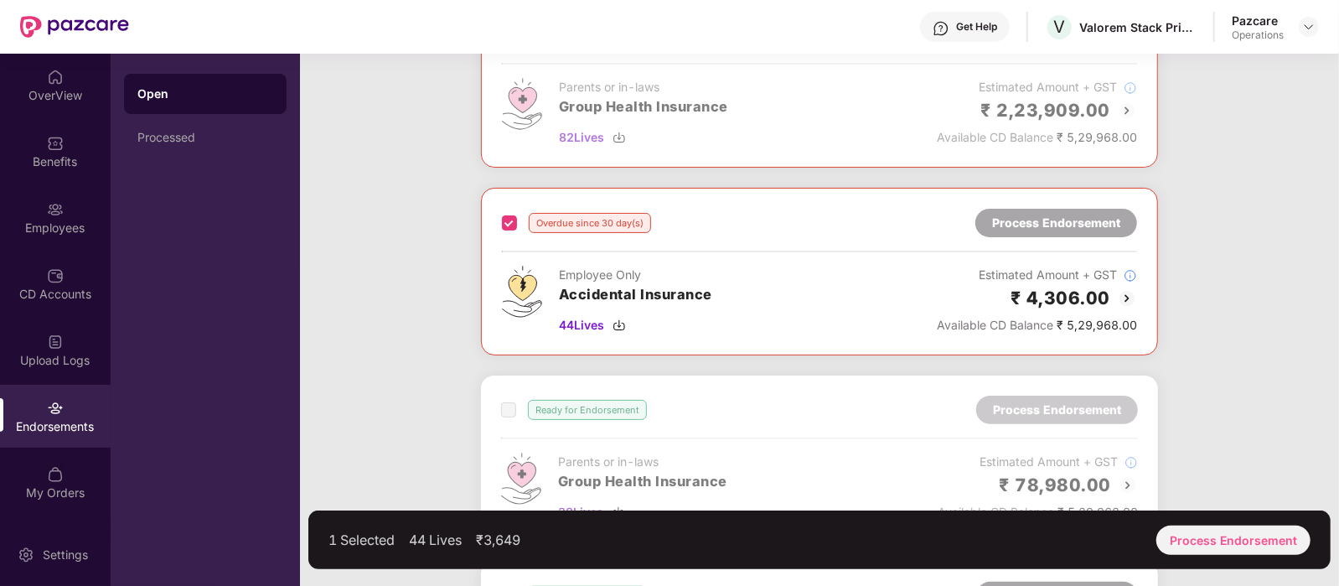
scroll to position [472, 0]
